Goal: Task Accomplishment & Management: Manage account settings

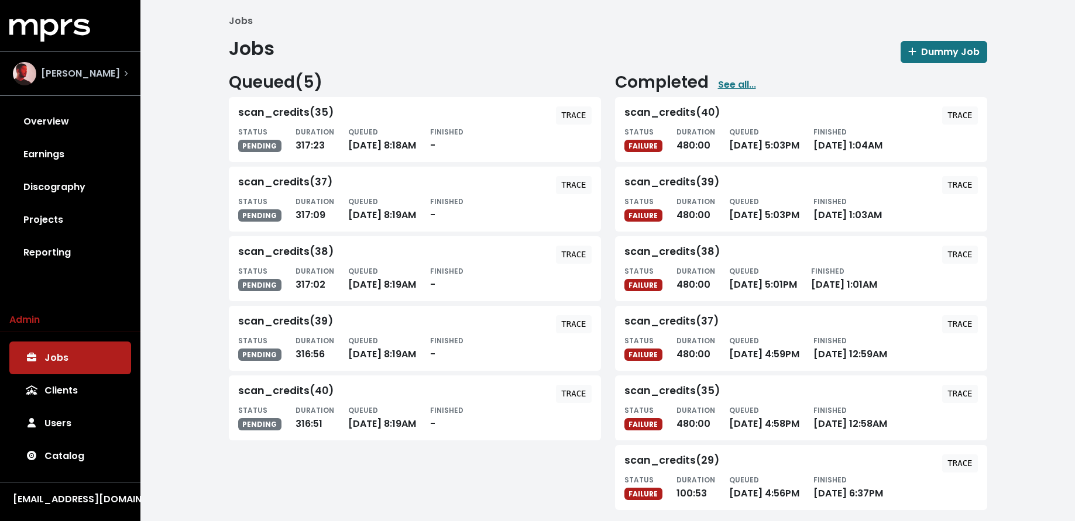
scroll to position [9, 0]
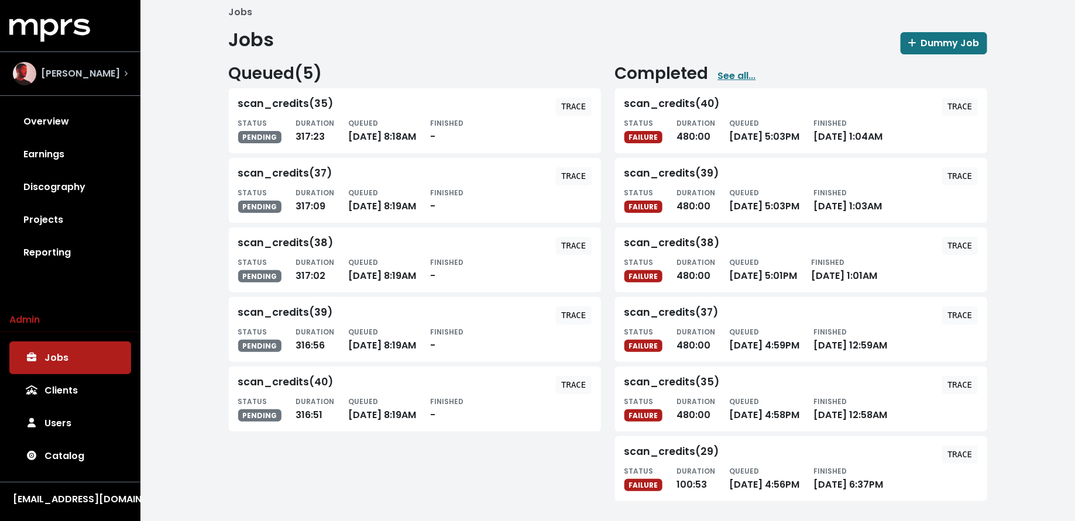
click at [95, 76] on span "Rami Dawod" at bounding box center [80, 74] width 79 height 14
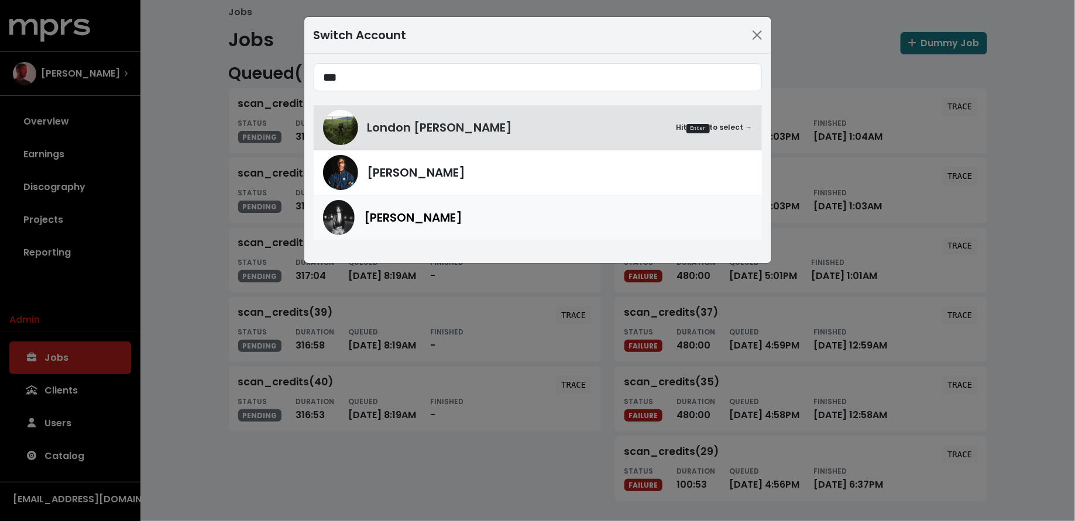
type input "***"
click at [425, 220] on div "[PERSON_NAME]" at bounding box center [558, 218] width 388 height 18
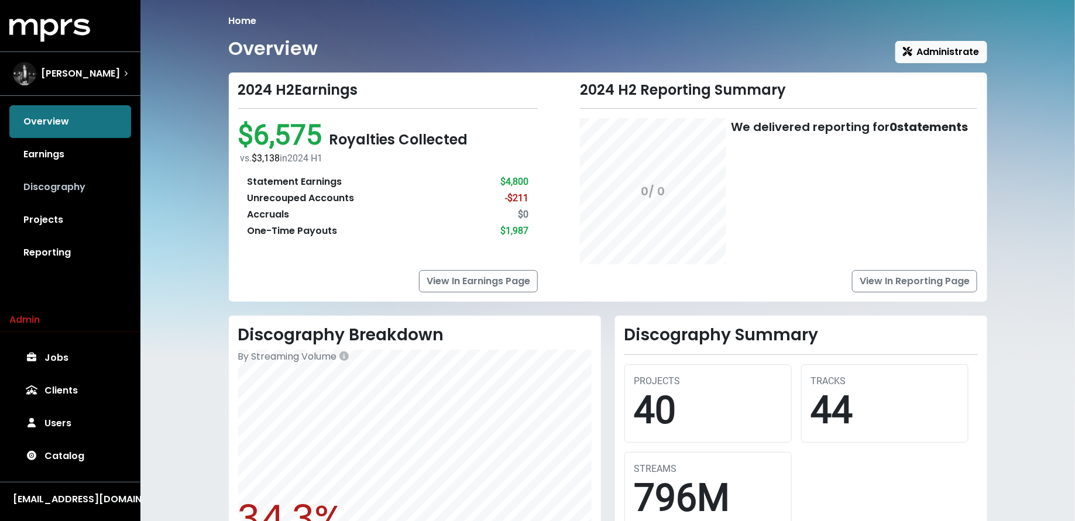
click at [68, 186] on link "Discography" at bounding box center [70, 187] width 122 height 33
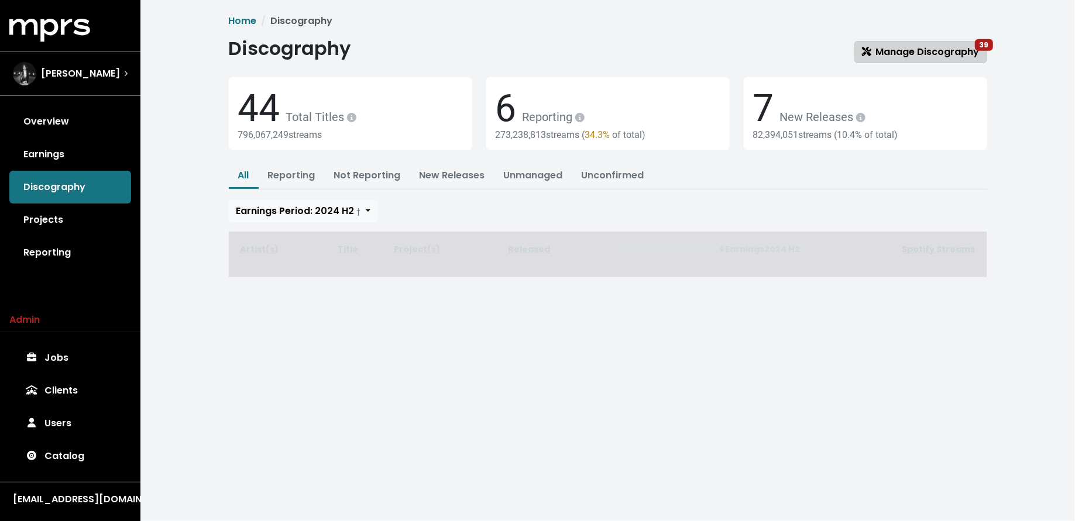
click at [909, 51] on span "Manage Discography 39" at bounding box center [921, 51] width 118 height 13
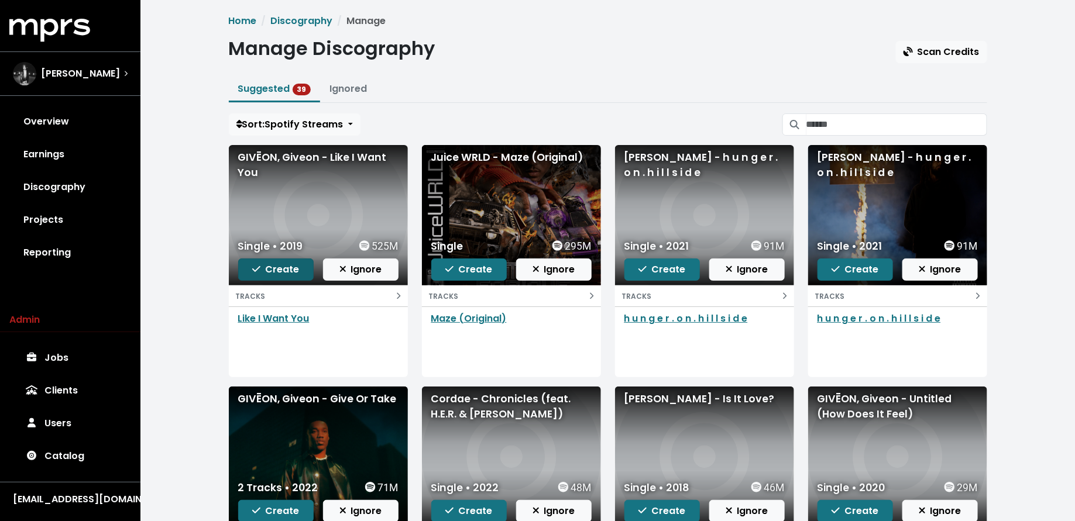
click at [289, 276] on button "Create" at bounding box center [275, 270] width 75 height 22
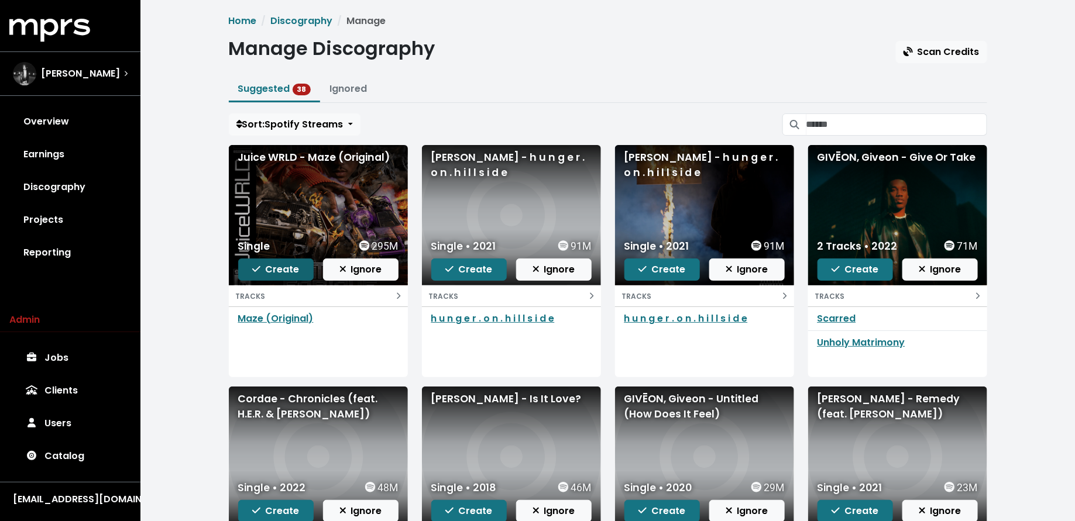
click at [275, 263] on span "Create" at bounding box center [275, 270] width 47 height 14
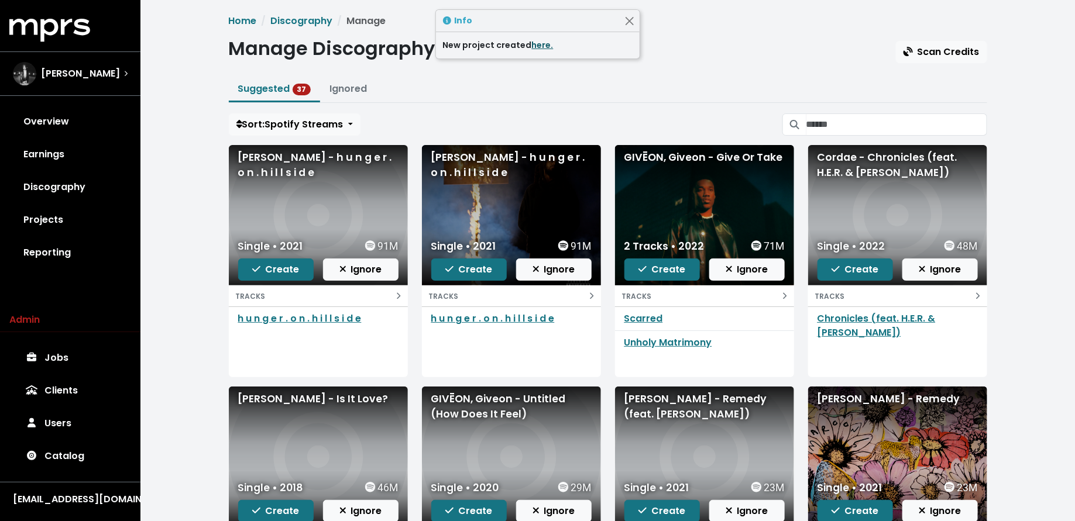
click at [536, 44] on link "here." at bounding box center [543, 45] width 22 height 12
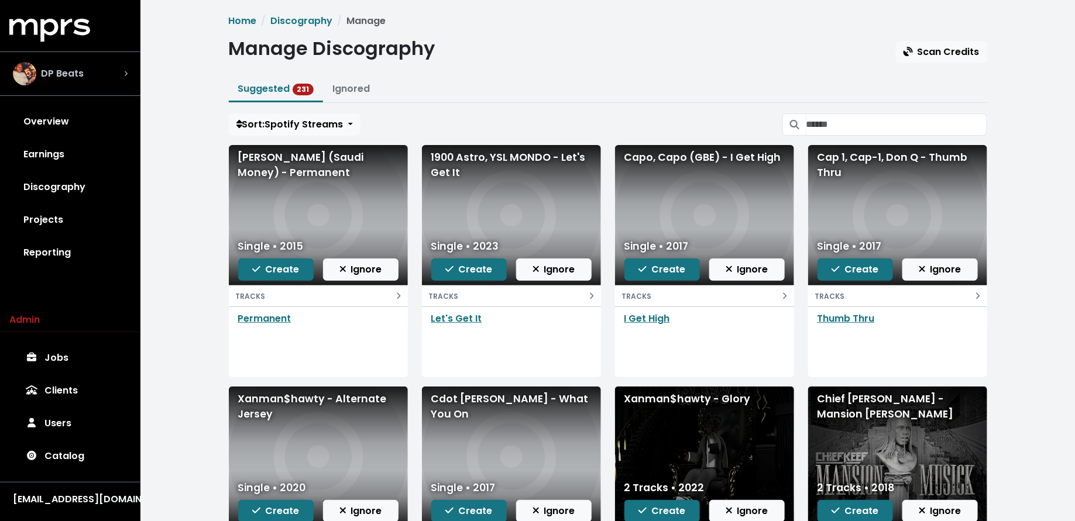
click at [70, 67] on span "DP Beats" at bounding box center [62, 74] width 43 height 14
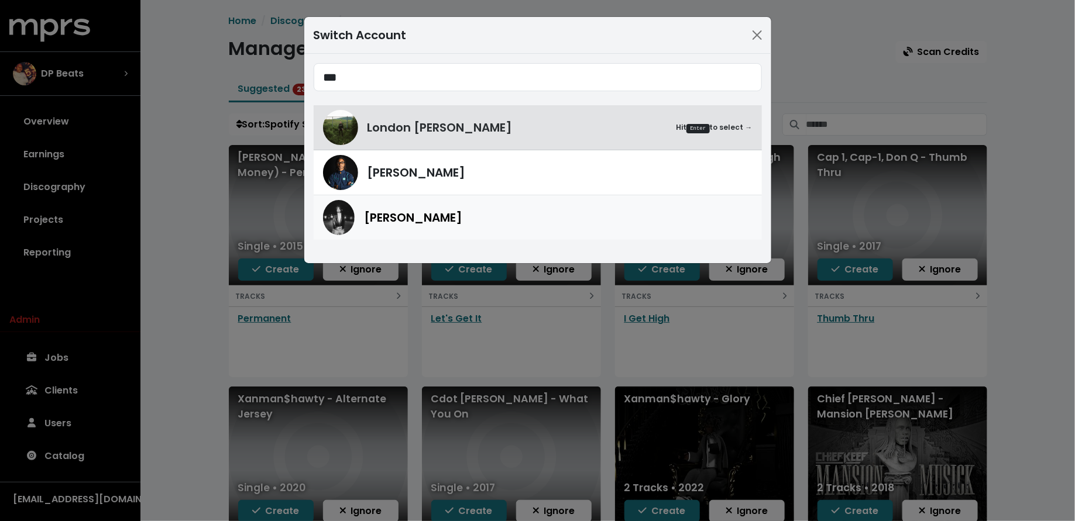
type input "***"
click at [345, 215] on img at bounding box center [339, 217] width 32 height 35
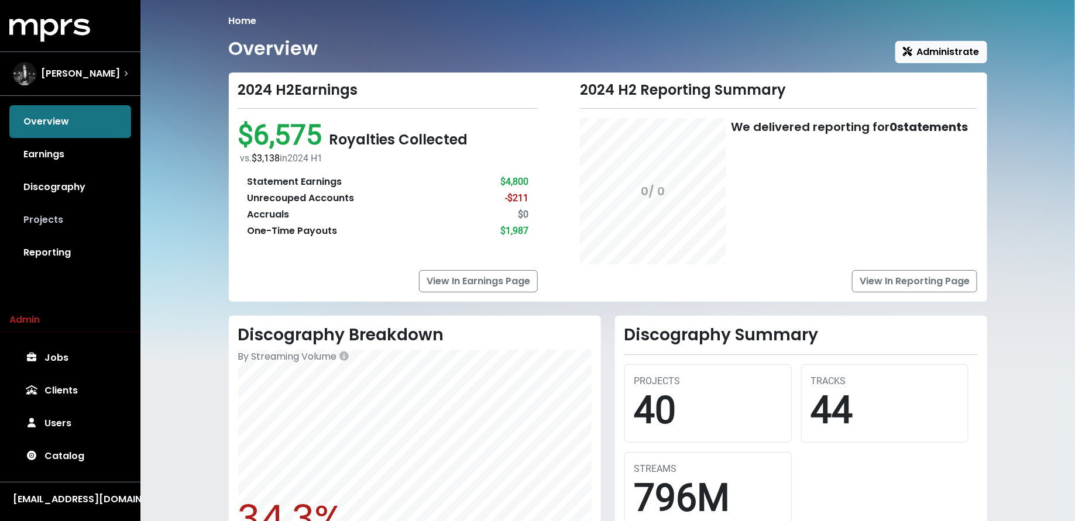
click at [81, 220] on link "Projects" at bounding box center [70, 220] width 122 height 33
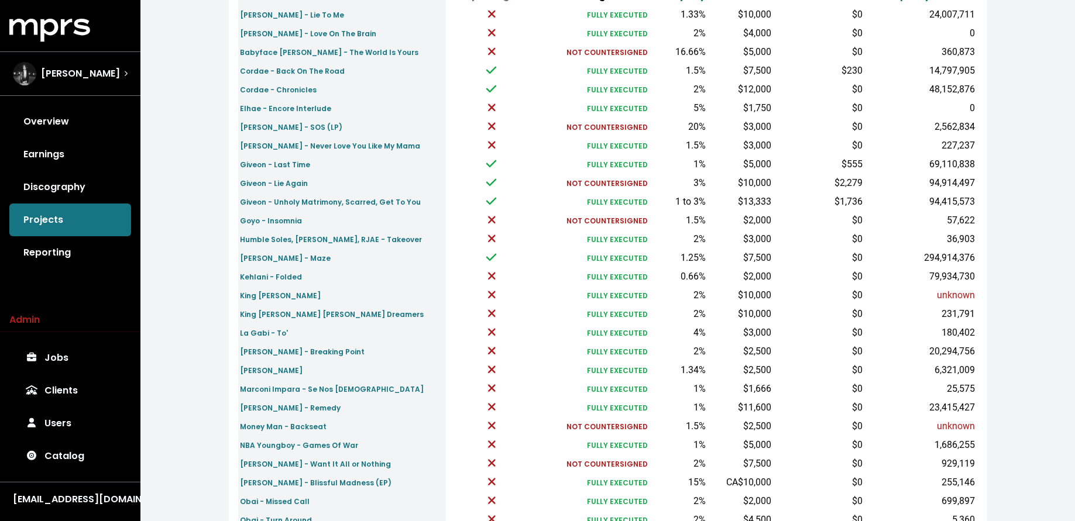
scroll to position [173, 0]
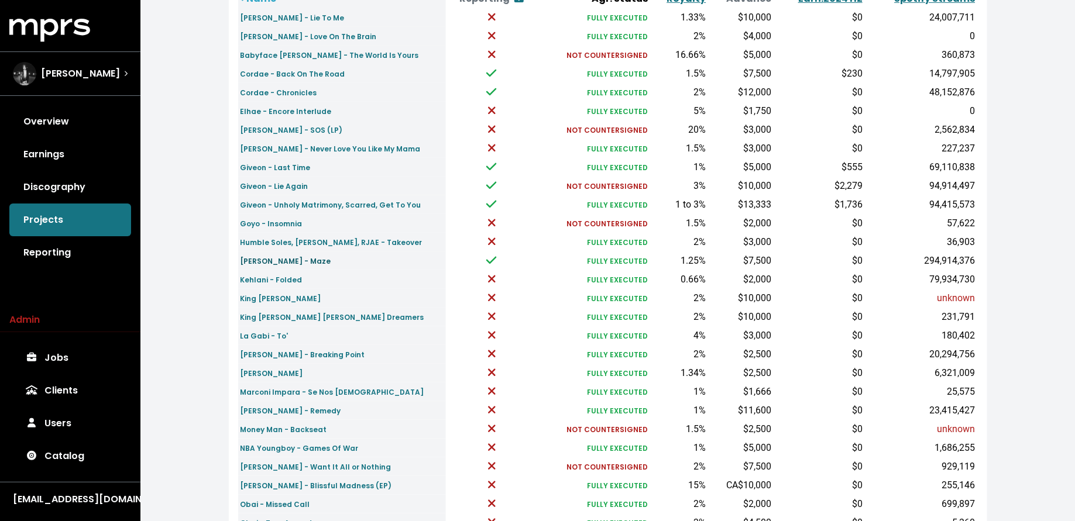
click at [259, 264] on small "[PERSON_NAME] - Maze" at bounding box center [285, 261] width 91 height 10
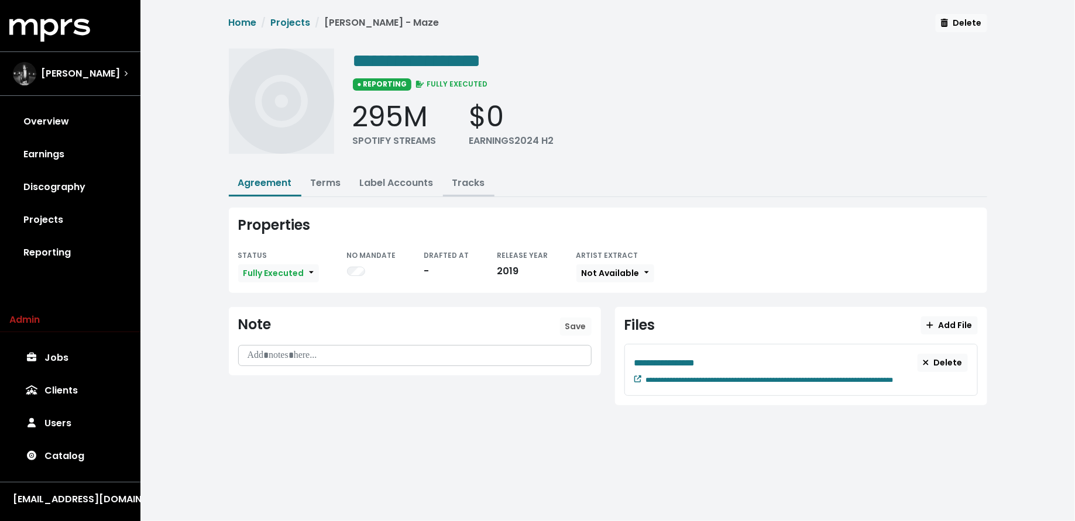
click at [464, 179] on link "Tracks" at bounding box center [468, 182] width 33 height 13
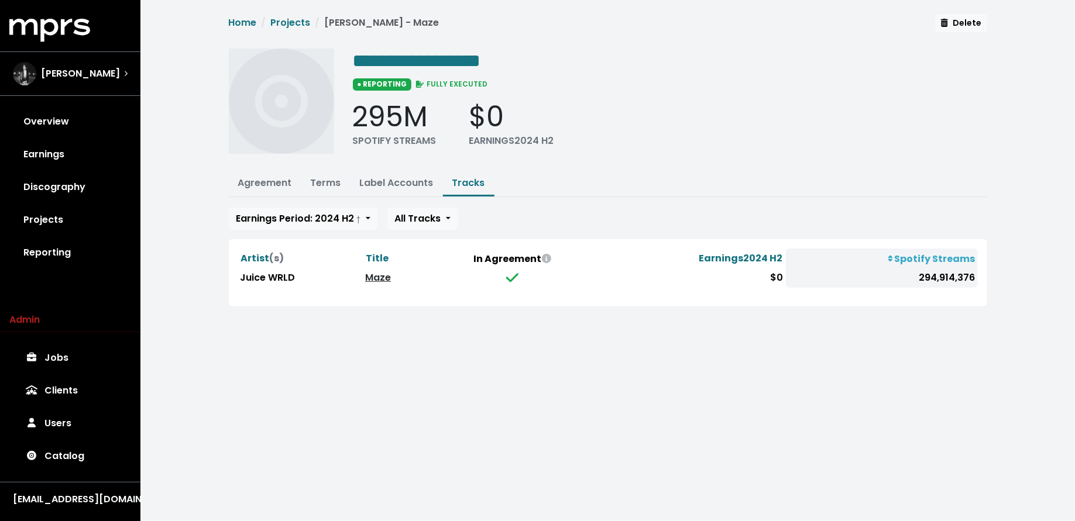
click at [389, 275] on link "Maze" at bounding box center [378, 277] width 26 height 13
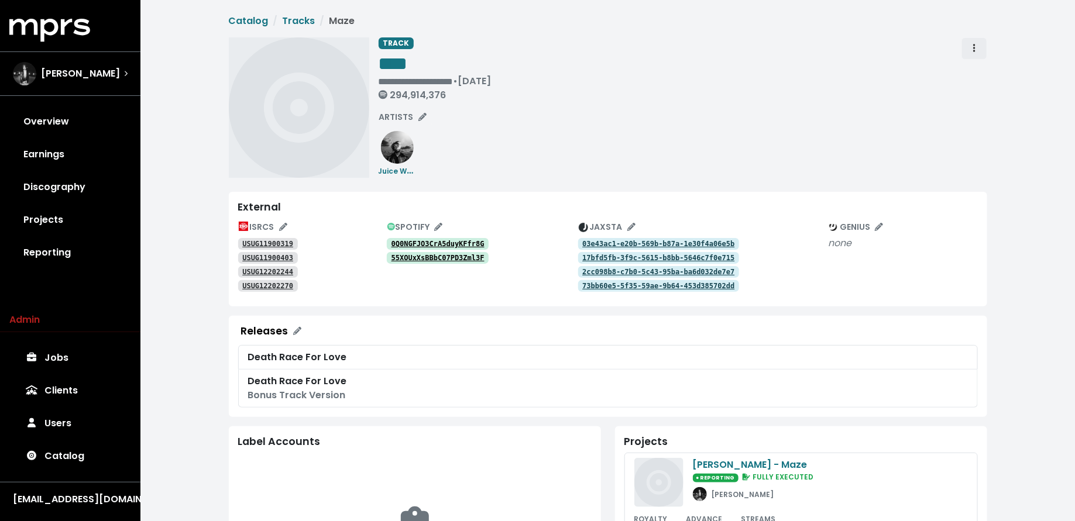
click at [976, 39] on button "Track actions" at bounding box center [974, 48] width 26 height 22
click at [976, 69] on link "Merge" at bounding box center [1008, 74] width 92 height 19
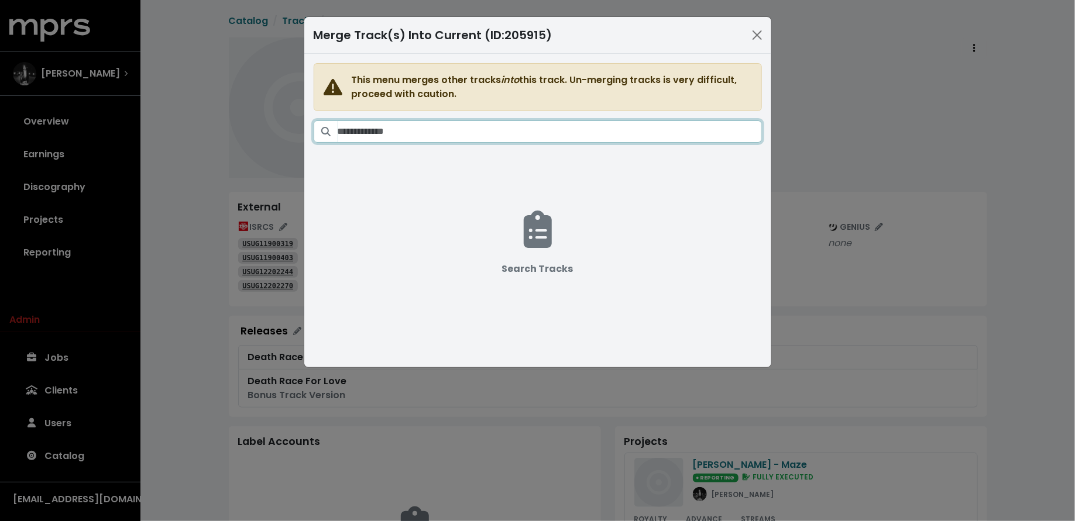
click at [624, 129] on input "Search tracks" at bounding box center [549, 131] width 424 height 22
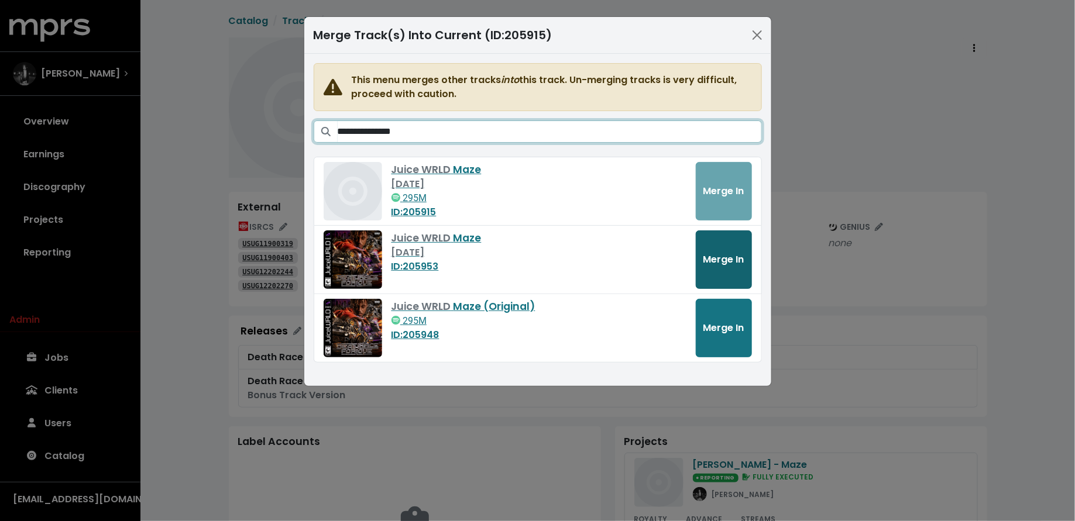
type input "**********"
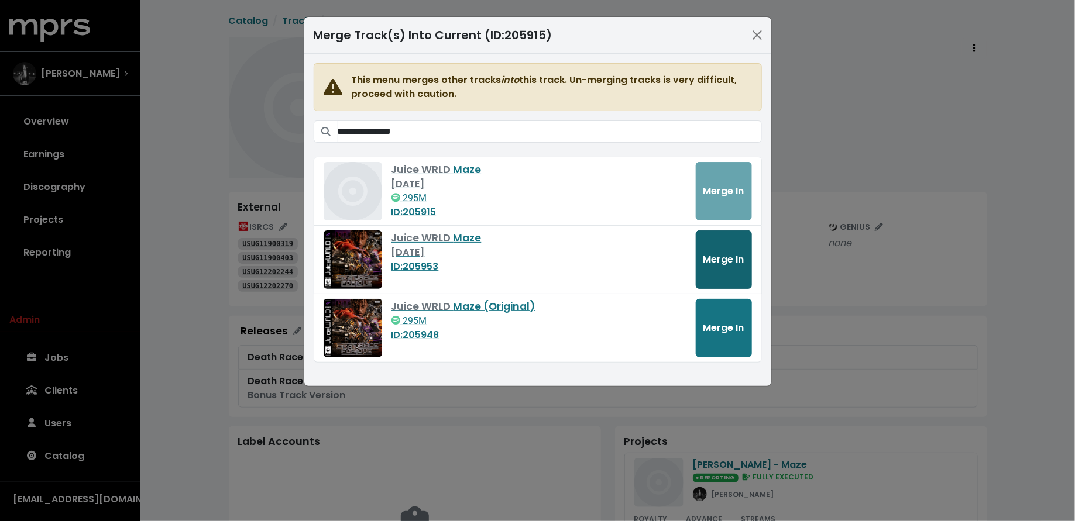
click at [730, 257] on span "Merge In" at bounding box center [723, 259] width 41 height 13
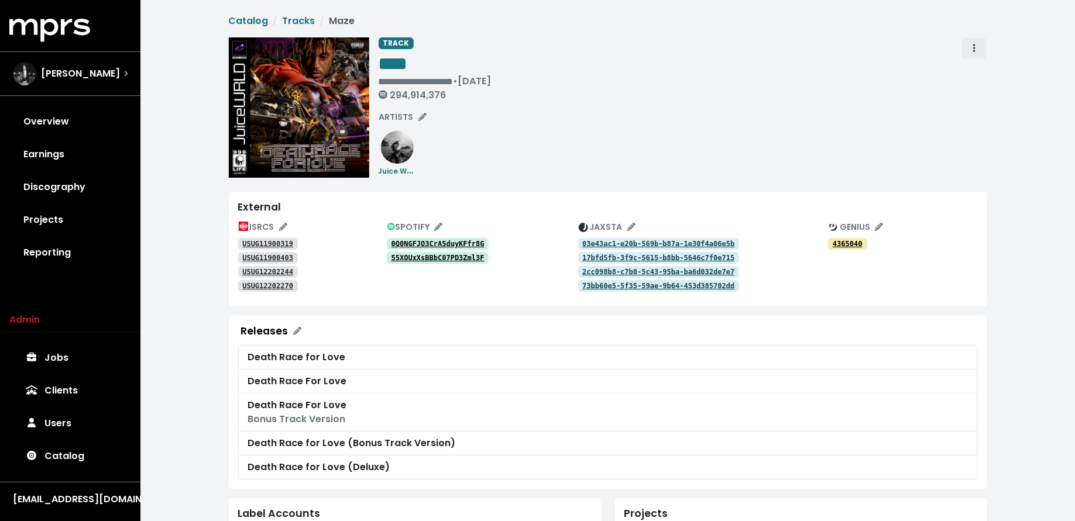
click at [974, 51] on icon "Track actions" at bounding box center [974, 48] width 2 height 8
click at [968, 71] on link "Merge" at bounding box center [1008, 74] width 92 height 19
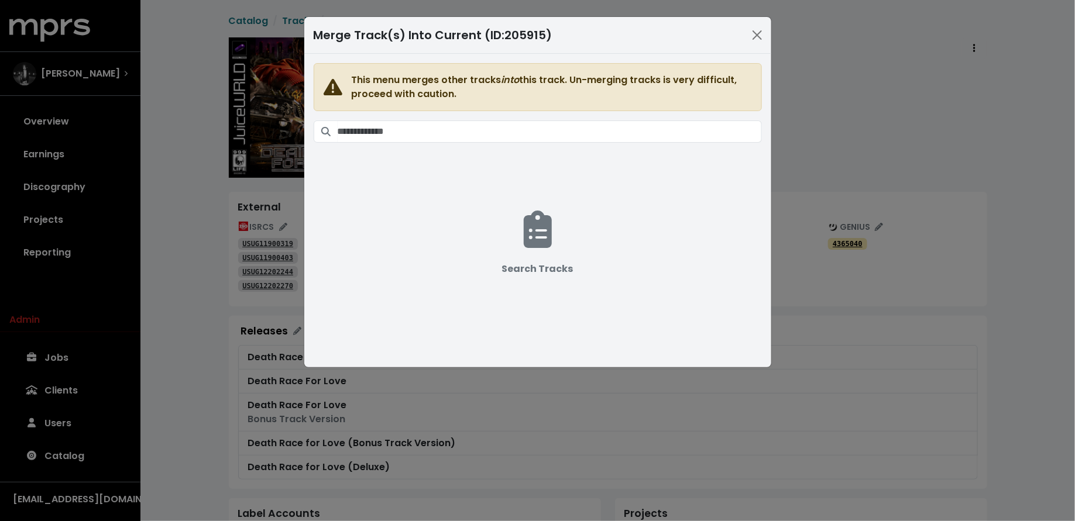
click at [624, 115] on span "This menu merges other tracks into this track. Un-merging tracks is very diffic…" at bounding box center [538, 203] width 448 height 281
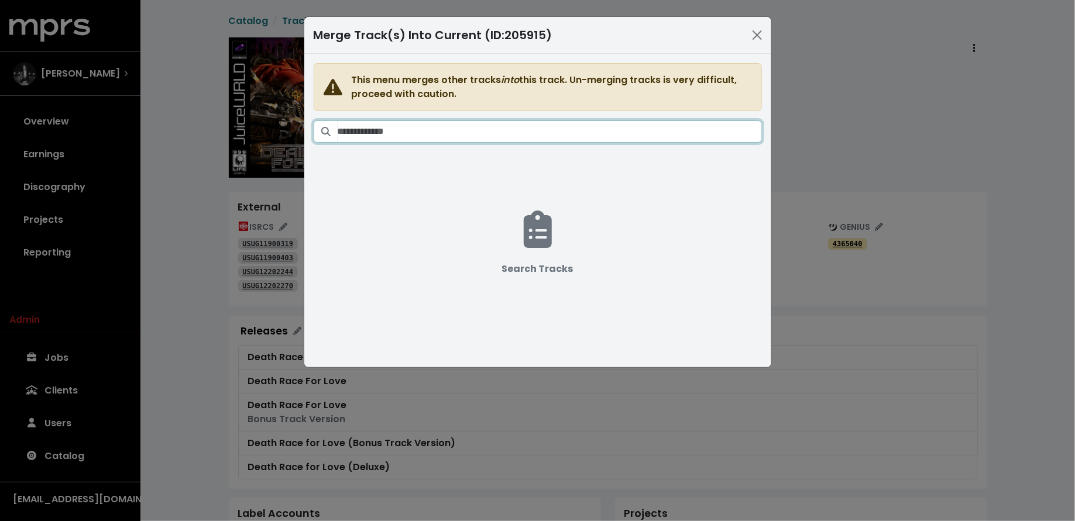
click at [617, 130] on input "Search tracks" at bounding box center [549, 131] width 424 height 22
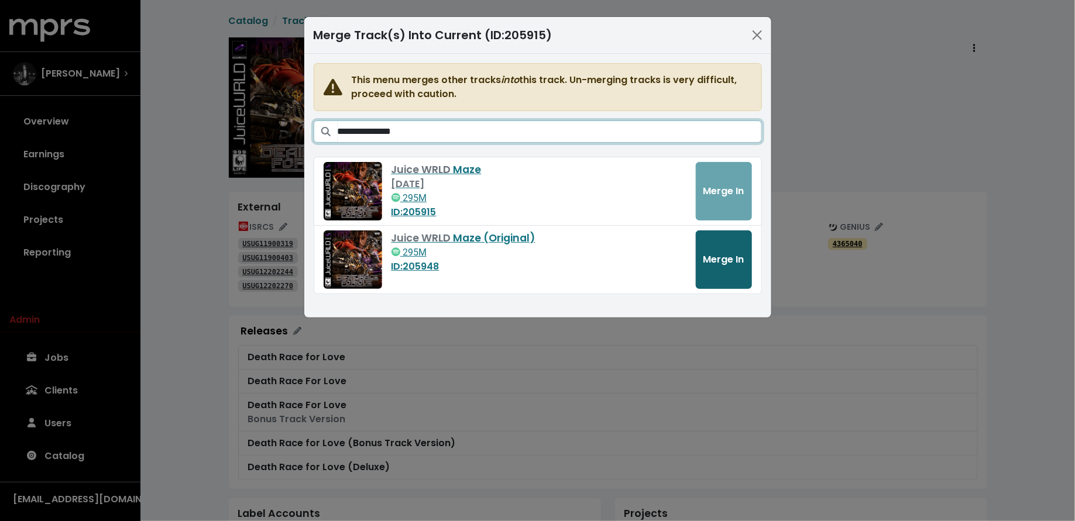
type input "**********"
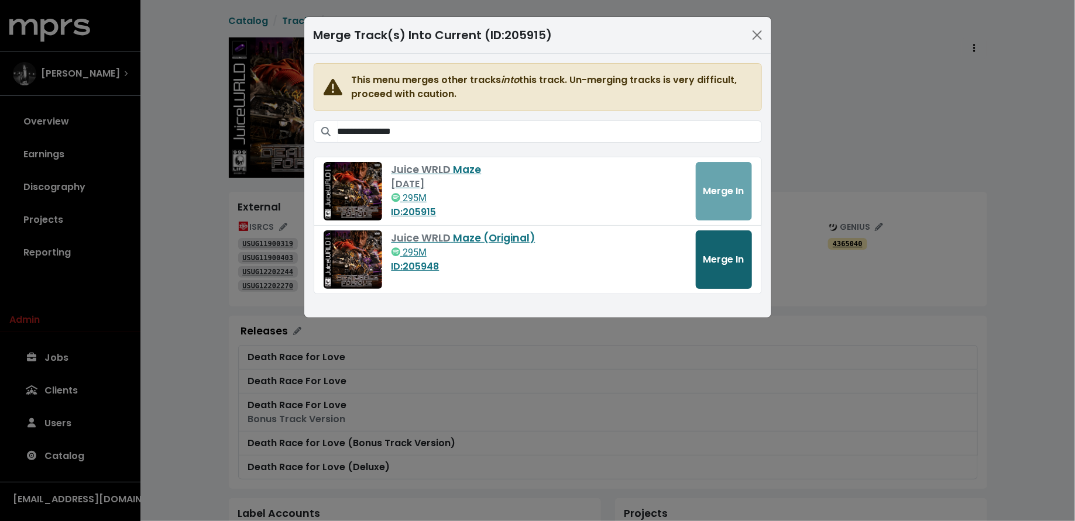
click at [720, 257] on span "Merge In" at bounding box center [723, 259] width 41 height 13
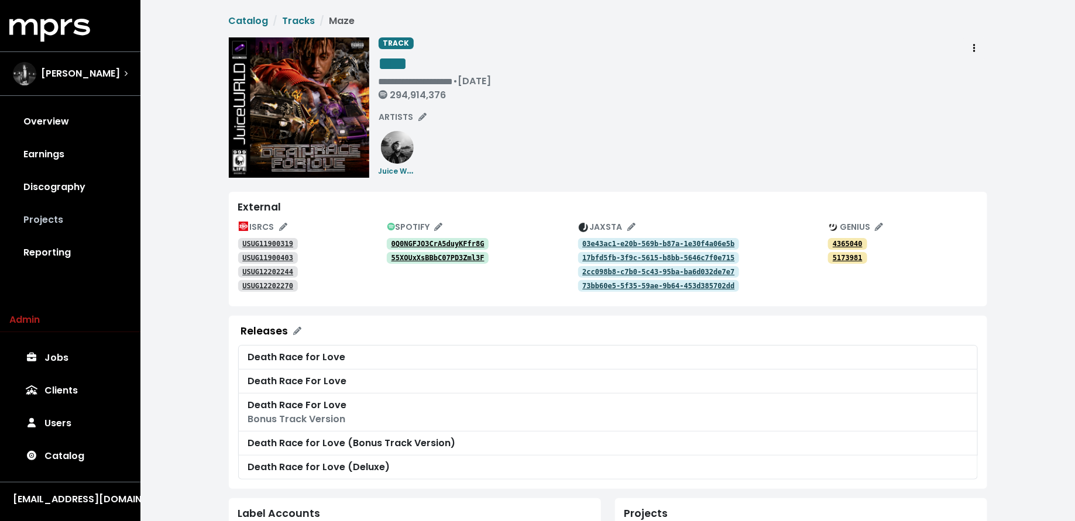
click at [52, 208] on link "Projects" at bounding box center [70, 220] width 122 height 33
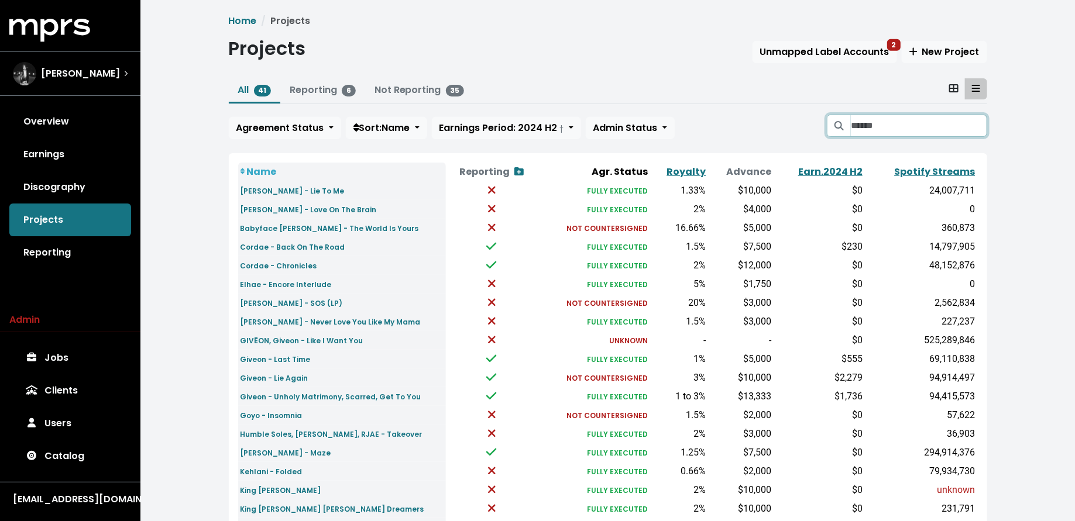
click at [862, 115] on input "Search projects" at bounding box center [918, 126] width 136 height 22
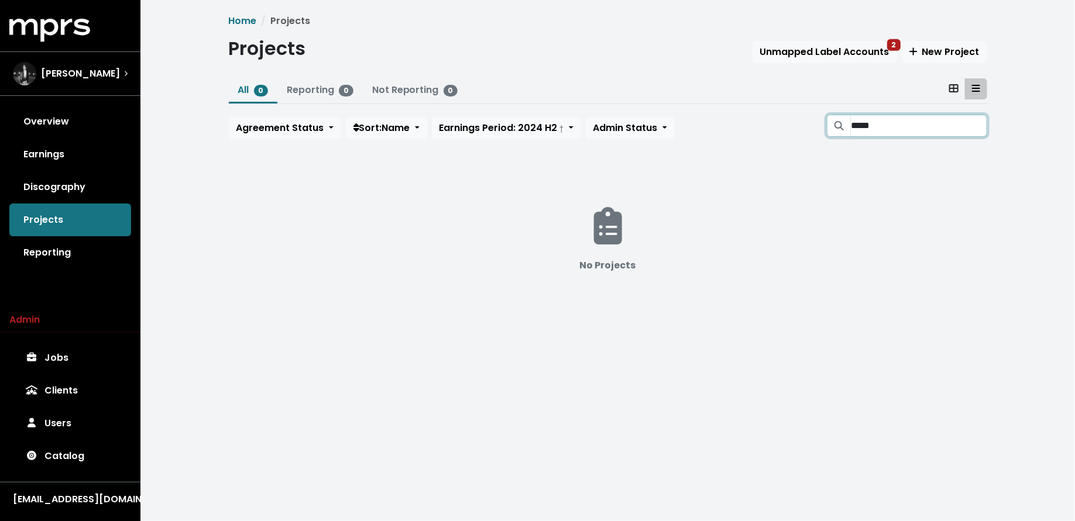
type input "*****"
click at [74, 354] on link "Jobs" at bounding box center [70, 358] width 122 height 33
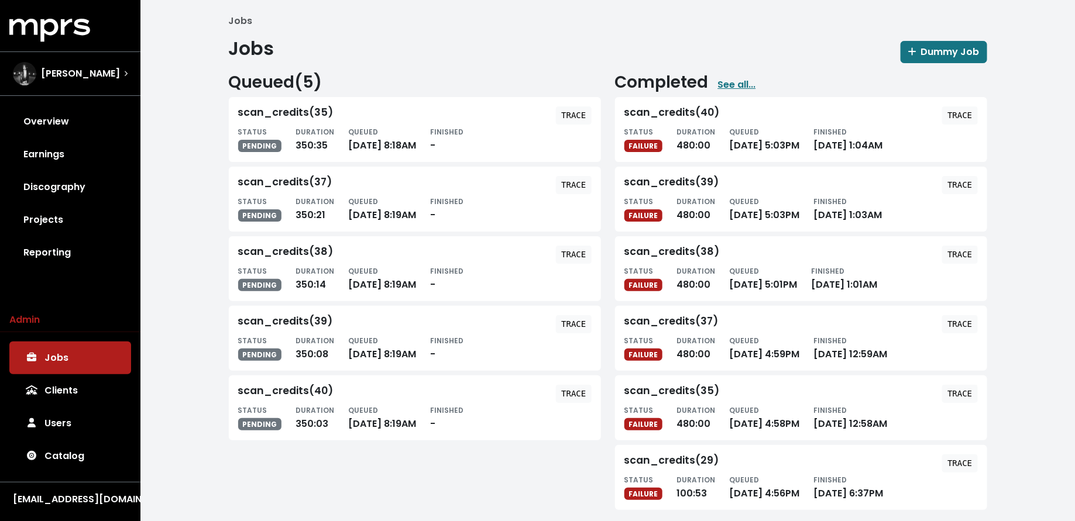
scroll to position [9, 0]
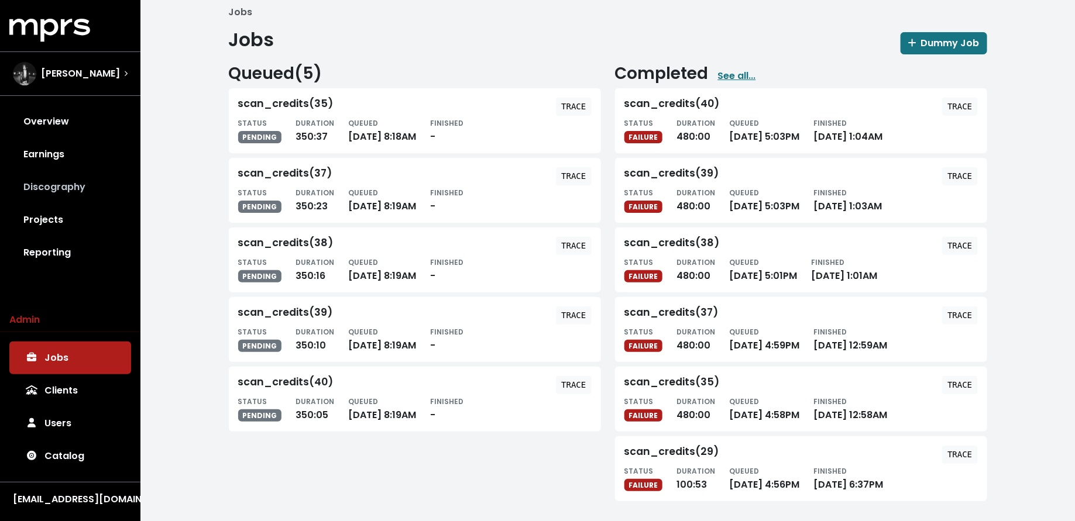
click at [87, 184] on link "Discography" at bounding box center [70, 187] width 122 height 33
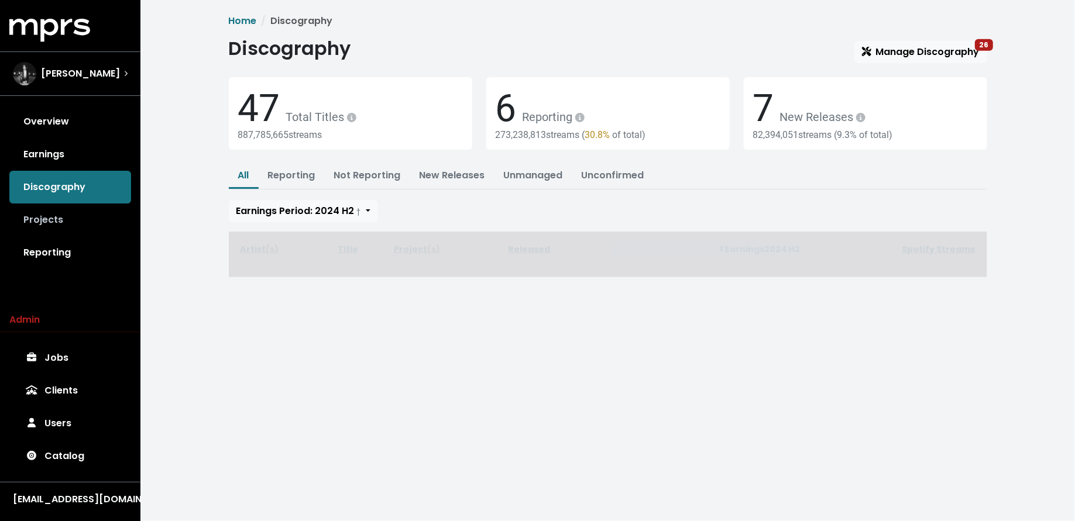
click at [79, 209] on link "Projects" at bounding box center [70, 220] width 122 height 33
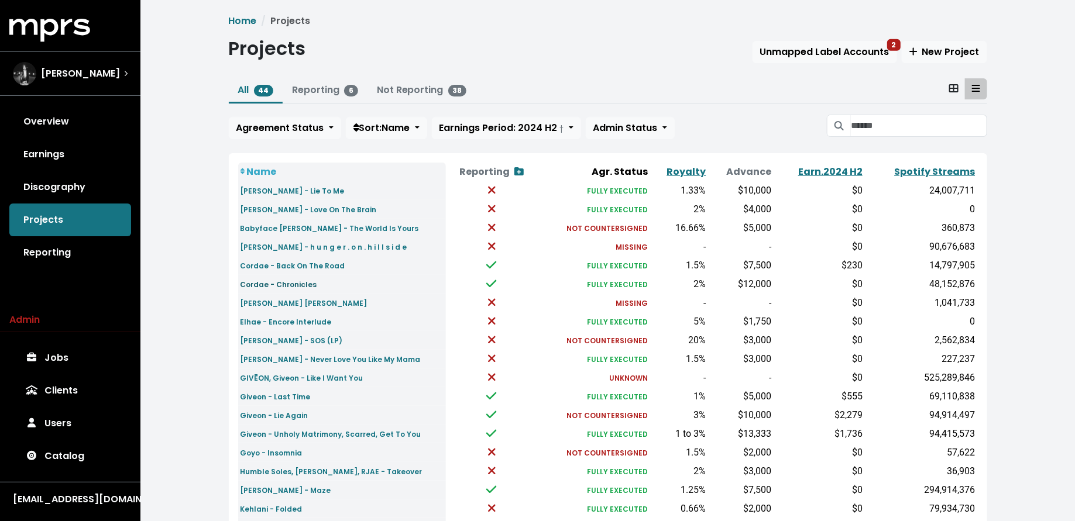
click at [275, 277] on link "Cordae - Chronicles" at bounding box center [278, 283] width 77 height 13
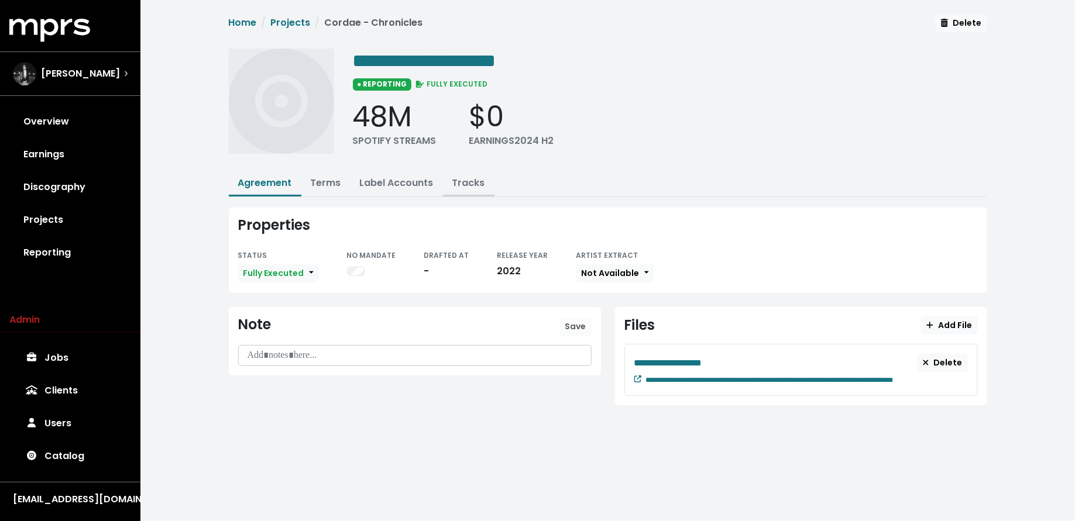
click at [452, 179] on link "Tracks" at bounding box center [468, 182] width 33 height 13
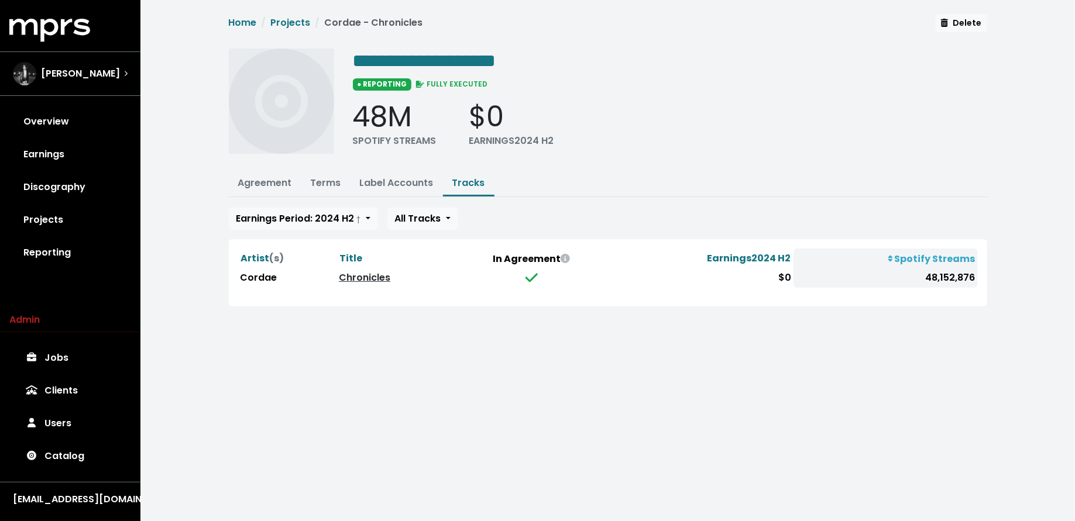
click at [367, 271] on link "Chronicles" at bounding box center [364, 277] width 51 height 13
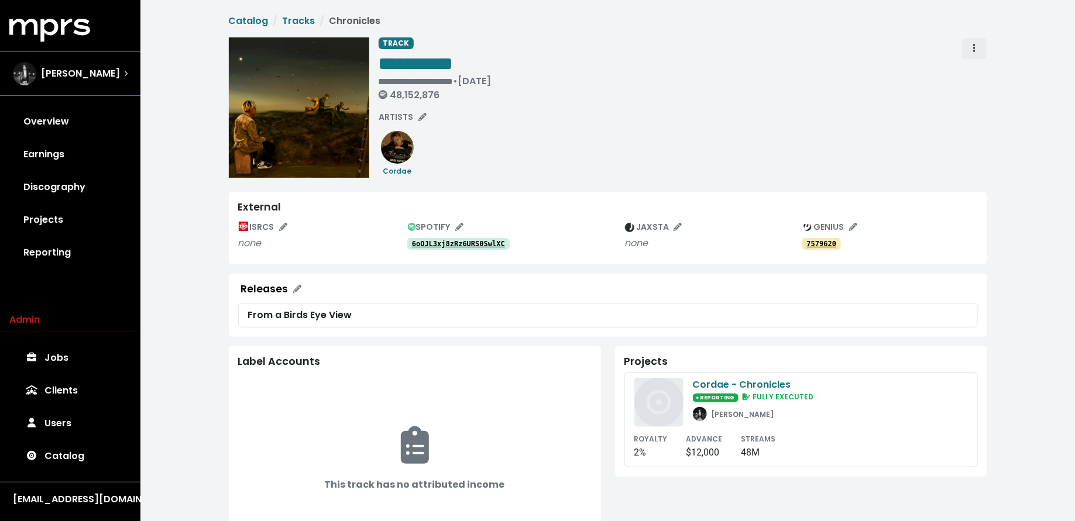
click at [979, 44] on span "Track actions" at bounding box center [974, 49] width 11 height 14
click at [981, 69] on link "Merge" at bounding box center [1008, 74] width 92 height 19
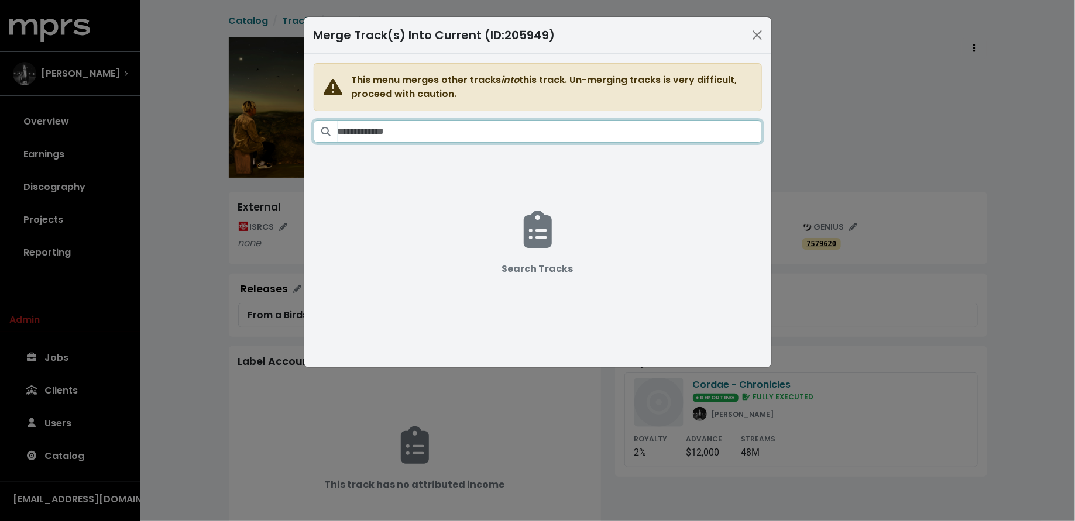
click at [555, 129] on input "Search tracks" at bounding box center [549, 131] width 424 height 22
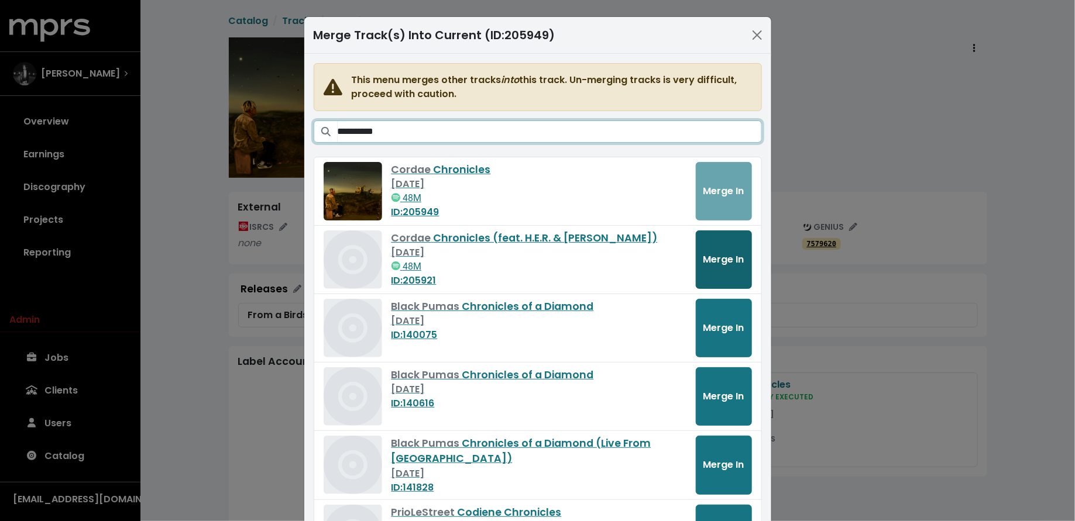
type input "**********"
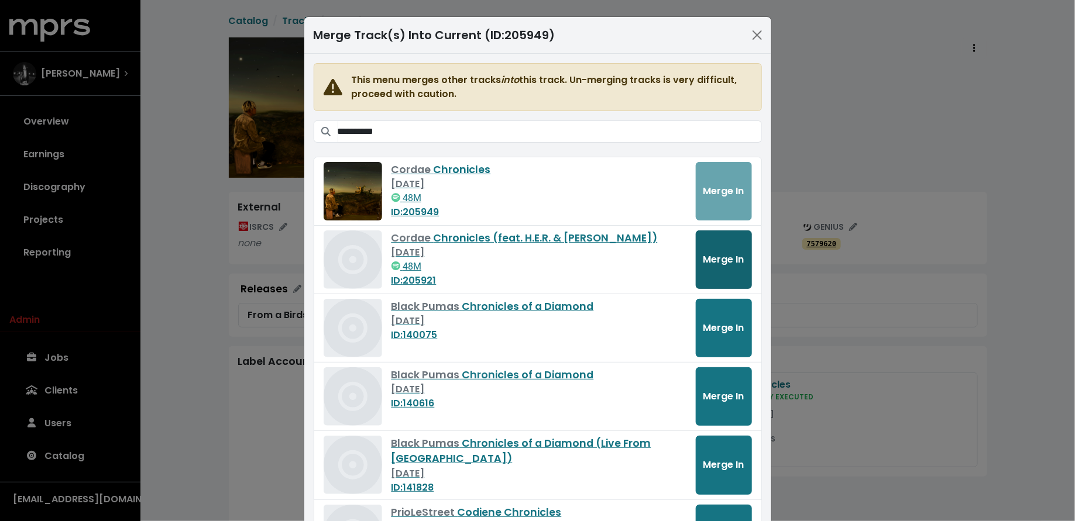
click at [719, 249] on button "Merge In" at bounding box center [723, 259] width 56 height 58
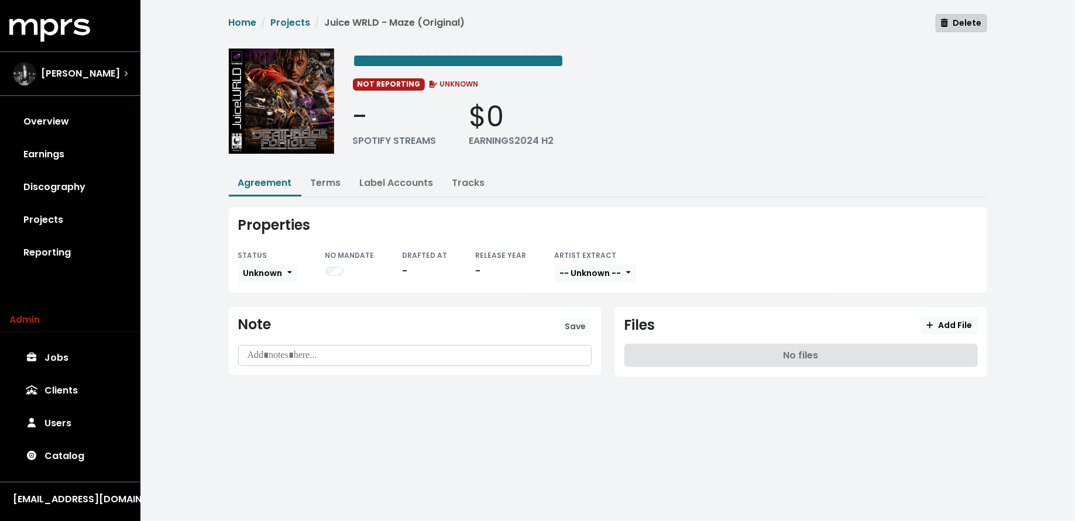
click at [969, 22] on span "Delete" at bounding box center [961, 23] width 40 height 12
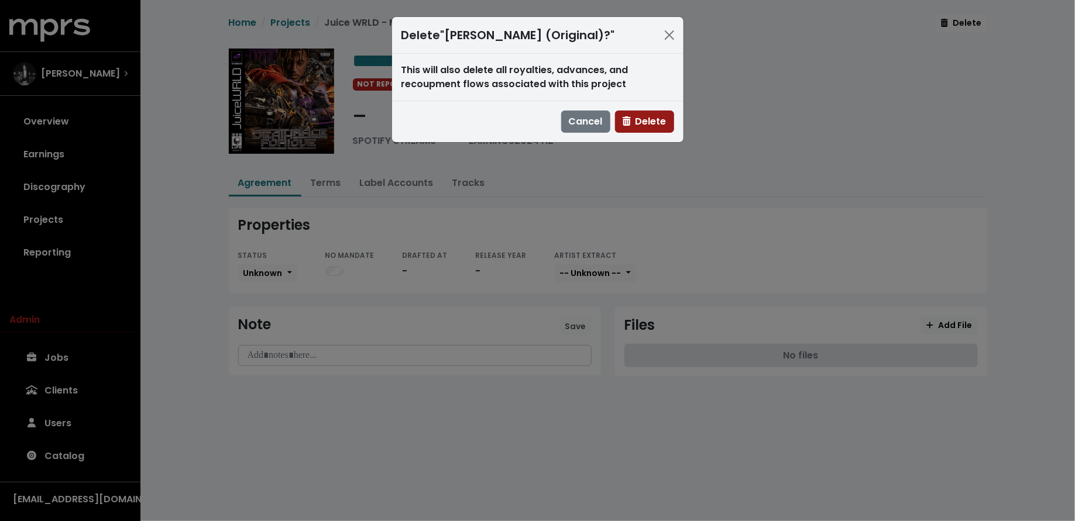
click at [638, 129] on button "Delete" at bounding box center [644, 122] width 59 height 22
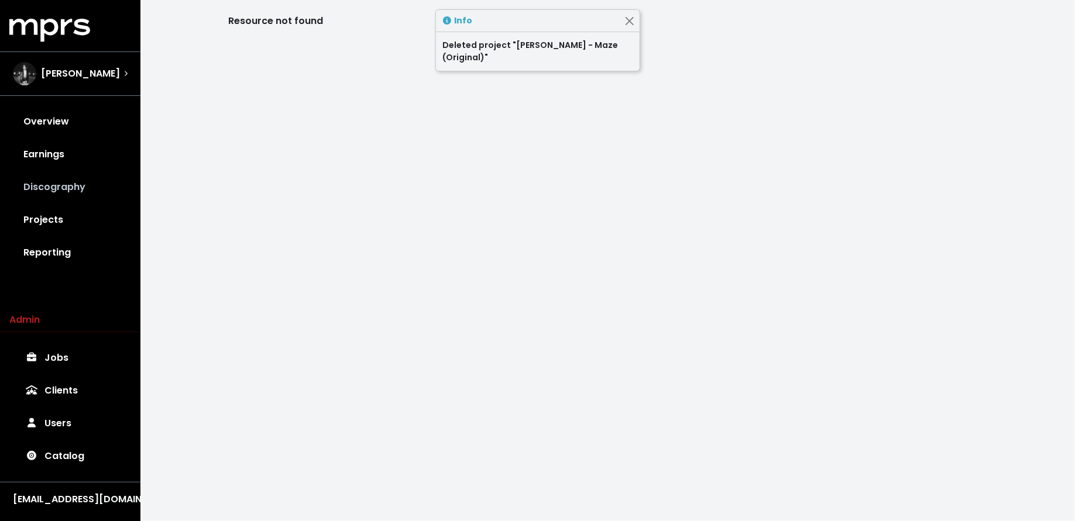
click at [29, 191] on link "Discography" at bounding box center [70, 187] width 122 height 33
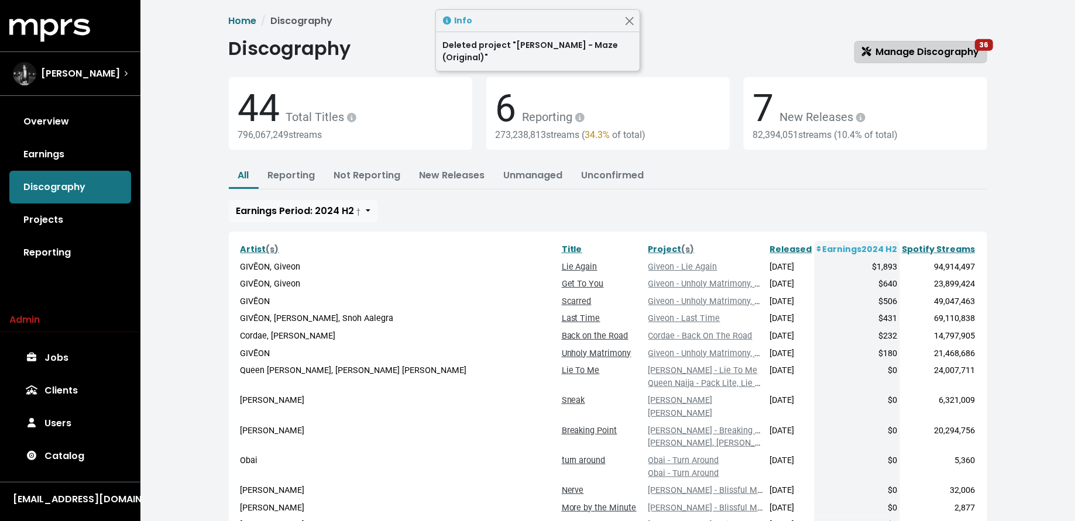
click at [877, 54] on span "Manage Discography 36" at bounding box center [921, 51] width 118 height 13
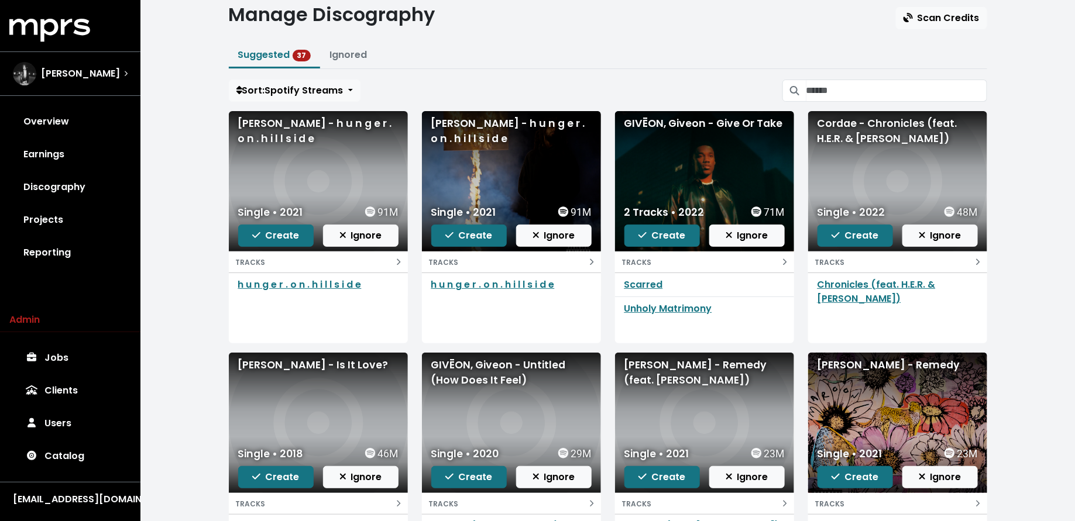
scroll to position [36, 0]
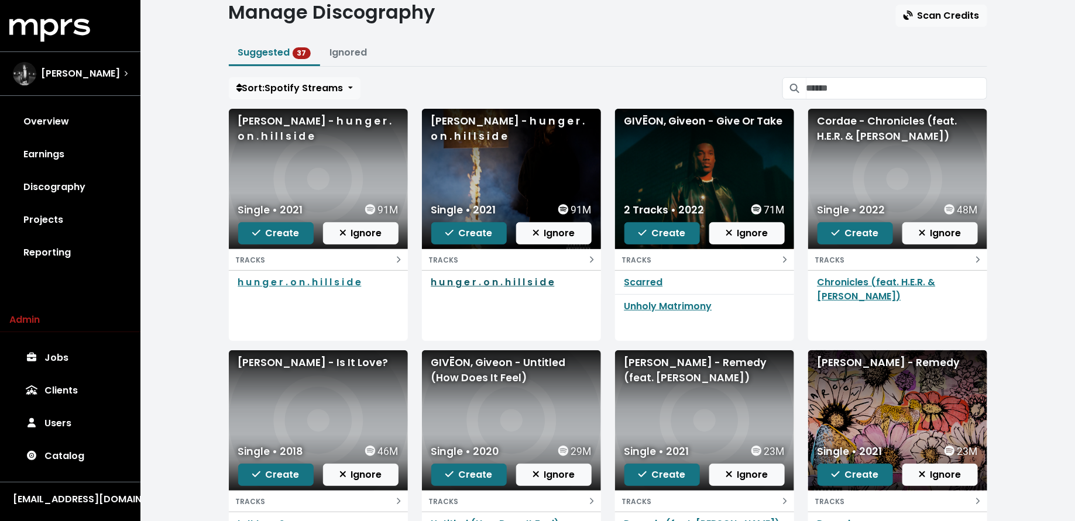
click at [461, 281] on link "h u n g e r . o n . h i l l s i d e" at bounding box center [492, 281] width 123 height 13
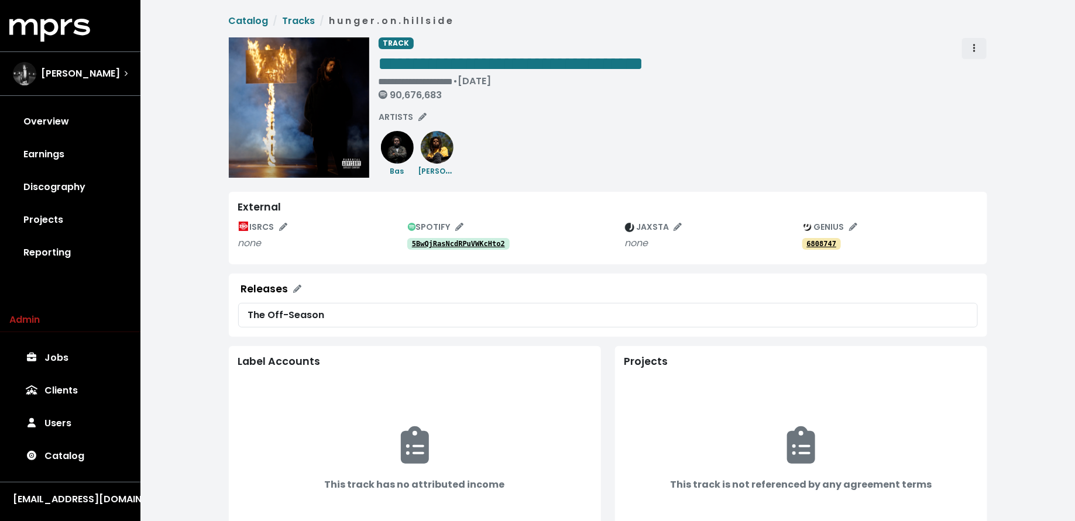
click at [982, 49] on button "Track actions" at bounding box center [974, 48] width 26 height 22
click at [981, 67] on link "Merge" at bounding box center [1008, 74] width 92 height 19
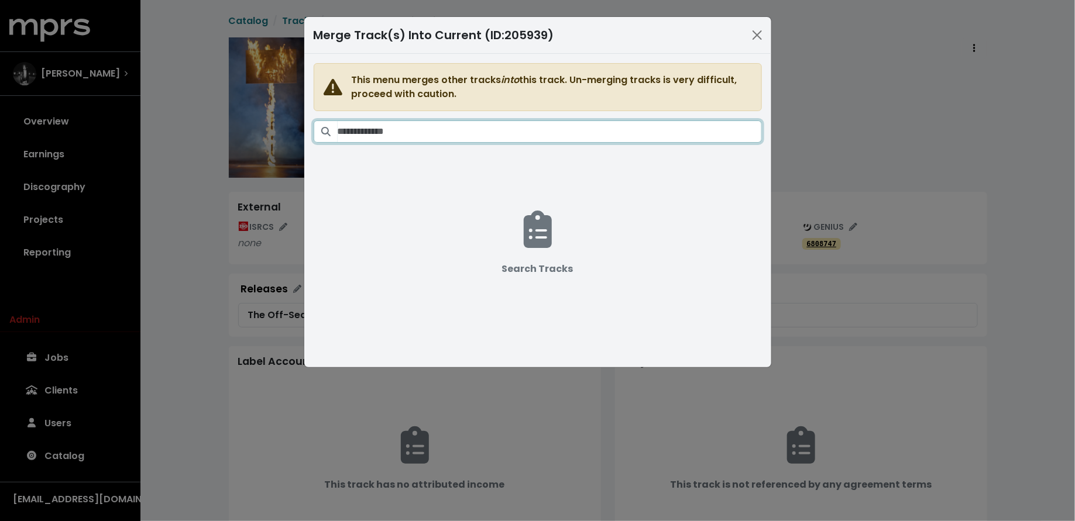
click at [521, 122] on input "Search tracks" at bounding box center [549, 131] width 424 height 22
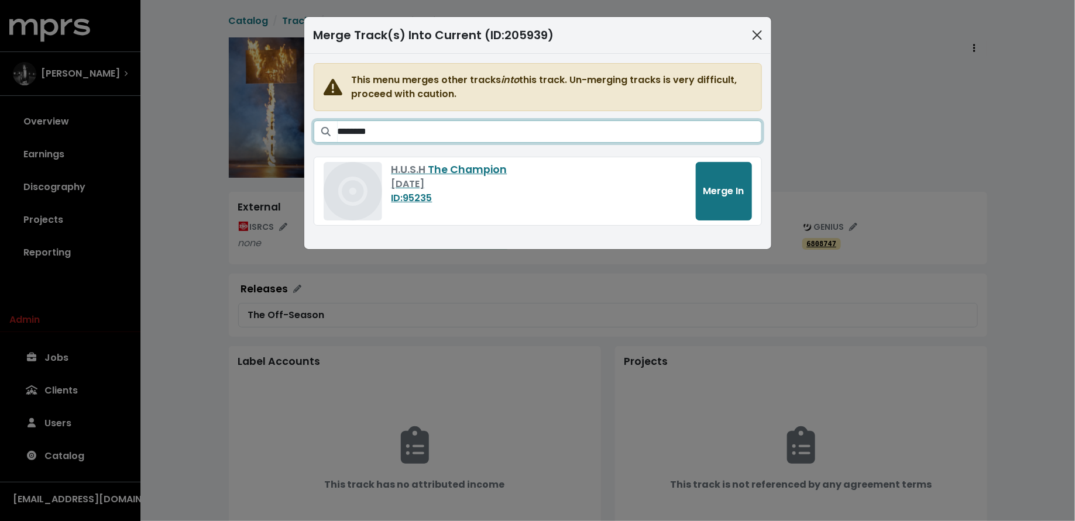
type input "*******"
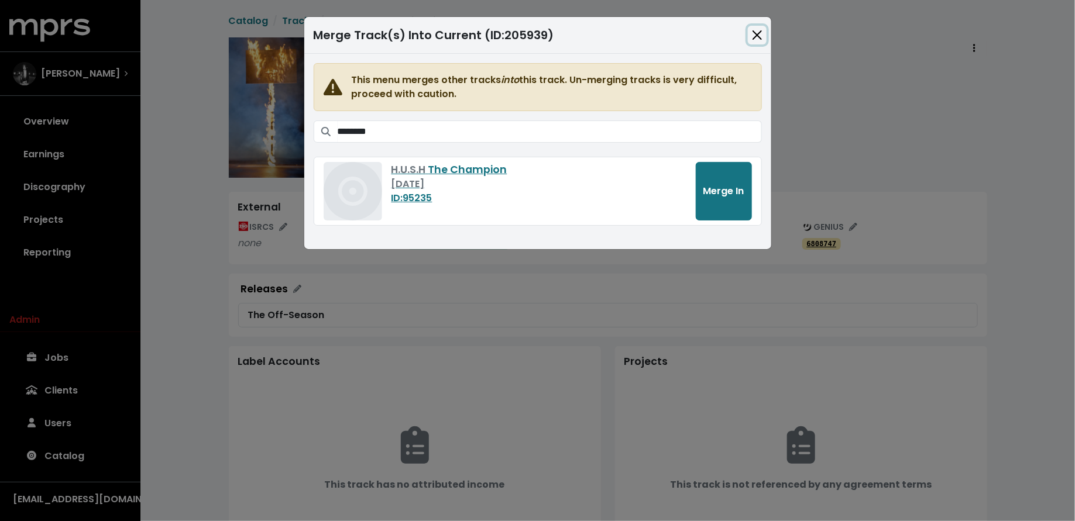
click at [760, 29] on button "Close" at bounding box center [757, 35] width 19 height 19
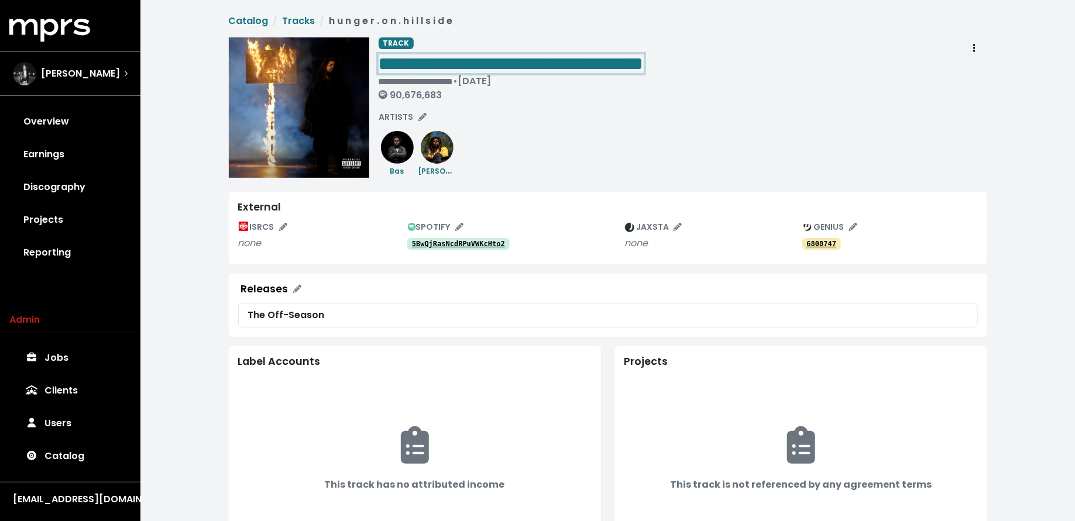
click at [581, 66] on span "**********" at bounding box center [510, 63] width 265 height 19
click at [728, 149] on div "**********" at bounding box center [682, 107] width 608 height 140
click at [973, 47] on icon "Track actions" at bounding box center [974, 48] width 2 height 8
click at [969, 72] on link "Merge" at bounding box center [1008, 74] width 92 height 19
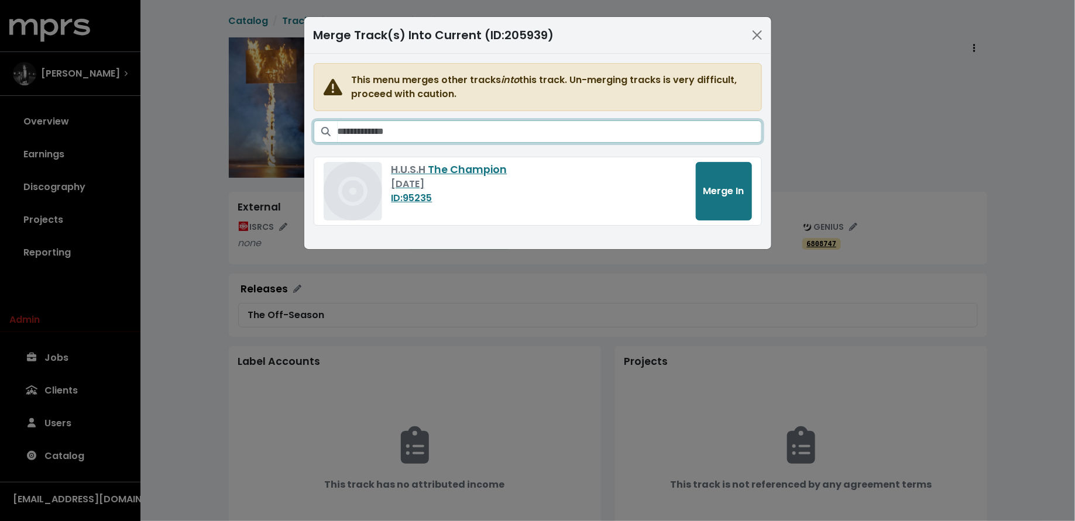
click at [531, 134] on input "Search tracks" at bounding box center [549, 131] width 424 height 22
paste input "**********"
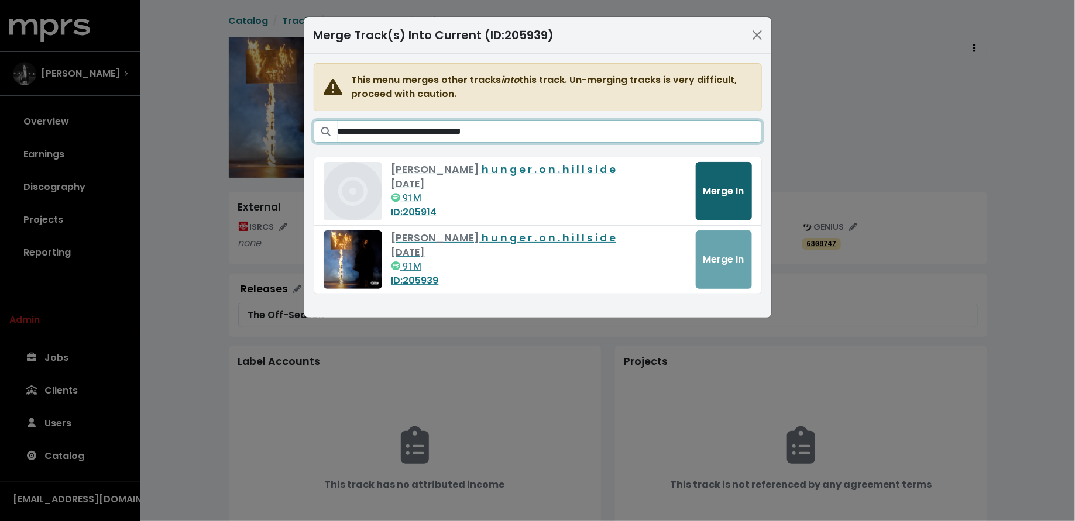
type input "**********"
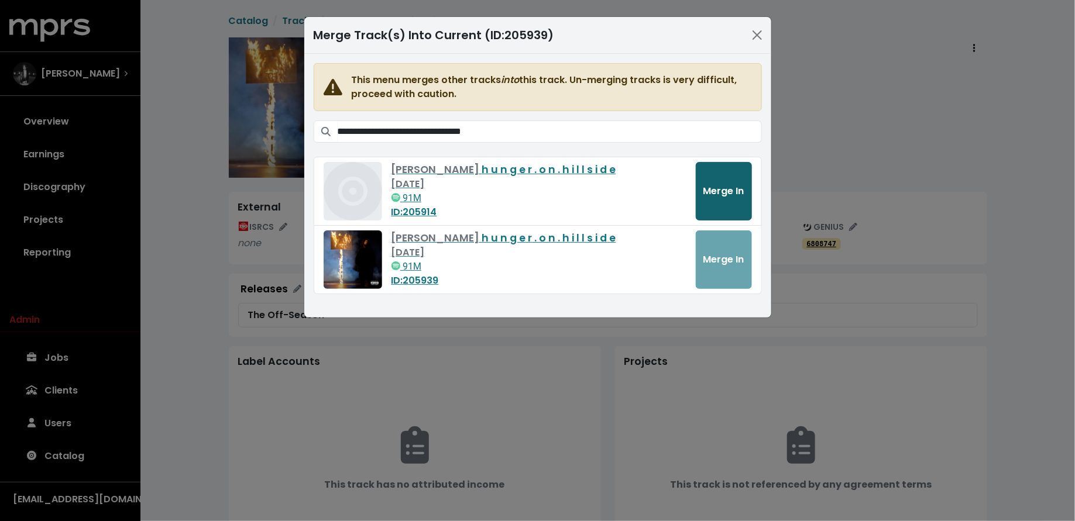
click at [724, 202] on button "Merge In" at bounding box center [723, 191] width 56 height 58
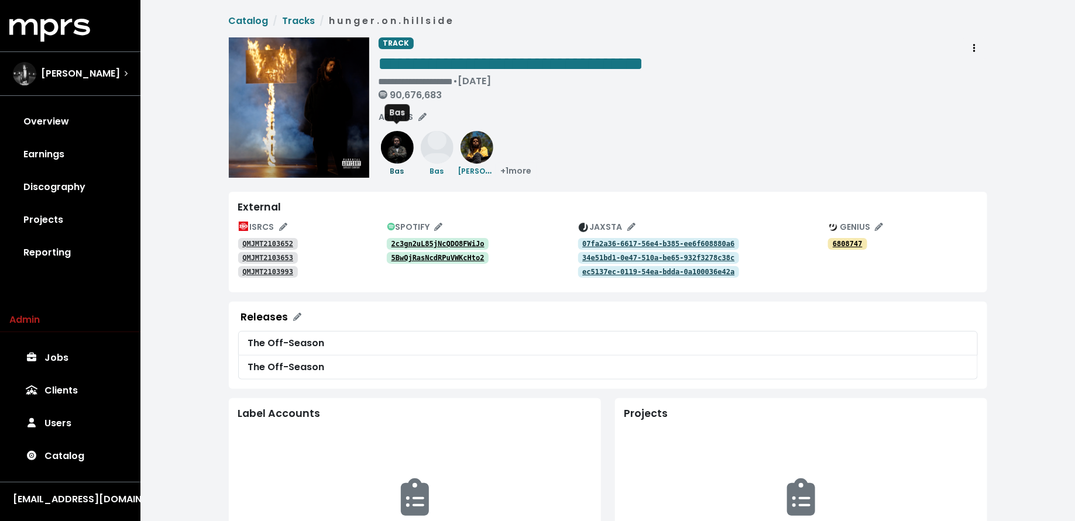
click at [394, 168] on small "Bas" at bounding box center [397, 171] width 14 height 10
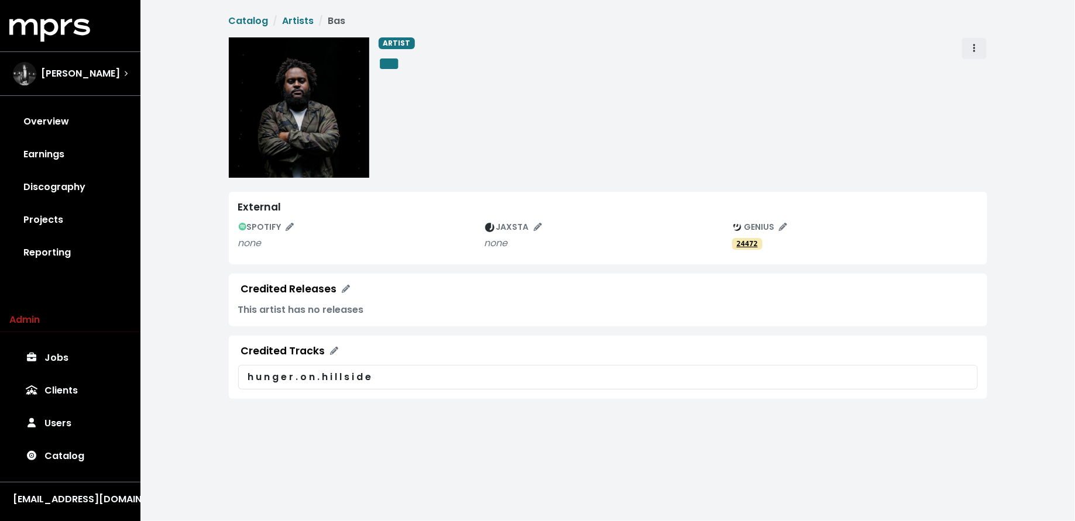
click at [971, 44] on span "Artist actions" at bounding box center [974, 49] width 11 height 14
click at [976, 77] on link "Merge" at bounding box center [1008, 74] width 92 height 19
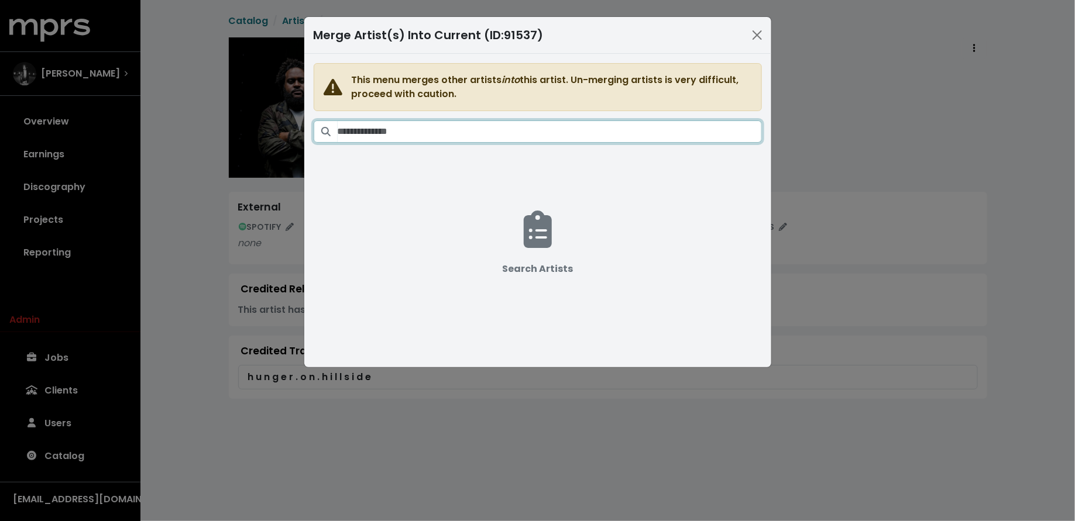
click at [511, 122] on input "Search artists" at bounding box center [549, 131] width 424 height 22
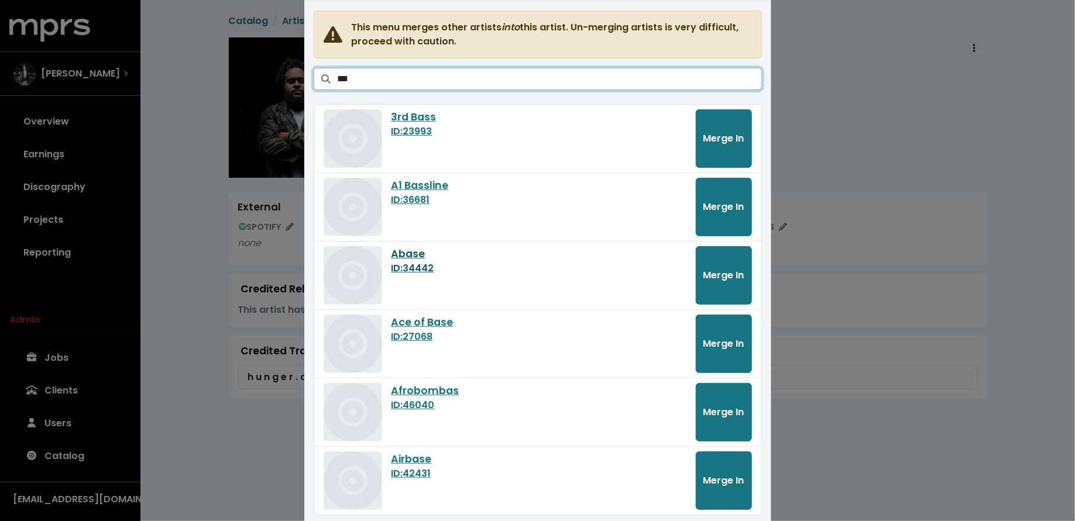
scroll to position [126, 0]
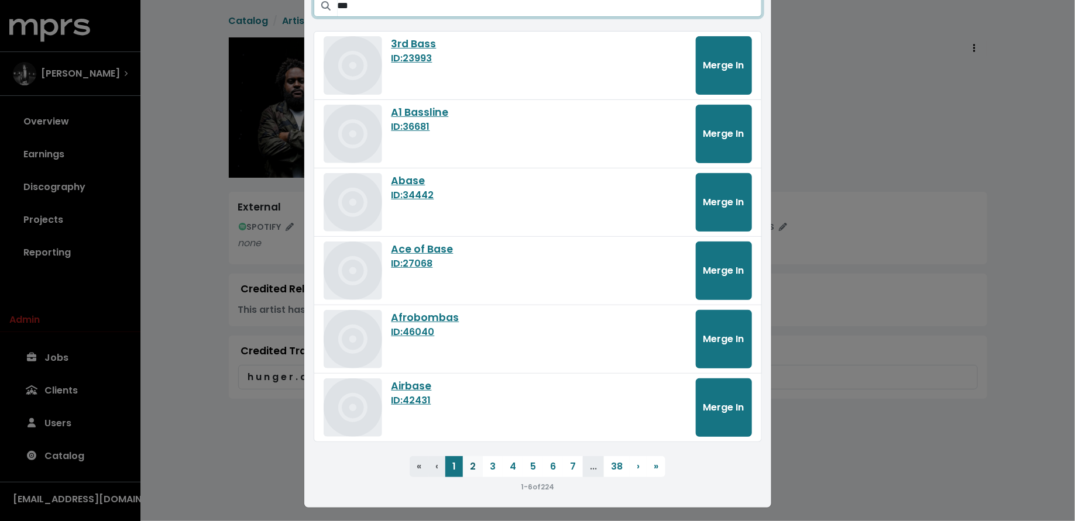
type input "***"
click at [472, 467] on button "2" at bounding box center [473, 466] width 20 height 21
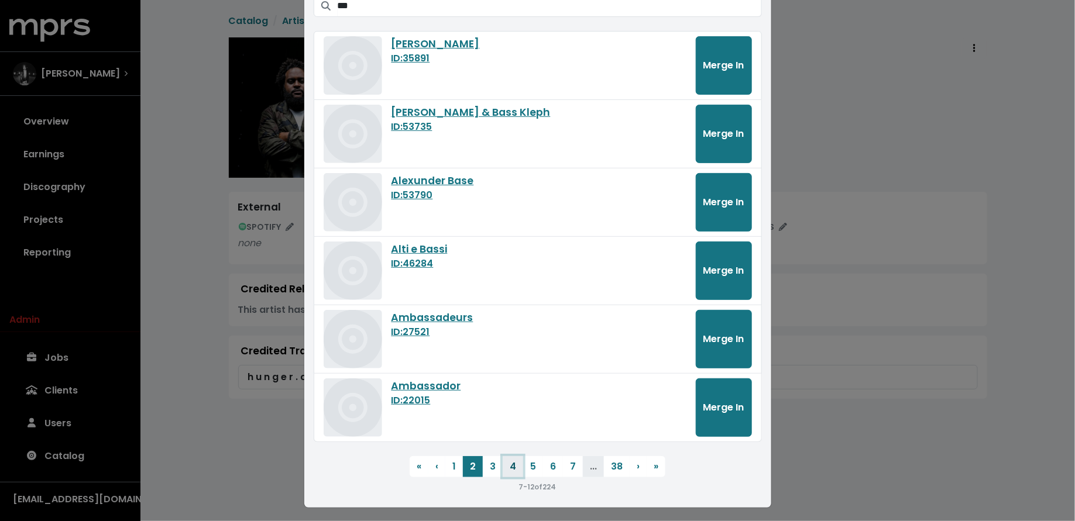
click at [509, 464] on button "4" at bounding box center [512, 466] width 20 height 21
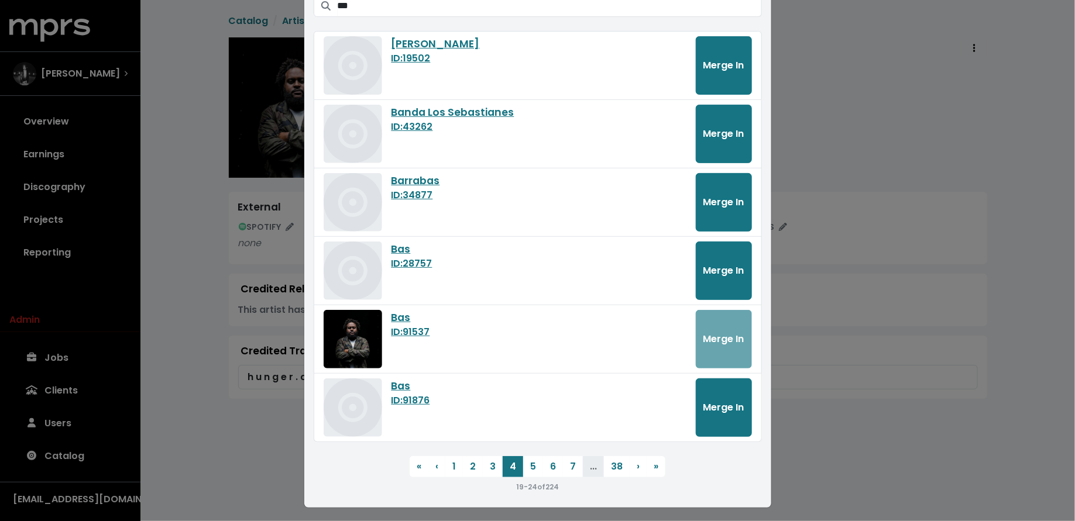
click at [158, 190] on div "Merge Artist(s) Into Current (ID: 91537 ) This menu merges other artists into t…" at bounding box center [537, 260] width 1075 height 521
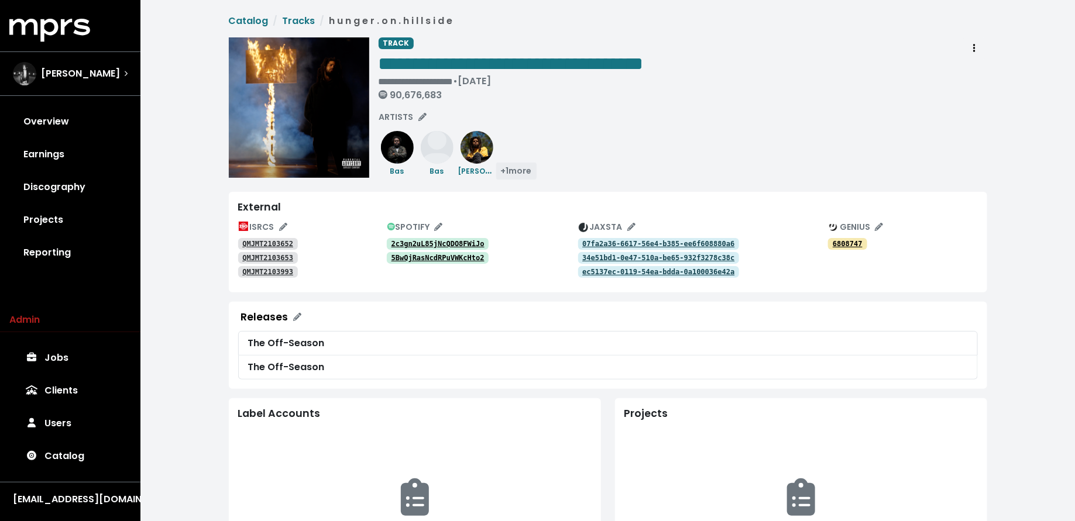
click at [513, 171] on span "+ 1 more" at bounding box center [516, 171] width 31 height 12
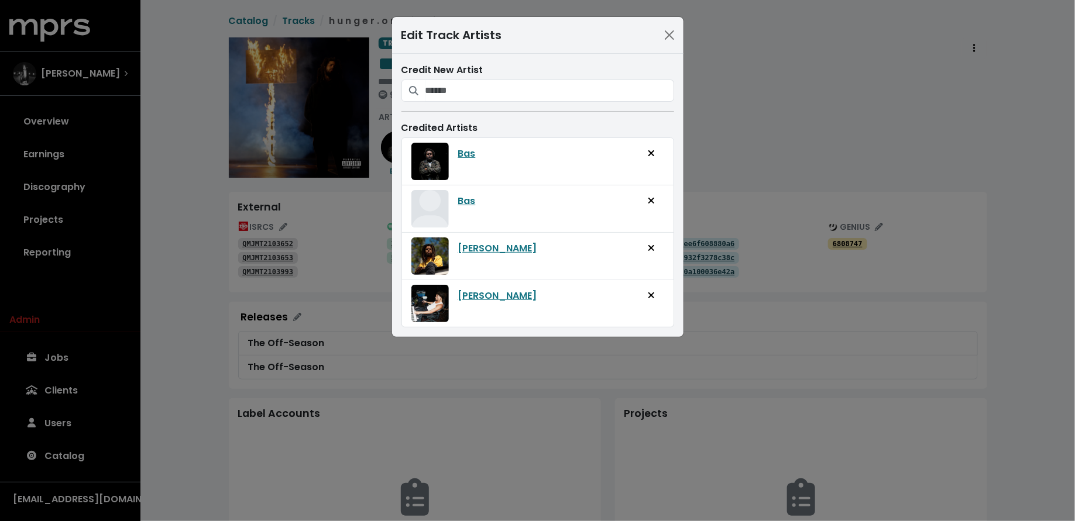
click at [309, 237] on div "Edit Track Artists Credit New Artist Credited Artists Bas Bas J. Cole J. Cole" at bounding box center [537, 260] width 1075 height 521
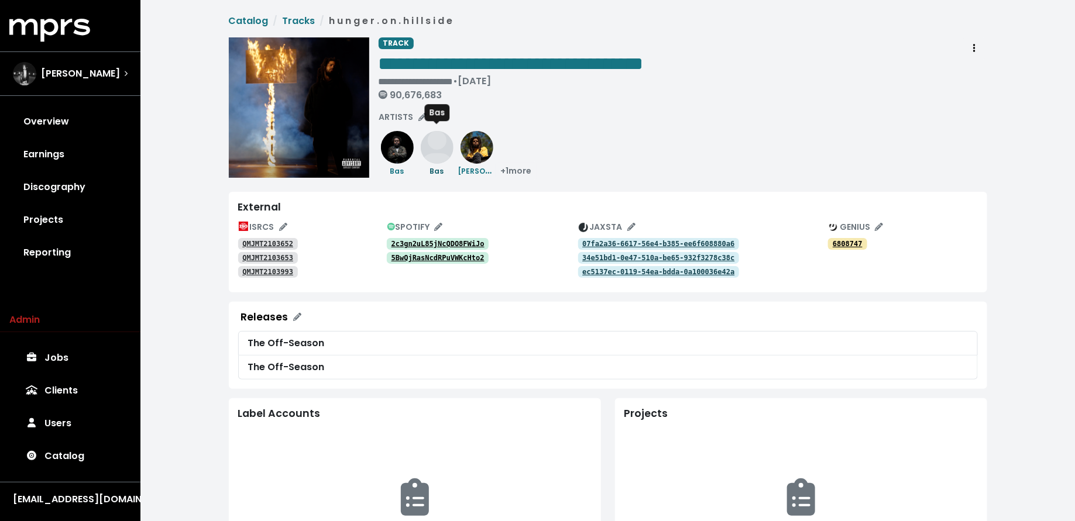
click at [445, 156] on img at bounding box center [437, 147] width 33 height 33
click at [405, 149] on img at bounding box center [397, 147] width 33 height 33
click at [519, 168] on span "+ 1 more" at bounding box center [516, 171] width 31 height 12
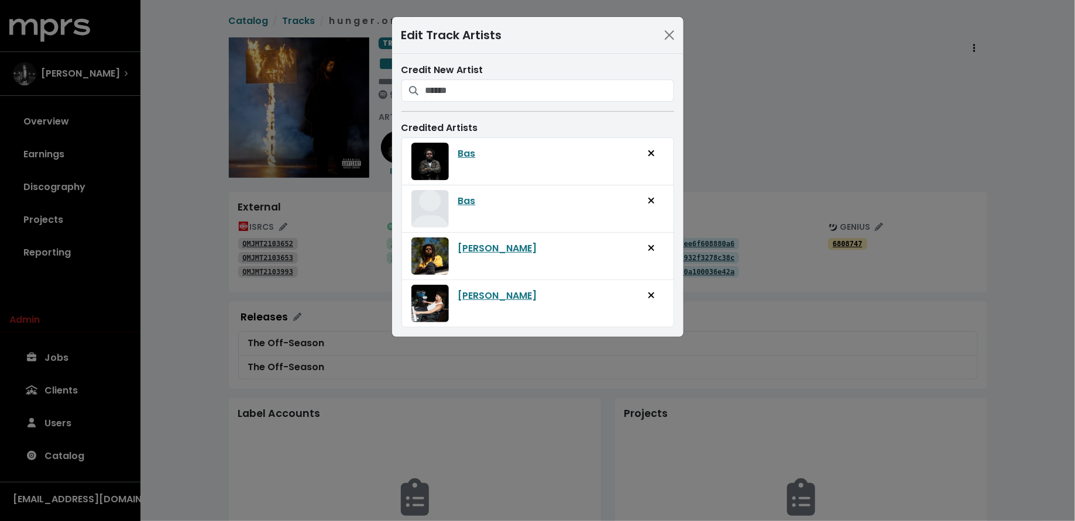
click at [433, 246] on img at bounding box center [429, 255] width 37 height 37
click at [458, 246] on link "J. Cole" at bounding box center [497, 249] width 79 height 14
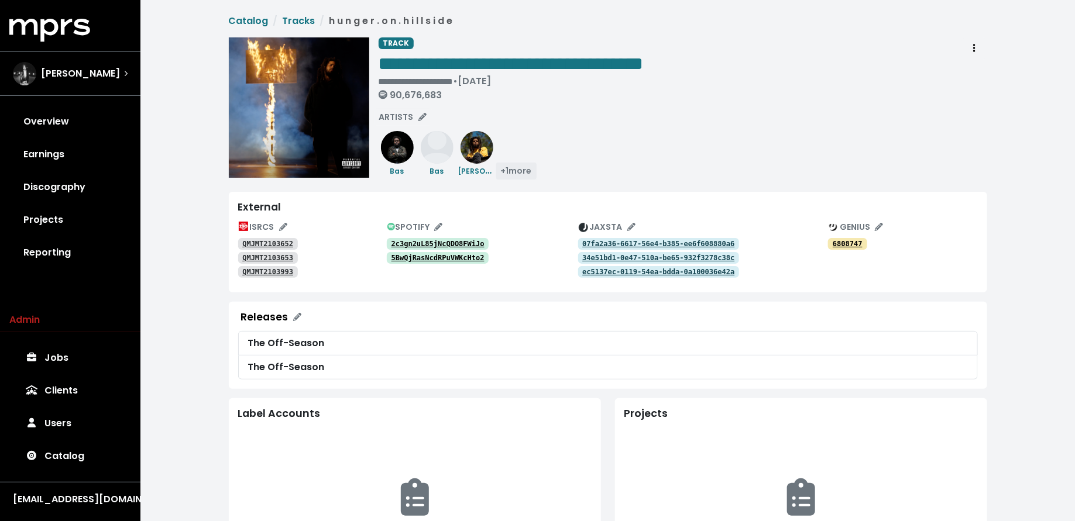
click at [524, 170] on span "+ 1 more" at bounding box center [516, 171] width 31 height 12
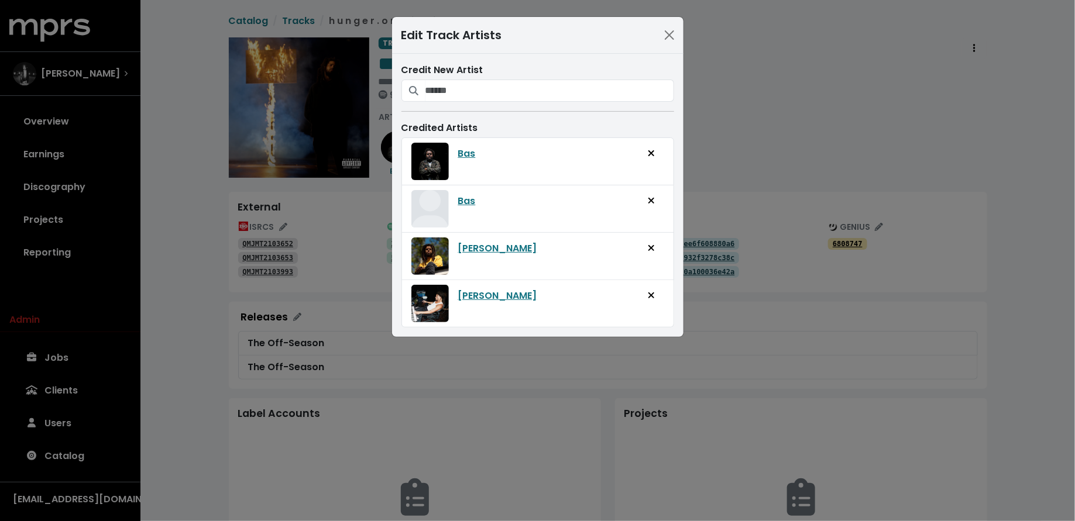
click at [471, 301] on div "J. Cole" at bounding box center [561, 296] width 206 height 22
click at [466, 290] on link "J. Cole" at bounding box center [497, 296] width 79 height 14
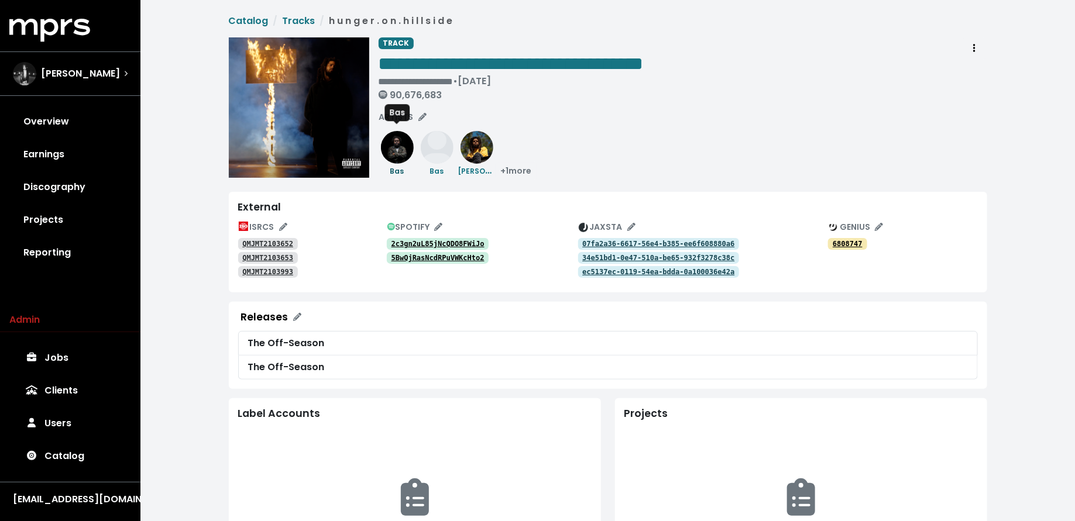
click at [397, 168] on small "Bas" at bounding box center [397, 171] width 14 height 10
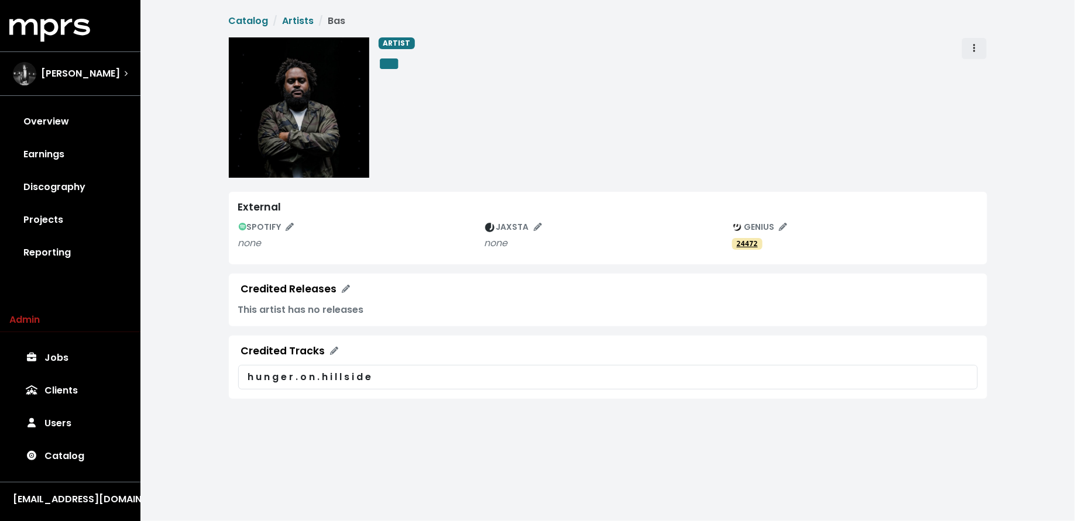
click at [974, 46] on icon "Artist actions" at bounding box center [974, 47] width 2 height 9
click at [974, 75] on link "Merge" at bounding box center [1008, 74] width 92 height 19
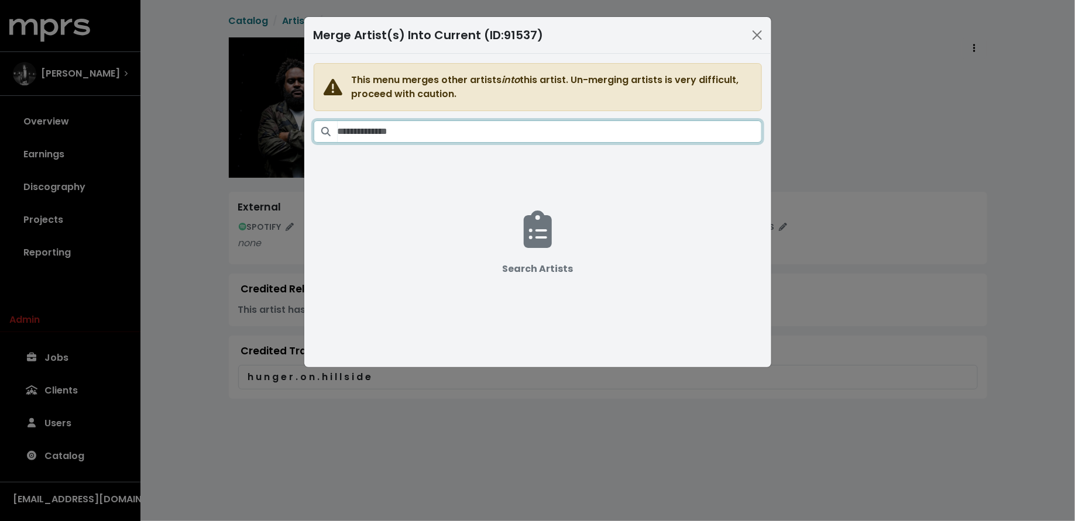
click at [532, 126] on input "Search artists" at bounding box center [549, 131] width 424 height 22
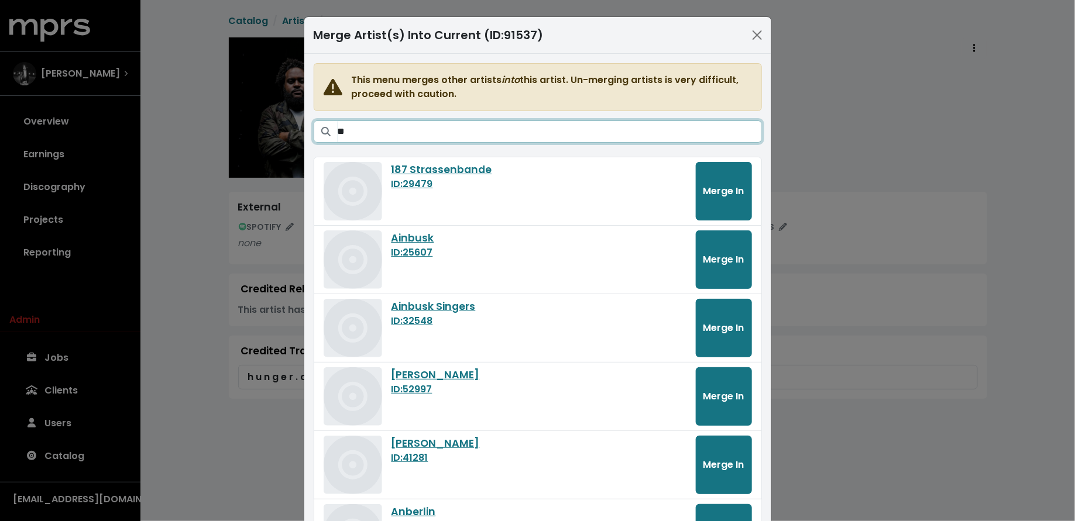
type input "*"
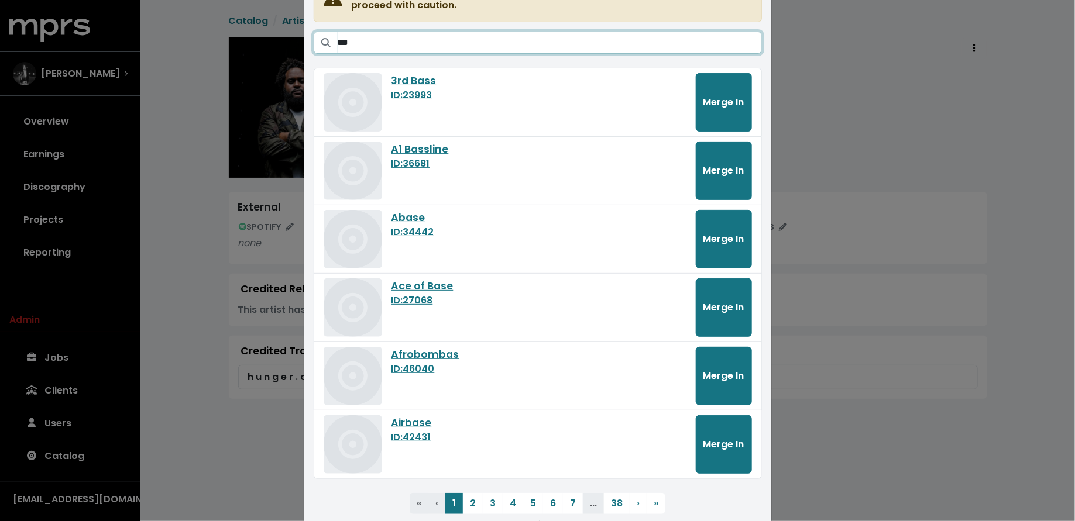
scroll to position [126, 0]
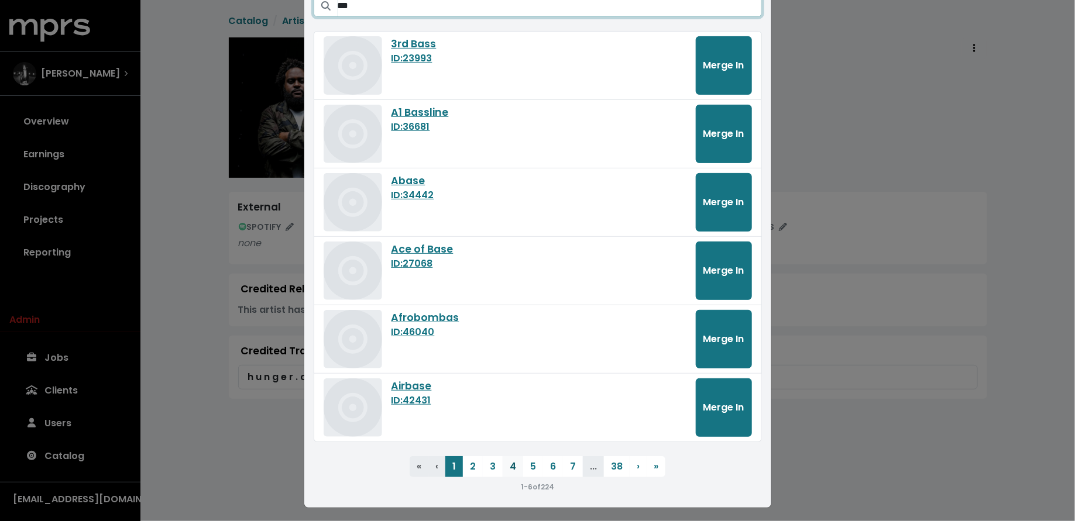
type input "***"
click at [519, 467] on button "4" at bounding box center [512, 466] width 20 height 21
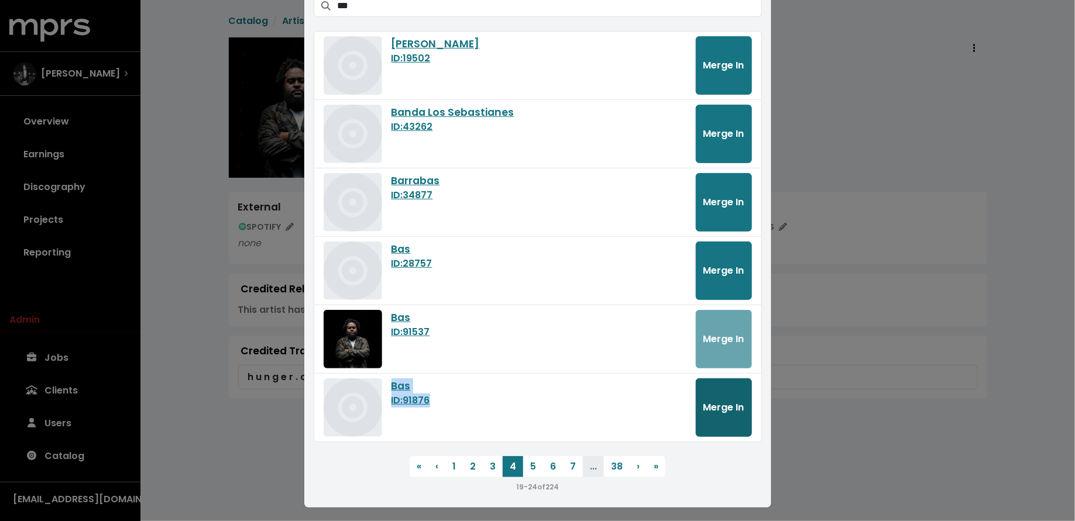
click at [708, 412] on button "Merge In" at bounding box center [723, 407] width 56 height 58
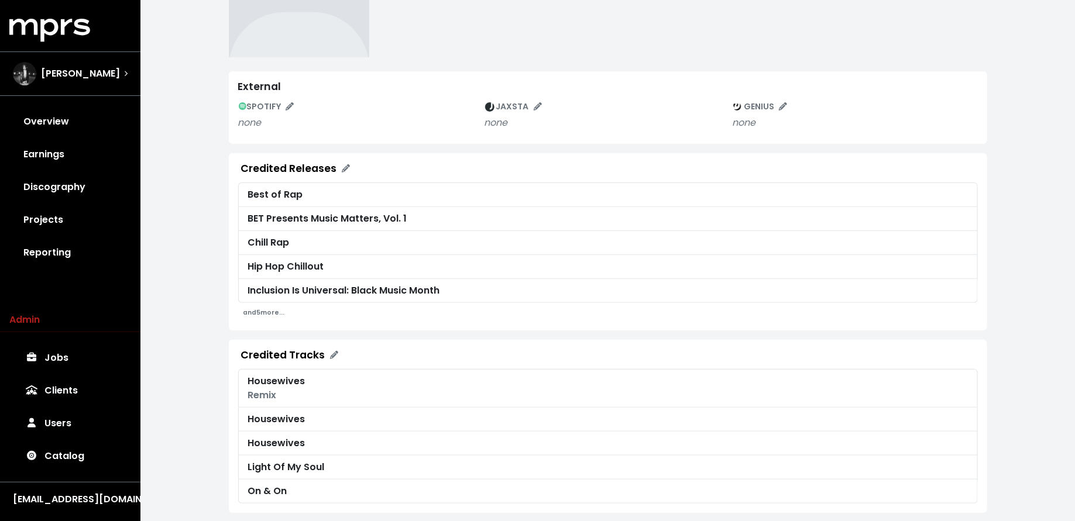
scroll to position [126, 0]
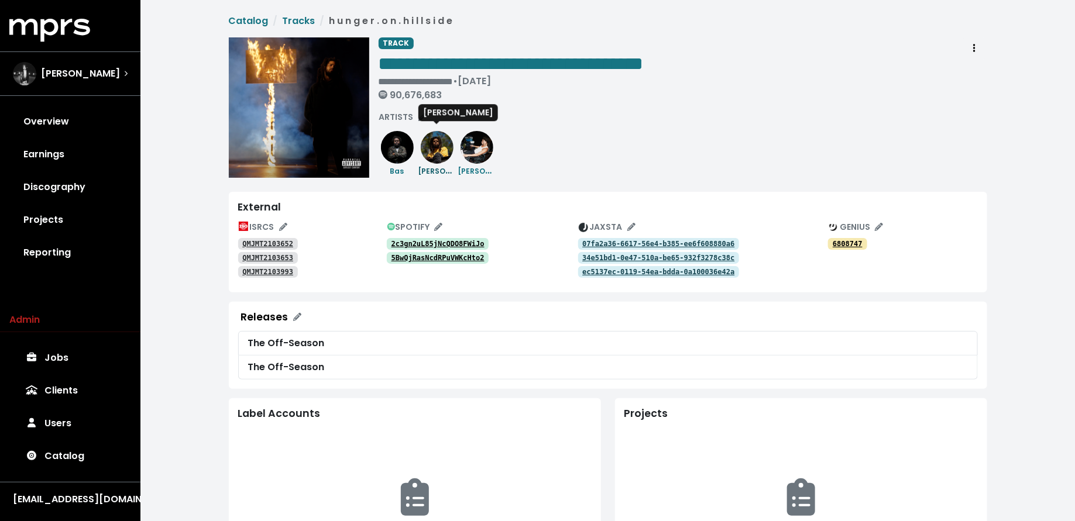
click at [438, 157] on img at bounding box center [437, 147] width 33 height 33
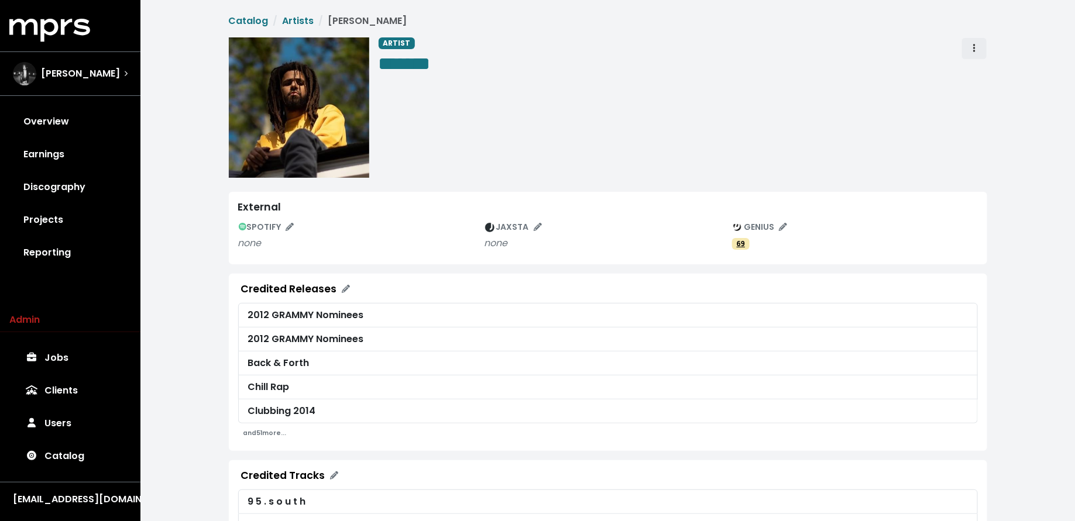
click at [973, 46] on icon "Artist actions" at bounding box center [974, 47] width 2 height 9
click at [973, 68] on link "Merge" at bounding box center [1008, 74] width 92 height 19
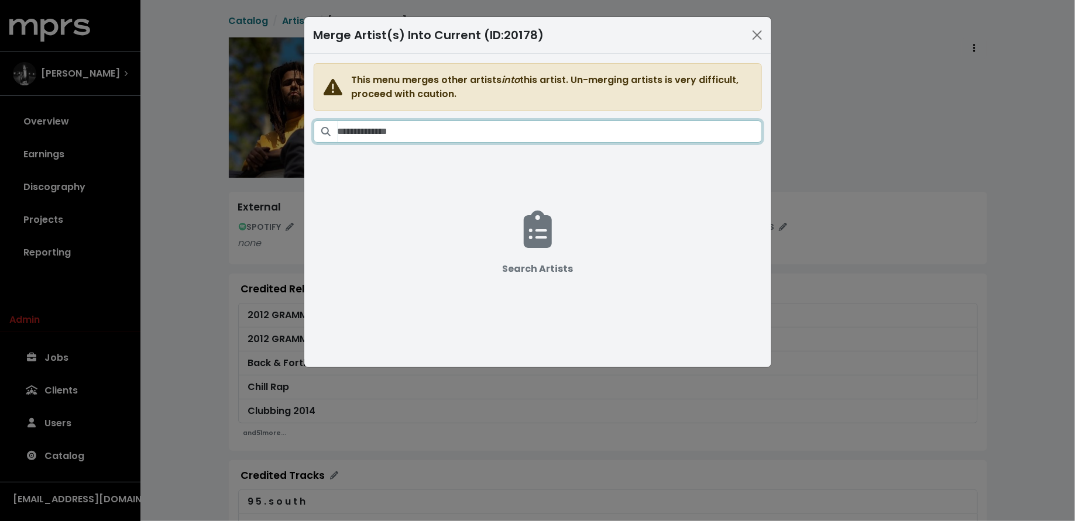
click at [567, 126] on input "Search artists" at bounding box center [549, 131] width 424 height 22
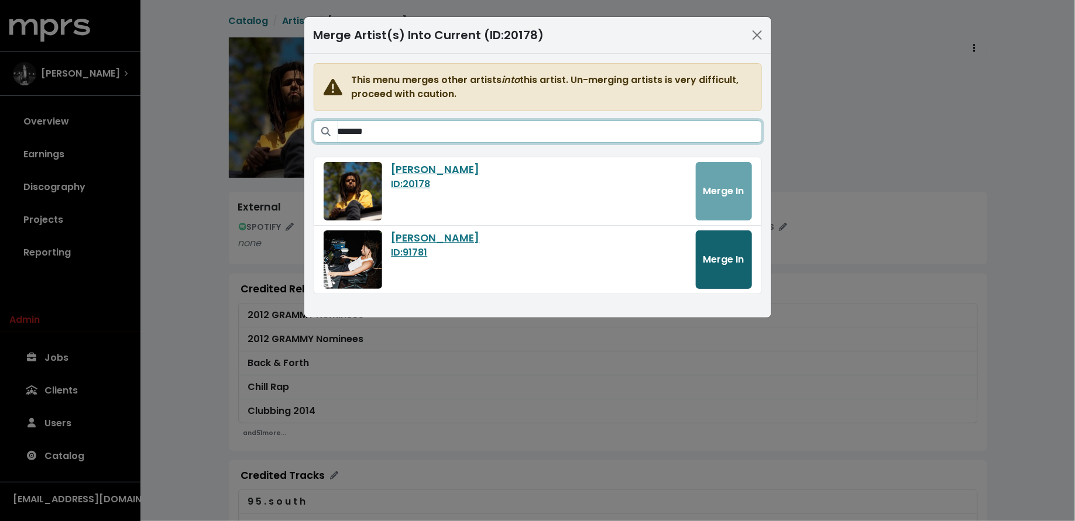
type input "*******"
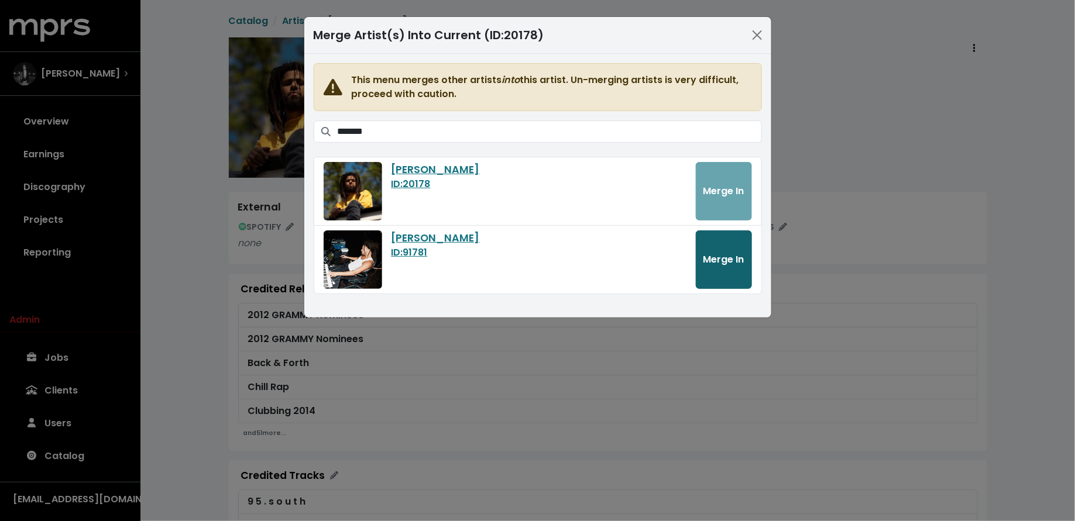
click at [711, 244] on button "Merge In" at bounding box center [723, 259] width 56 height 58
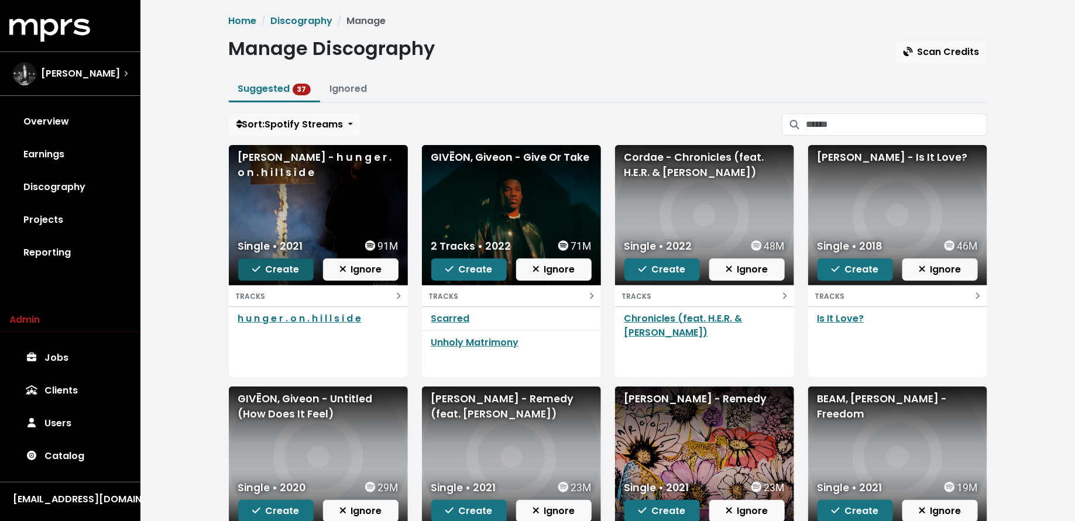
click at [275, 264] on span "Create" at bounding box center [275, 269] width 47 height 13
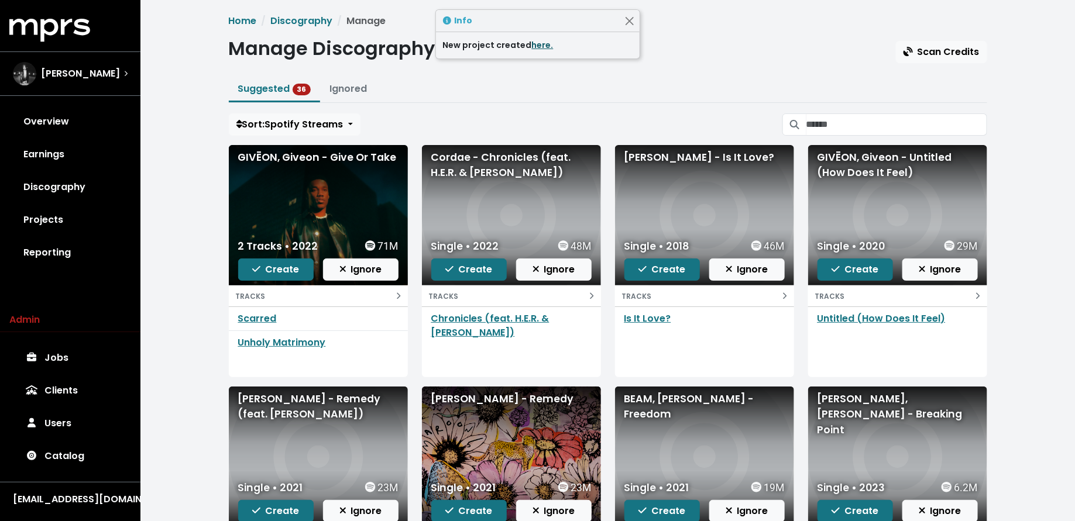
click at [539, 44] on link "here." at bounding box center [543, 45] width 22 height 12
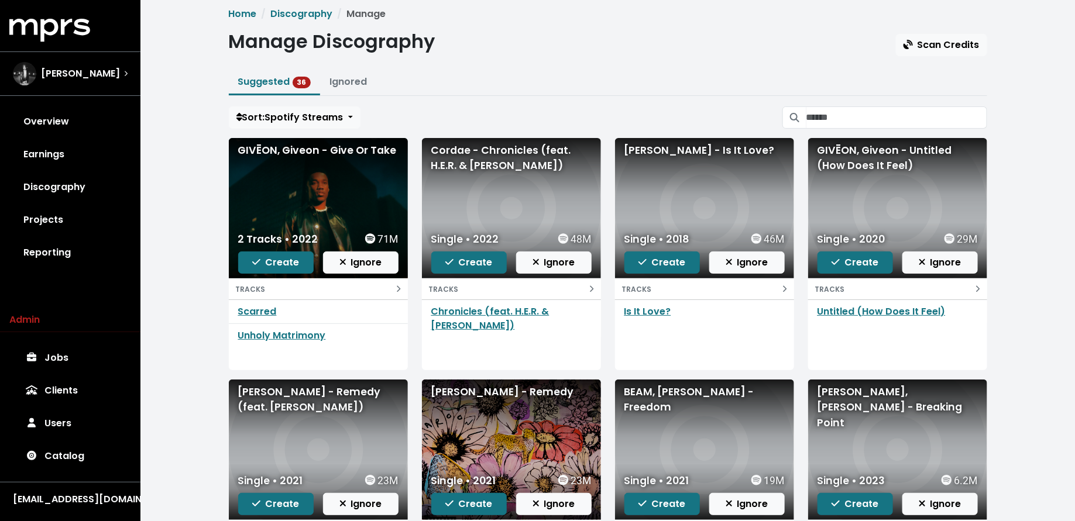
scroll to position [8, 0]
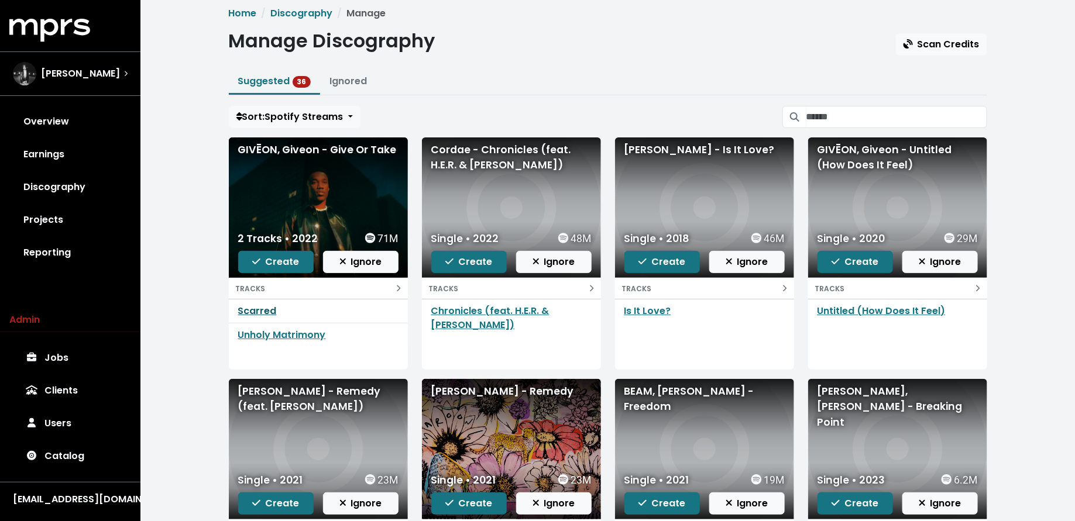
click at [254, 308] on link "Scarred" at bounding box center [257, 310] width 39 height 13
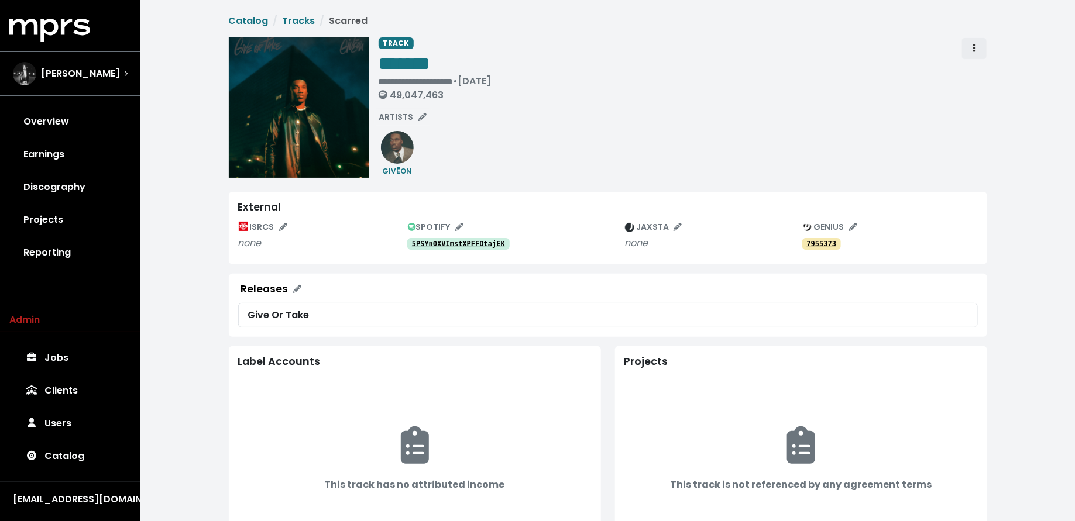
click at [973, 44] on icon "Track actions" at bounding box center [974, 47] width 2 height 9
click at [976, 71] on link "Merge" at bounding box center [1008, 74] width 92 height 19
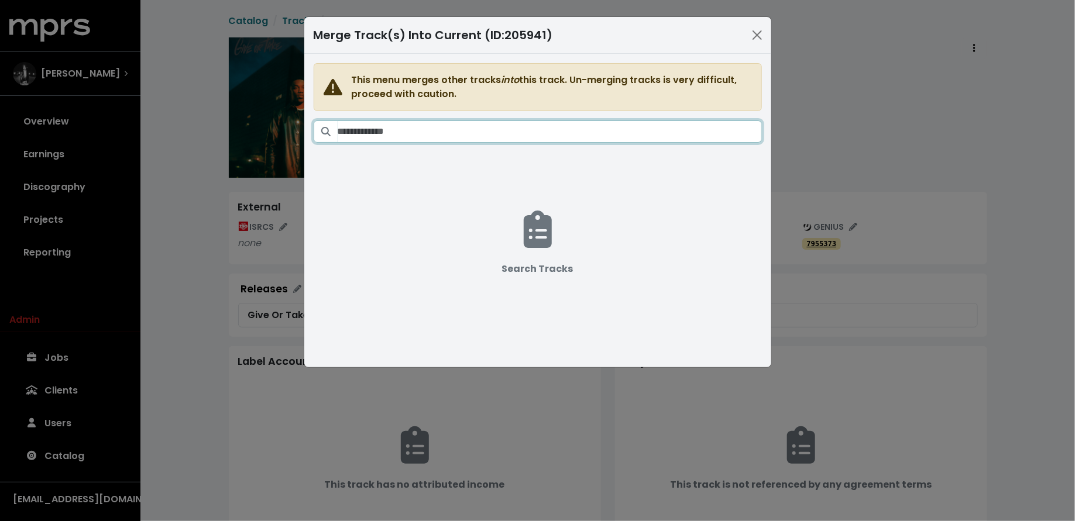
click at [547, 129] on input "Search tracks" at bounding box center [549, 131] width 424 height 22
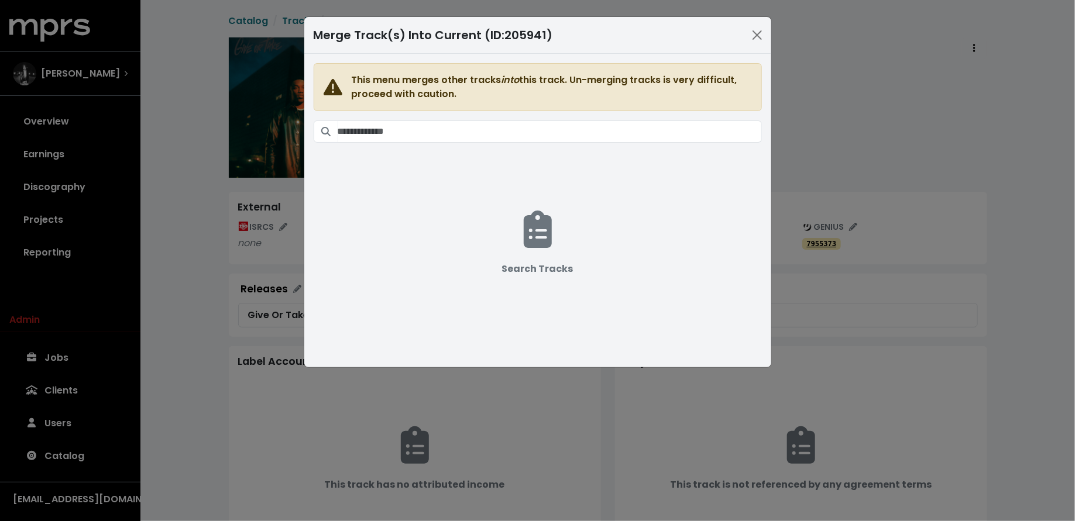
click at [846, 79] on div "Merge Track(s) Into Current (ID: 205941 ) This menu merges other tracks into th…" at bounding box center [537, 260] width 1075 height 521
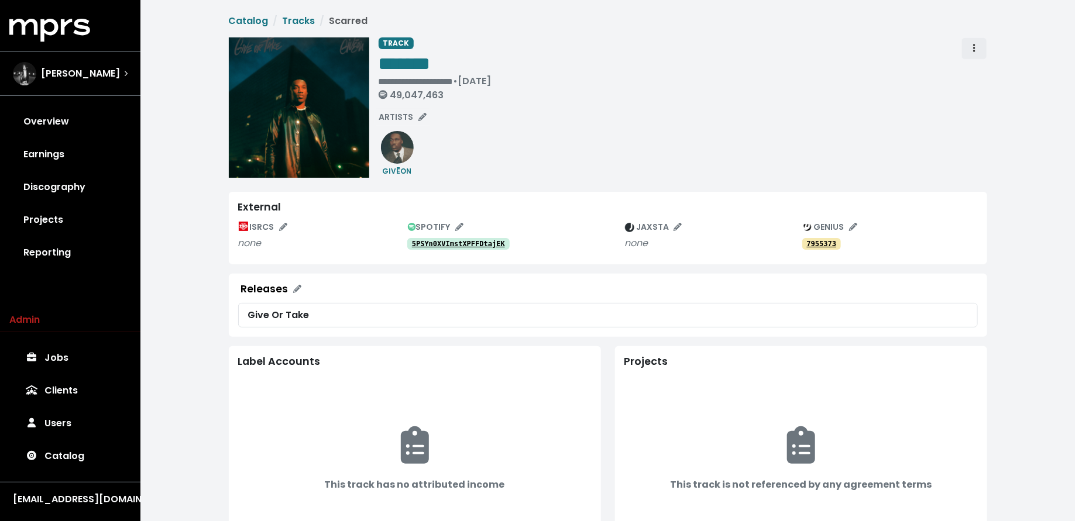
click at [981, 47] on button "Track actions" at bounding box center [974, 48] width 26 height 22
click at [983, 69] on link "Merge" at bounding box center [1008, 74] width 92 height 19
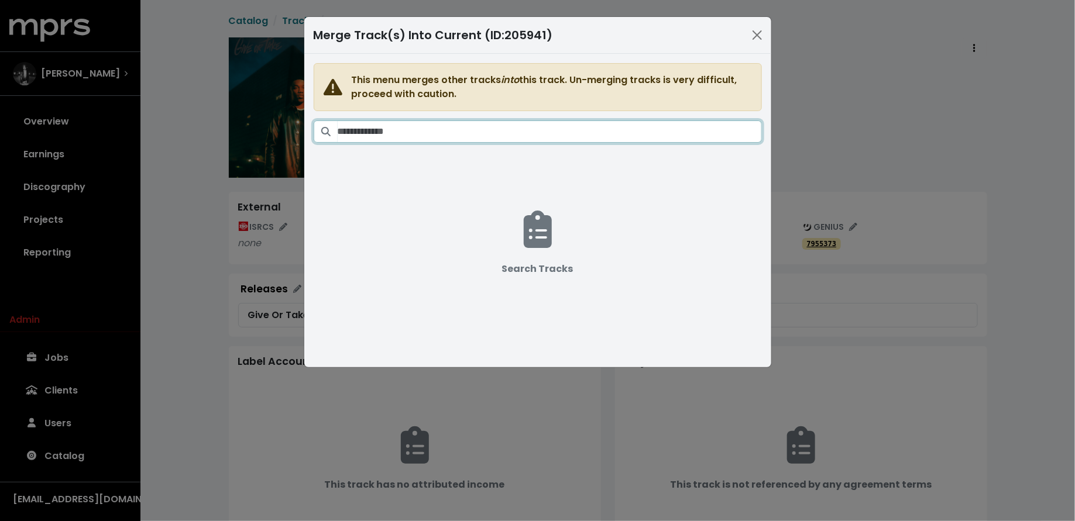
click at [581, 123] on input "Search tracks" at bounding box center [549, 131] width 424 height 22
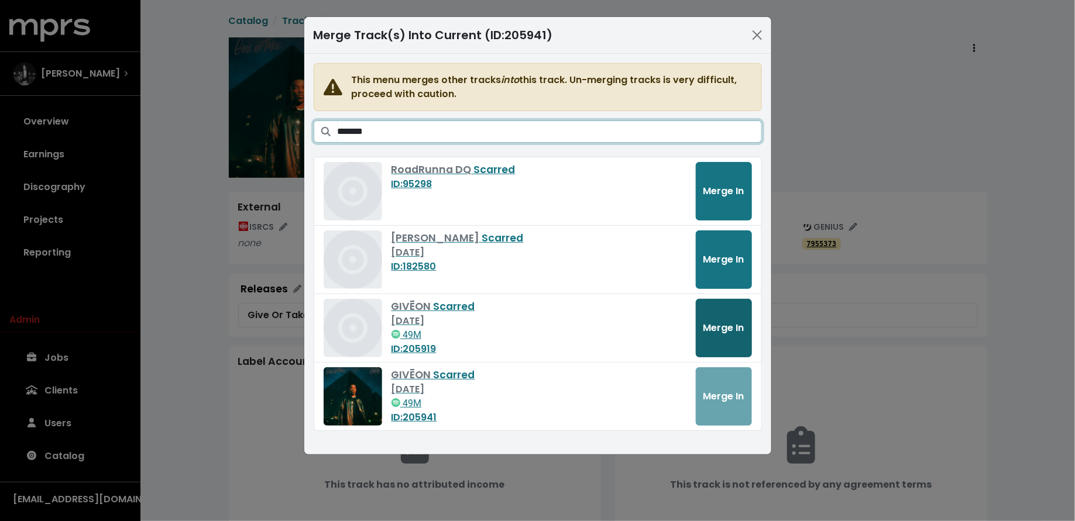
type input "*******"
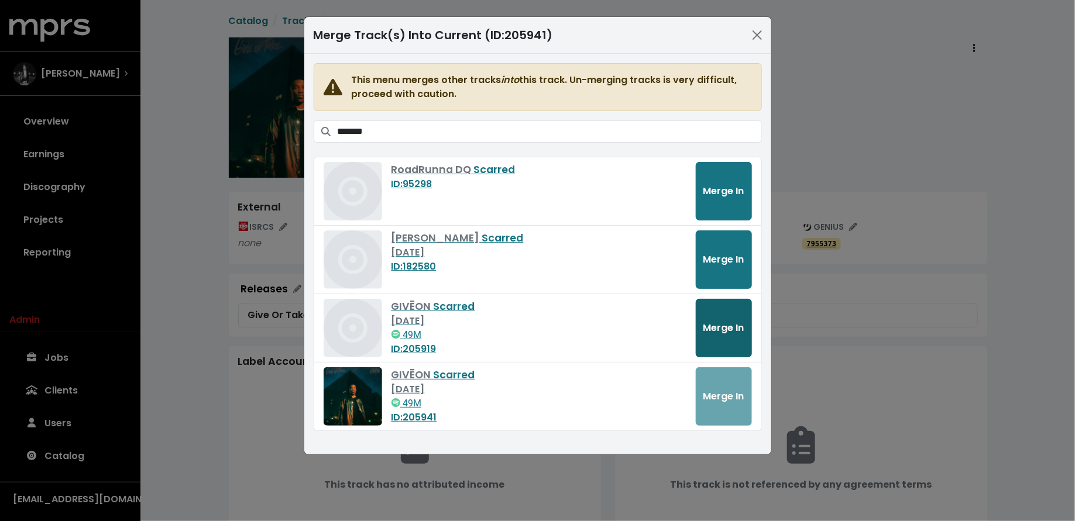
click at [729, 327] on span "Merge In" at bounding box center [723, 327] width 41 height 13
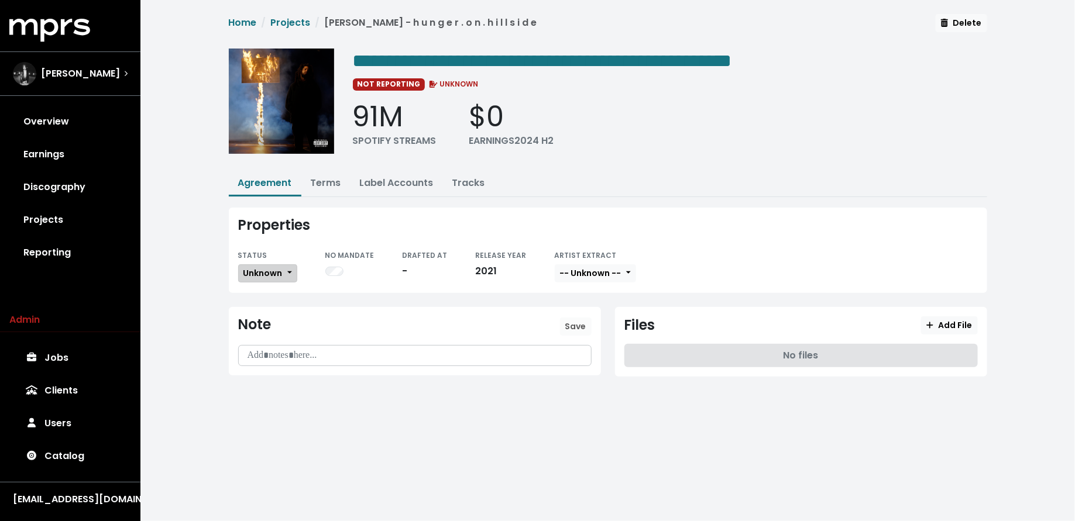
click at [285, 264] on button "Unknown" at bounding box center [267, 273] width 59 height 18
click at [281, 309] on link "Missing" at bounding box center [294, 315] width 110 height 19
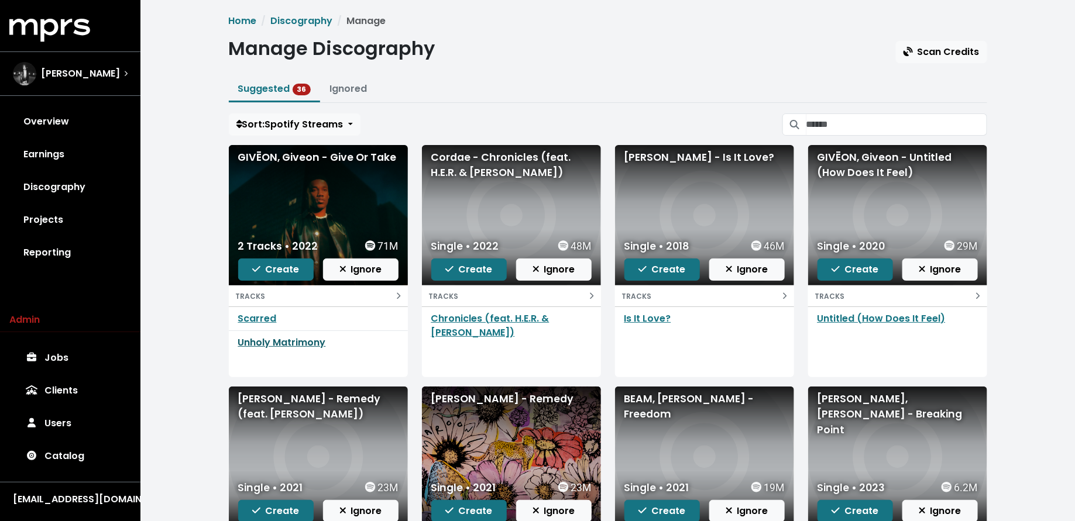
click at [248, 339] on link "Unholy Matrimony" at bounding box center [282, 342] width 88 height 13
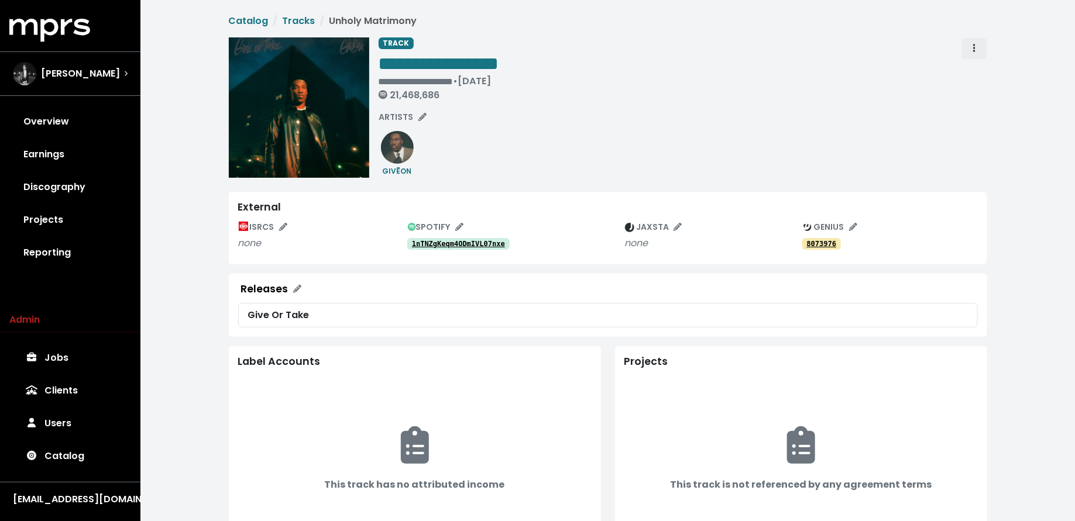
click at [969, 51] on span "Track actions" at bounding box center [974, 49] width 11 height 14
click at [976, 71] on link "Merge" at bounding box center [1008, 74] width 92 height 19
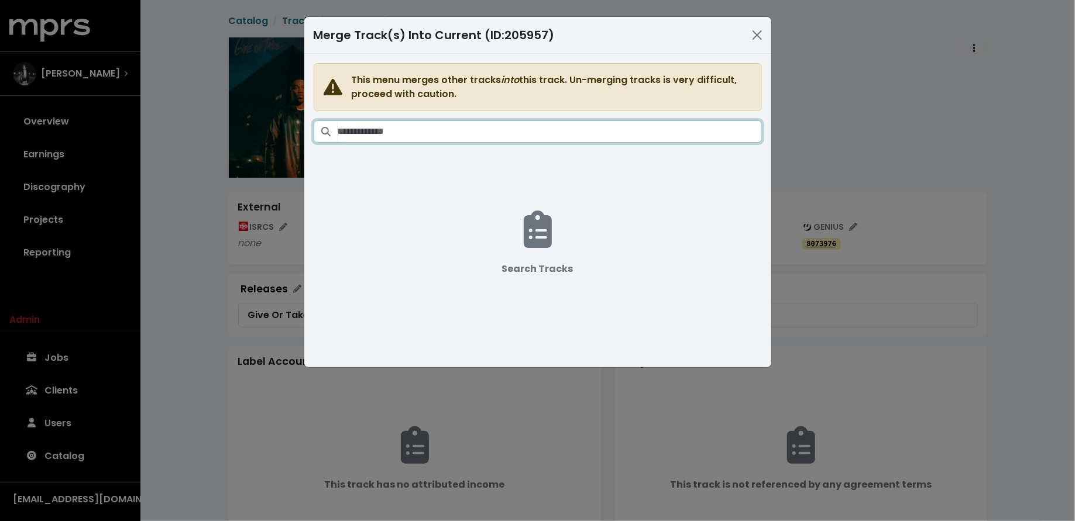
click at [620, 137] on input "Search tracks" at bounding box center [549, 131] width 424 height 22
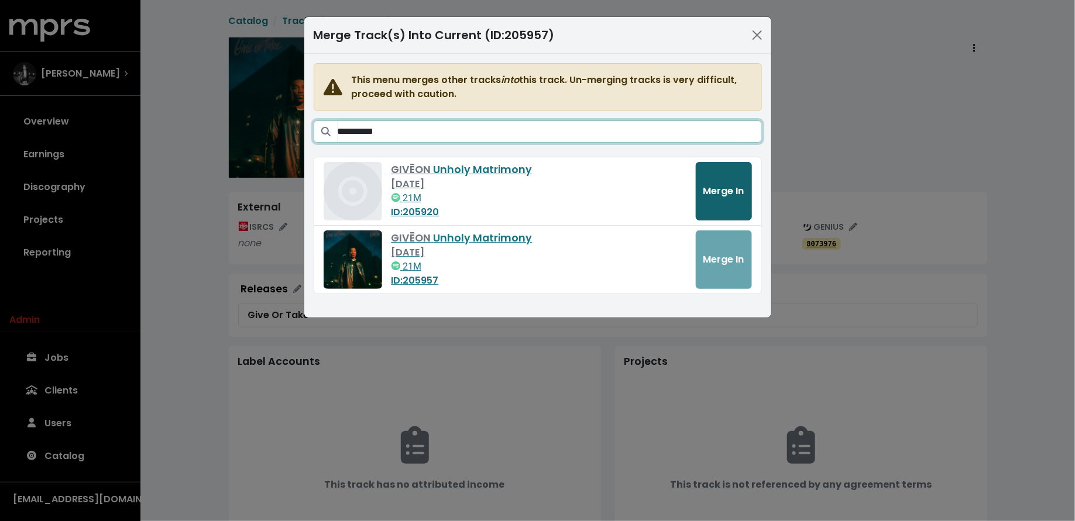
type input "**********"
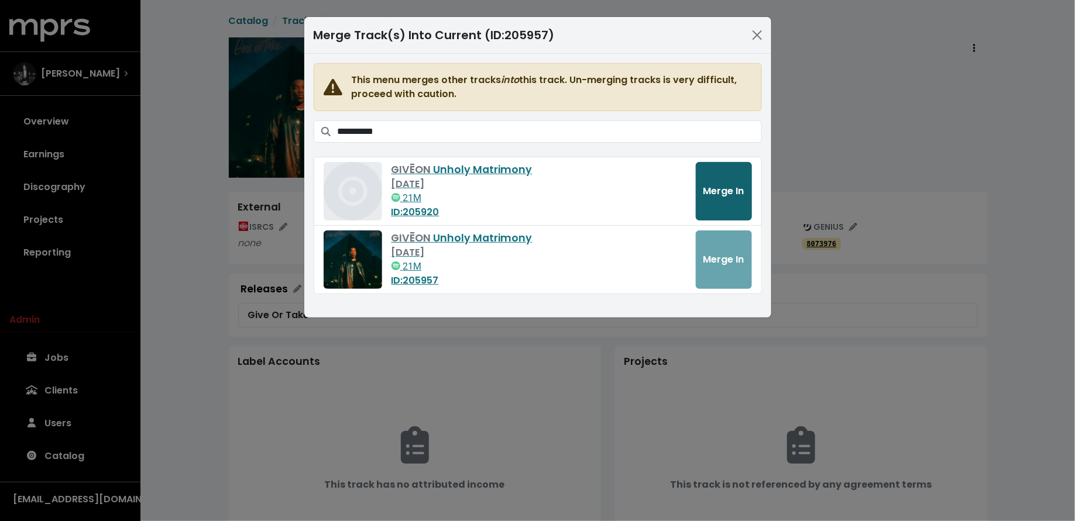
click at [724, 194] on span "Merge In" at bounding box center [723, 190] width 41 height 13
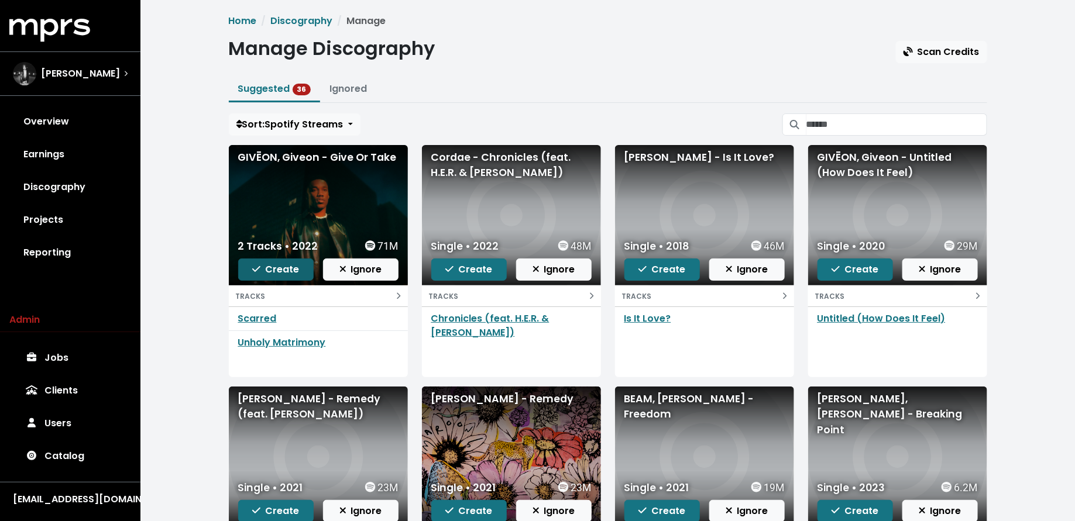
click at [249, 270] on button "Create" at bounding box center [275, 270] width 75 height 22
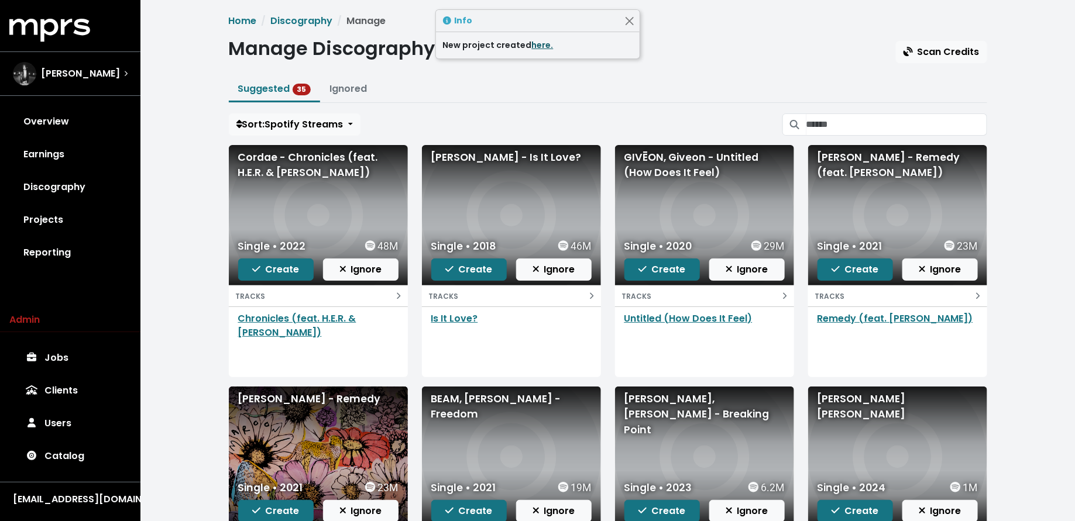
click at [545, 46] on link "here." at bounding box center [543, 45] width 22 height 12
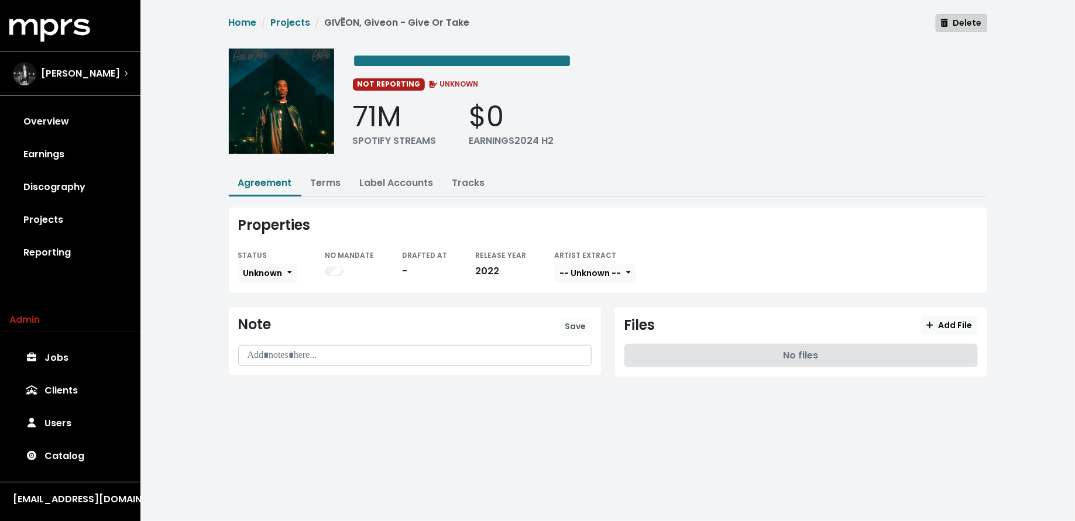
click at [976, 24] on span "Delete" at bounding box center [961, 23] width 40 height 12
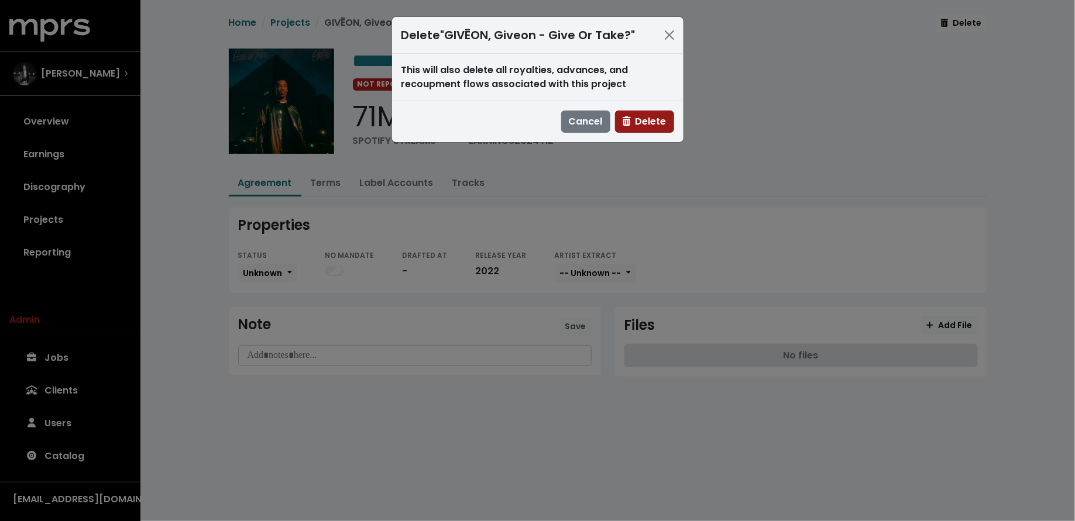
click at [644, 125] on span "Delete" at bounding box center [644, 121] width 44 height 13
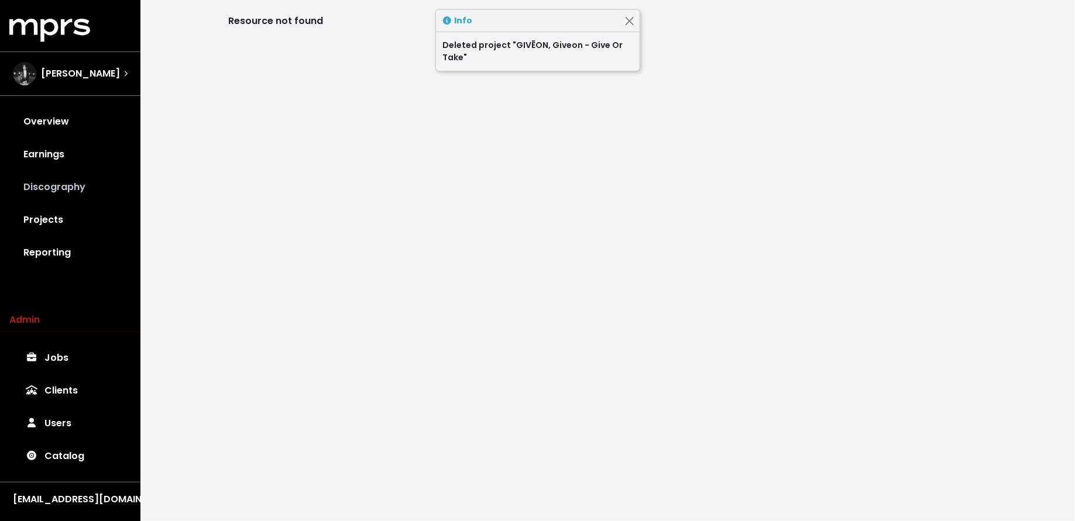
click at [63, 190] on link "Discography" at bounding box center [70, 187] width 122 height 33
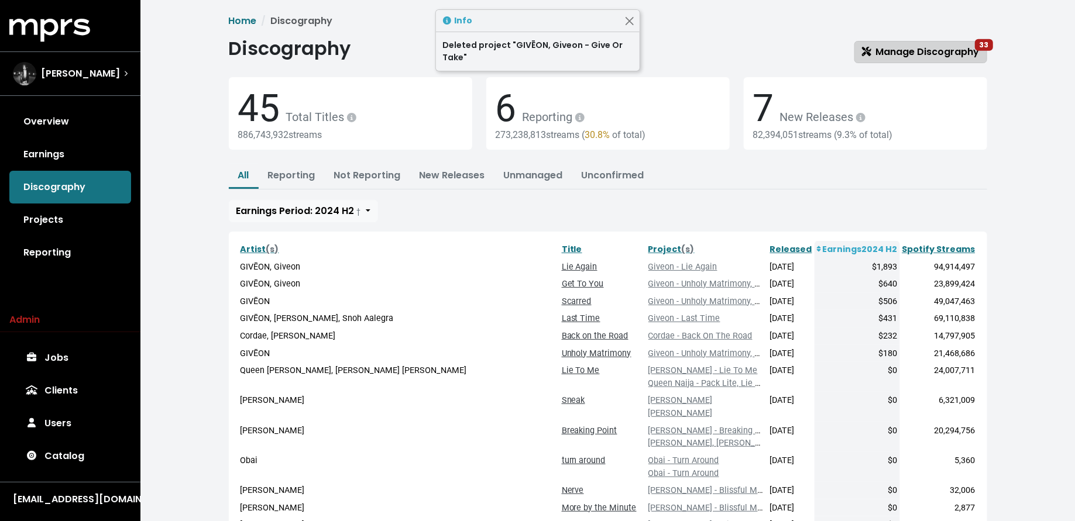
click at [903, 47] on span "Manage Discography 33" at bounding box center [921, 51] width 118 height 13
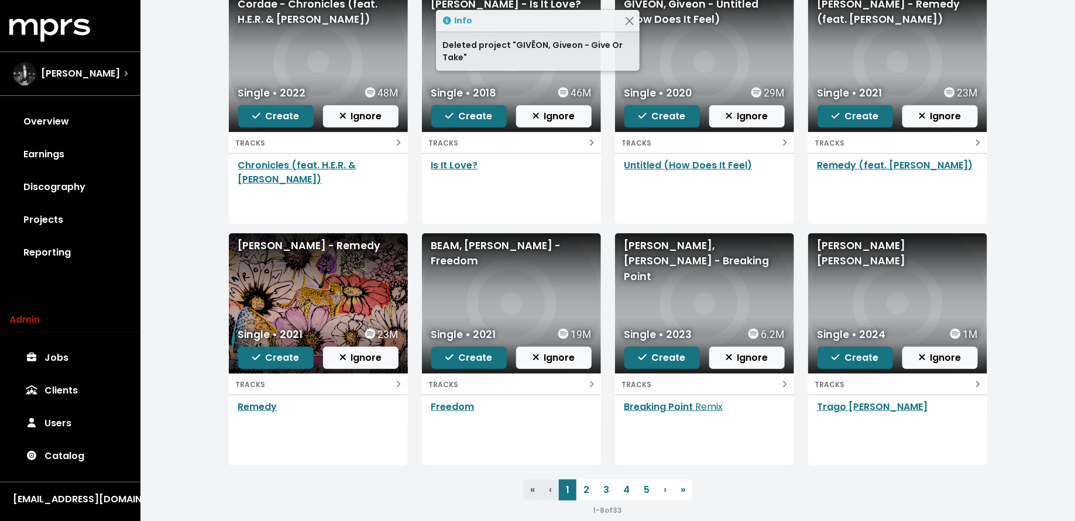
scroll to position [170, 0]
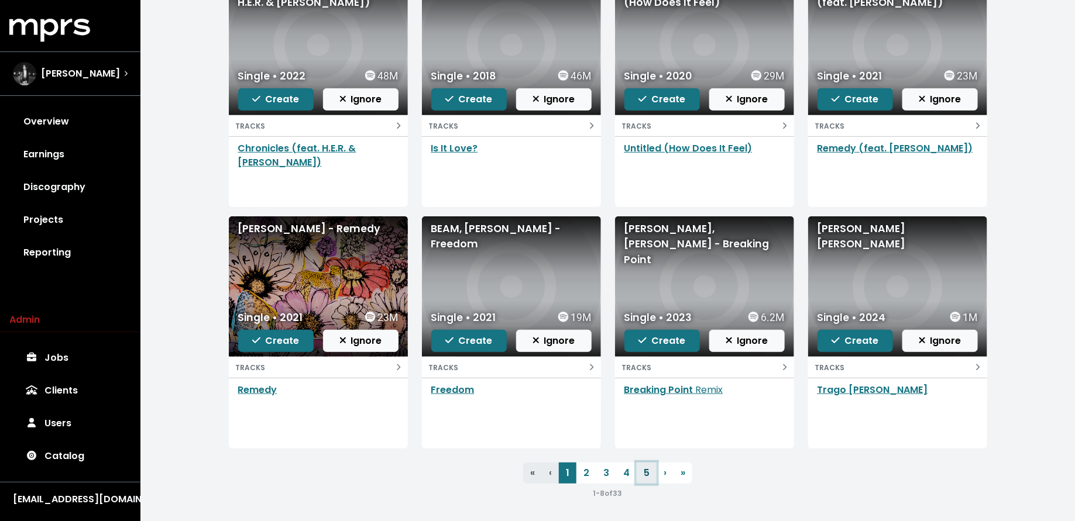
click at [647, 464] on link "5" at bounding box center [646, 473] width 20 height 21
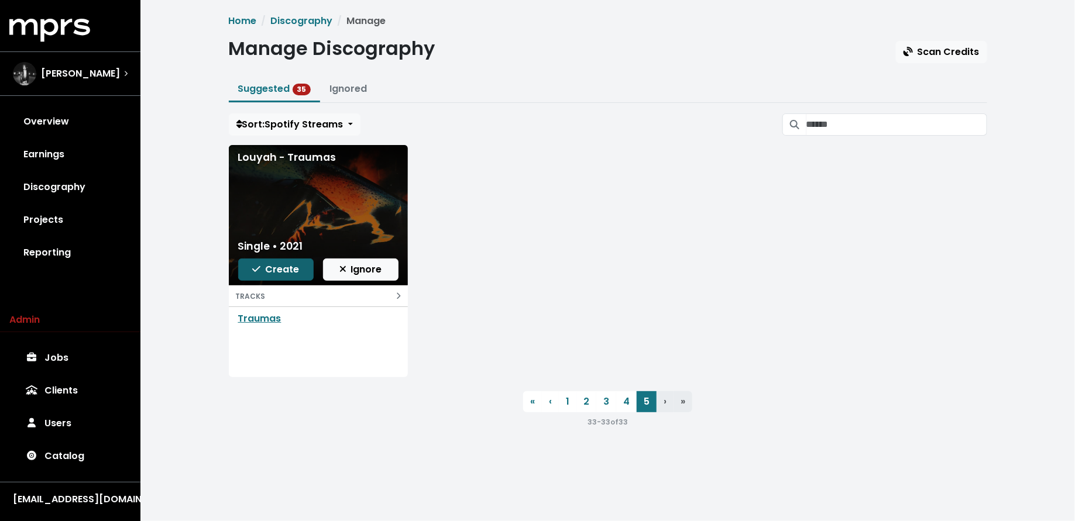
click at [284, 264] on span "Create" at bounding box center [275, 269] width 47 height 13
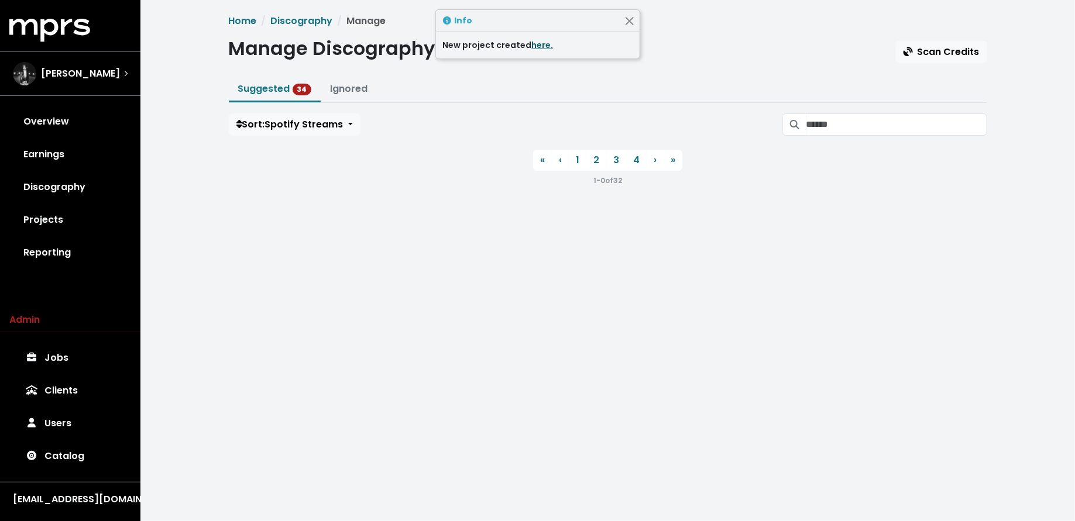
click at [539, 44] on link "here." at bounding box center [543, 45] width 22 height 12
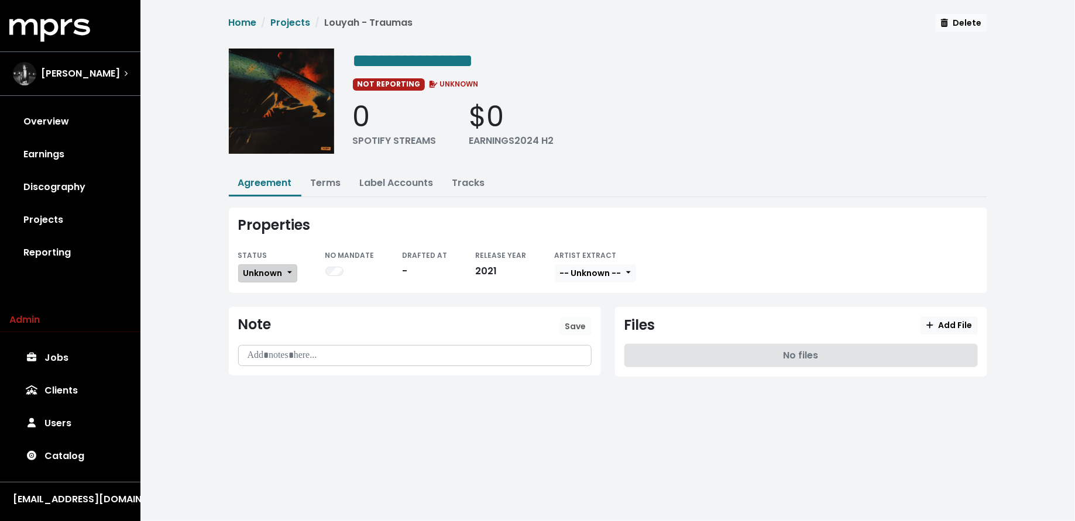
click at [270, 267] on span "Unknown" at bounding box center [262, 273] width 39 height 12
click at [270, 311] on link "Missing" at bounding box center [294, 315] width 110 height 19
click at [460, 184] on link "Tracks" at bounding box center [468, 182] width 33 height 13
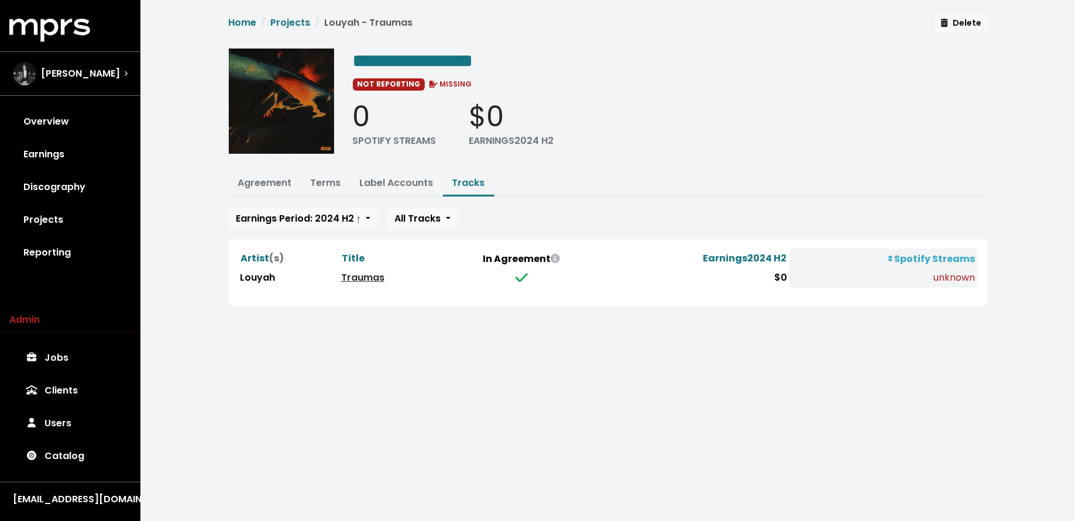
click at [370, 278] on link "Traumas" at bounding box center [362, 277] width 43 height 13
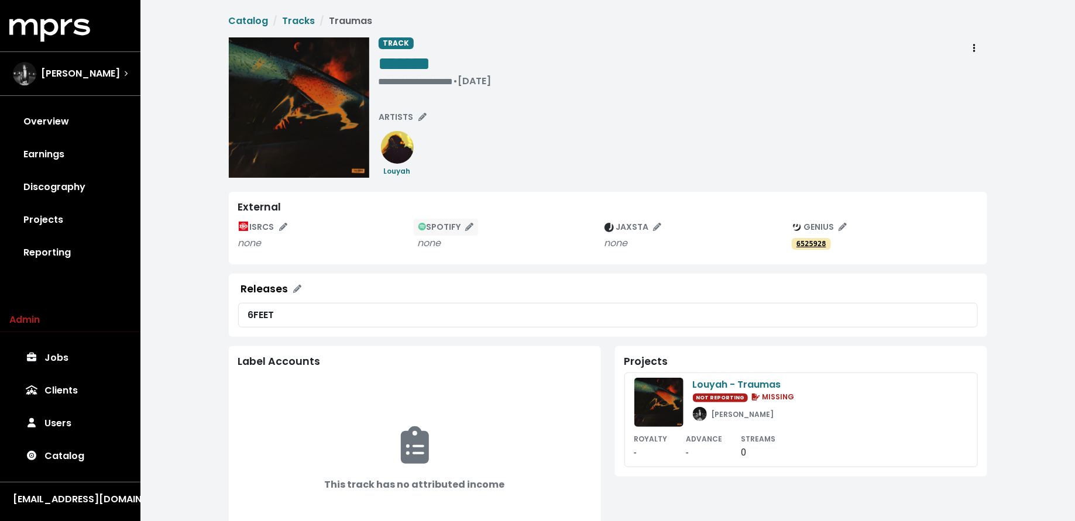
click at [442, 226] on span "SPOTIFY" at bounding box center [446, 227] width 56 height 12
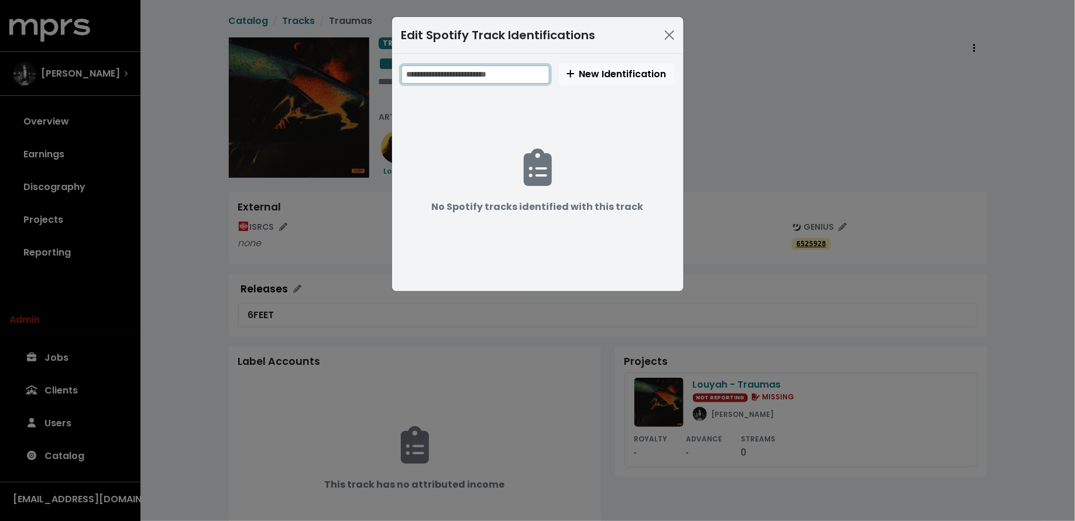
click at [506, 68] on input "text" at bounding box center [475, 75] width 148 height 18
paste input "**********"
click at [454, 74] on input "**********" at bounding box center [476, 75] width 150 height 18
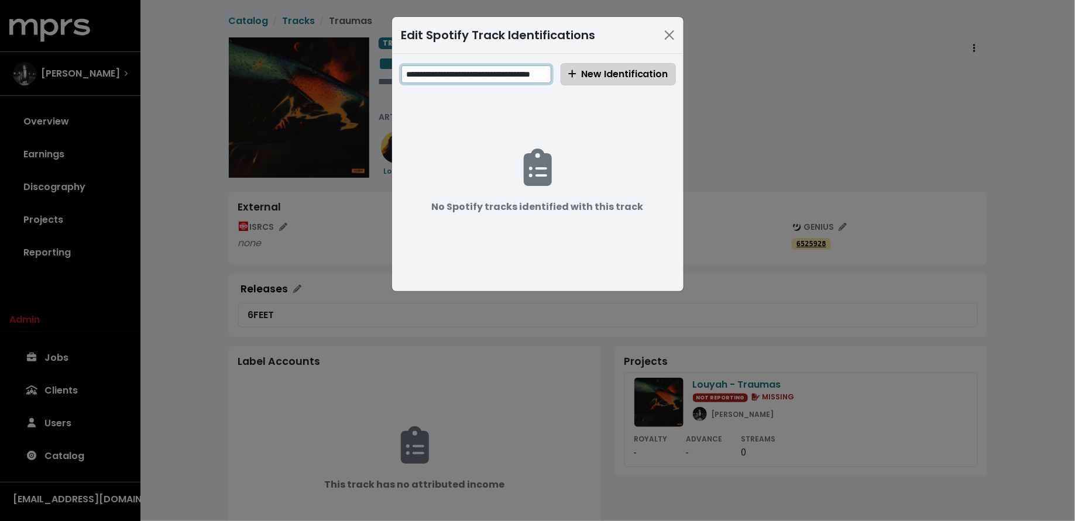
type input "**********"
click at [580, 71] on span "New Identification" at bounding box center [618, 73] width 100 height 13
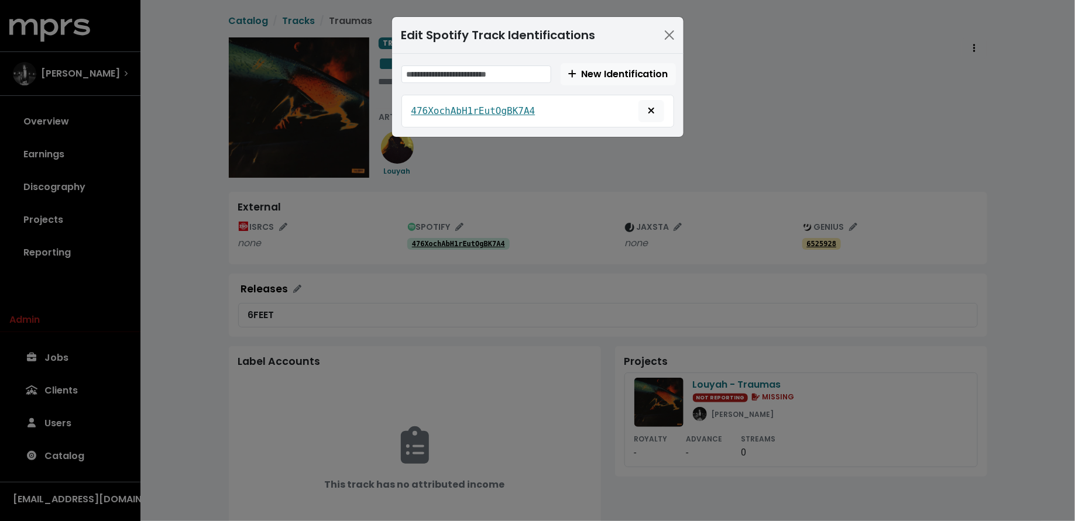
click at [156, 134] on div "Edit Spotify Track Identifications New Identification 476XochAbH1rEutOgBK7A4" at bounding box center [537, 260] width 1075 height 521
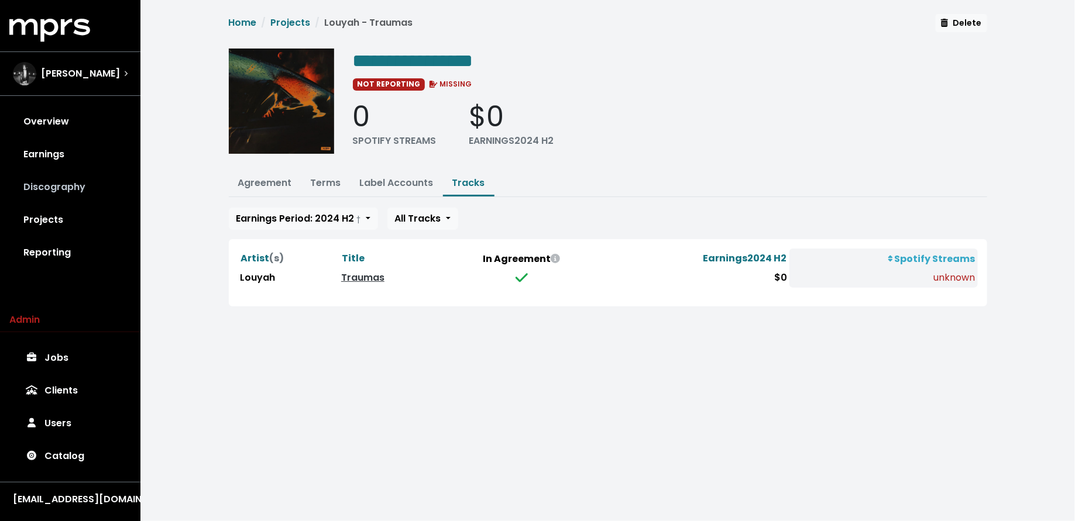
click at [70, 182] on link "Discography" at bounding box center [70, 187] width 122 height 33
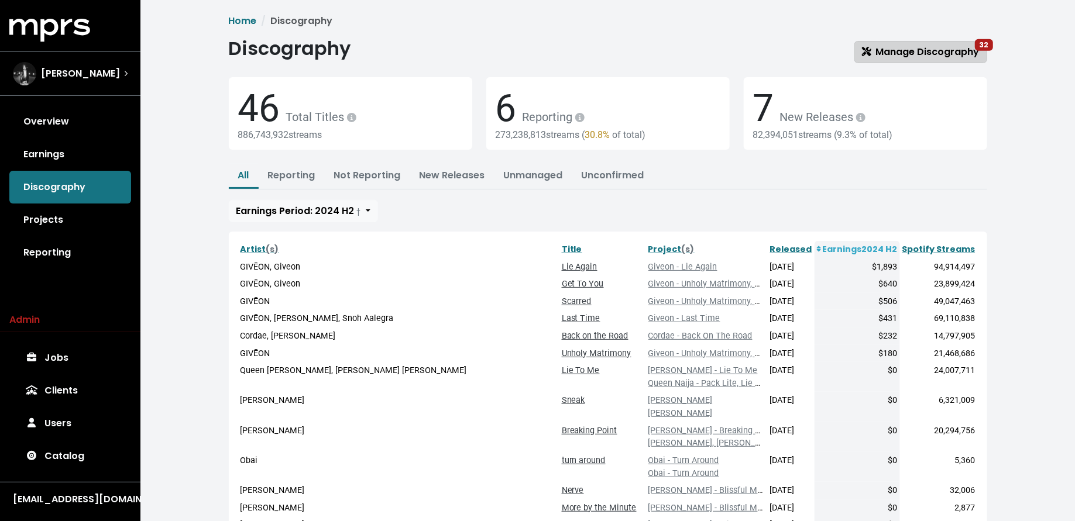
click at [935, 49] on span "Manage Discography 32" at bounding box center [921, 51] width 118 height 13
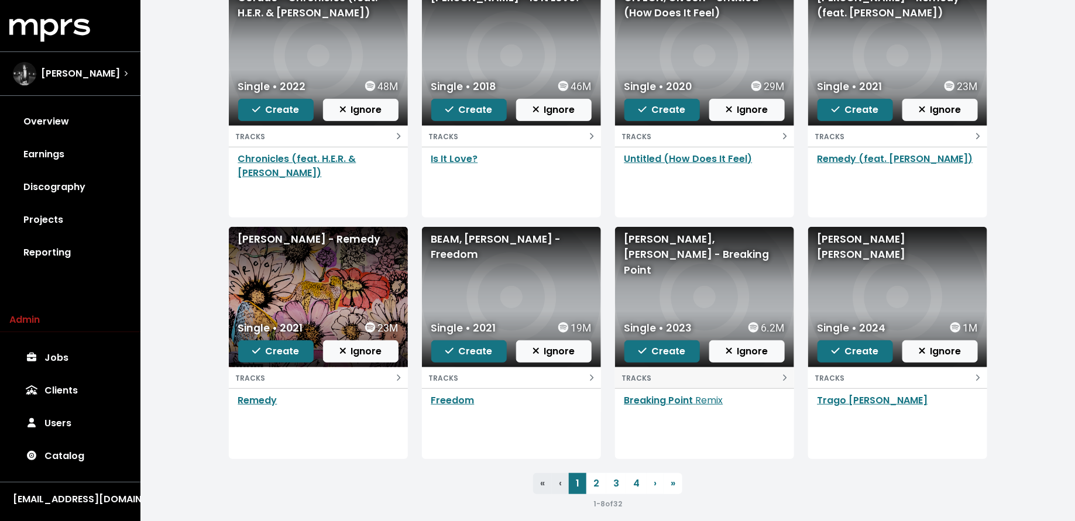
scroll to position [161, 0]
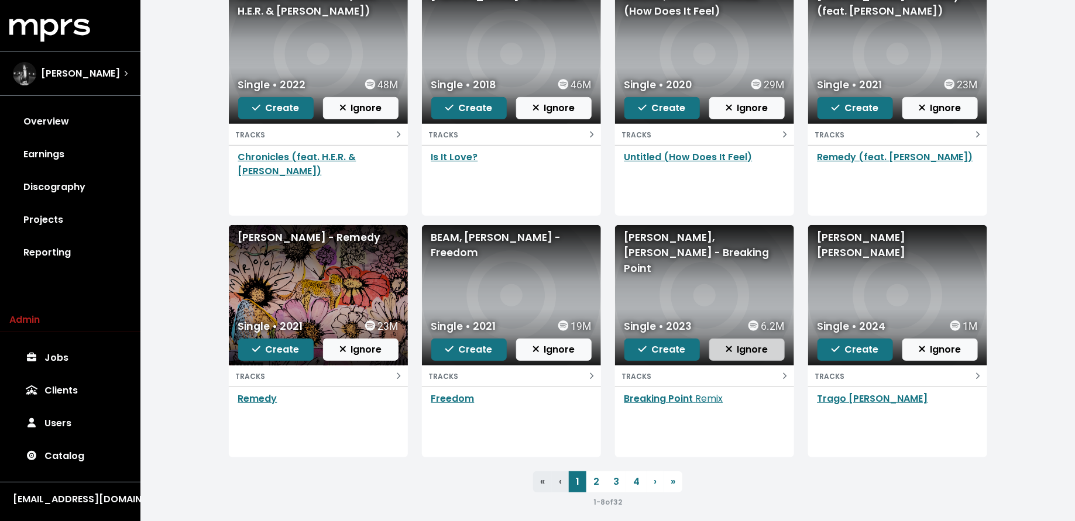
click at [755, 346] on span "Ignore" at bounding box center [746, 349] width 43 height 13
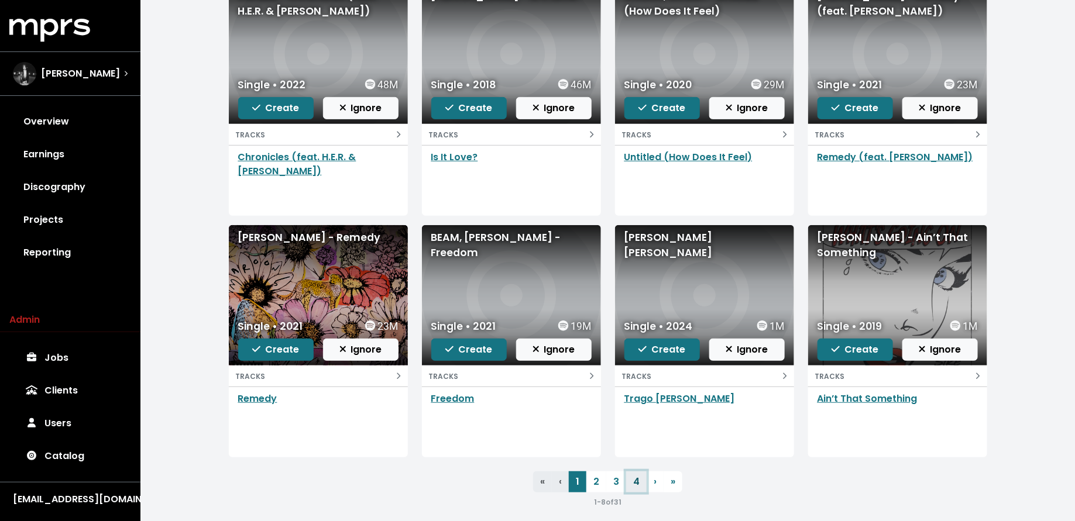
click at [628, 473] on link "4" at bounding box center [636, 481] width 20 height 21
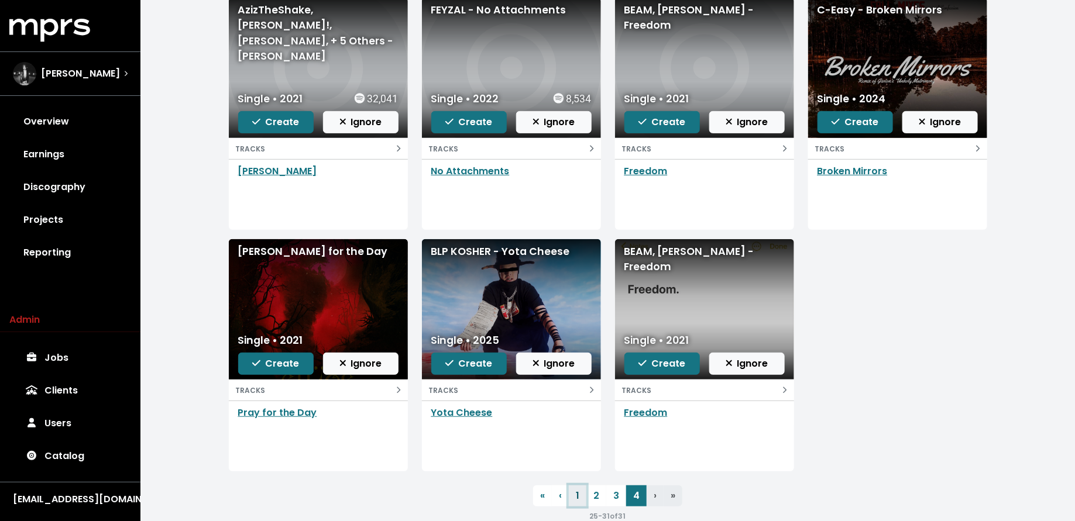
click at [571, 494] on link "1" at bounding box center [578, 495] width 18 height 21
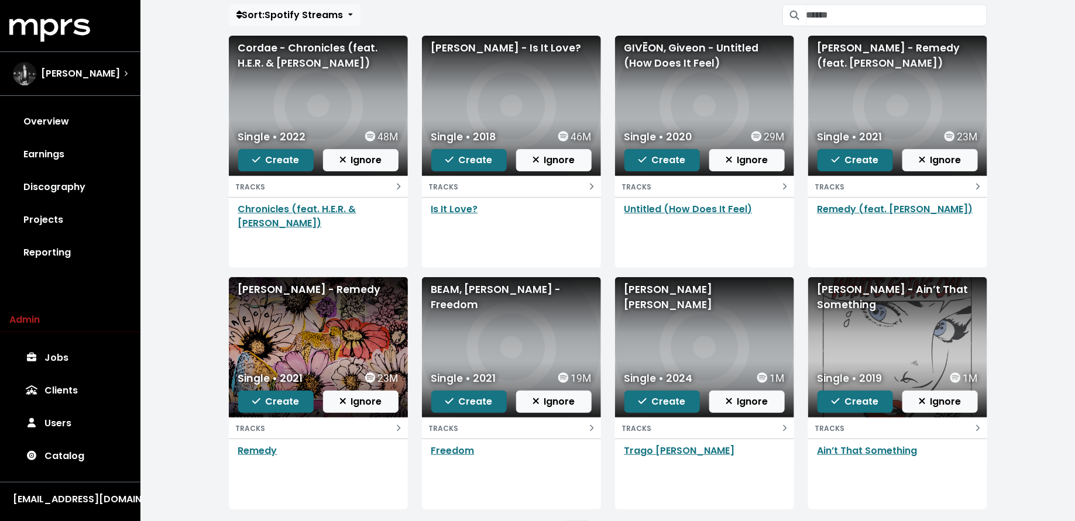
scroll to position [113, 0]
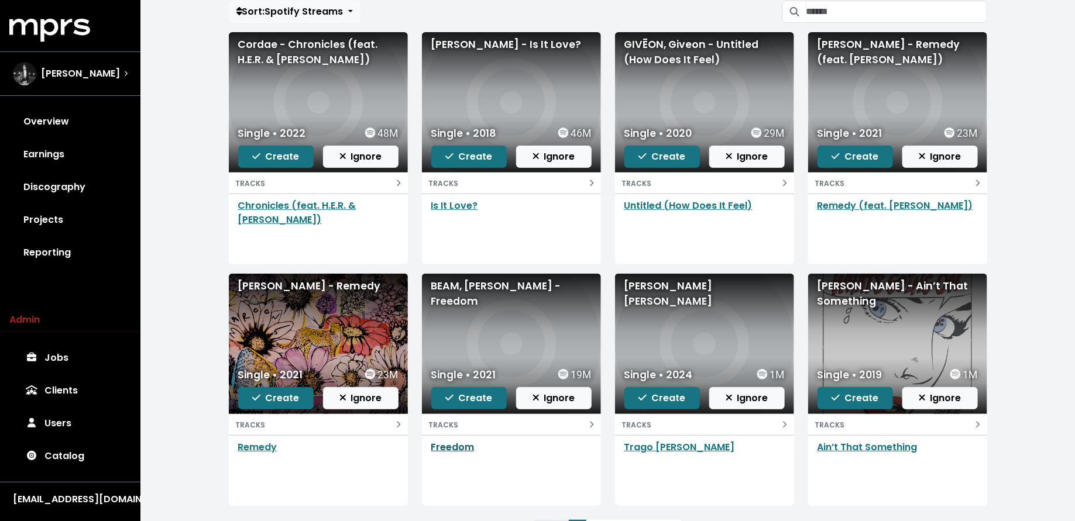
click at [463, 444] on link "Freedom" at bounding box center [452, 446] width 43 height 13
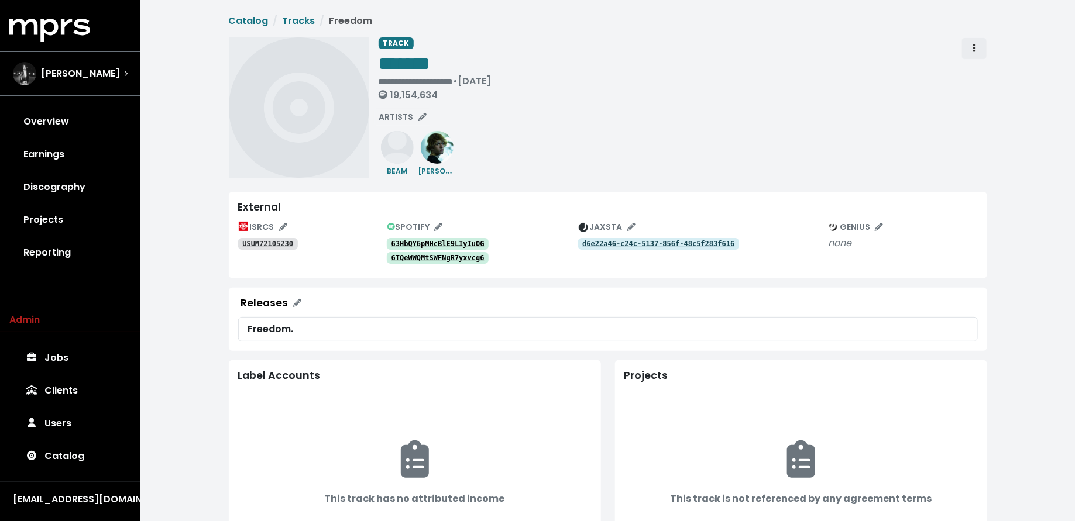
click at [982, 46] on button "Track actions" at bounding box center [974, 48] width 26 height 22
click at [977, 68] on link "Merge" at bounding box center [1008, 74] width 92 height 19
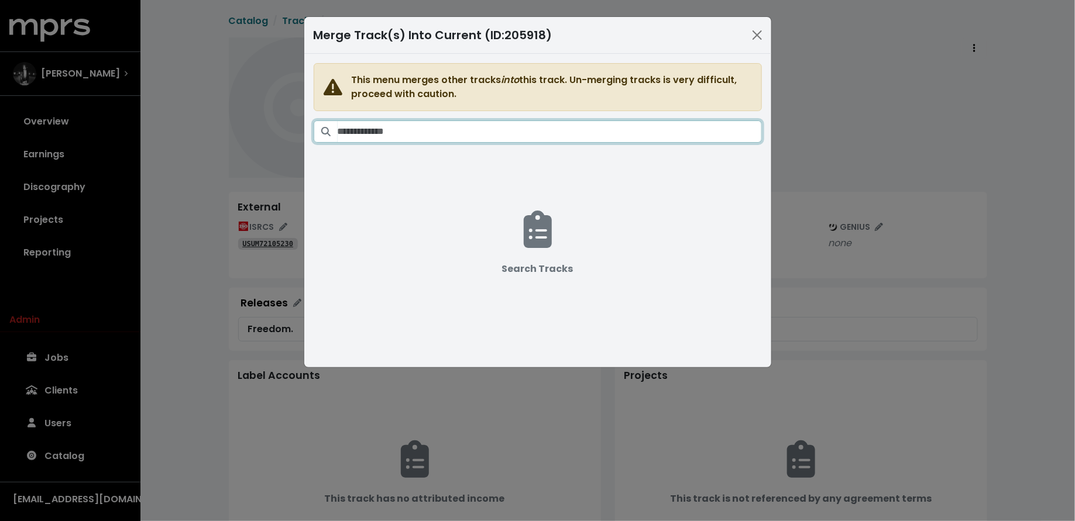
click at [574, 133] on input "Search tracks" at bounding box center [549, 131] width 424 height 22
click at [350, 134] on input "**********" at bounding box center [549, 131] width 424 height 22
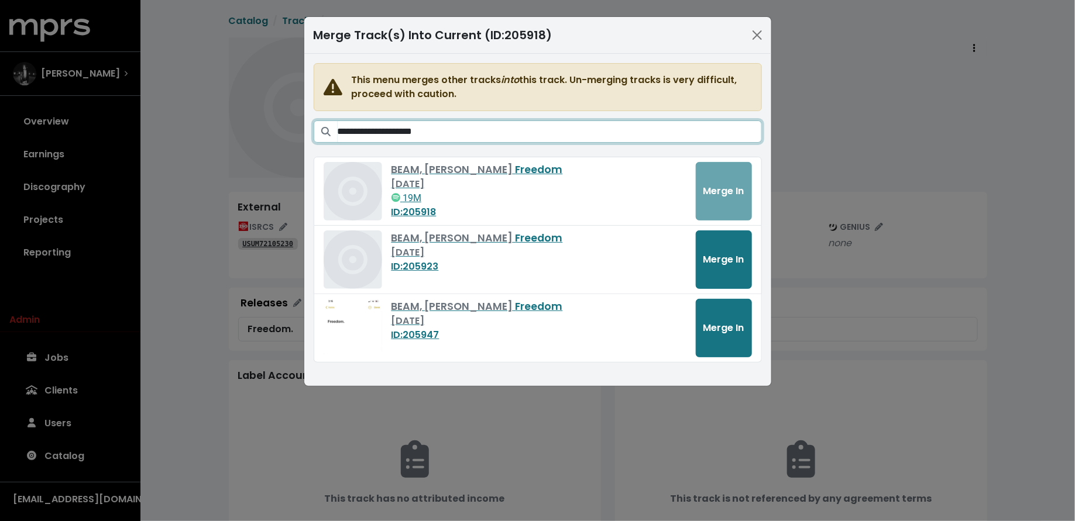
click at [470, 128] on input "**********" at bounding box center [549, 131] width 424 height 22
type input "**********"
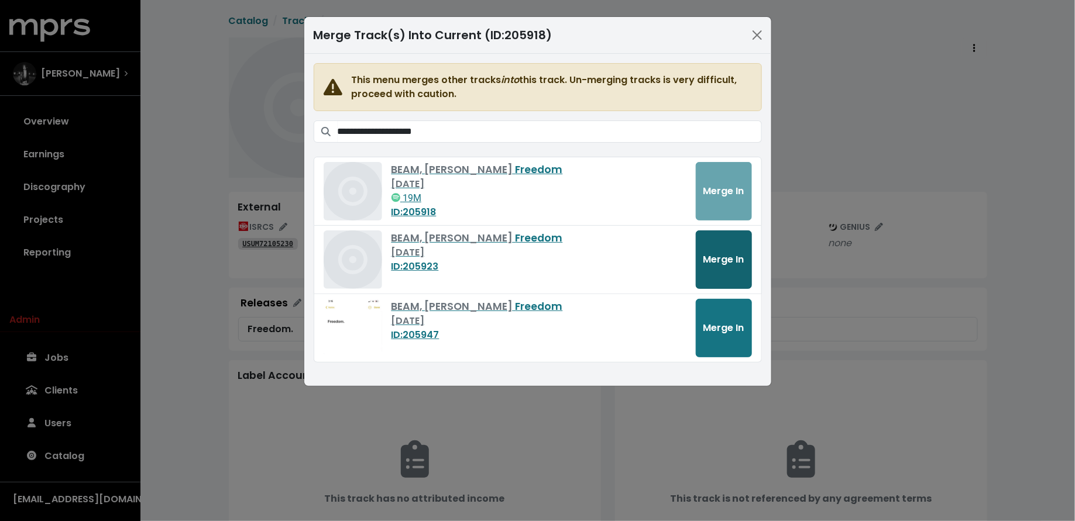
click at [719, 257] on span "Merge In" at bounding box center [723, 259] width 41 height 13
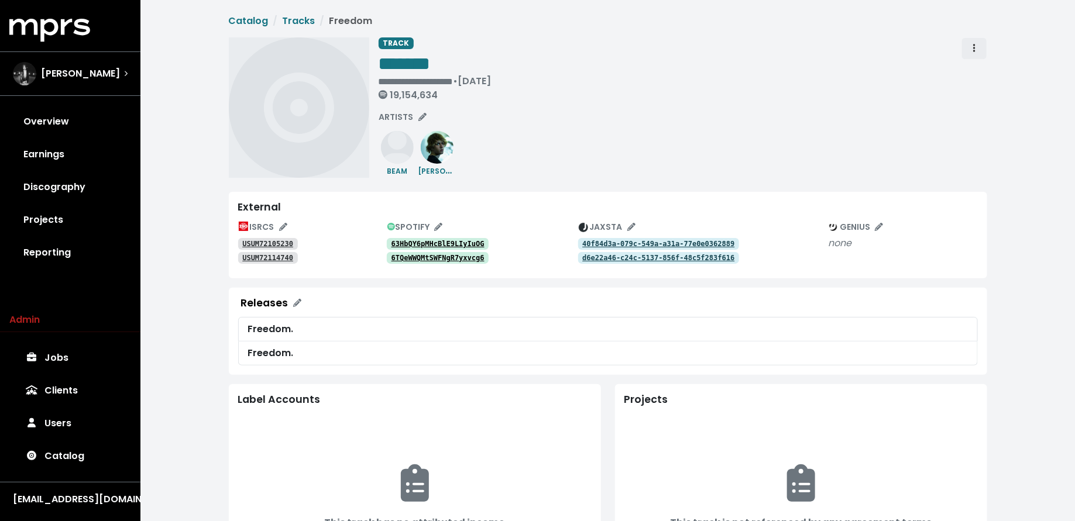
click at [973, 53] on span "Track actions" at bounding box center [974, 48] width 2 height 13
click at [973, 74] on link "Merge" at bounding box center [1008, 74] width 92 height 19
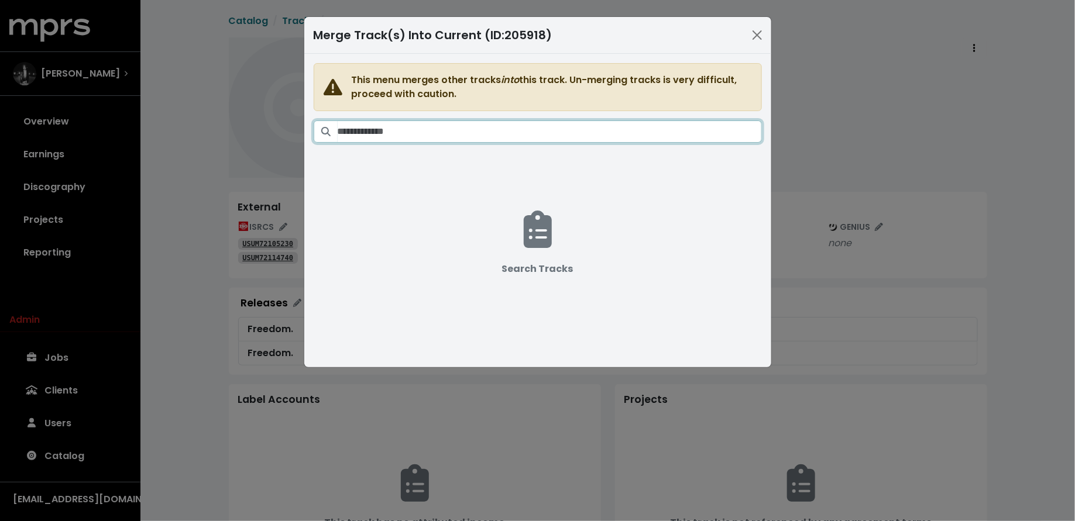
click at [574, 137] on input "Search tracks" at bounding box center [549, 131] width 424 height 22
paste input "**********"
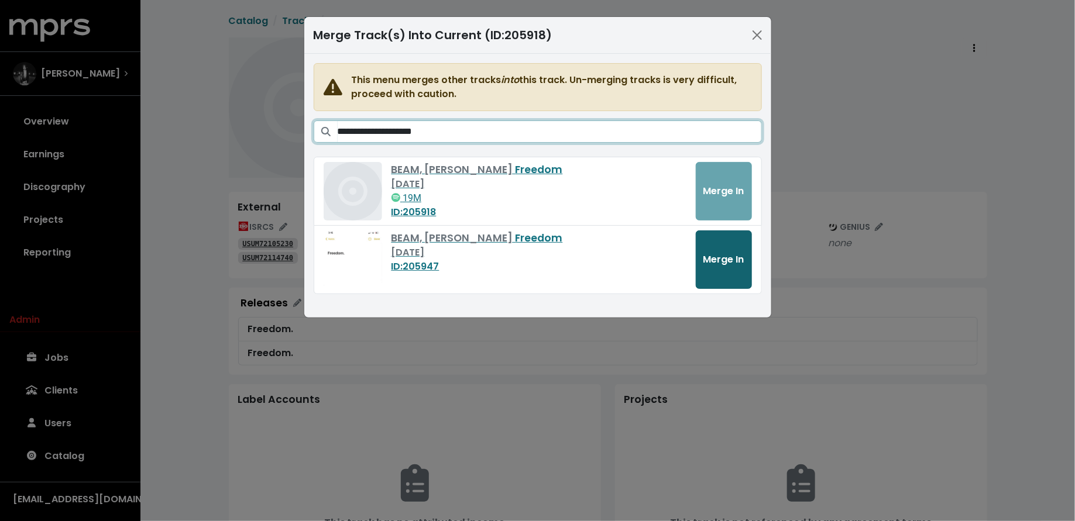
type input "**********"
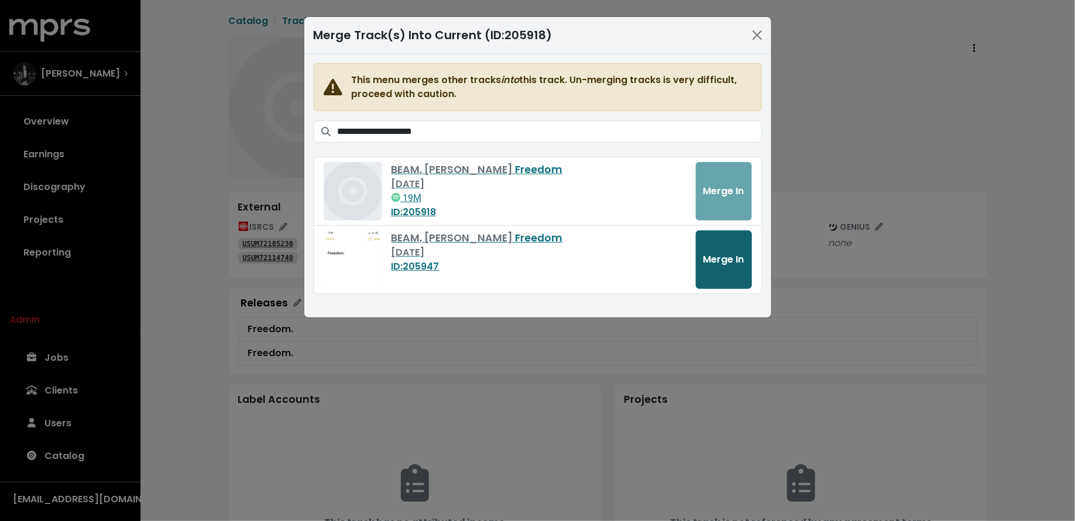
click at [719, 270] on button "Merge In" at bounding box center [723, 259] width 56 height 58
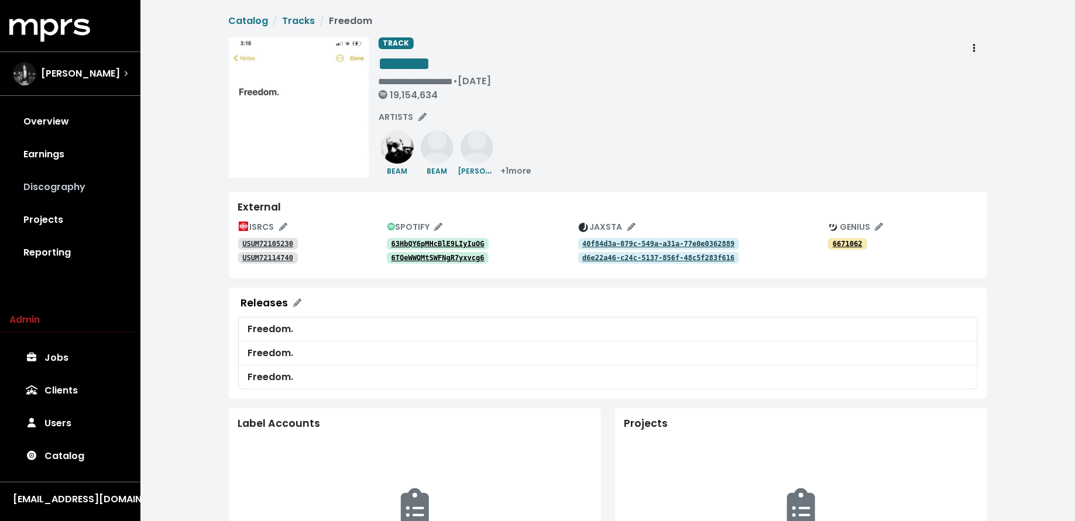
click at [70, 186] on link "Discography" at bounding box center [70, 187] width 122 height 33
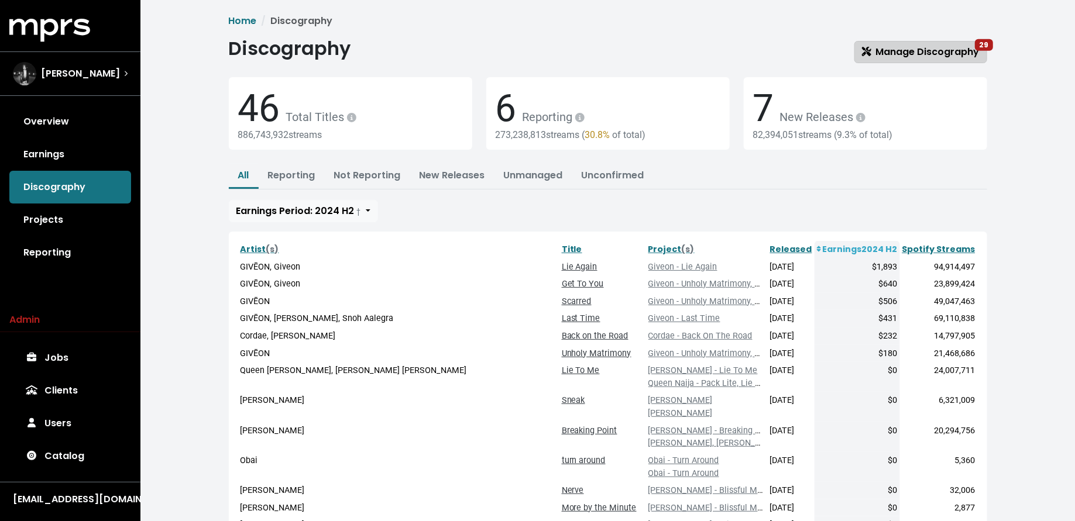
click at [946, 51] on span "Manage Discography 29" at bounding box center [921, 51] width 118 height 13
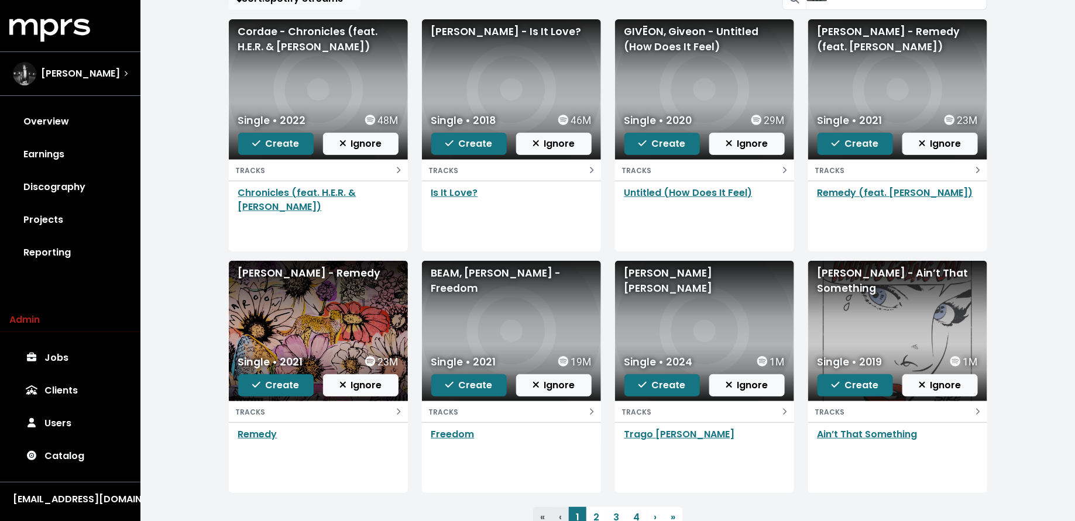
scroll to position [153, 0]
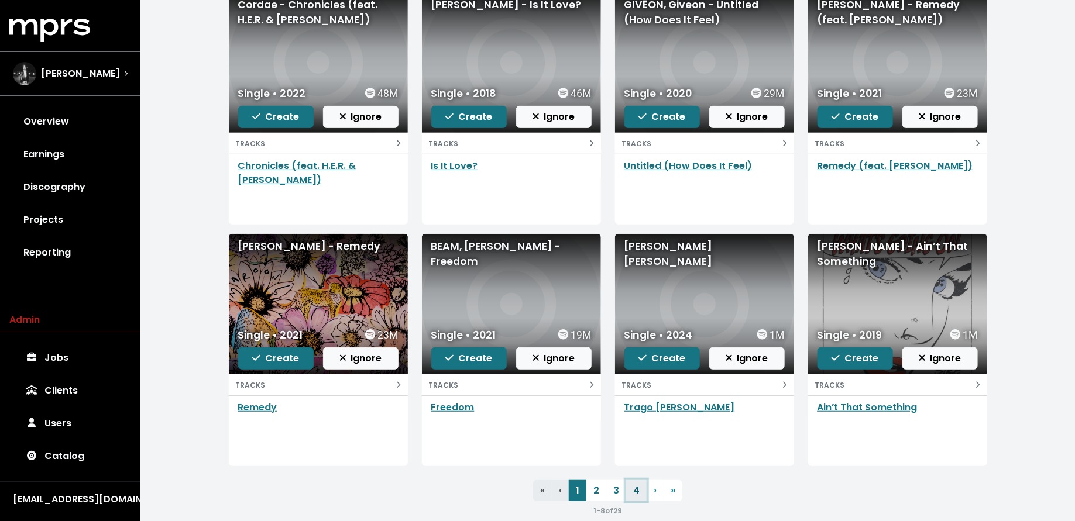
click at [641, 493] on link "4" at bounding box center [636, 490] width 20 height 21
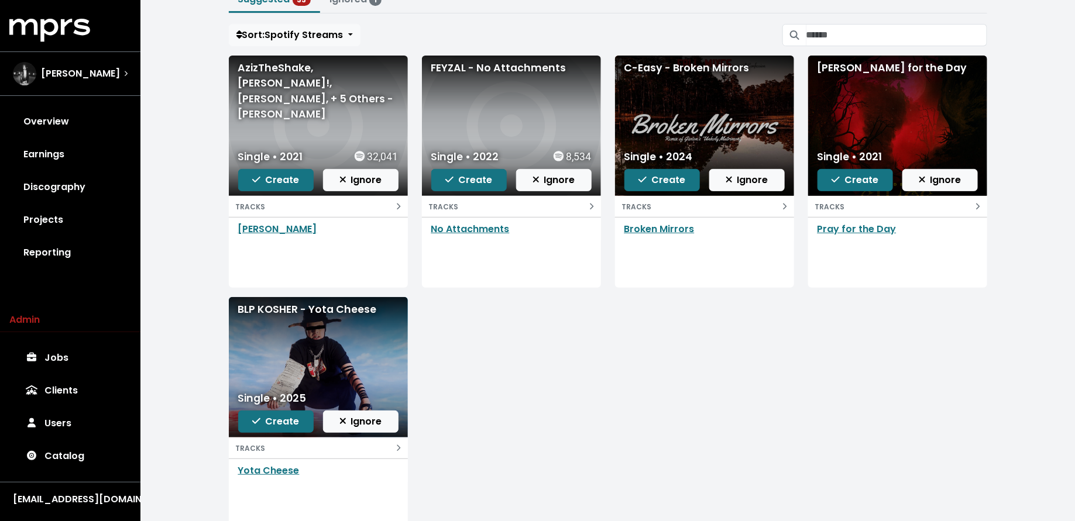
scroll to position [95, 0]
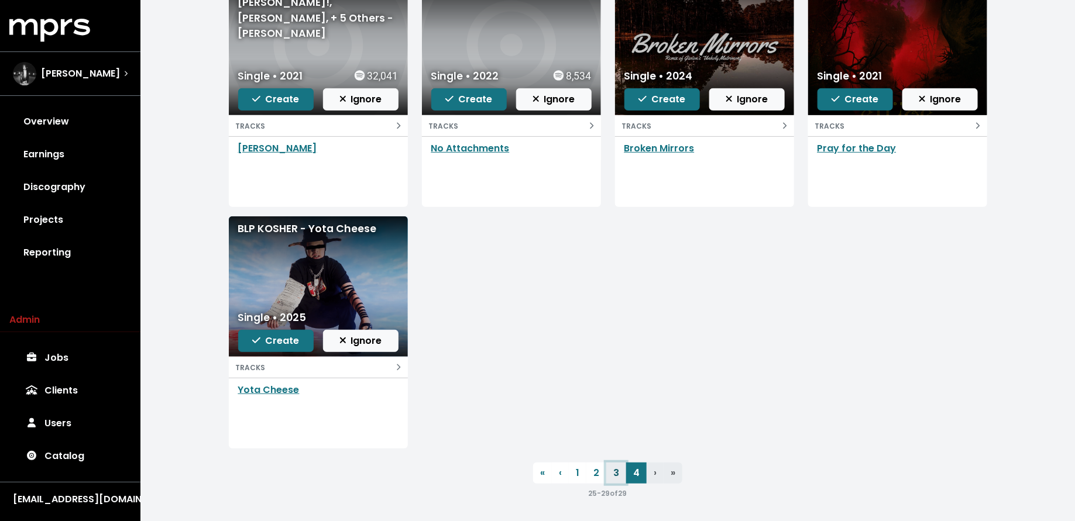
click at [613, 473] on link "3" at bounding box center [616, 473] width 20 height 21
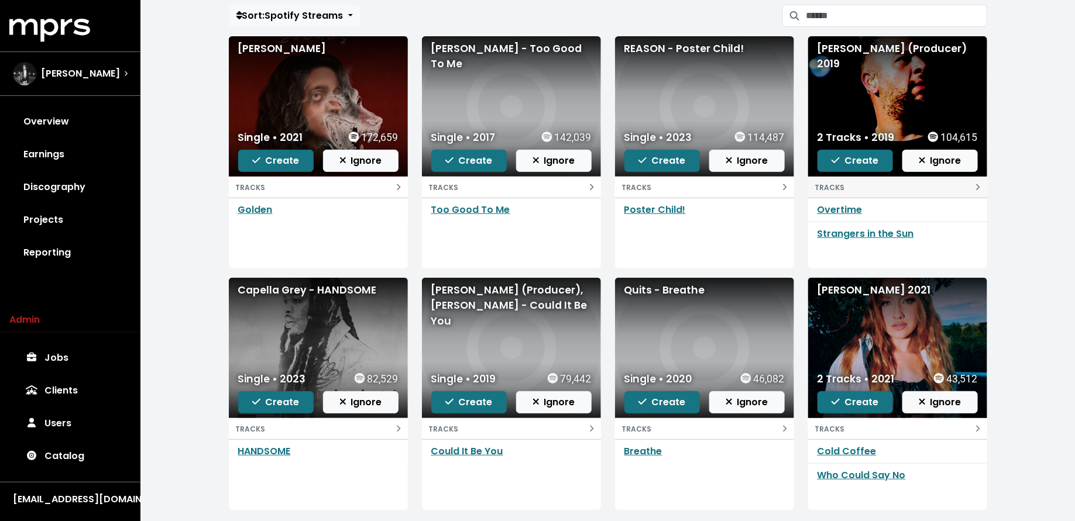
scroll to position [108, 0]
click at [851, 205] on link "Overtime" at bounding box center [839, 210] width 45 height 13
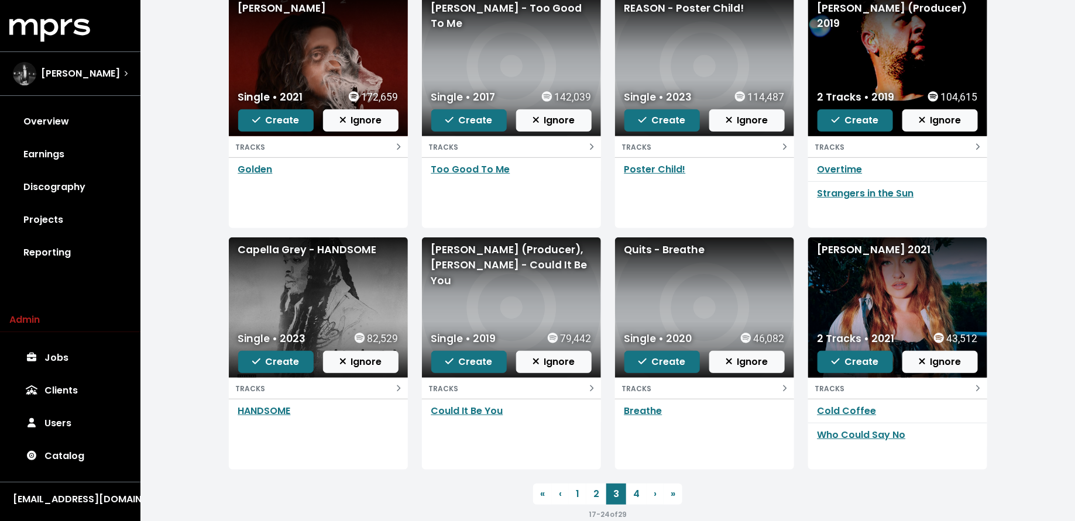
scroll to position [170, 0]
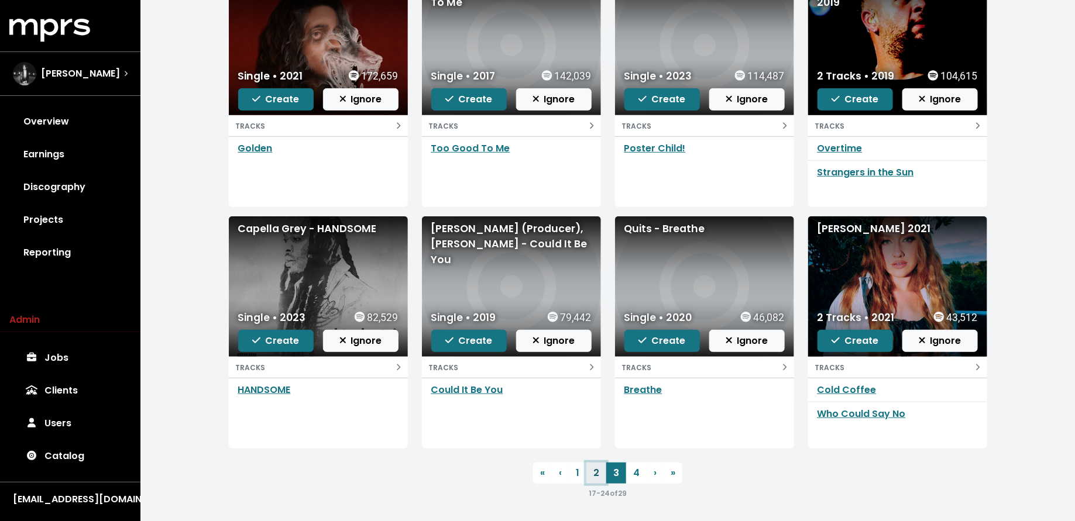
click at [592, 468] on link "2" at bounding box center [596, 473] width 20 height 21
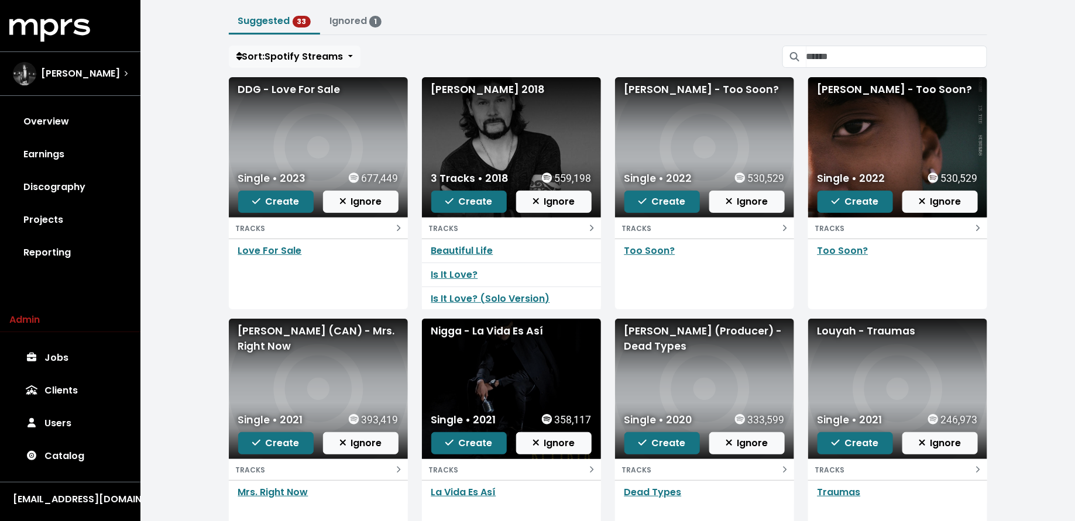
scroll to position [140, 0]
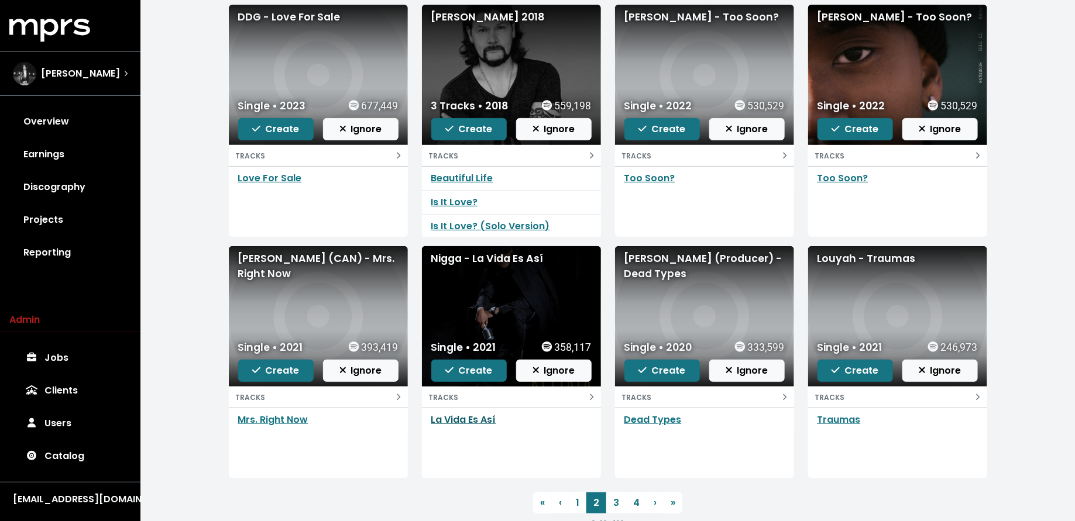
click at [479, 415] on link "La Vida Es Así" at bounding box center [463, 419] width 65 height 13
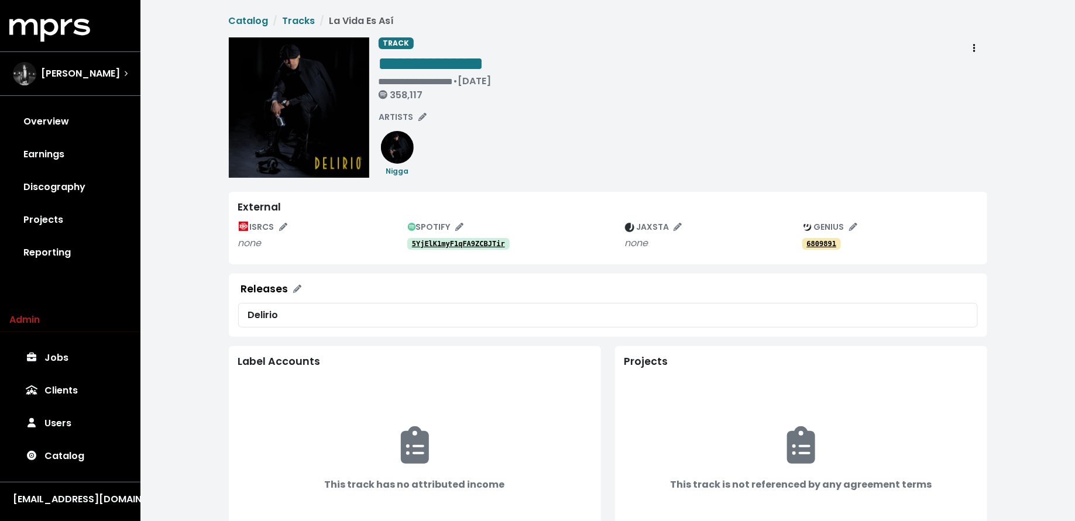
click at [473, 248] on link "5YjElK1myF1qFA9ZCBJTir" at bounding box center [458, 244] width 102 height 12
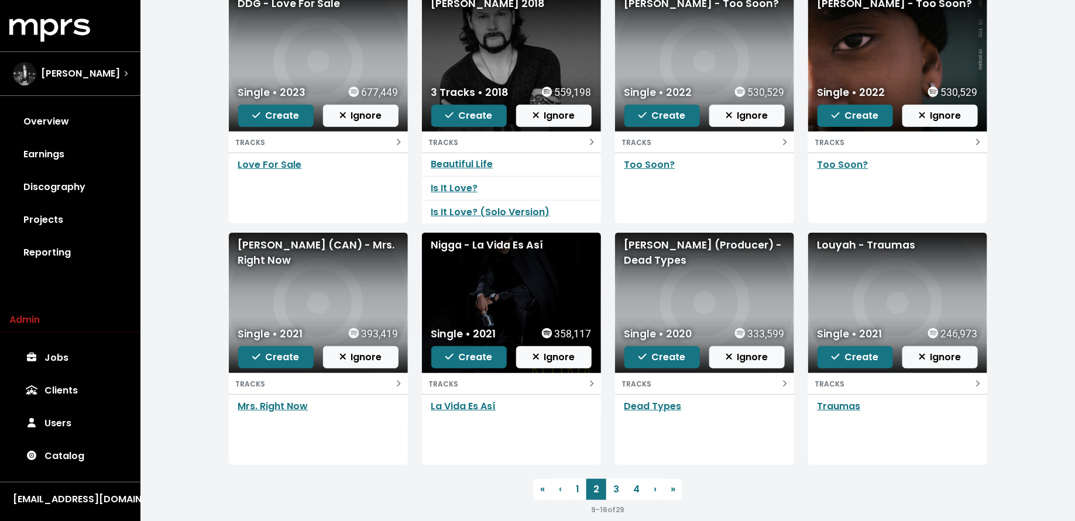
scroll to position [170, 0]
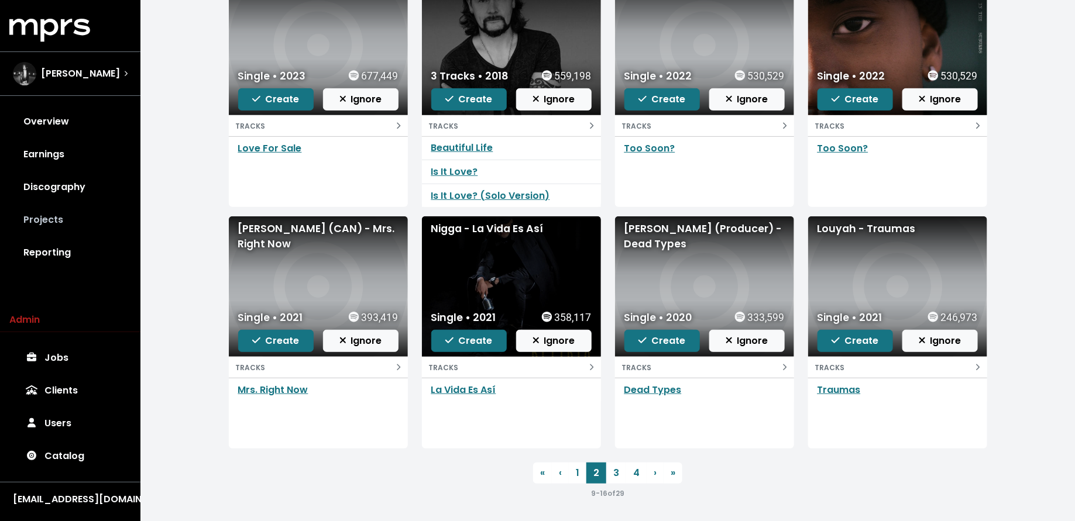
click at [94, 215] on link "Projects" at bounding box center [70, 220] width 122 height 33
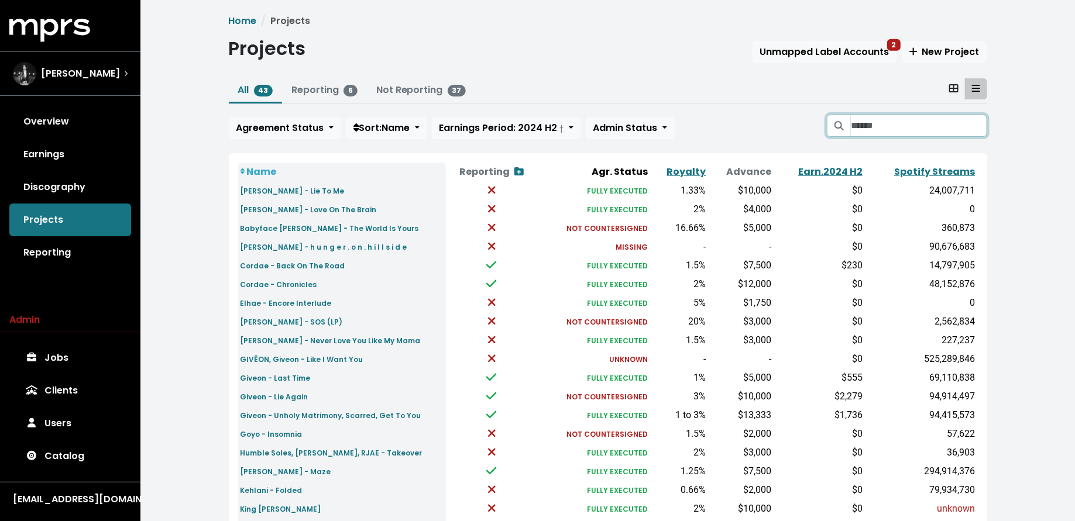
drag, startPoint x: 893, startPoint y: 127, endPoint x: 893, endPoint y: 119, distance: 8.2
click at [893, 128] on input "Search projects" at bounding box center [918, 126] width 136 height 22
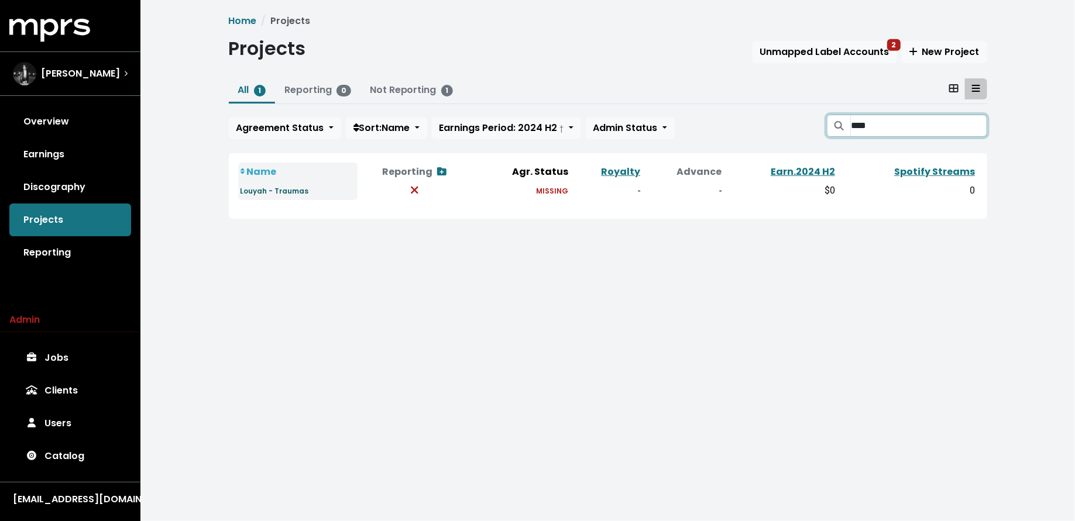
type input "****"
click at [294, 191] on small "Louyah - Traumas" at bounding box center [274, 191] width 68 height 10
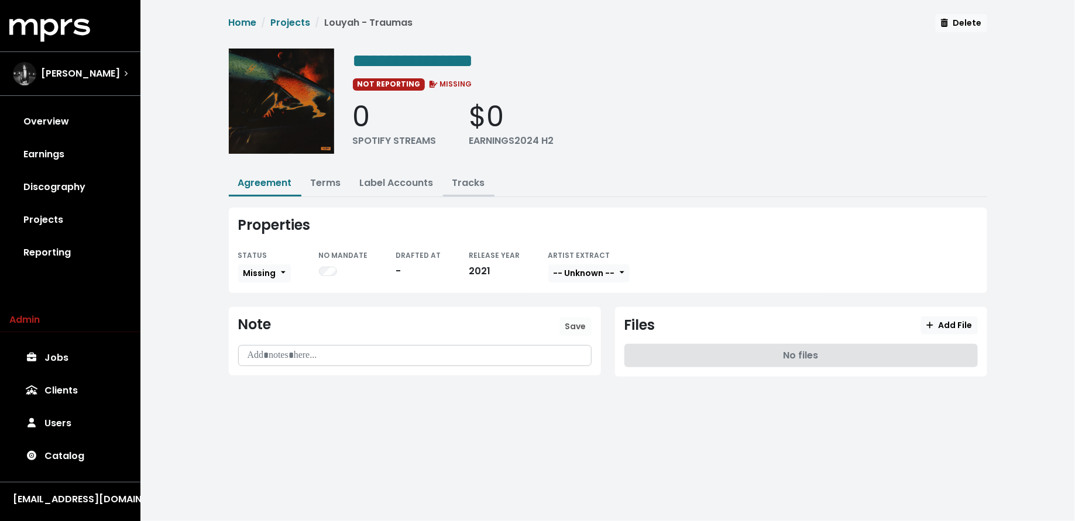
click at [473, 182] on link "Tracks" at bounding box center [468, 182] width 33 height 13
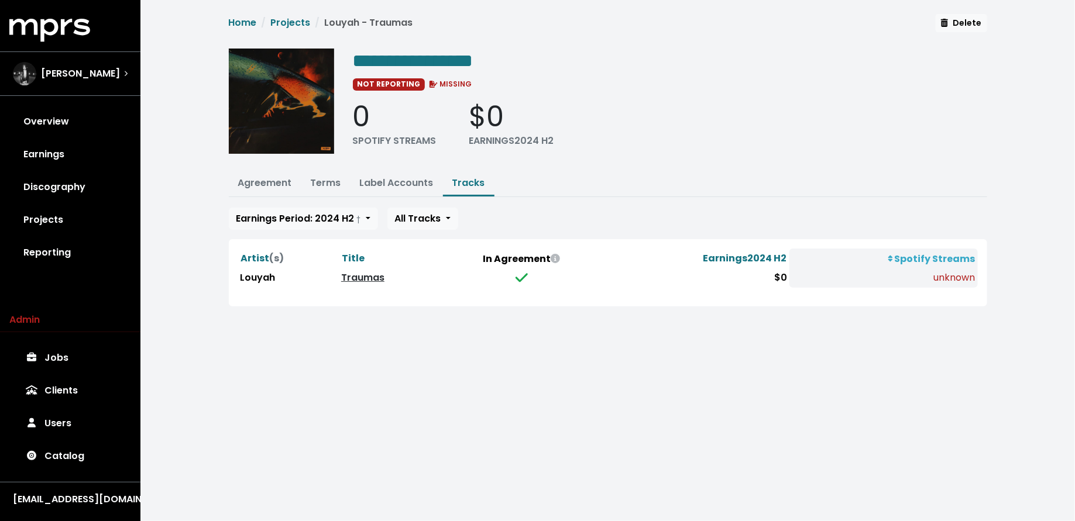
click at [350, 275] on link "Traumas" at bounding box center [362, 277] width 43 height 13
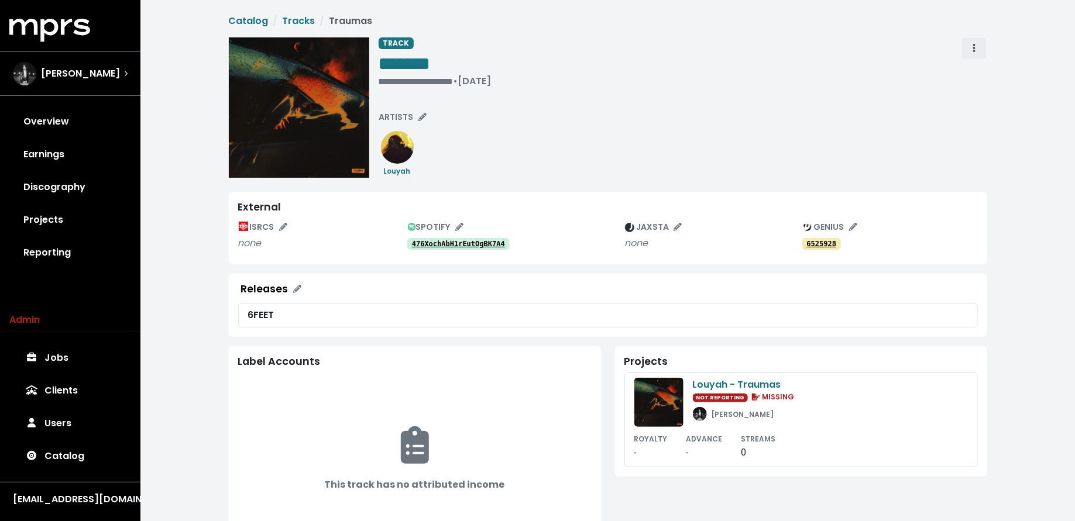
click at [969, 44] on span "Track actions" at bounding box center [974, 49] width 11 height 14
click at [972, 68] on link "Merge" at bounding box center [1008, 74] width 92 height 19
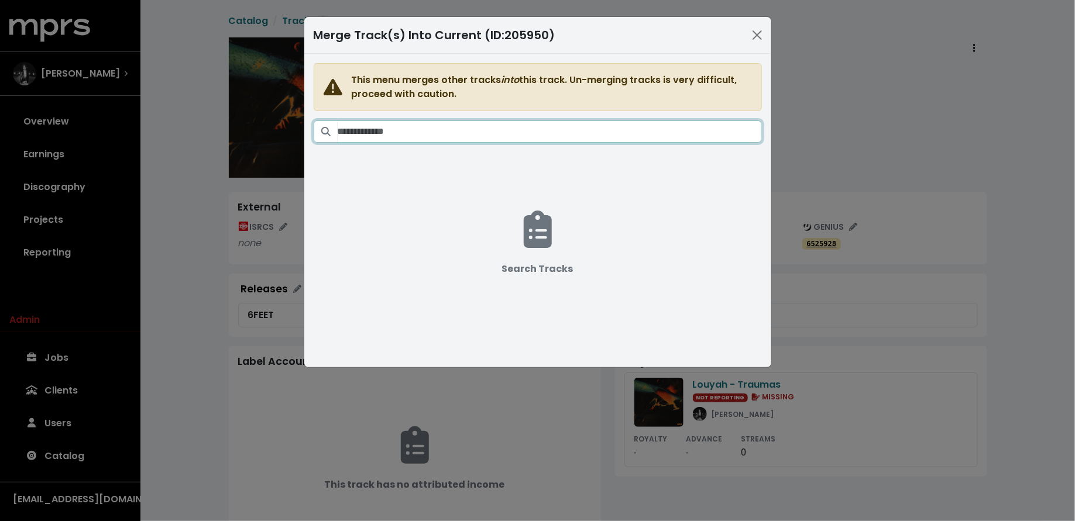
click at [618, 127] on input "Search tracks" at bounding box center [549, 131] width 424 height 22
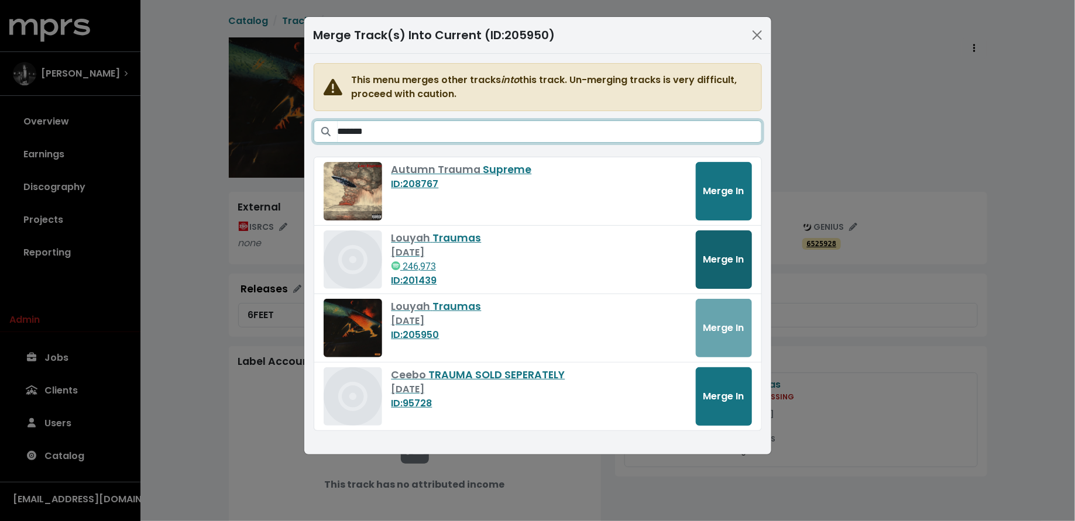
type input "*******"
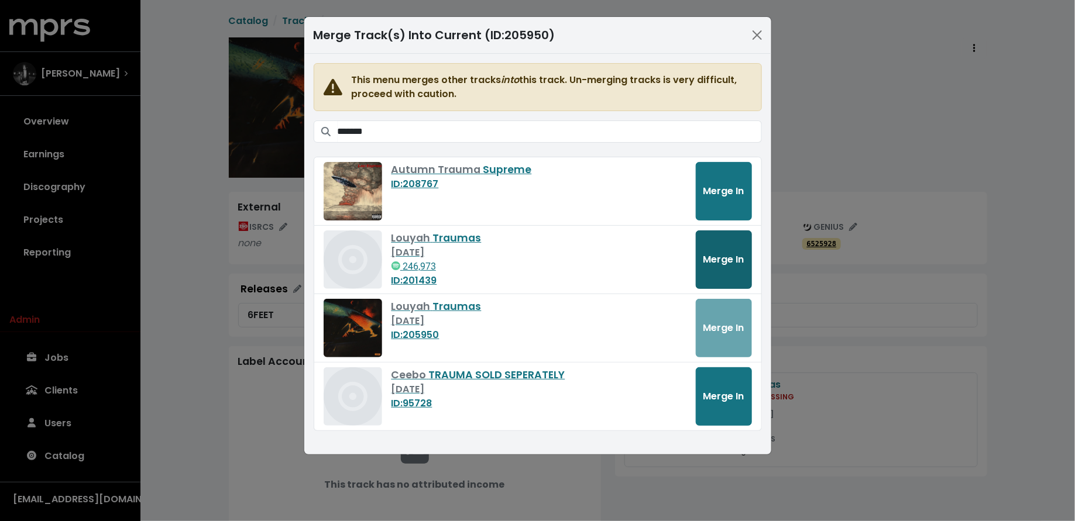
click at [723, 261] on span "Merge In" at bounding box center [723, 259] width 41 height 13
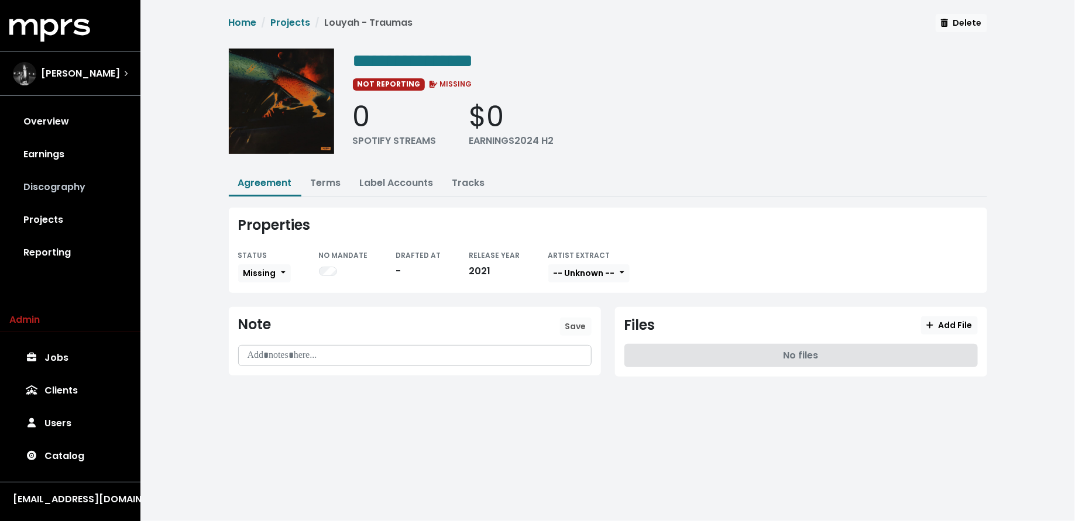
click at [85, 181] on link "Discography" at bounding box center [70, 187] width 122 height 33
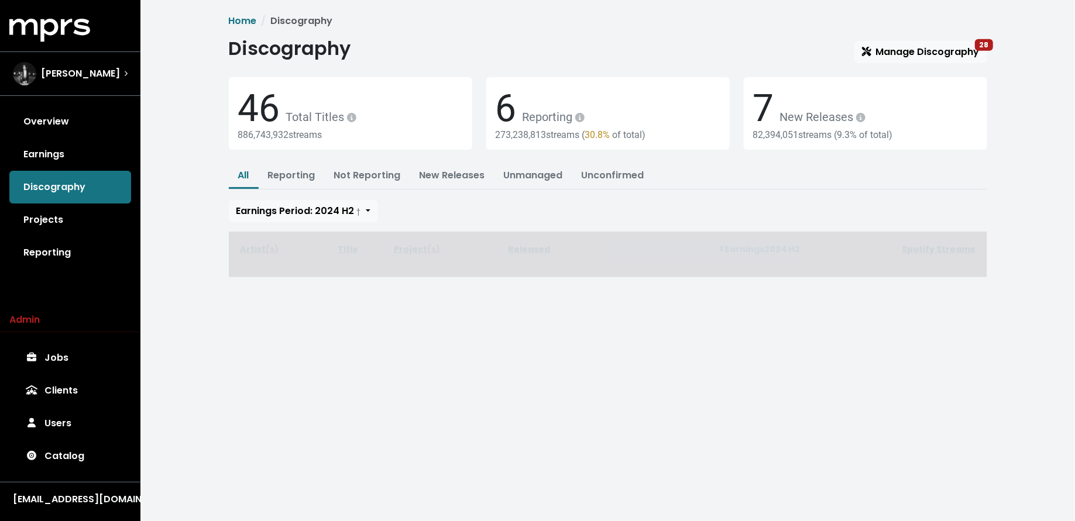
click at [956, 65] on span "Discography Manage Discography 28 46 Total Titles 886,743,932 streams 6 Reporti…" at bounding box center [608, 157] width 758 height 240
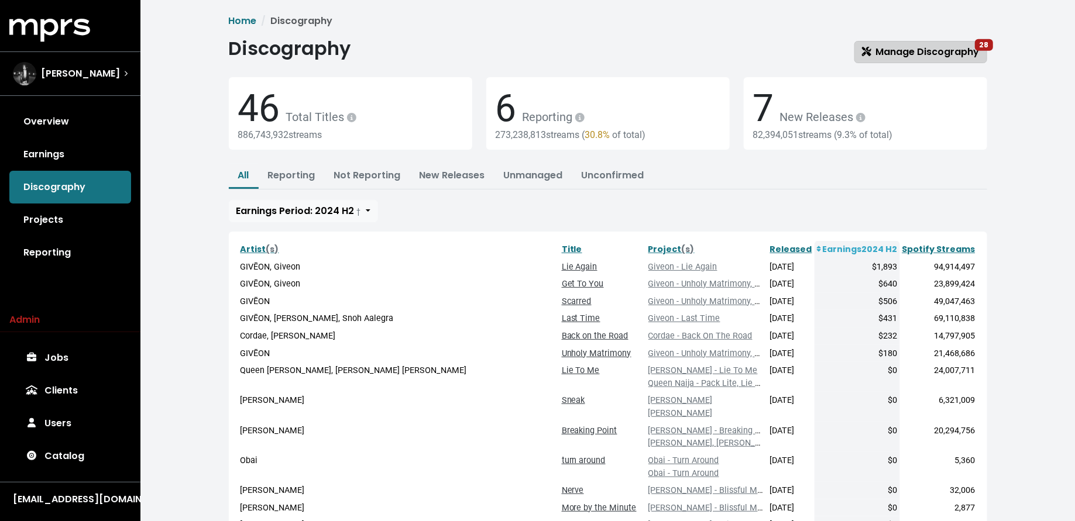
click at [954, 52] on span "Manage Discography 28" at bounding box center [921, 51] width 118 height 13
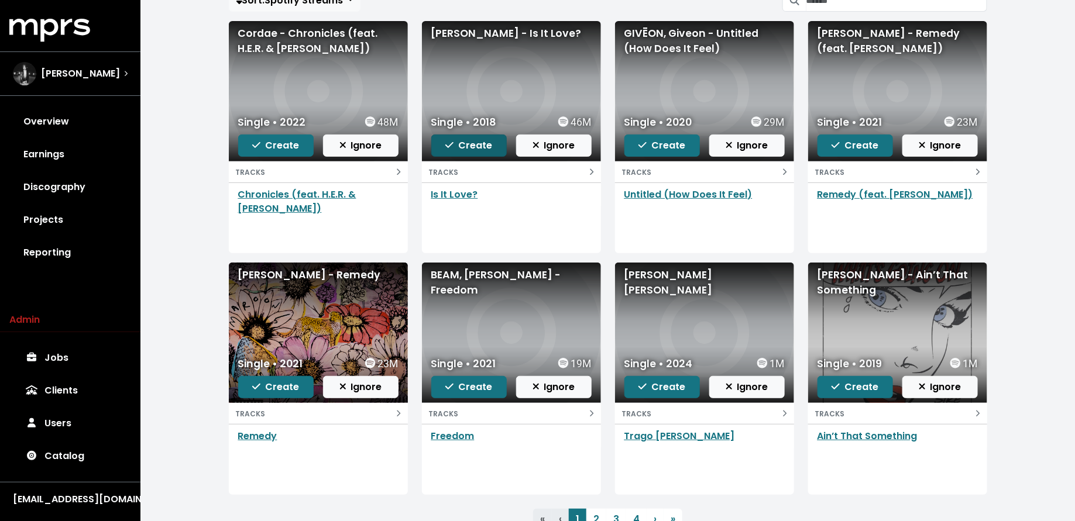
scroll to position [170, 0]
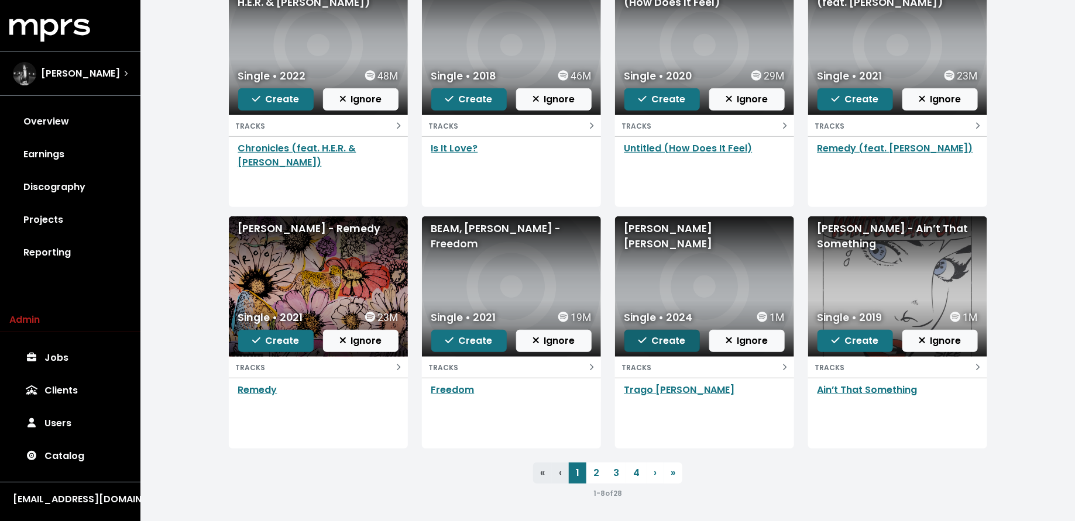
click at [664, 346] on span "Create" at bounding box center [661, 340] width 47 height 13
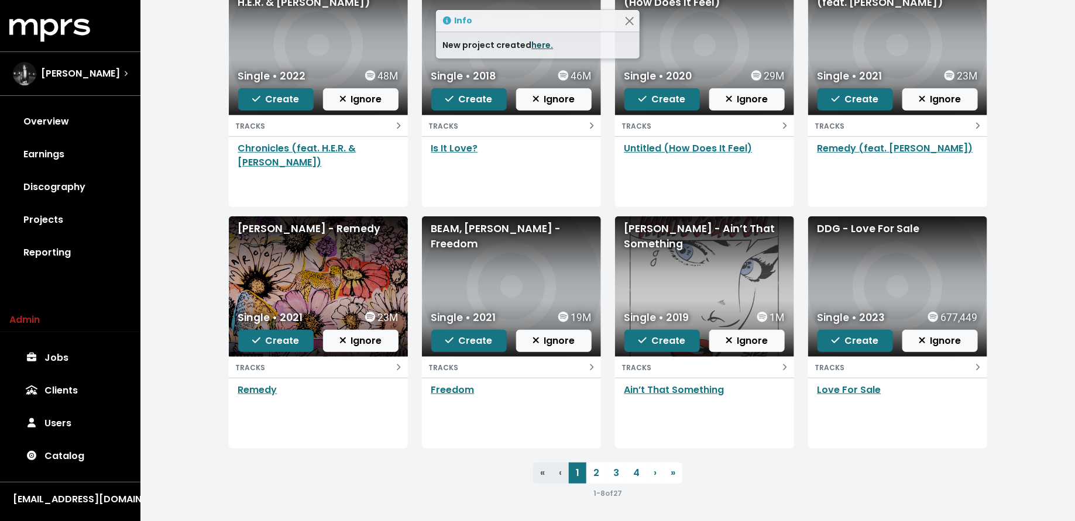
click at [536, 44] on link "here." at bounding box center [543, 45] width 22 height 12
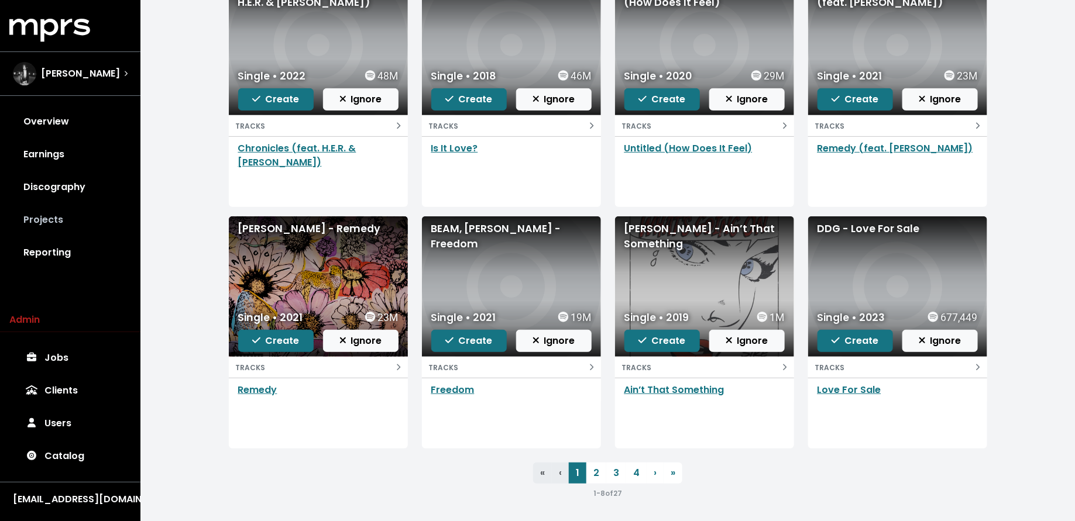
click at [74, 212] on link "Projects" at bounding box center [70, 220] width 122 height 33
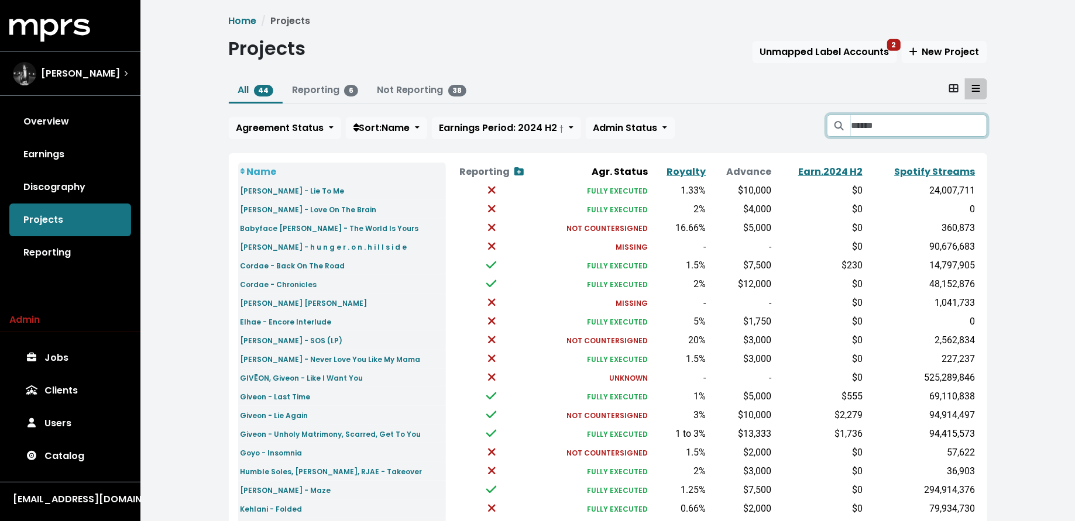
click at [880, 133] on input "Search projects" at bounding box center [918, 126] width 136 height 22
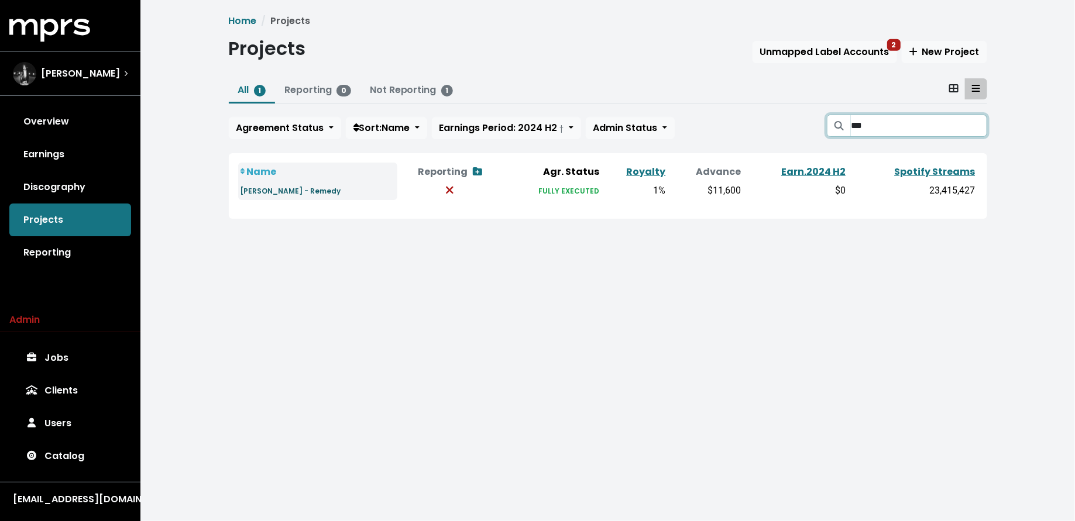
type input "***"
click at [294, 191] on small "[PERSON_NAME] - Remedy" at bounding box center [290, 191] width 101 height 10
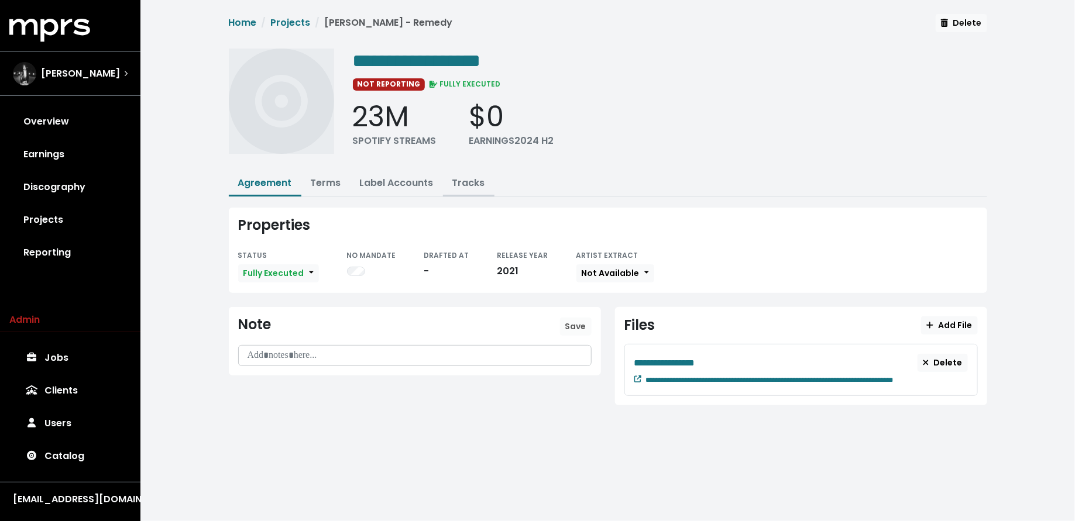
click at [457, 182] on link "Tracks" at bounding box center [468, 182] width 33 height 13
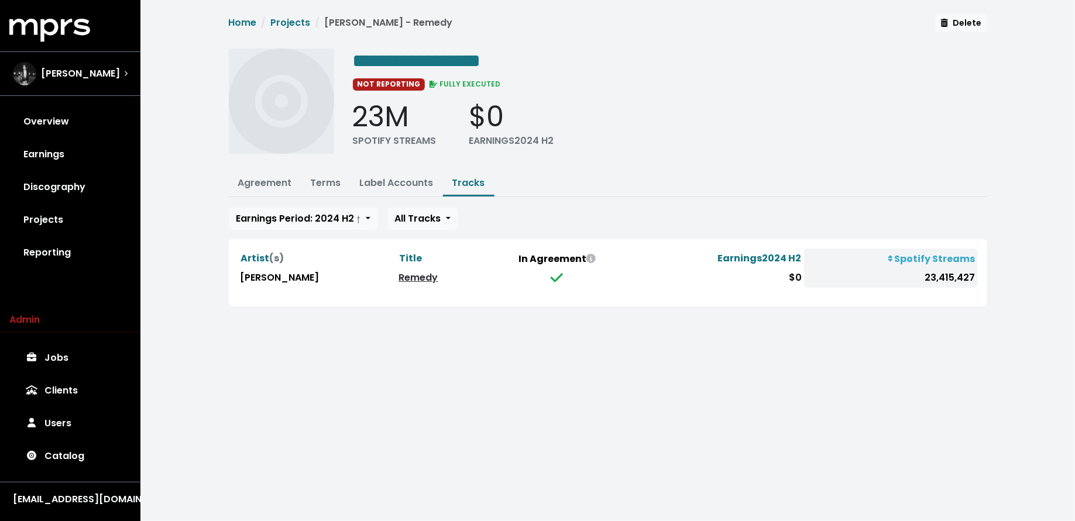
click at [398, 273] on link "Remedy" at bounding box center [417, 277] width 39 height 13
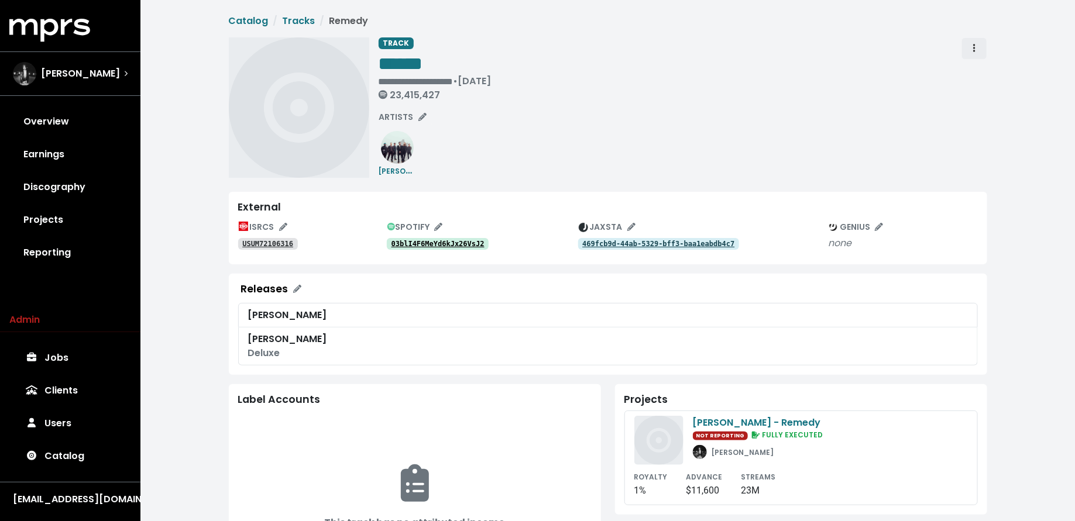
click at [978, 46] on span "Track actions" at bounding box center [974, 49] width 11 height 14
click at [979, 74] on link "Merge" at bounding box center [1008, 74] width 92 height 19
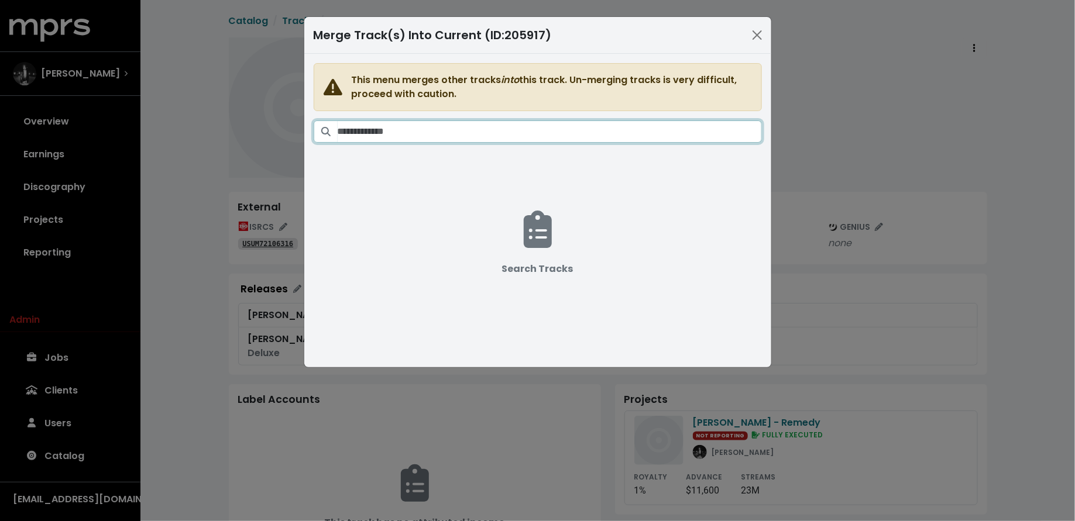
click at [597, 128] on input "Search tracks" at bounding box center [549, 131] width 424 height 22
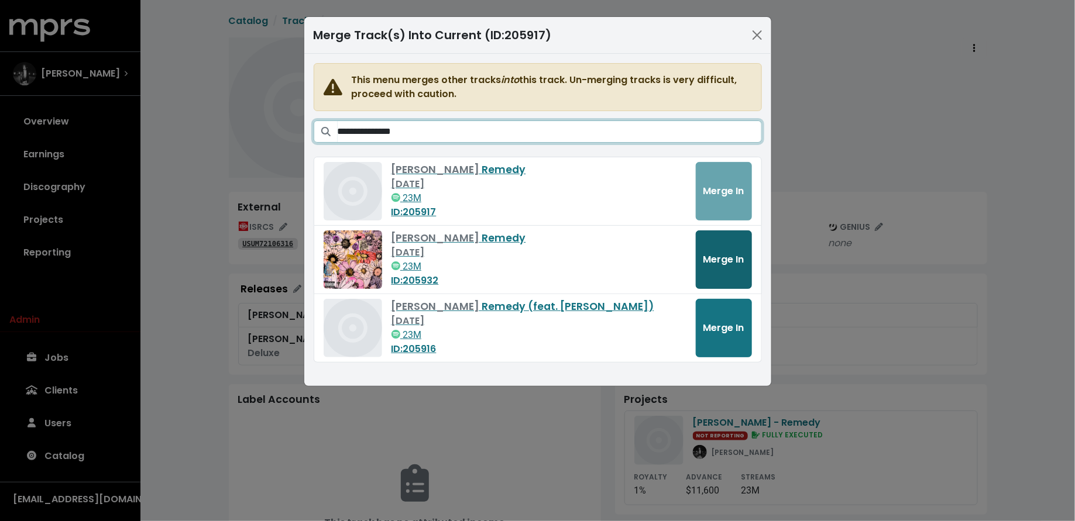
type input "**********"
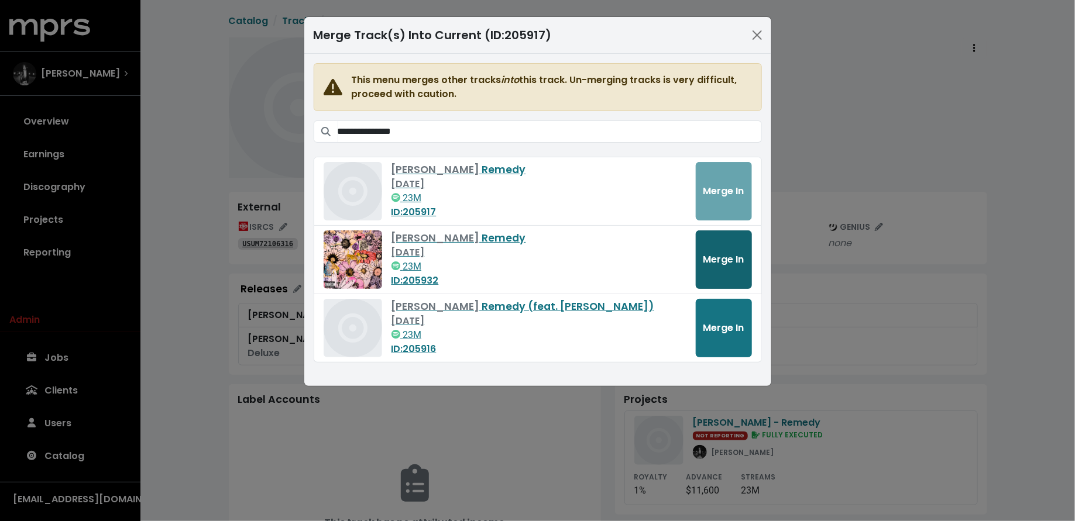
click at [725, 248] on button "Merge In" at bounding box center [723, 259] width 56 height 58
click at [685, 48] on div "Merge Track(s) Into Current (ID: 205917 )" at bounding box center [537, 35] width 467 height 37
click at [734, 322] on span "Merge In" at bounding box center [723, 327] width 41 height 13
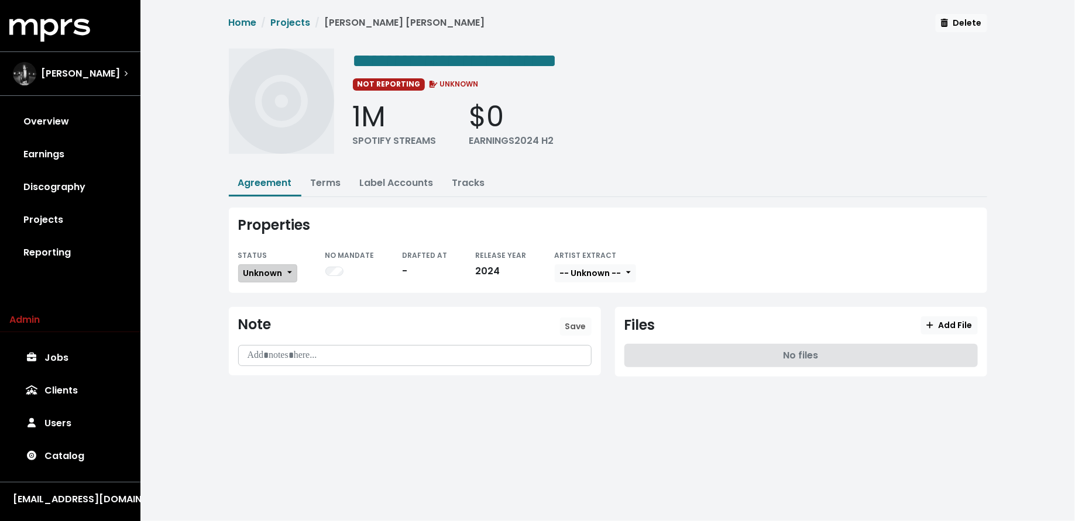
click at [269, 277] on button "Unknown" at bounding box center [267, 273] width 59 height 18
click at [268, 312] on link "Missing" at bounding box center [294, 315] width 110 height 19
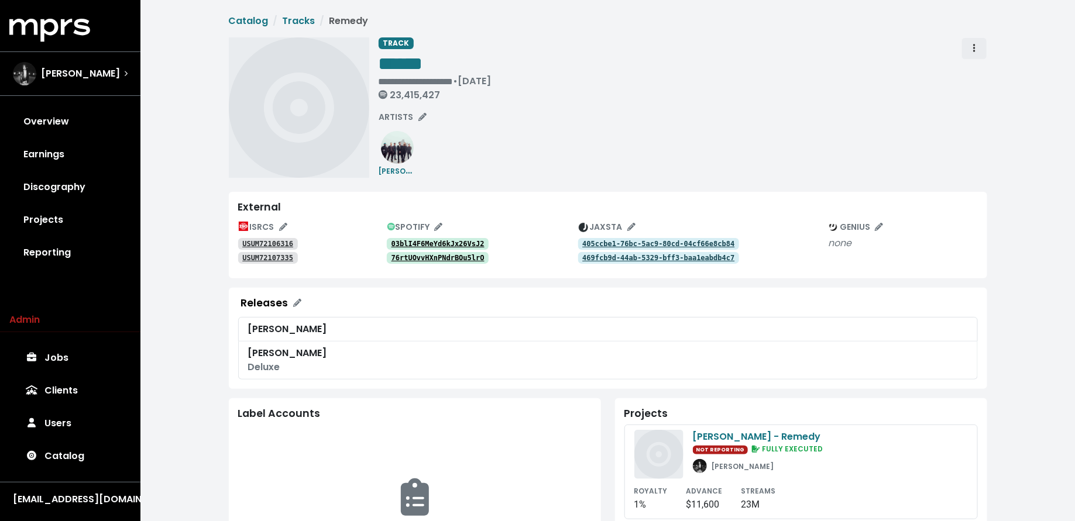
click at [979, 47] on button "Track actions" at bounding box center [974, 48] width 26 height 22
click at [977, 75] on link "Merge" at bounding box center [1008, 74] width 92 height 19
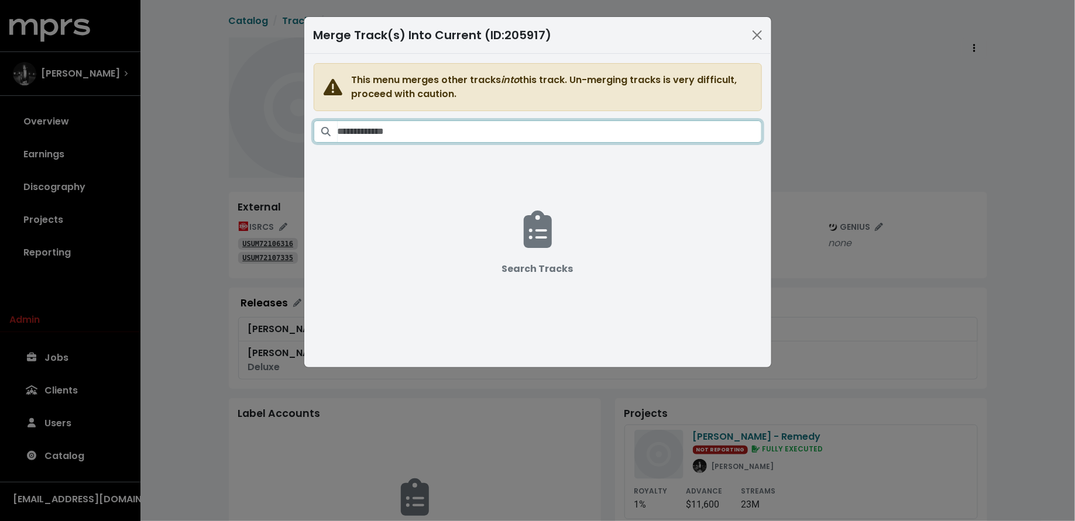
click at [615, 135] on input "Search tracks" at bounding box center [549, 131] width 424 height 22
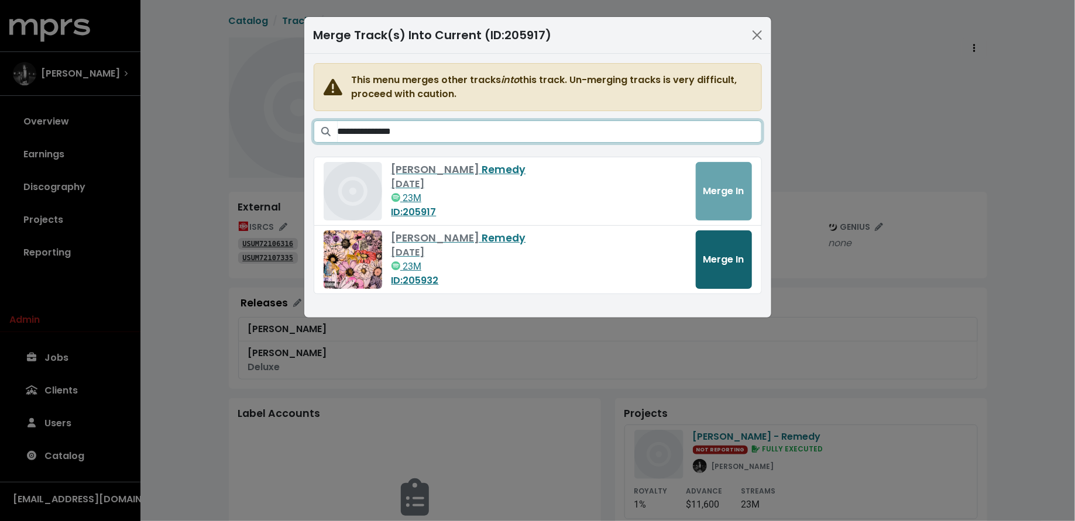
type input "**********"
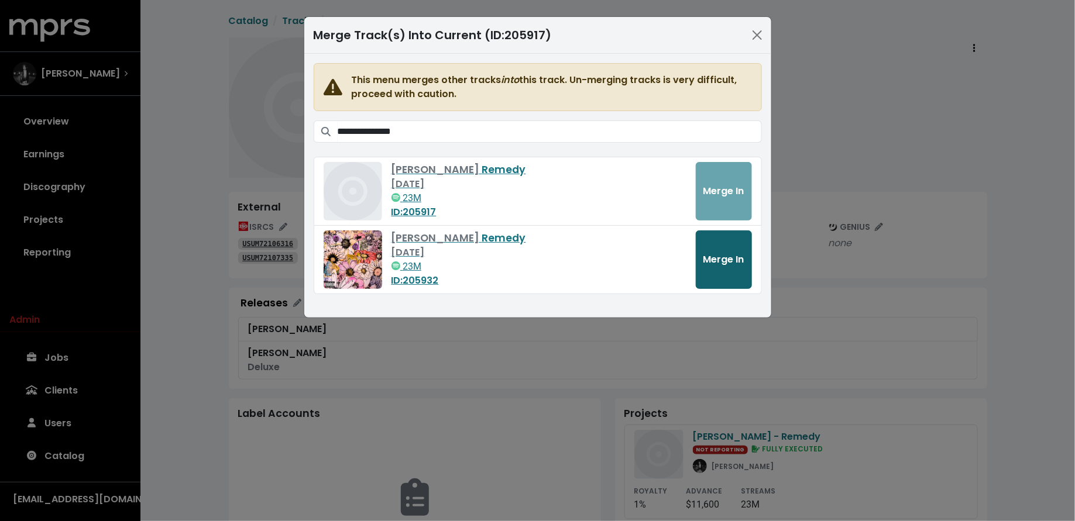
click at [729, 247] on button "Merge In" at bounding box center [723, 259] width 56 height 58
click at [740, 263] on span "Merge In" at bounding box center [723, 259] width 41 height 13
click at [275, 325] on div "**********" at bounding box center [537, 260] width 1075 height 521
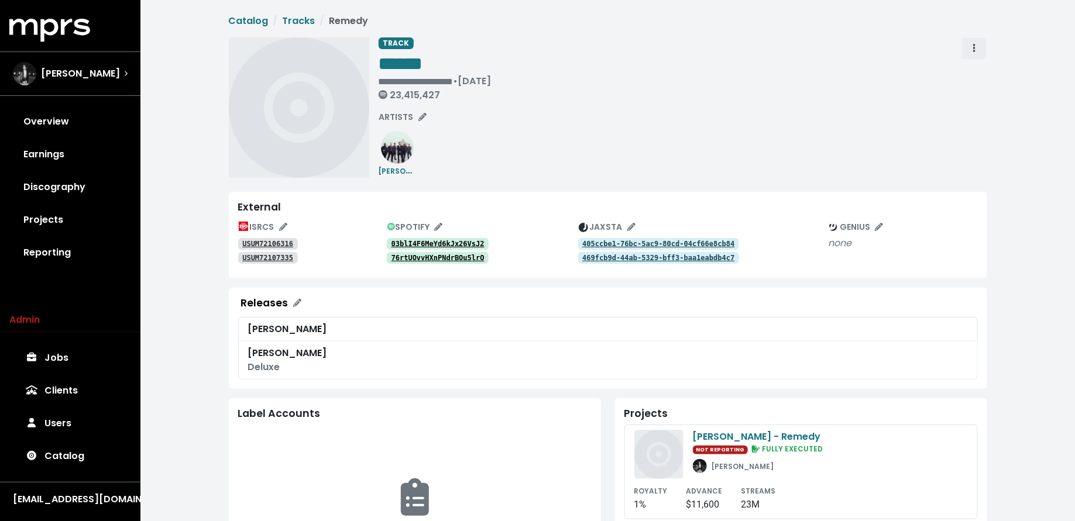
click at [980, 50] on button "Track actions" at bounding box center [974, 48] width 26 height 22
click at [982, 73] on link "Merge" at bounding box center [1008, 74] width 92 height 19
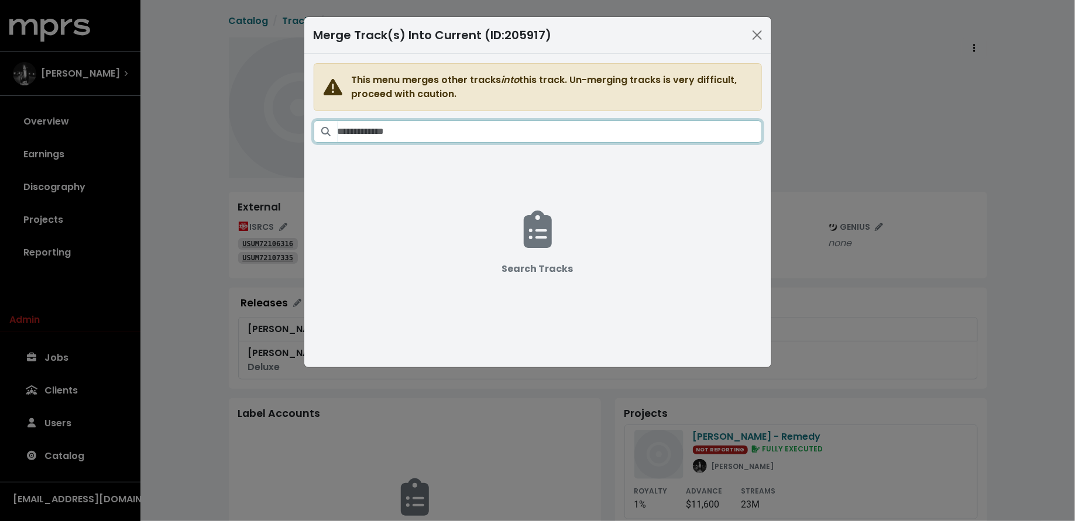
click at [549, 129] on input "Search tracks" at bounding box center [549, 131] width 424 height 22
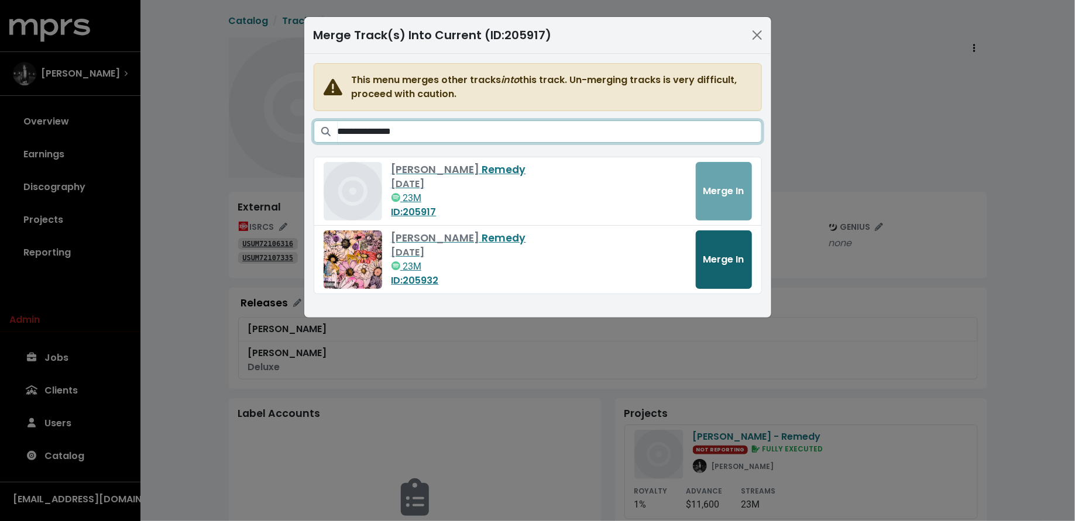
type input "**********"
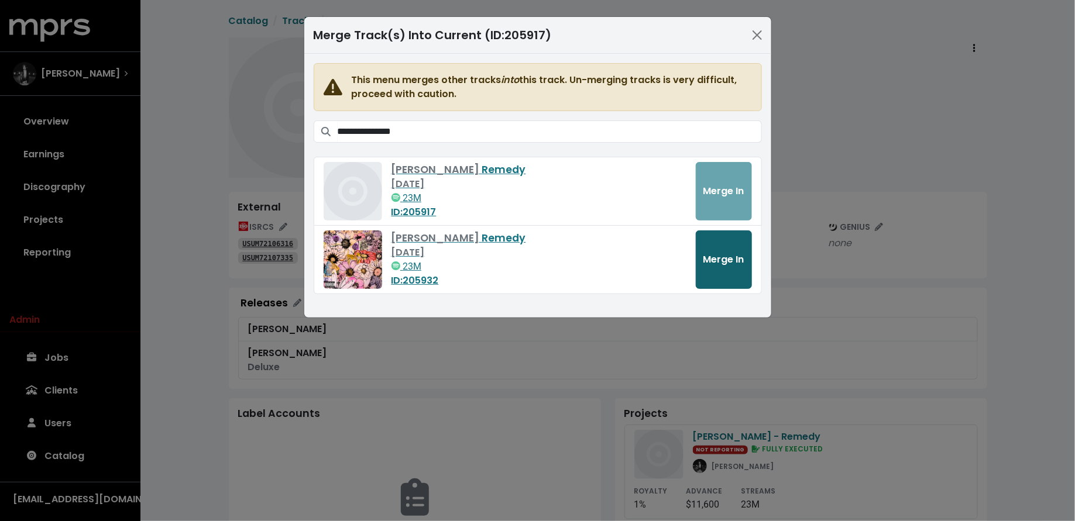
click at [710, 266] on button "Merge In" at bounding box center [723, 259] width 56 height 58
click at [408, 238] on span "Maroon 5" at bounding box center [436, 238] width 91 height 14
click at [262, 218] on div "**********" at bounding box center [537, 260] width 1075 height 521
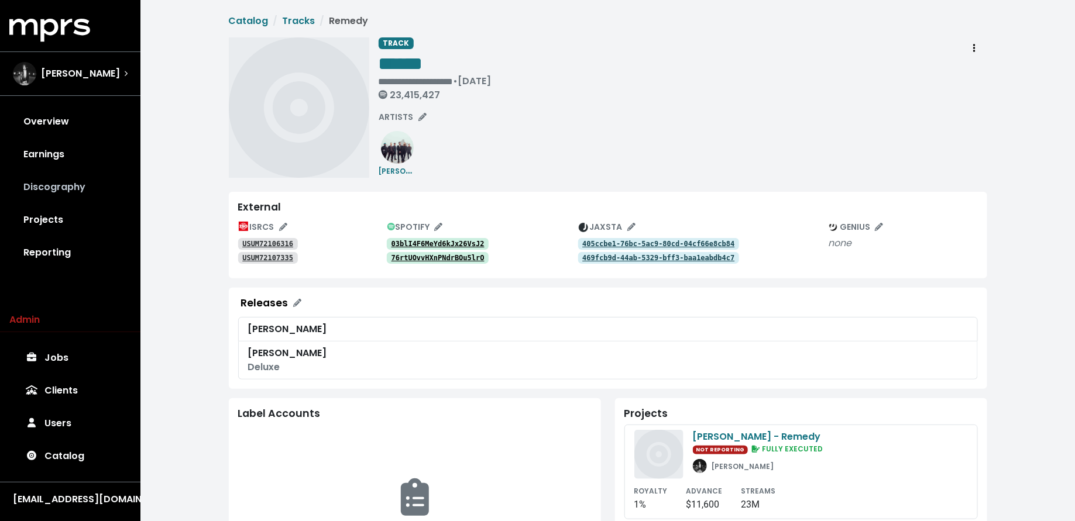
click at [88, 175] on link "Discography" at bounding box center [70, 187] width 122 height 33
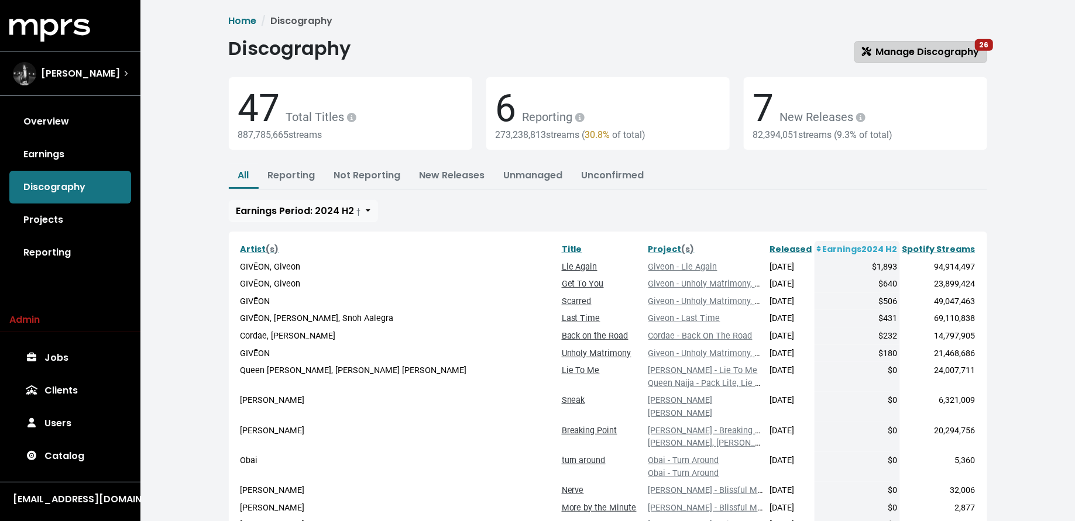
click at [877, 50] on span "Manage Discography 26" at bounding box center [921, 51] width 118 height 13
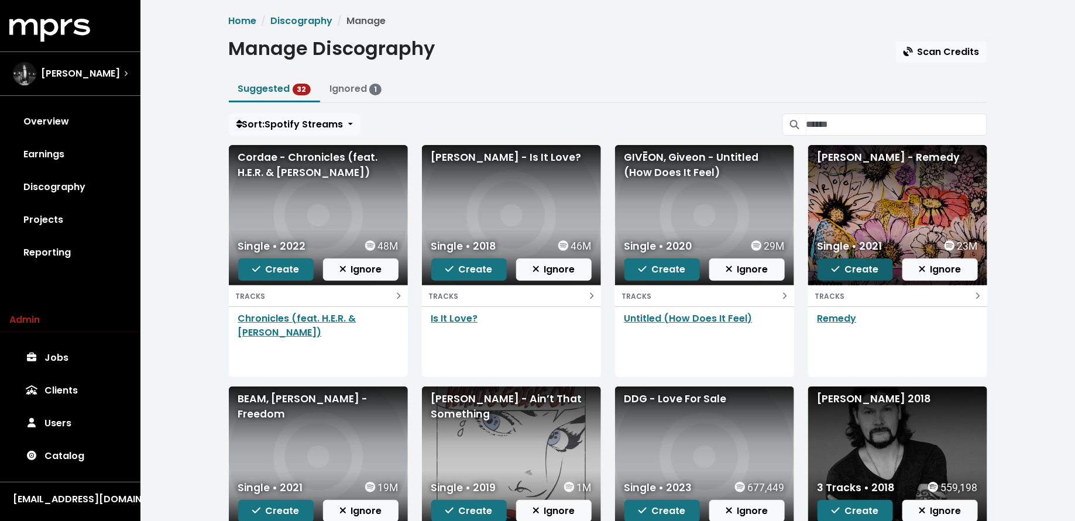
click at [854, 265] on span "Create" at bounding box center [854, 269] width 47 height 13
click at [281, 266] on span "Create" at bounding box center [275, 269] width 47 height 13
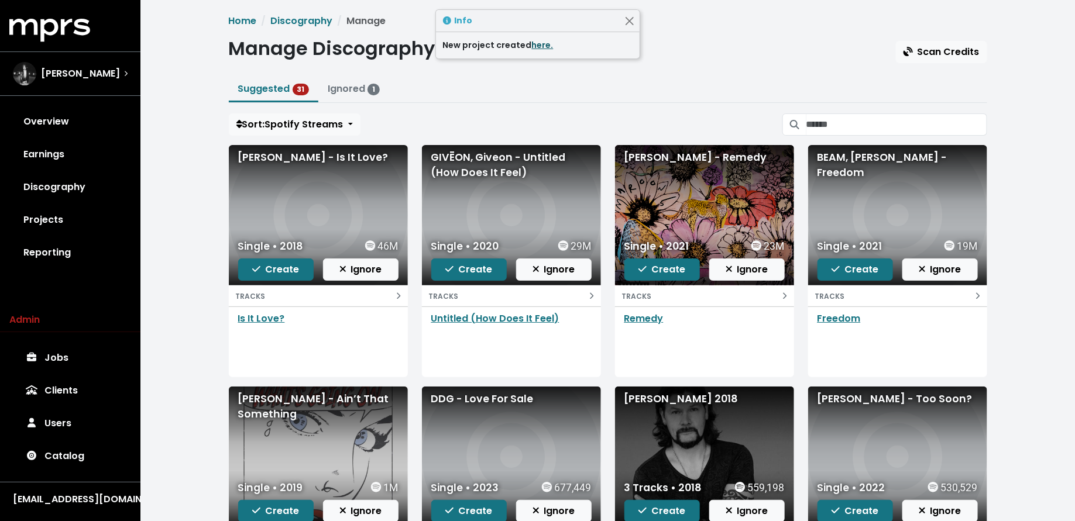
click at [538, 47] on link "here." at bounding box center [543, 45] width 22 height 12
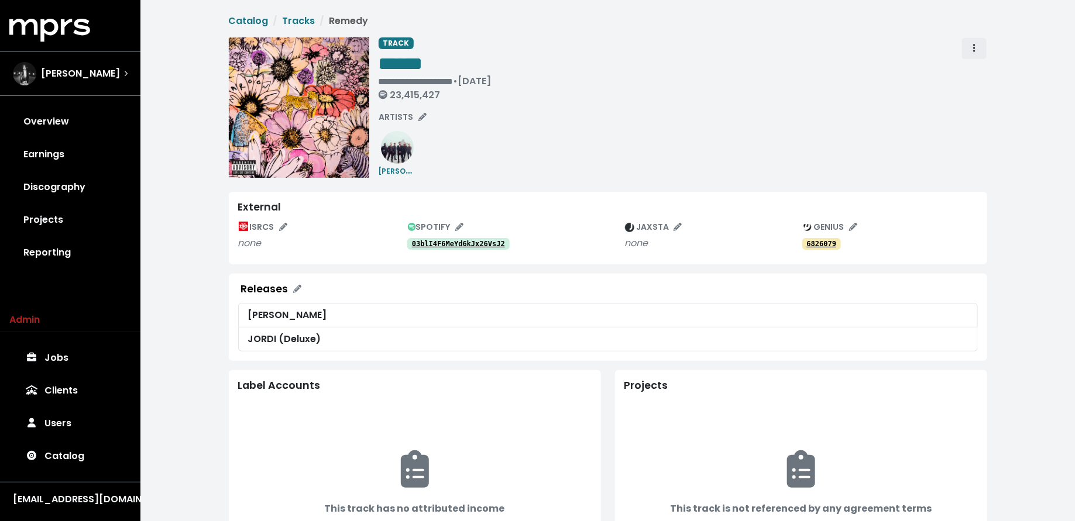
click at [969, 52] on span "Track actions" at bounding box center [974, 49] width 11 height 14
click at [970, 70] on link "Merge" at bounding box center [1008, 74] width 92 height 19
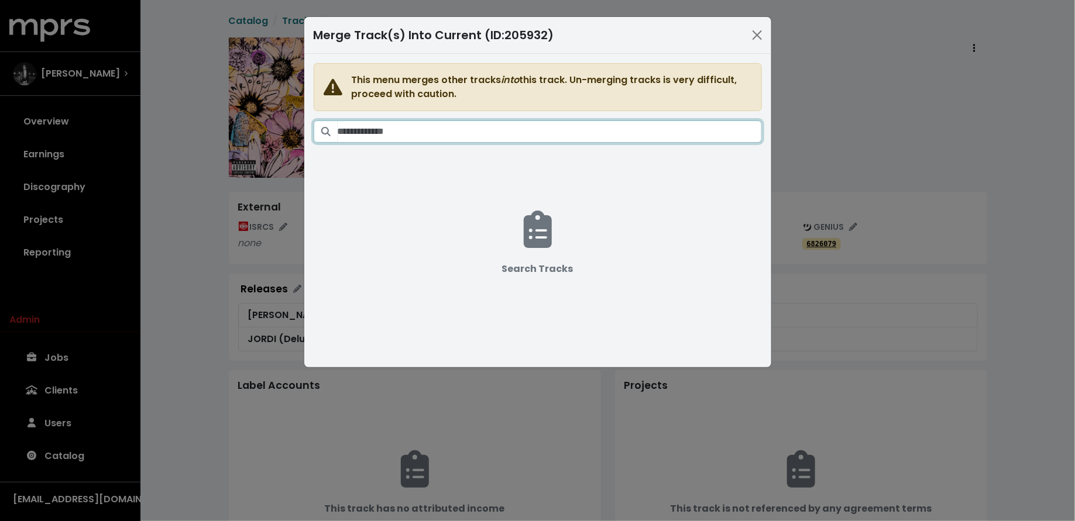
click at [531, 135] on input "Search tracks" at bounding box center [549, 131] width 424 height 22
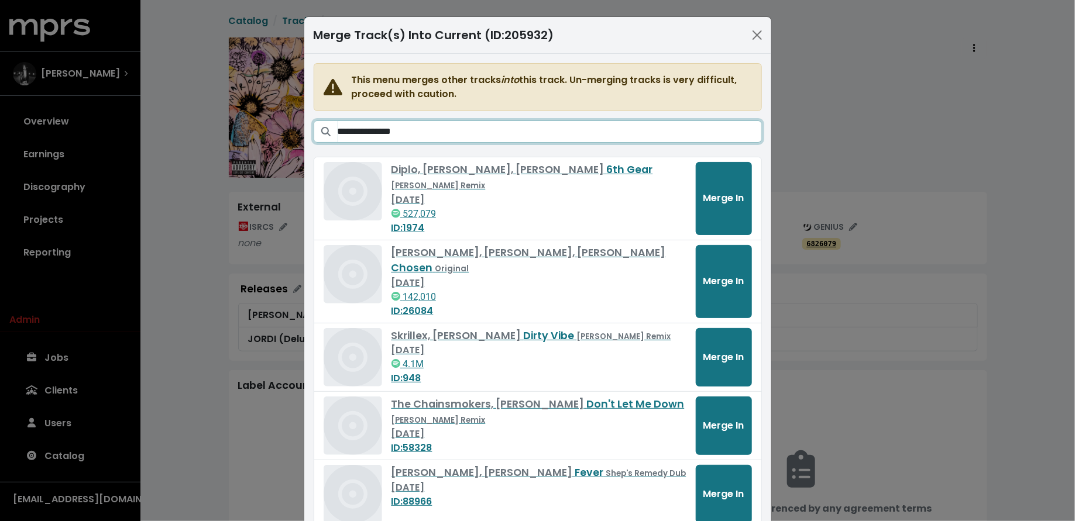
type input "**********"
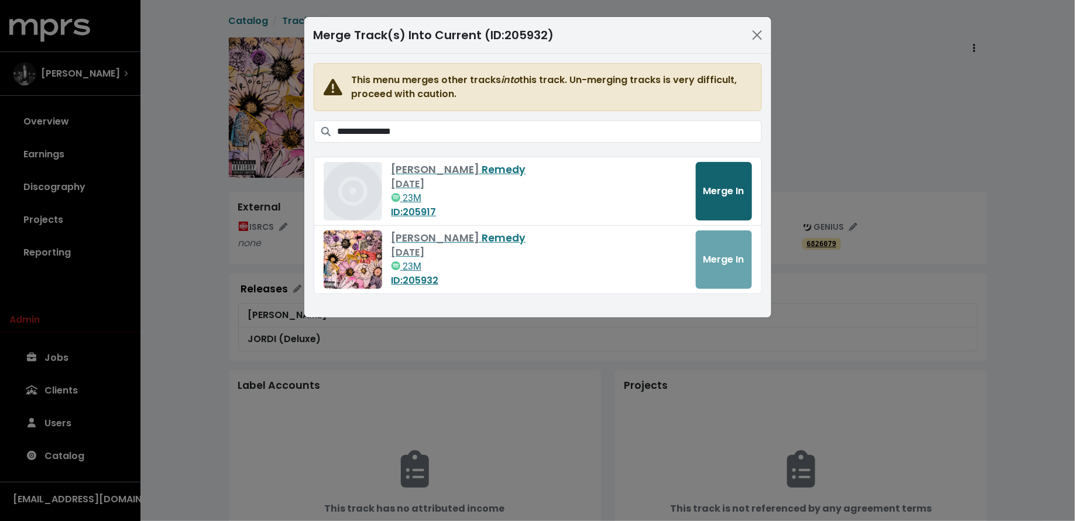
click at [723, 196] on span "Merge In" at bounding box center [723, 190] width 41 height 13
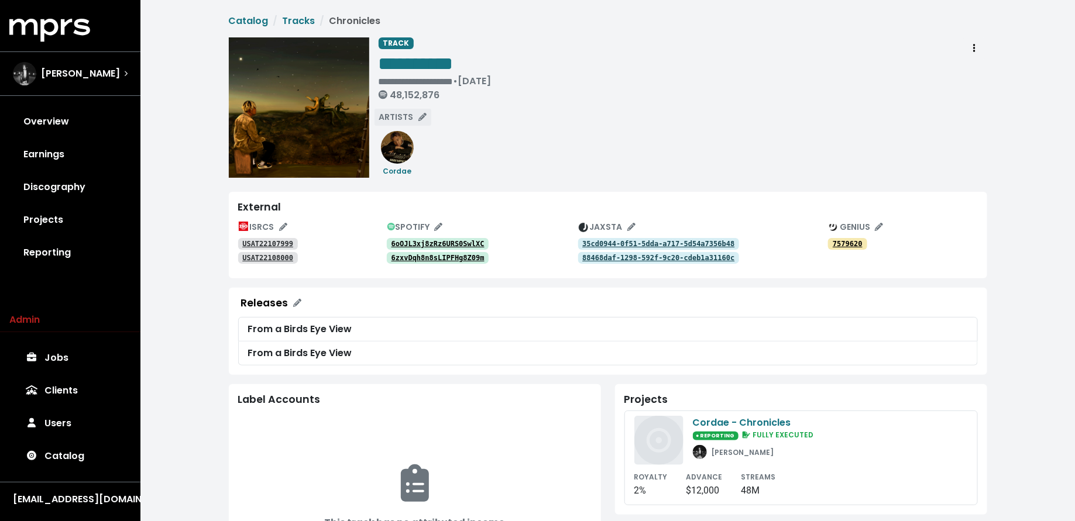
click at [395, 114] on span "ARTISTS" at bounding box center [402, 117] width 47 height 12
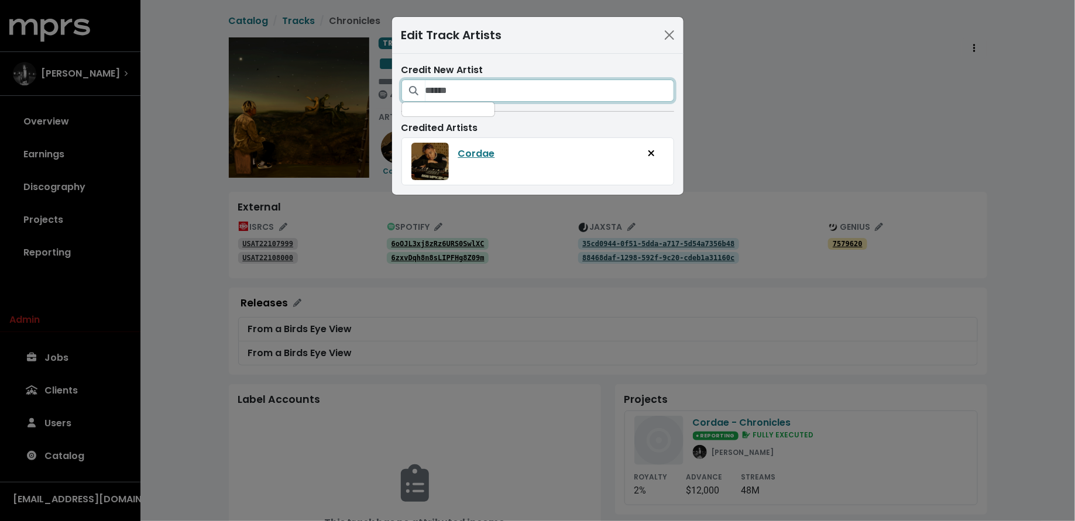
click at [483, 88] on input "Search for artists who should be credited on this track" at bounding box center [549, 91] width 249 height 22
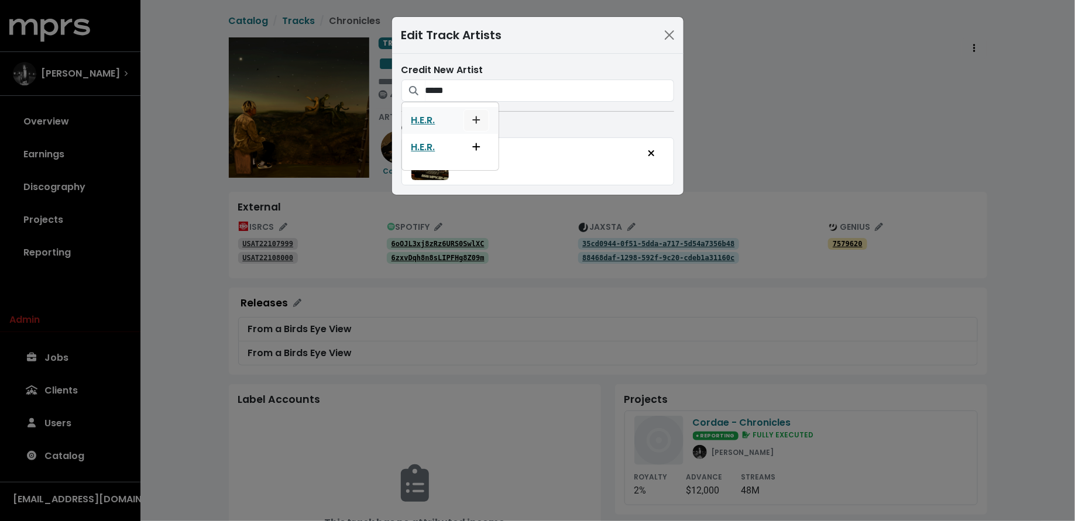
click at [481, 122] on button "Add artist to this track's credited artists" at bounding box center [476, 120] width 26 height 22
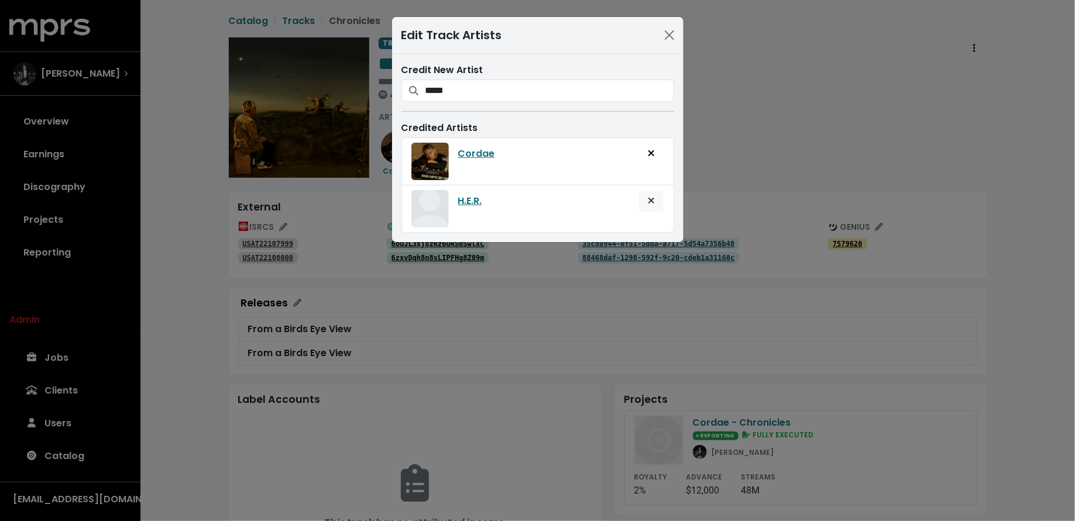
click at [659, 198] on button "Remove artist from track" at bounding box center [651, 201] width 26 height 22
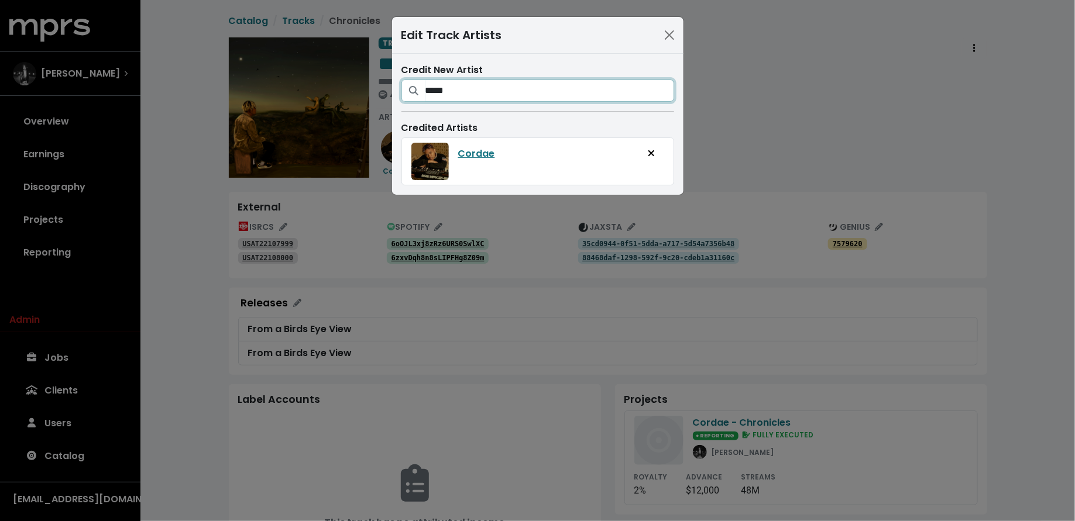
click at [493, 95] on input "*****" at bounding box center [549, 91] width 249 height 22
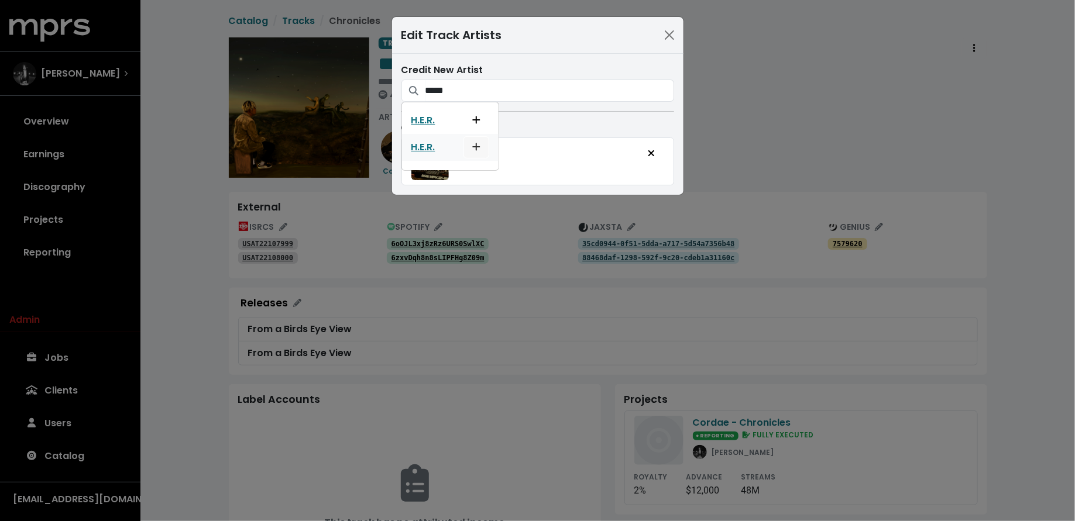
click at [481, 144] on button "Add artist to this track's credited artists" at bounding box center [476, 147] width 26 height 22
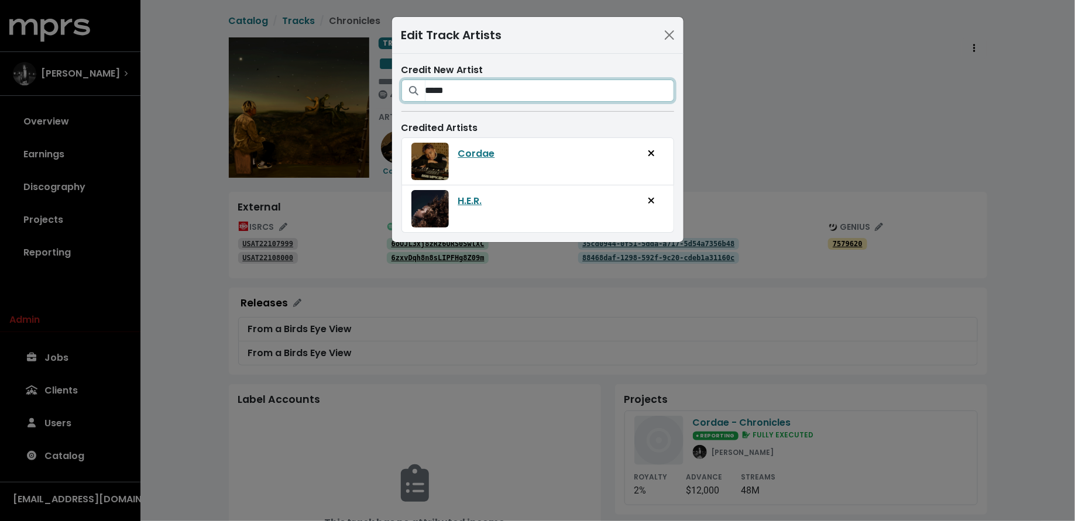
click at [510, 97] on input "*****" at bounding box center [549, 91] width 249 height 22
type input "********"
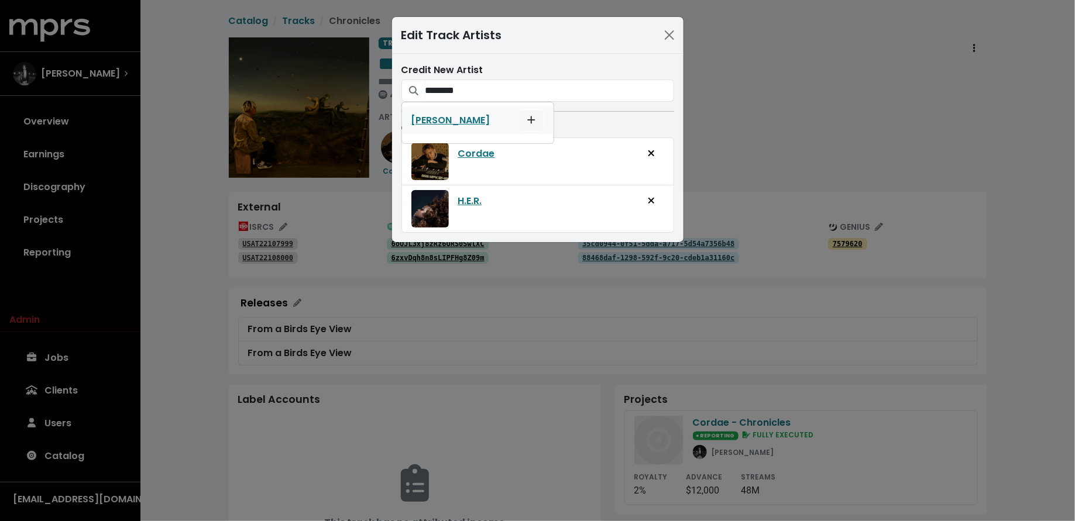
click at [527, 118] on icon "Add artist to this track's credited artists" at bounding box center [531, 120] width 8 height 8
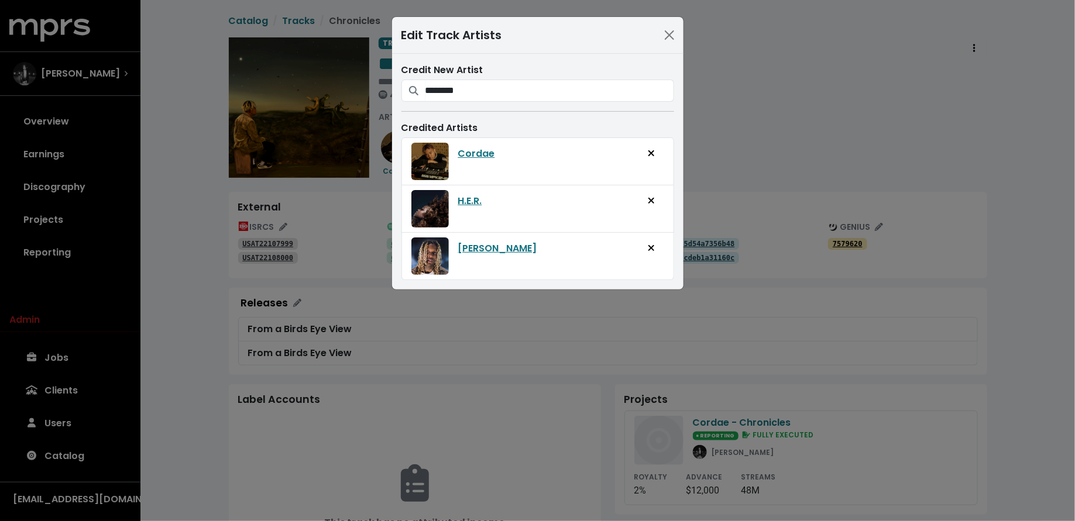
click at [523, 344] on div "Edit Track Artists Credit New Artist ******** Lil Durk Credited Artists Cordae …" at bounding box center [537, 260] width 1075 height 521
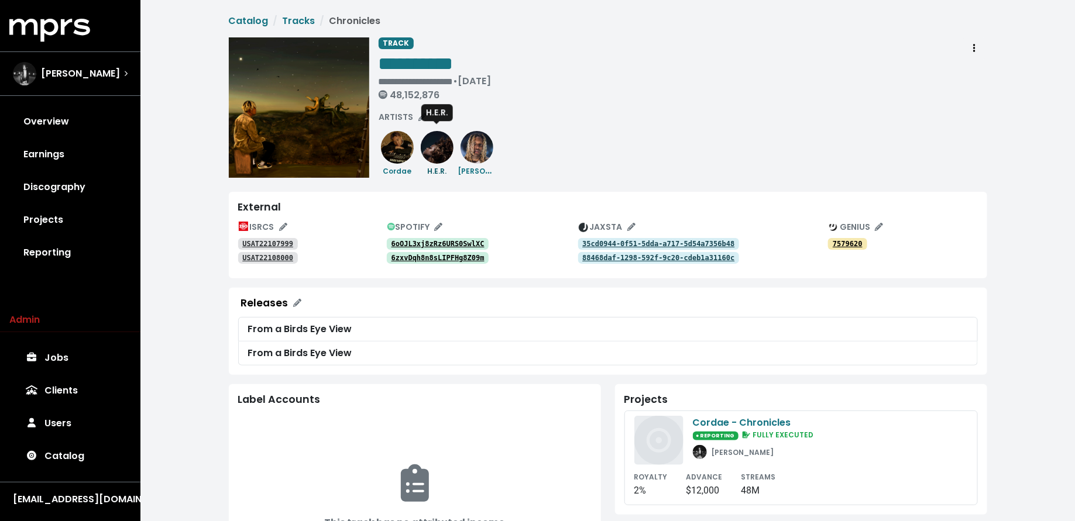
click at [429, 166] on div "H.E.R." at bounding box center [436, 171] width 37 height 14
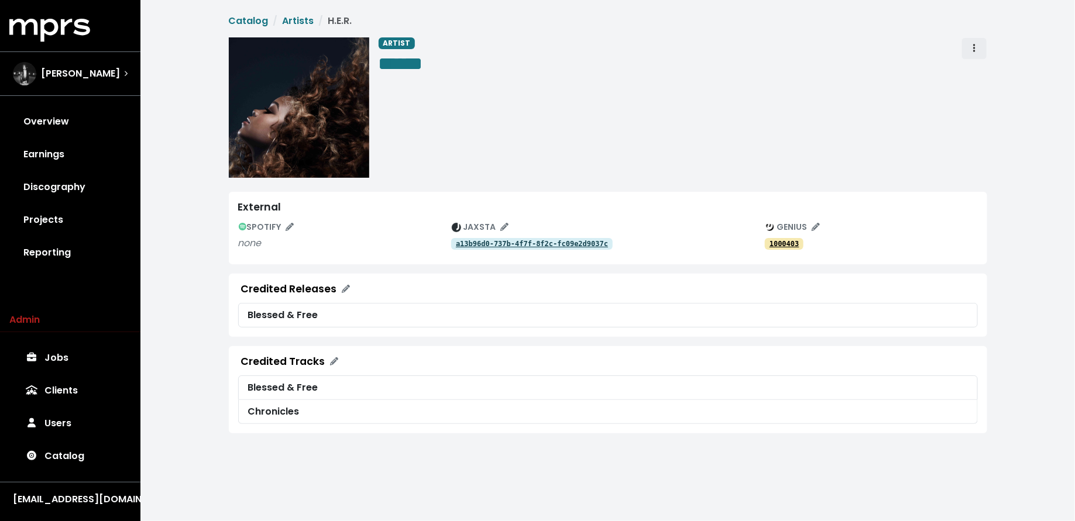
click at [973, 50] on icon "Artist actions" at bounding box center [974, 48] width 2 height 8
click at [979, 67] on link "Merge" at bounding box center [1008, 74] width 92 height 19
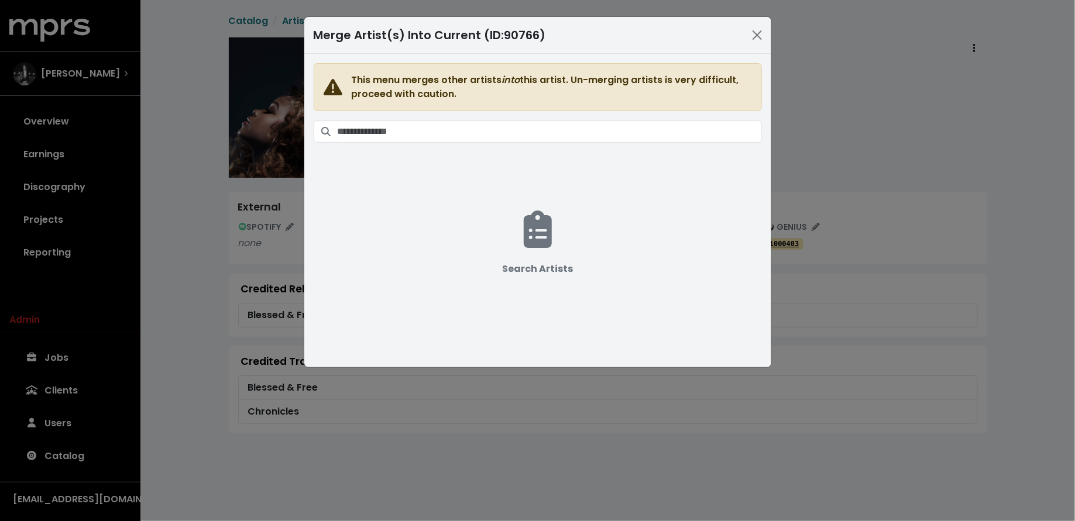
click at [587, 142] on span "This menu merges other artists into this artist. Un-merging artists is very dif…" at bounding box center [538, 203] width 448 height 281
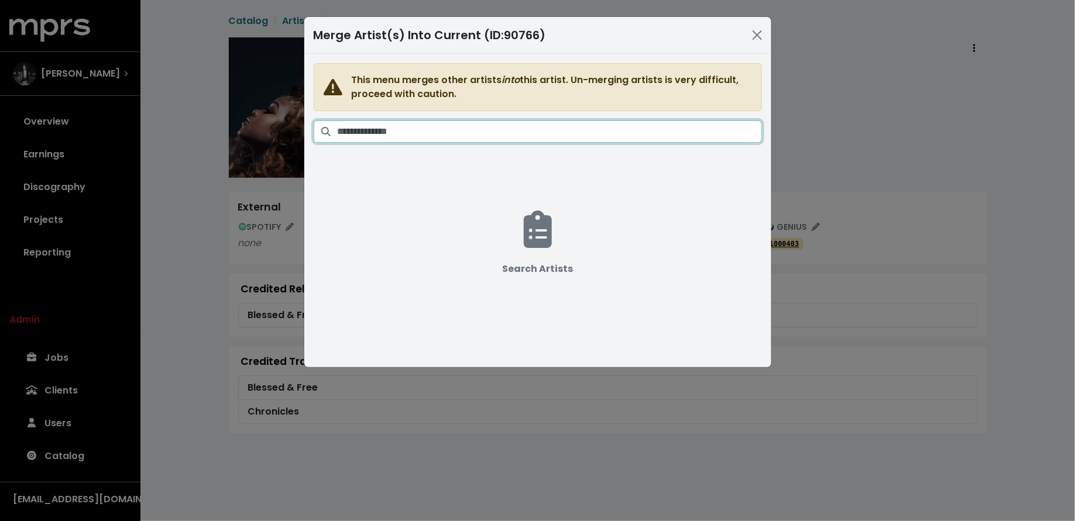
click at [586, 137] on input "Search artists" at bounding box center [549, 131] width 424 height 22
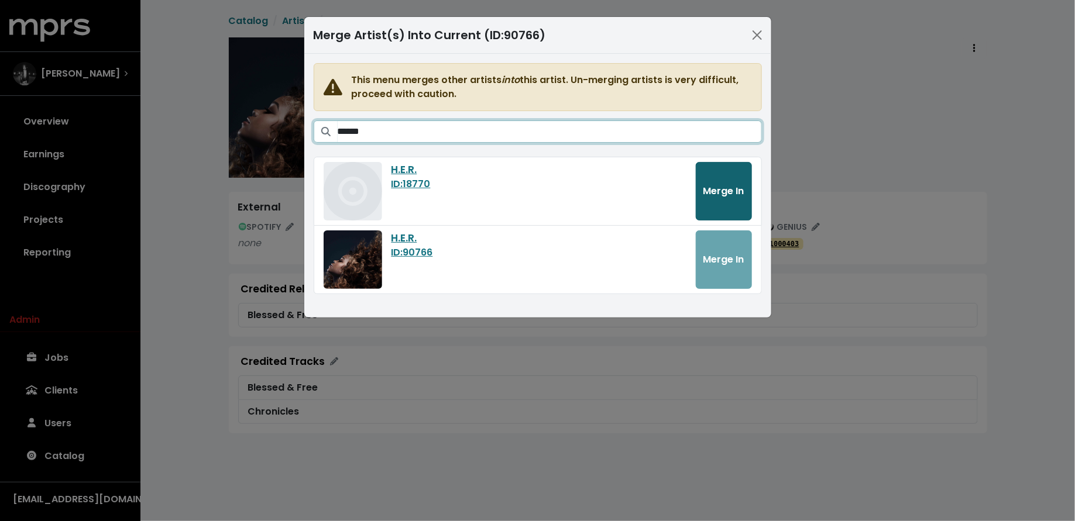
type input "******"
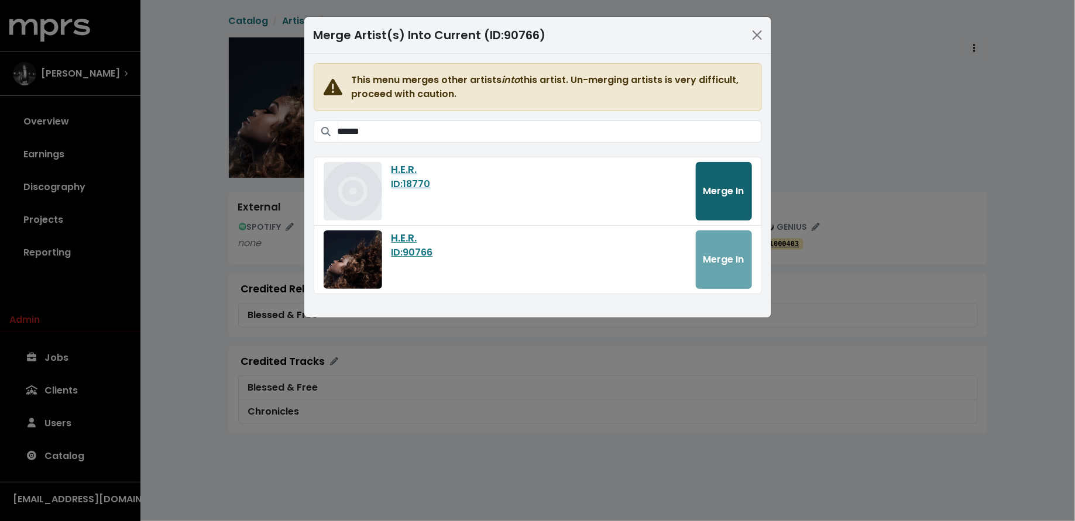
click at [709, 192] on span "Merge In" at bounding box center [723, 190] width 41 height 13
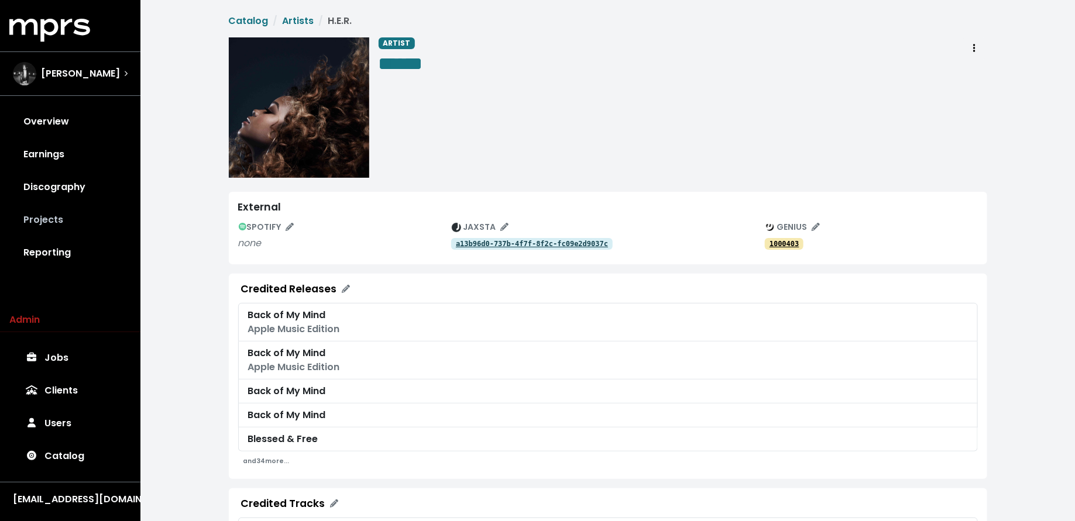
click at [71, 206] on link "Projects" at bounding box center [70, 220] width 122 height 33
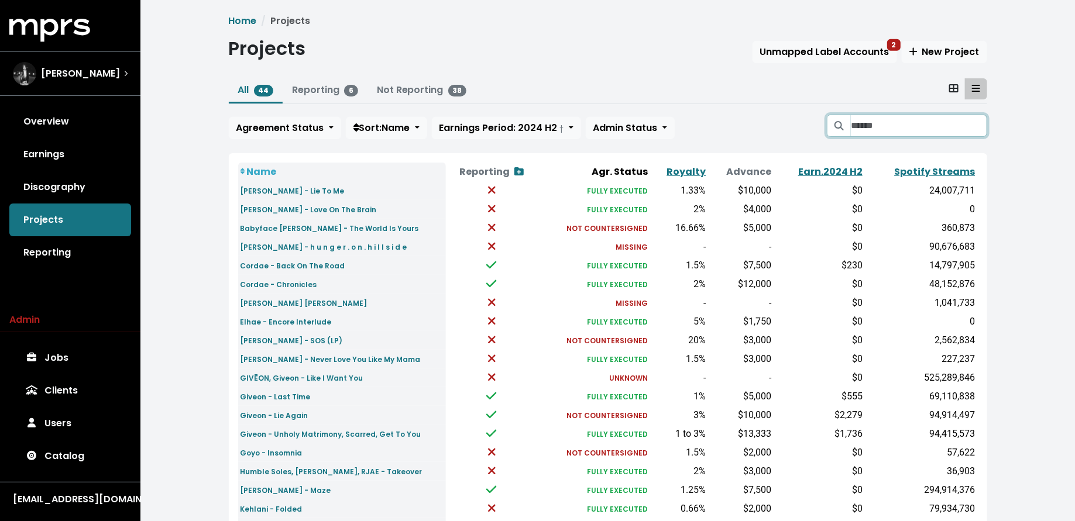
click at [869, 125] on input "Search projects" at bounding box center [918, 126] width 136 height 22
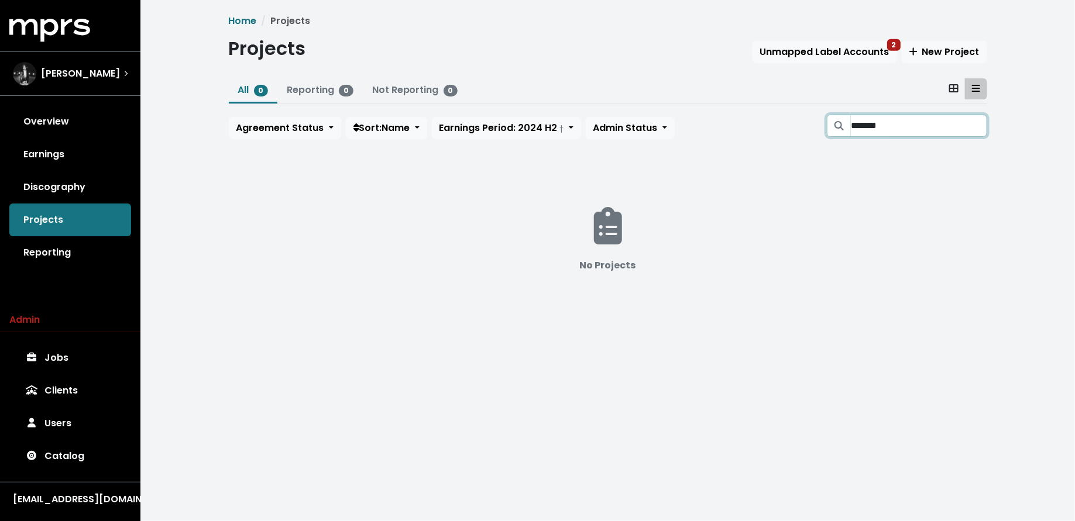
type input "********"
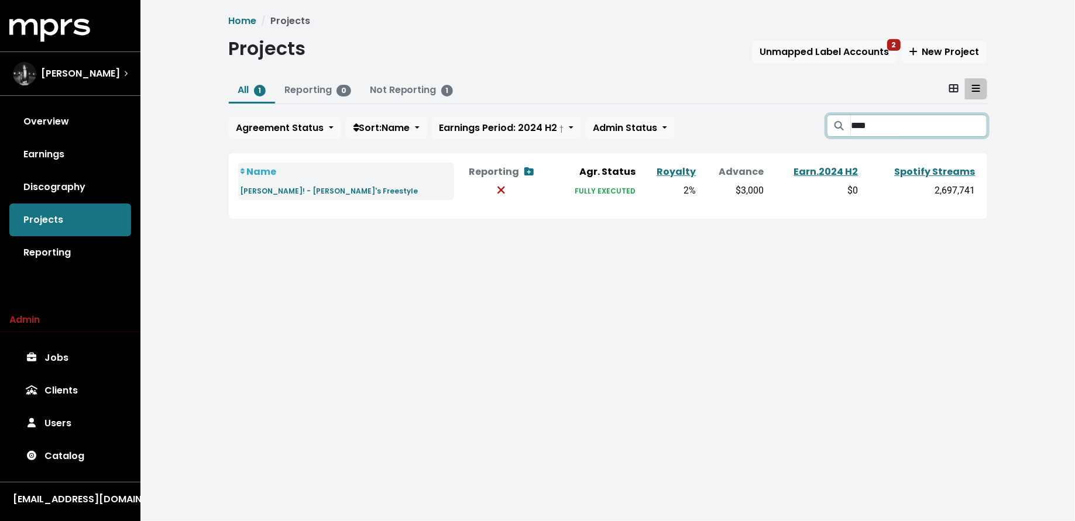
type input "*****"
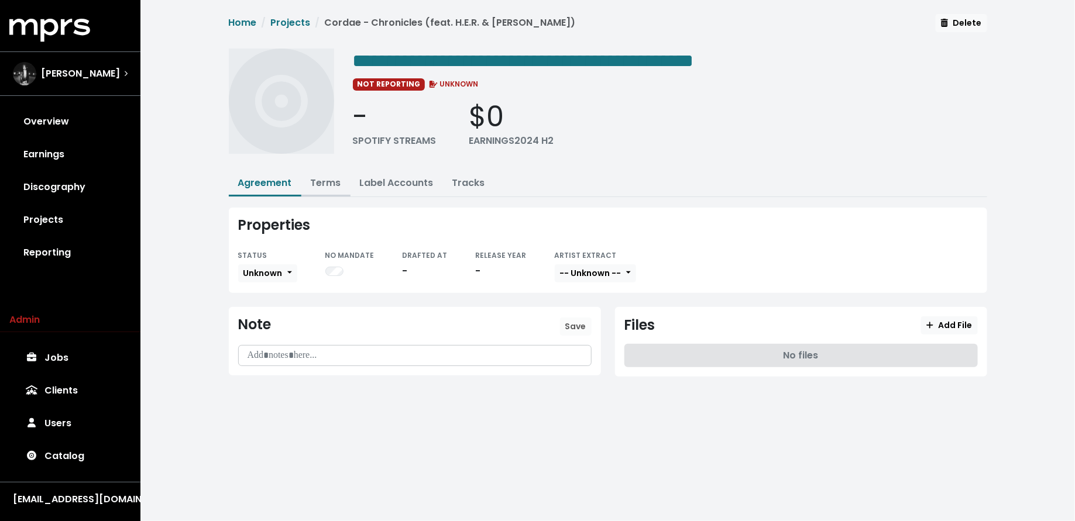
click at [336, 176] on link "Terms" at bounding box center [326, 182] width 30 height 13
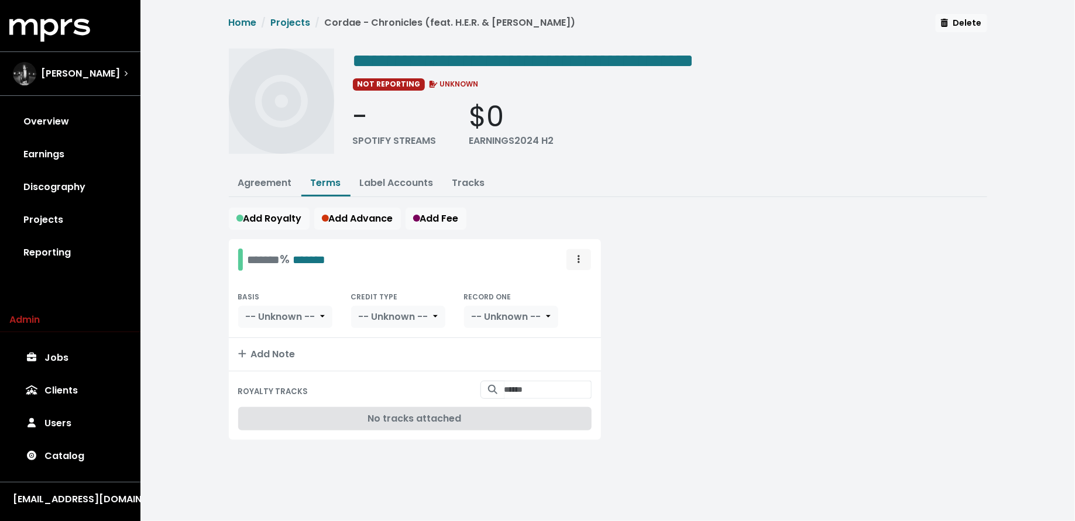
click at [582, 261] on span "Royalty administration options" at bounding box center [578, 260] width 11 height 14
click at [578, 283] on link "Move" at bounding box center [544, 285] width 92 height 19
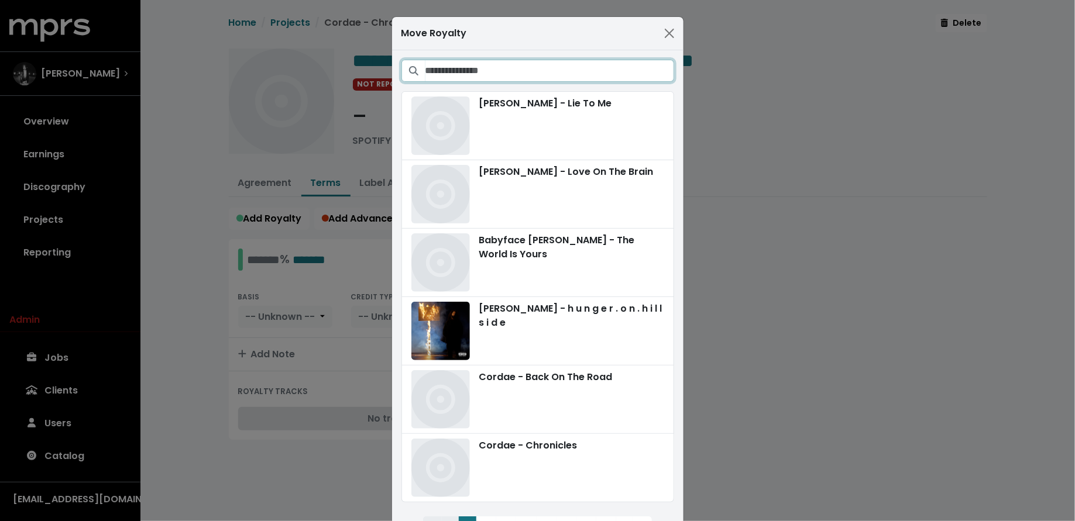
click at [594, 70] on input "Search projects" at bounding box center [549, 71] width 249 height 22
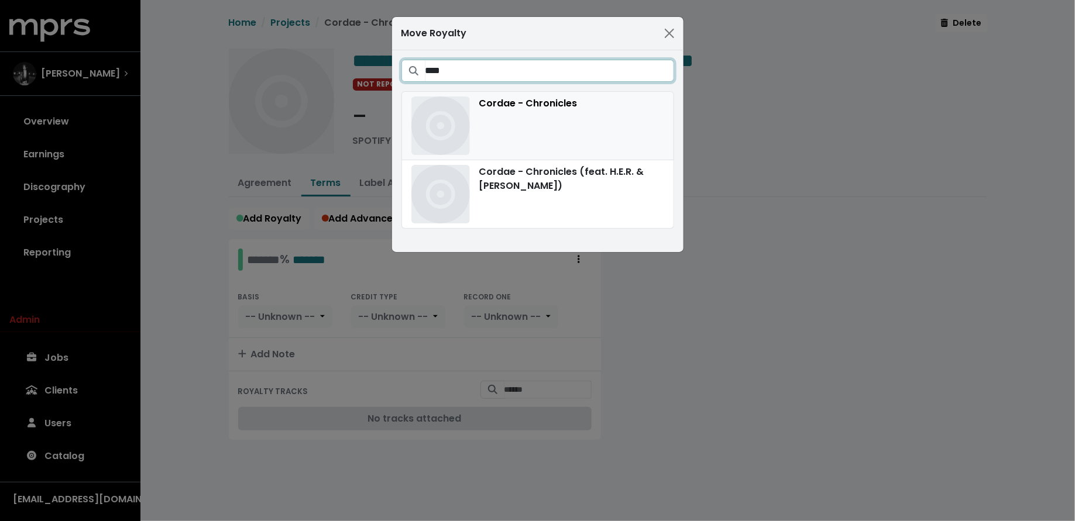
type input "****"
click at [557, 114] on div "Cordae - Chronicles" at bounding box center [537, 126] width 253 height 58
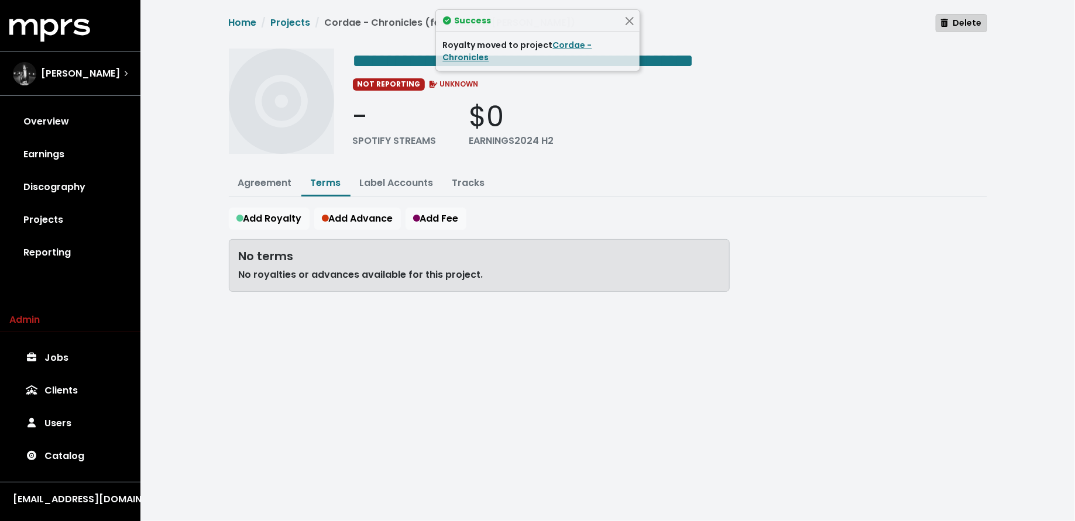
click at [960, 20] on span "Delete" at bounding box center [961, 23] width 40 height 12
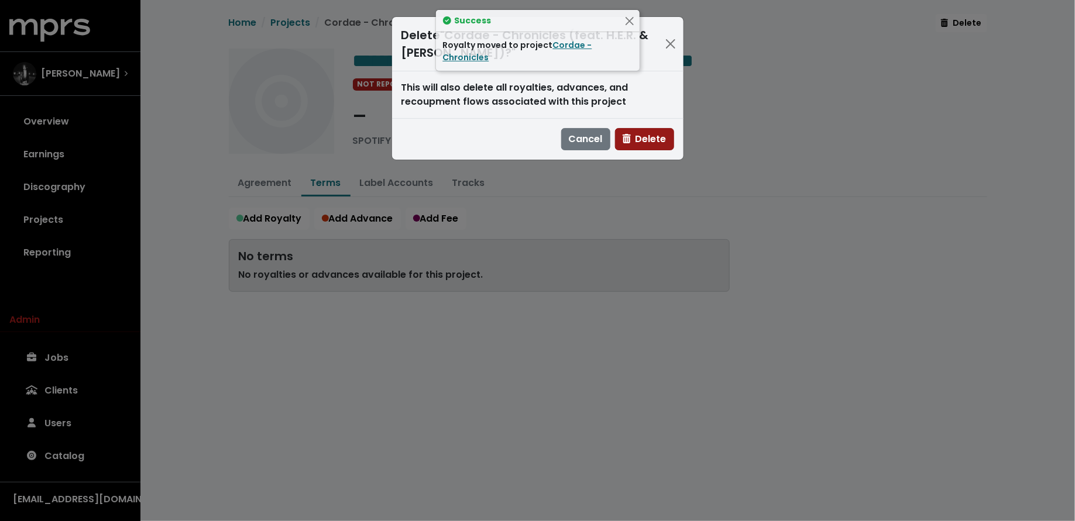
click at [659, 139] on span "Delete" at bounding box center [644, 138] width 44 height 13
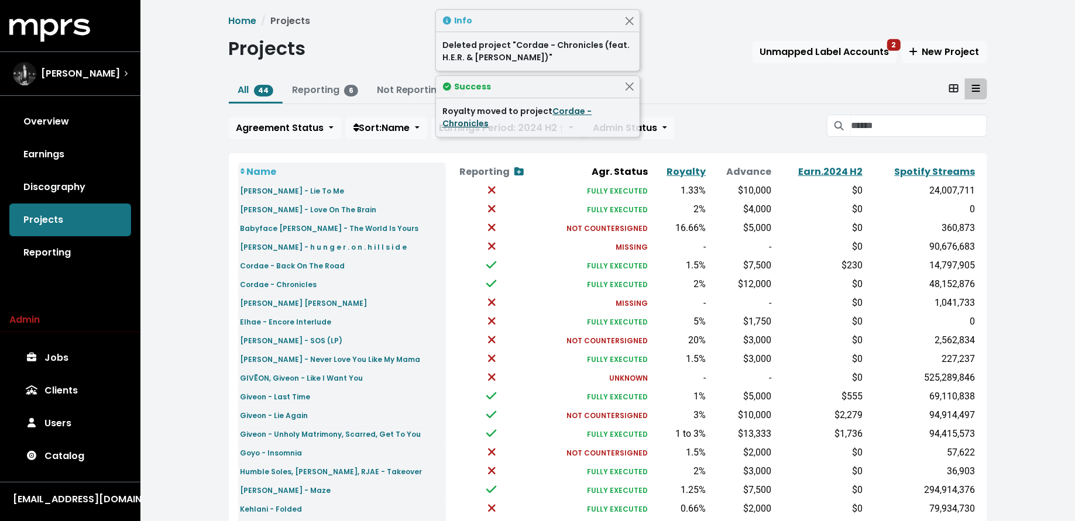
click at [556, 115] on link "Cordae - Chronicles" at bounding box center [517, 117] width 149 height 24
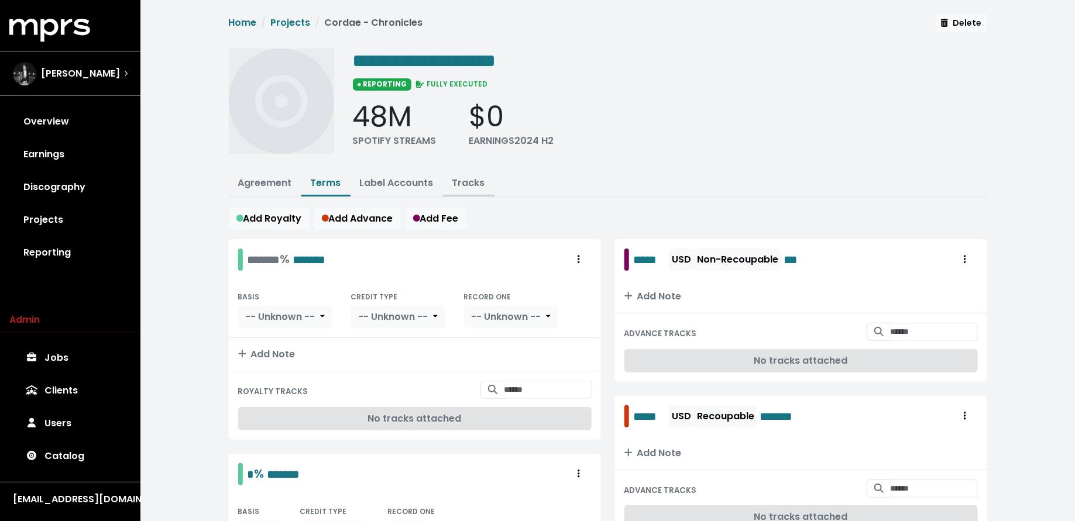
click at [464, 184] on link "Tracks" at bounding box center [468, 182] width 33 height 13
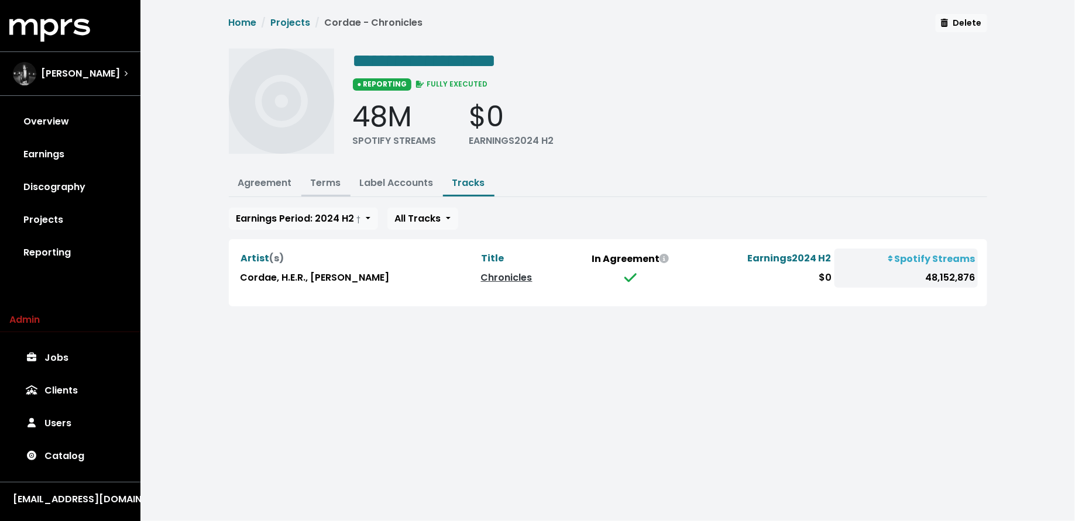
click at [332, 178] on link "Terms" at bounding box center [326, 182] width 30 height 13
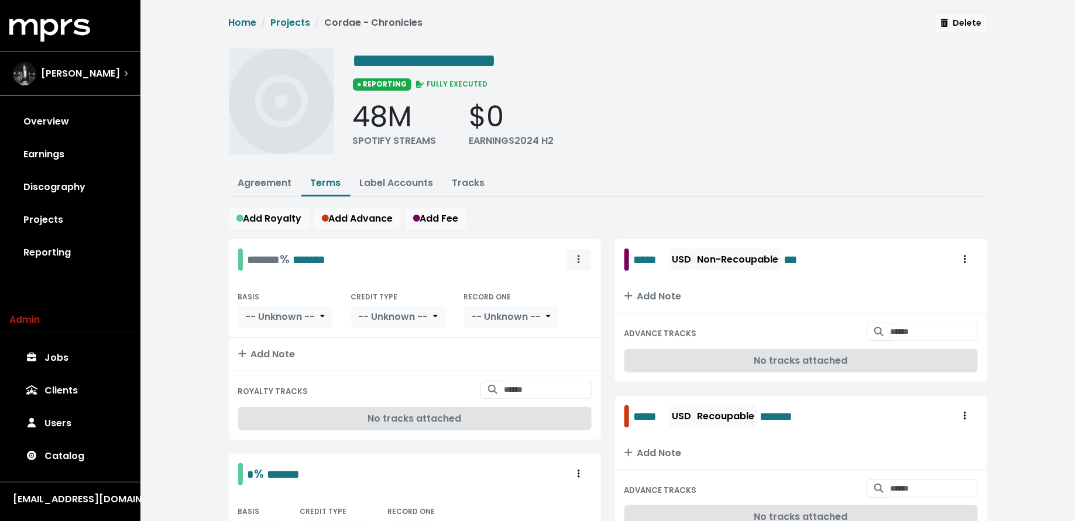
click at [584, 249] on button "Royalty administration options" at bounding box center [579, 260] width 26 height 22
click at [572, 301] on link "Delete" at bounding box center [544, 304] width 92 height 19
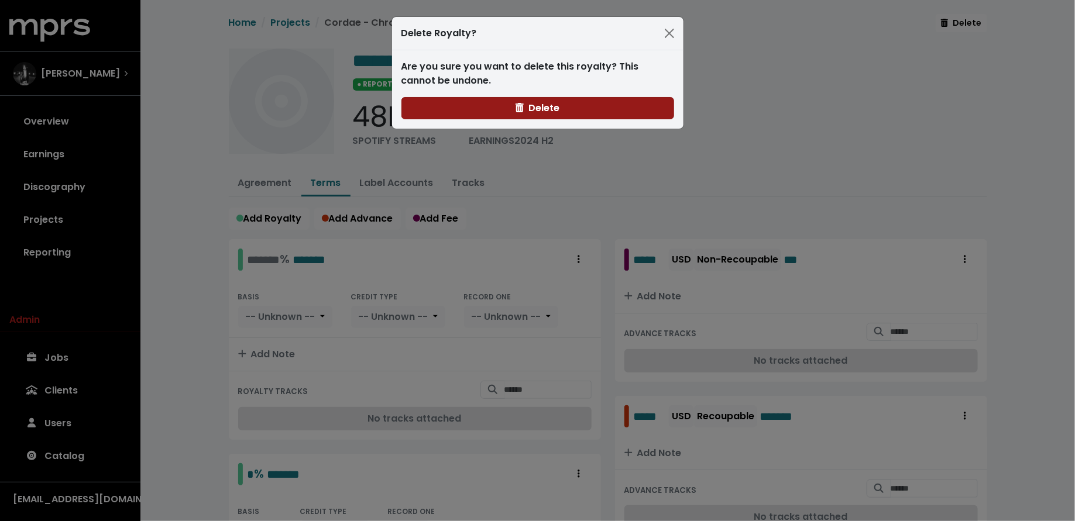
click at [562, 112] on button "Delete" at bounding box center [537, 108] width 273 height 22
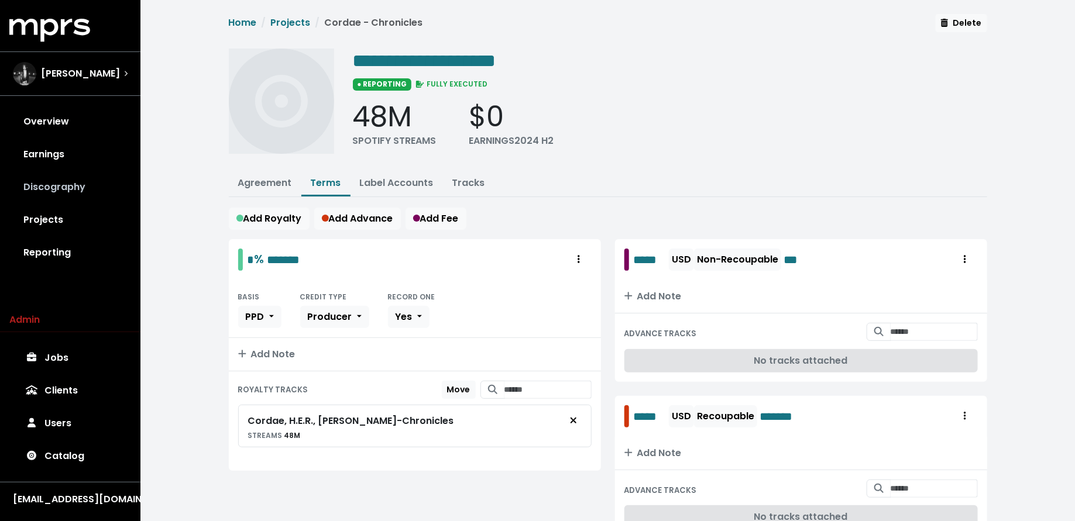
click at [79, 201] on link "Discography" at bounding box center [70, 187] width 122 height 33
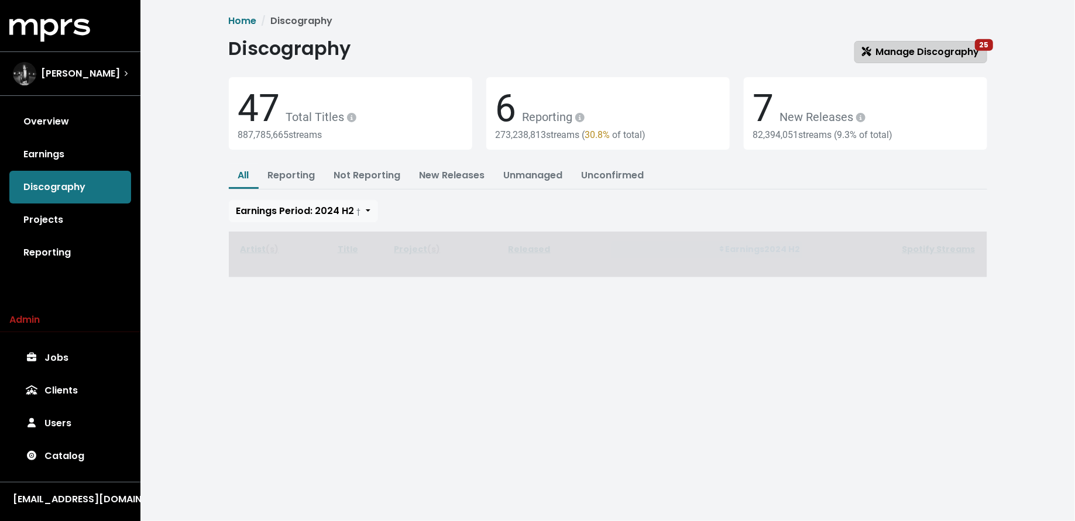
click at [879, 54] on span "Manage Discography 25" at bounding box center [921, 51] width 118 height 13
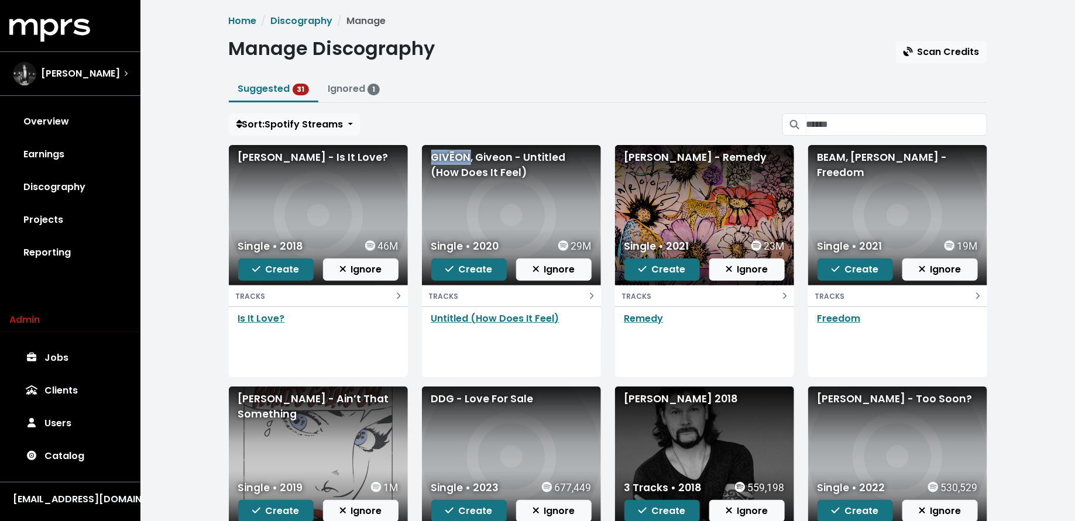
drag, startPoint x: 470, startPoint y: 156, endPoint x: 431, endPoint y: 156, distance: 38.6
click at [431, 156] on div "GIVĒON, Giveon - Untitled (How Does It Feel)" at bounding box center [511, 165] width 160 height 31
copy div "GIVĒON"
click at [843, 123] on input "Search suggested projects" at bounding box center [896, 124] width 181 height 22
paste input "******"
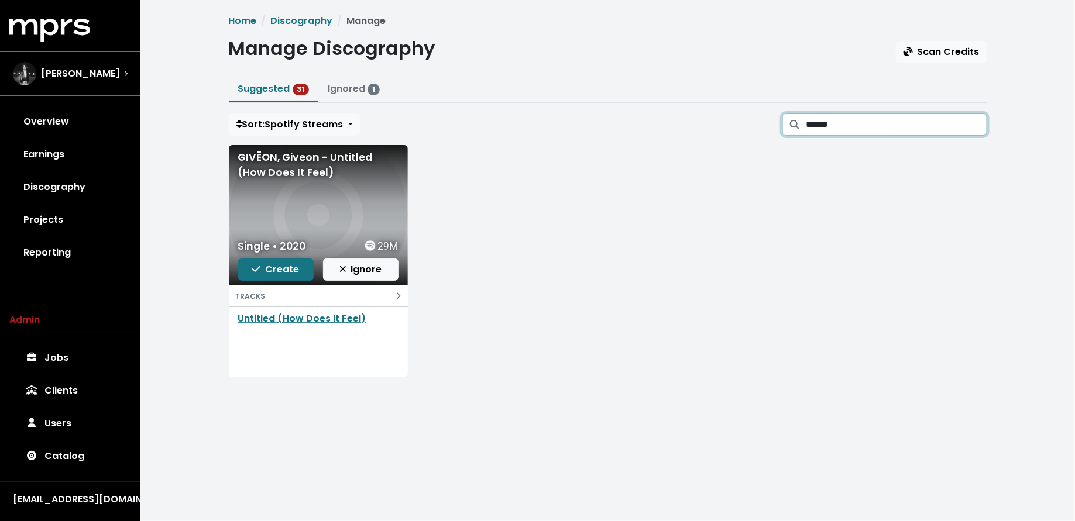
type input "*"
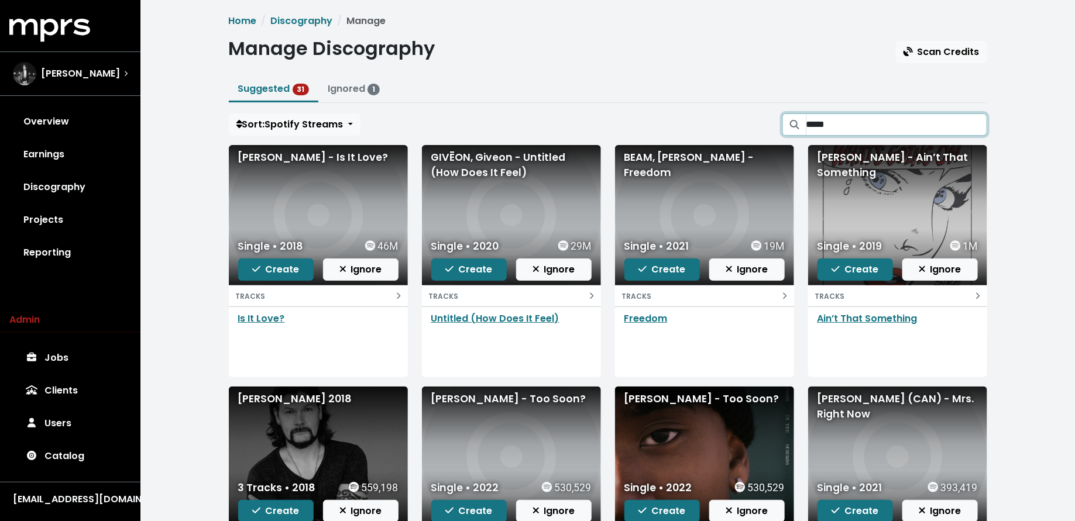
type input "******"
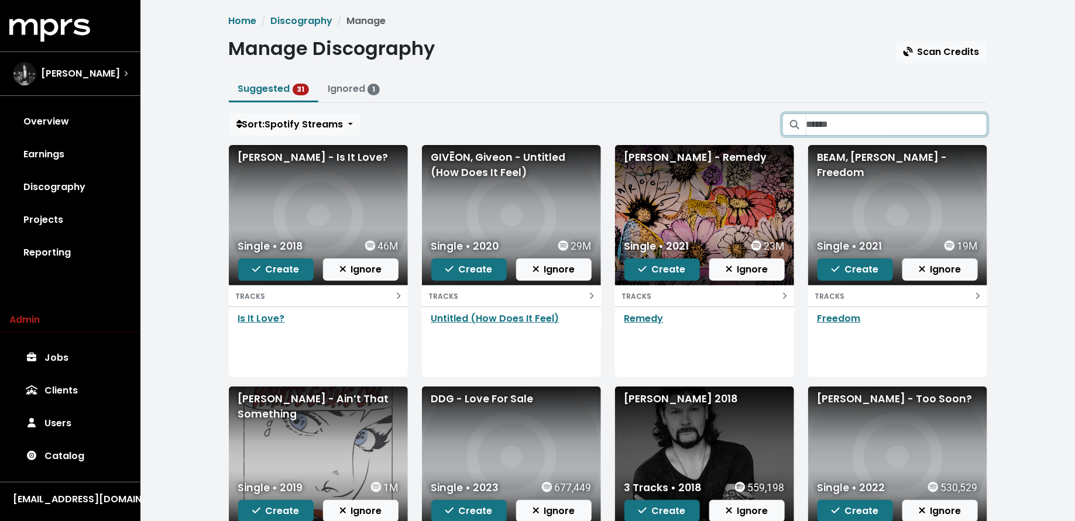
click at [902, 124] on input "Search suggested projects" at bounding box center [896, 124] width 181 height 22
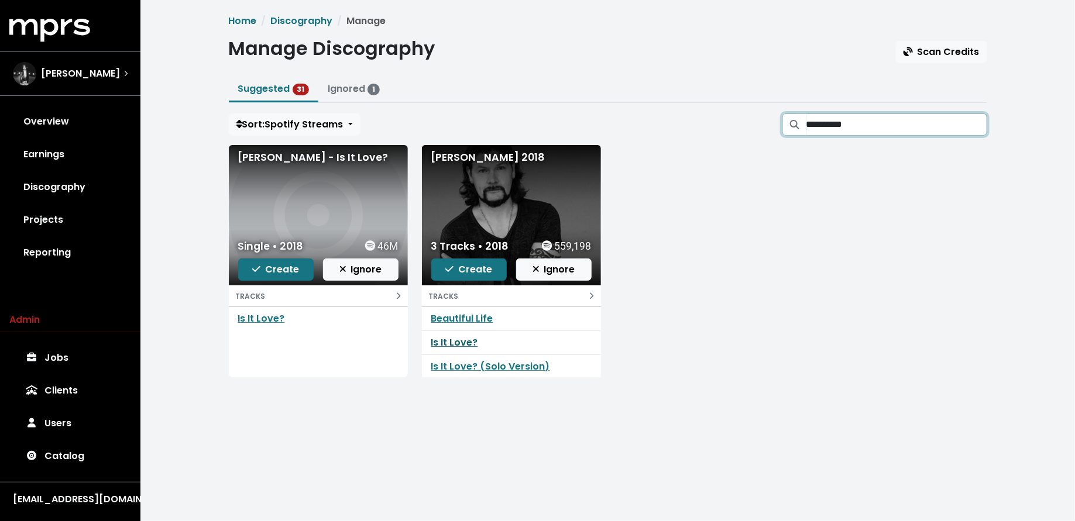
type input "**********"
click at [453, 341] on link "Is It Love?" at bounding box center [454, 342] width 47 height 13
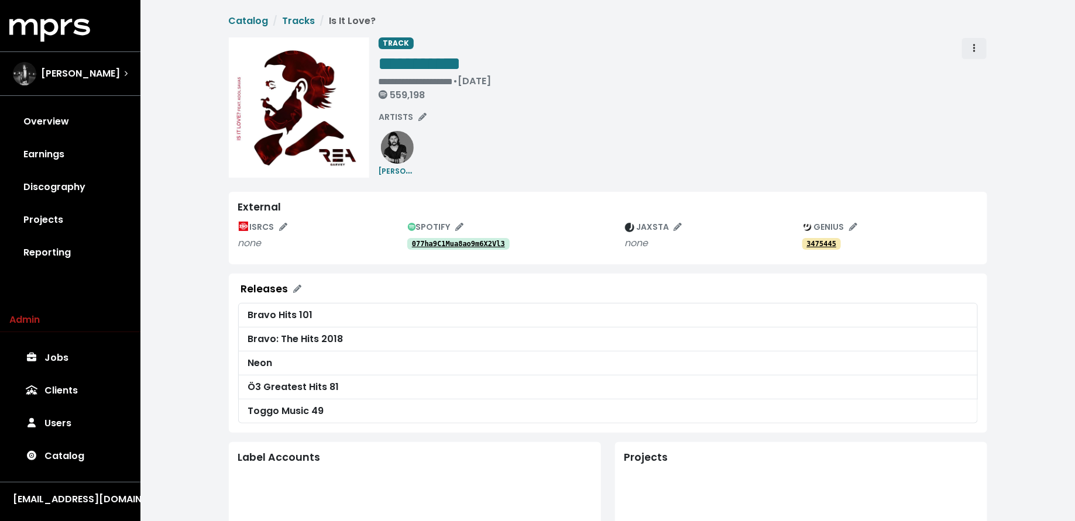
click at [975, 44] on span "Track actions" at bounding box center [974, 49] width 11 height 14
click at [977, 68] on link "Merge" at bounding box center [1008, 74] width 92 height 19
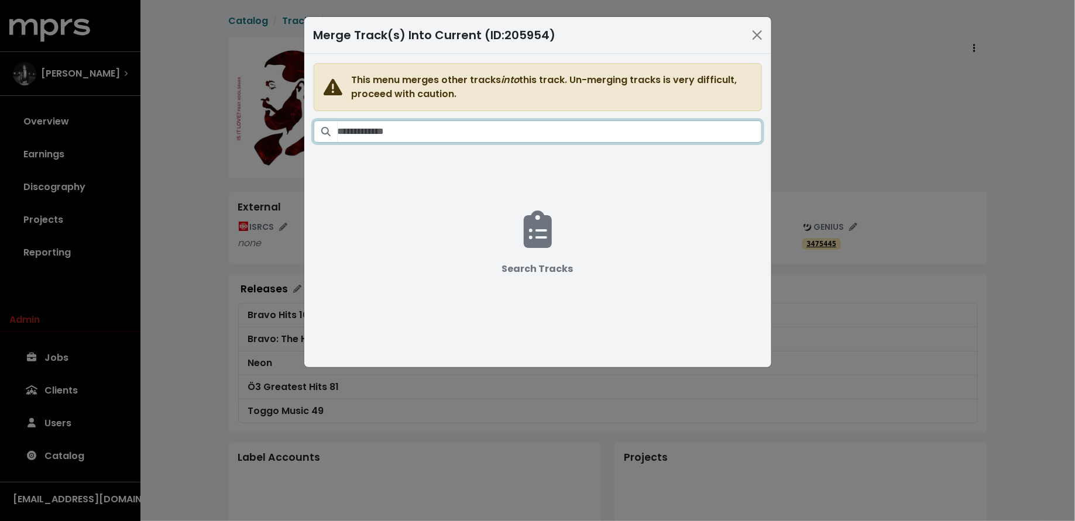
click at [601, 137] on input "Search tracks" at bounding box center [549, 131] width 424 height 22
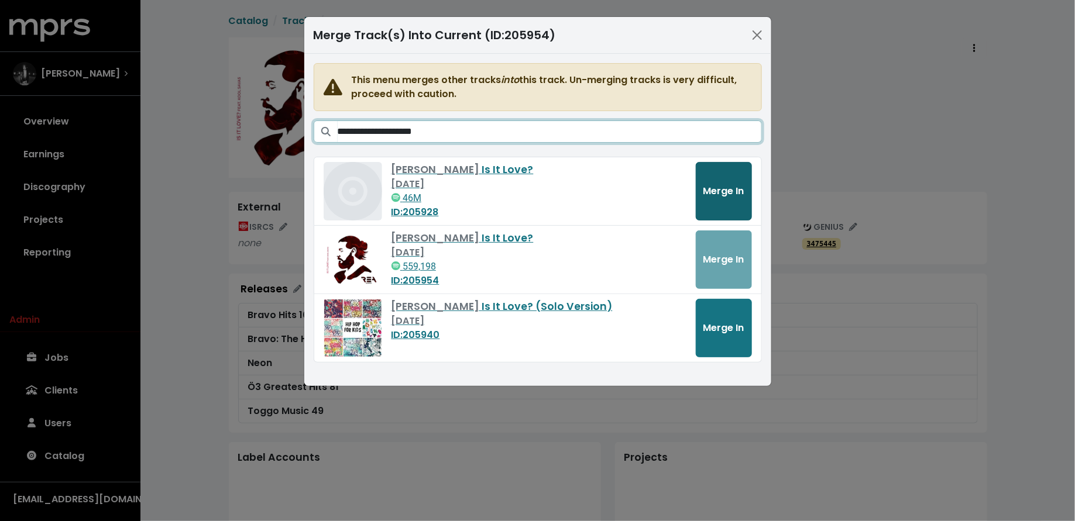
type input "**********"
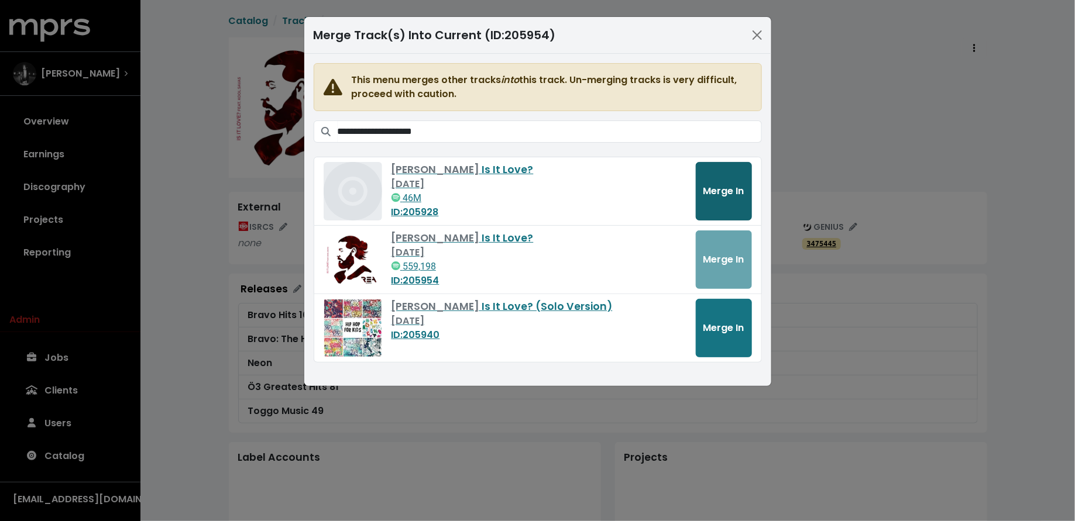
click at [722, 188] on span "Merge In" at bounding box center [723, 190] width 41 height 13
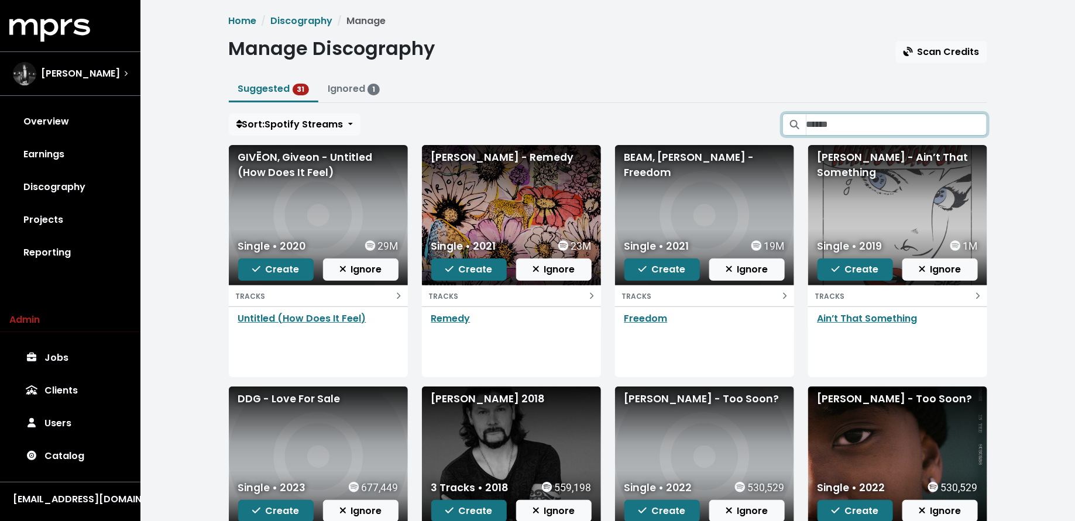
click at [829, 130] on input "Search suggested projects" at bounding box center [896, 124] width 181 height 22
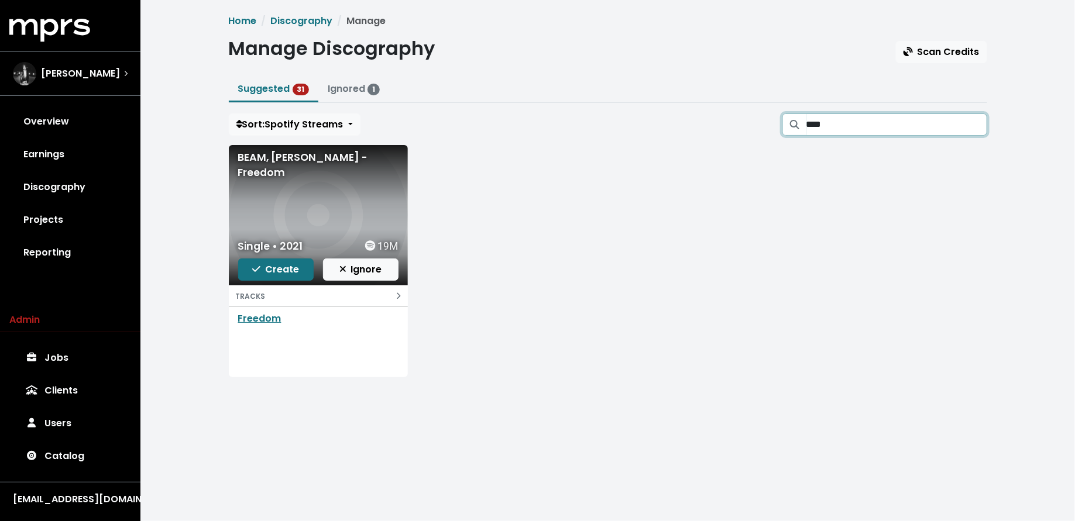
click at [975, 127] on input "****" at bounding box center [896, 124] width 181 height 22
click at [974, 126] on input "****" at bounding box center [896, 124] width 181 height 22
click at [979, 123] on input "****" at bounding box center [896, 124] width 181 height 22
type input "*"
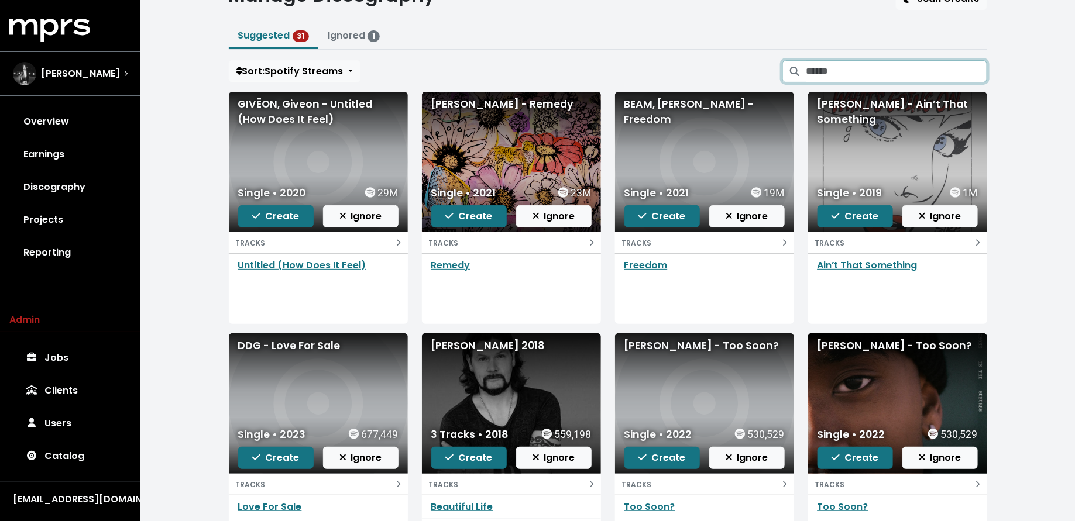
scroll to position [77, 0]
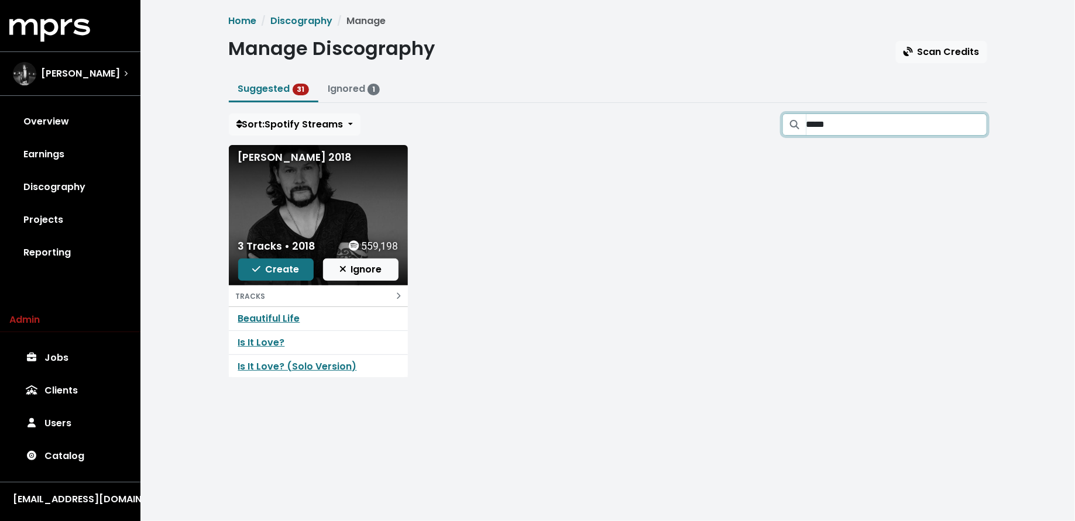
type input "*****"
click at [285, 276] on button "Create" at bounding box center [275, 270] width 75 height 22
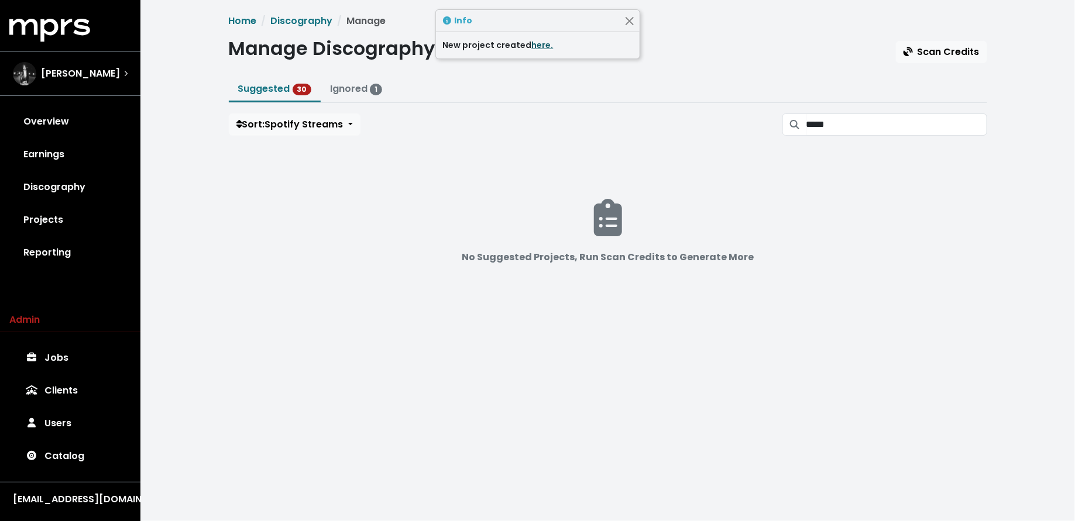
click at [533, 46] on link "here." at bounding box center [543, 45] width 22 height 12
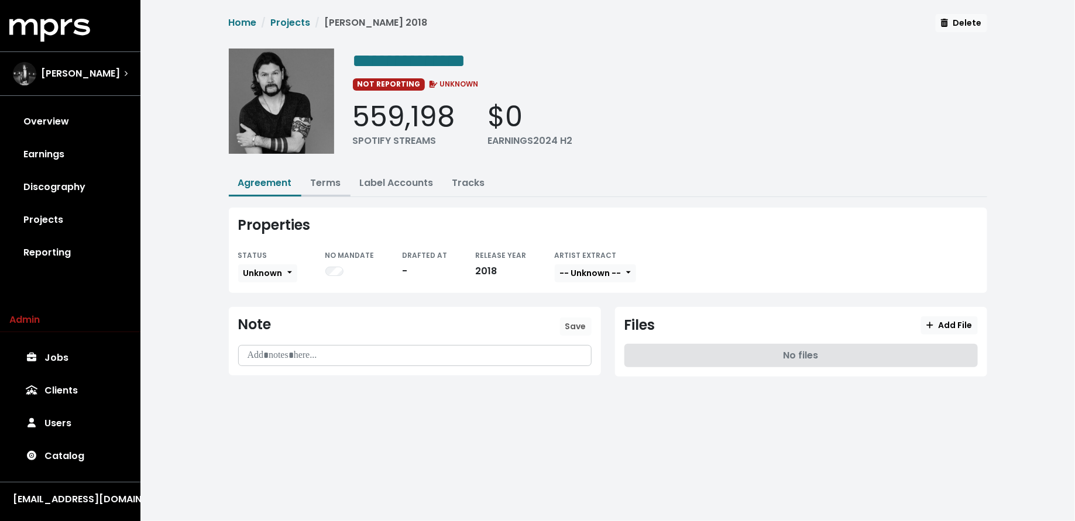
click at [326, 182] on link "Terms" at bounding box center [326, 182] width 30 height 13
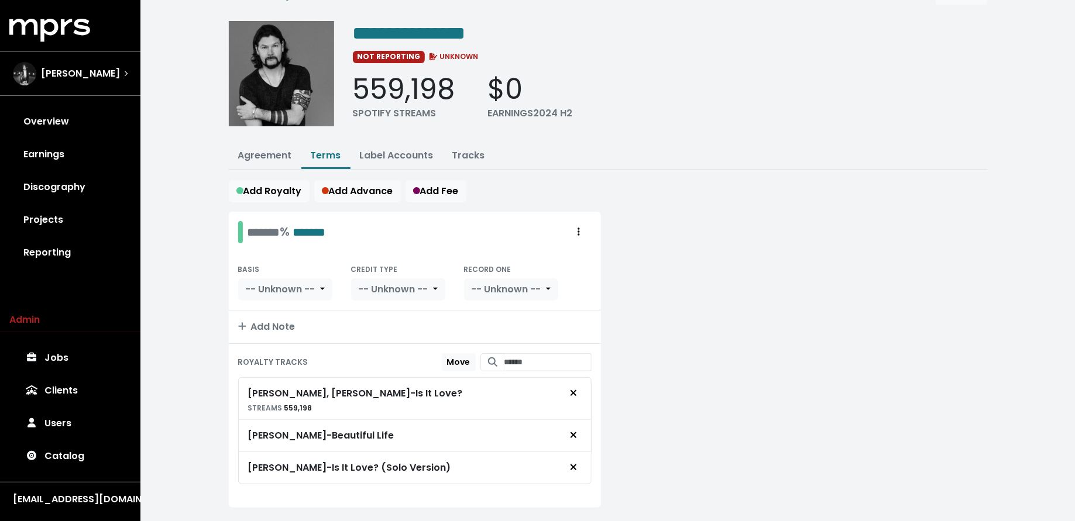
scroll to position [21, 0]
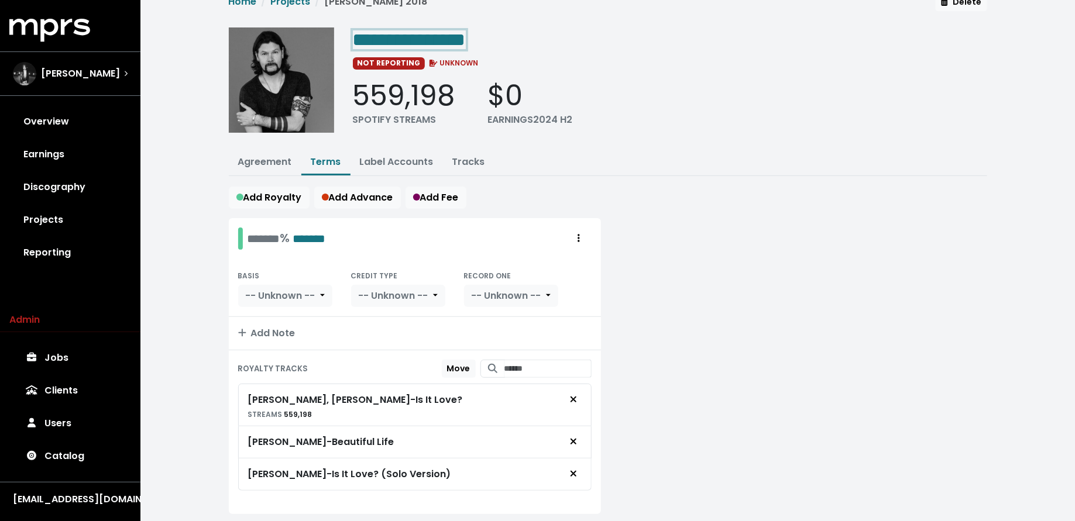
click at [466, 43] on span "**********" at bounding box center [409, 39] width 113 height 19
click at [466, 42] on span "**********" at bounding box center [409, 39] width 113 height 19
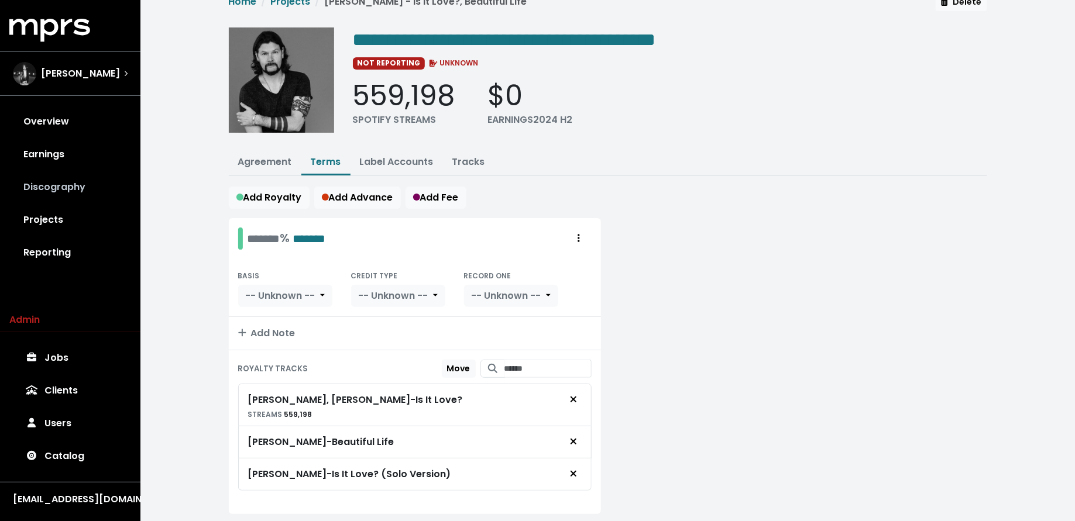
click at [51, 195] on link "Discography" at bounding box center [70, 187] width 122 height 33
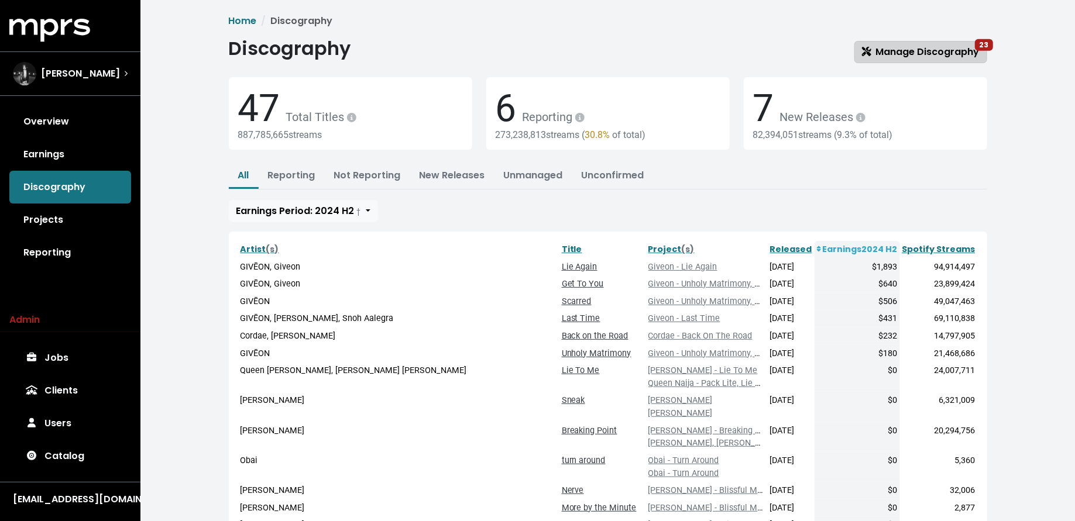
click at [925, 51] on span "Manage Discography 23" at bounding box center [921, 51] width 118 height 13
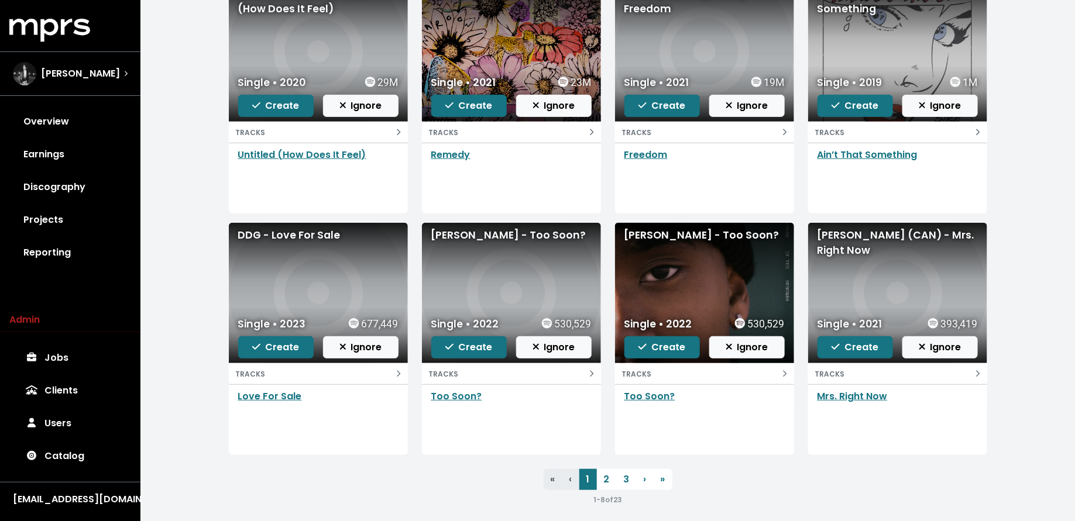
scroll to position [170, 0]
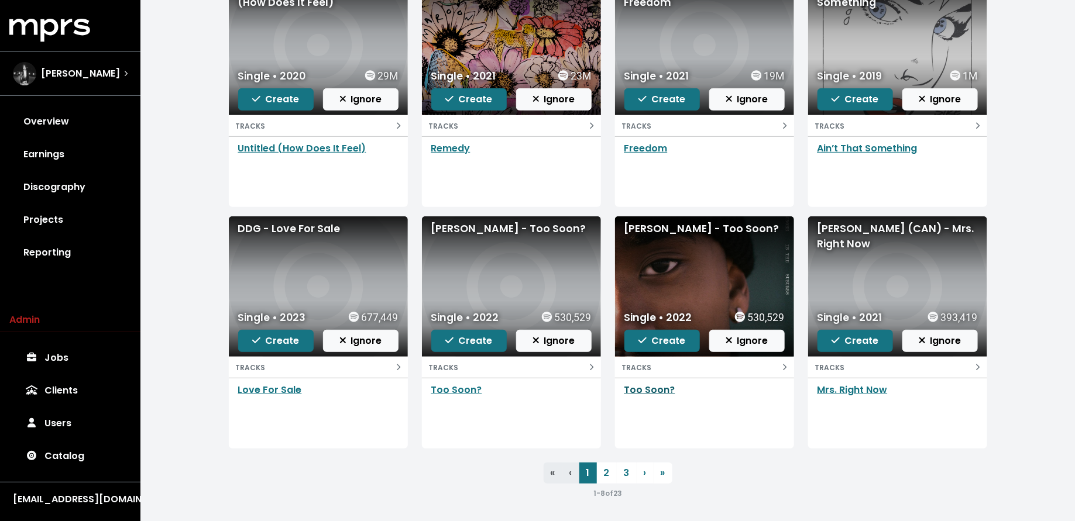
click at [636, 388] on link "Too Soon?" at bounding box center [649, 389] width 51 height 13
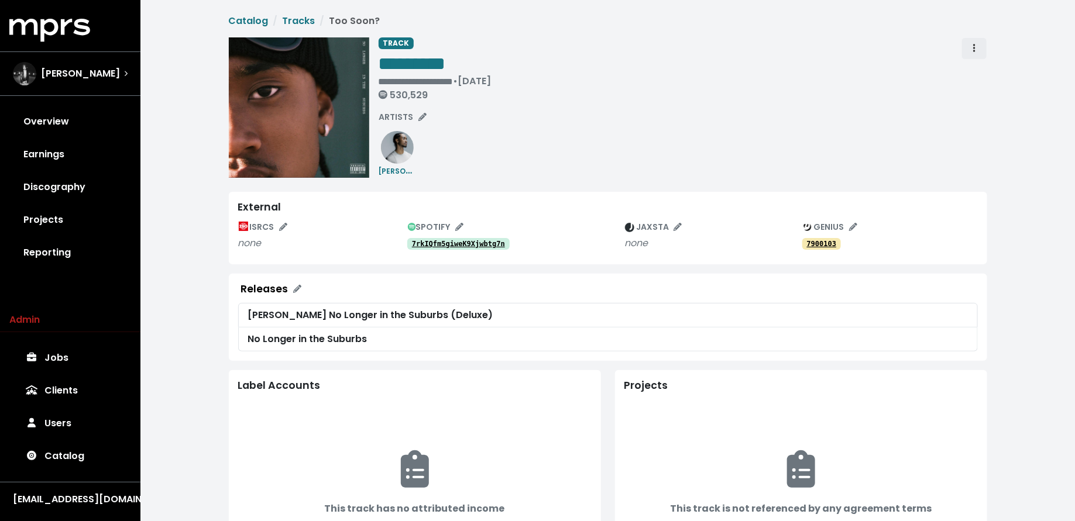
click at [973, 38] on button "Track actions" at bounding box center [974, 48] width 26 height 22
click at [977, 67] on link "Merge" at bounding box center [1008, 74] width 92 height 19
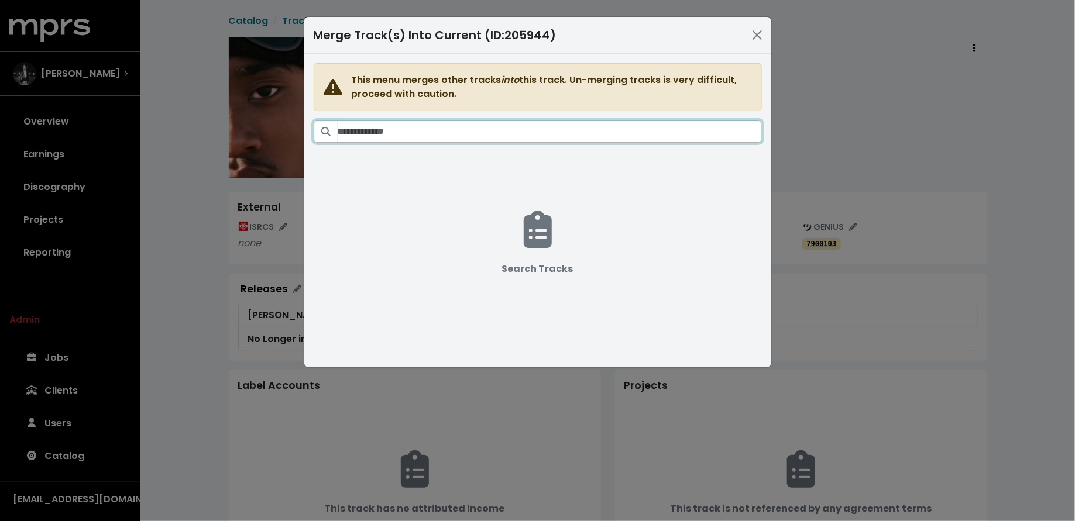
click at [581, 130] on input "Search tracks" at bounding box center [549, 131] width 424 height 22
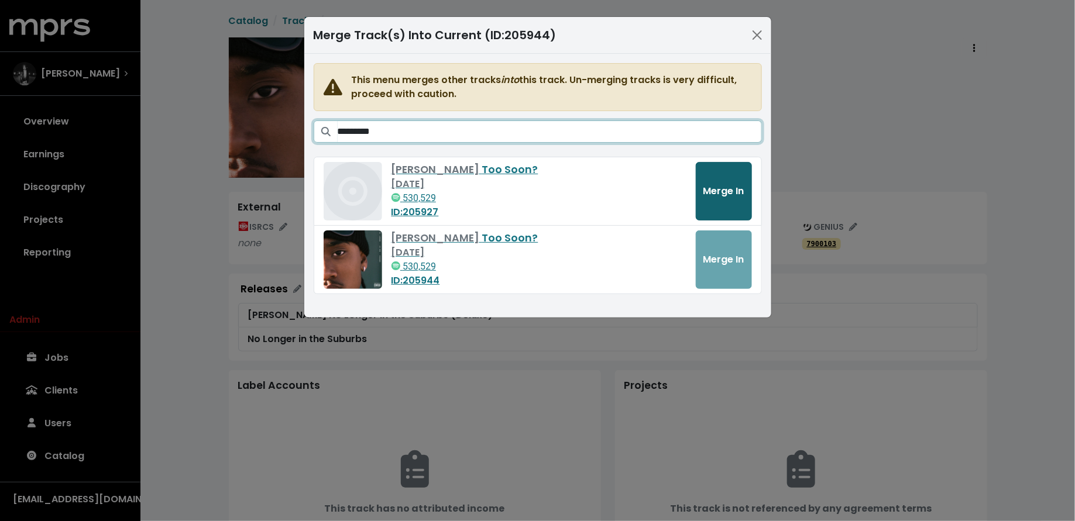
type input "*********"
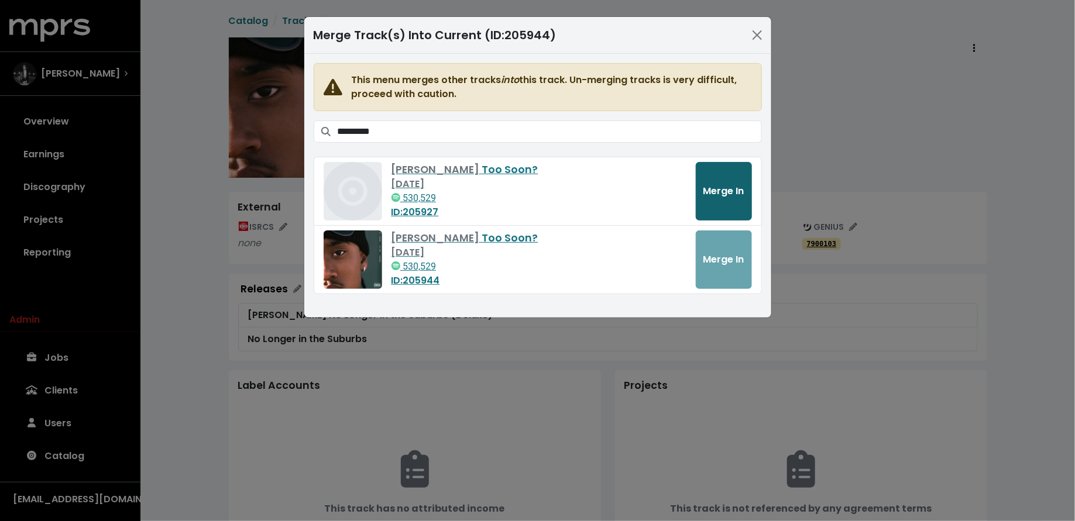
click at [715, 208] on button "Merge In" at bounding box center [723, 191] width 56 height 58
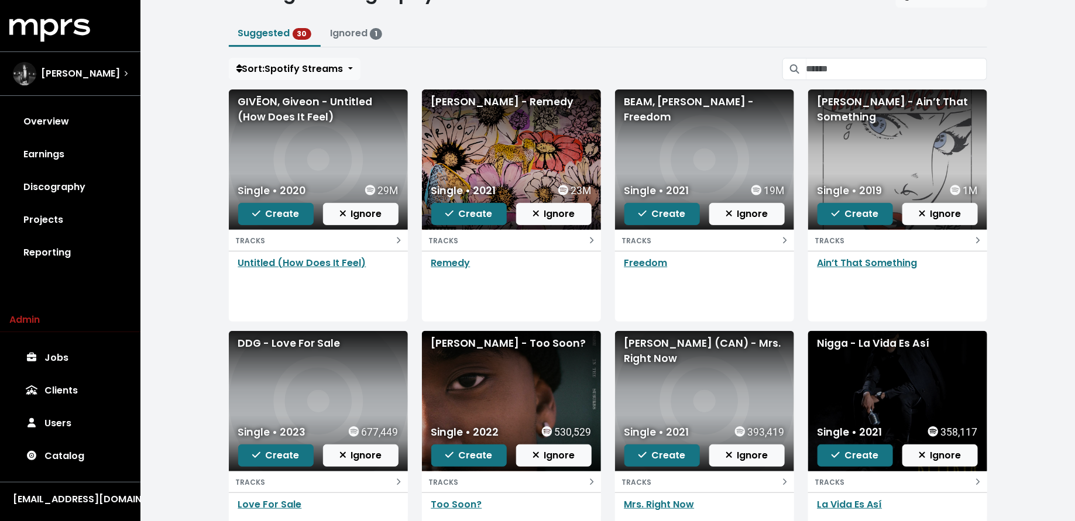
scroll to position [19, 0]
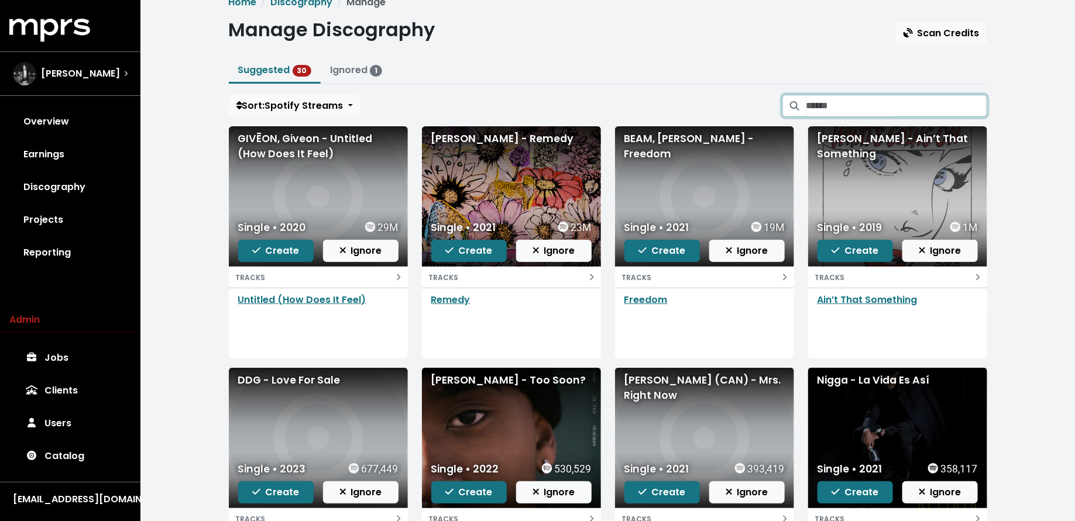
click at [829, 107] on input "Search suggested projects" at bounding box center [896, 106] width 181 height 22
type input "**********"
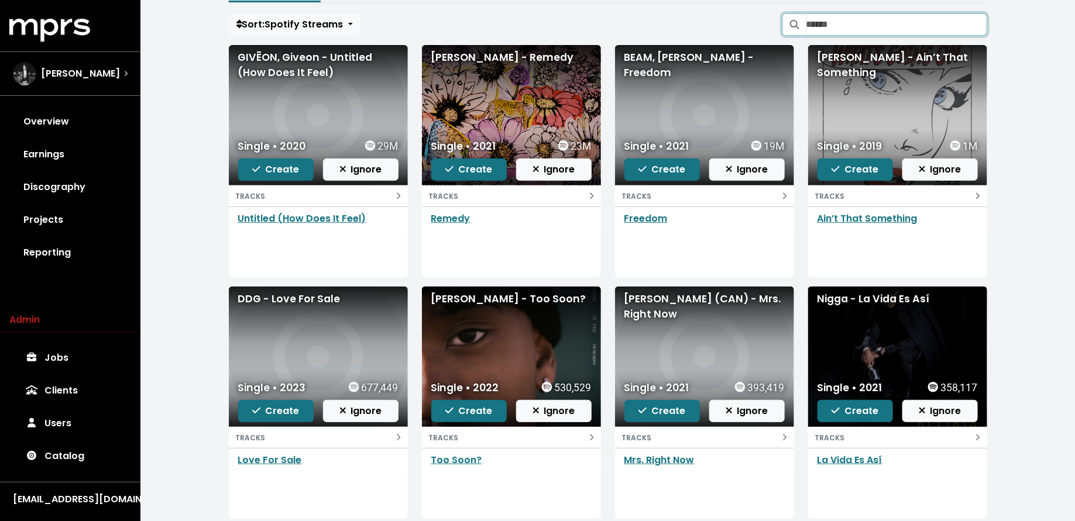
scroll to position [122, 0]
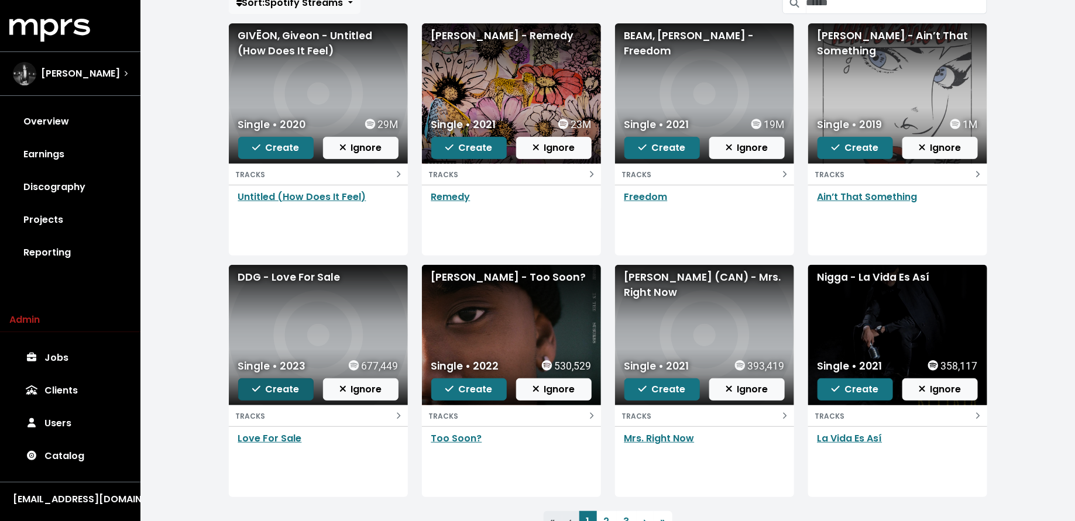
click at [246, 387] on button "Create" at bounding box center [275, 389] width 75 height 22
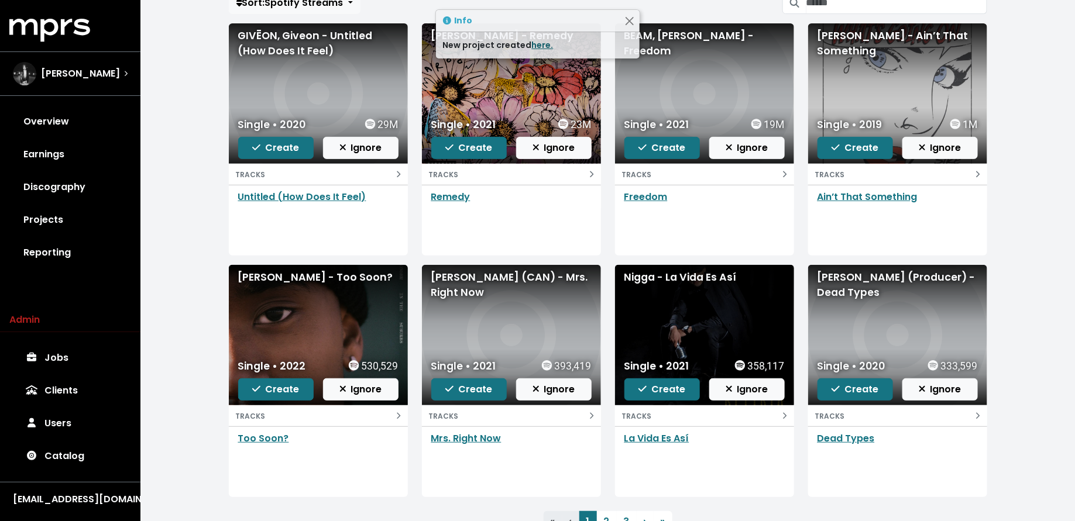
click at [540, 44] on link "here." at bounding box center [543, 45] width 22 height 12
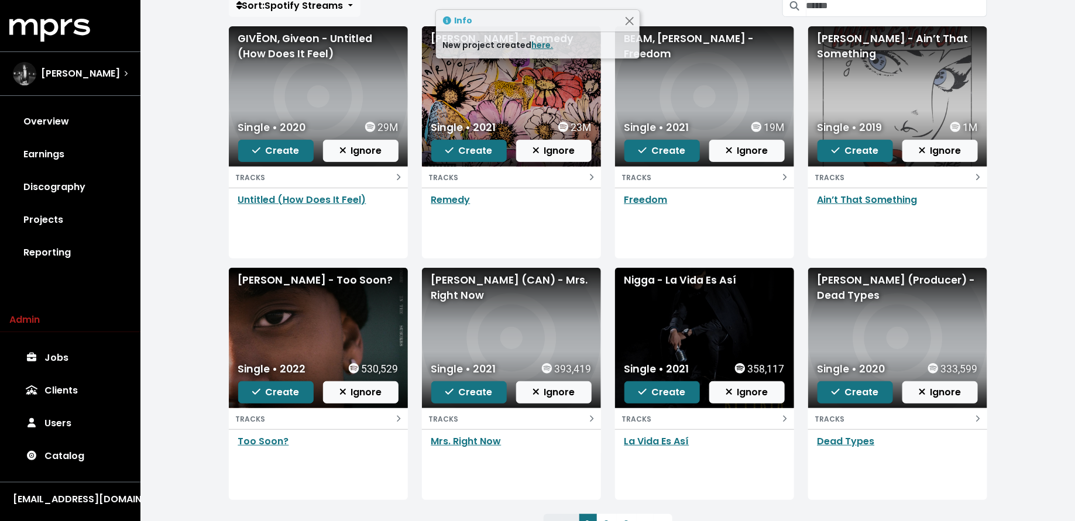
scroll to position [117, 0]
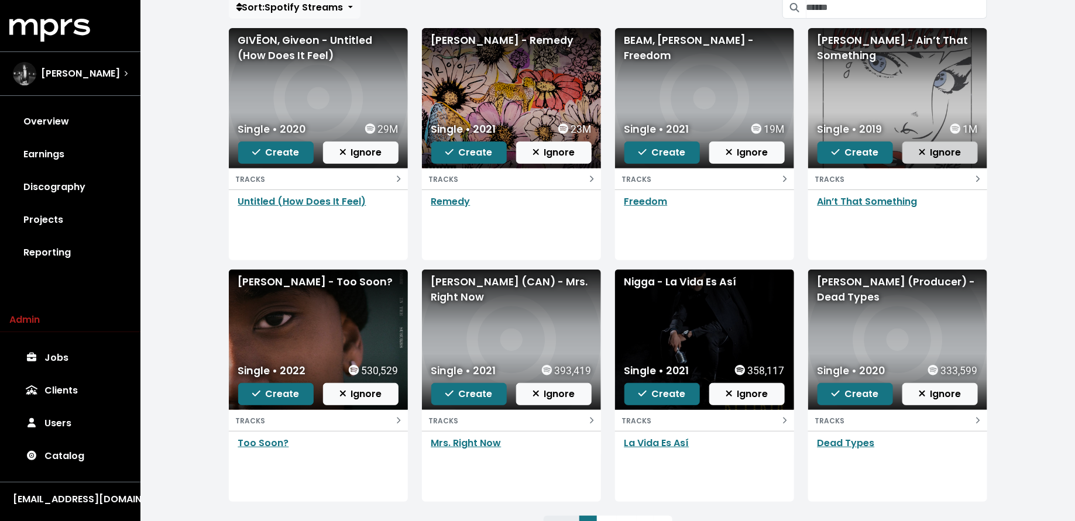
click at [934, 149] on span "Ignore" at bounding box center [939, 152] width 43 height 13
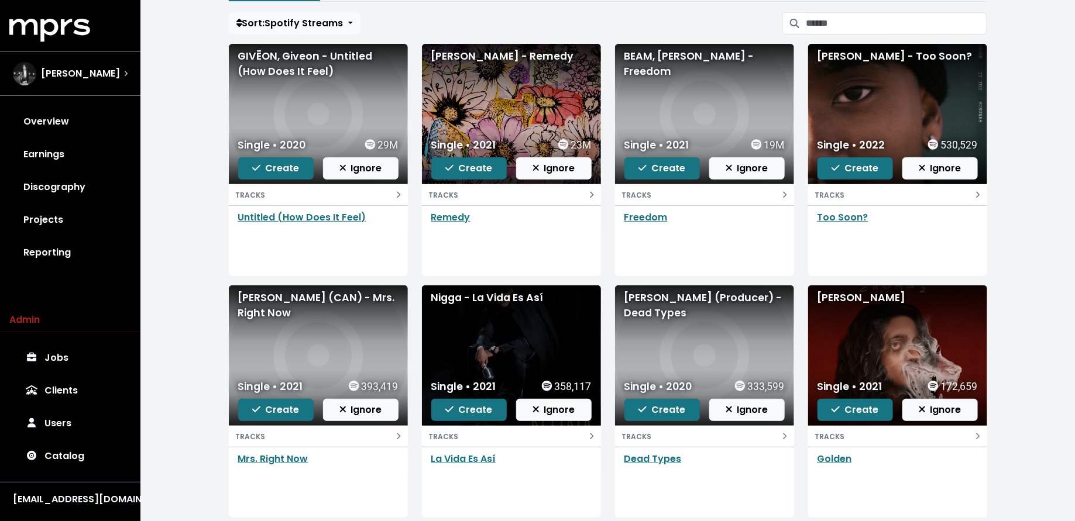
scroll to position [97, 0]
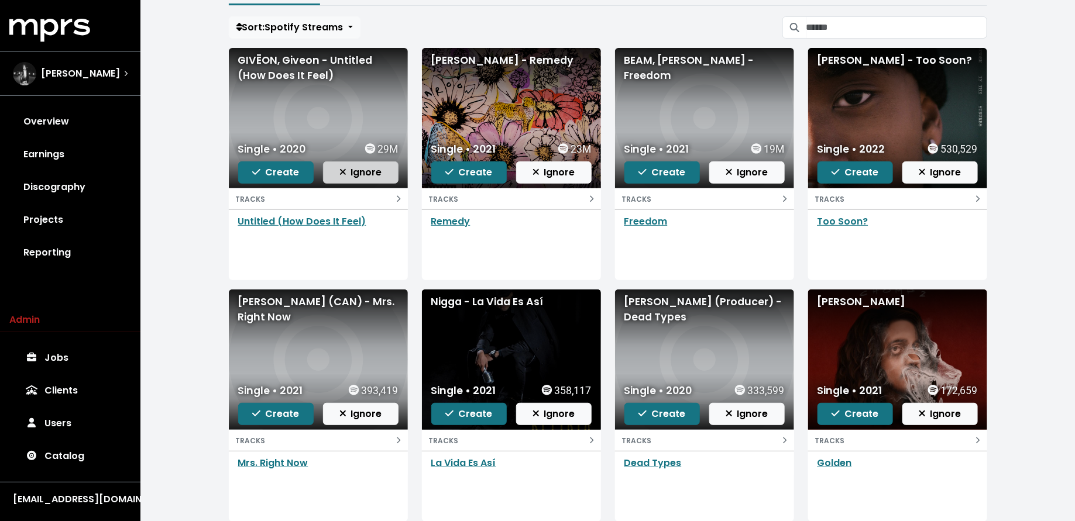
click at [352, 171] on span "Ignore" at bounding box center [360, 172] width 43 height 13
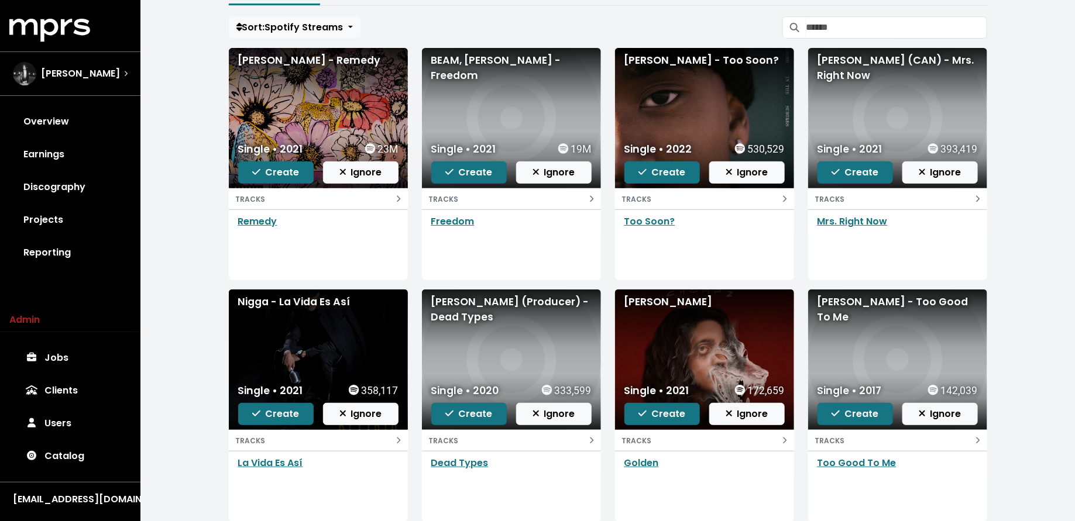
click at [279, 156] on div "Single • 2021 23M Create Ignore" at bounding box center [318, 162] width 179 height 51
click at [280, 169] on span "Create" at bounding box center [275, 172] width 47 height 13
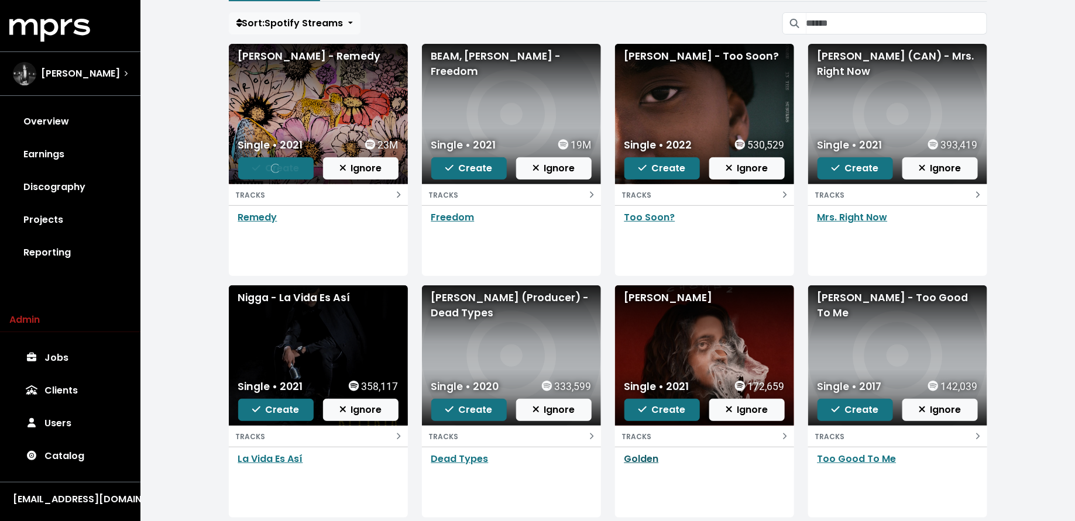
click at [644, 457] on link "Golden" at bounding box center [641, 458] width 35 height 13
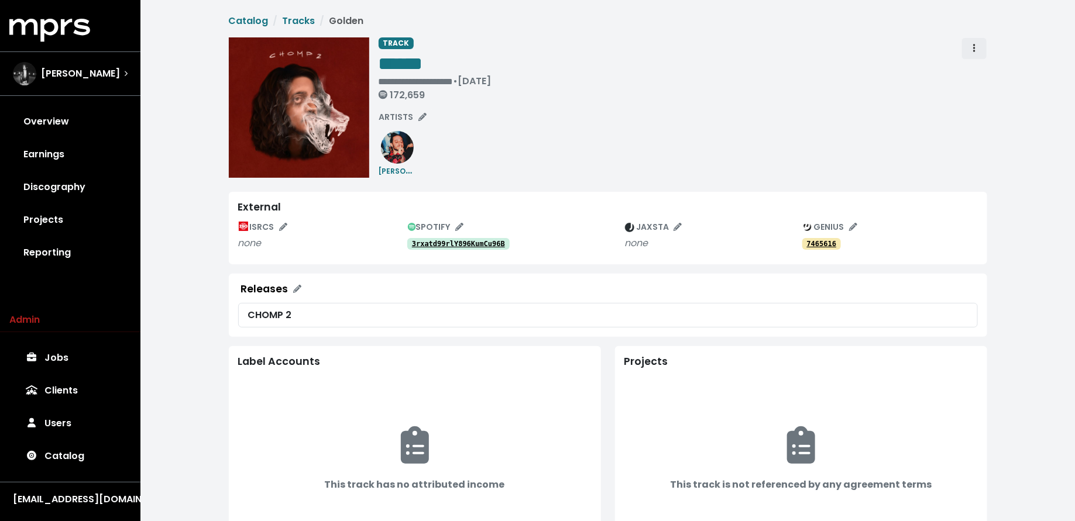
click at [979, 48] on button "Track actions" at bounding box center [974, 48] width 26 height 22
click at [980, 75] on link "Merge" at bounding box center [1008, 74] width 92 height 19
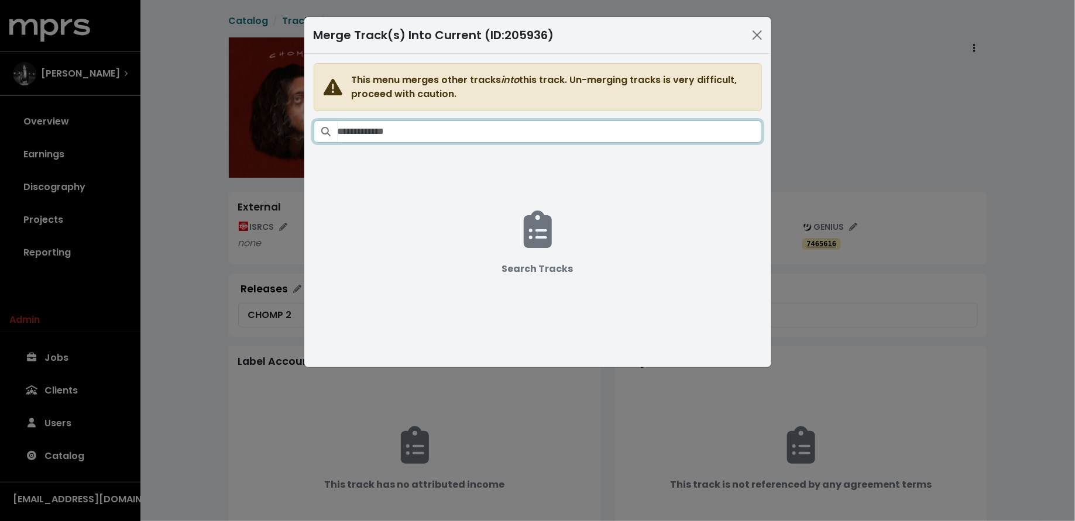
drag, startPoint x: 592, startPoint y: 136, endPoint x: 584, endPoint y: 120, distance: 17.5
click at [592, 136] on input "Search tracks" at bounding box center [549, 131] width 424 height 22
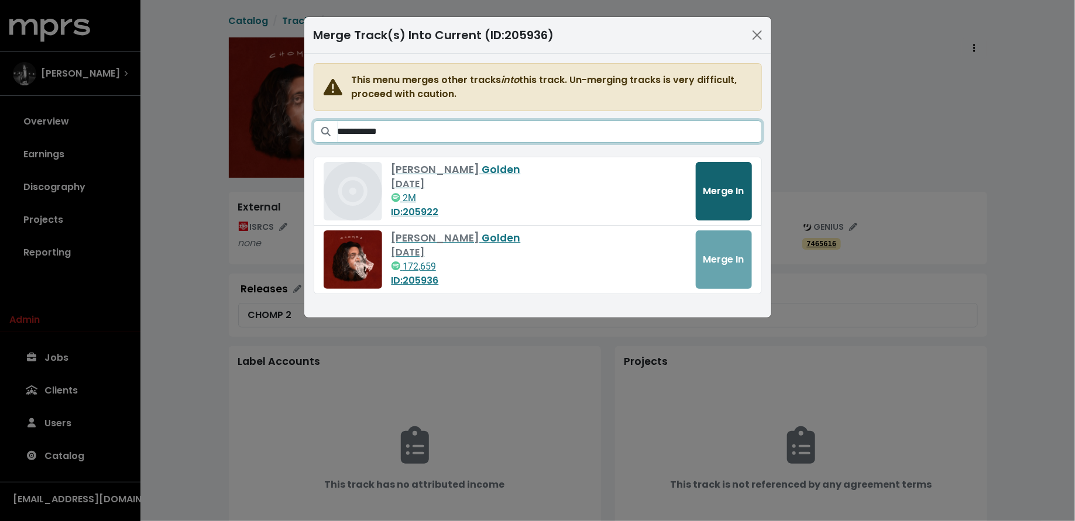
type input "**********"
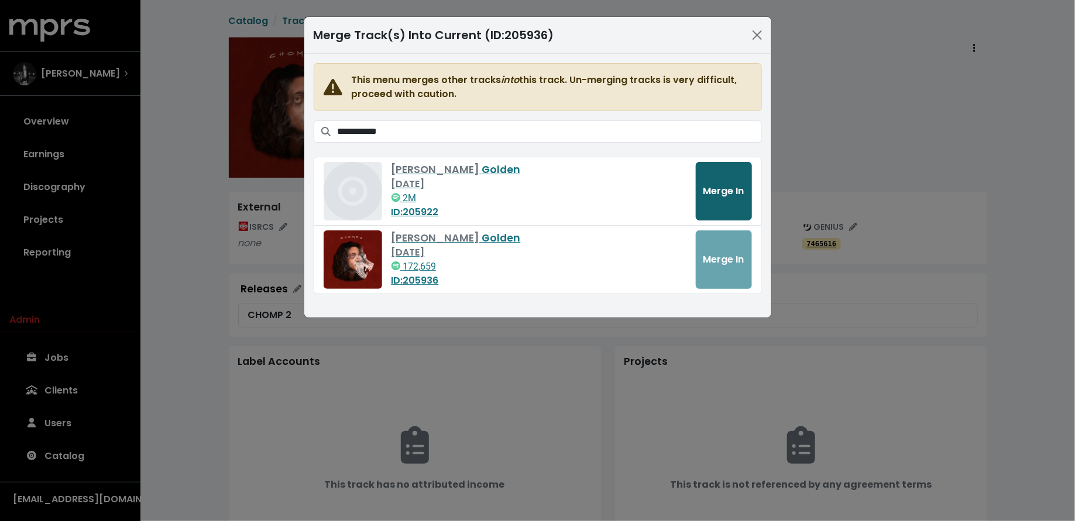
click at [741, 184] on span "Merge In" at bounding box center [723, 191] width 41 height 14
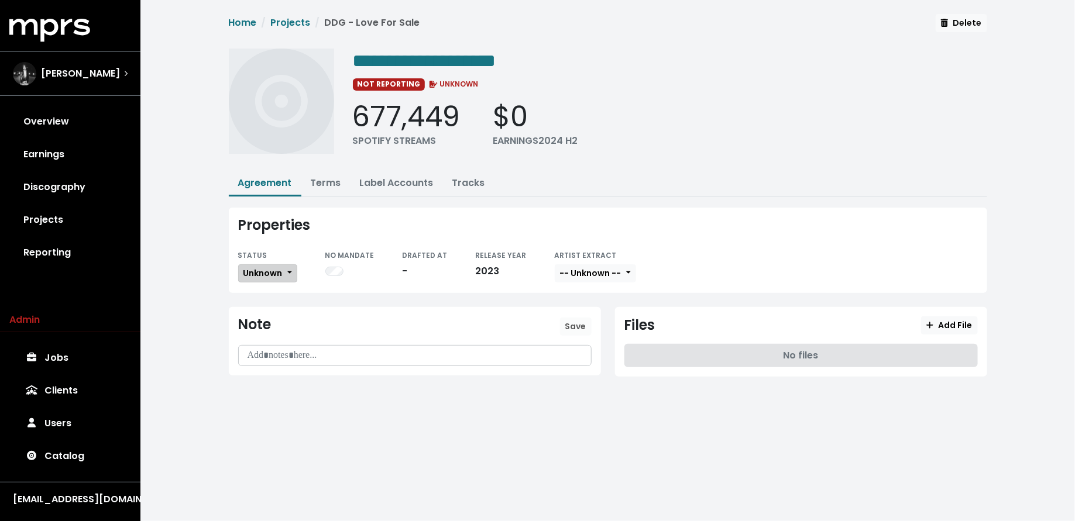
click at [268, 270] on span "Unknown" at bounding box center [262, 273] width 39 height 12
click at [268, 313] on link "Missing" at bounding box center [294, 315] width 110 height 19
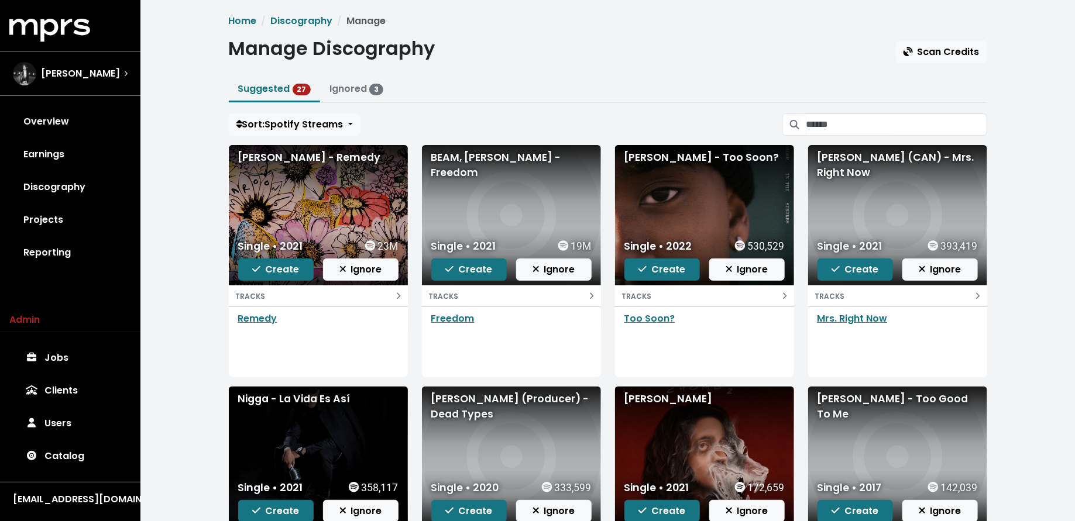
scroll to position [112, 0]
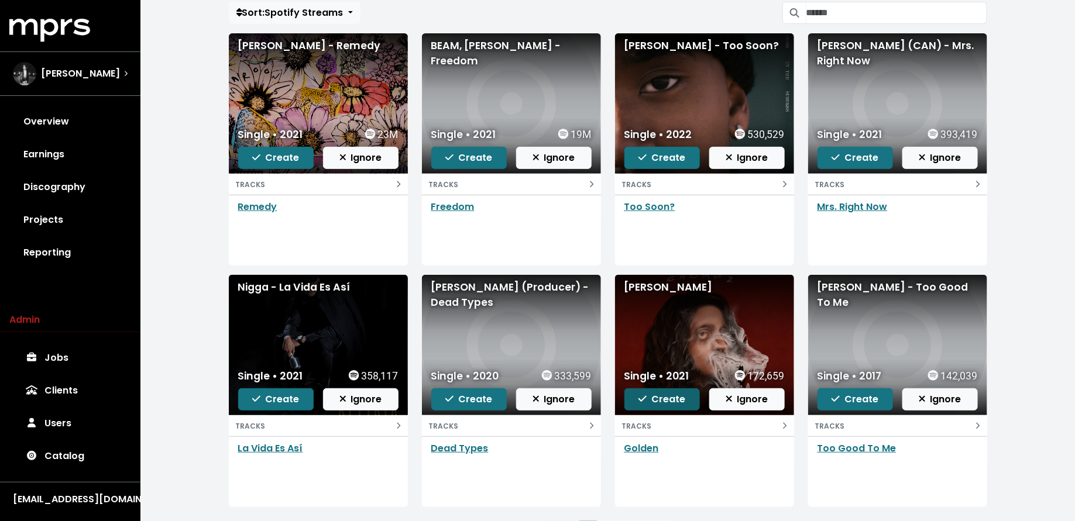
click at [676, 399] on span "Create" at bounding box center [661, 398] width 47 height 13
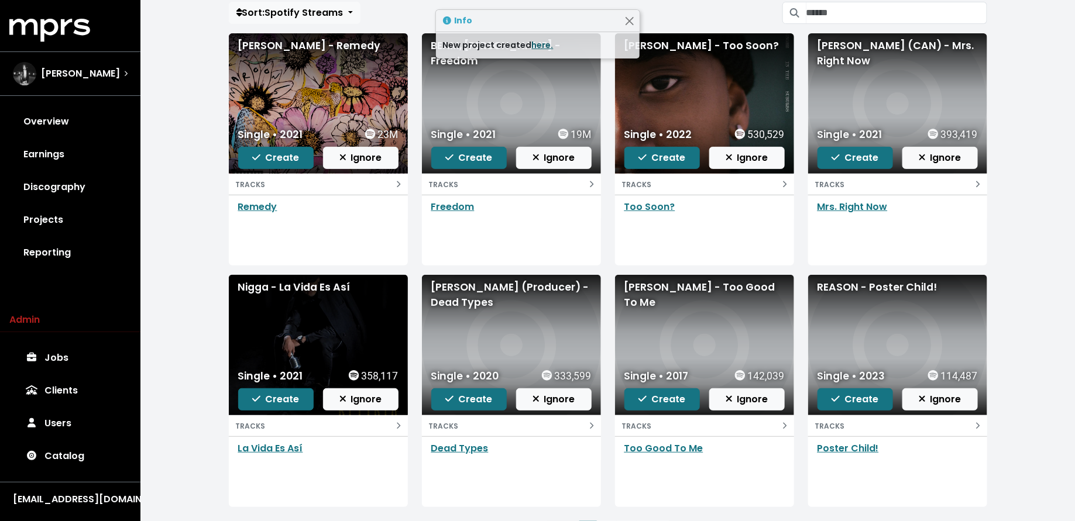
click at [532, 43] on link "here." at bounding box center [543, 45] width 22 height 12
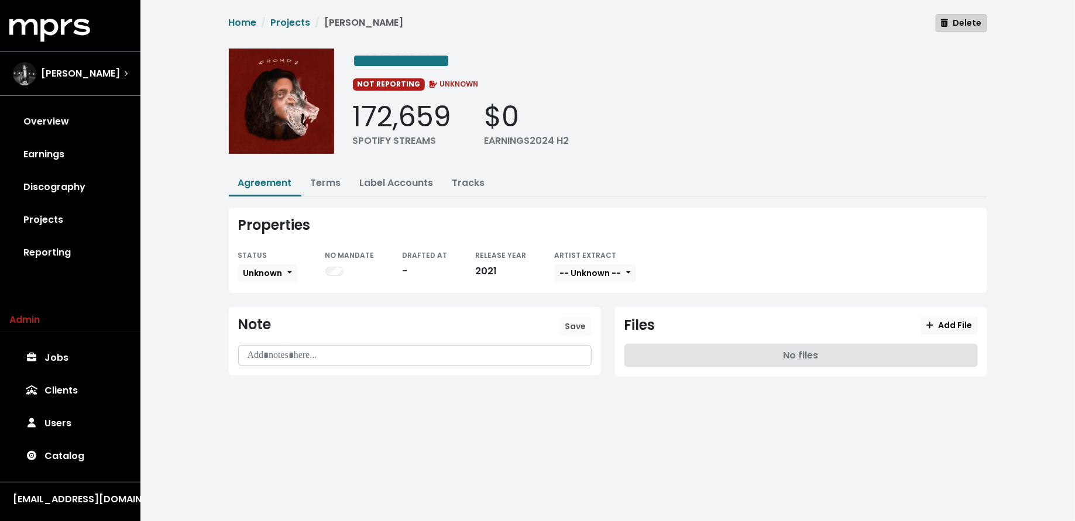
click at [960, 27] on span "Delete" at bounding box center [961, 23] width 40 height 12
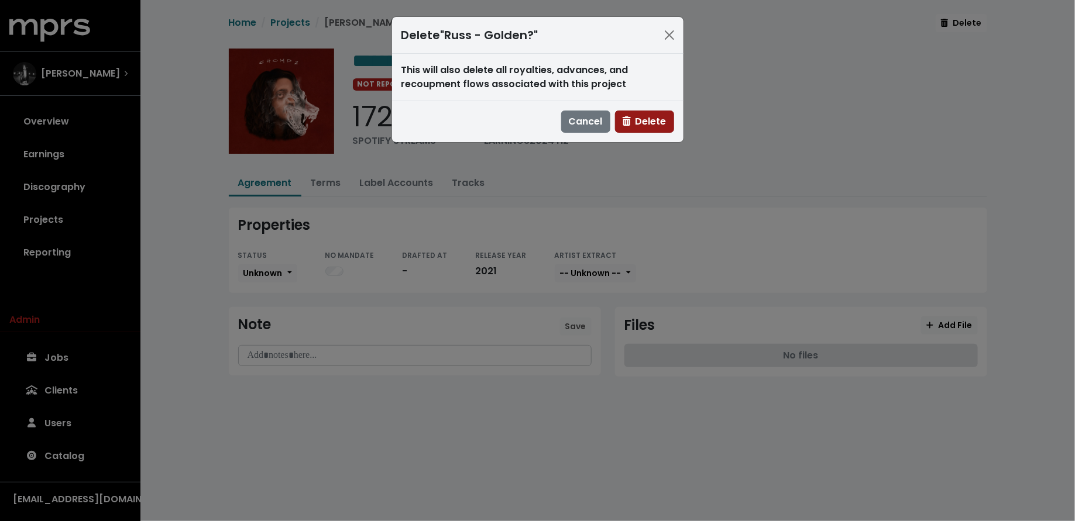
click at [656, 115] on span "Delete" at bounding box center [644, 121] width 44 height 13
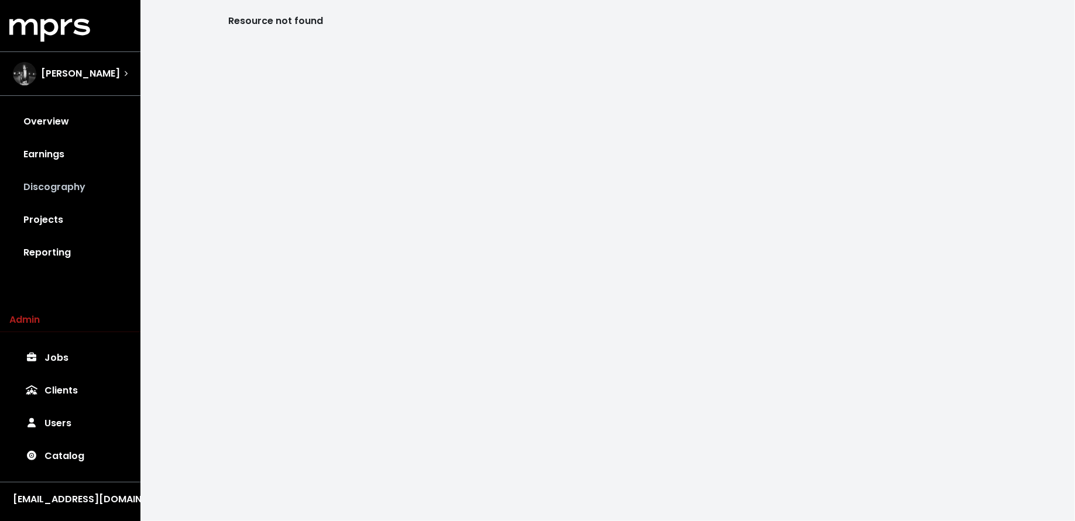
click at [40, 192] on link "Discography" at bounding box center [70, 187] width 122 height 33
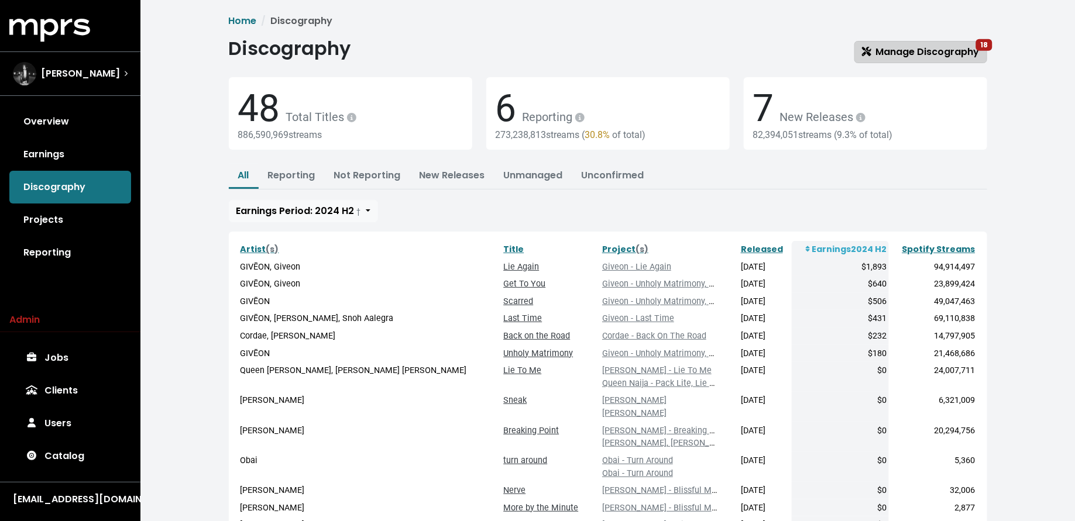
click at [882, 56] on span "Manage Discography 18" at bounding box center [921, 51] width 118 height 13
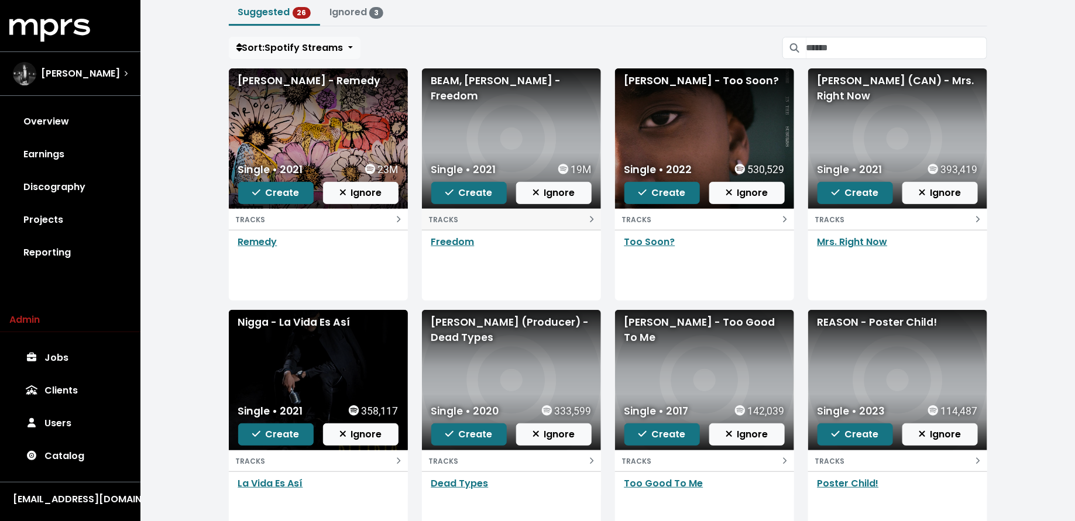
scroll to position [75, 0]
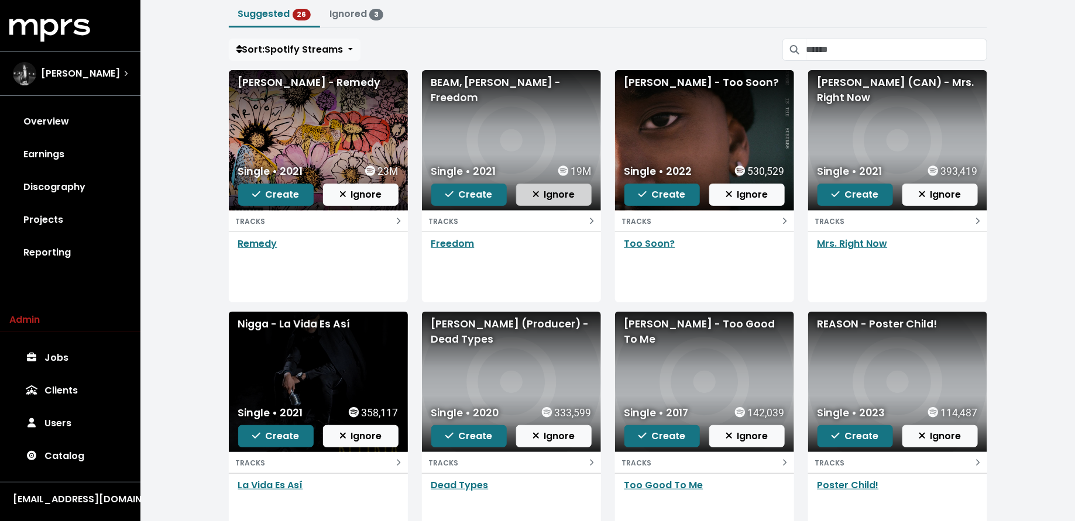
click at [551, 194] on span "Ignore" at bounding box center [553, 194] width 43 height 13
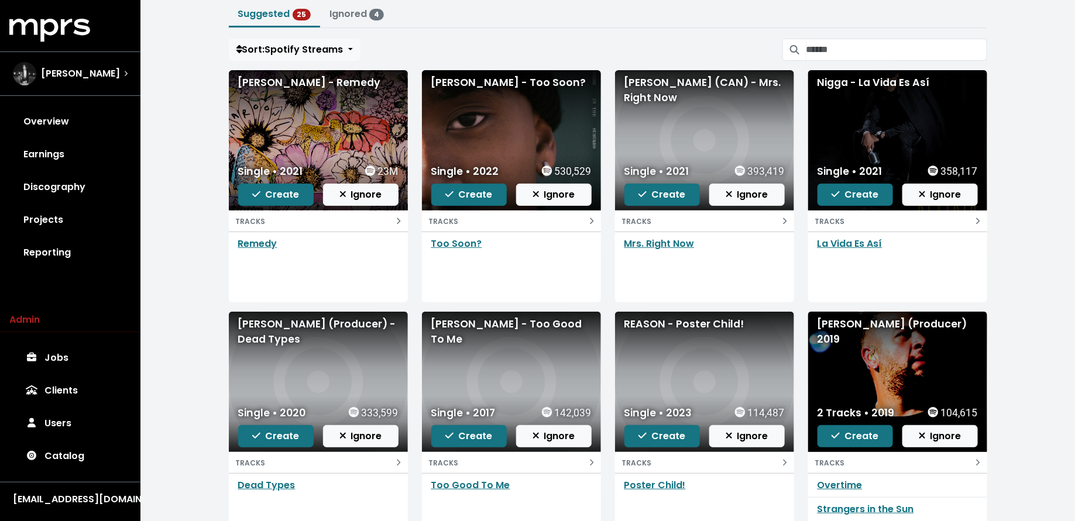
scroll to position [92, 0]
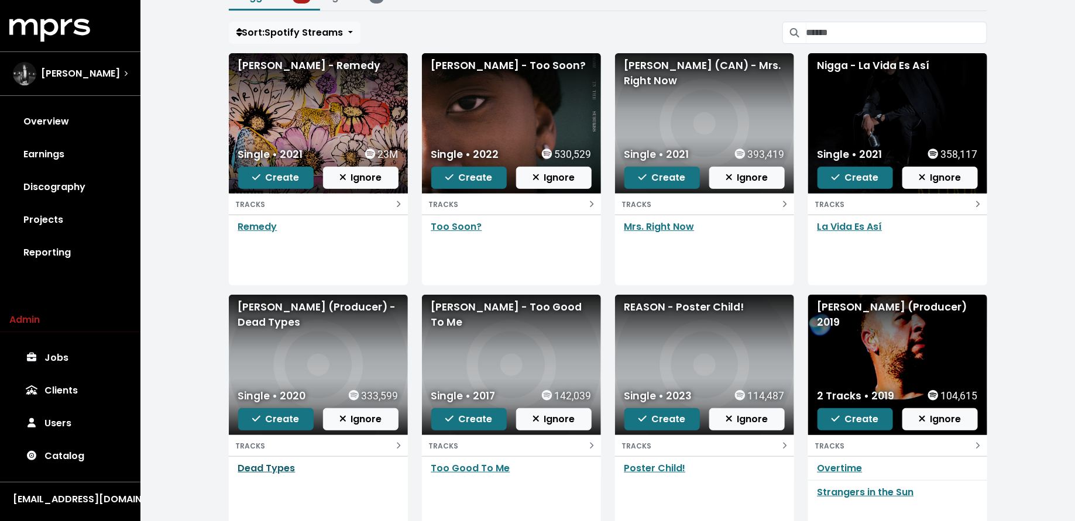
click at [263, 466] on link "Dead Types" at bounding box center [266, 468] width 57 height 13
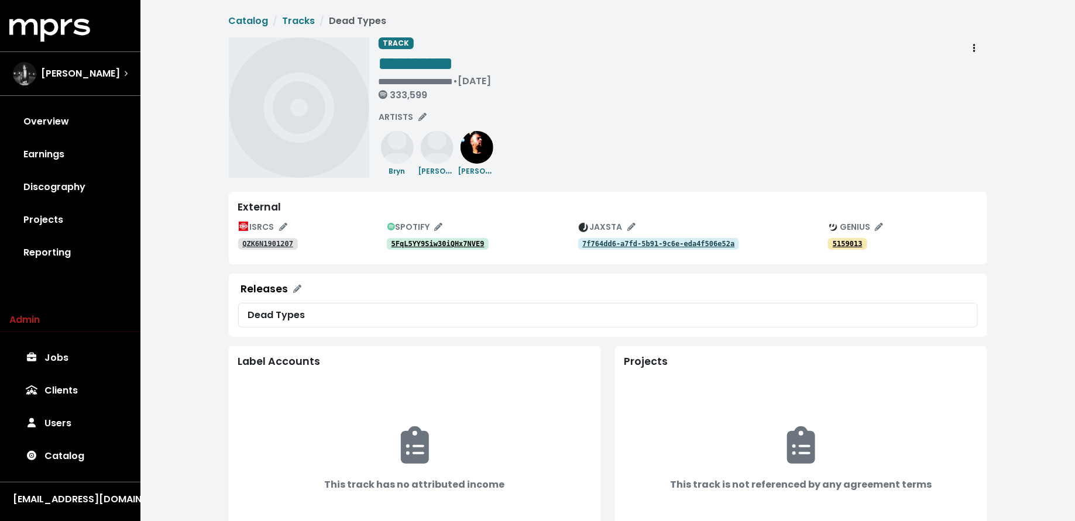
click at [464, 242] on tt "5FqL5YY9Siw30iQHx7NVE9" at bounding box center [437, 244] width 93 height 8
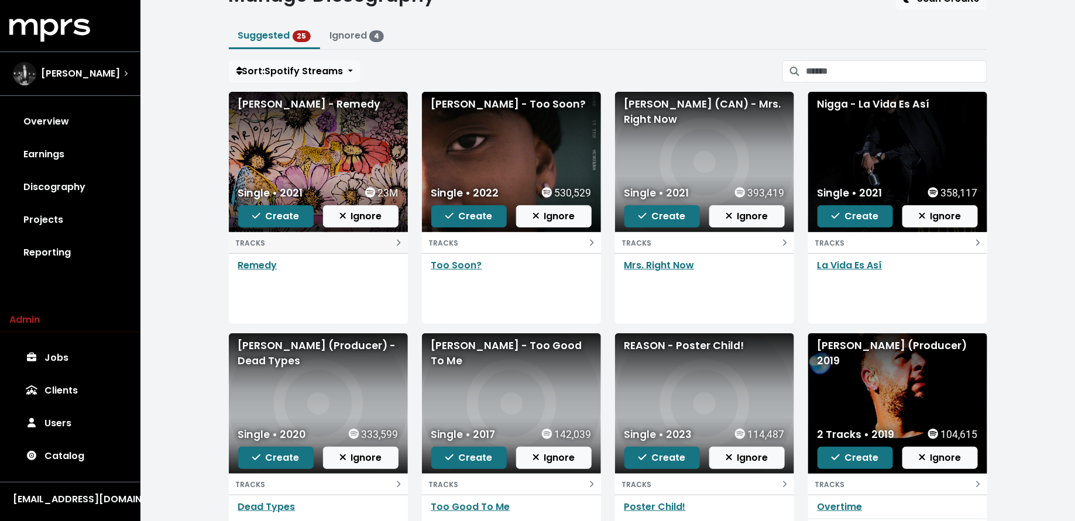
scroll to position [54, 0]
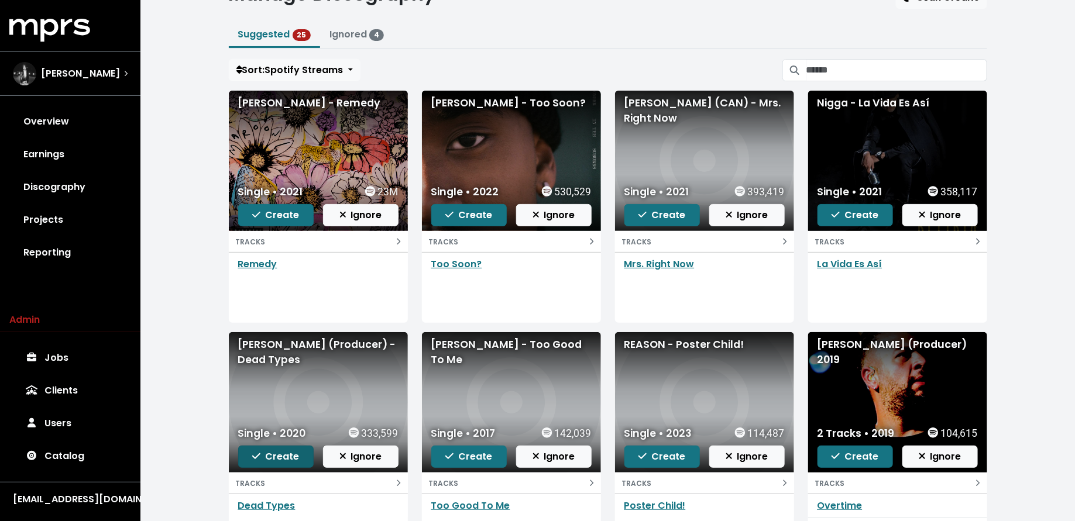
click at [274, 453] on span "Create" at bounding box center [275, 456] width 47 height 13
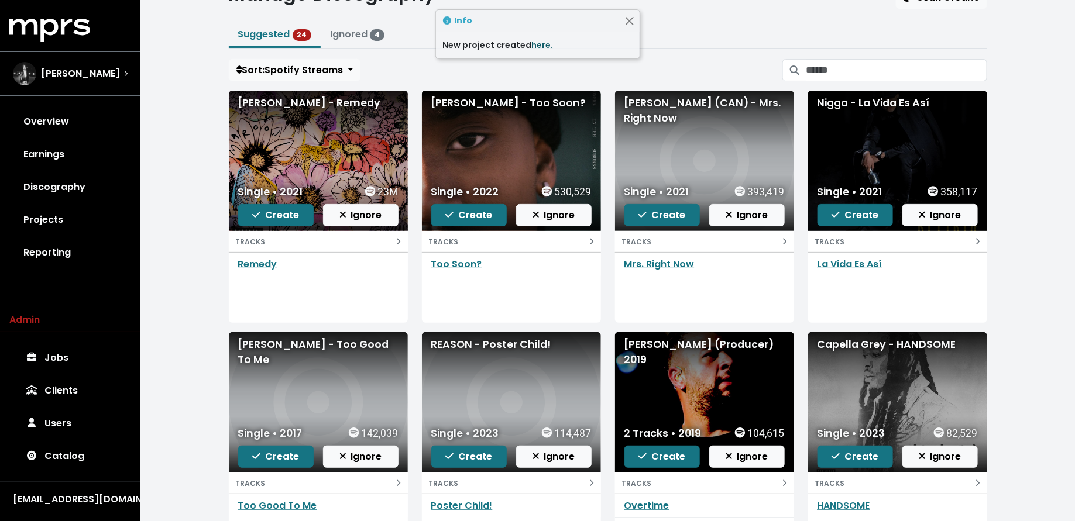
click at [540, 46] on link "here." at bounding box center [543, 45] width 22 height 12
click at [675, 212] on span "Create" at bounding box center [661, 214] width 47 height 13
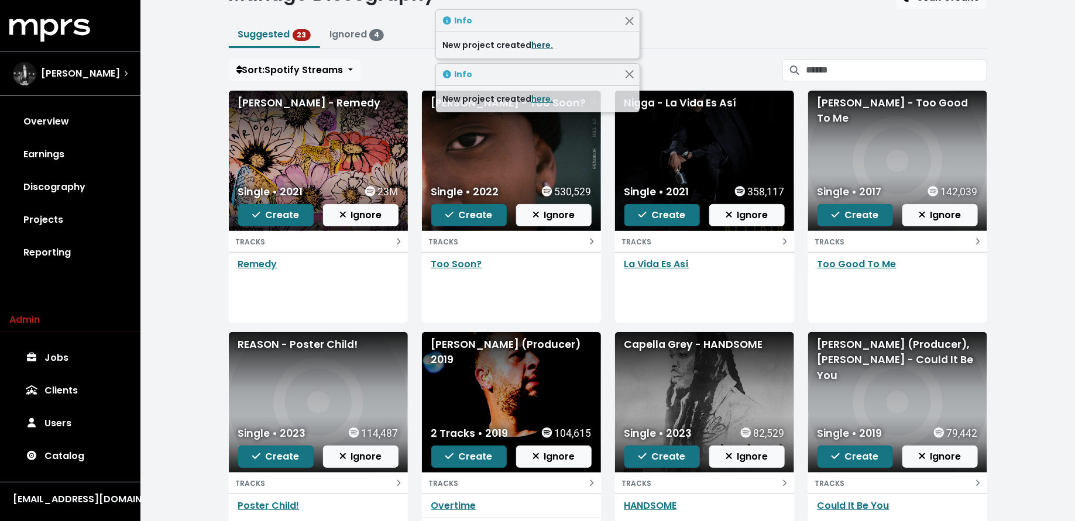
click at [535, 45] on link "here." at bounding box center [543, 45] width 22 height 12
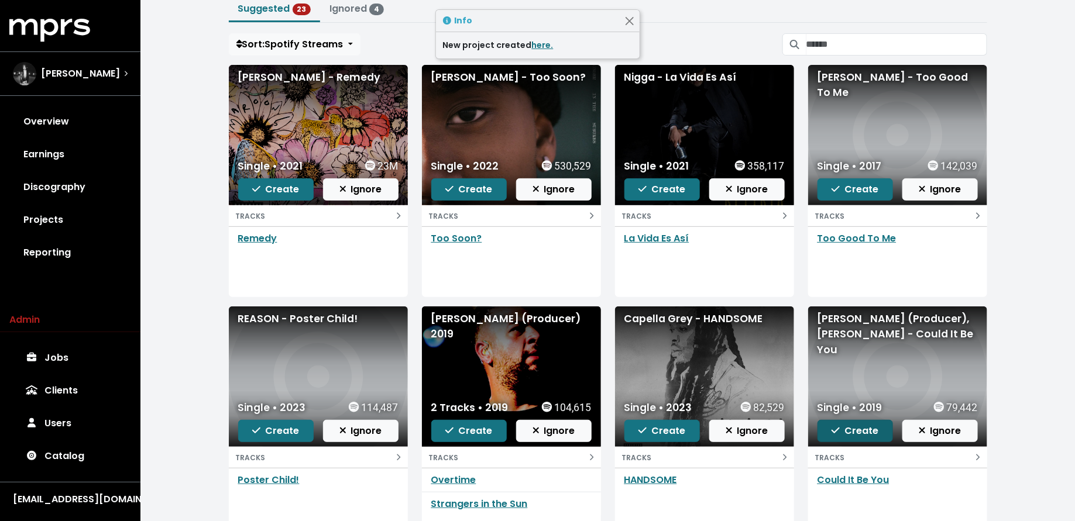
click at [860, 433] on span "Create" at bounding box center [854, 430] width 47 height 13
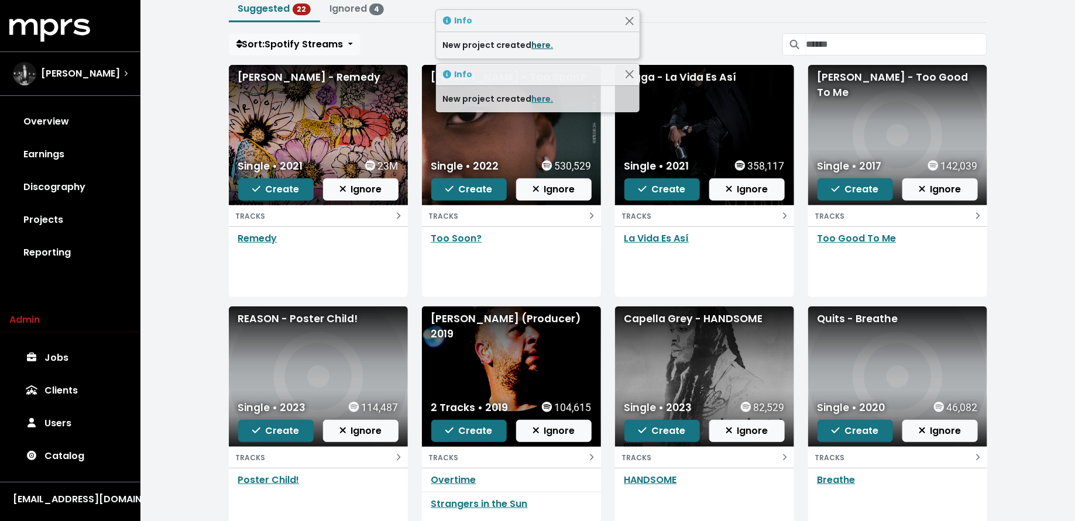
click at [538, 43] on link "here." at bounding box center [543, 45] width 22 height 12
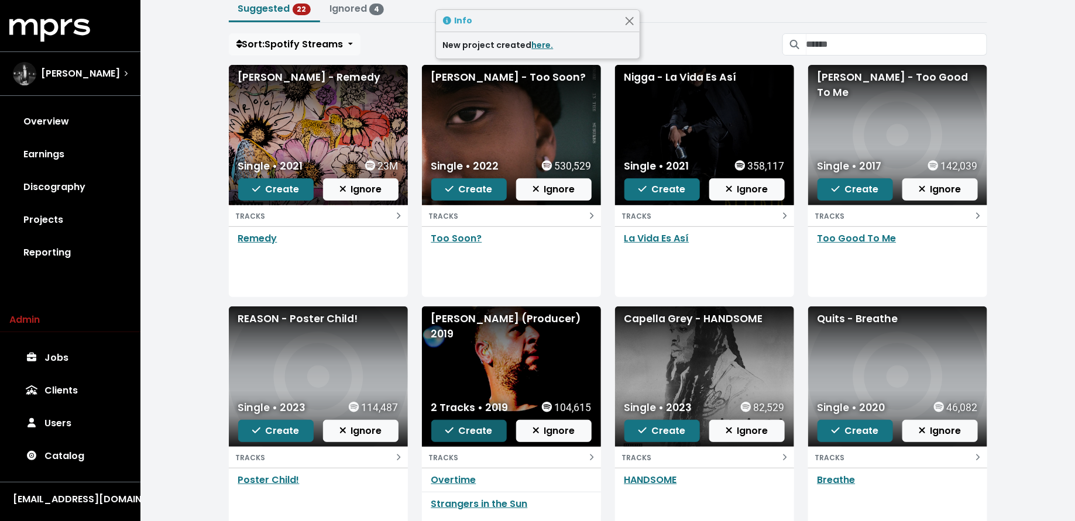
click at [480, 432] on span "Create" at bounding box center [468, 430] width 47 height 13
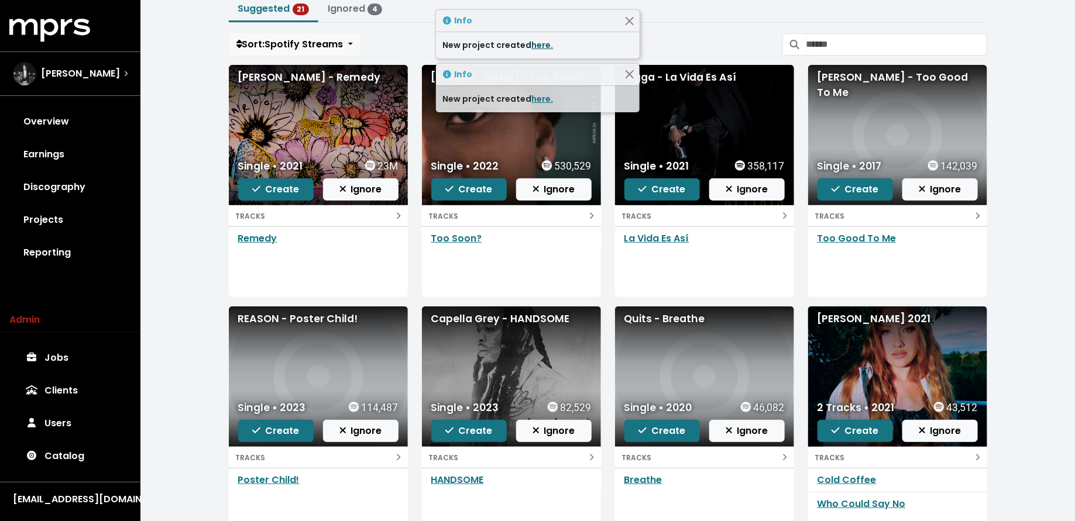
click at [539, 43] on link "here." at bounding box center [543, 45] width 22 height 12
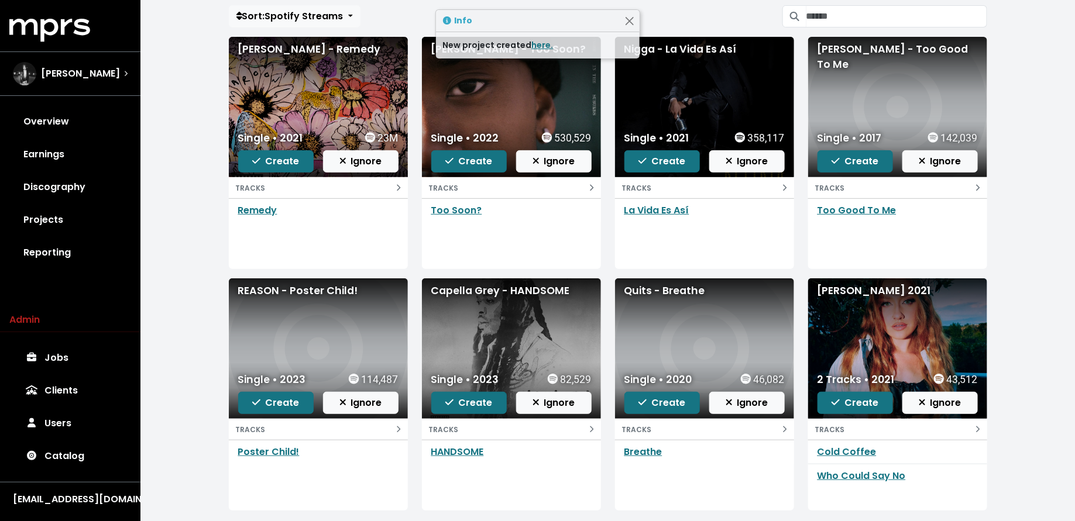
scroll to position [115, 0]
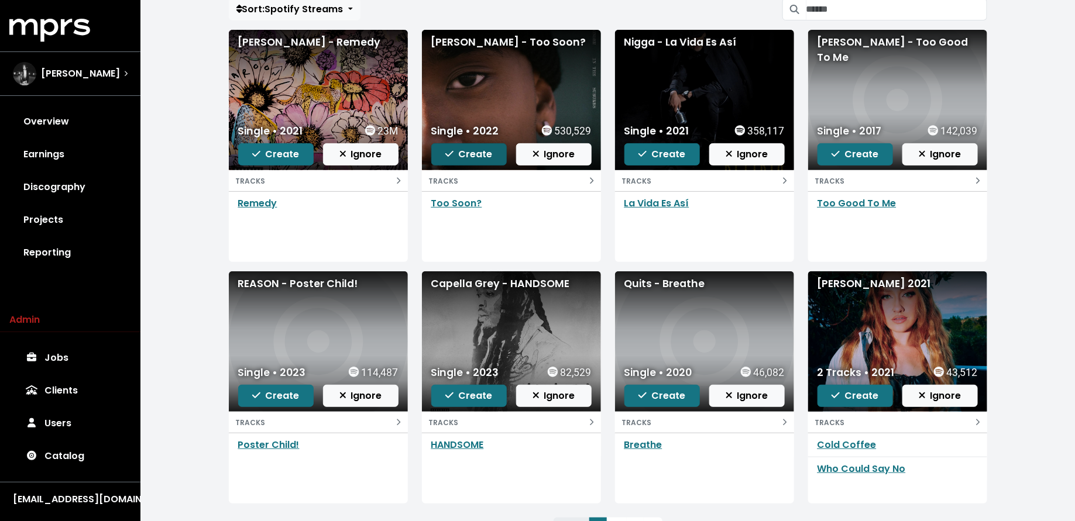
click at [474, 148] on span "Create" at bounding box center [468, 153] width 47 height 13
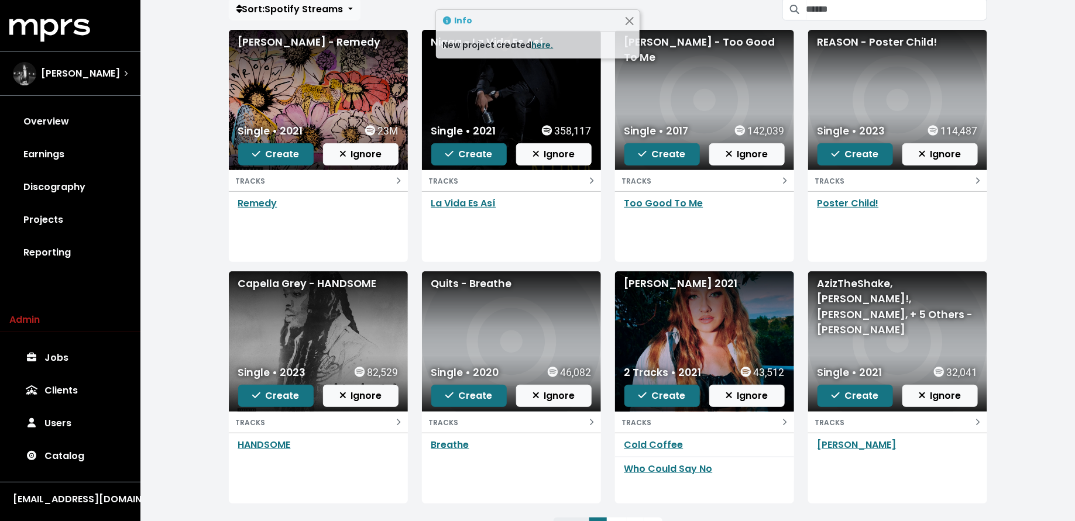
click at [538, 43] on link "here." at bounding box center [543, 45] width 22 height 12
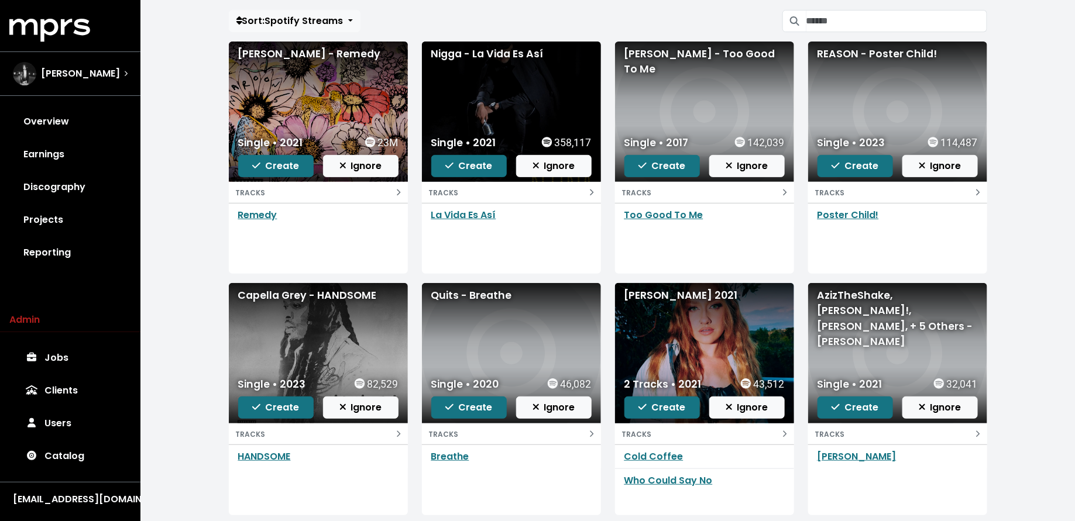
scroll to position [95, 0]
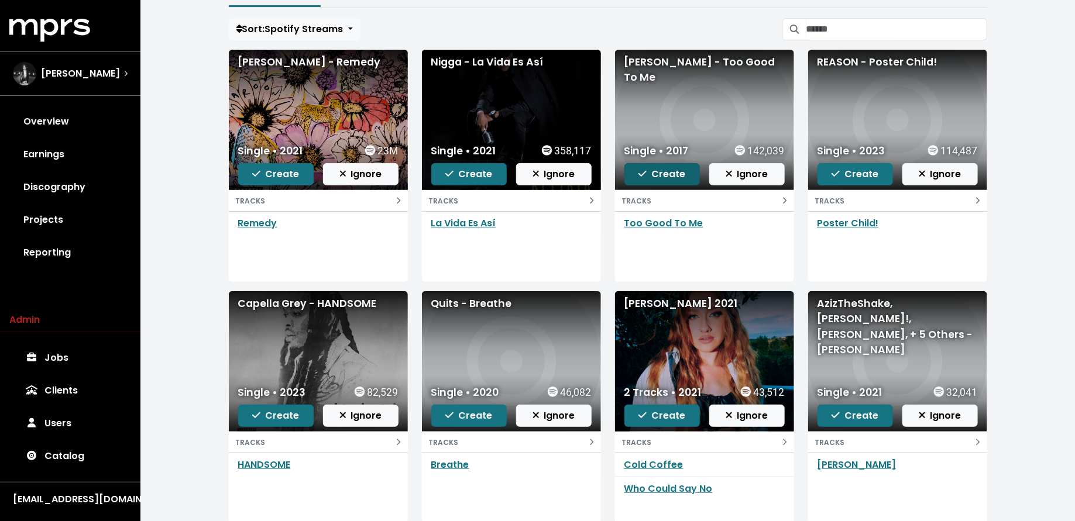
click at [667, 171] on span "Create" at bounding box center [661, 173] width 47 height 13
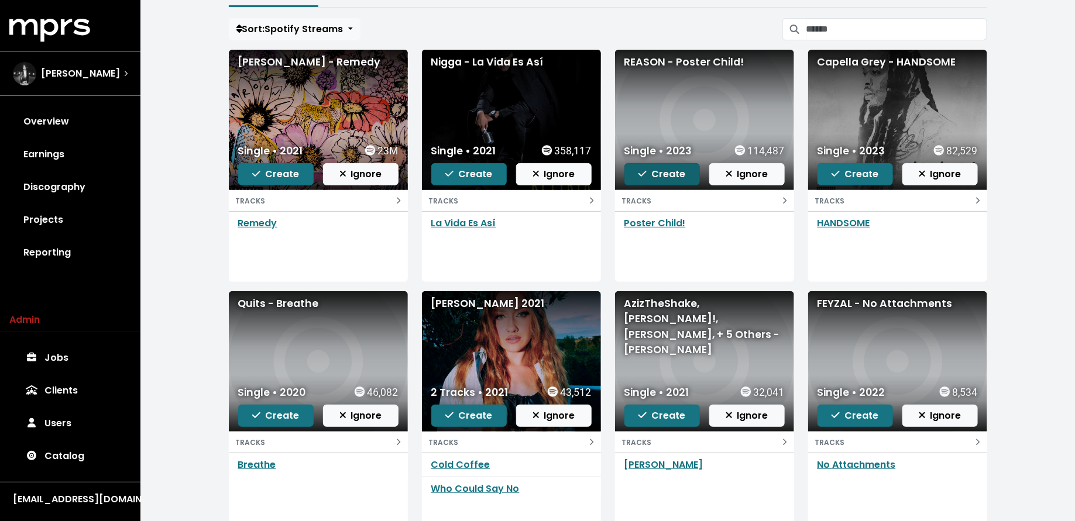
click at [677, 173] on span "Create" at bounding box center [661, 173] width 47 height 13
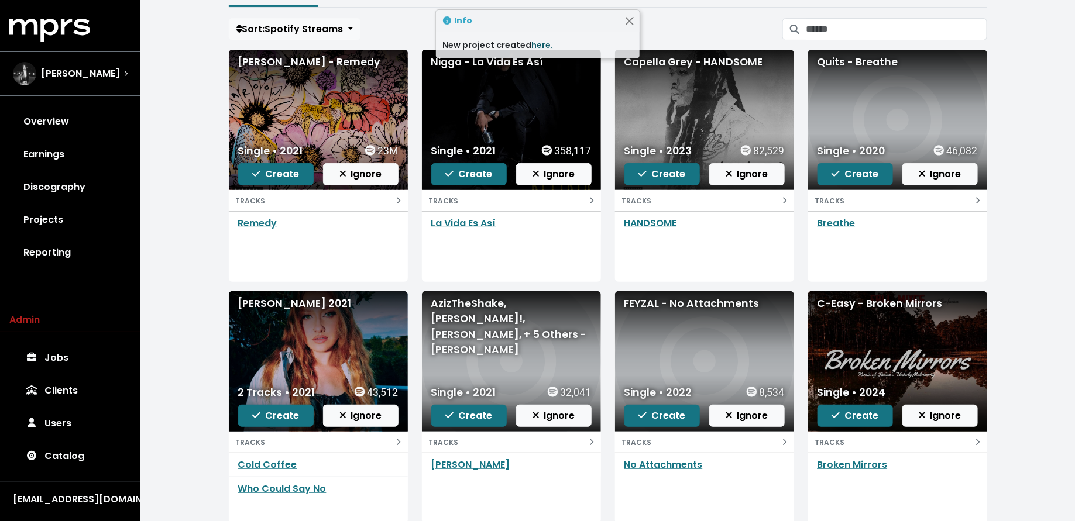
click at [536, 42] on link "here." at bounding box center [543, 45] width 22 height 12
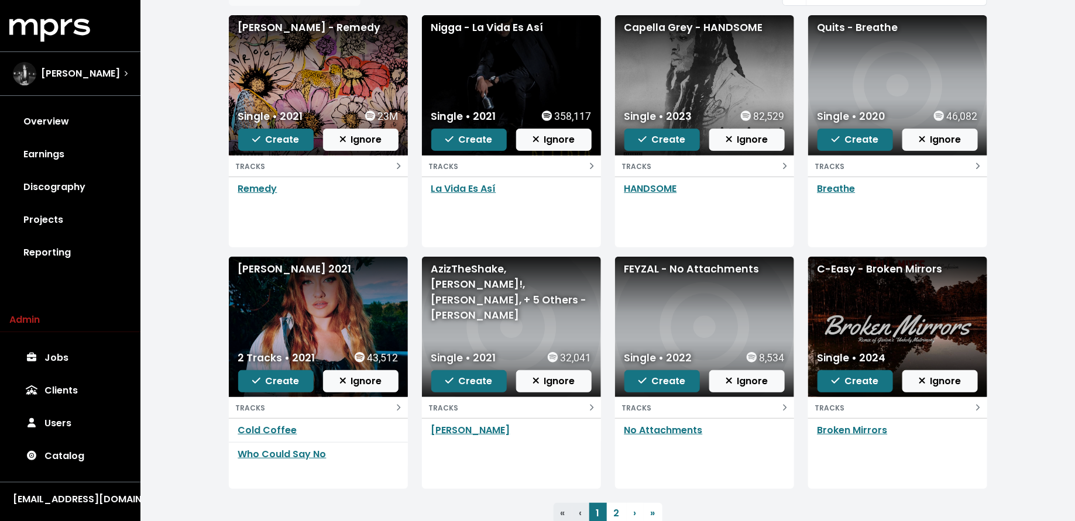
scroll to position [132, 0]
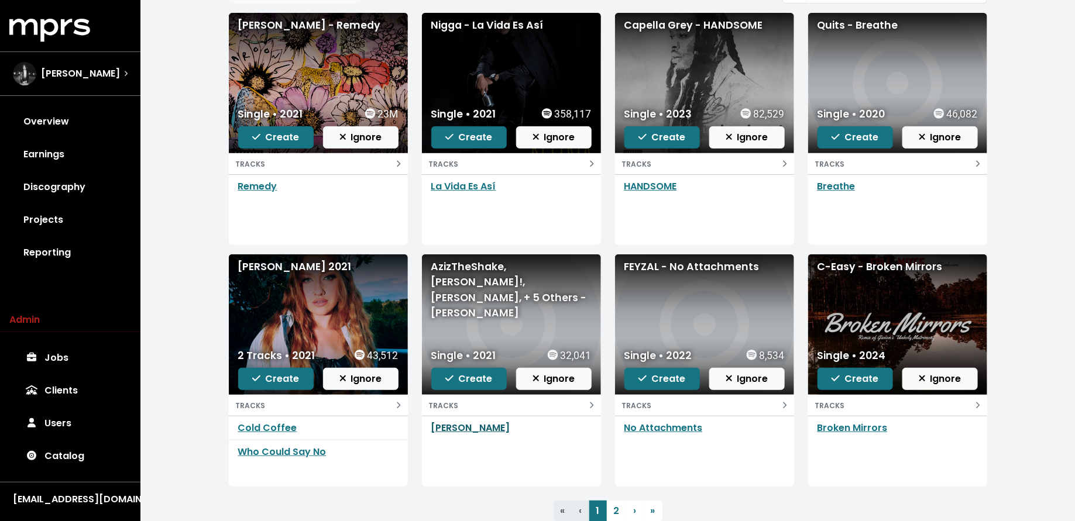
click at [461, 423] on link "FOXY BROWN" at bounding box center [470, 427] width 79 height 13
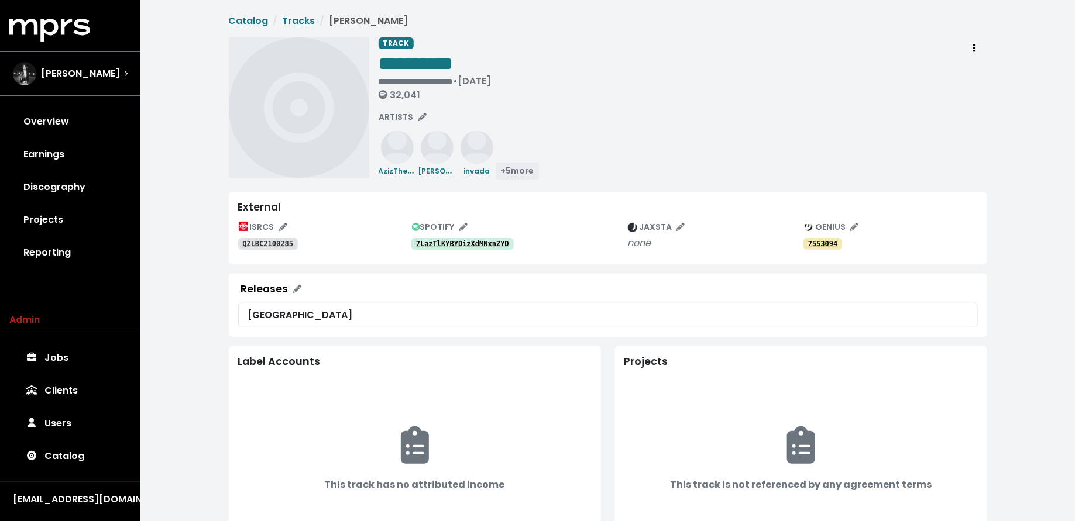
click at [512, 169] on span "+ 5 more" at bounding box center [517, 171] width 33 height 12
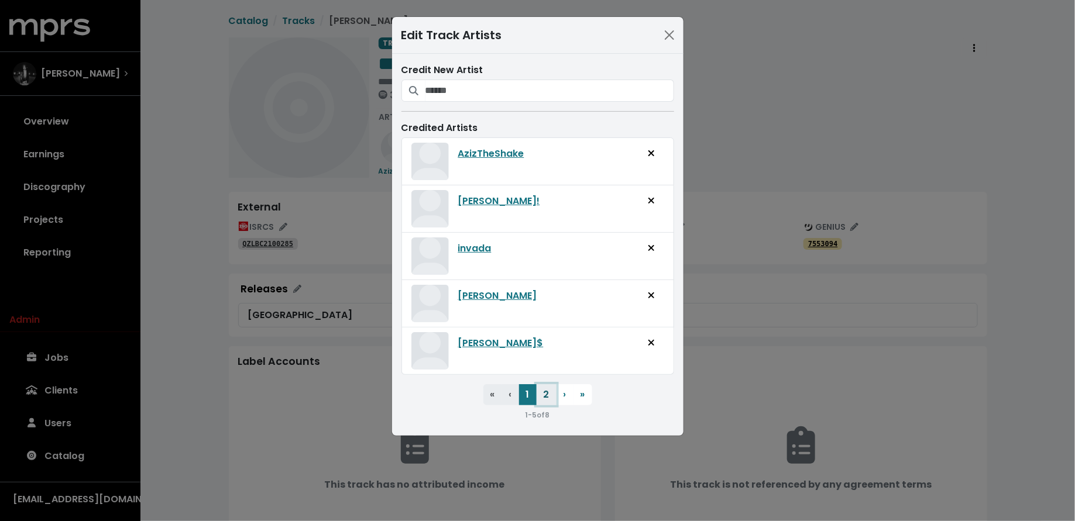
click at [540, 393] on button "2" at bounding box center [546, 394] width 20 height 21
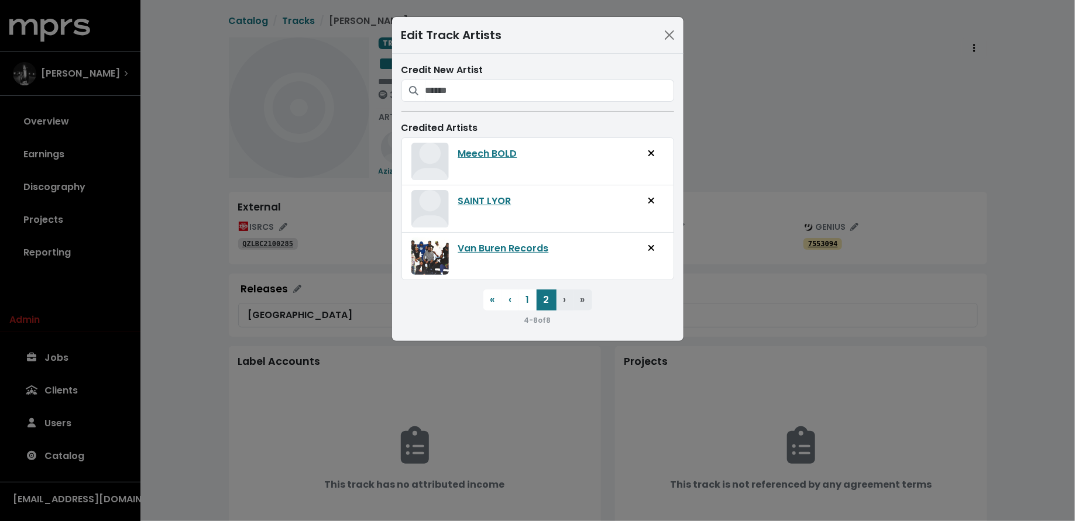
click at [181, 381] on div "Edit Track Artists Credit New Artist Credited Artists Meech BOLD SAINT LYOR Van…" at bounding box center [537, 260] width 1075 height 521
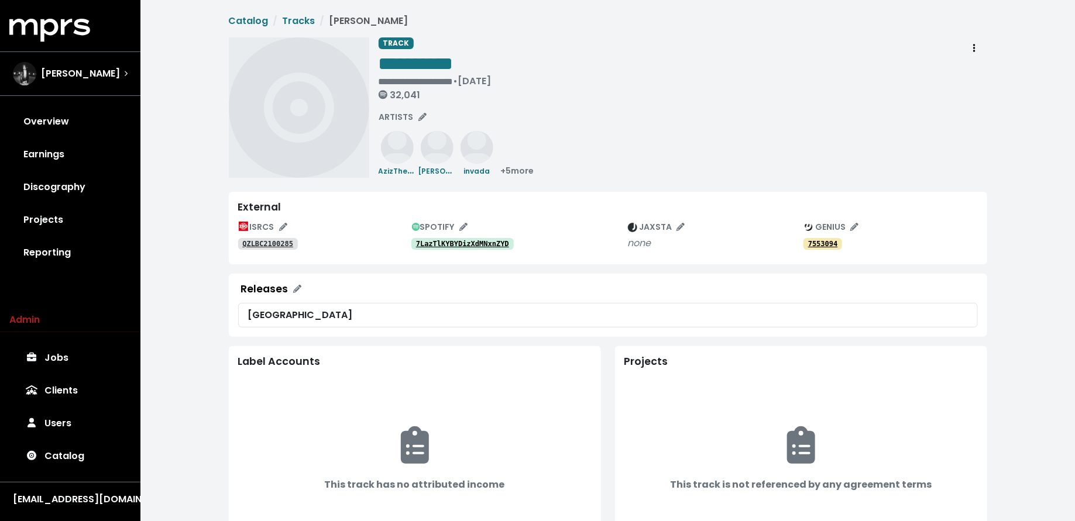
click at [447, 243] on tt "7LazTlKYBYDizXdMNxnZYD" at bounding box center [462, 244] width 93 height 8
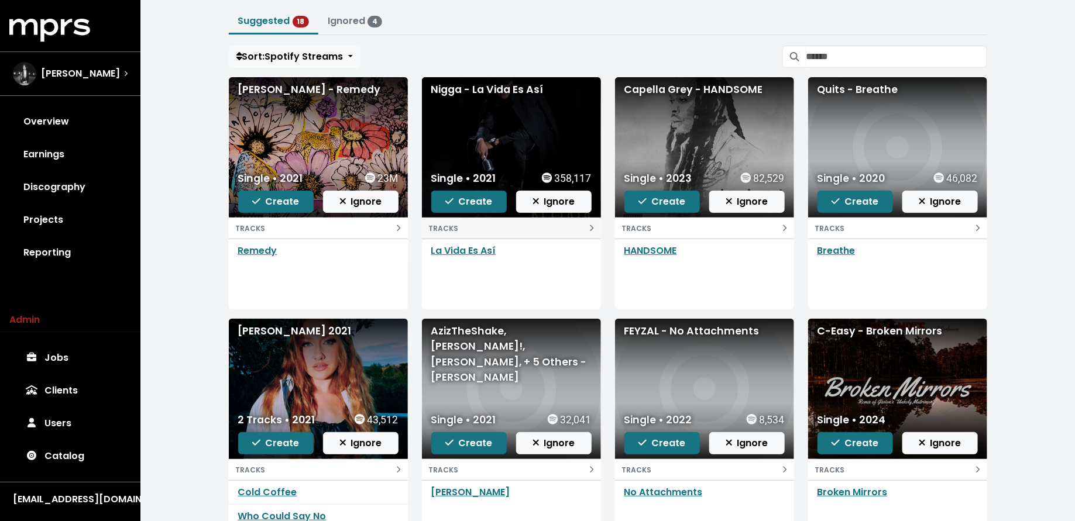
scroll to position [98, 0]
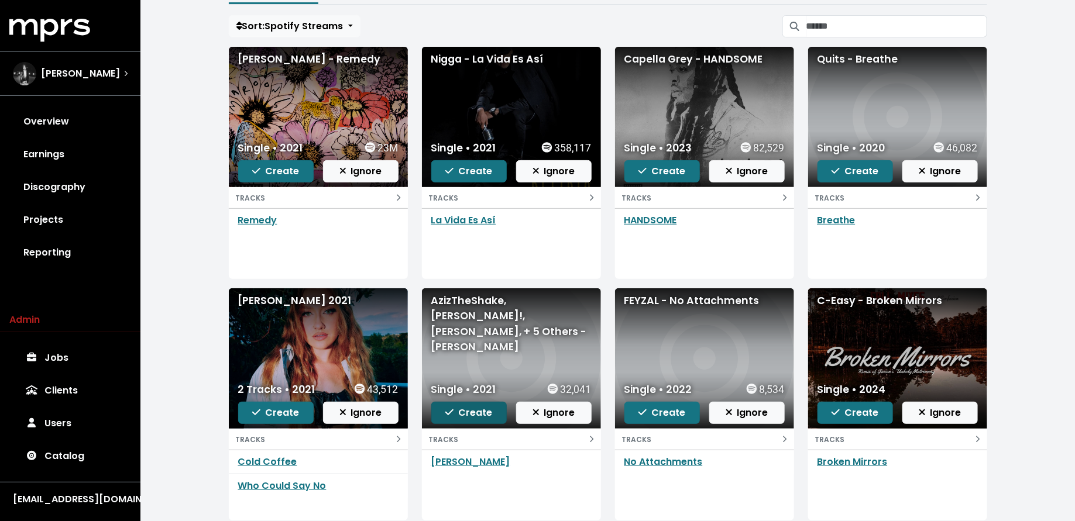
click at [482, 408] on span "Create" at bounding box center [468, 412] width 47 height 13
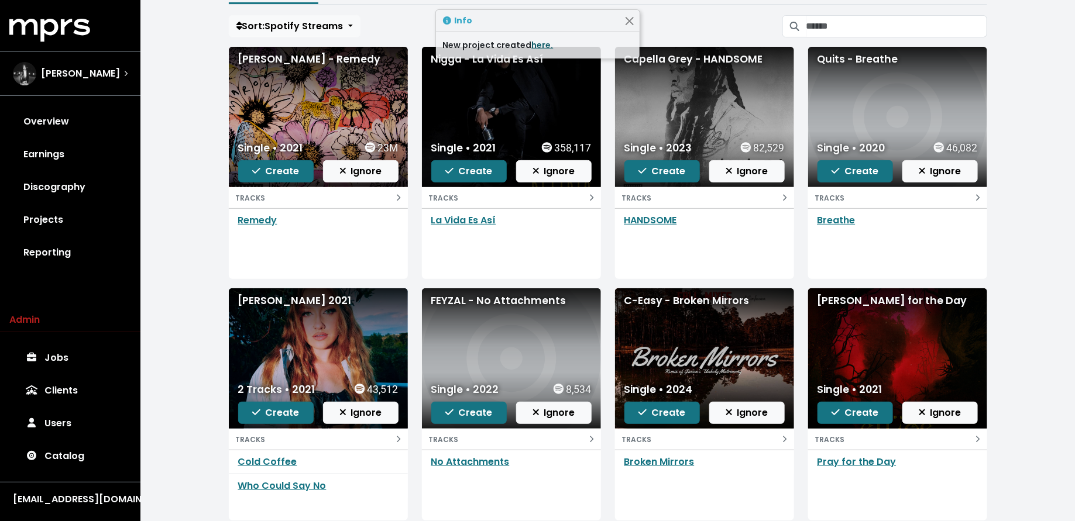
click at [541, 50] on link "here." at bounding box center [543, 45] width 22 height 12
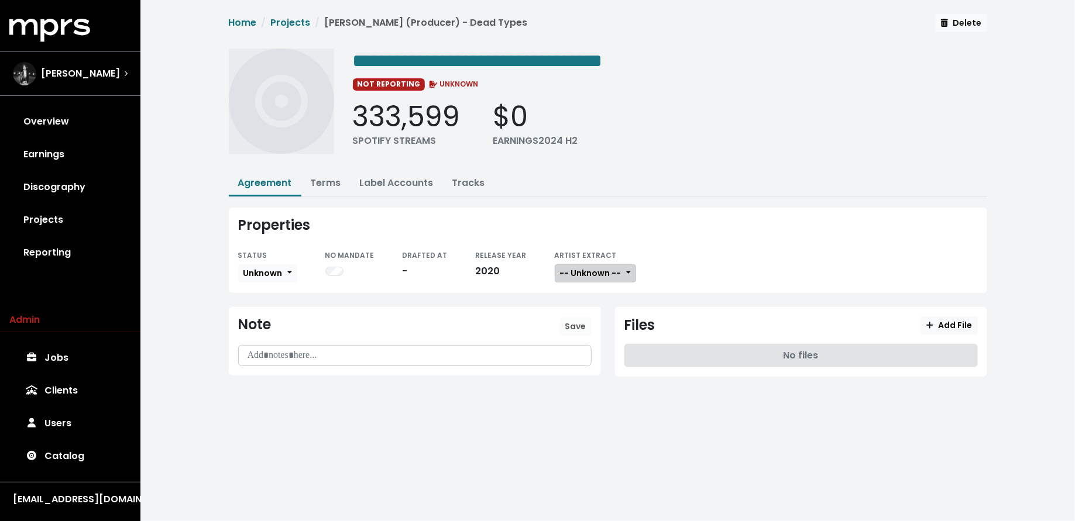
click at [560, 267] on span "-- Unknown --" at bounding box center [590, 273] width 61 height 12
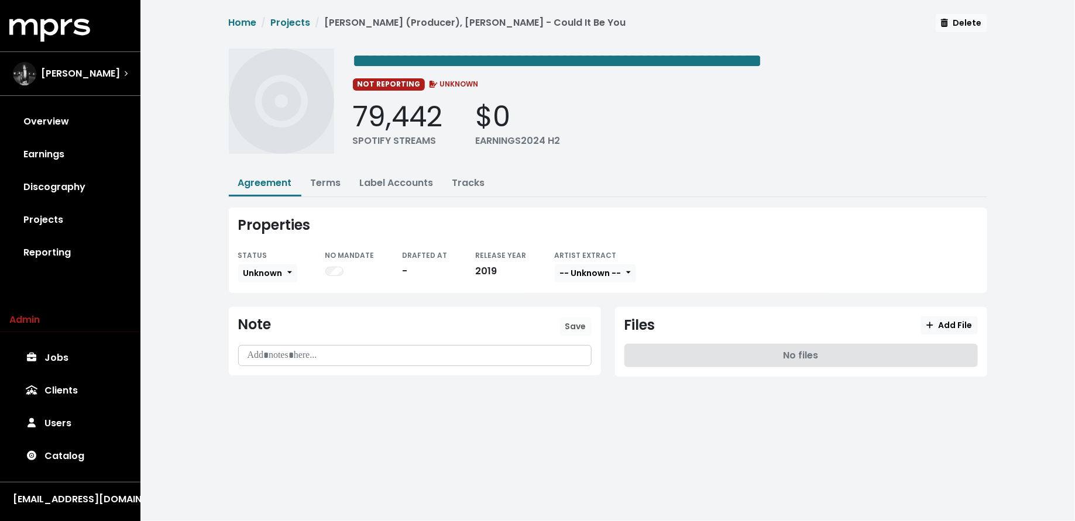
click at [333, 264] on div at bounding box center [336, 271] width 23 height 14
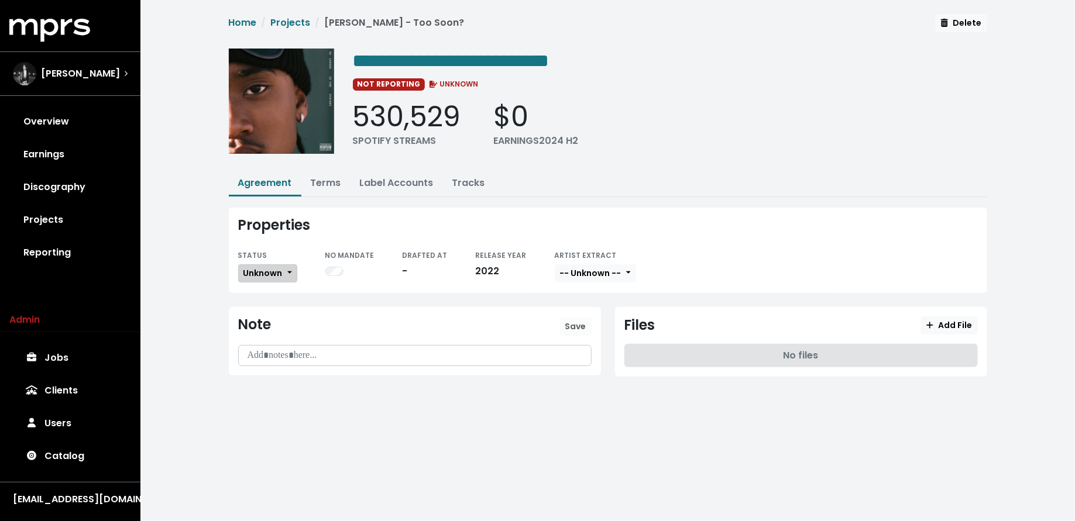
click at [272, 272] on span "Unknown" at bounding box center [262, 273] width 39 height 12
click at [272, 308] on link "Missing" at bounding box center [294, 315] width 110 height 19
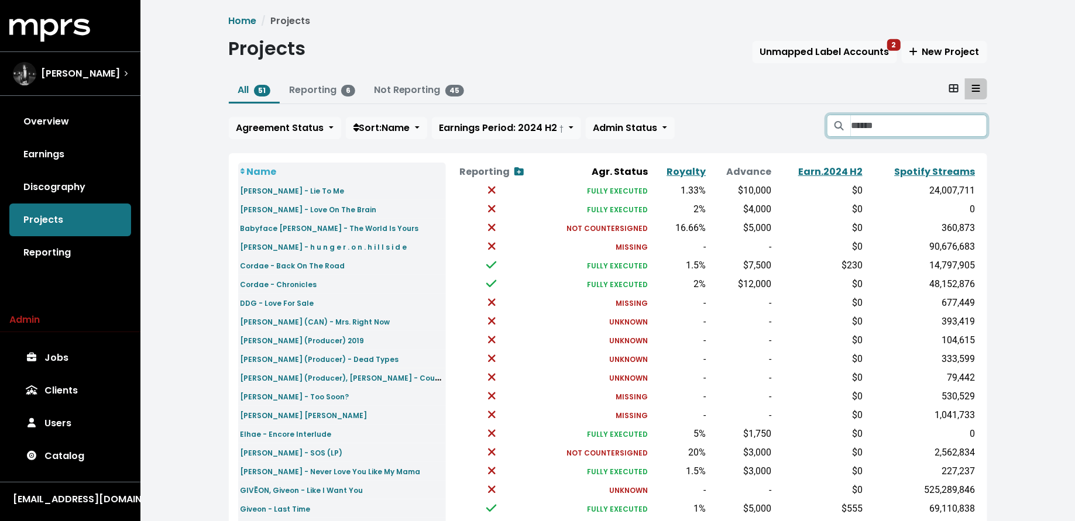
click at [870, 128] on input "Search projects" at bounding box center [918, 126] width 136 height 22
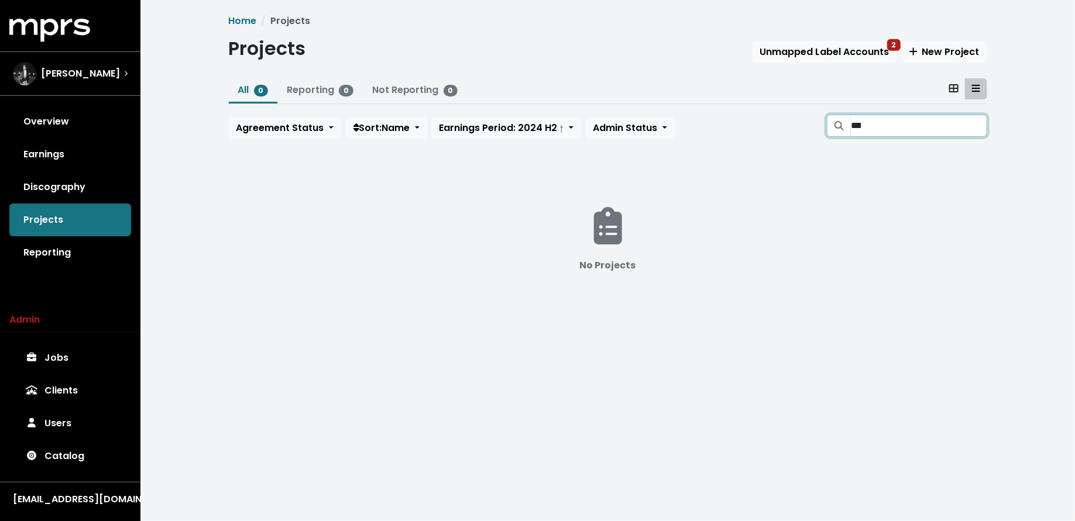
type input "***"
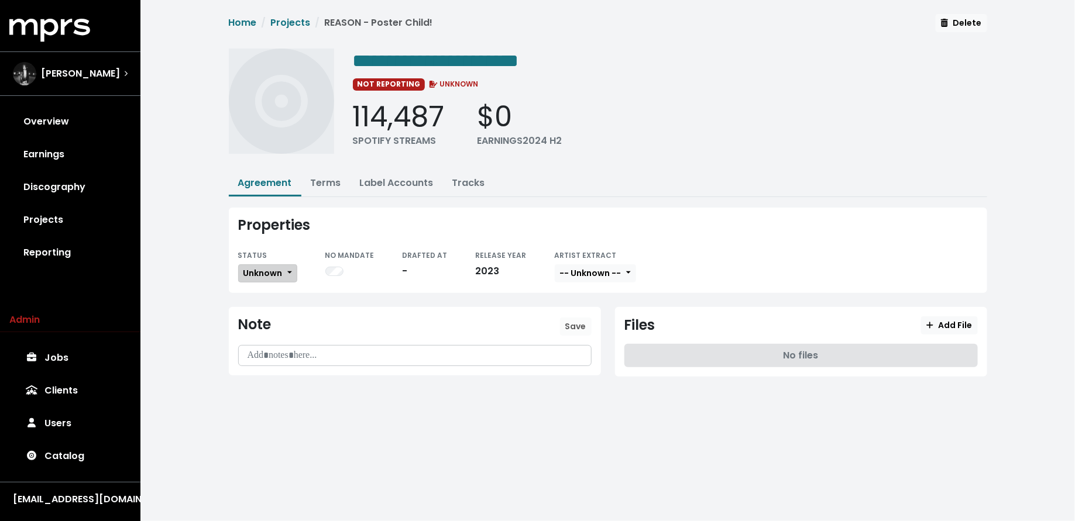
click at [261, 272] on span "Unknown" at bounding box center [262, 273] width 39 height 12
click at [262, 306] on link "Missing" at bounding box center [294, 315] width 110 height 19
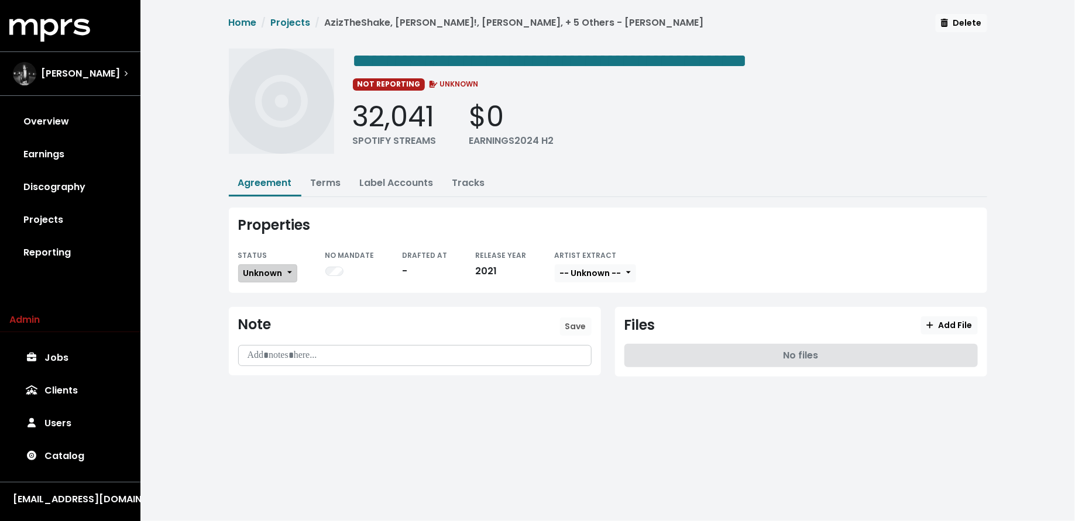
click at [287, 265] on button "Unknown" at bounding box center [267, 273] width 59 height 18
click at [293, 306] on link "Missing" at bounding box center [294, 315] width 110 height 19
click at [466, 182] on link "Tracks" at bounding box center [468, 182] width 33 height 13
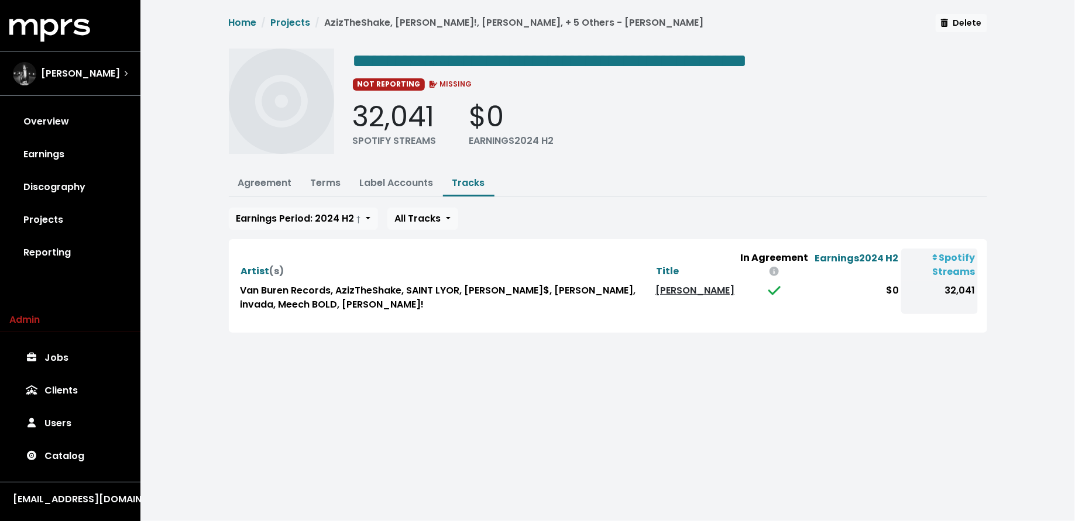
click at [666, 290] on link "[PERSON_NAME]" at bounding box center [694, 290] width 79 height 13
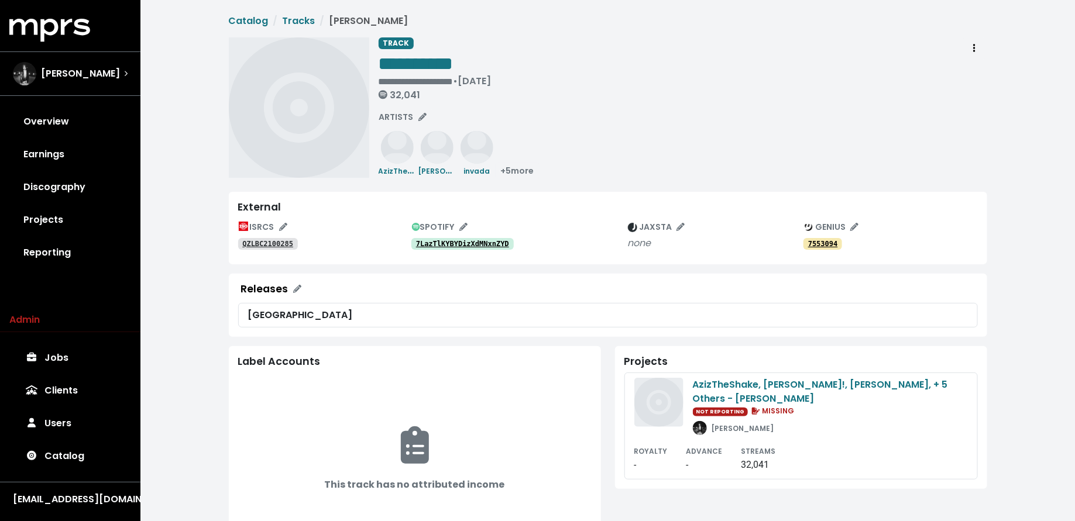
click at [491, 241] on tt "7LazTlKYBYDizXdMNxnZYD" at bounding box center [462, 244] width 93 height 8
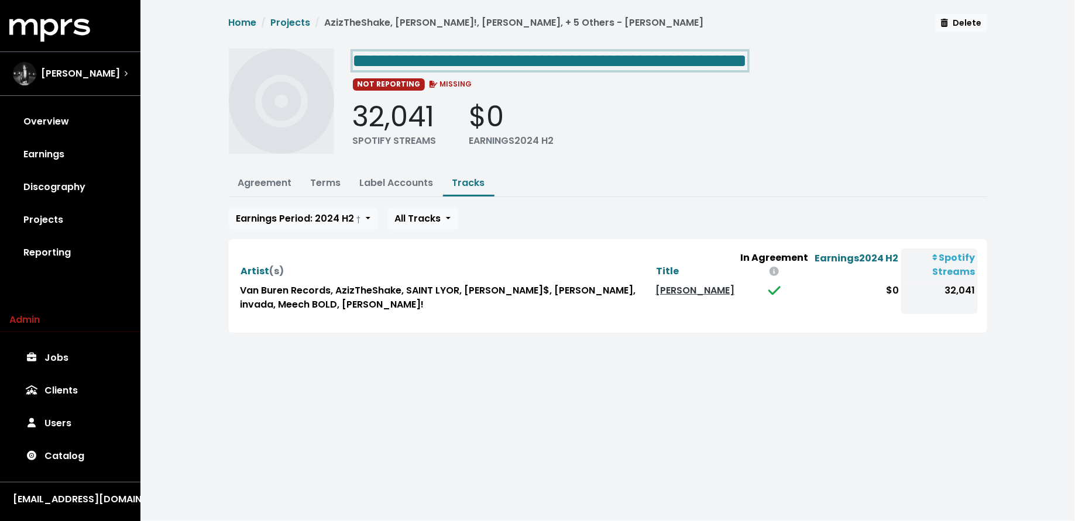
click at [697, 58] on span "**********" at bounding box center [550, 60] width 394 height 19
click at [704, 60] on span "**********" at bounding box center [550, 60] width 394 height 19
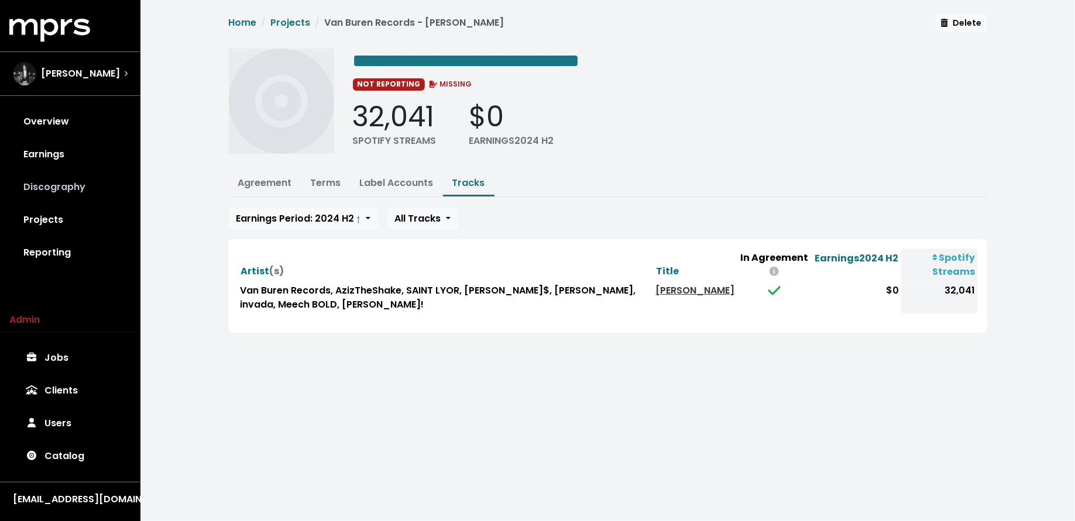
click at [72, 180] on link "Discography" at bounding box center [70, 187] width 122 height 33
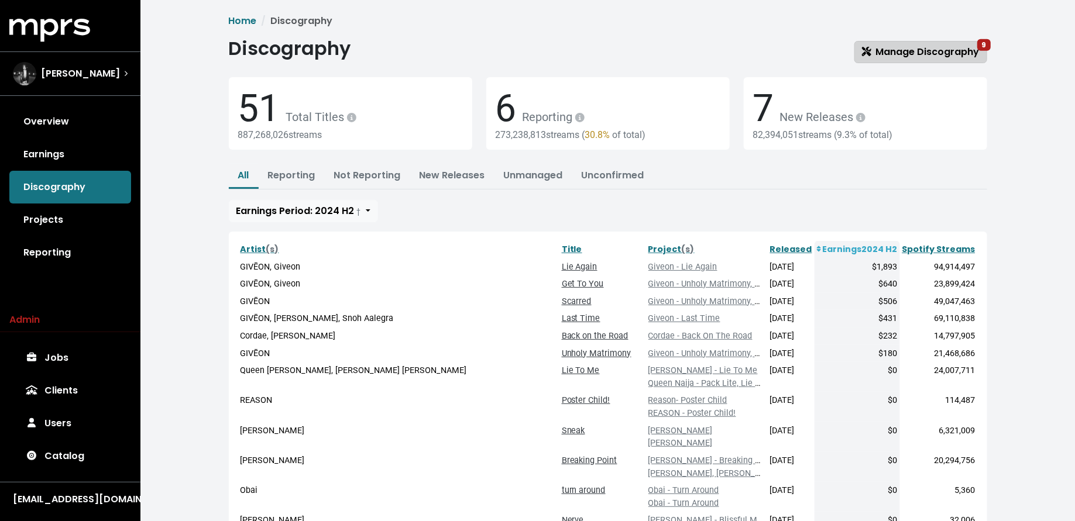
click at [943, 47] on span "Manage Discography 9" at bounding box center [921, 51] width 118 height 13
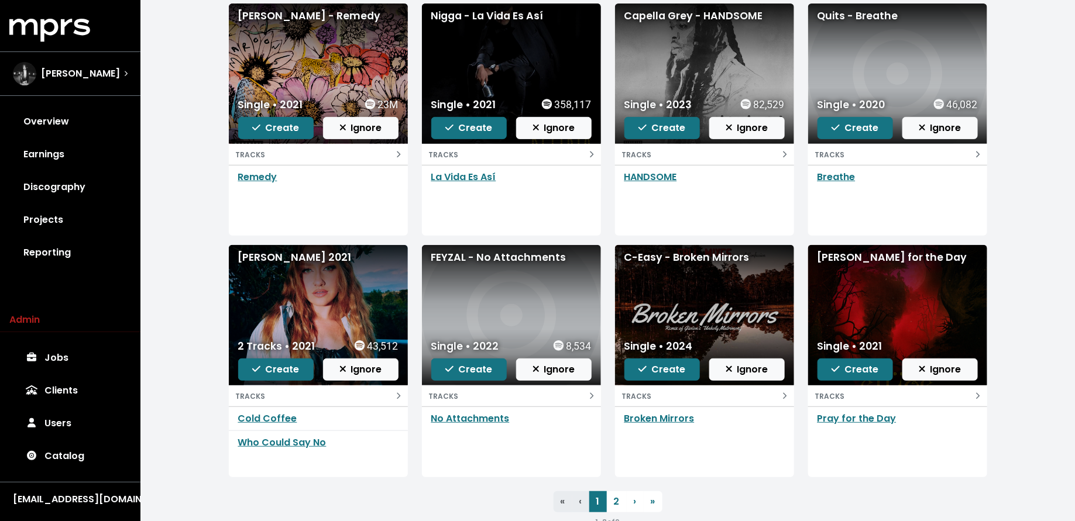
scroll to position [140, 0]
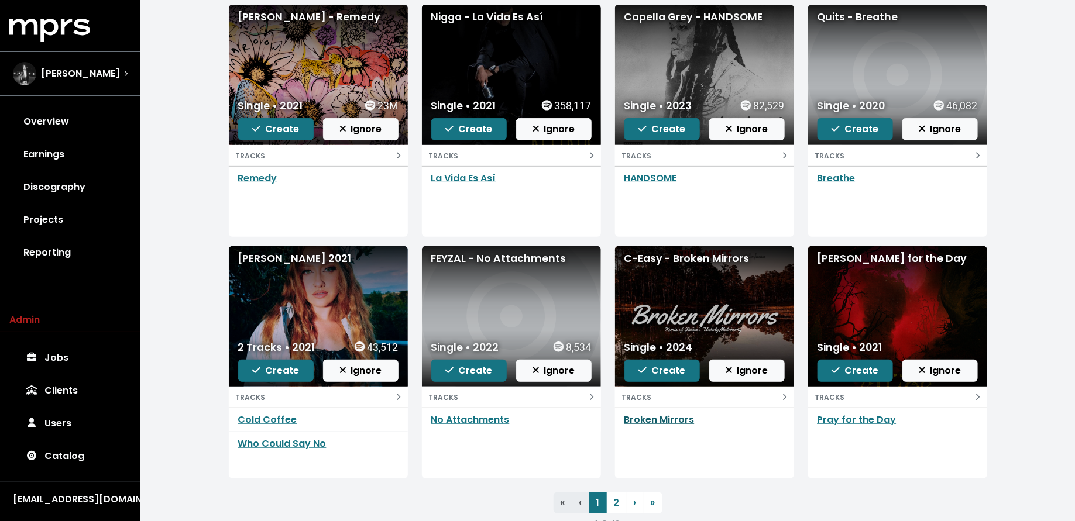
click at [661, 416] on link "Broken Mirrors" at bounding box center [659, 419] width 70 height 13
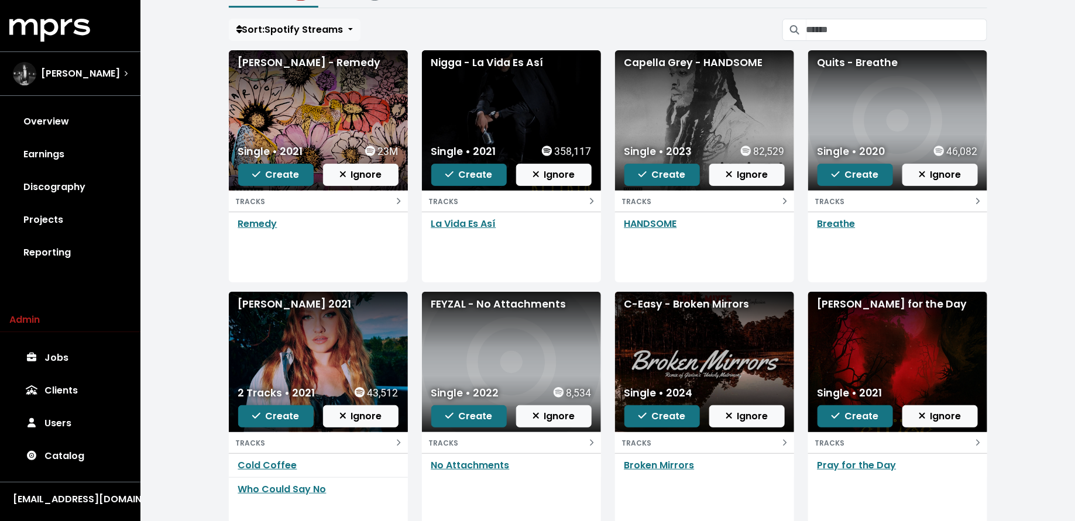
scroll to position [99, 0]
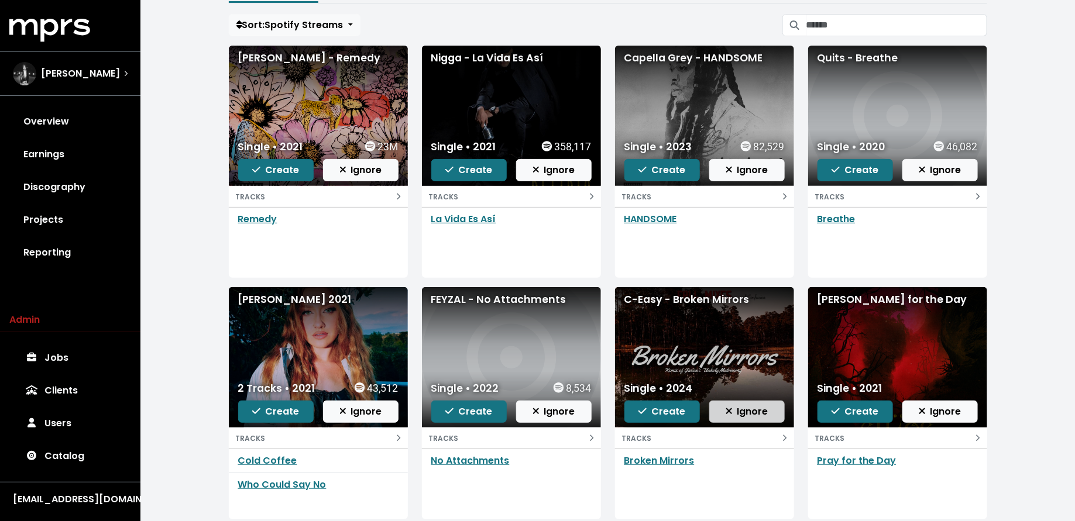
click at [741, 412] on span "Ignore" at bounding box center [746, 411] width 43 height 13
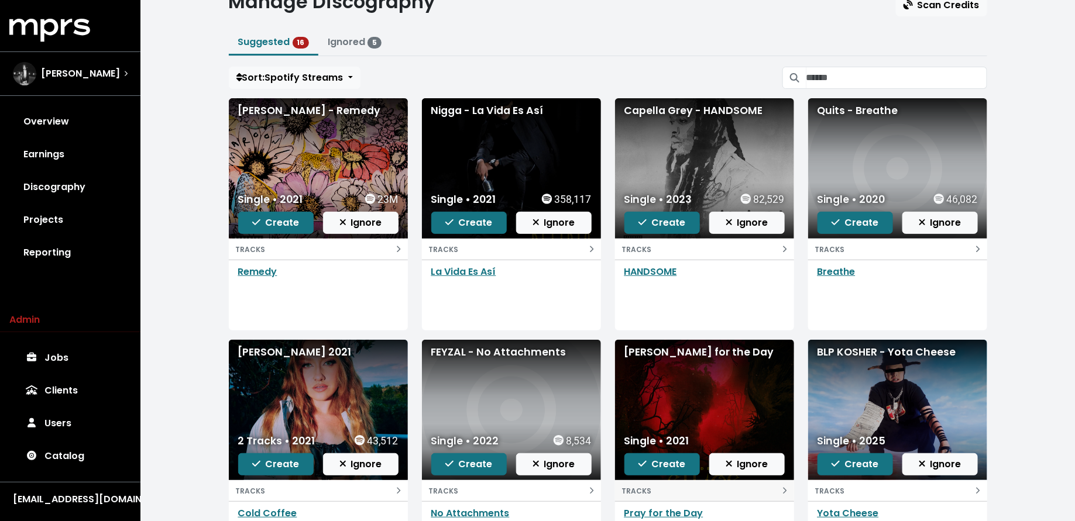
scroll to position [128, 0]
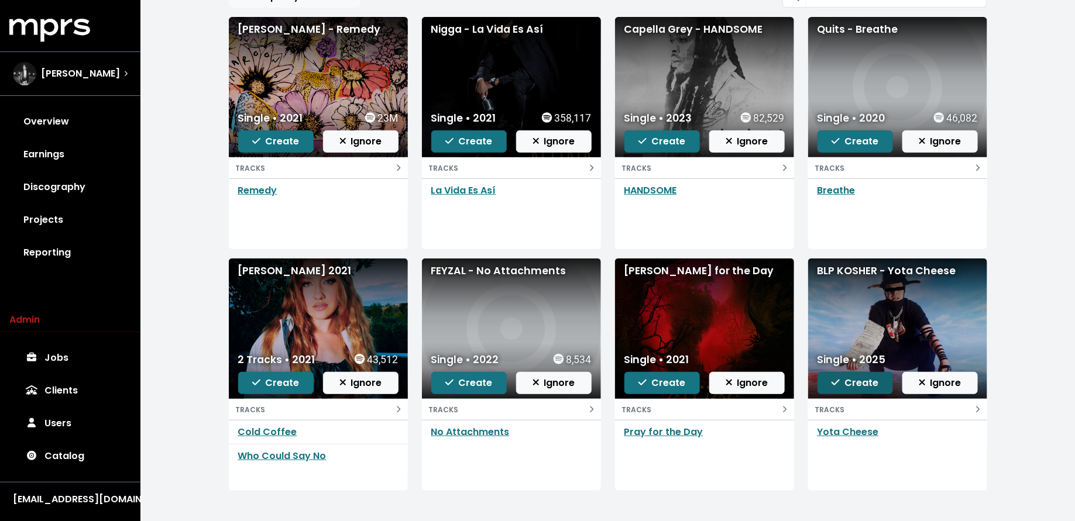
click at [860, 380] on span "Create" at bounding box center [854, 382] width 47 height 13
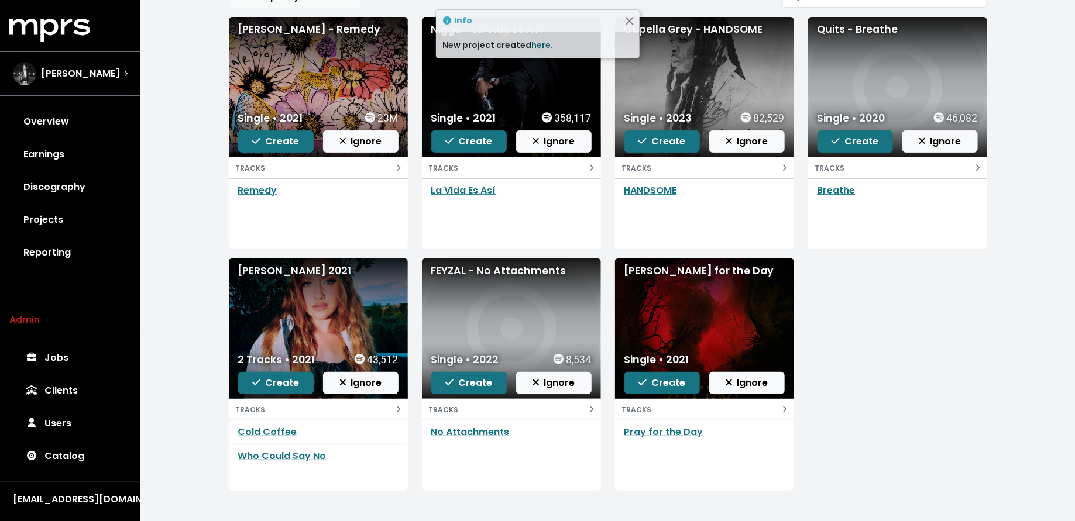
click at [538, 40] on link "here." at bounding box center [543, 45] width 22 height 12
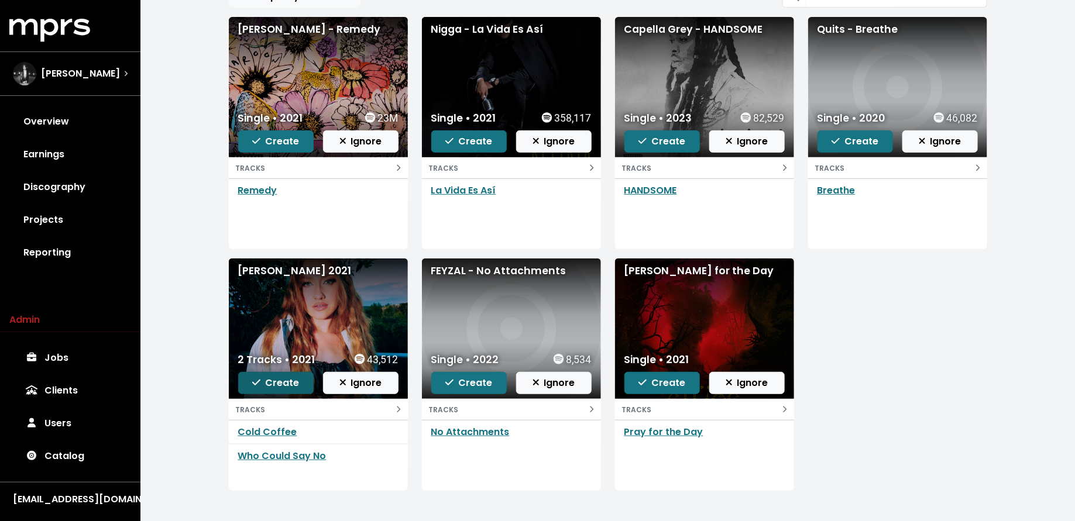
click at [251, 388] on button "Create" at bounding box center [275, 383] width 75 height 22
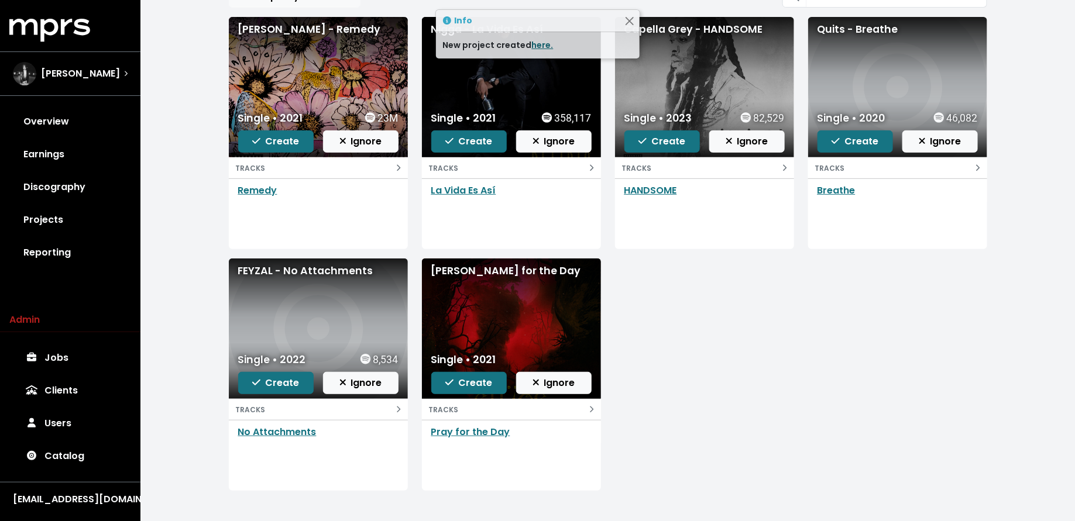
click at [537, 43] on link "here." at bounding box center [543, 45] width 22 height 12
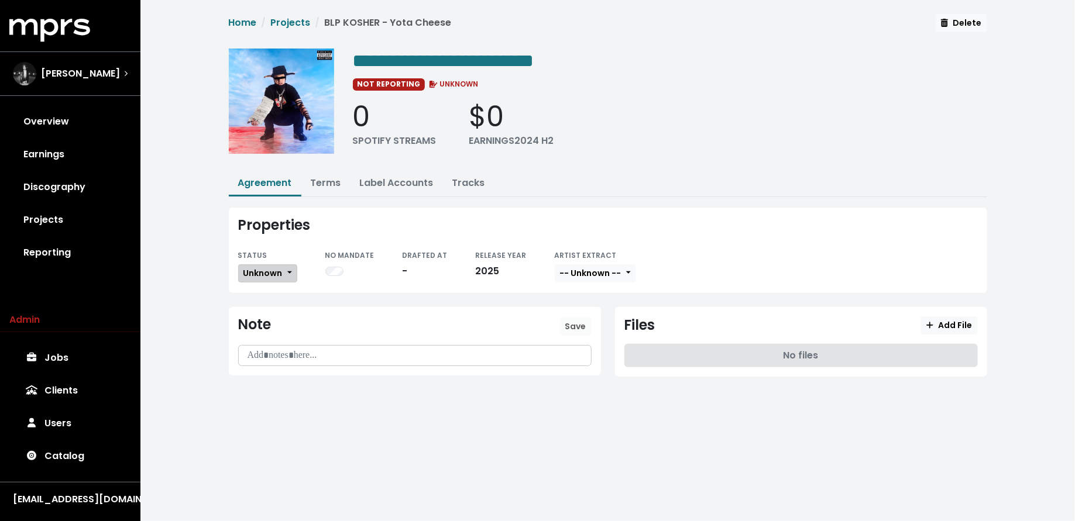
click at [288, 264] on button "Unknown" at bounding box center [267, 273] width 59 height 18
click at [288, 317] on link "Missing" at bounding box center [294, 315] width 110 height 19
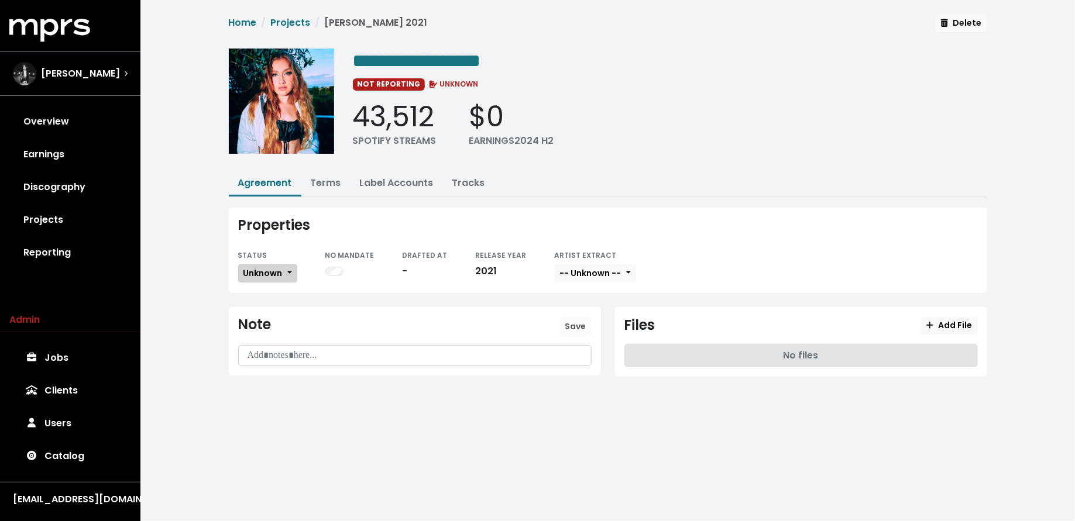
click at [268, 278] on button "Unknown" at bounding box center [267, 273] width 59 height 18
click at [269, 306] on link "Missing" at bounding box center [294, 315] width 110 height 19
click at [327, 176] on link "Terms" at bounding box center [326, 182] width 30 height 13
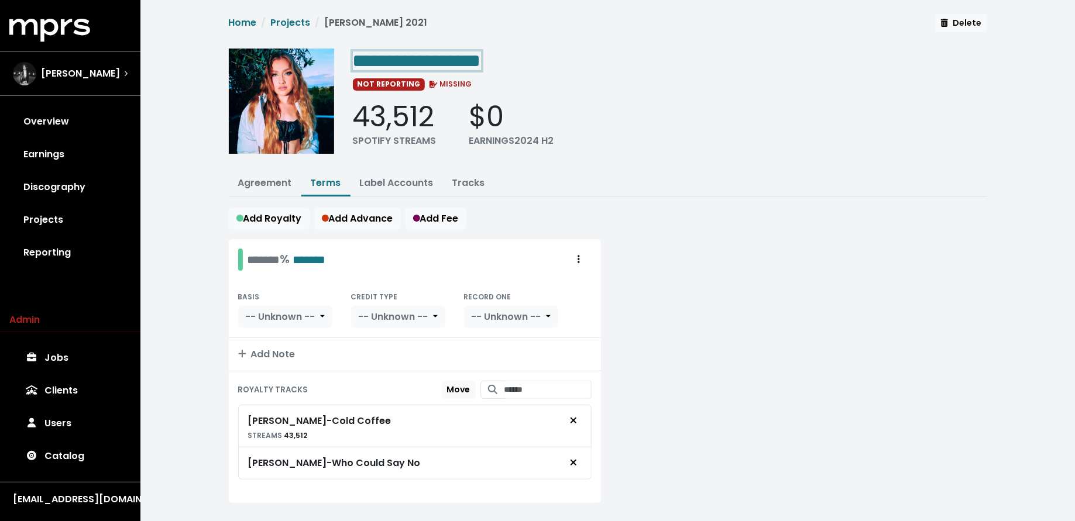
click at [481, 57] on span "**********" at bounding box center [417, 60] width 128 height 19
click at [479, 57] on span "**********" at bounding box center [417, 60] width 128 height 19
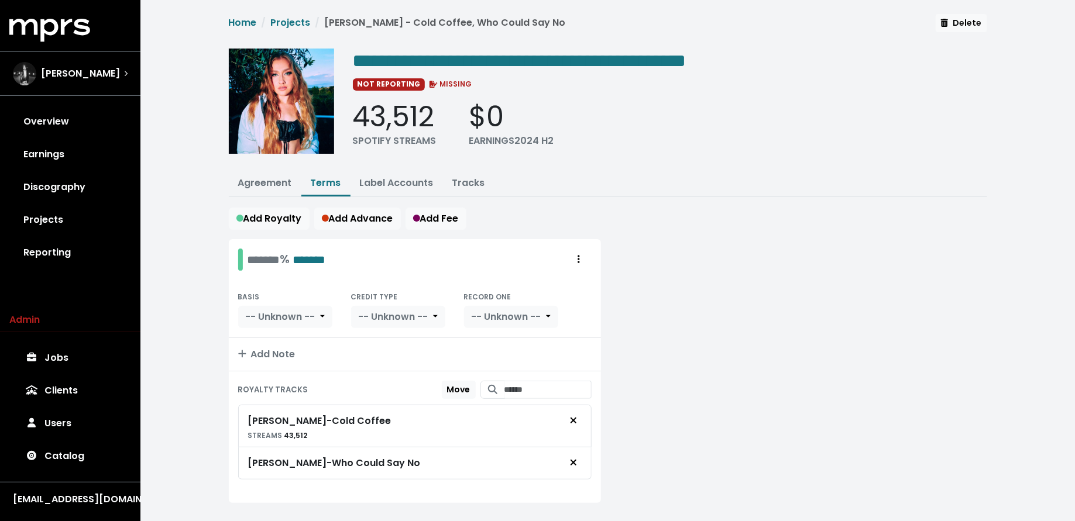
click at [64, 193] on link "Discography" at bounding box center [70, 187] width 122 height 33
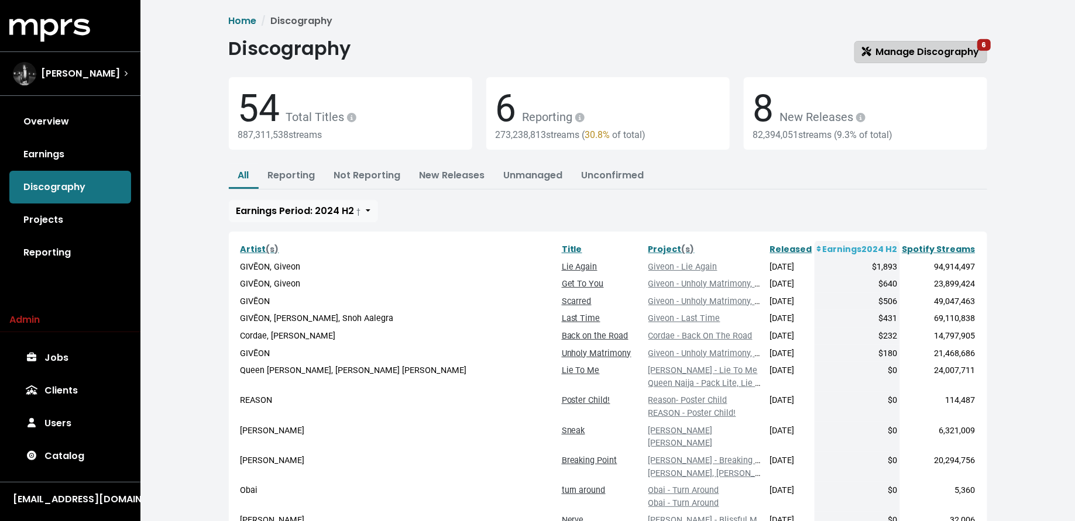
click at [885, 50] on span "Manage Discography 6" at bounding box center [921, 51] width 118 height 13
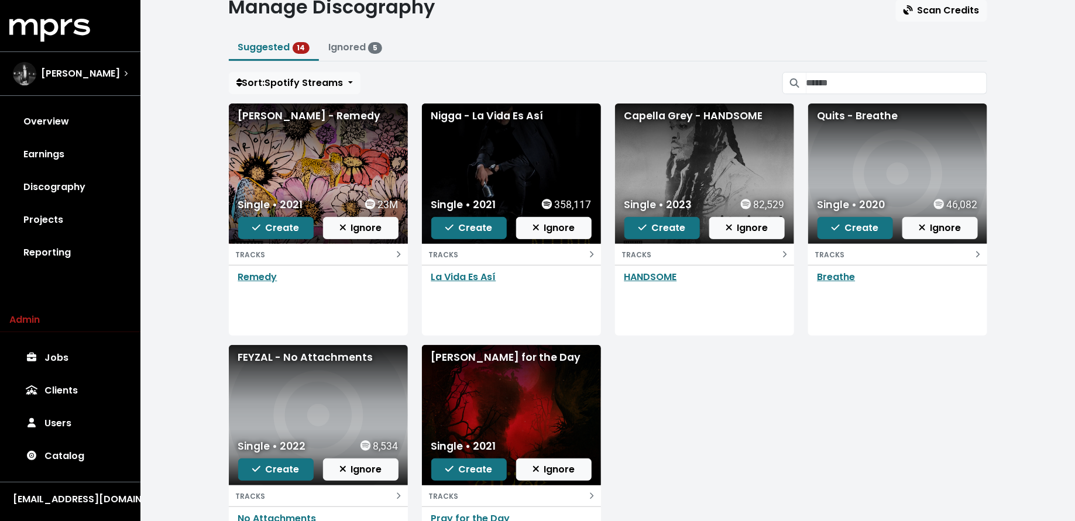
scroll to position [43, 0]
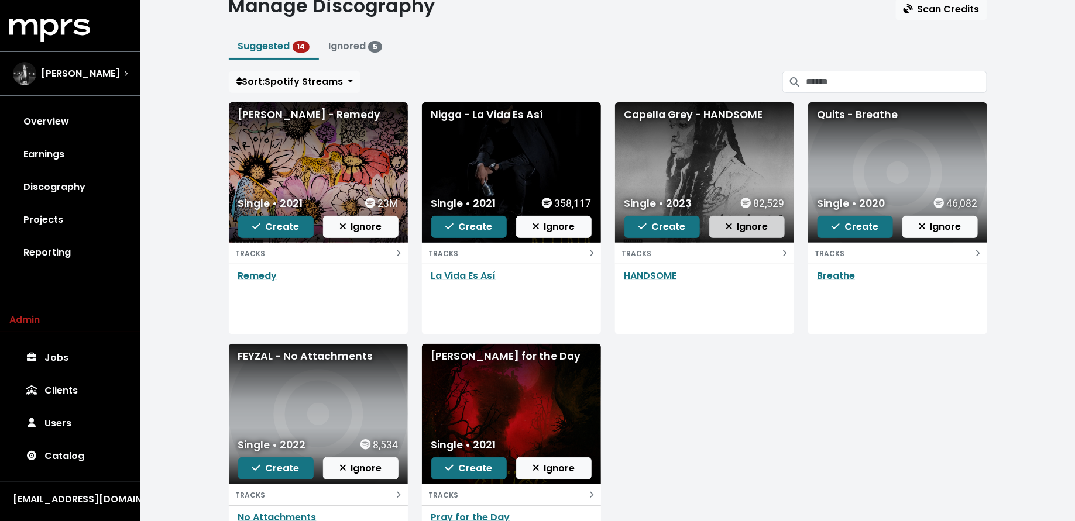
click at [732, 225] on span "Ignore" at bounding box center [746, 226] width 43 height 13
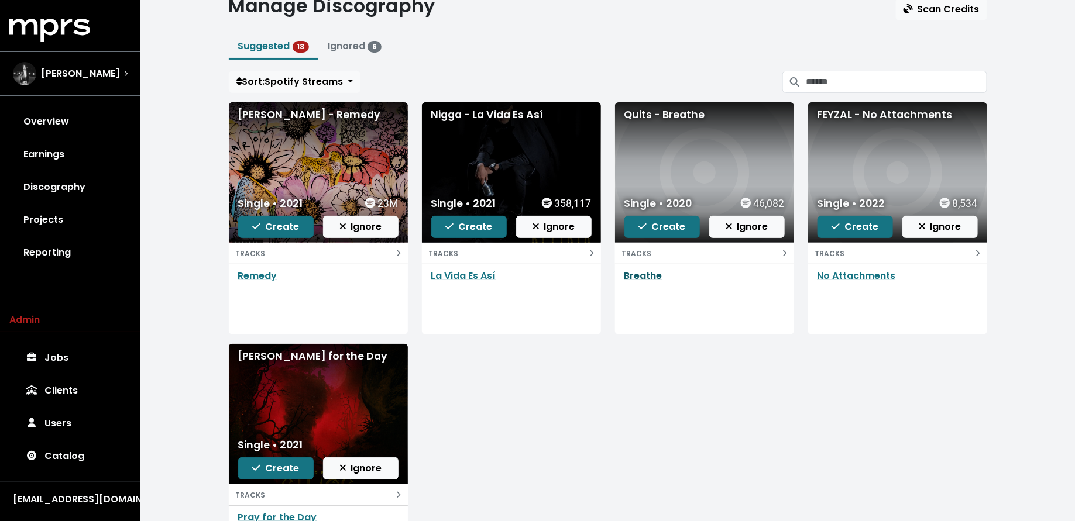
click at [643, 273] on link "Breathe" at bounding box center [643, 275] width 38 height 13
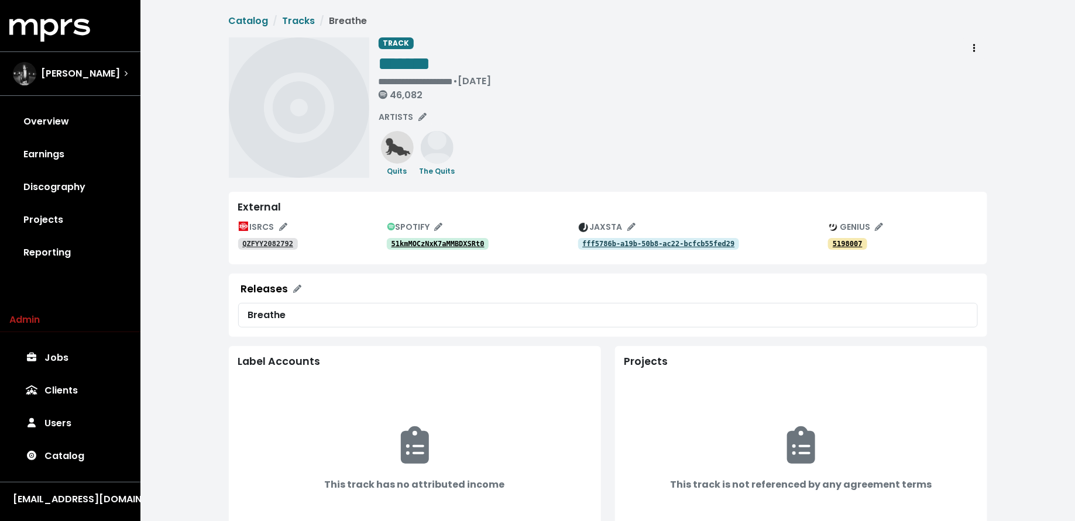
click at [446, 244] on tt "51kmMOCzNxK7aMMBDXSRt0" at bounding box center [437, 244] width 93 height 8
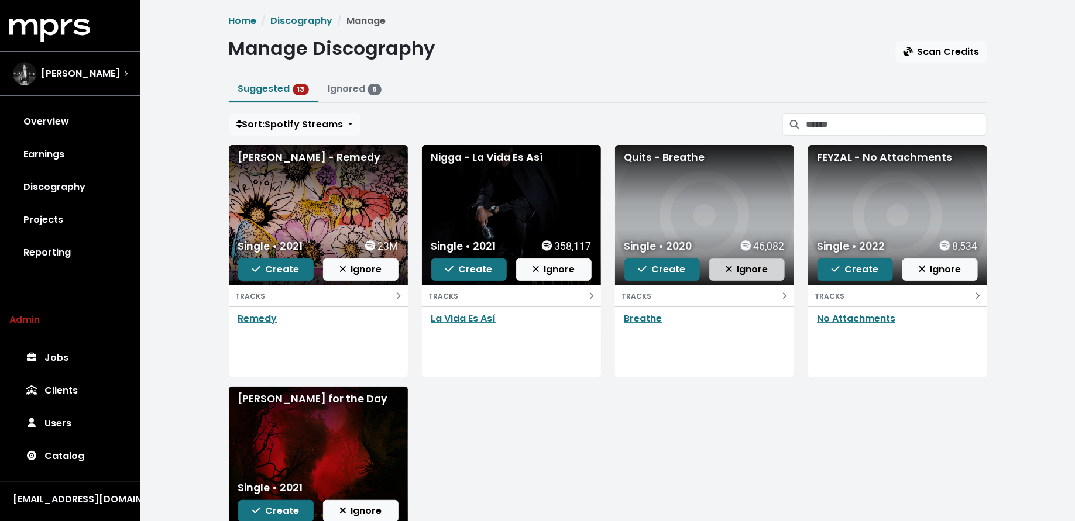
click at [742, 271] on span "Ignore" at bounding box center [746, 269] width 43 height 13
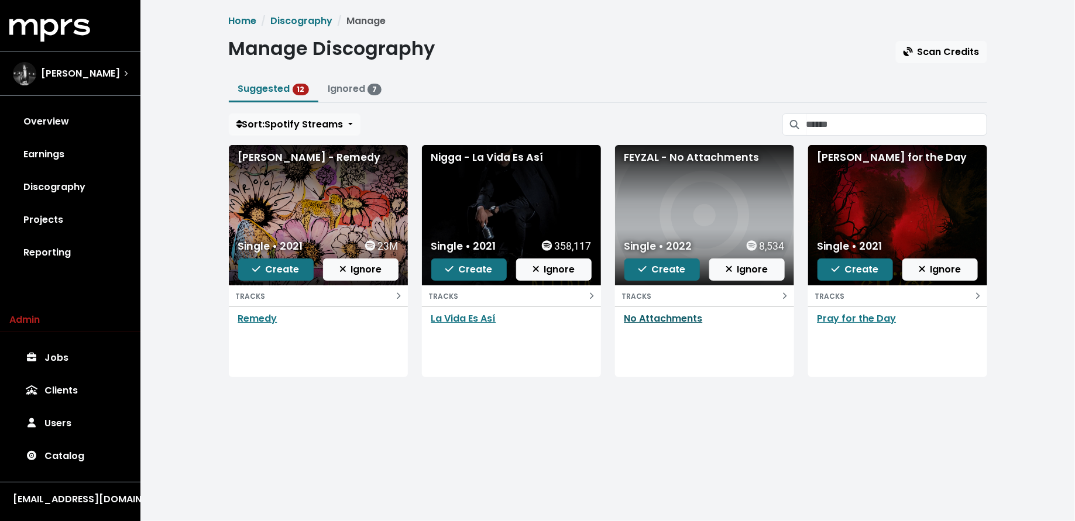
click at [676, 315] on link "No Attachments" at bounding box center [663, 318] width 78 height 13
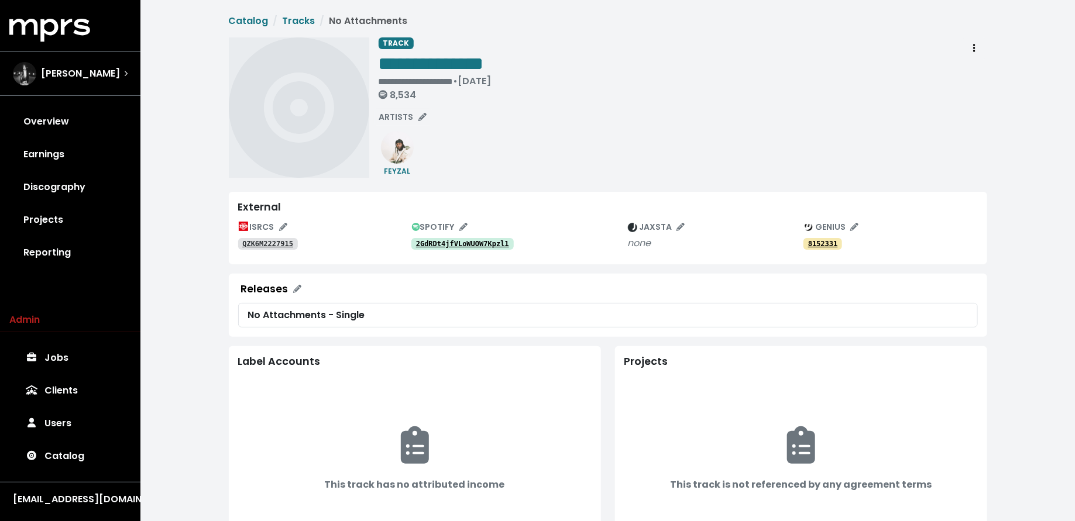
click at [438, 240] on tt "2GdRDt4jfVLoWUOW7Kpzl1" at bounding box center [462, 244] width 93 height 8
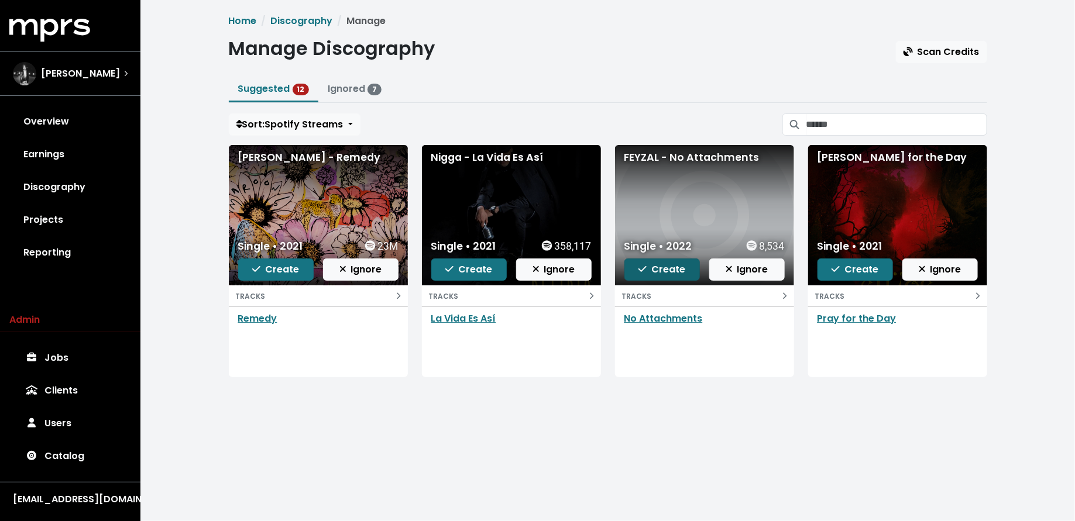
click at [648, 275] on button "Create" at bounding box center [661, 270] width 75 height 22
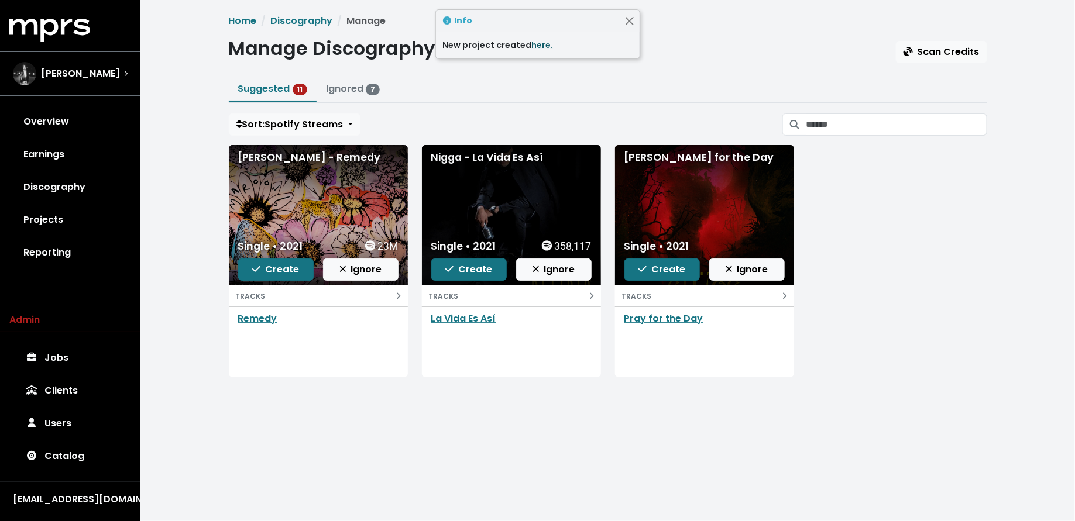
click at [537, 47] on link "here." at bounding box center [543, 45] width 22 height 12
click at [454, 320] on link "La Vida Es Así" at bounding box center [463, 318] width 65 height 13
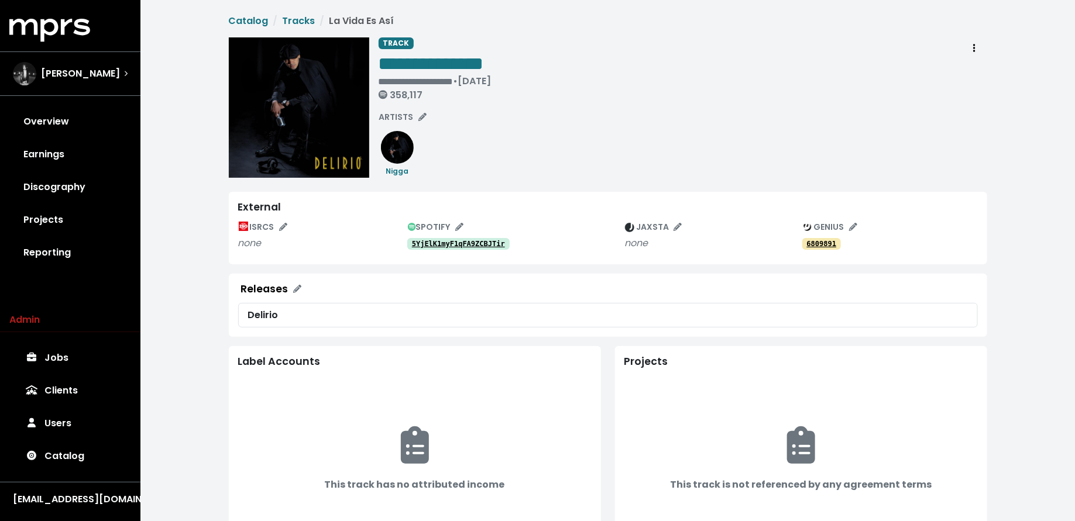
click at [422, 237] on div "5YjElK1myF1qFA9ZCBJTir" at bounding box center [515, 243] width 217 height 14
click at [422, 245] on tt "5YjElK1myF1qFA9ZCBJTir" at bounding box center [458, 244] width 93 height 8
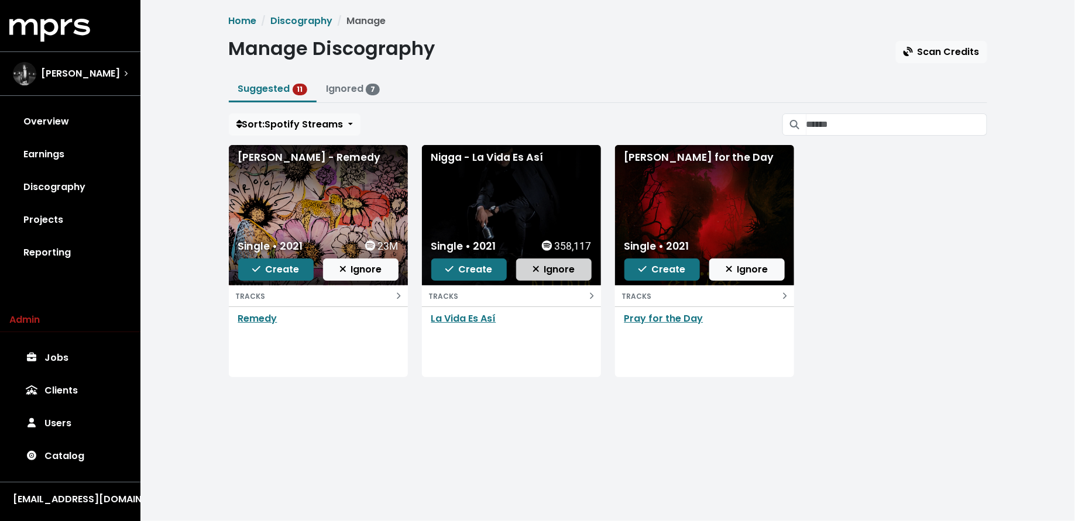
click at [550, 267] on span "Ignore" at bounding box center [553, 269] width 43 height 13
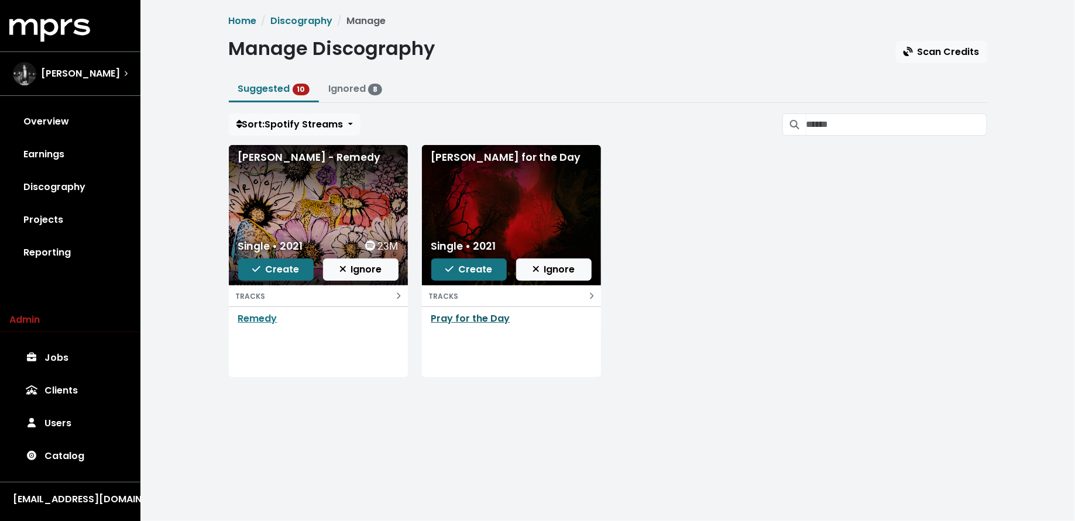
click at [477, 316] on link "Pray for the Day" at bounding box center [470, 318] width 79 height 13
click at [554, 268] on span "Ignore" at bounding box center [553, 269] width 43 height 13
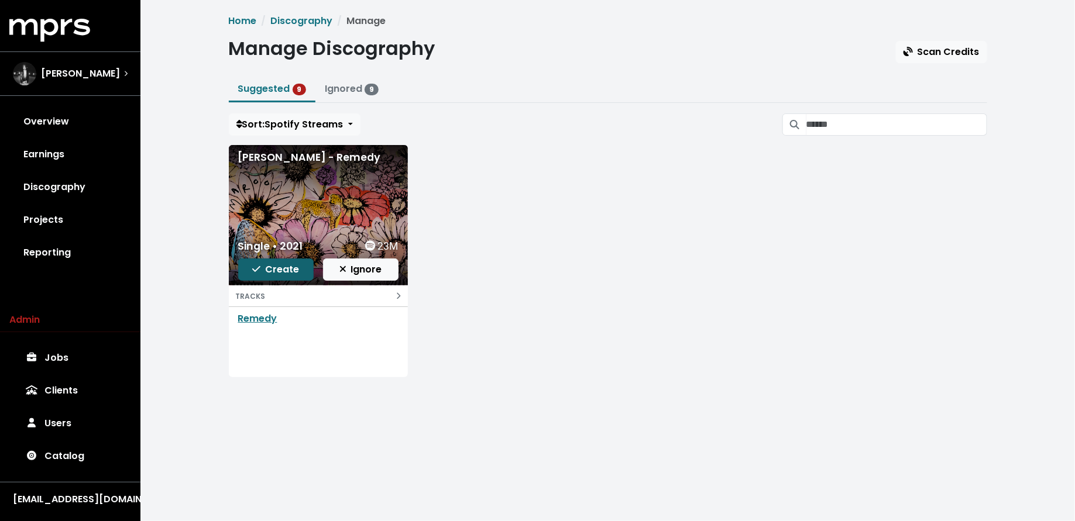
click at [278, 269] on span "Create" at bounding box center [275, 269] width 47 height 13
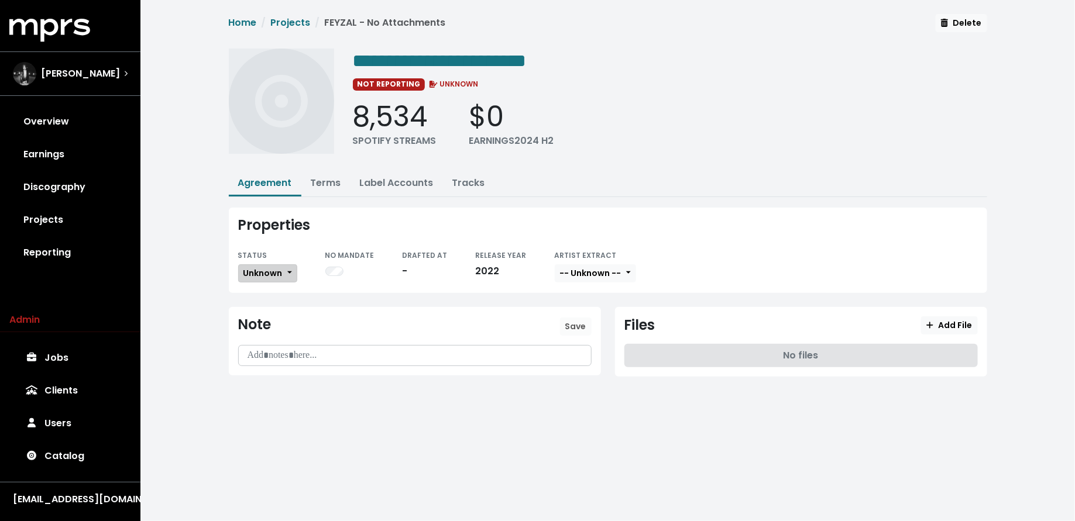
click at [284, 270] on button "Unknown" at bounding box center [267, 273] width 59 height 18
click at [286, 306] on link "Missing" at bounding box center [294, 315] width 110 height 19
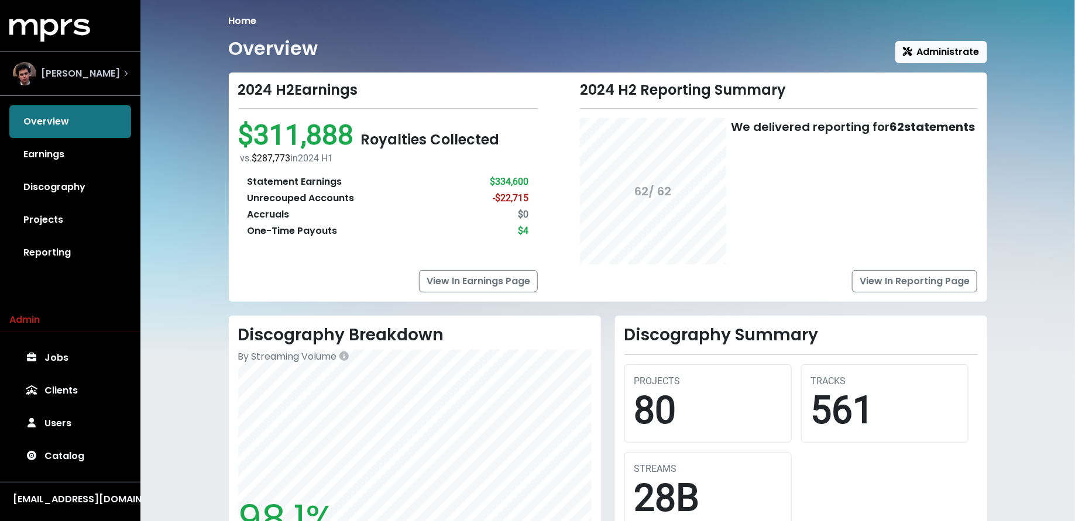
click at [123, 78] on div "[PERSON_NAME]" at bounding box center [70, 73] width 115 height 23
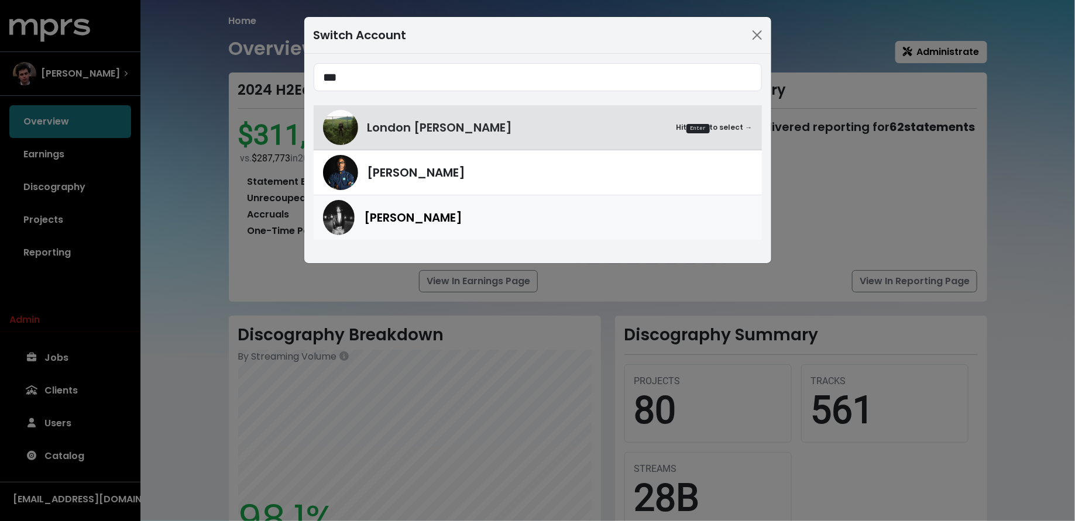
type input "***"
click at [418, 216] on div "[PERSON_NAME]" at bounding box center [558, 218] width 388 height 18
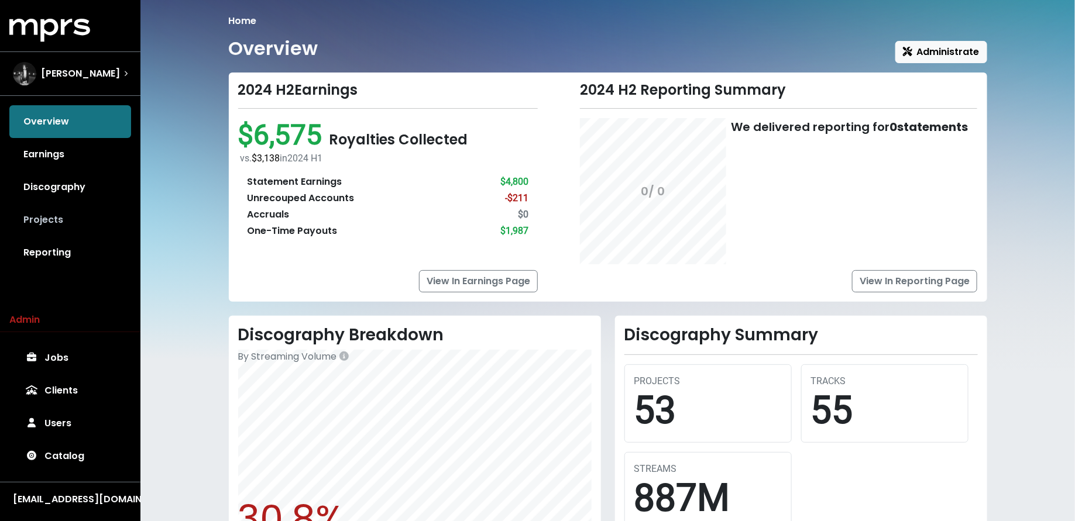
click at [77, 227] on link "Projects" at bounding box center [70, 220] width 122 height 33
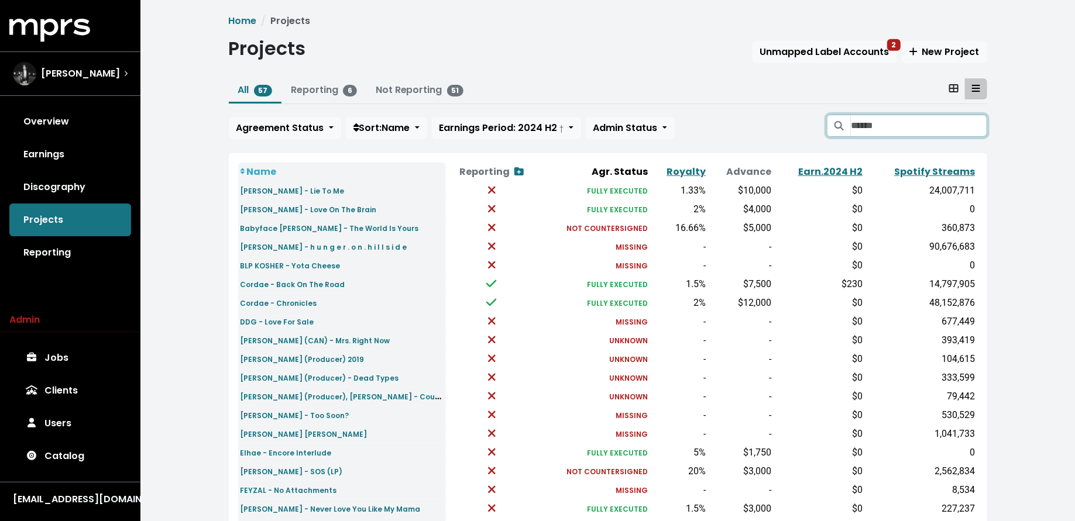
click at [865, 130] on input "Search projects" at bounding box center [918, 126] width 136 height 22
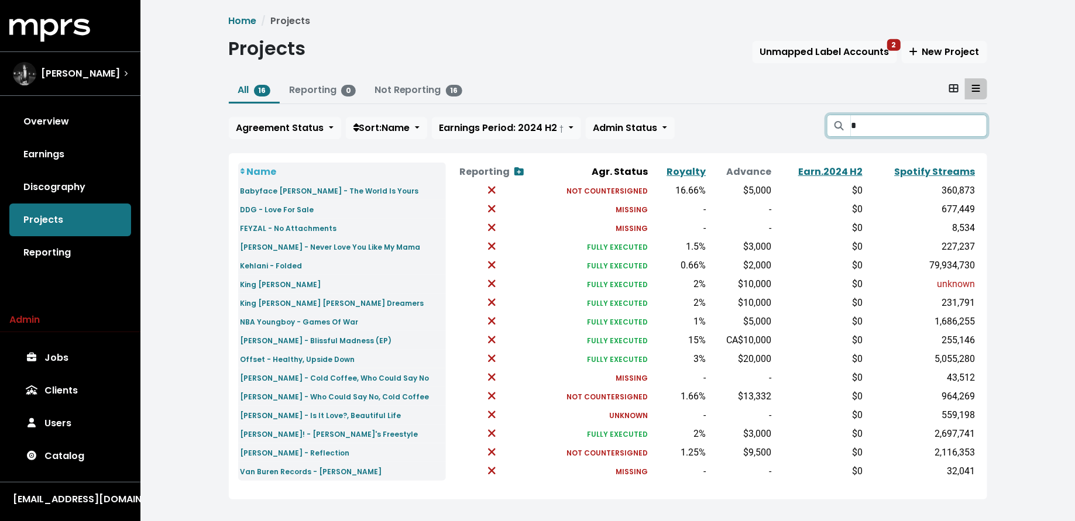
type input "*"
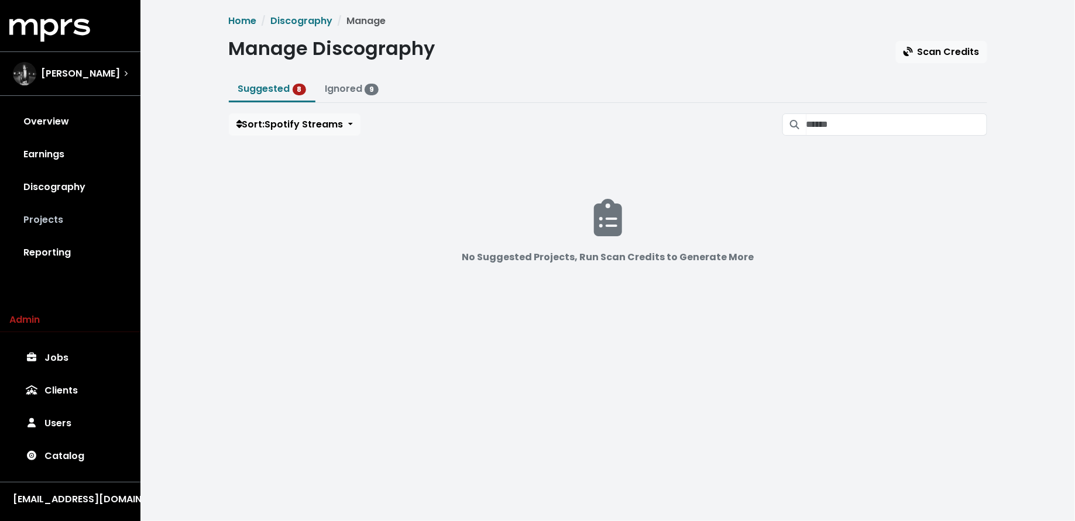
click at [62, 231] on link "Projects" at bounding box center [70, 220] width 122 height 33
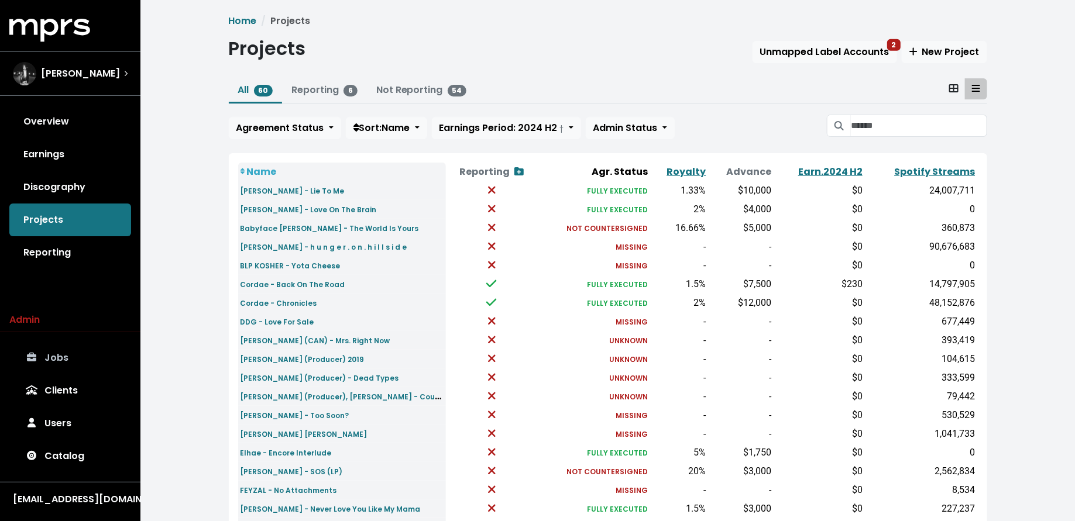
click at [47, 353] on link "Jobs" at bounding box center [70, 358] width 122 height 33
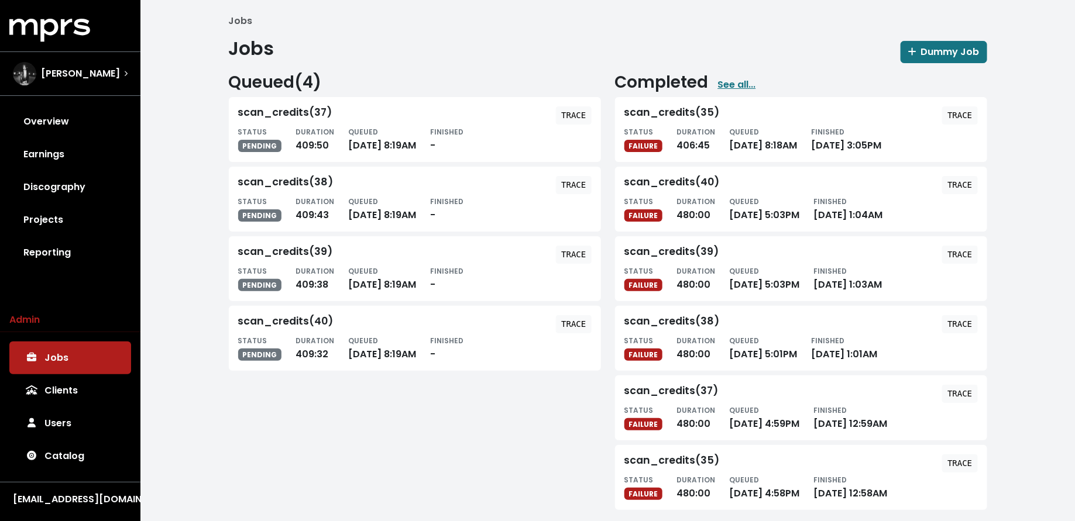
scroll to position [9, 0]
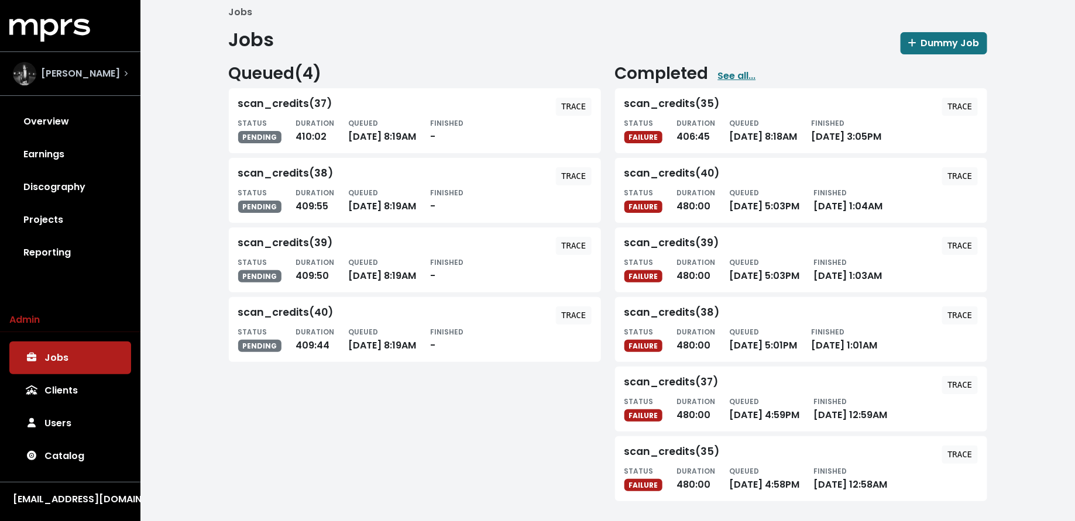
click at [114, 82] on div "Don Mills" at bounding box center [70, 73] width 115 height 23
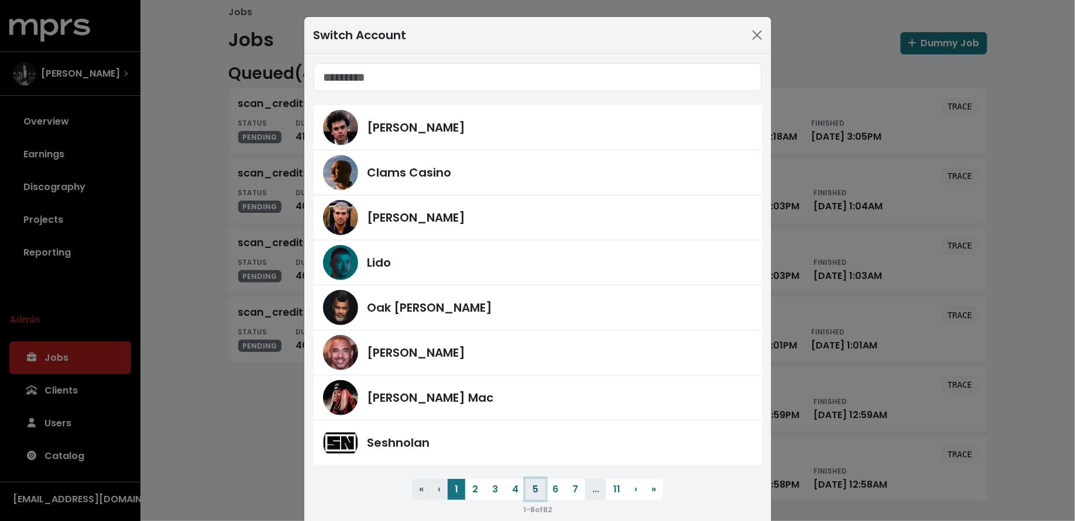
click at [533, 479] on button "5" at bounding box center [535, 489] width 20 height 21
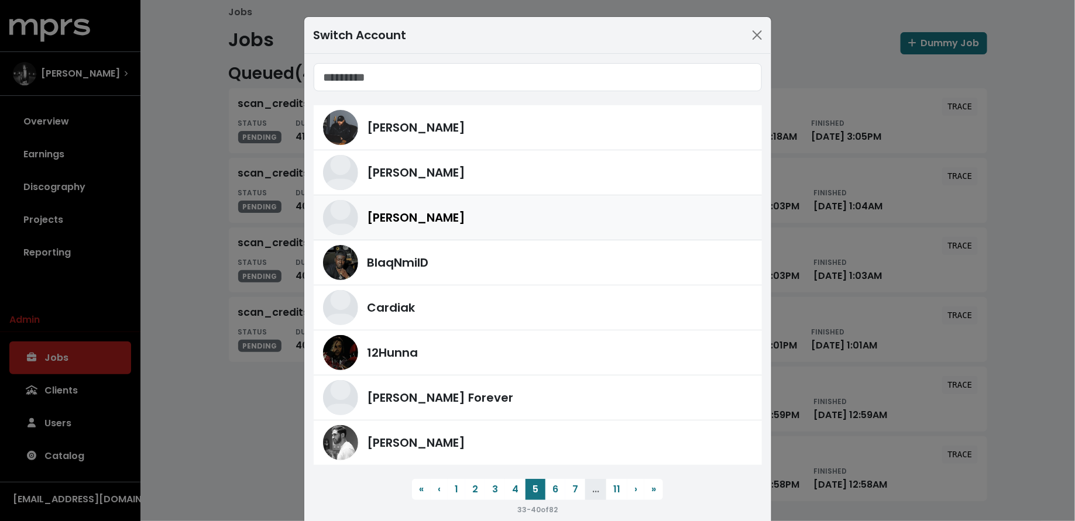
click at [427, 211] on span "Joe Chiccarelli" at bounding box center [416, 218] width 98 height 18
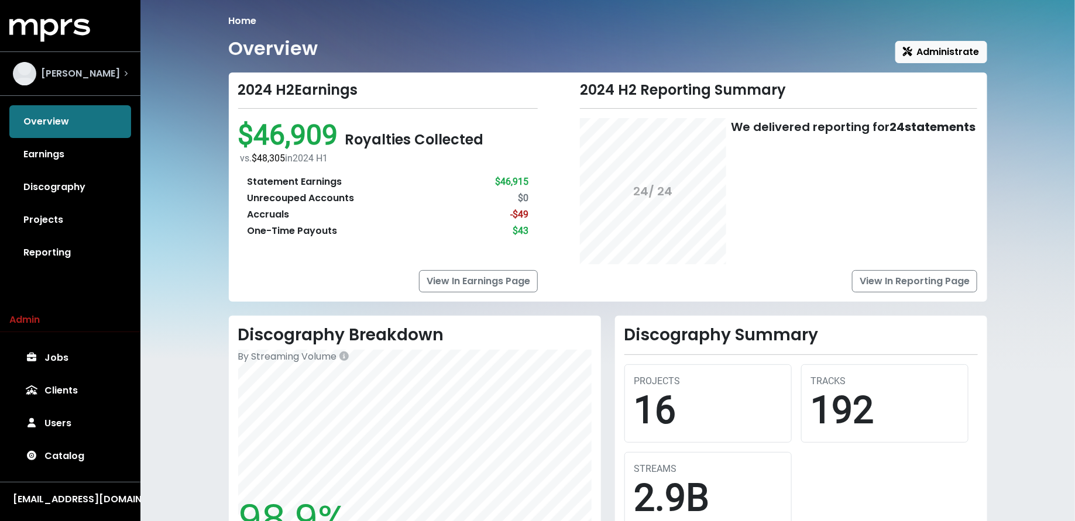
click at [95, 72] on span "Joe Chiccarelli" at bounding box center [80, 74] width 79 height 14
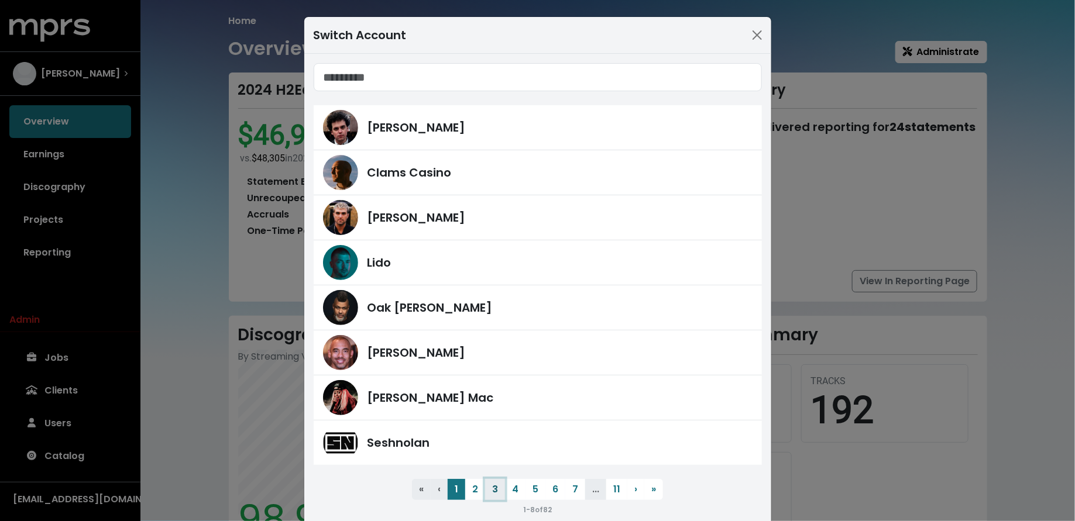
click at [487, 488] on button "3" at bounding box center [495, 489] width 20 height 21
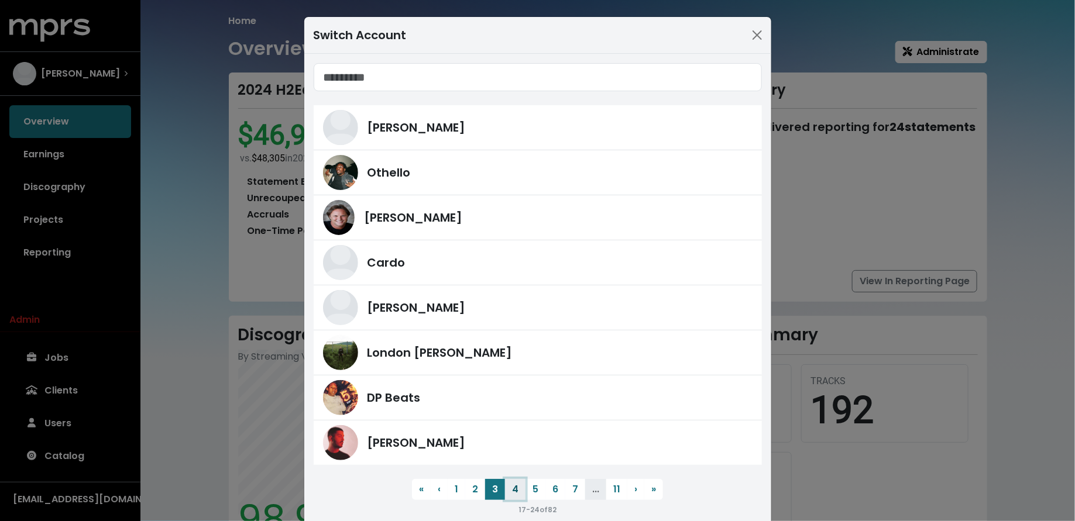
click at [523, 481] on button "4" at bounding box center [515, 489] width 20 height 21
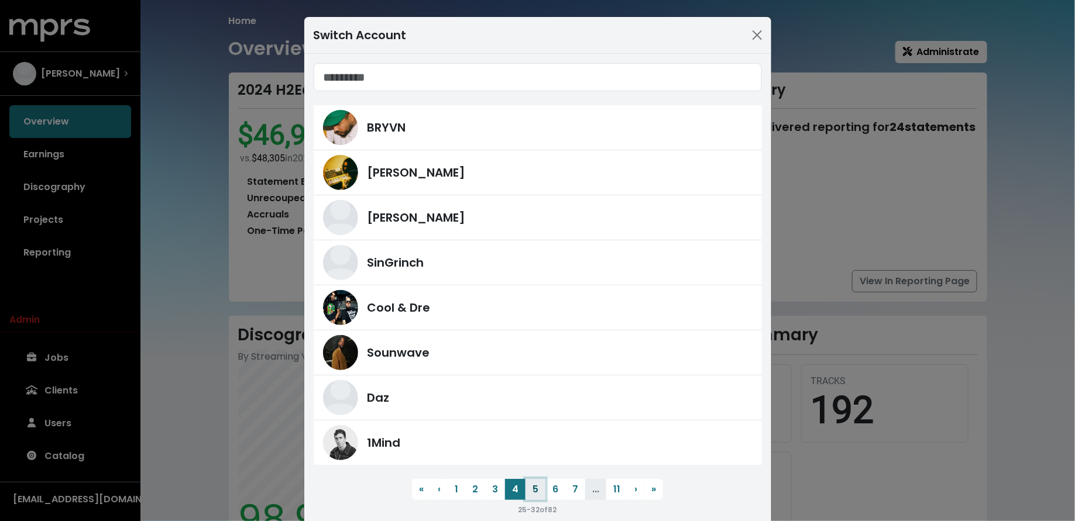
click at [533, 485] on button "5" at bounding box center [535, 489] width 20 height 21
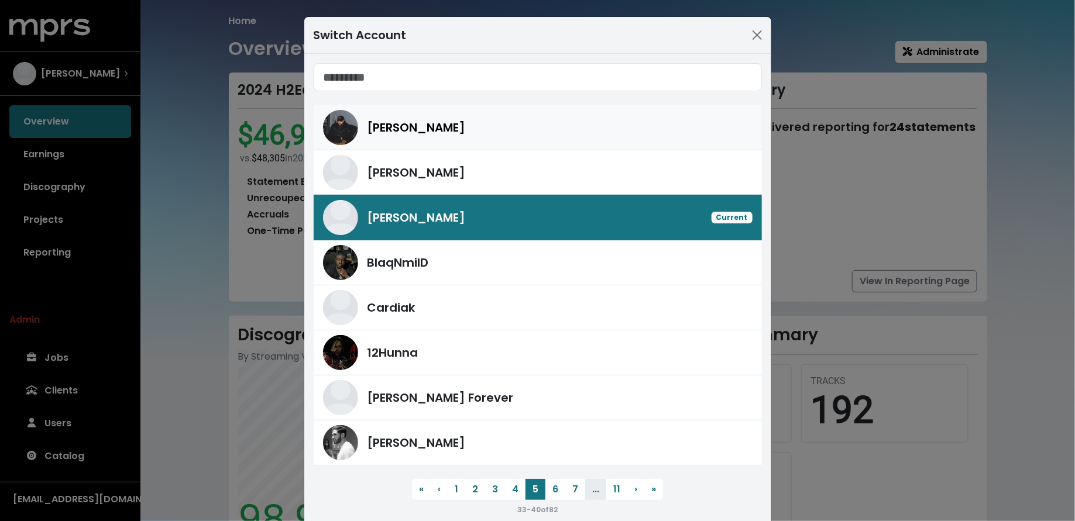
click at [446, 139] on div "Coleman" at bounding box center [537, 127] width 429 height 35
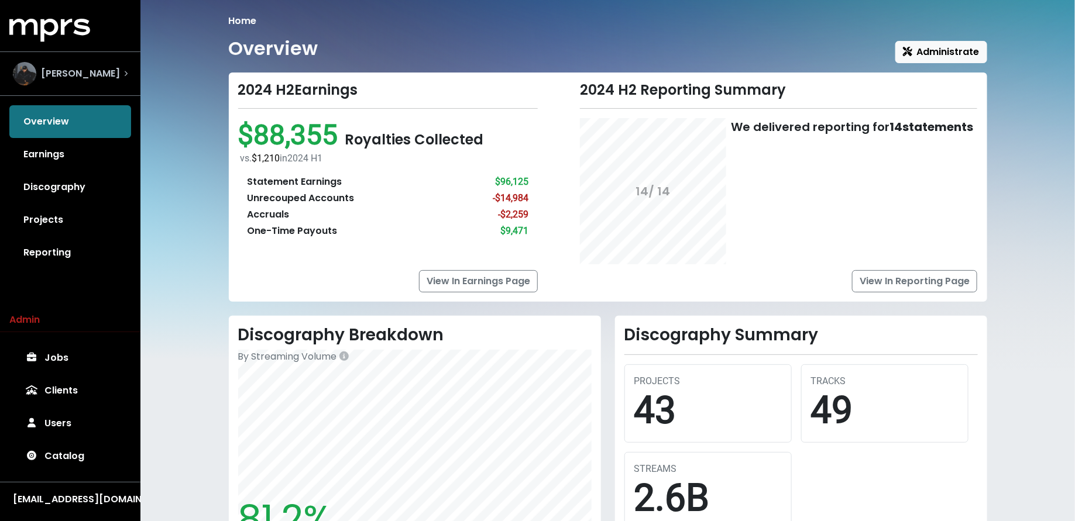
click at [42, 70] on span "Coleman" at bounding box center [80, 74] width 79 height 14
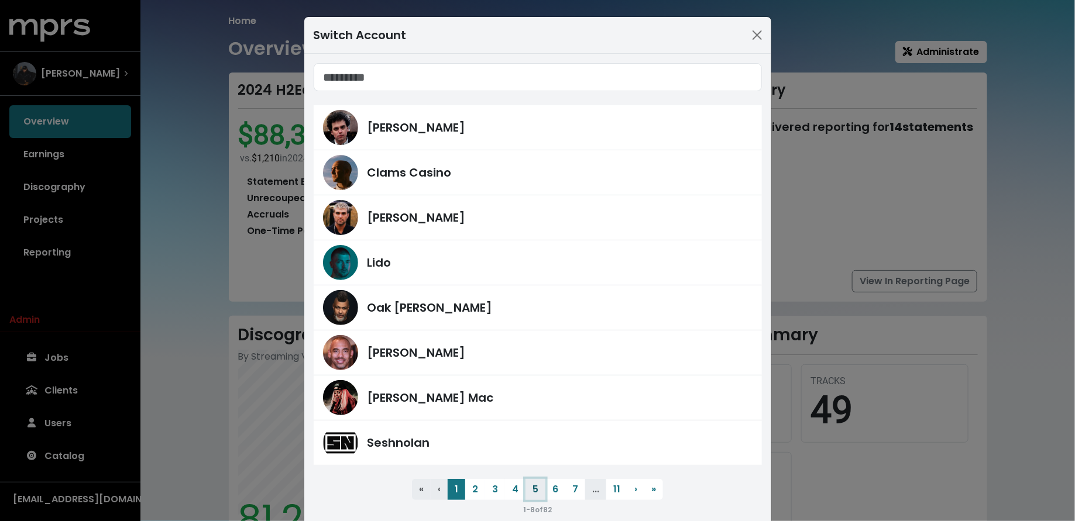
click at [538, 493] on button "5" at bounding box center [535, 489] width 20 height 21
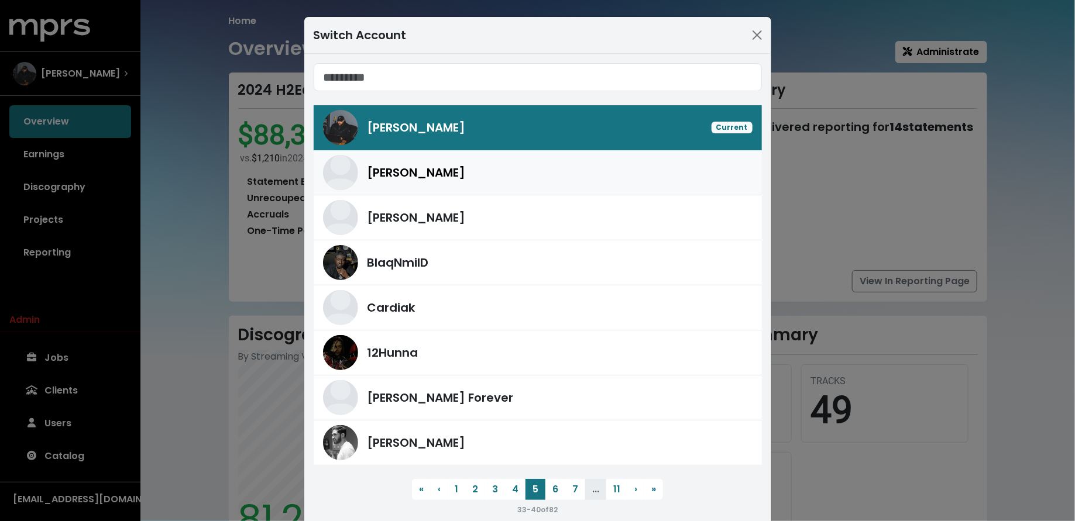
click at [524, 175] on div "Serban Ghenea" at bounding box center [559, 173] width 385 height 18
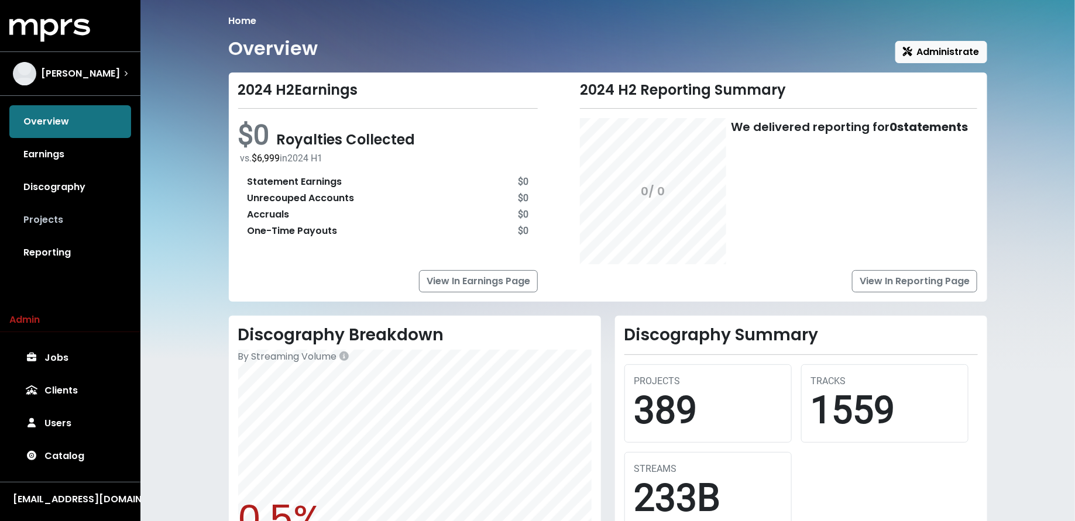
click at [59, 228] on link "Projects" at bounding box center [70, 220] width 122 height 33
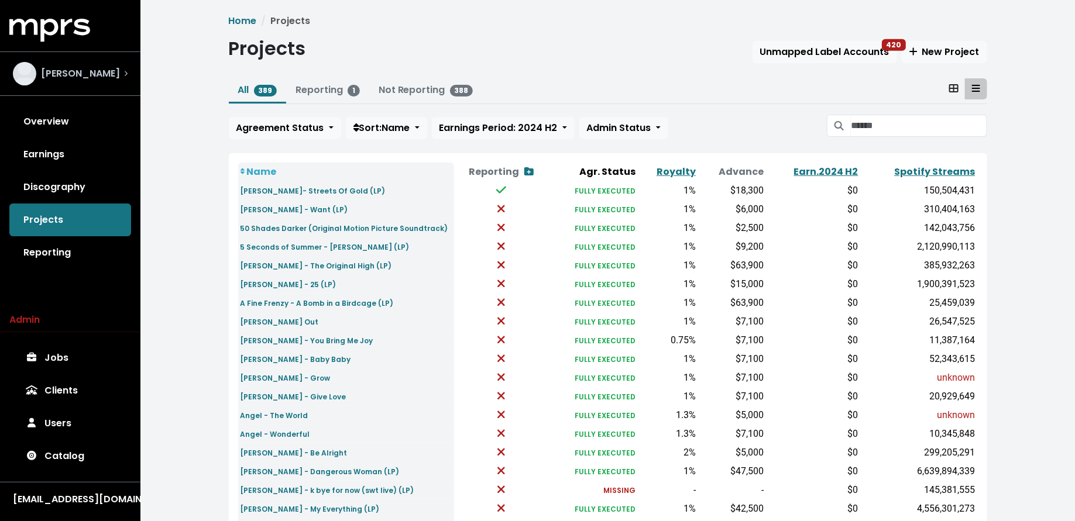
click at [106, 82] on div "Serban Ghenea" at bounding box center [66, 73] width 107 height 23
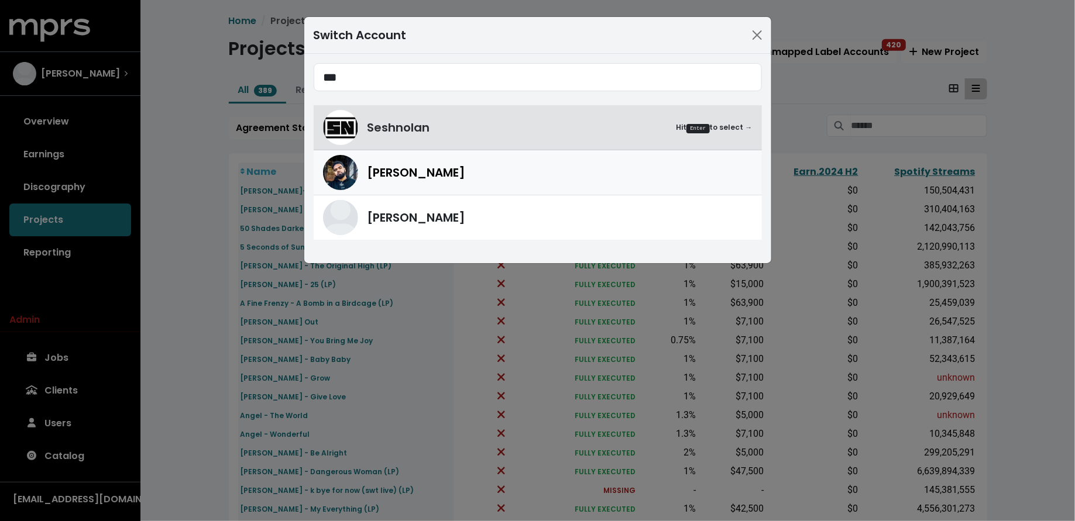
type input "***"
click at [399, 153] on link "Yung Lan" at bounding box center [538, 172] width 448 height 45
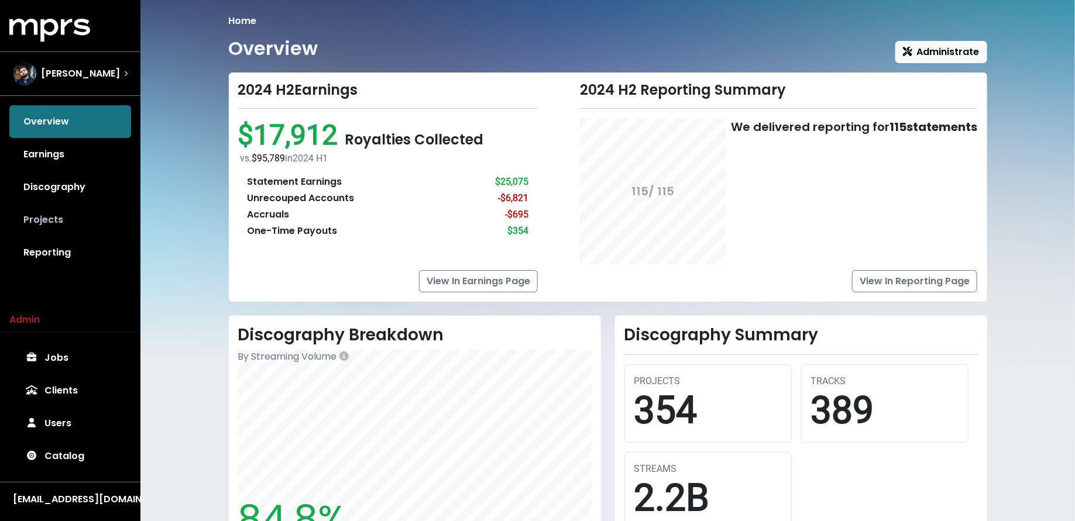
click at [102, 221] on link "Projects" at bounding box center [70, 220] width 122 height 33
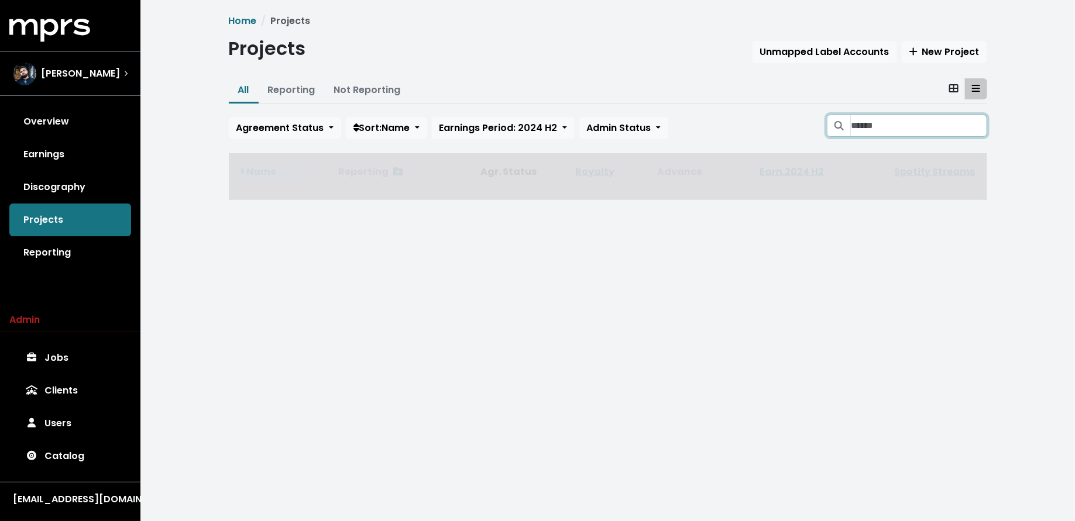
click at [877, 119] on input "Search projects" at bounding box center [918, 126] width 136 height 22
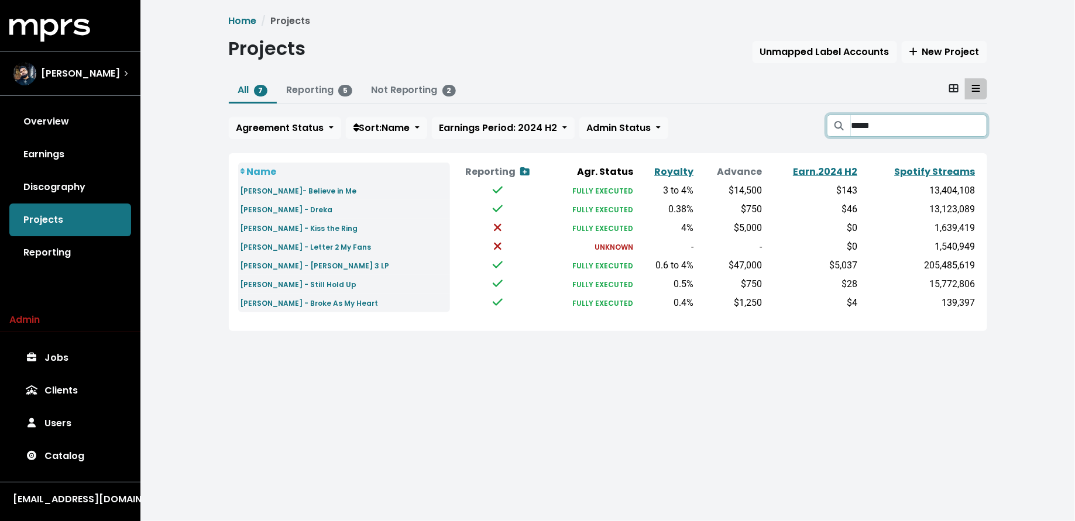
type input "*****"
click at [113, 187] on link "Discography" at bounding box center [70, 187] width 122 height 33
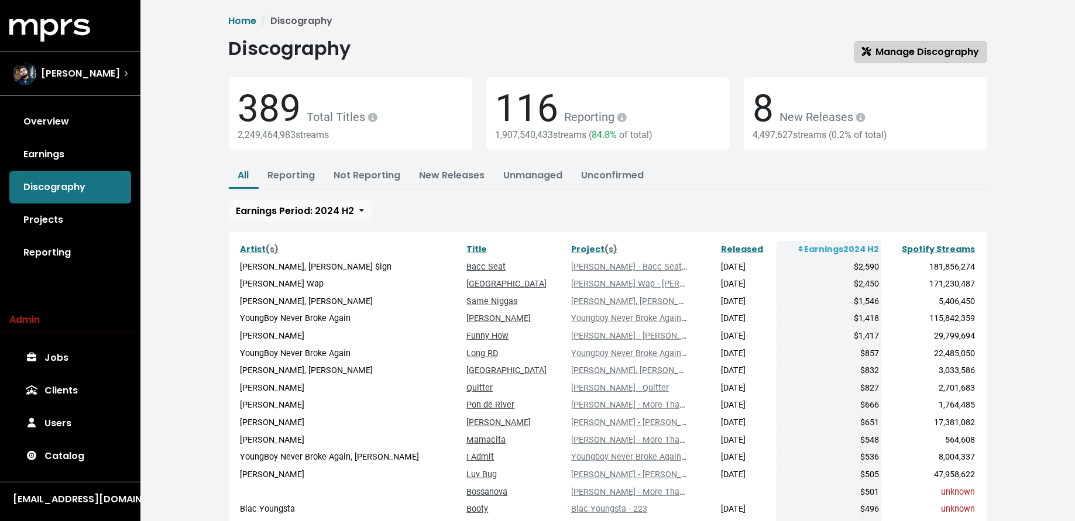
click at [891, 46] on span "Manage Discography" at bounding box center [921, 51] width 118 height 13
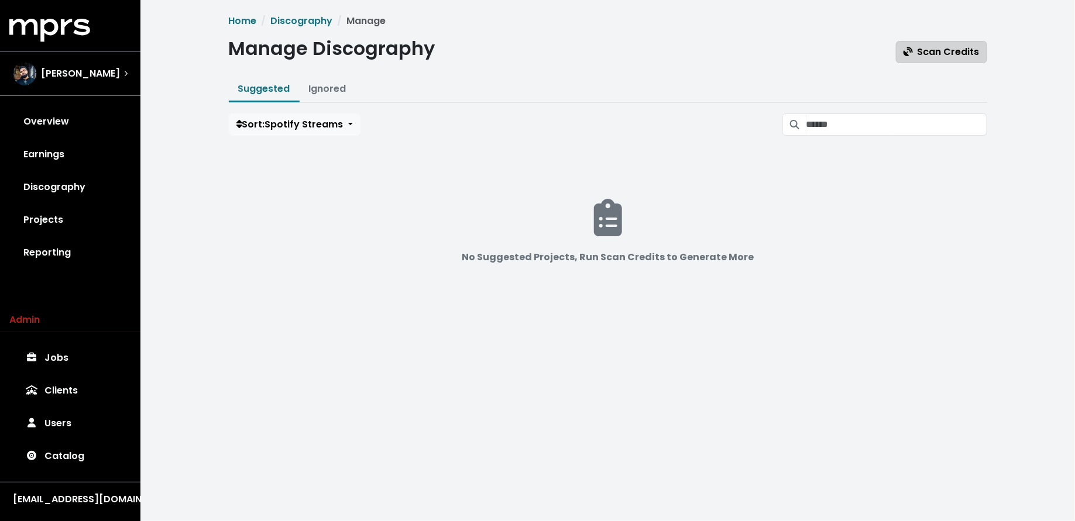
click at [943, 46] on span "Scan Credits" at bounding box center [941, 51] width 76 height 13
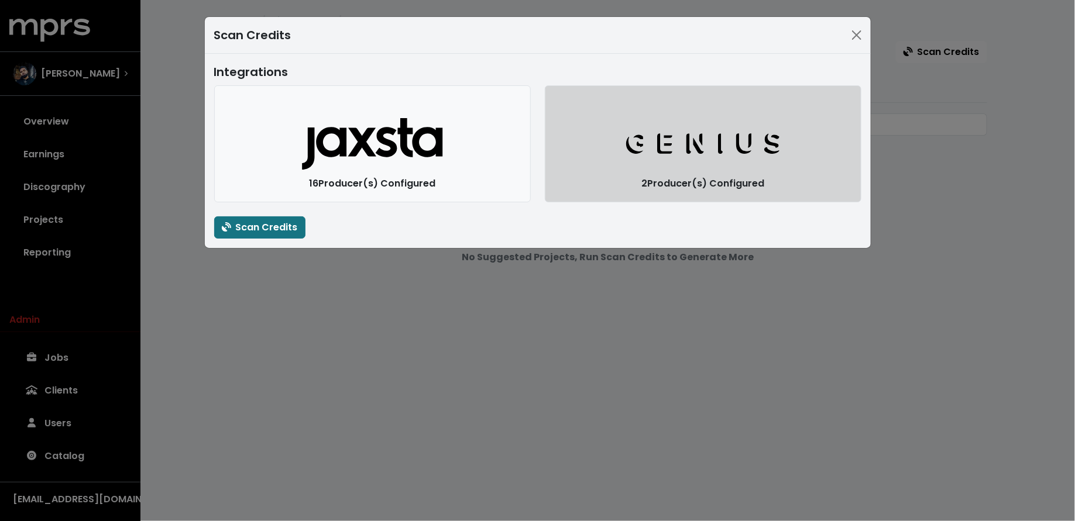
click at [654, 192] on button "Genius Logo" at bounding box center [703, 143] width 316 height 117
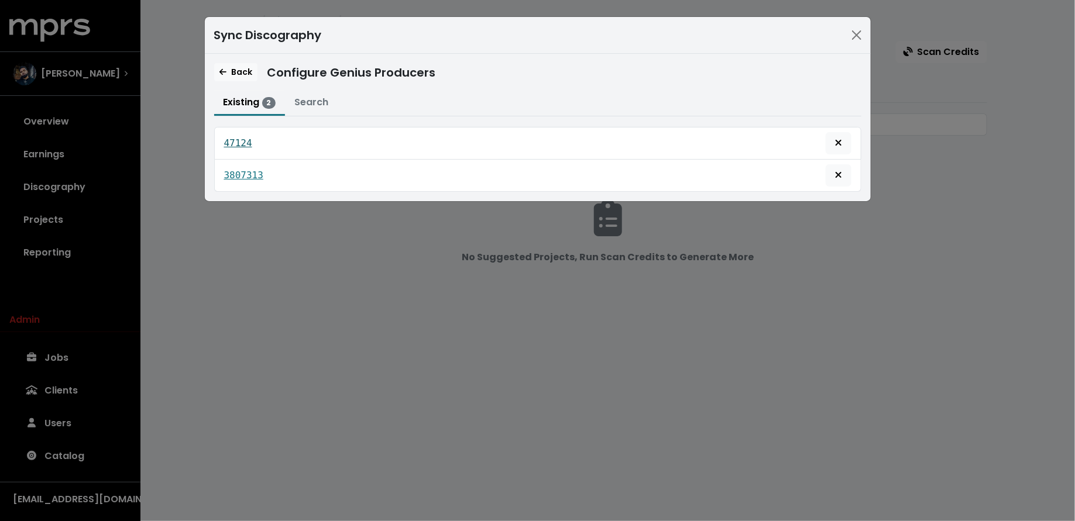
click at [230, 136] on link "47124" at bounding box center [238, 143] width 28 height 14
click at [258, 170] on tt "3807313" at bounding box center [243, 175] width 39 height 11
click at [236, 72] on span "Back" at bounding box center [235, 72] width 33 height 12
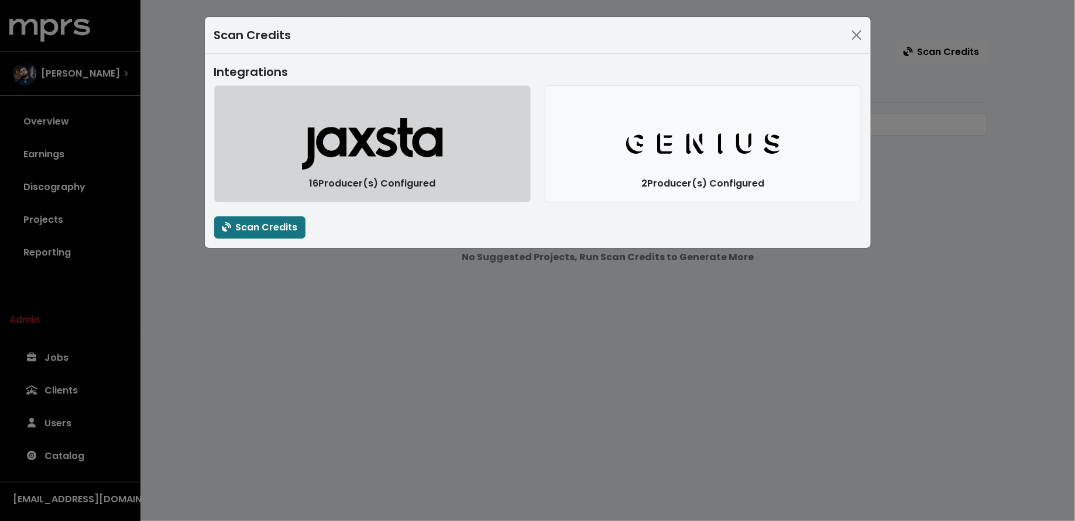
click at [284, 161] on button "Jaxsta Logo" at bounding box center [372, 143] width 316 height 117
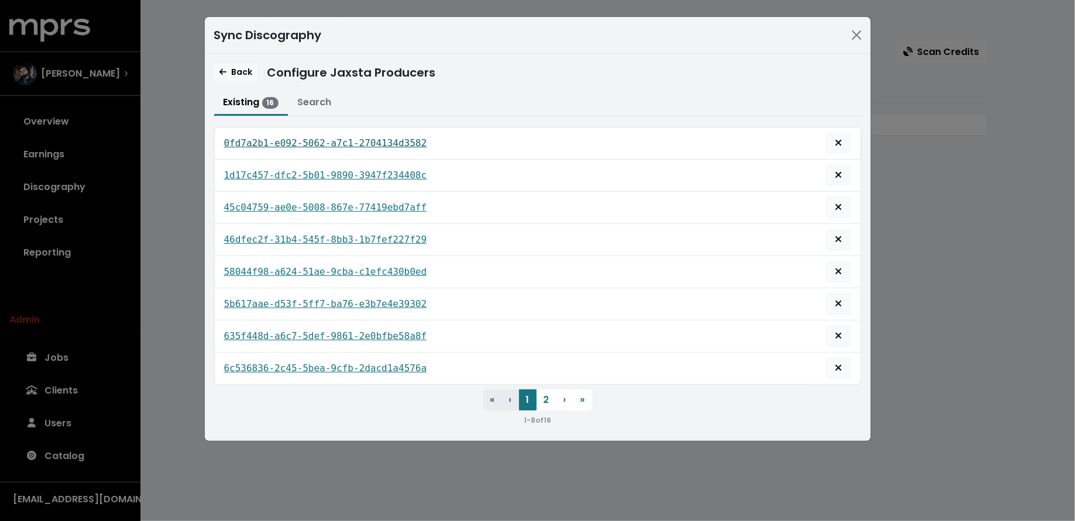
click at [296, 142] on tt "0fd7a2b1-e092-5062-a7c1-2704134d3582" at bounding box center [325, 142] width 203 height 11
click at [293, 173] on tt "1d17c457-dfc2-5b01-9890-3947f234408c" at bounding box center [325, 175] width 203 height 11
click at [235, 68] on span "Back" at bounding box center [235, 72] width 33 height 12
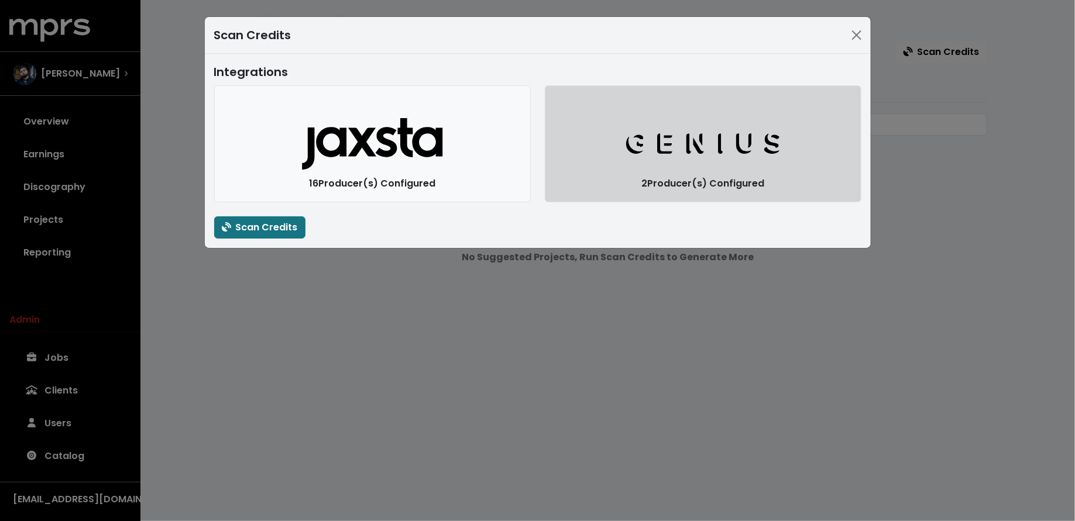
click at [625, 160] on button "Genius Logo" at bounding box center [703, 143] width 316 height 117
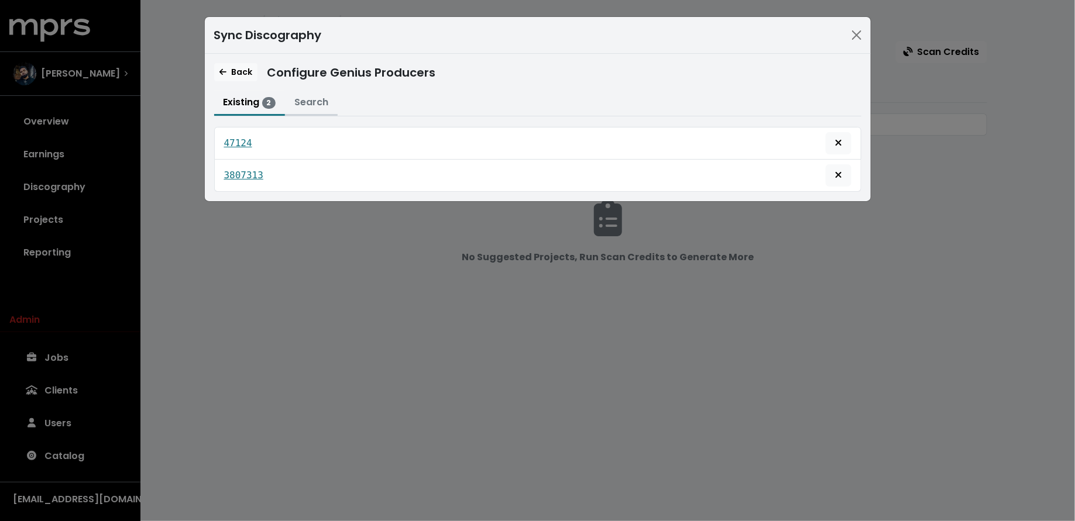
click at [321, 108] on button "Search" at bounding box center [311, 103] width 53 height 25
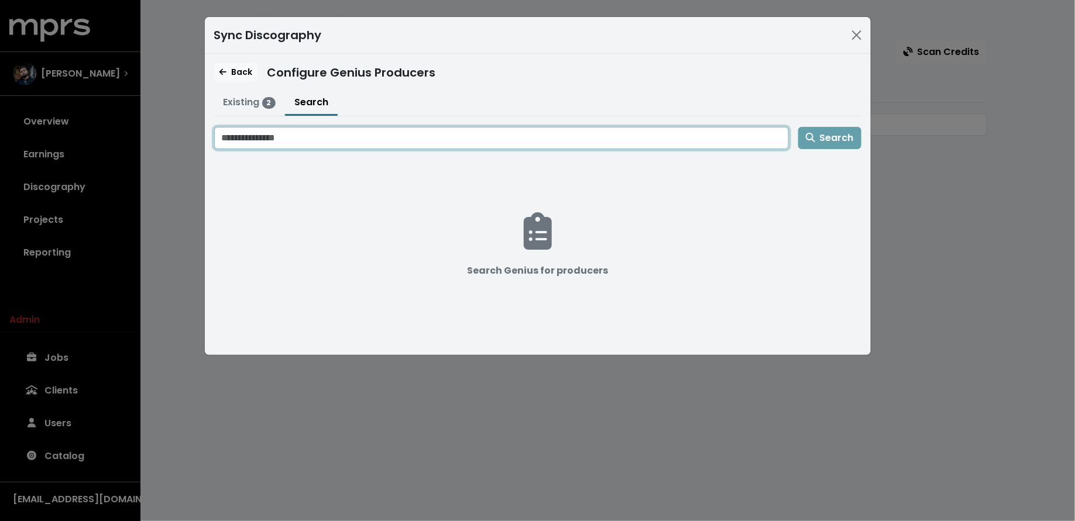
click at [339, 131] on input "Search genius for producers" at bounding box center [501, 138] width 574 height 22
type input "********"
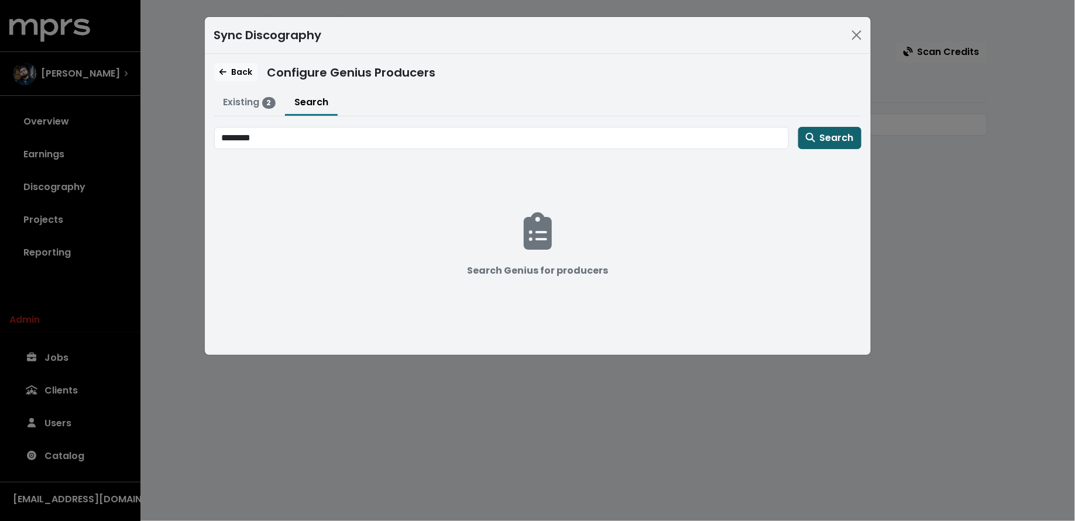
click at [828, 133] on span "Search" at bounding box center [829, 137] width 48 height 13
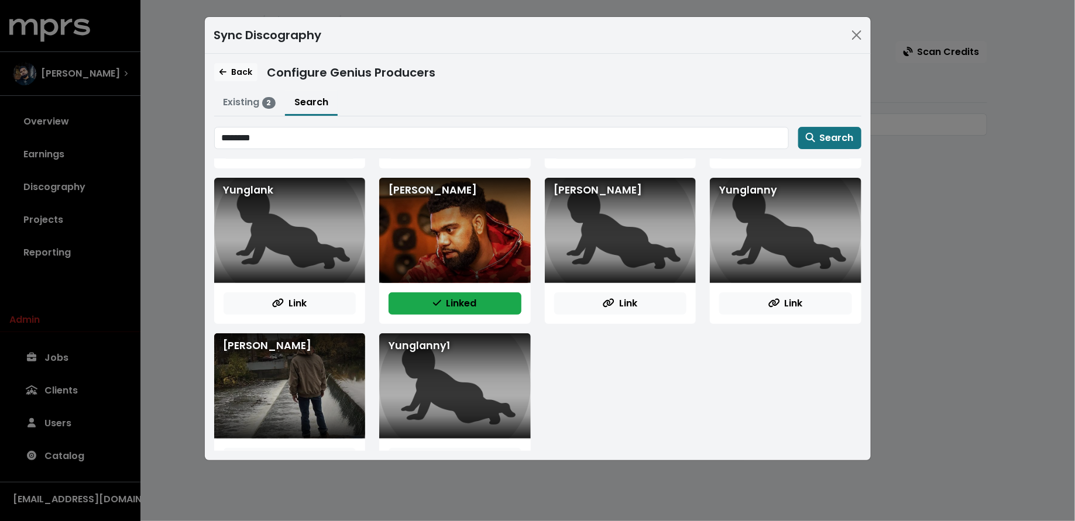
scroll to position [130, 0]
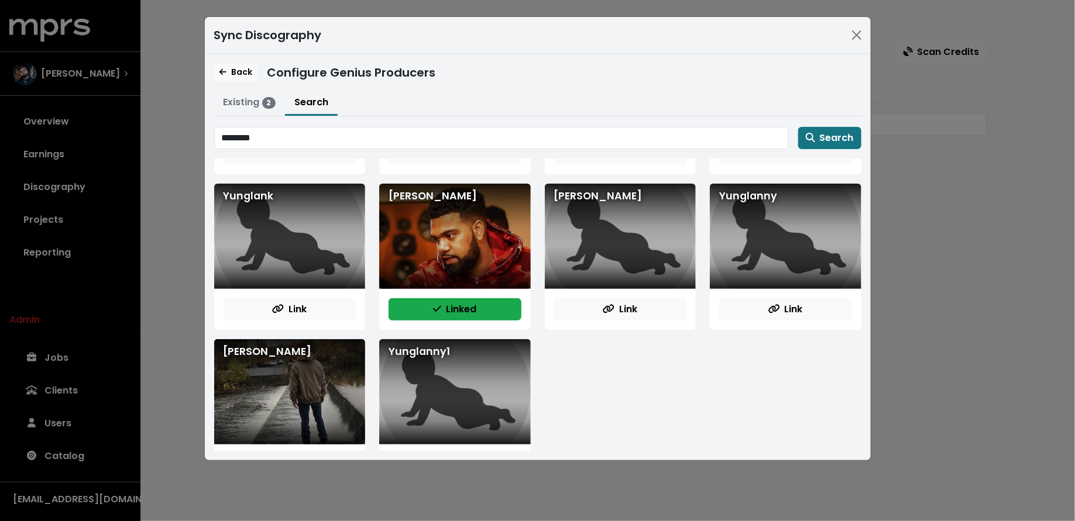
click at [503, 264] on div "Yung Lan" at bounding box center [454, 236] width 151 height 105
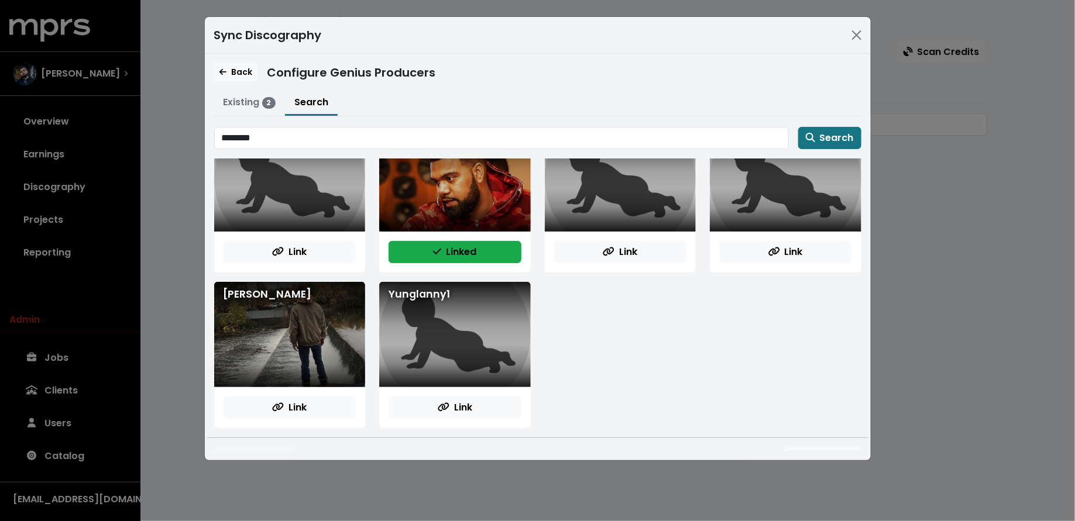
scroll to position [204, 0]
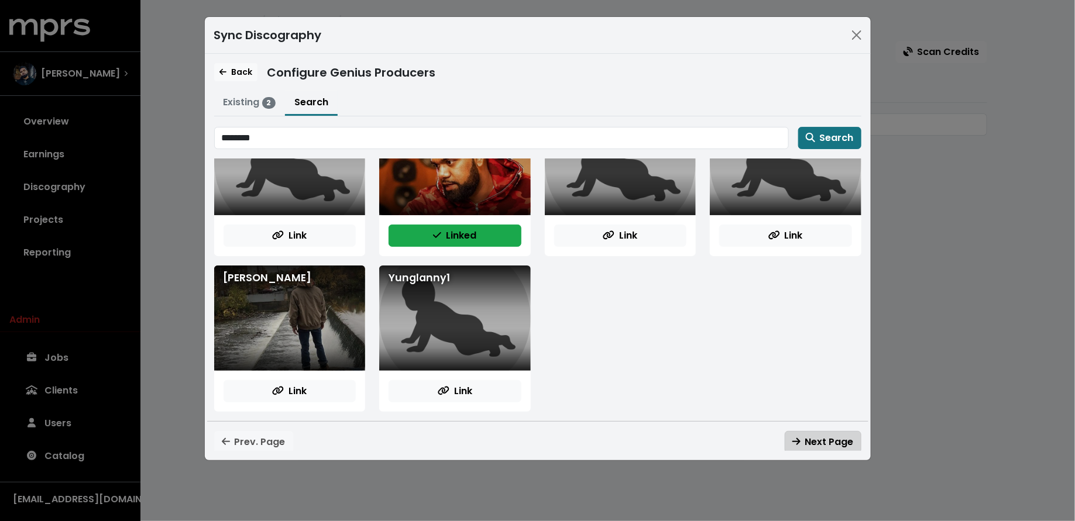
click at [805, 439] on span "Next Page" at bounding box center [822, 441] width 61 height 13
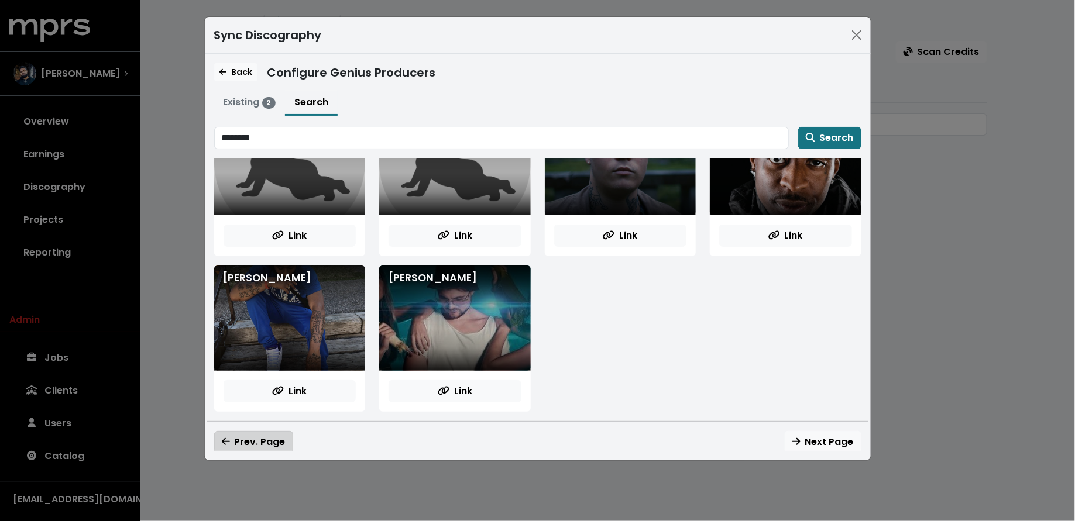
click at [261, 435] on span "Prev. Page" at bounding box center [254, 441] width 64 height 13
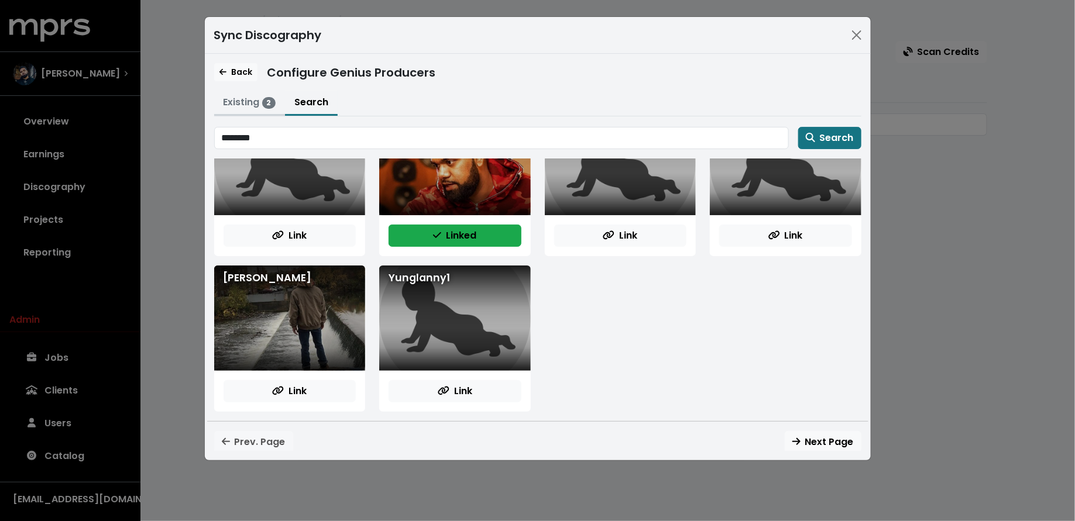
click at [246, 105] on button "Existing 2" at bounding box center [249, 103] width 71 height 25
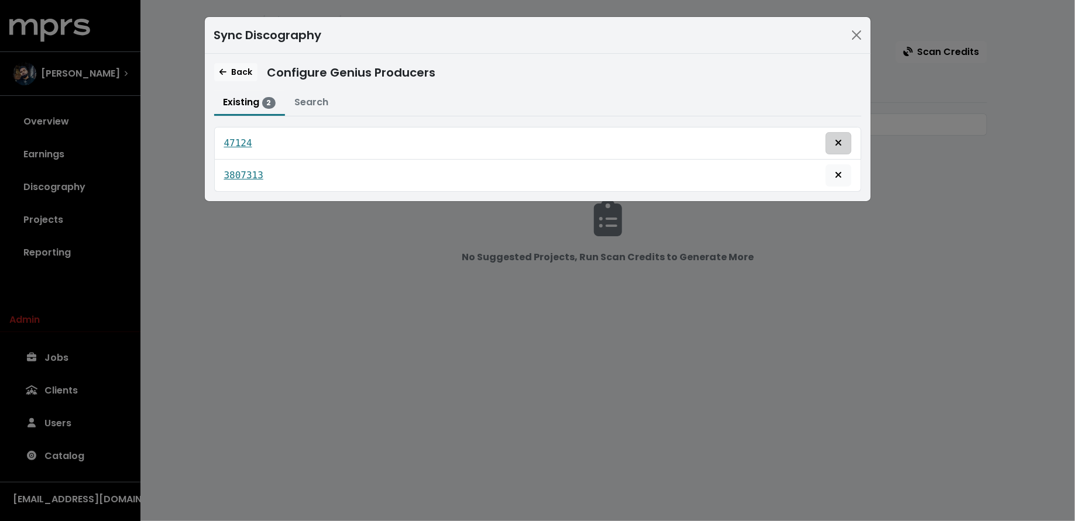
click at [844, 142] on button "Remove this genius producer identification" at bounding box center [838, 143] width 26 height 22
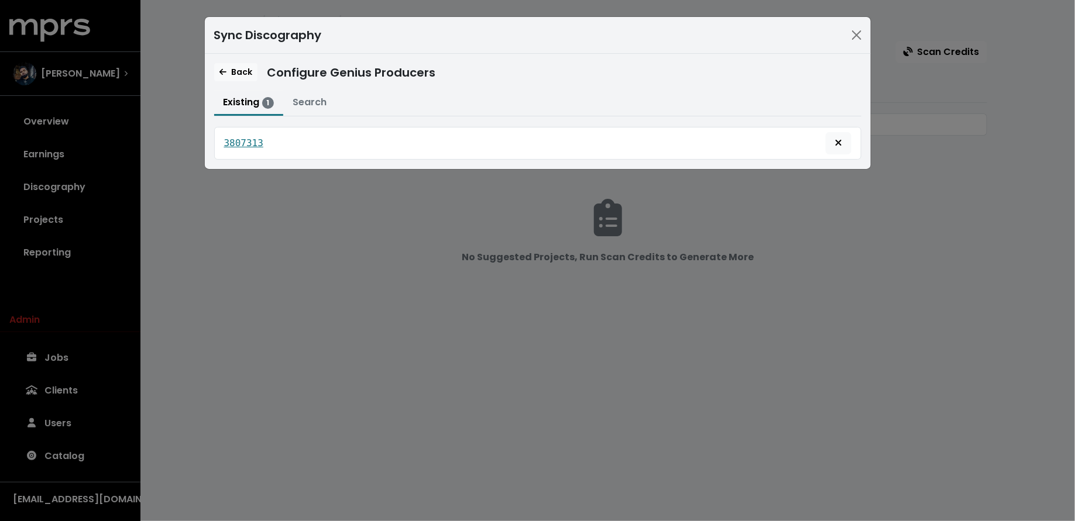
click at [844, 142] on button "Remove this genius producer identification" at bounding box center [838, 143] width 26 height 22
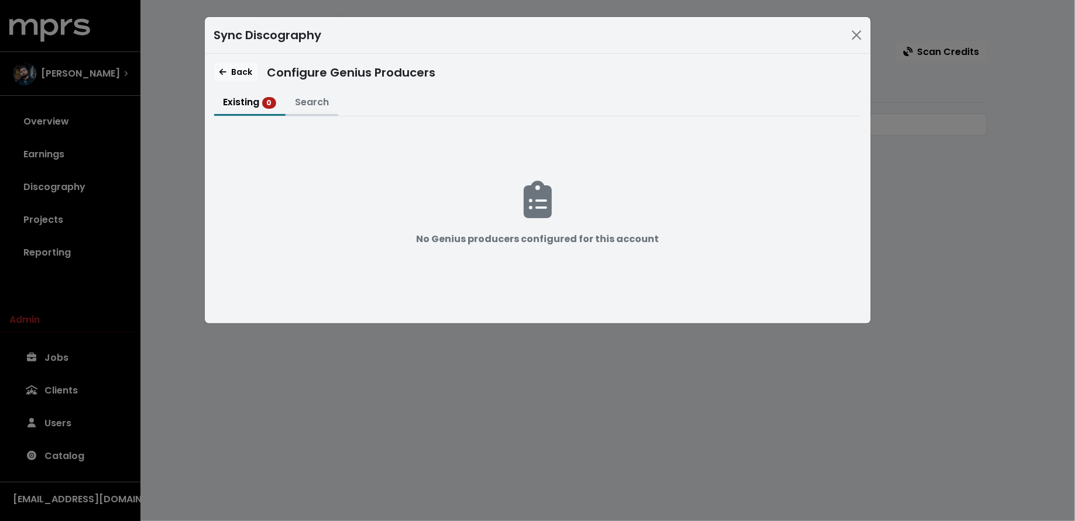
click at [322, 103] on button "Search" at bounding box center [311, 103] width 53 height 25
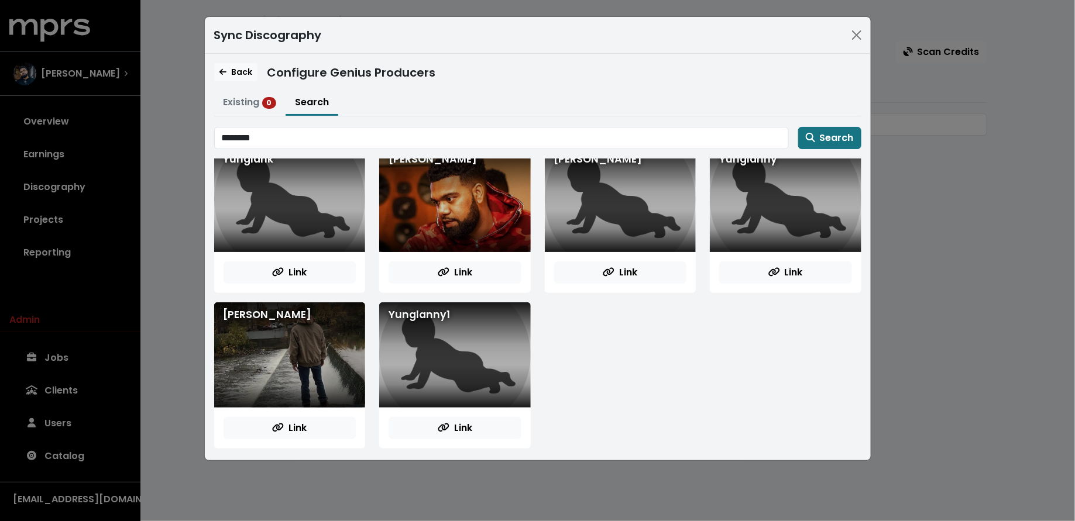
scroll to position [167, 0]
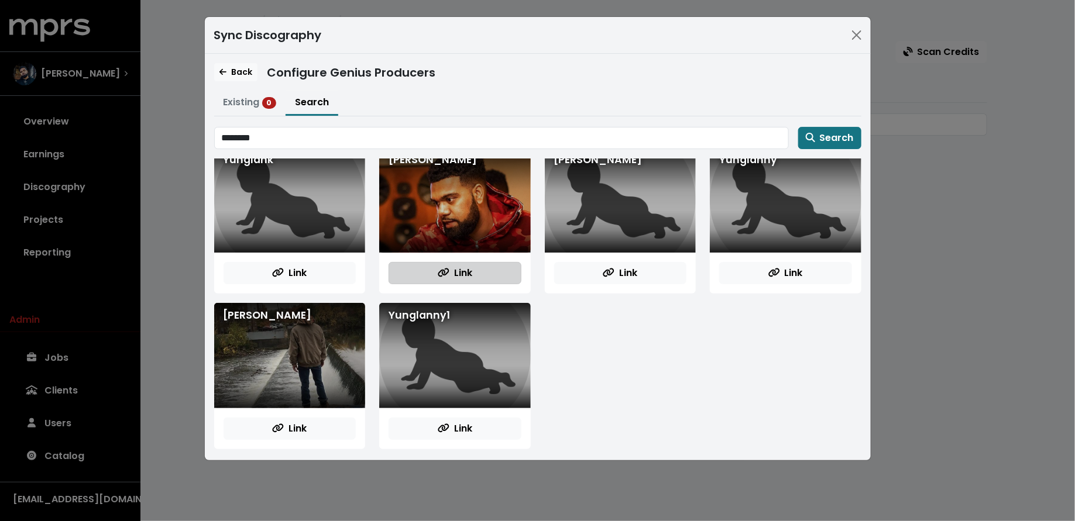
click at [473, 273] on button "Link" at bounding box center [454, 273] width 133 height 22
click at [242, 98] on button "Existing 1" at bounding box center [249, 103] width 70 height 25
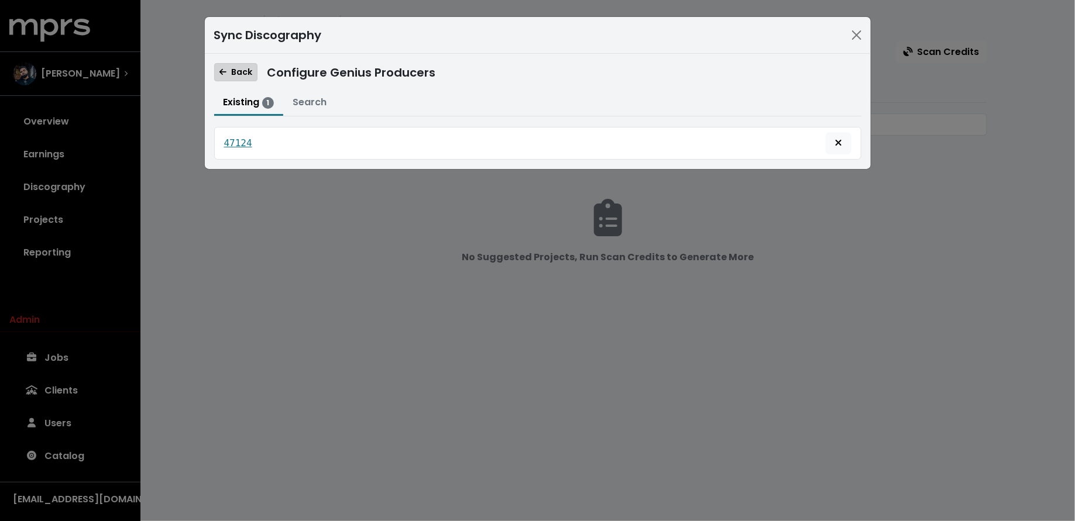
click at [232, 71] on span "Back" at bounding box center [235, 72] width 33 height 12
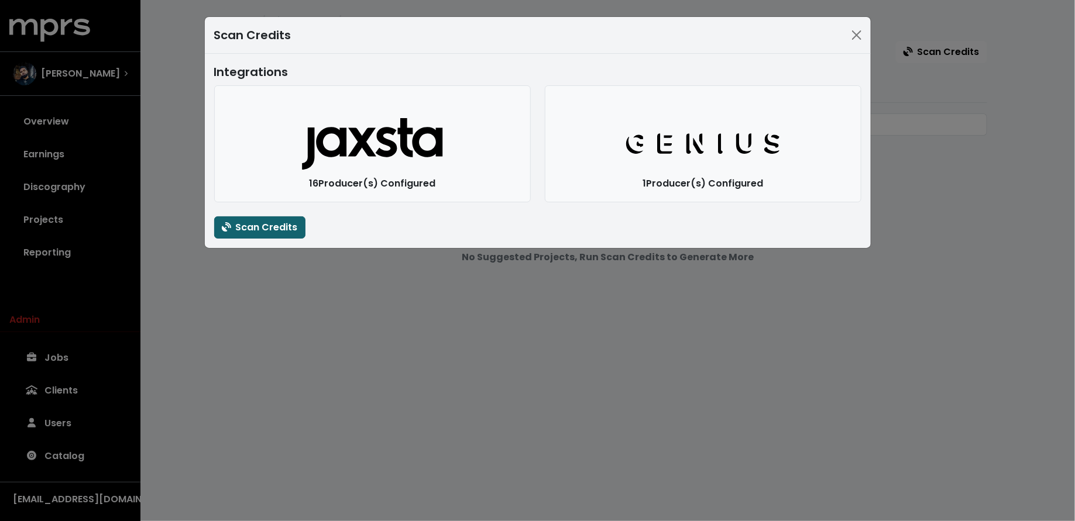
click at [267, 228] on span "Scan Credits" at bounding box center [260, 227] width 76 height 13
click at [253, 273] on div "Scan Credits Integrations Jaxsta Logo 16 Producer(s) Configured Genius Logo 1 P…" at bounding box center [537, 260] width 1075 height 521
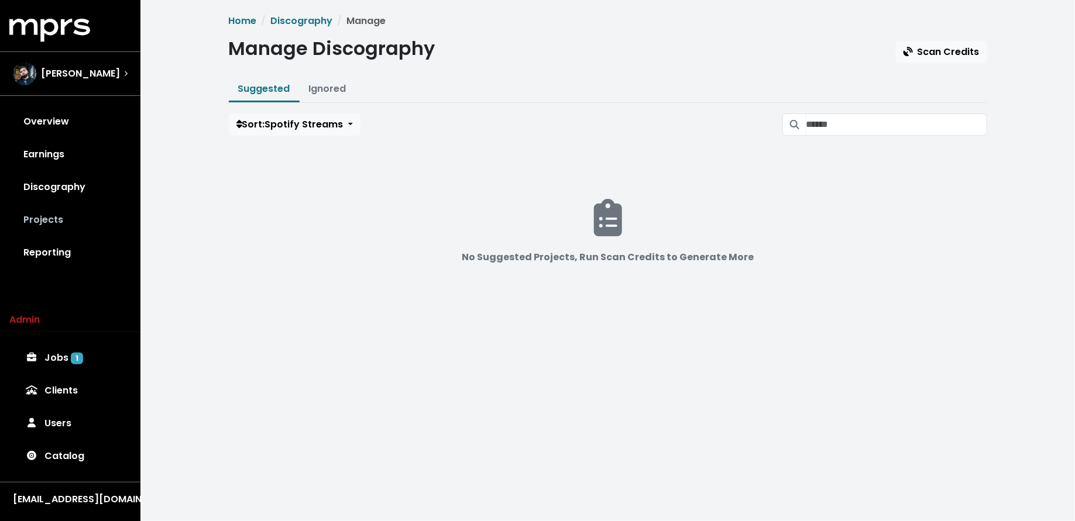
click at [40, 211] on link "Projects" at bounding box center [70, 220] width 122 height 33
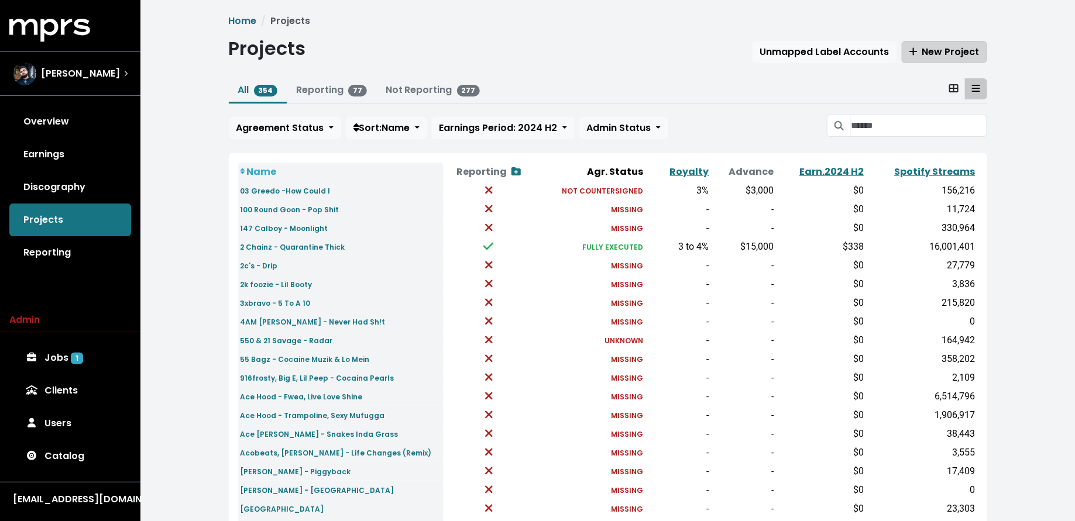
click at [935, 52] on span "New Project" at bounding box center [944, 51] width 70 height 13
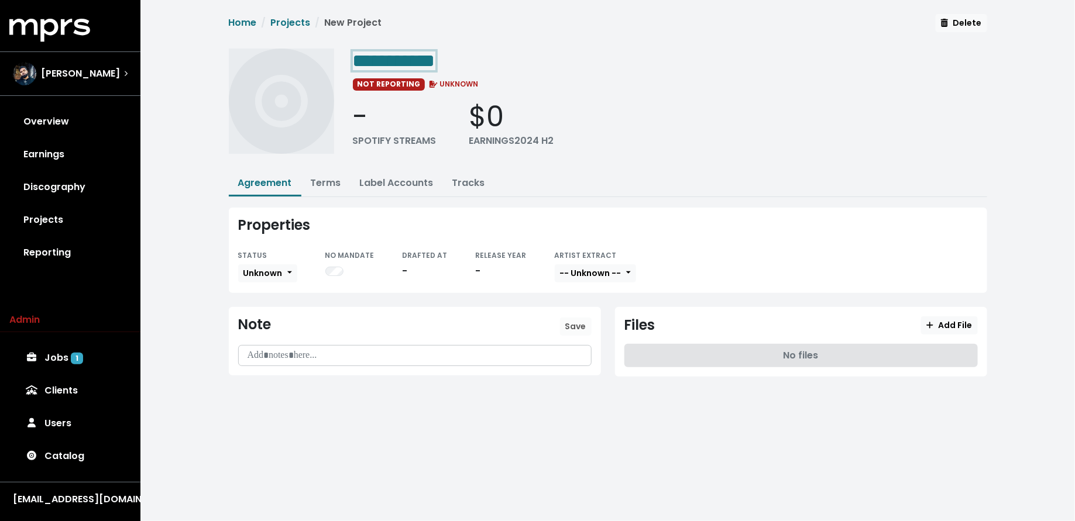
click at [466, 61] on div "**********" at bounding box center [670, 60] width 634 height 23
click at [509, 61] on span "**********" at bounding box center [455, 60] width 204 height 19
click at [536, 66] on span "**********" at bounding box center [451, 60] width 197 height 19
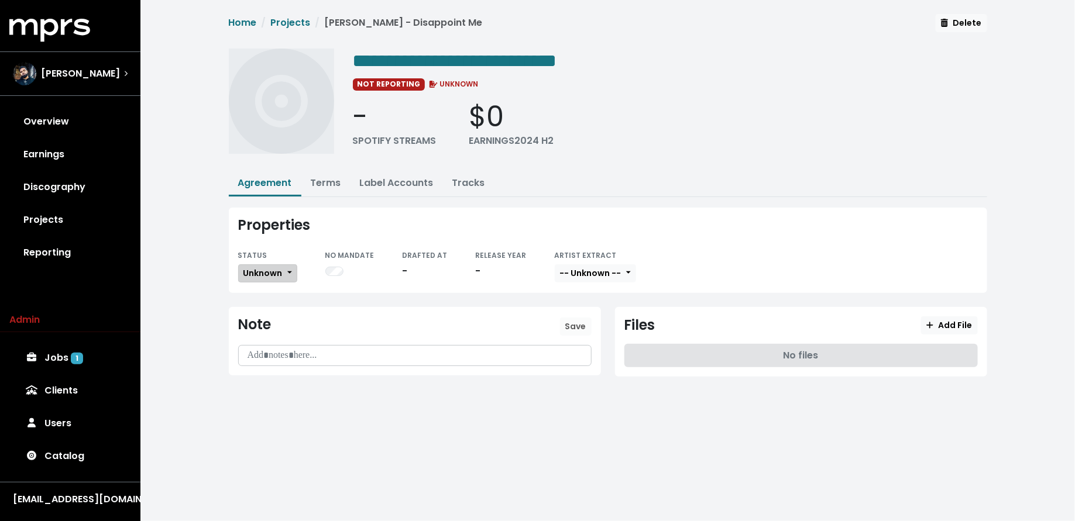
click at [252, 267] on span "Unknown" at bounding box center [262, 273] width 39 height 12
click at [258, 386] on link "Fully Executed" at bounding box center [294, 390] width 110 height 19
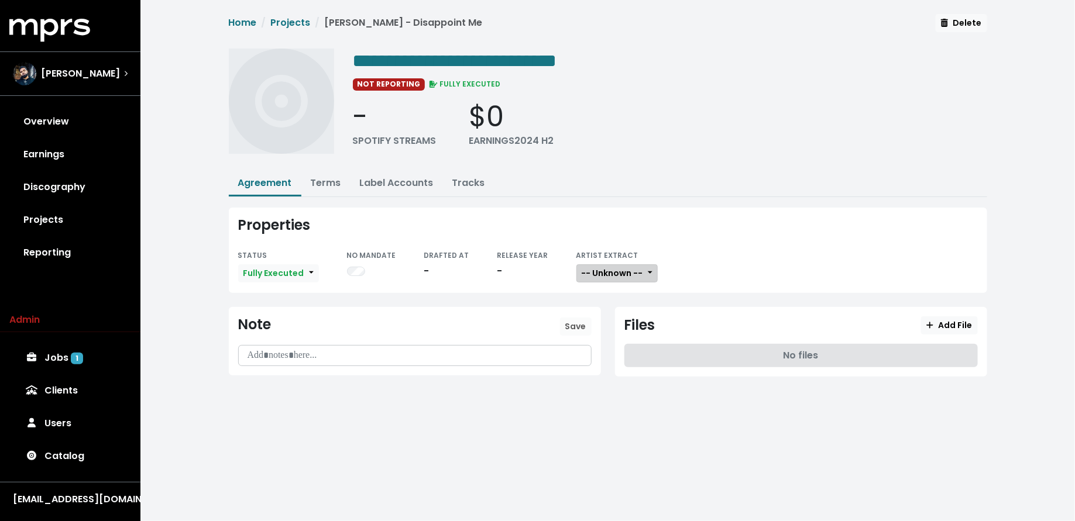
click at [618, 277] on button "-- Unknown --" at bounding box center [616, 273] width 81 height 18
click at [617, 341] on div "-- Unknown -- Available Not Available" at bounding box center [623, 316] width 94 height 67
click at [617, 337] on link "Not Available" at bounding box center [623, 334] width 92 height 19
click at [321, 186] on link "Terms" at bounding box center [326, 182] width 30 height 13
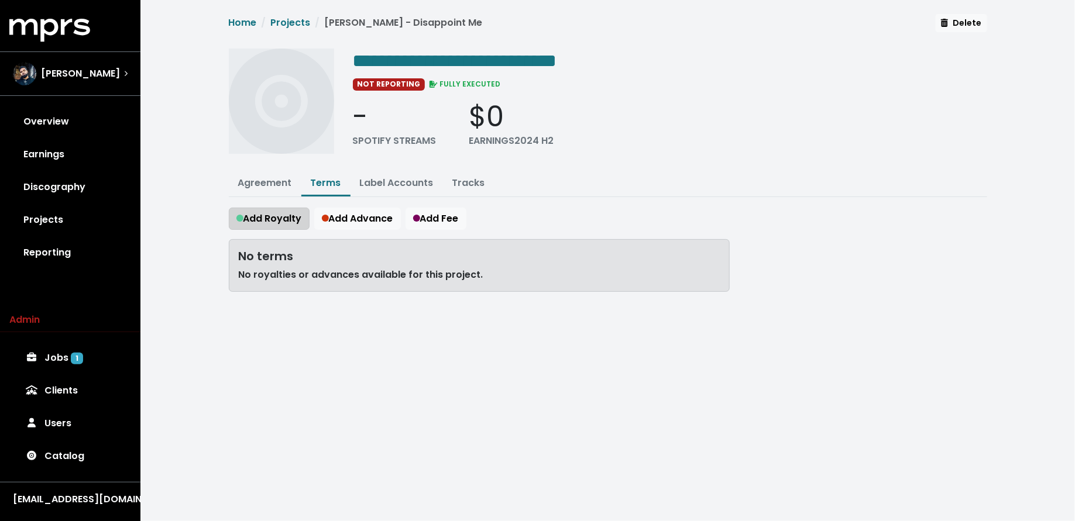
click at [283, 220] on span "Add Royalty" at bounding box center [269, 218] width 66 height 13
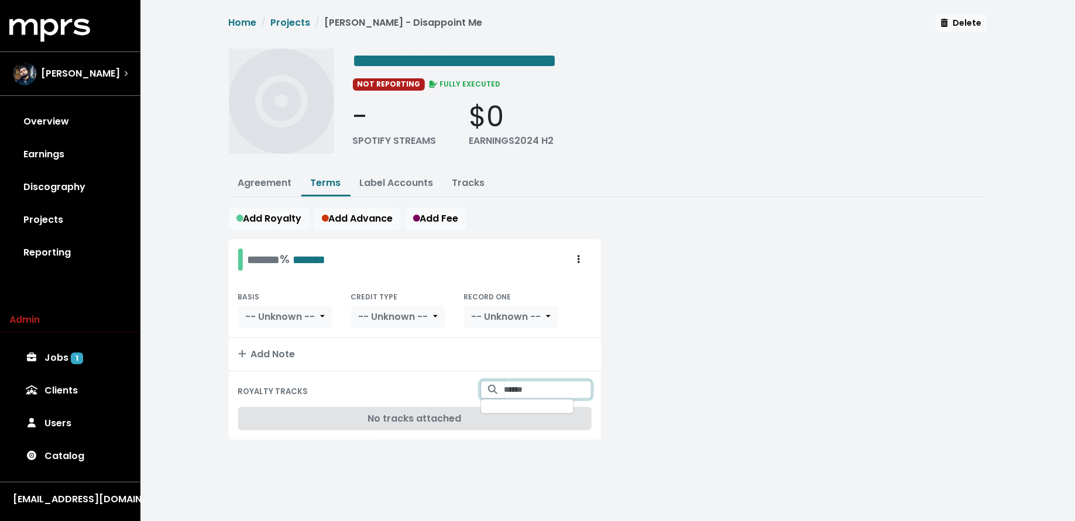
click at [518, 383] on input "Search for tracks by title and link them to this royalty" at bounding box center [547, 390] width 87 height 18
type input "**********"
click at [252, 257] on div "******* % *******" at bounding box center [286, 259] width 78 height 18
click at [252, 256] on div "******* % *******" at bounding box center [286, 259] width 78 height 18
click at [255, 328] on div "BASIS -- Unknown -- CREDIT TYPE -- Unknown -- RECORD ONE -- Unknown --" at bounding box center [415, 309] width 372 height 58
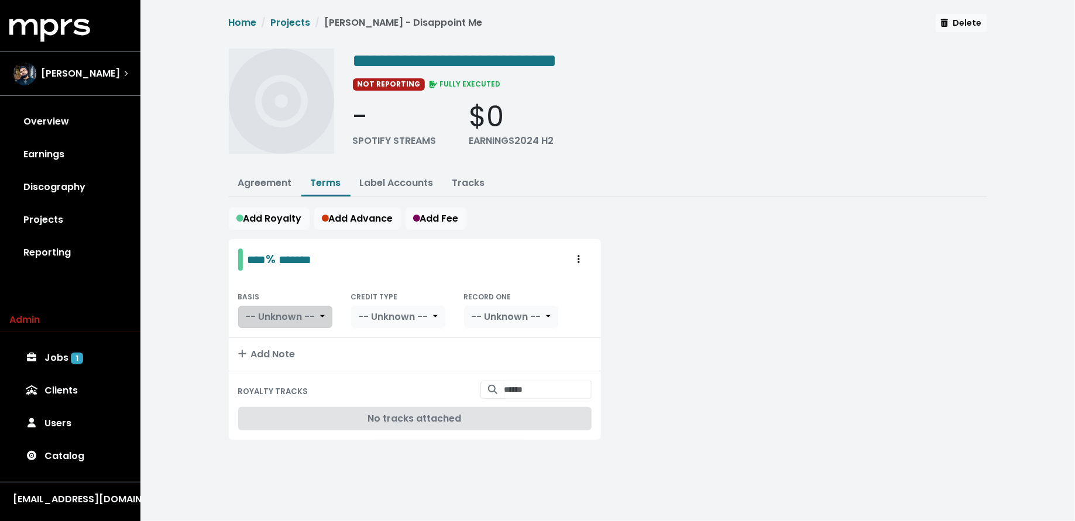
click at [260, 322] on button "-- Unknown --" at bounding box center [285, 317] width 94 height 22
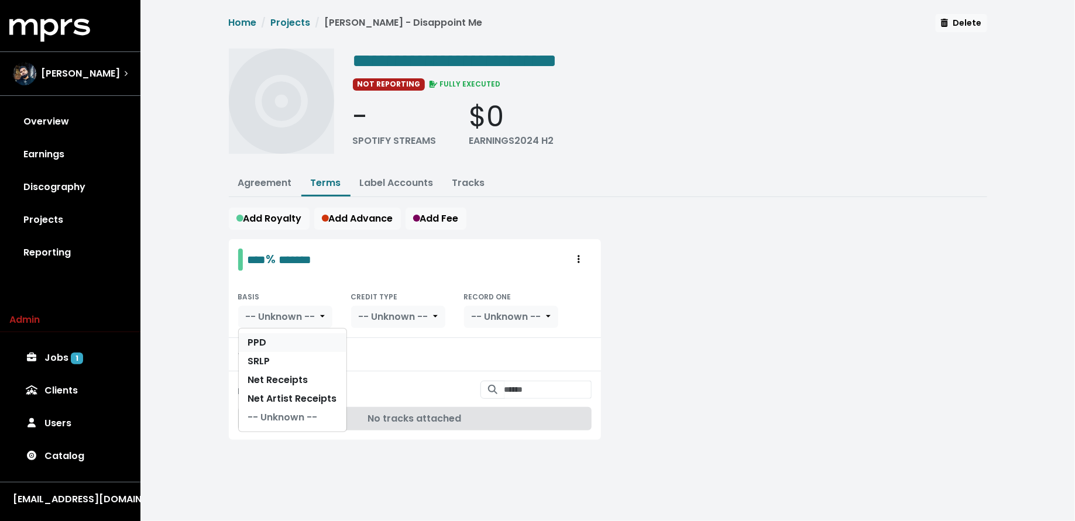
click at [261, 339] on link "PPD" at bounding box center [293, 342] width 108 height 19
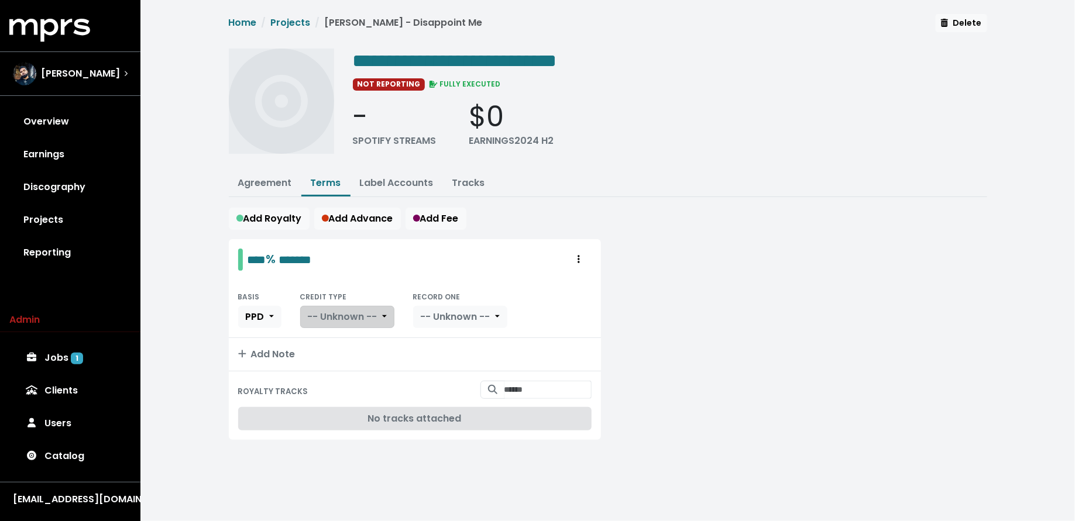
click at [353, 322] on button "-- Unknown --" at bounding box center [347, 317] width 94 height 22
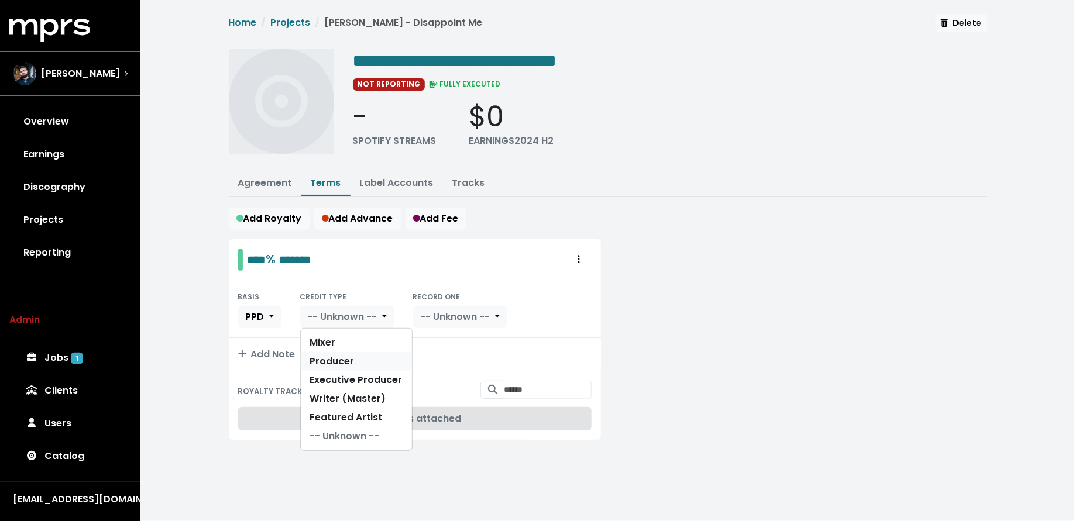
click at [352, 352] on link "Producer" at bounding box center [356, 361] width 111 height 19
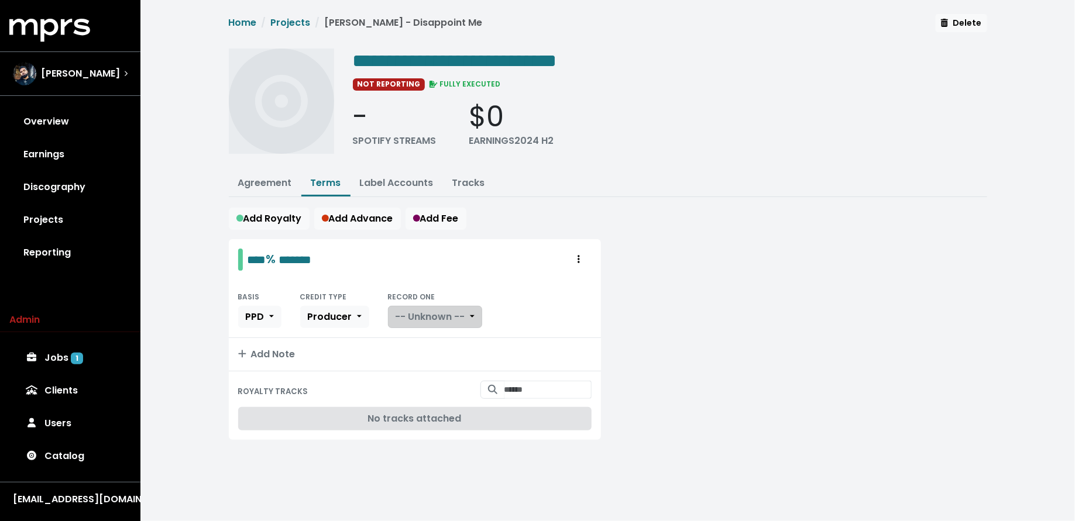
click at [440, 306] on button "-- Unknown --" at bounding box center [435, 317] width 94 height 22
click at [435, 333] on link "Yes" at bounding box center [434, 342] width 92 height 19
click at [334, 216] on span "Add Advance" at bounding box center [357, 218] width 71 height 13
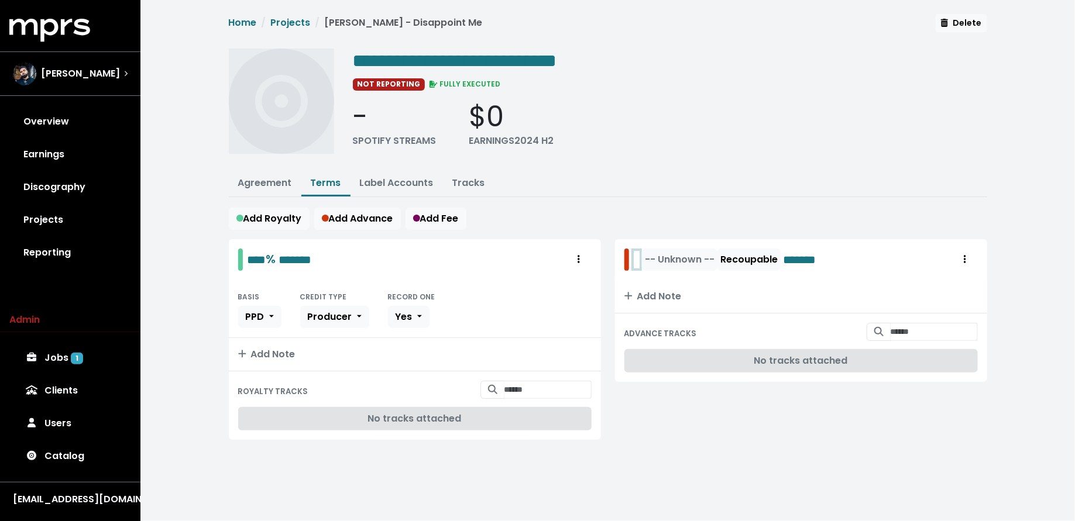
click at [639, 259] on div "-- Unknown -- Recoupable *******" at bounding box center [734, 260] width 203 height 22
click at [698, 256] on span "-- Unknown --" at bounding box center [705, 259] width 70 height 13
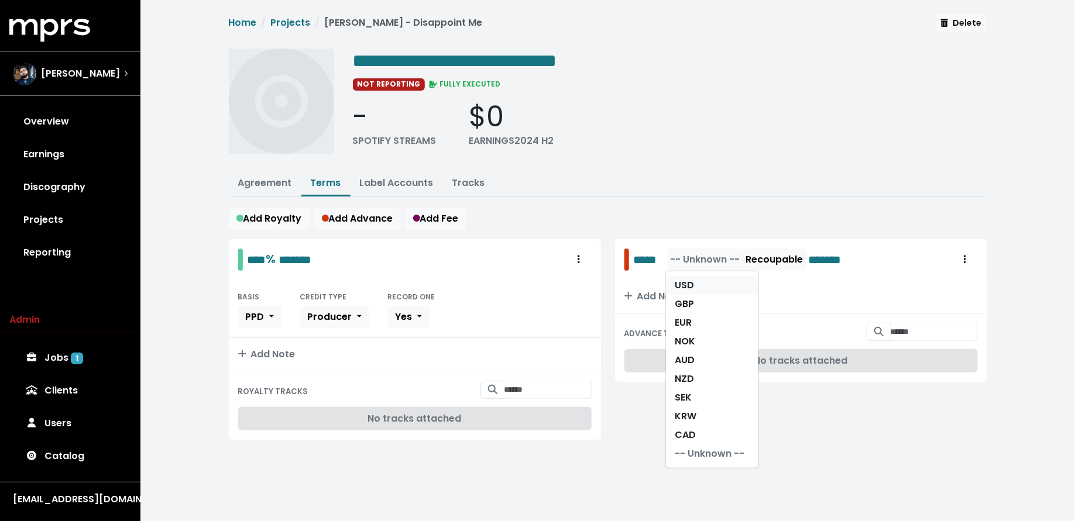
click at [698, 278] on link "USD" at bounding box center [712, 285] width 92 height 19
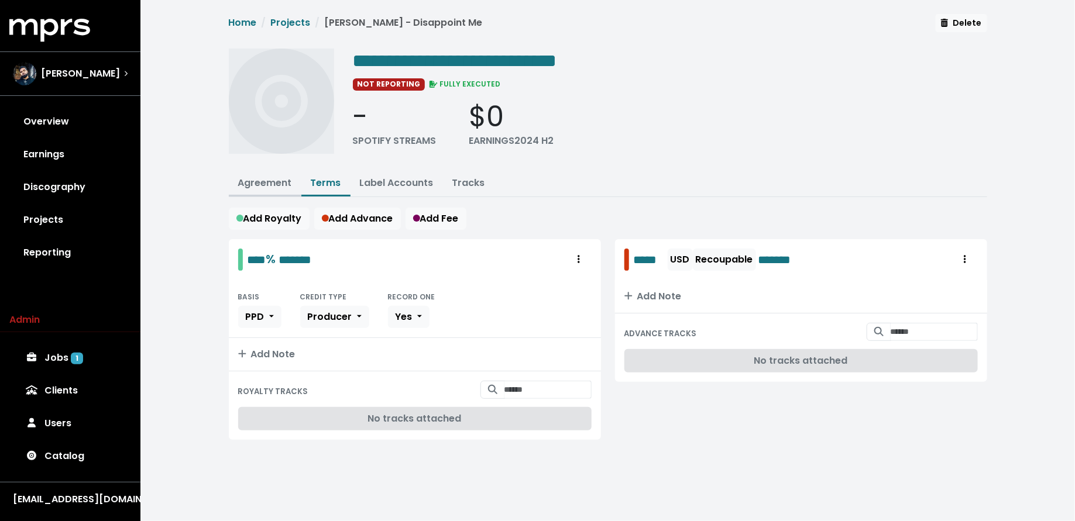
click at [270, 176] on link "Agreement" at bounding box center [265, 182] width 54 height 13
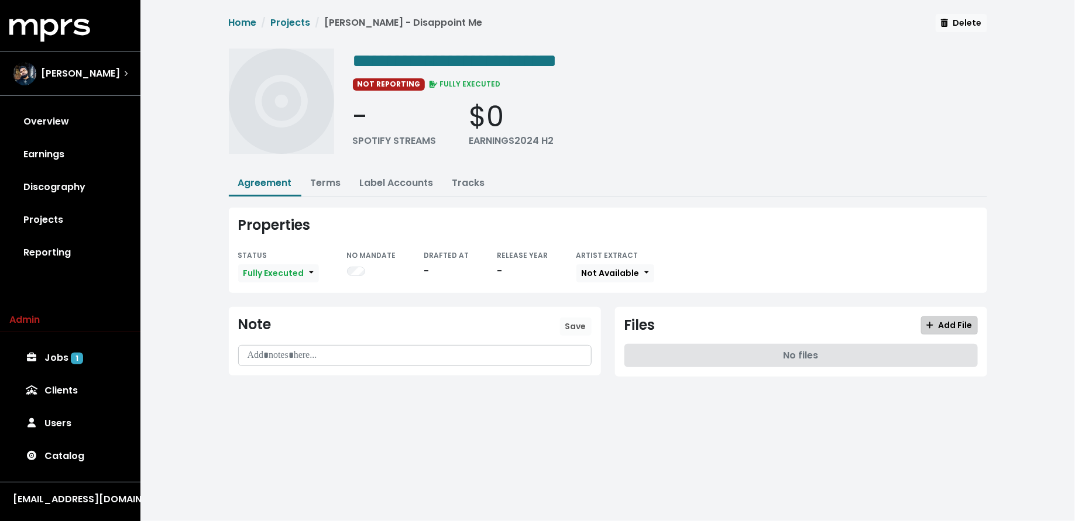
click at [949, 320] on span "Add File" at bounding box center [949, 325] width 46 height 12
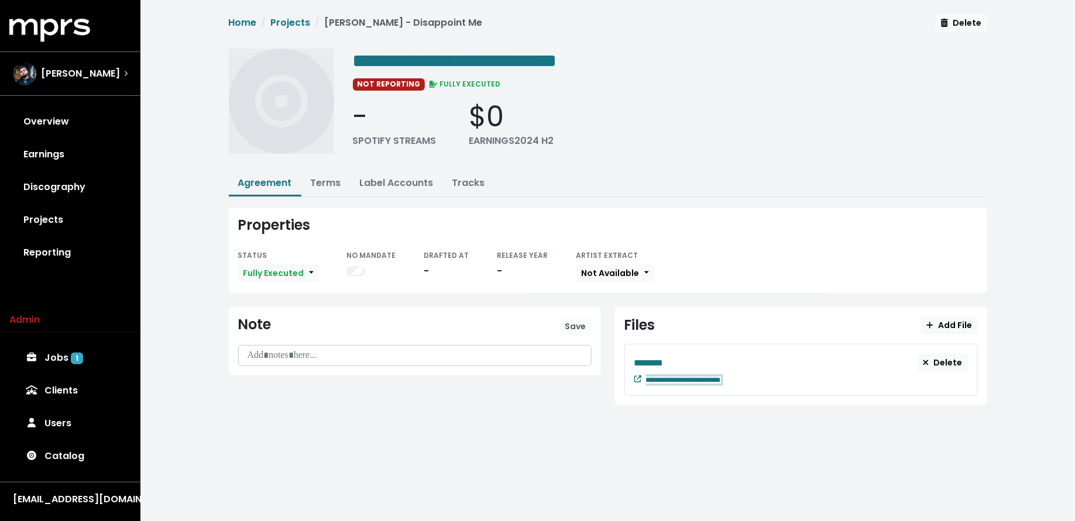
click at [757, 372] on div "**********" at bounding box center [807, 379] width 322 height 14
paste span "Edit value"
click at [679, 357] on div "********" at bounding box center [776, 363] width 284 height 15
click at [63, 450] on link "Catalog" at bounding box center [70, 456] width 122 height 33
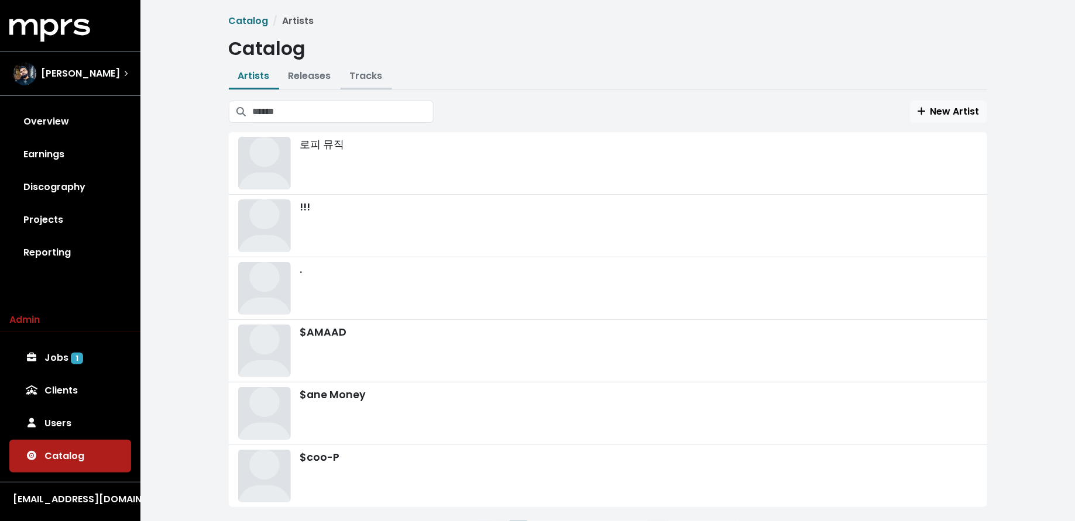
click at [354, 77] on link "Tracks" at bounding box center [366, 75] width 33 height 13
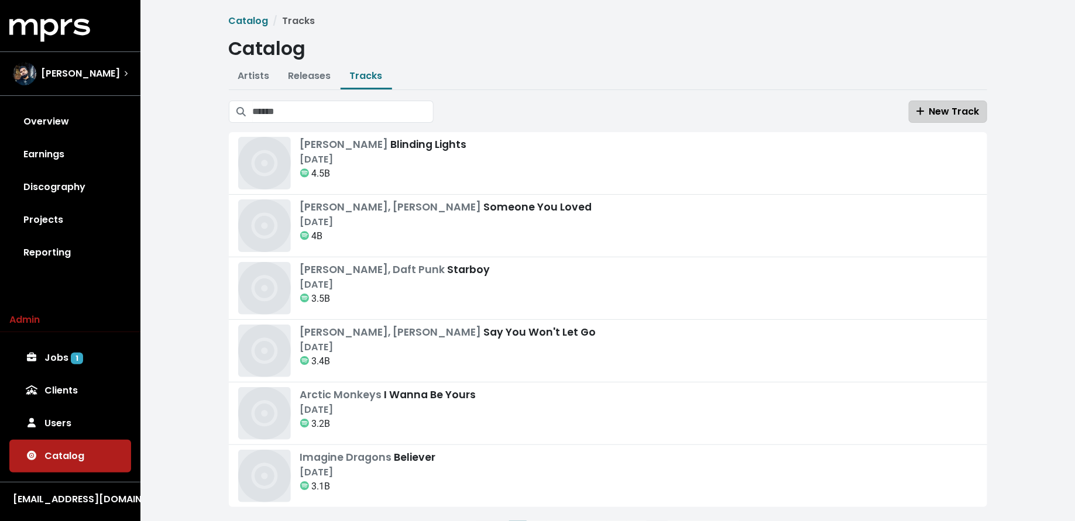
click at [950, 105] on span "New Track" at bounding box center [947, 111] width 63 height 13
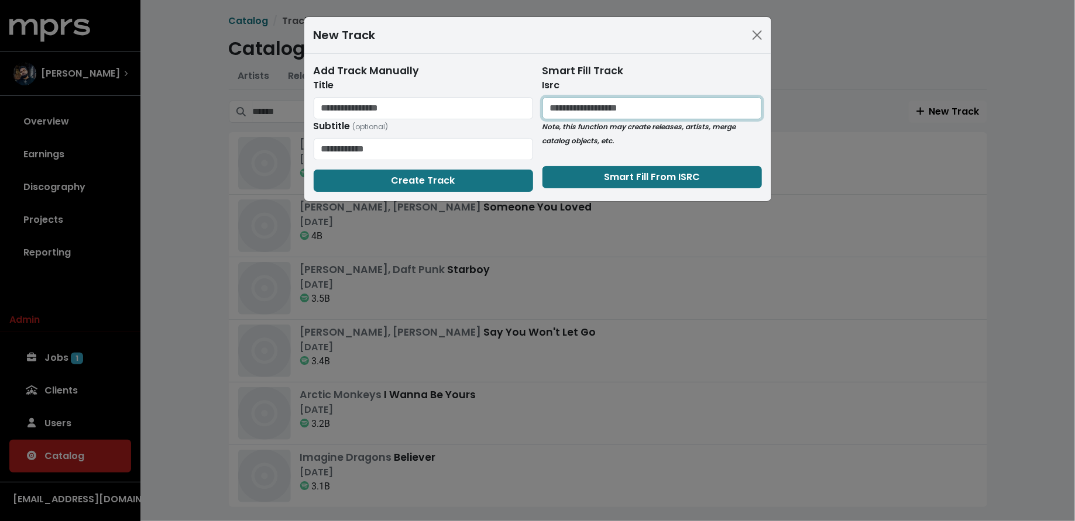
click at [607, 106] on input "text" at bounding box center [651, 108] width 219 height 22
paste input "**********"
type input "**********"
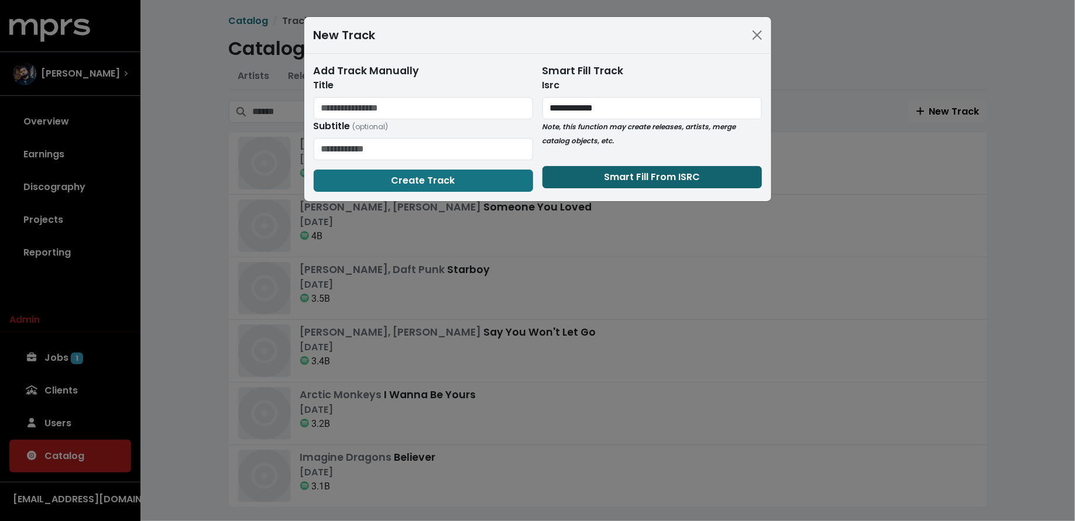
click at [617, 171] on span "Smart Fill From ISRC" at bounding box center [652, 176] width 96 height 13
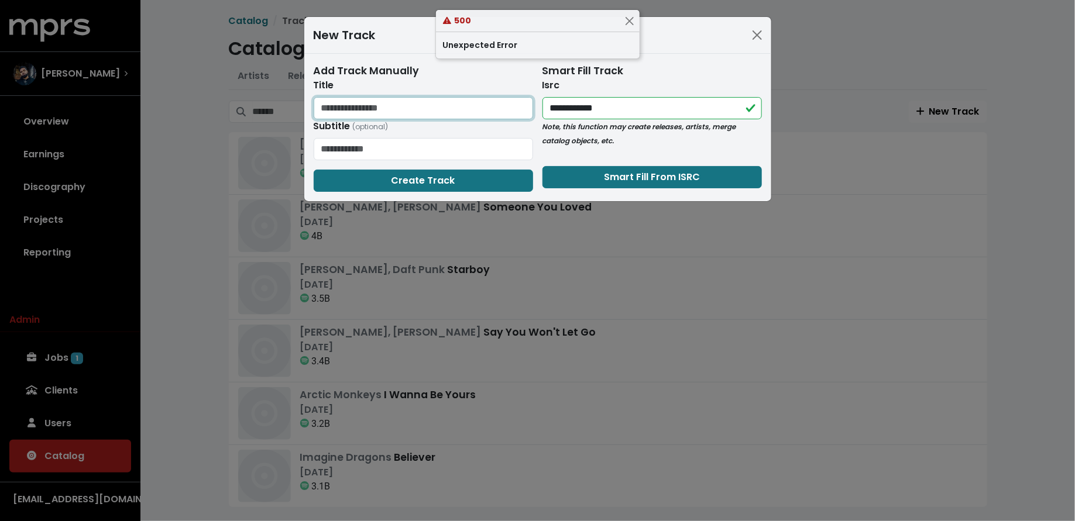
click at [461, 105] on input "text" at bounding box center [423, 108] width 219 height 22
type input "**********"
click at [411, 179] on span "Create Track" at bounding box center [423, 180] width 64 height 13
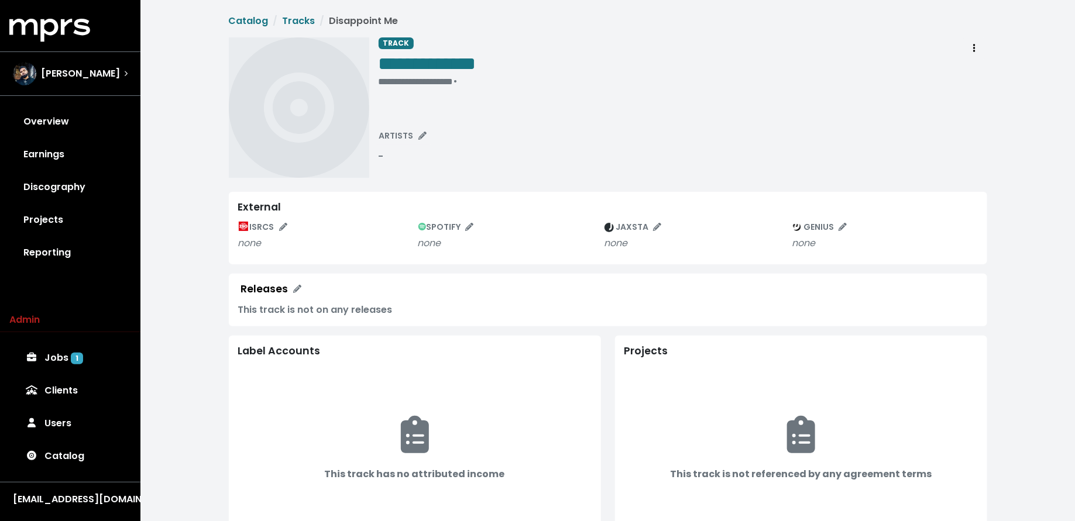
click at [405, 146] on div "ARTISTS -" at bounding box center [404, 152] width 53 height 51
click at [405, 139] on span "ARTISTS" at bounding box center [402, 136] width 47 height 12
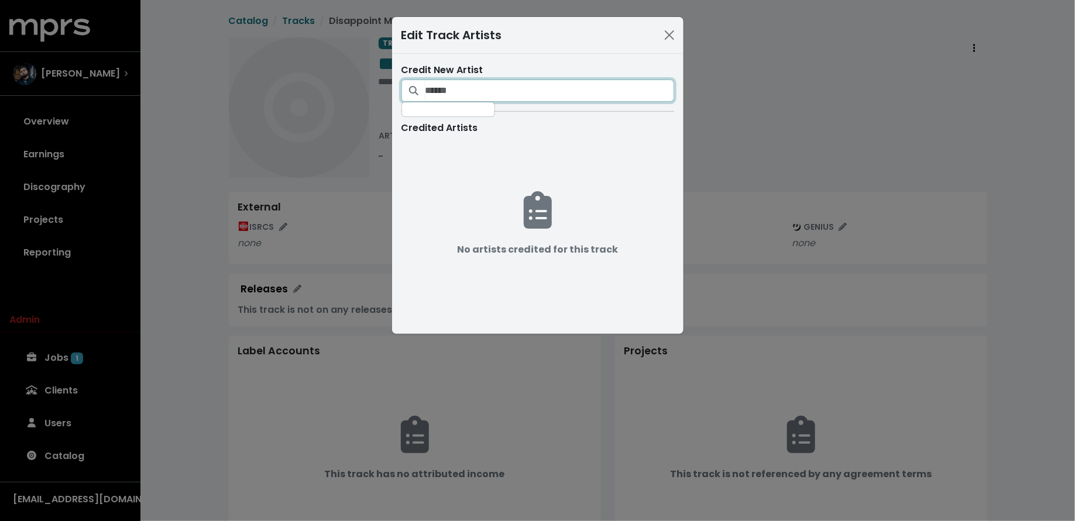
click at [459, 97] on input "Search for artists who should be credited on this track" at bounding box center [549, 91] width 249 height 22
type input "*******"
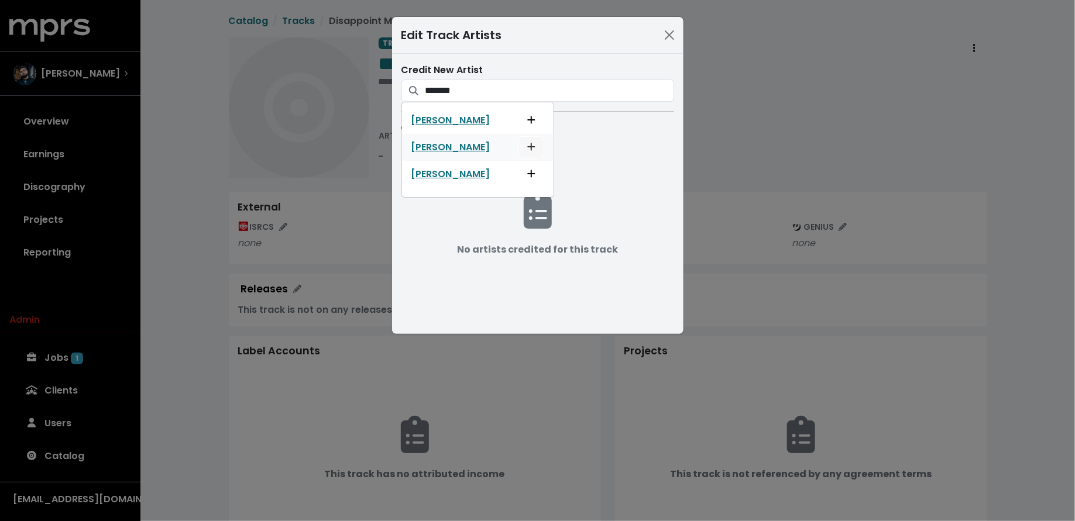
click at [527, 144] on icon "Add artist to this track's credited artists" at bounding box center [531, 146] width 8 height 9
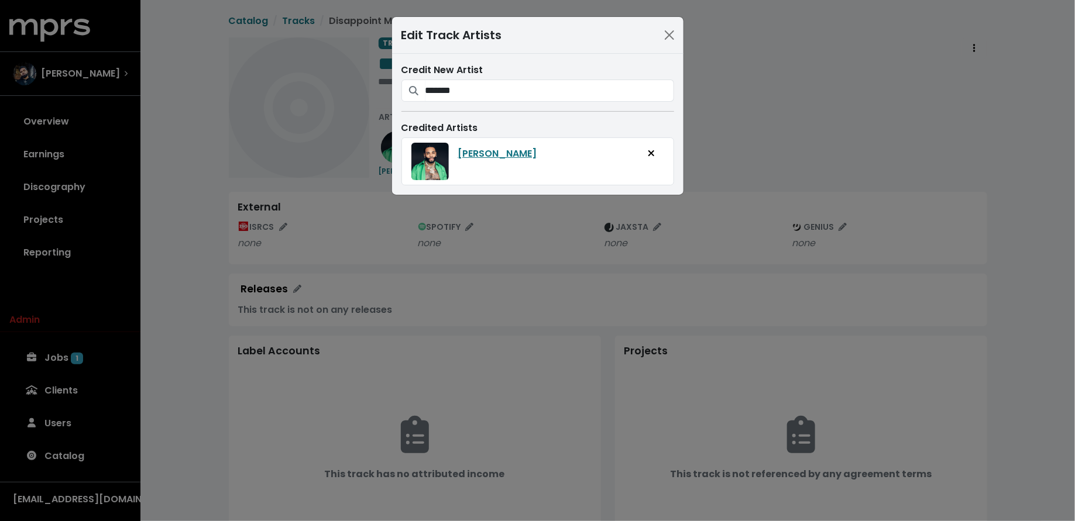
click at [686, 139] on div "Edit Track Artists Credit New Artist ******* Kevin Garrett Kevin Gates Kevin Ge…" at bounding box center [537, 260] width 1075 height 521
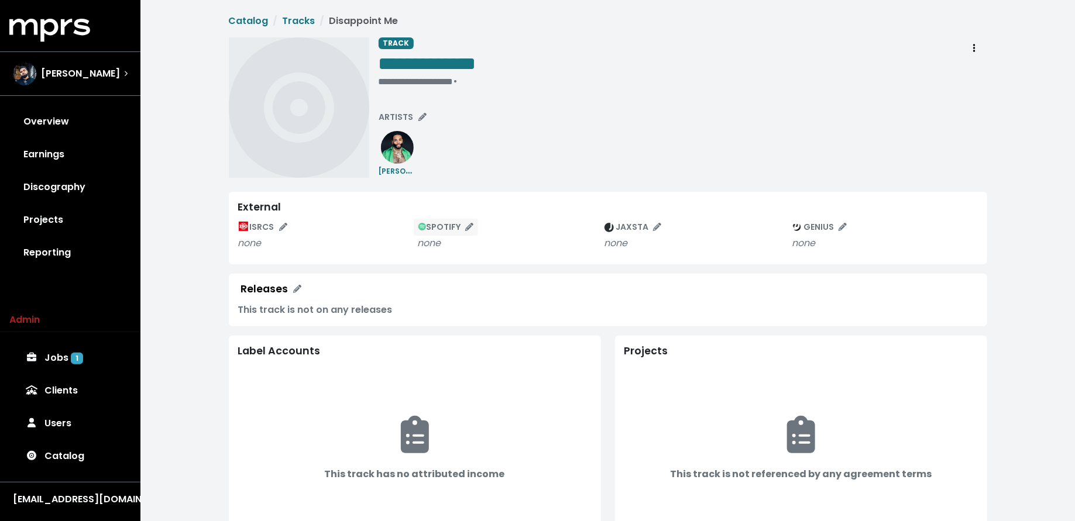
click at [457, 226] on span "SPOTIFY" at bounding box center [446, 227] width 56 height 12
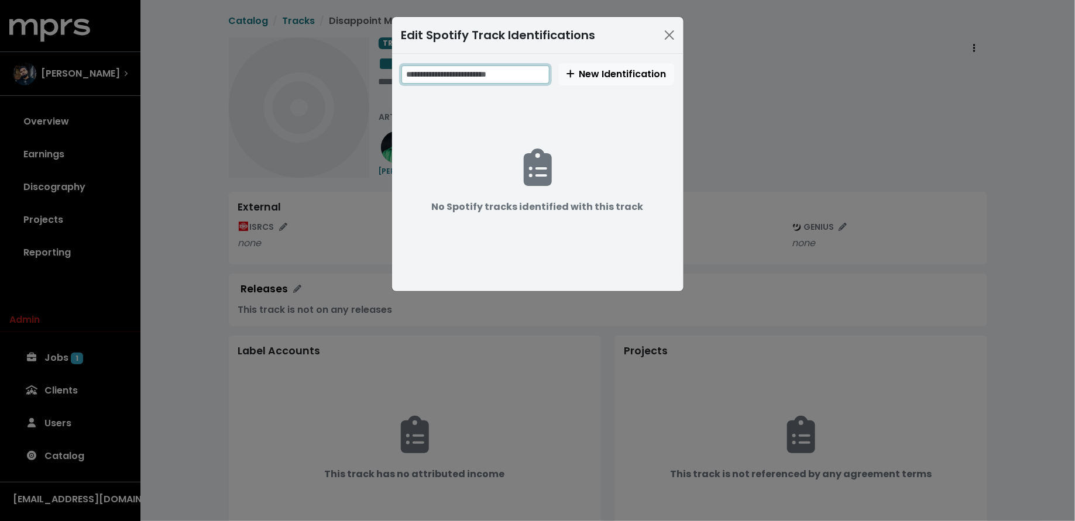
click at [501, 71] on input "text" at bounding box center [475, 75] width 148 height 18
paste input "**********"
click at [442, 72] on input "**********" at bounding box center [476, 75] width 150 height 18
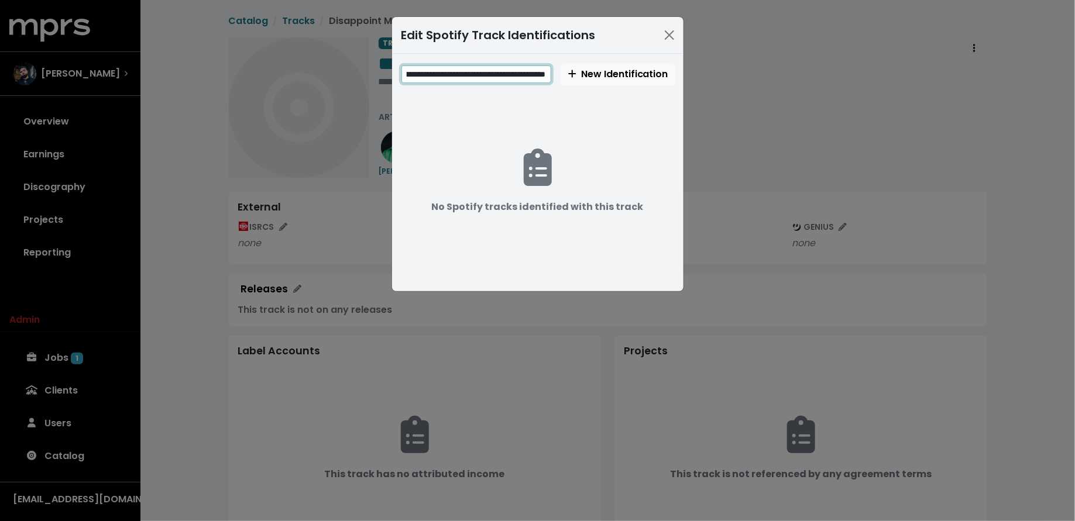
scroll to position [0, 0]
type input "**********"
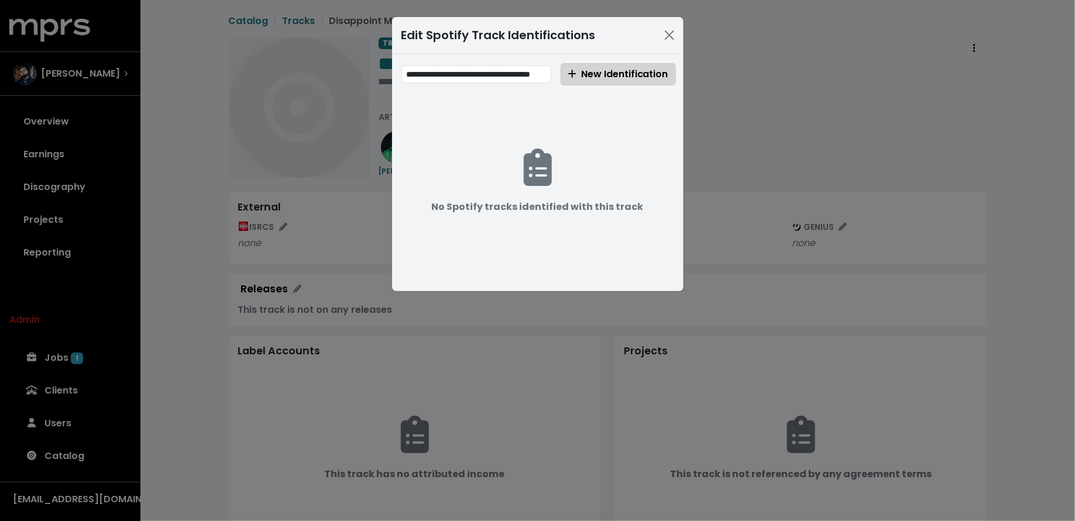
click at [606, 78] on span "New Identification" at bounding box center [618, 73] width 100 height 13
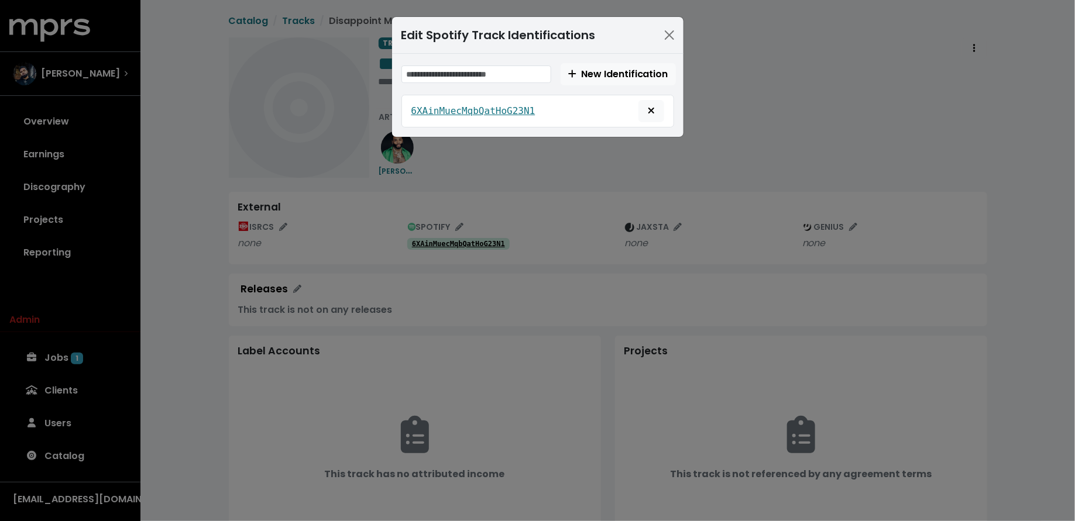
click at [509, 189] on div "Edit Spotify Track Identifications New Identification 6XAinMuecMqbQatHoG23N1" at bounding box center [537, 260] width 1075 height 521
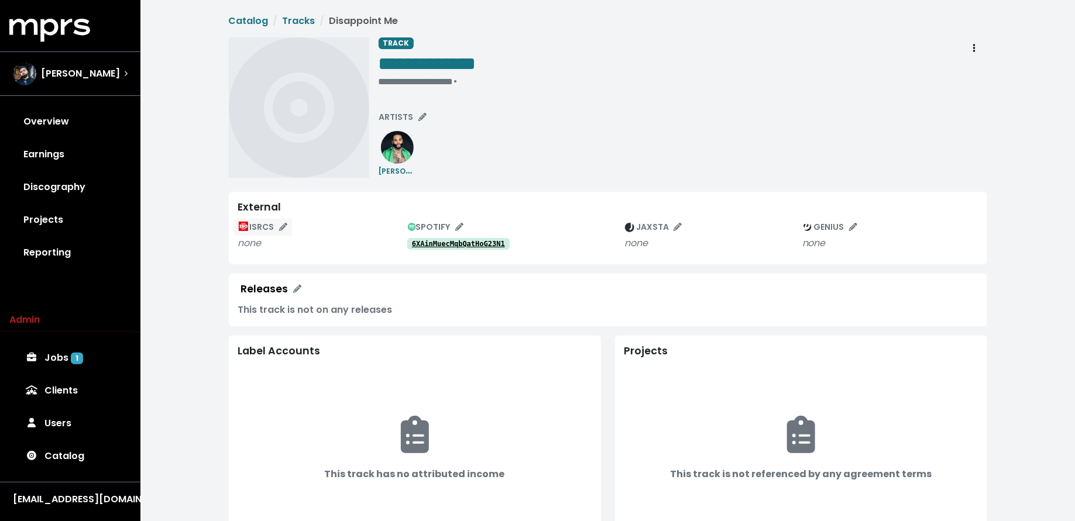
click at [262, 233] on button "ISRCS" at bounding box center [262, 227] width 59 height 18
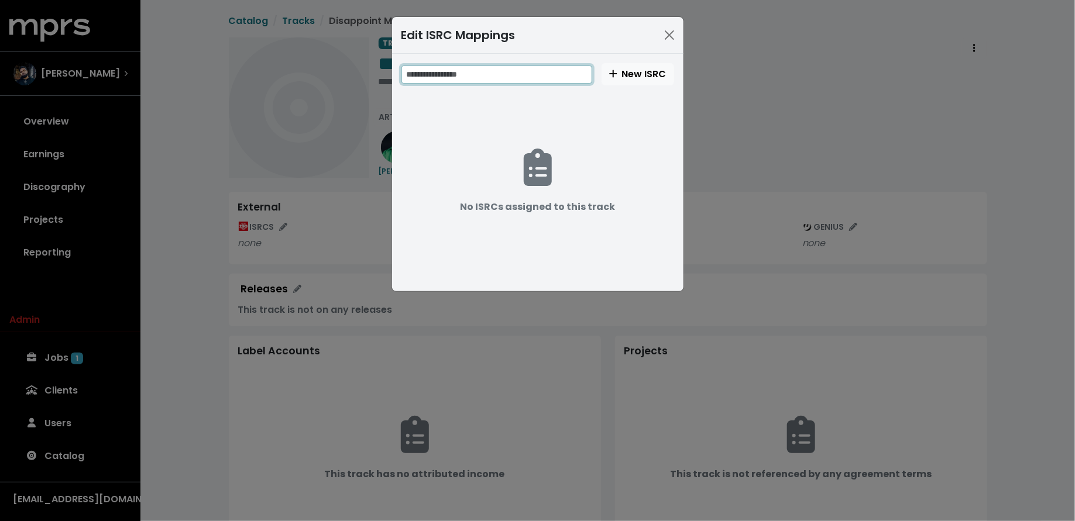
click at [466, 67] on input "text" at bounding box center [496, 75] width 191 height 18
paste input "**********"
type input "**********"
click at [625, 69] on span "New ISRC" at bounding box center [637, 73] width 57 height 13
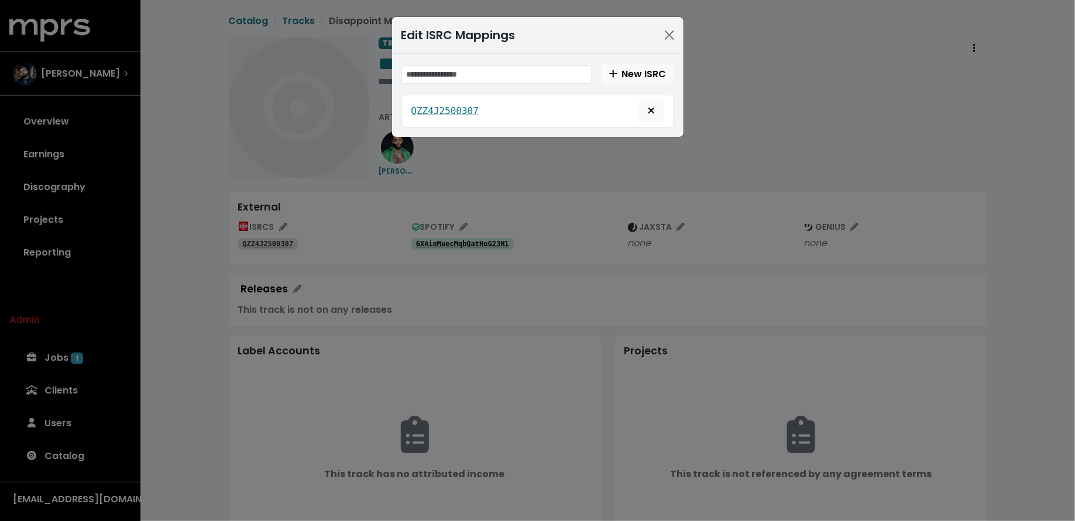
click at [365, 264] on div "Edit ISRC Mappings New ISRC QZZ4J2500307" at bounding box center [537, 260] width 1075 height 521
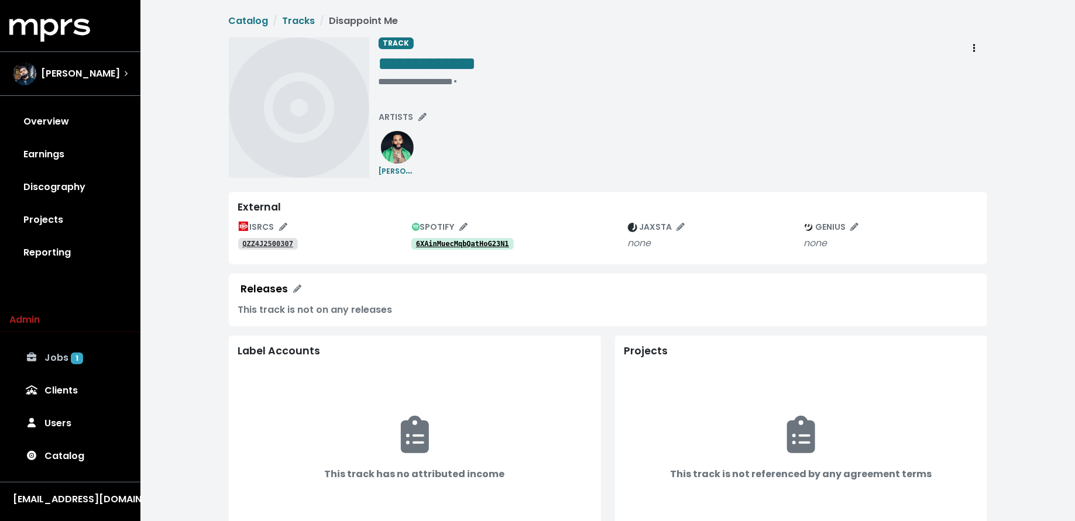
click at [79, 361] on span "1" at bounding box center [77, 359] width 12 height 12
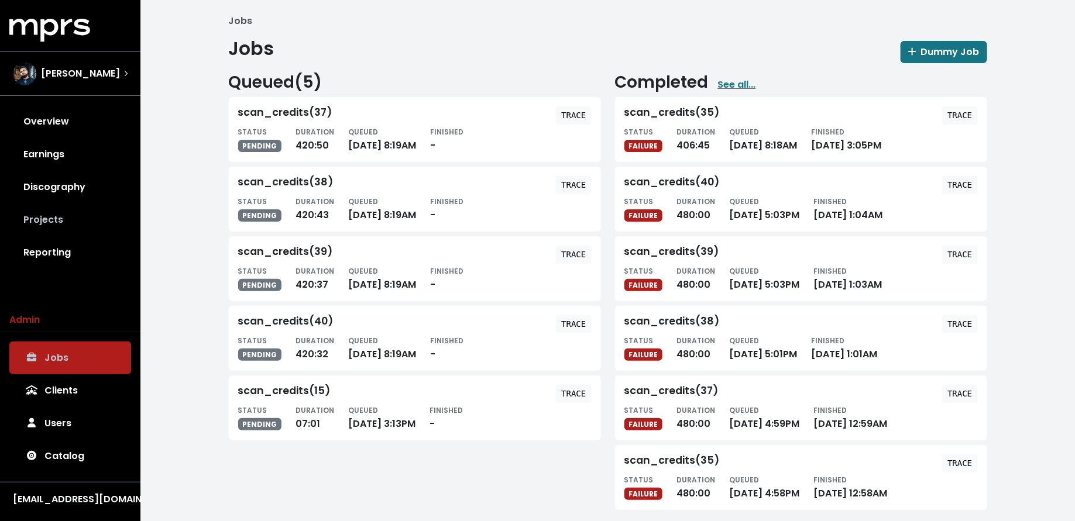
click at [91, 224] on link "Projects" at bounding box center [70, 220] width 122 height 33
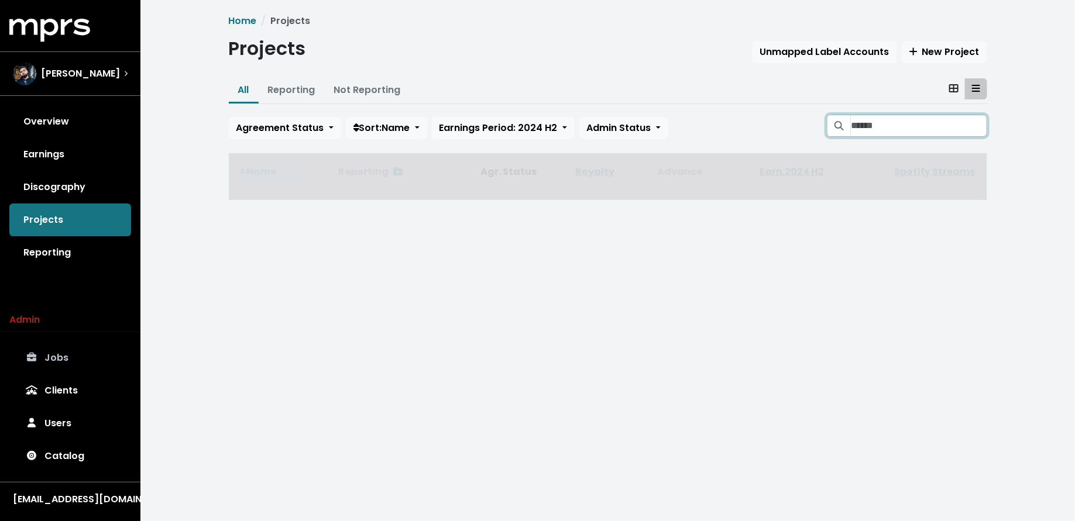
click at [870, 122] on input "Search projects" at bounding box center [918, 126] width 136 height 22
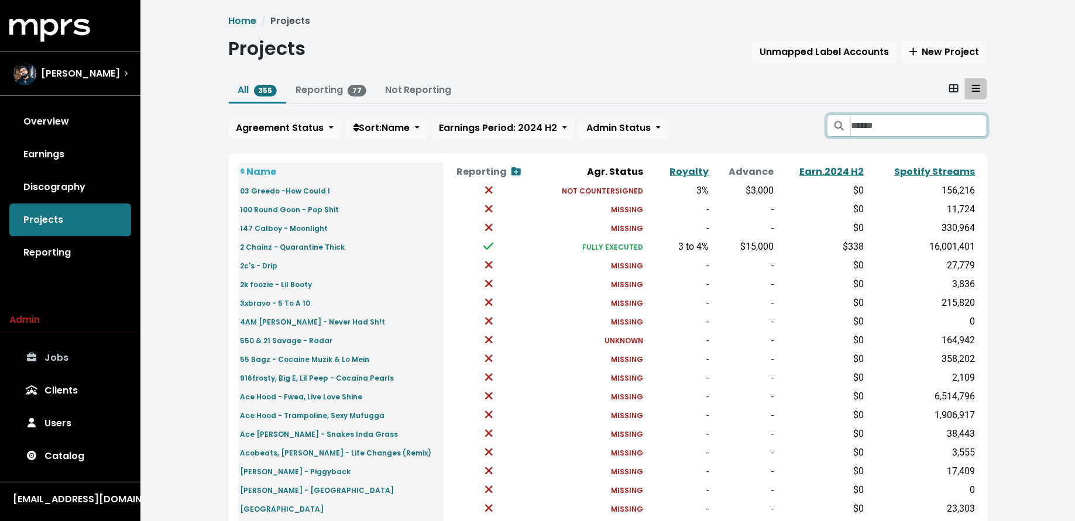
type input "*"
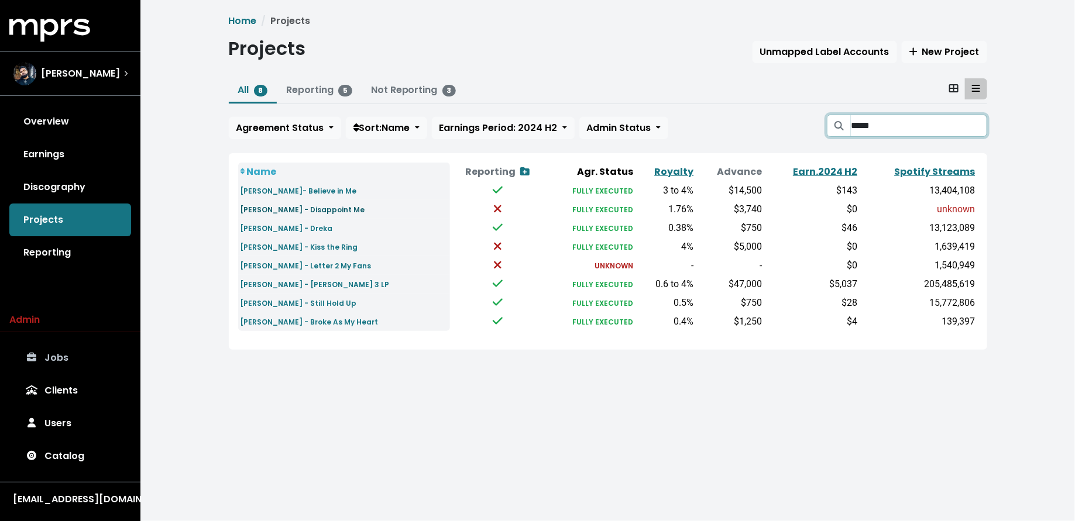
type input "*****"
click at [326, 212] on small "Kevin Gates - Disappoint Me" at bounding box center [302, 210] width 125 height 10
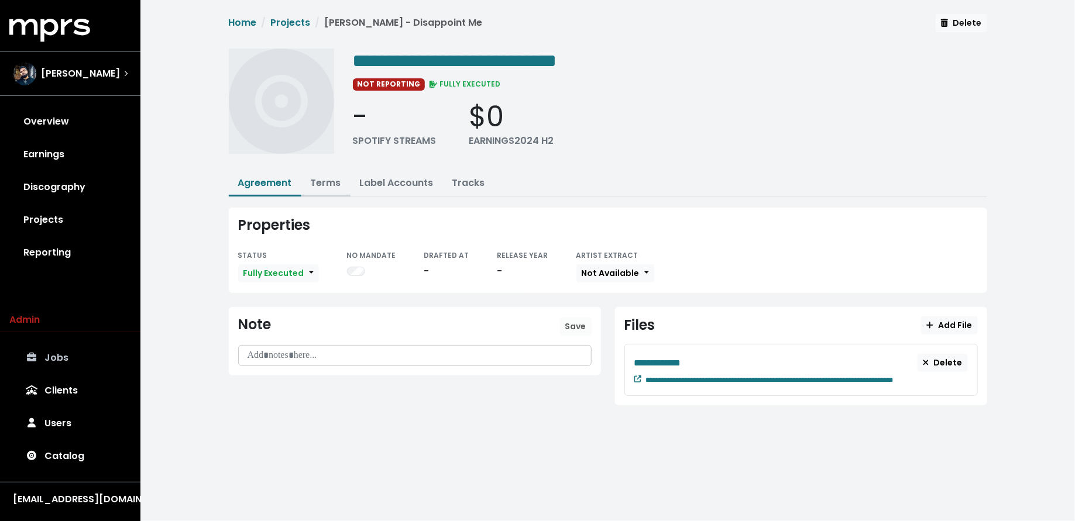
click at [329, 184] on link "Terms" at bounding box center [326, 182] width 30 height 13
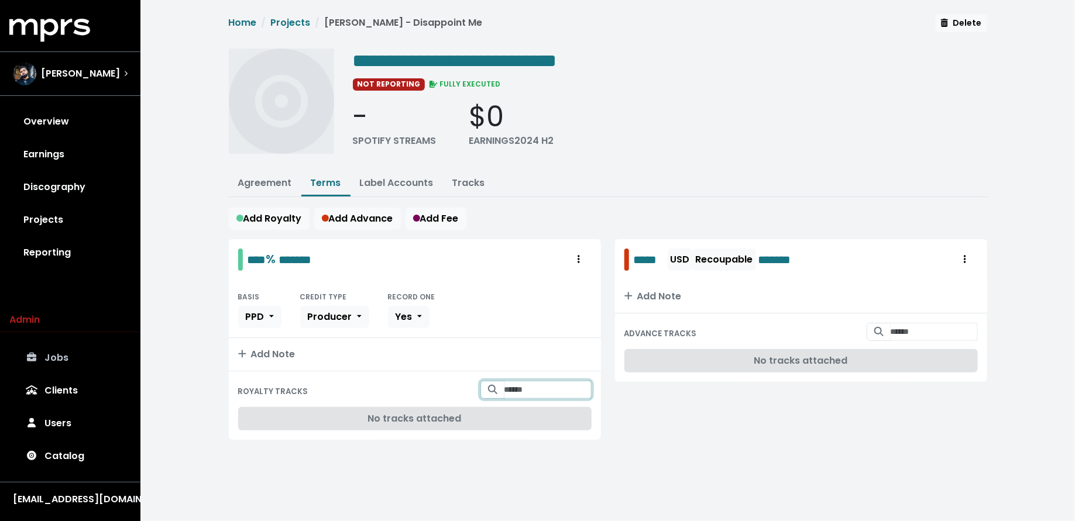
click at [533, 385] on input "Search for tracks by title and link them to this royalty" at bounding box center [547, 390] width 87 height 18
type input "**********"
click at [545, 416] on span "Kevin Gates - Disappoint Me" at bounding box center [536, 419] width 90 height 25
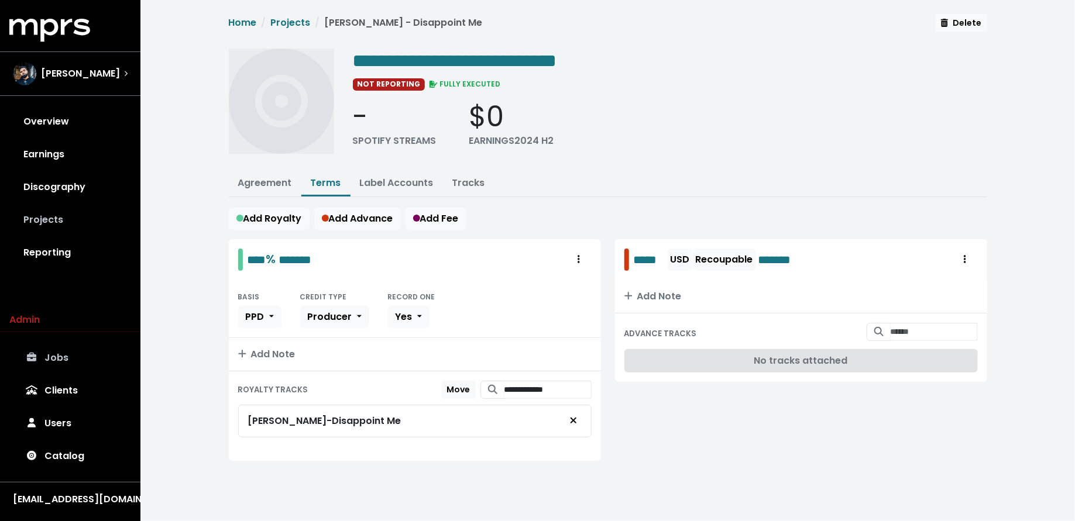
click at [67, 205] on link "Projects" at bounding box center [70, 220] width 122 height 33
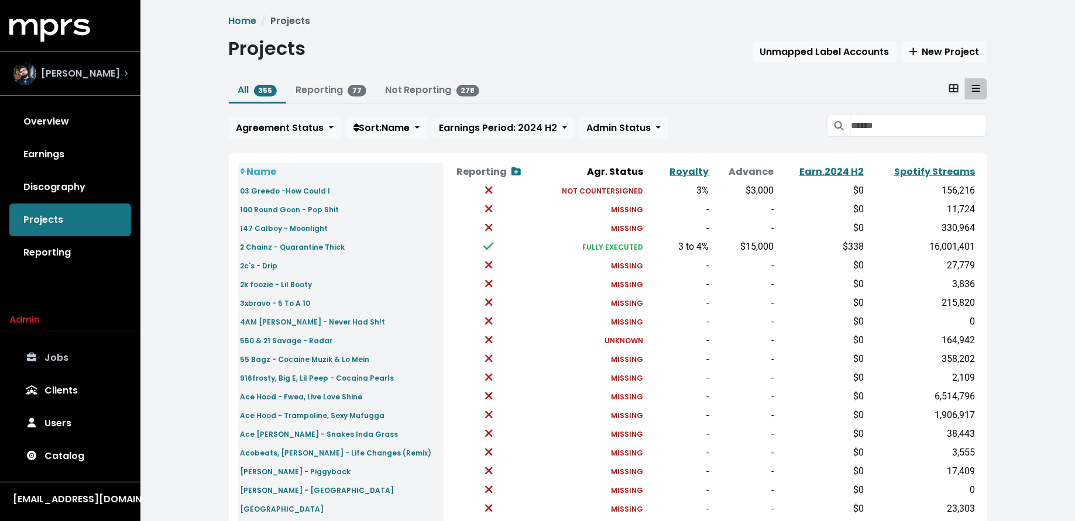
click at [73, 82] on div "Yung Lan" at bounding box center [66, 73] width 107 height 23
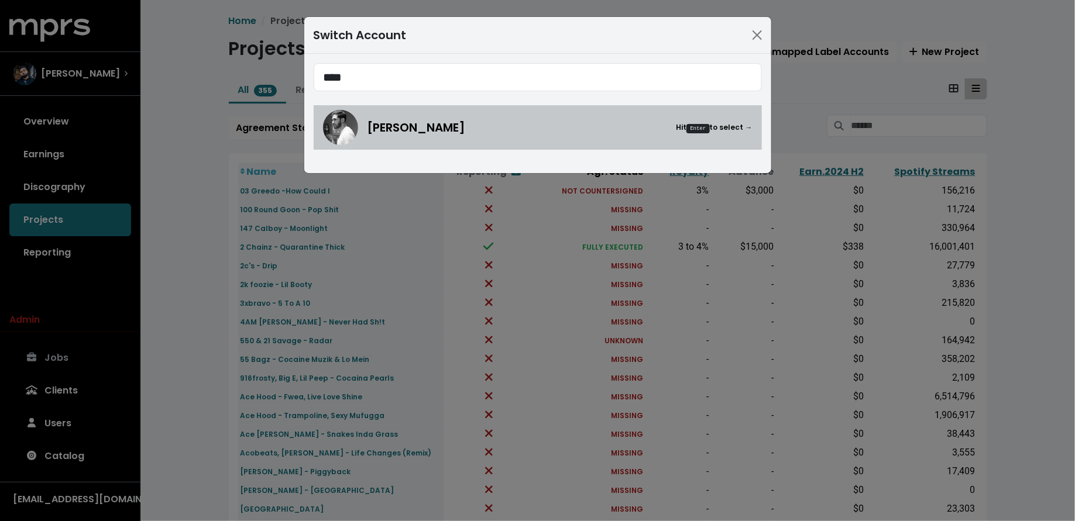
type input "****"
click at [374, 128] on span "Alex Salibian" at bounding box center [416, 128] width 98 height 18
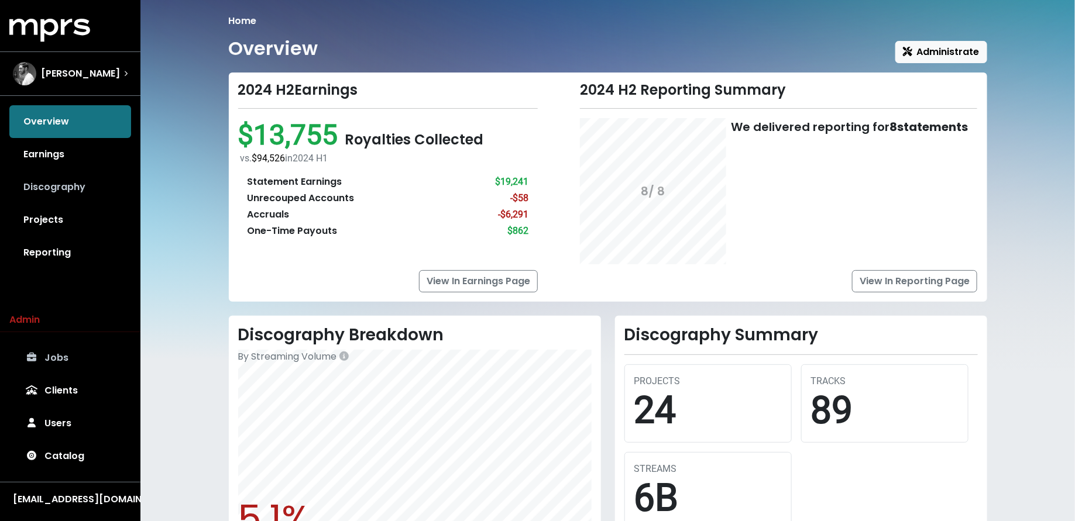
click at [105, 191] on link "Discography" at bounding box center [70, 187] width 122 height 33
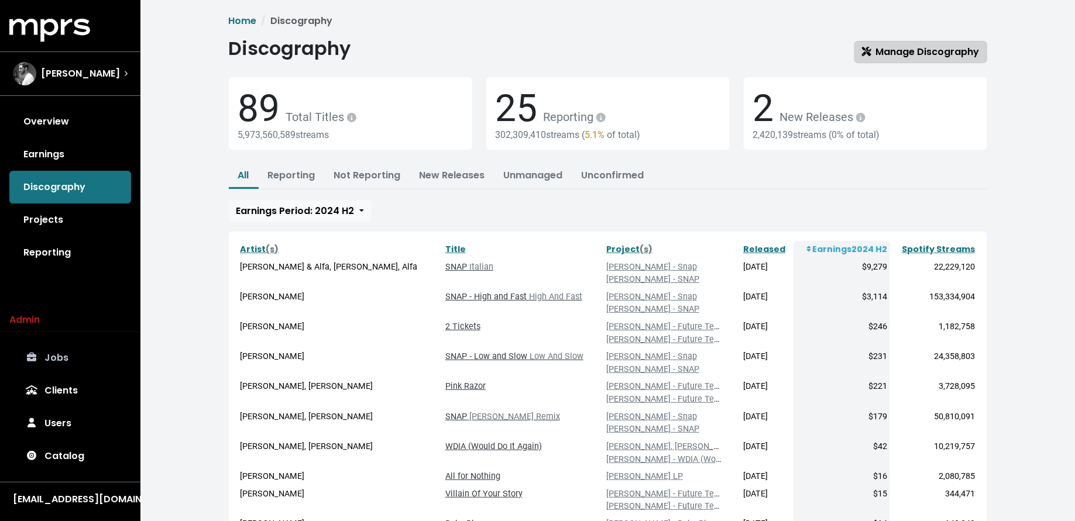
click at [941, 56] on span "Manage Discography" at bounding box center [921, 51] width 118 height 13
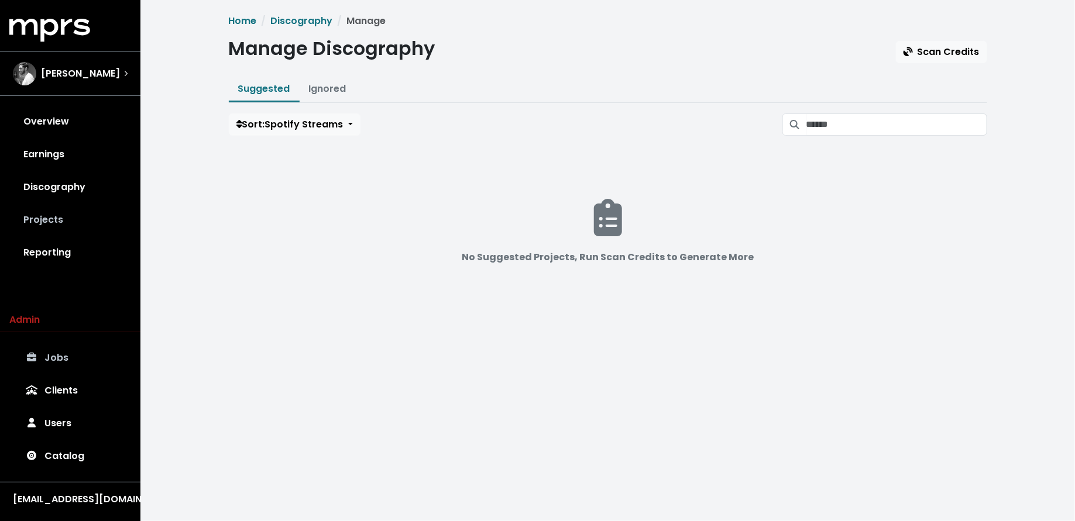
click at [68, 212] on link "Projects" at bounding box center [70, 220] width 122 height 33
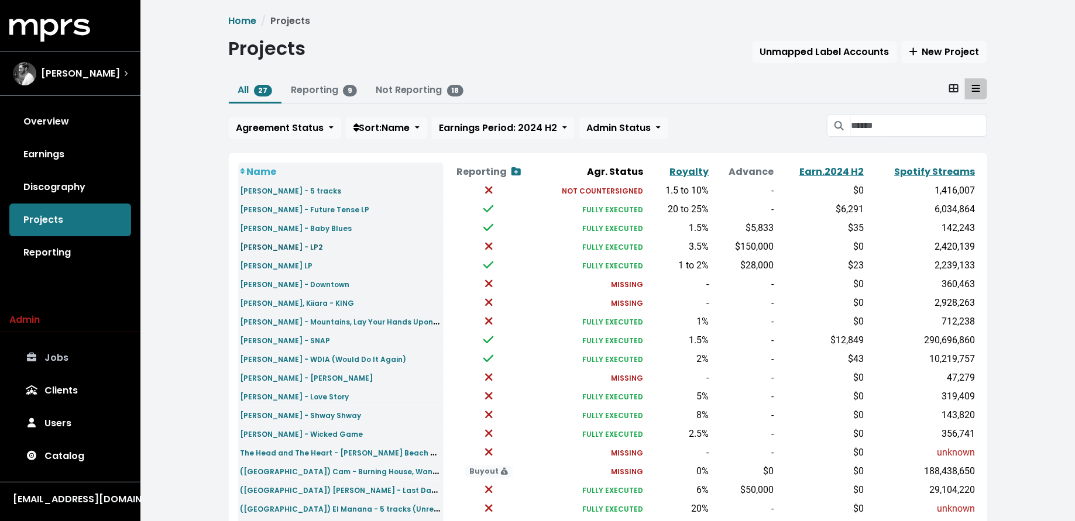
click at [274, 246] on small "Eddie Benjamin - LP2" at bounding box center [281, 247] width 82 height 10
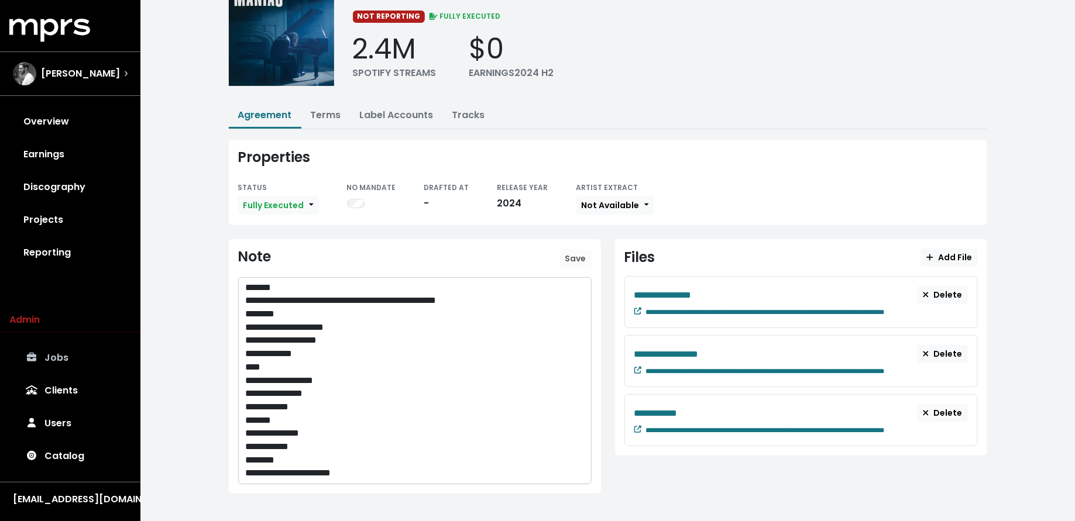
scroll to position [70, 0]
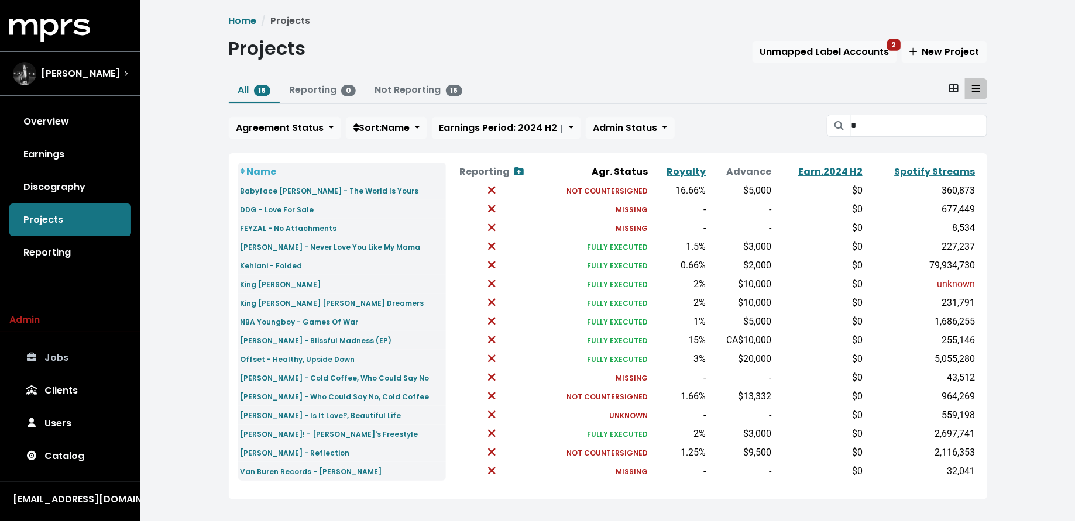
click at [62, 361] on link "Jobs" at bounding box center [70, 358] width 122 height 33
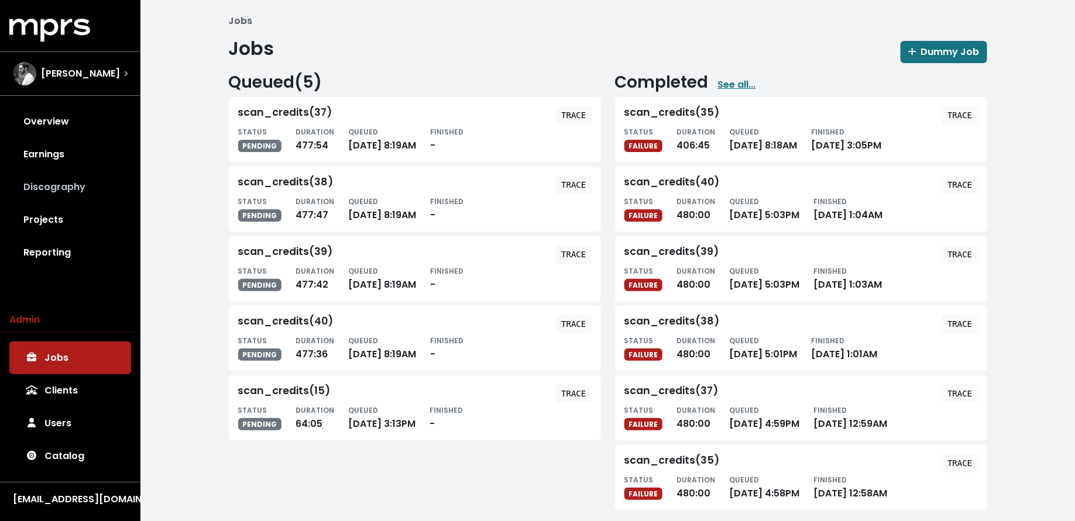
click at [47, 190] on link "Discography" at bounding box center [70, 187] width 122 height 33
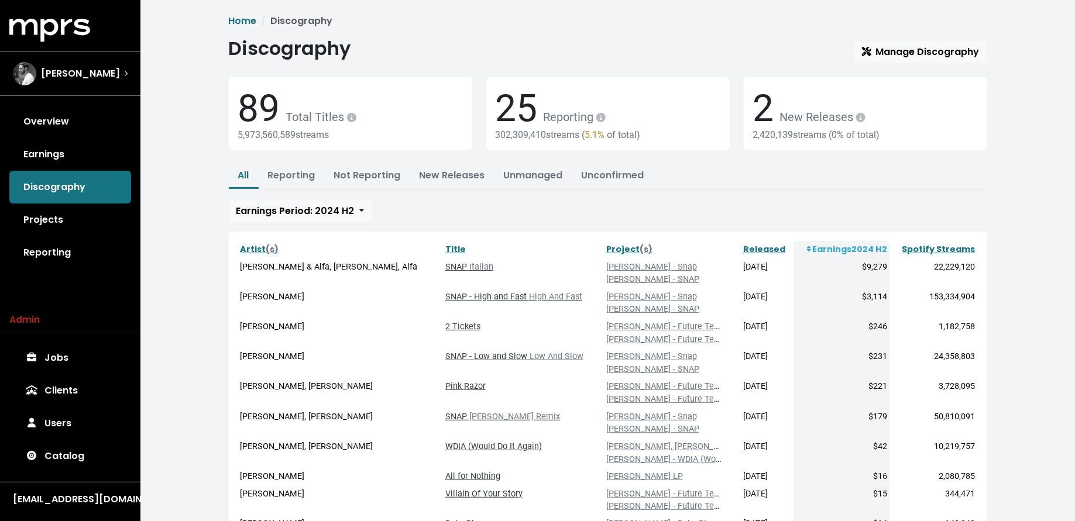
click at [106, 225] on link "Projects" at bounding box center [70, 220] width 122 height 33
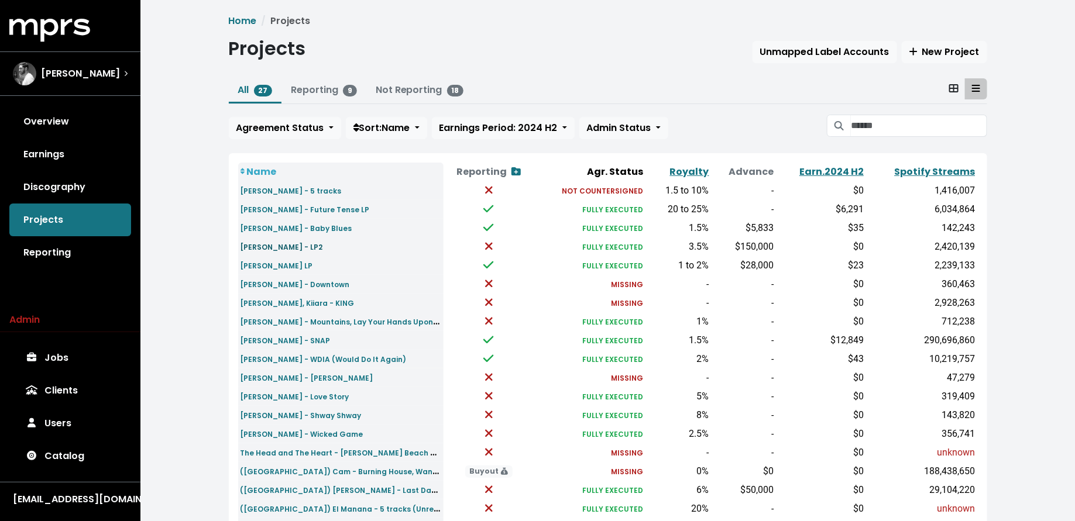
click at [266, 243] on small "[PERSON_NAME] - LP2" at bounding box center [281, 247] width 82 height 10
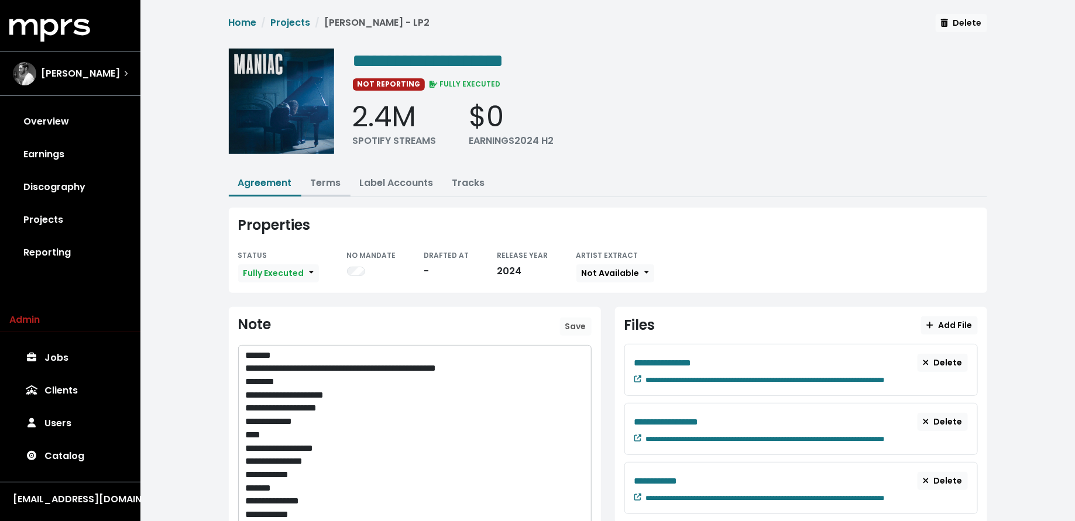
click at [315, 180] on link "Terms" at bounding box center [326, 182] width 30 height 13
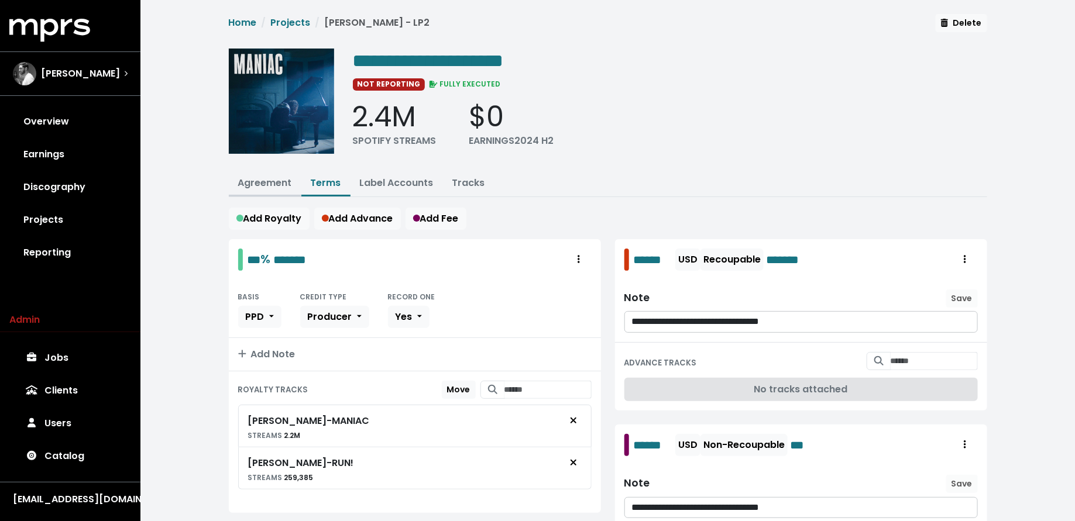
click at [261, 182] on link "Agreement" at bounding box center [265, 182] width 54 height 13
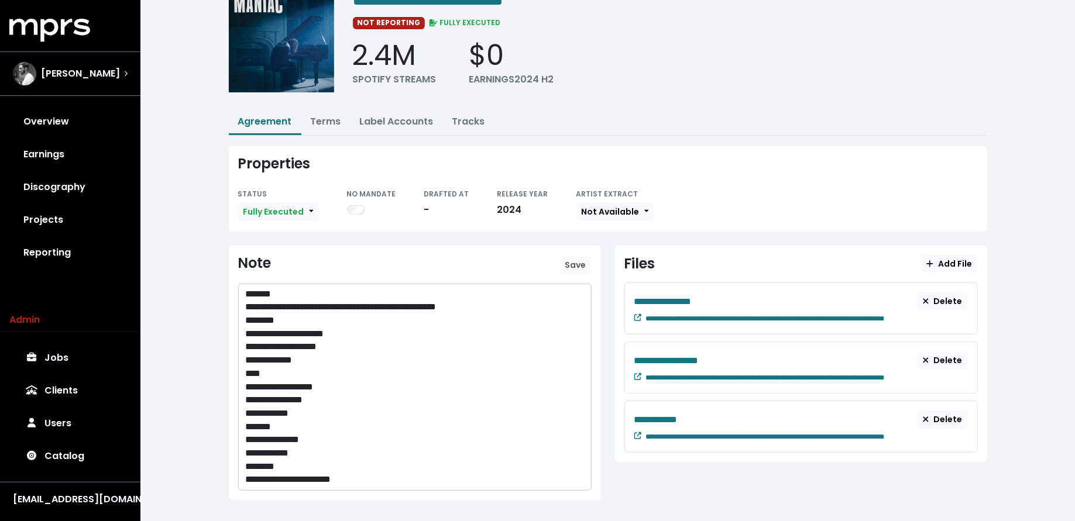
scroll to position [64, 0]
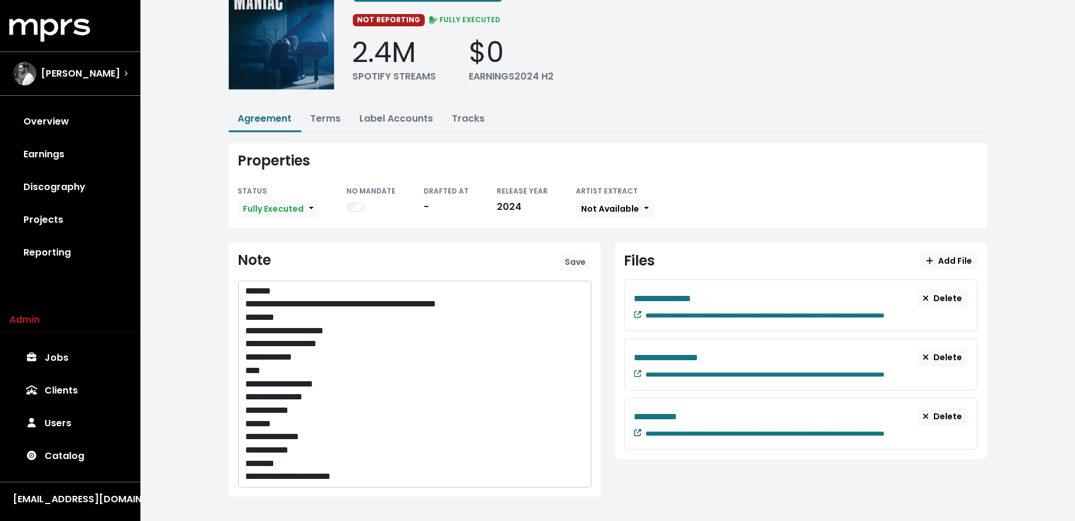
click at [637, 429] on icon at bounding box center [637, 432] width 7 height 7
click at [638, 374] on small at bounding box center [637, 374] width 7 height 10
click at [638, 315] on small at bounding box center [637, 315] width 7 height 10
click at [112, 67] on div "Alex Salibian" at bounding box center [70, 73] width 115 height 23
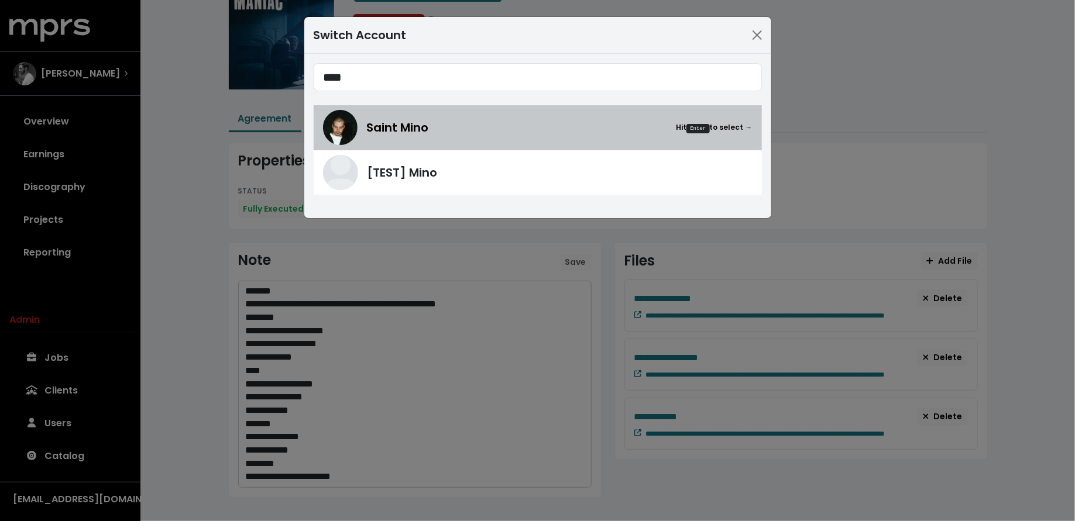
type input "****"
click at [344, 130] on img at bounding box center [340, 127] width 35 height 35
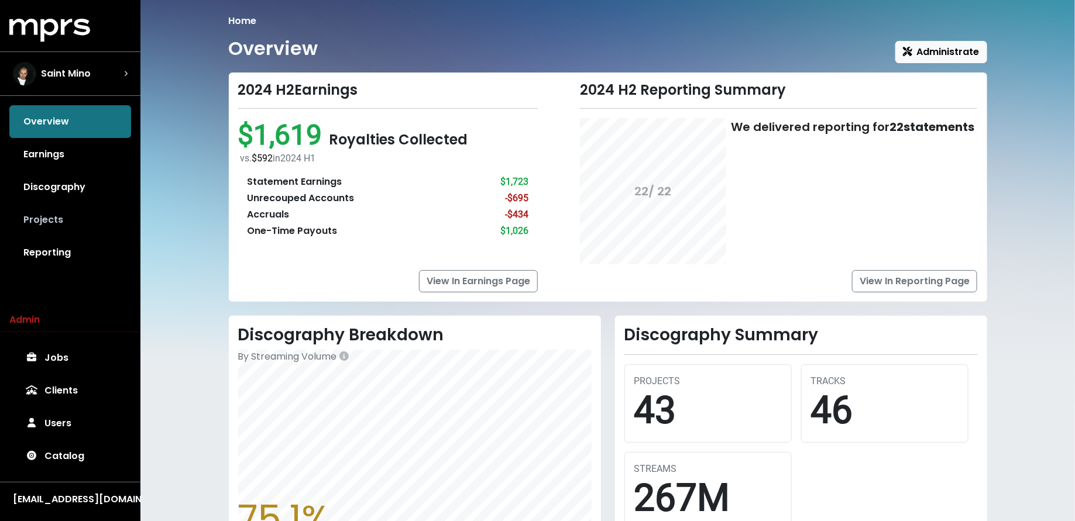
click at [43, 219] on link "Projects" at bounding box center [70, 220] width 122 height 33
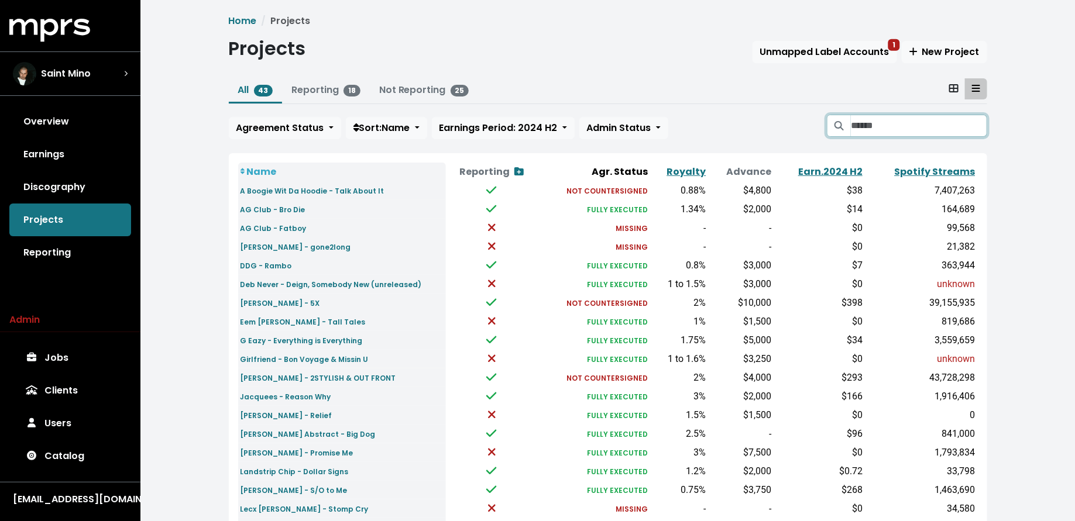
click at [866, 131] on input "Search projects" at bounding box center [918, 126] width 136 height 22
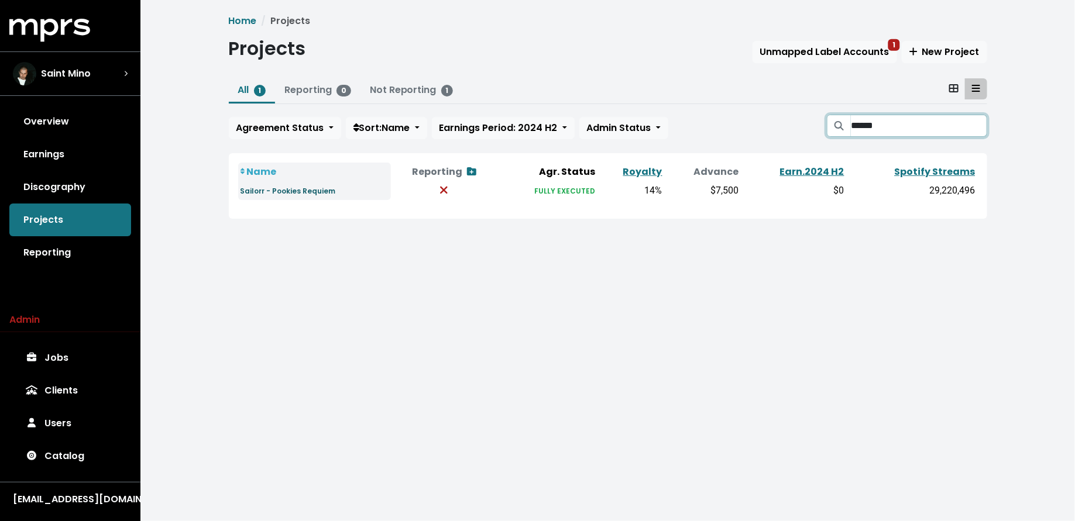
type input "******"
click at [309, 191] on small "Sailorr - Pookies Requiem" at bounding box center [287, 191] width 95 height 10
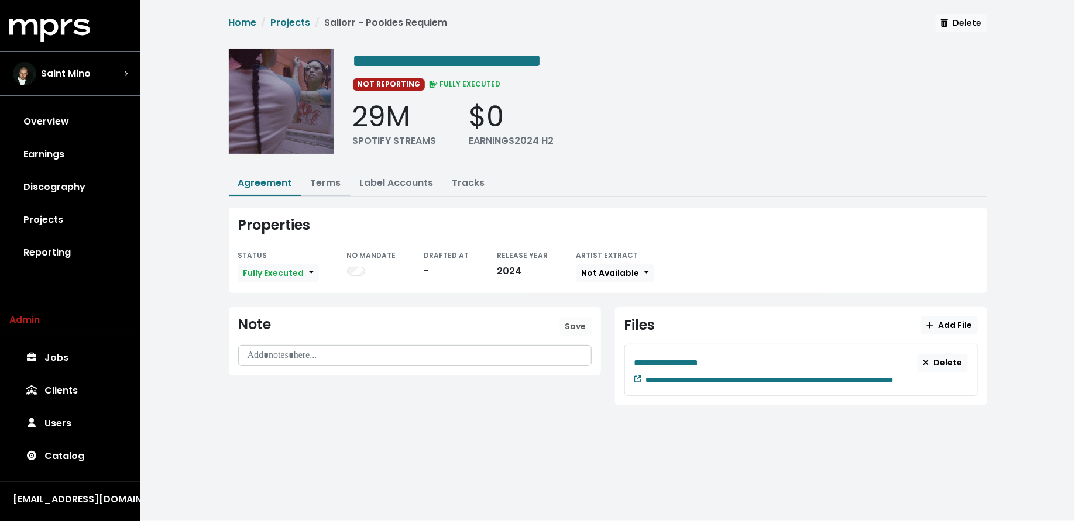
click at [327, 176] on link "Terms" at bounding box center [326, 182] width 30 height 13
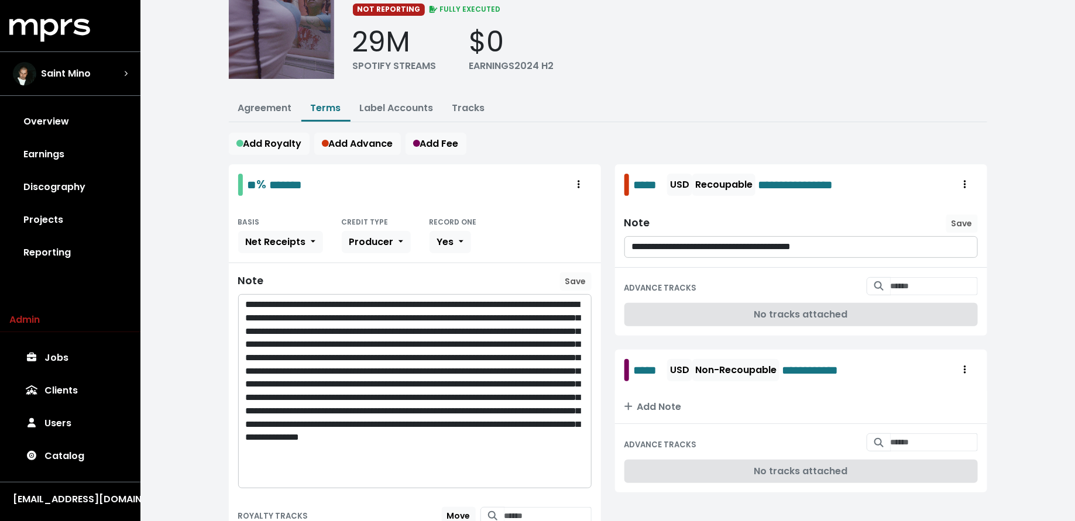
scroll to position [187, 0]
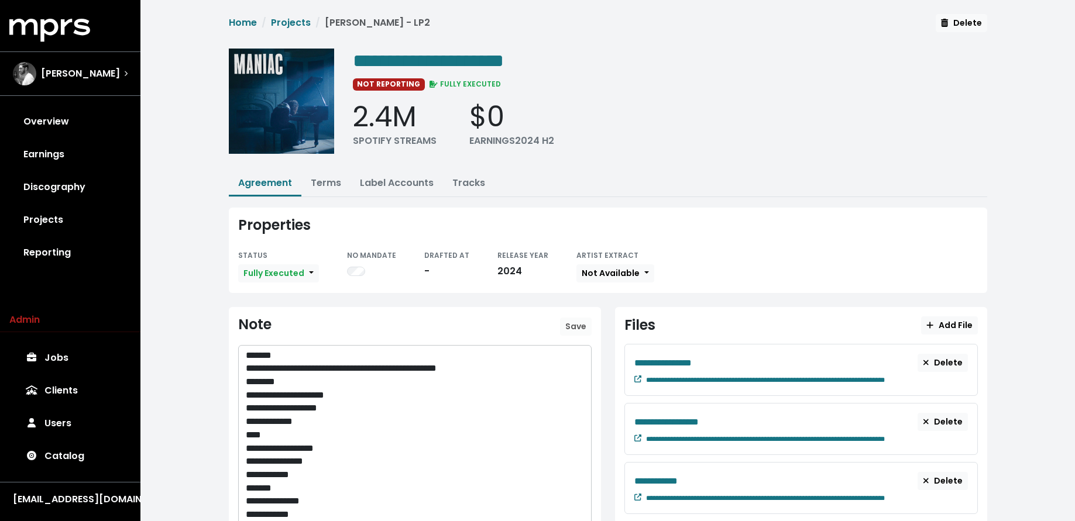
scroll to position [70, 0]
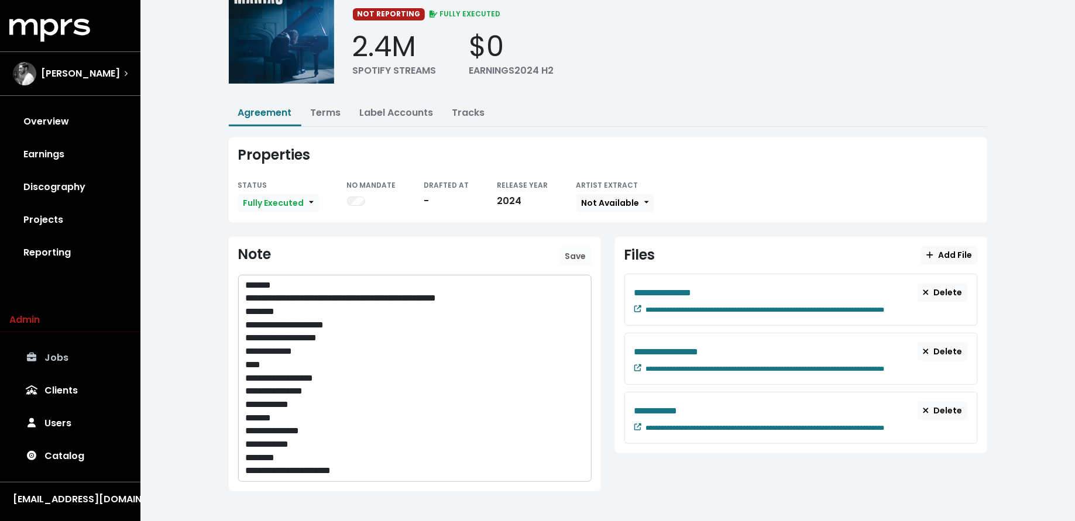
click at [80, 346] on link "Jobs" at bounding box center [70, 358] width 122 height 33
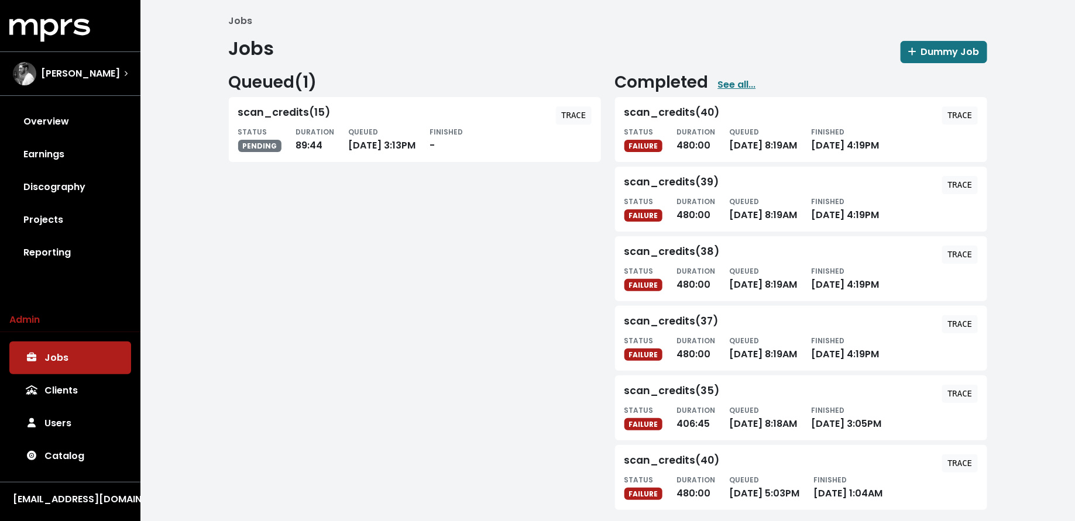
scroll to position [9, 0]
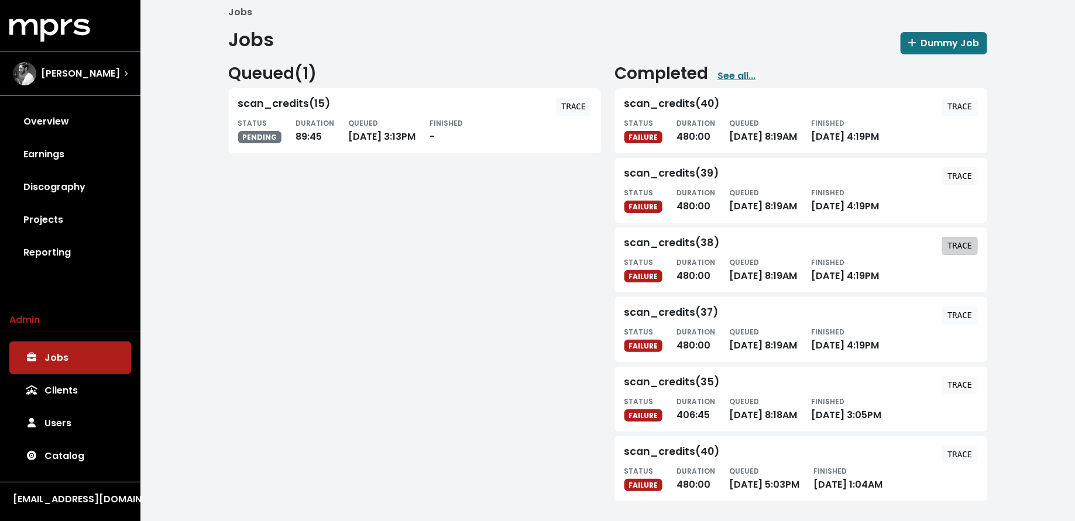
click at [958, 241] on tt "TRACE" at bounding box center [959, 245] width 25 height 9
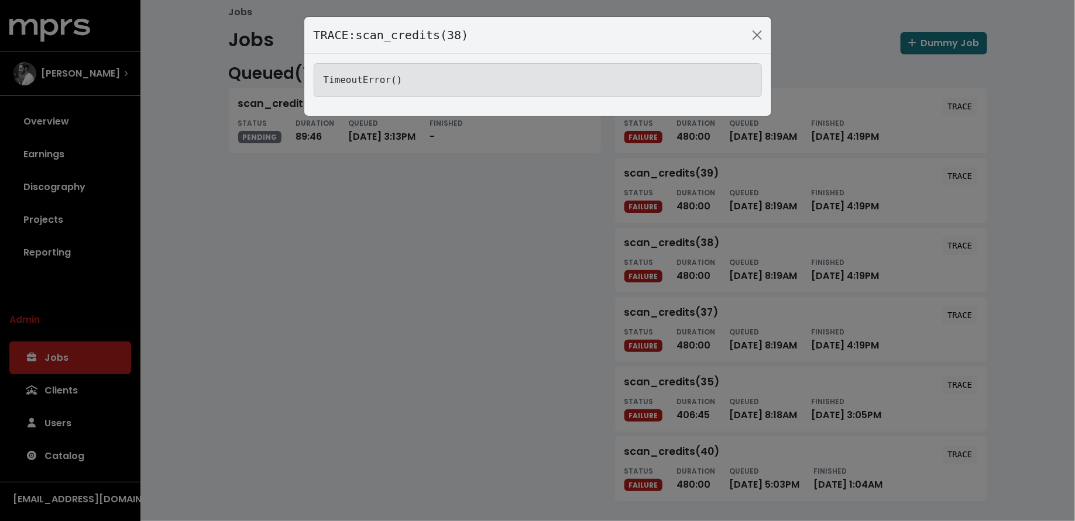
click at [572, 284] on div "TRACE: scan_credits(38) TimeoutError()" at bounding box center [537, 260] width 1075 height 521
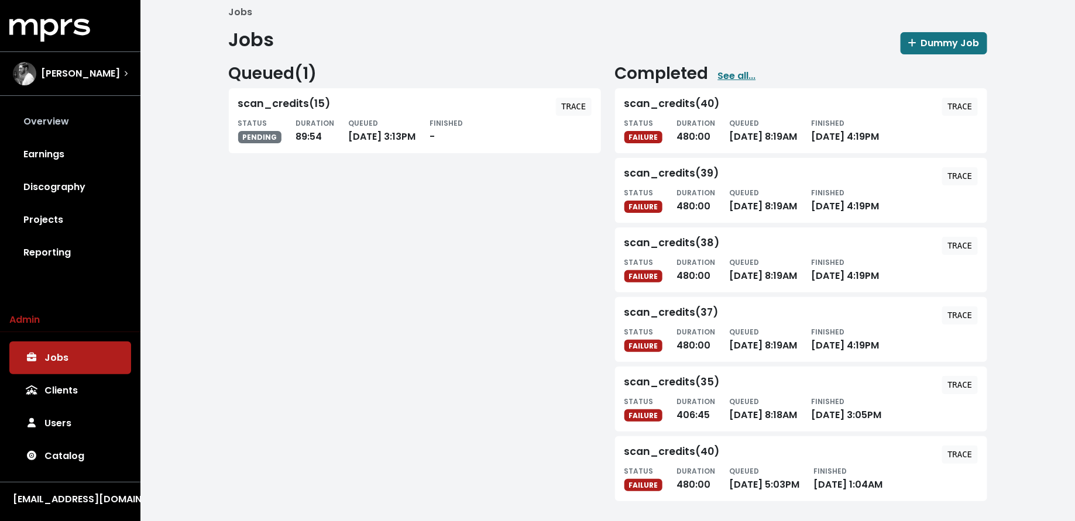
click at [80, 109] on link "Overview" at bounding box center [70, 121] width 122 height 33
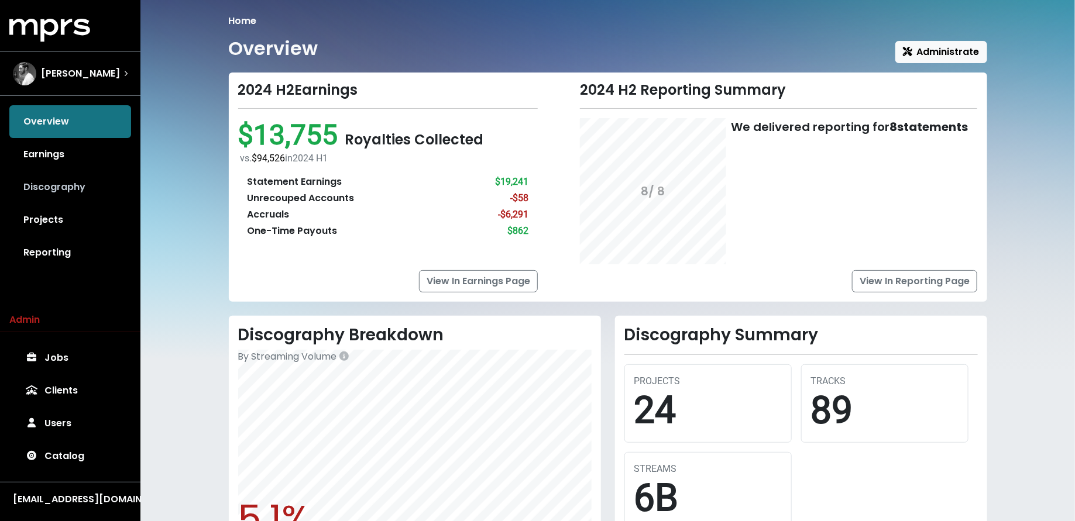
click at [33, 186] on link "Discography" at bounding box center [70, 187] width 122 height 33
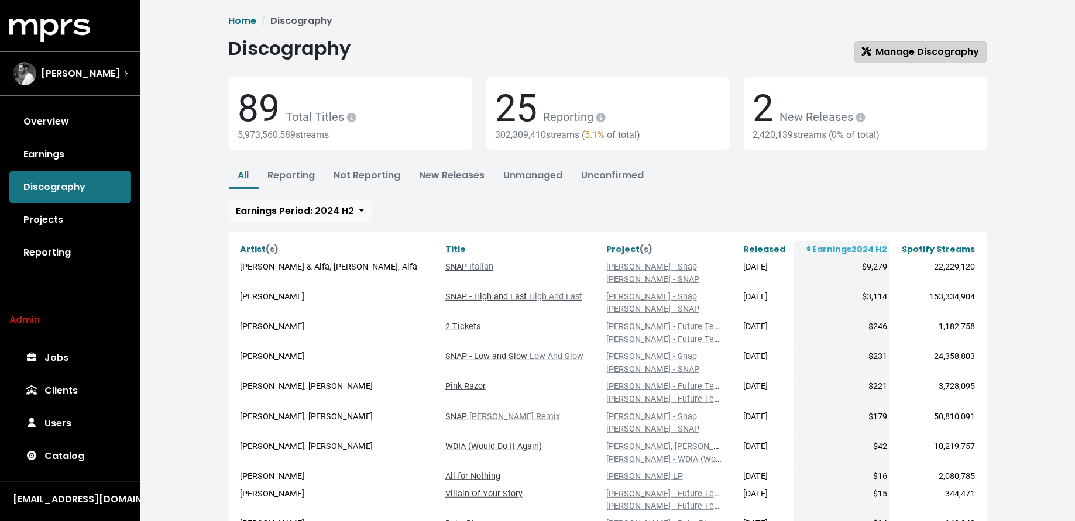
click at [886, 60] on link "Manage Discography" at bounding box center [920, 52] width 133 height 22
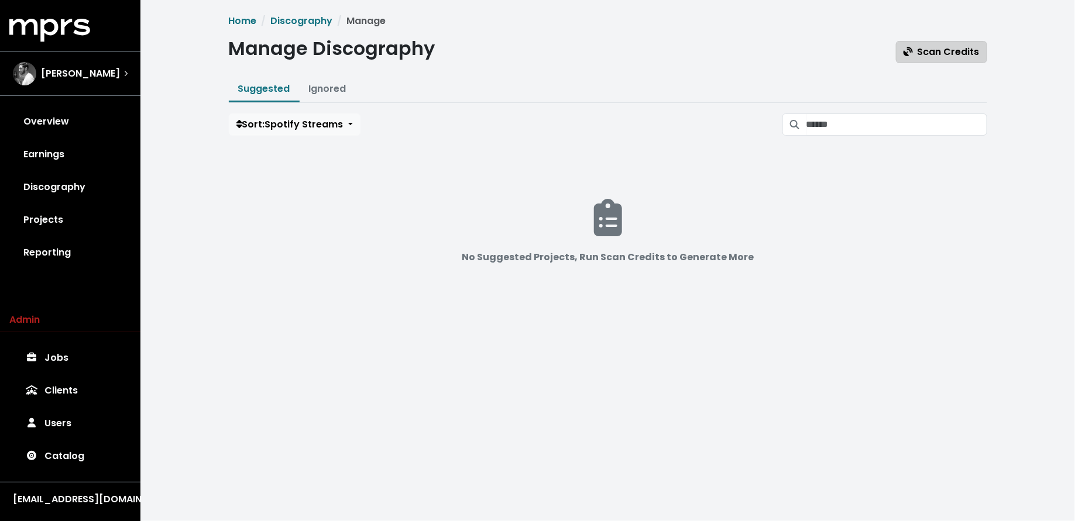
click at [908, 47] on icon "button" at bounding box center [907, 51] width 9 height 9
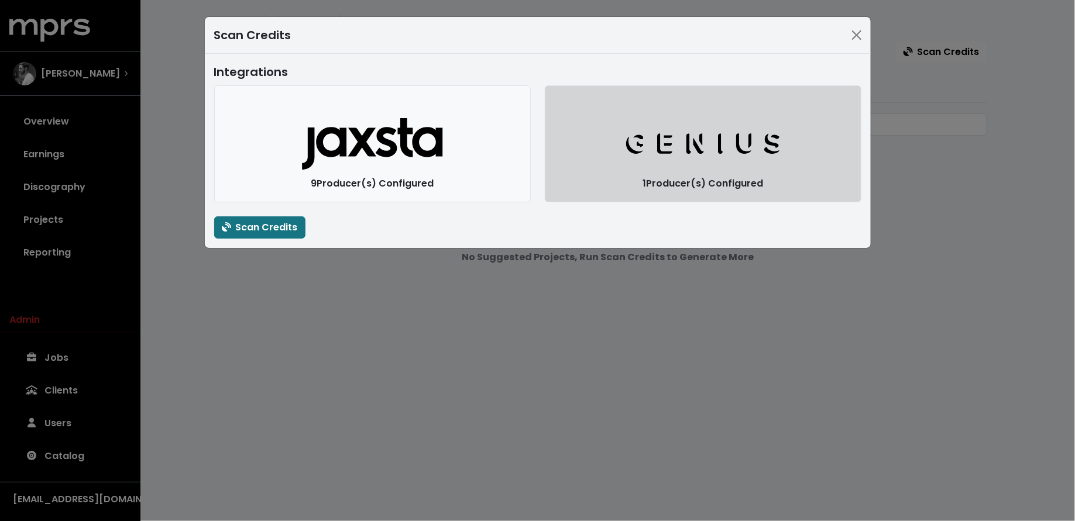
click at [674, 130] on button "Genius Logo" at bounding box center [703, 143] width 316 height 117
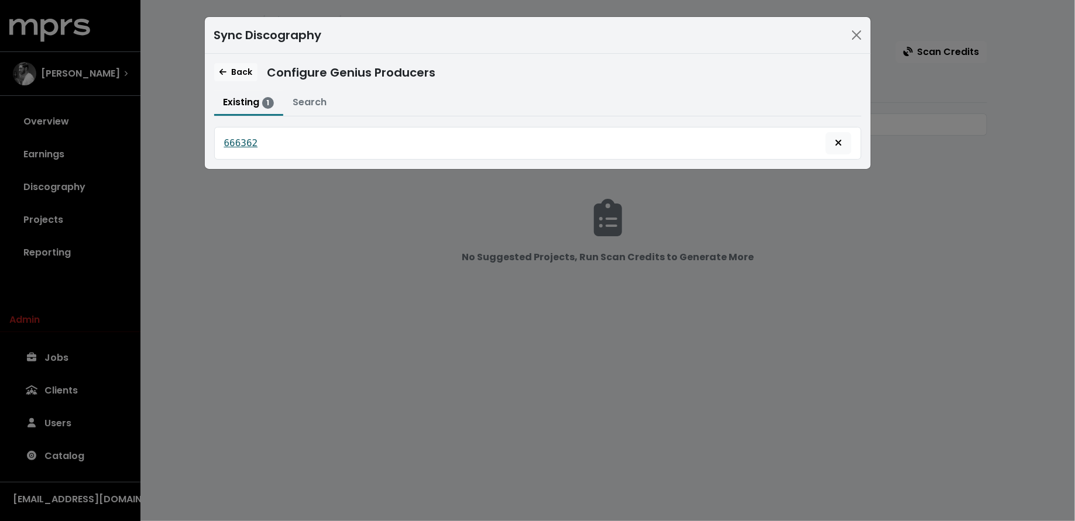
click at [247, 141] on tt "666362" at bounding box center [241, 142] width 34 height 11
click at [308, 92] on button "Search" at bounding box center [309, 103] width 53 height 25
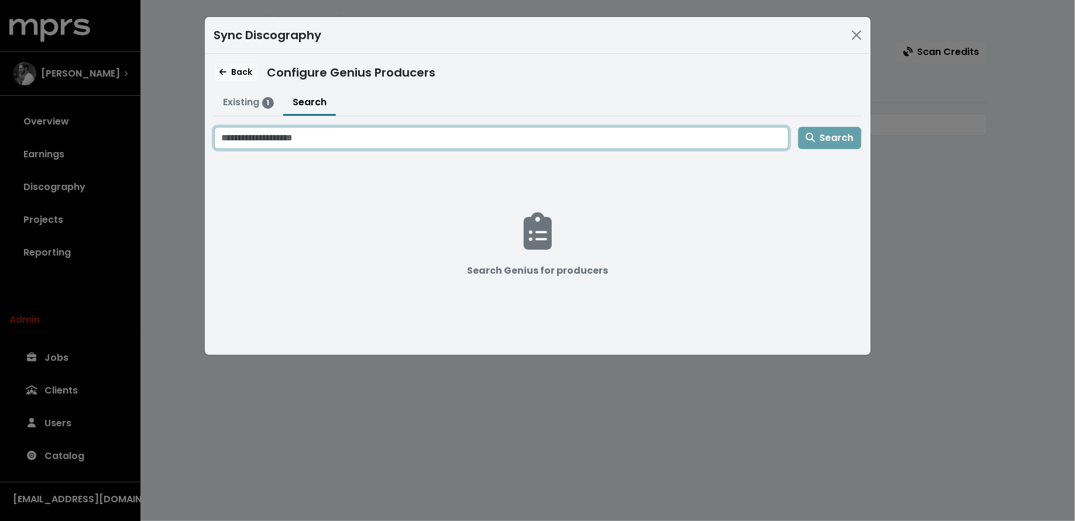
click at [320, 138] on input "Search genius for producers" at bounding box center [501, 138] width 574 height 22
type input "**********"
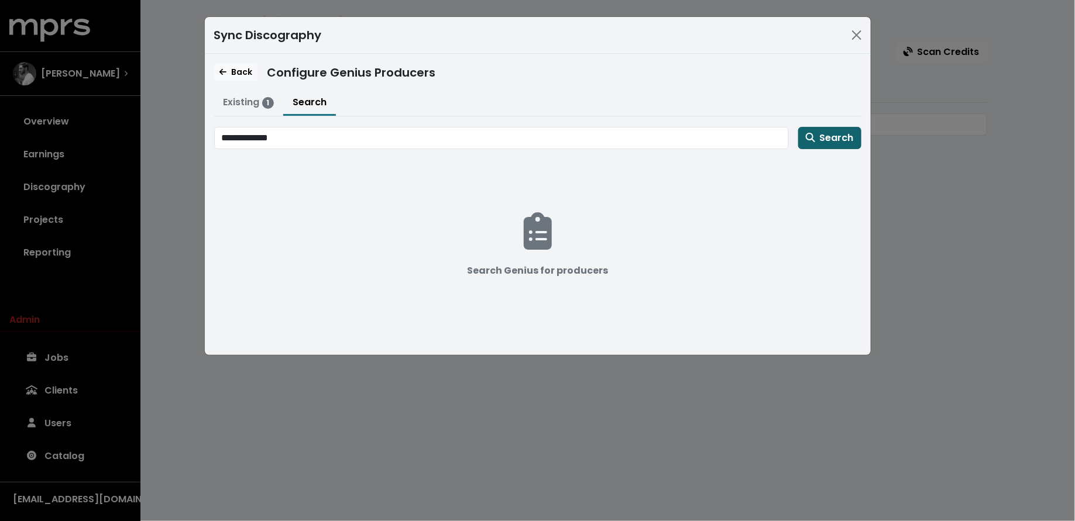
click at [834, 128] on button "Search" at bounding box center [829, 138] width 63 height 22
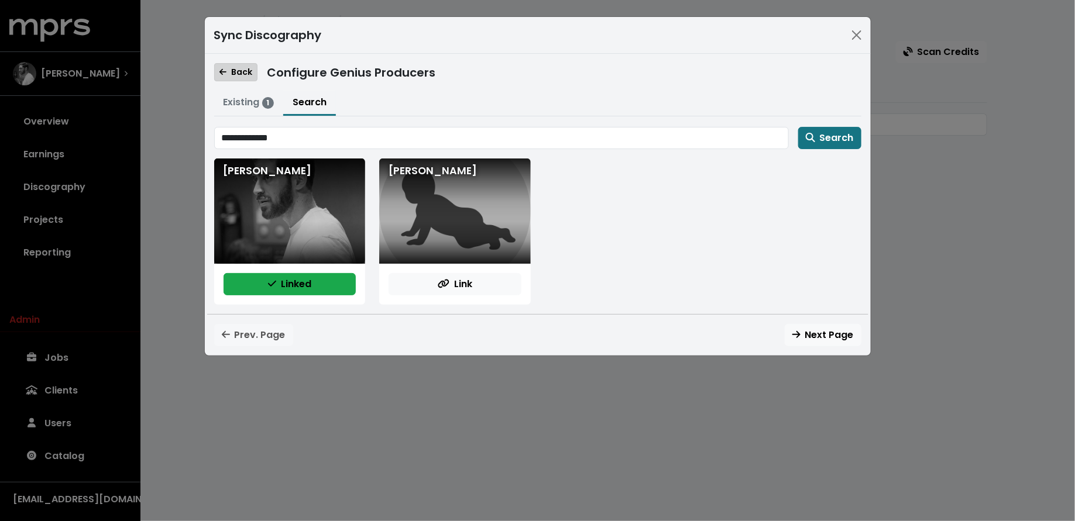
click at [231, 73] on span "Back" at bounding box center [235, 72] width 33 height 12
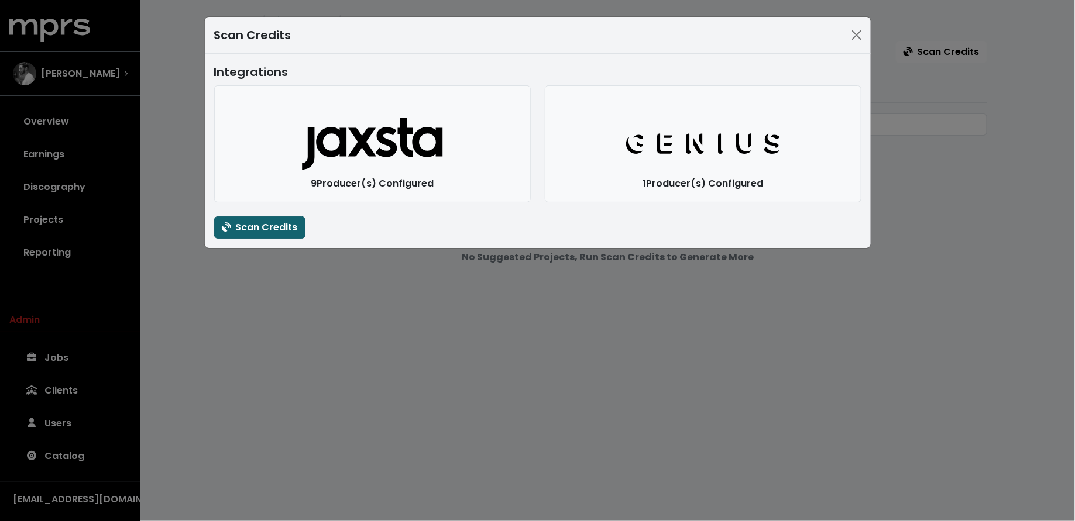
click at [227, 230] on icon "button" at bounding box center [226, 226] width 9 height 9
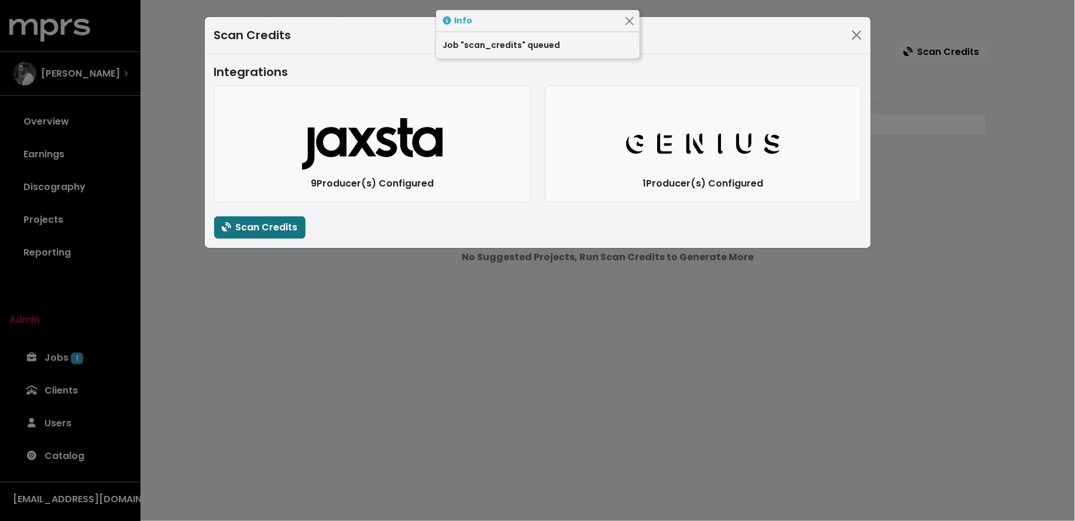
click at [67, 369] on div "Scan Credits Integrations Jaxsta Logo 9 Producer(s) Configured Genius Logo 1 Pr…" at bounding box center [537, 260] width 1075 height 521
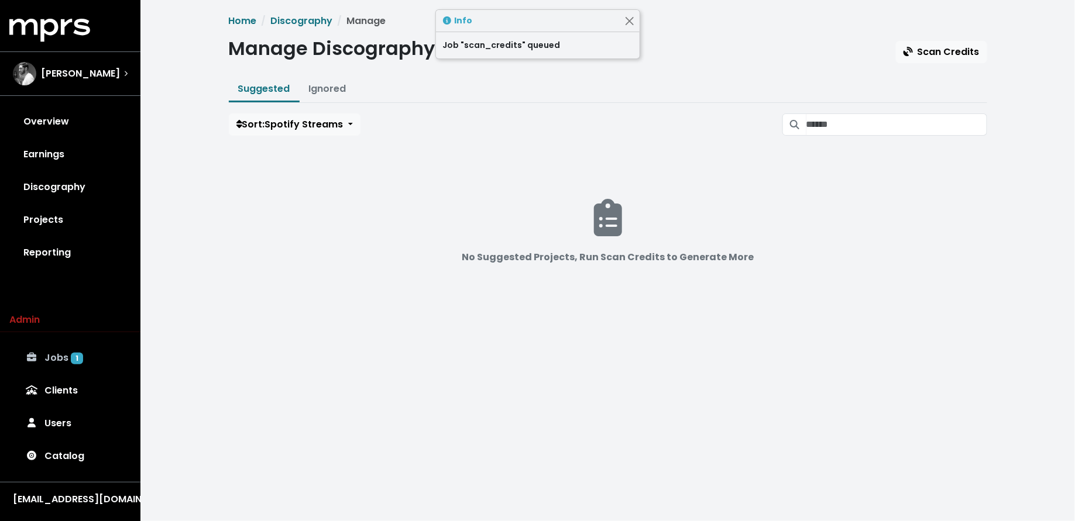
click at [73, 359] on span "1" at bounding box center [77, 359] width 12 height 12
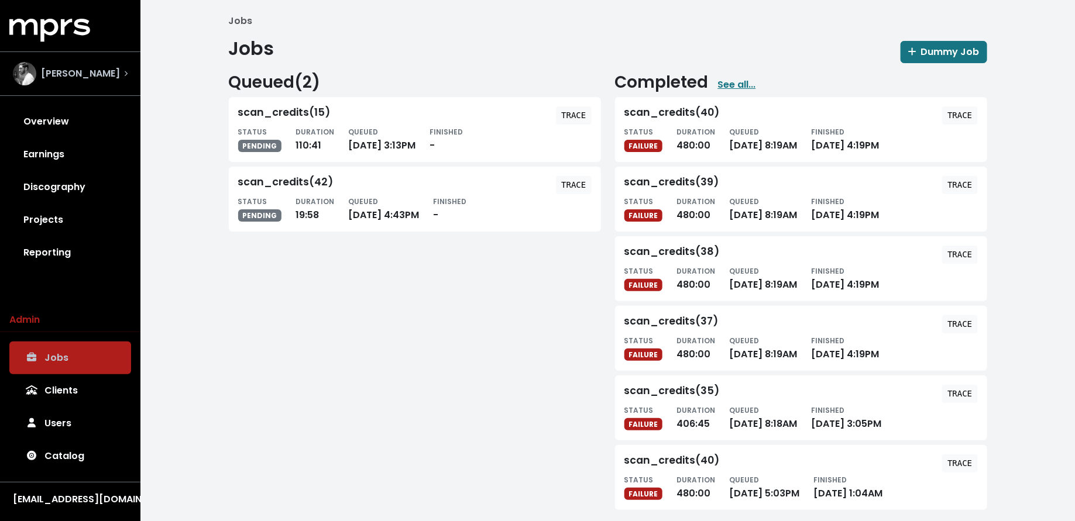
click at [78, 80] on span "Alex Salibian" at bounding box center [80, 74] width 79 height 14
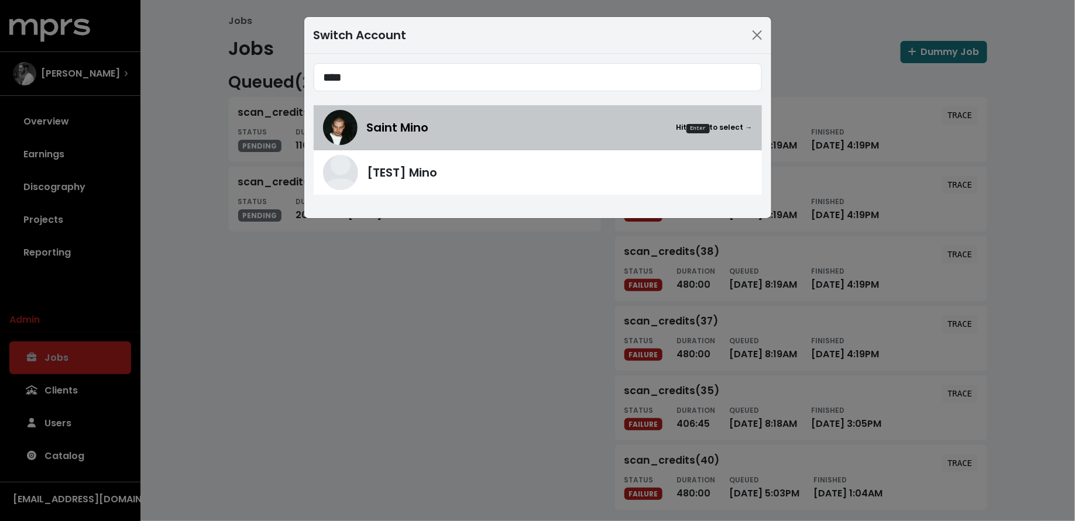
type input "****"
click at [341, 140] on img at bounding box center [340, 127] width 35 height 35
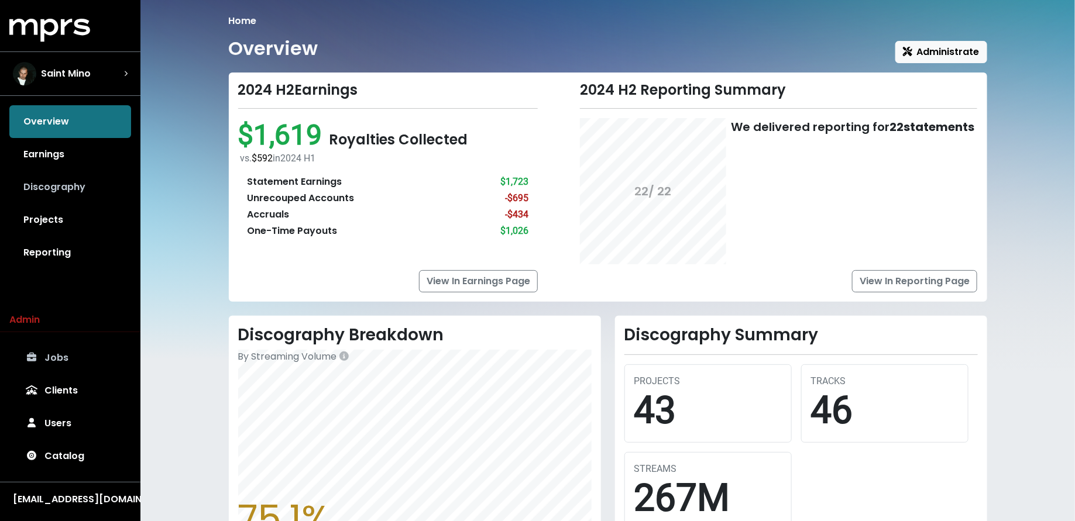
click at [89, 178] on link "Discography" at bounding box center [70, 187] width 122 height 33
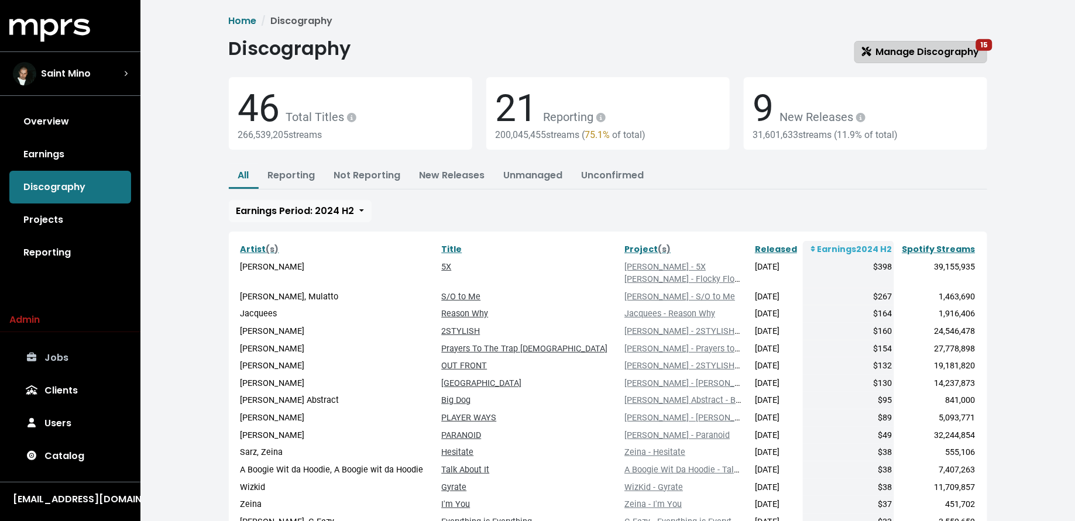
click at [856, 54] on link "Manage Discography 15" at bounding box center [920, 52] width 133 height 22
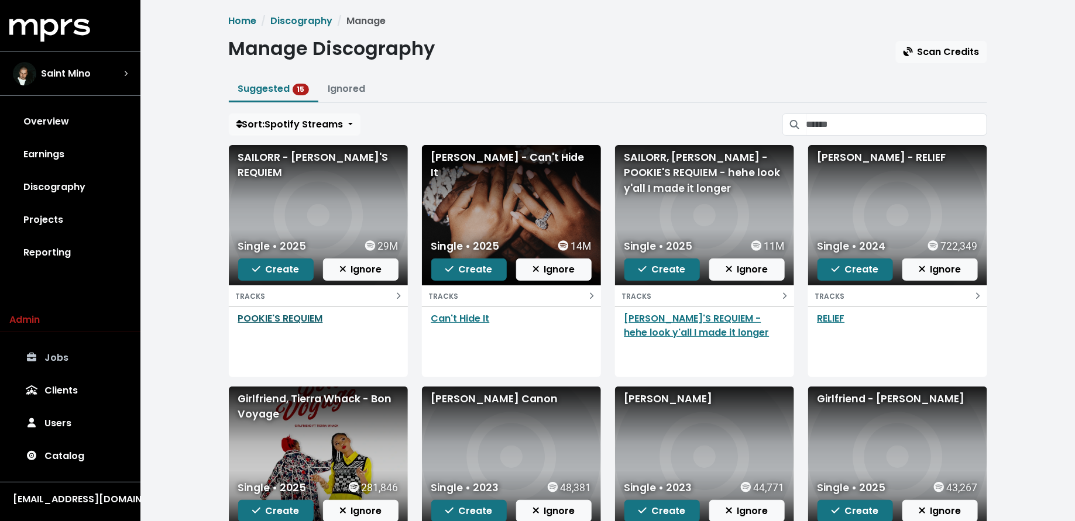
click at [271, 319] on link "POOKIE'S REQUIEM" at bounding box center [280, 318] width 85 height 13
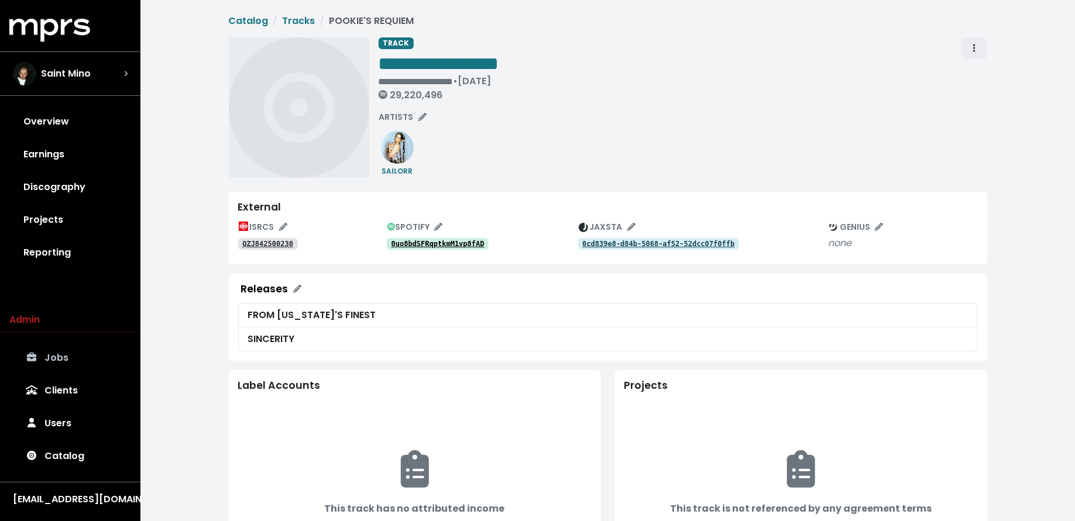
click at [967, 51] on button "Track actions" at bounding box center [974, 48] width 26 height 22
click at [975, 70] on link "Merge" at bounding box center [1008, 74] width 92 height 19
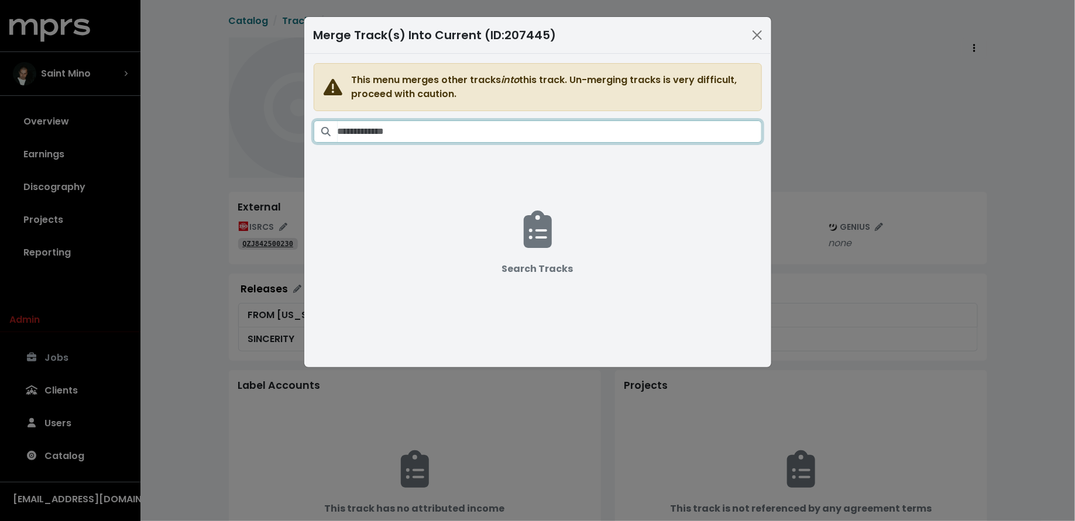
click at [710, 140] on input "Search tracks" at bounding box center [549, 131] width 424 height 22
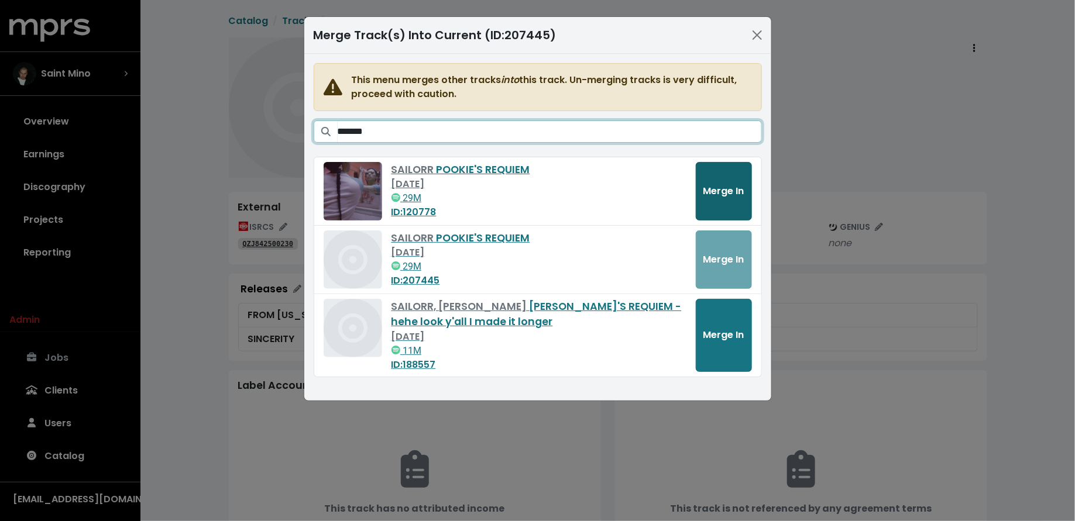
type input "*******"
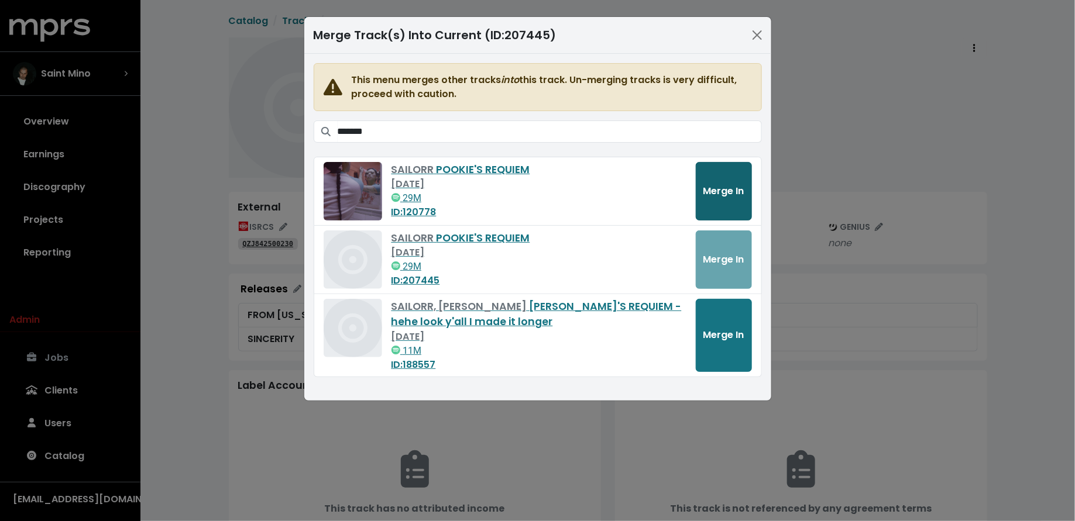
click at [717, 198] on button "Merge In" at bounding box center [723, 191] width 56 height 58
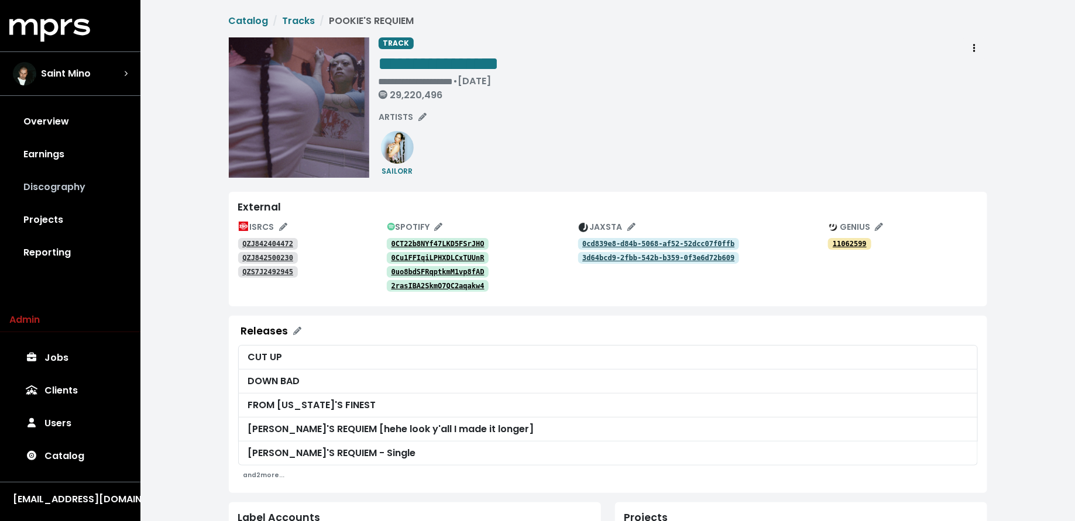
click at [77, 197] on link "Discography" at bounding box center [70, 187] width 122 height 33
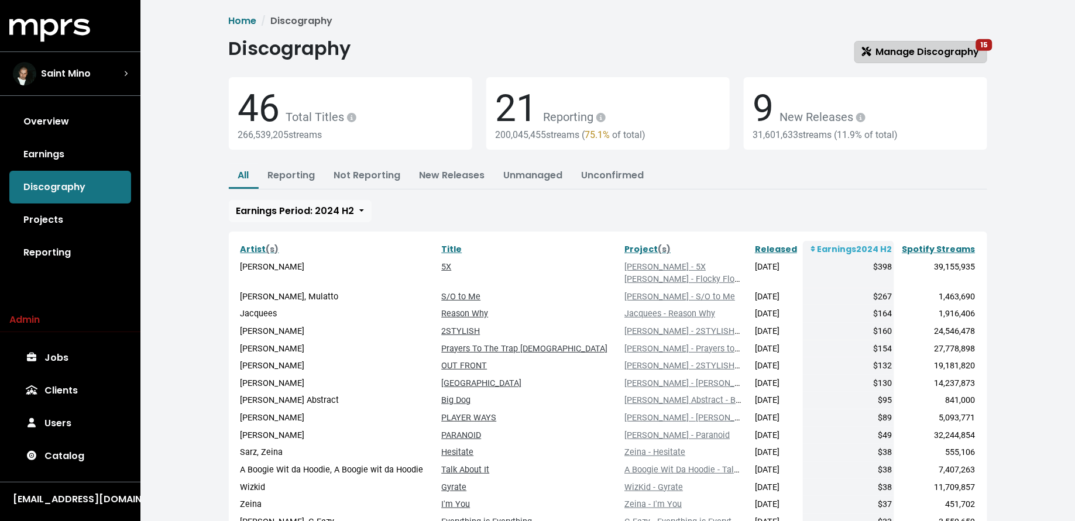
click at [894, 50] on span "Manage Discography 15" at bounding box center [921, 51] width 118 height 13
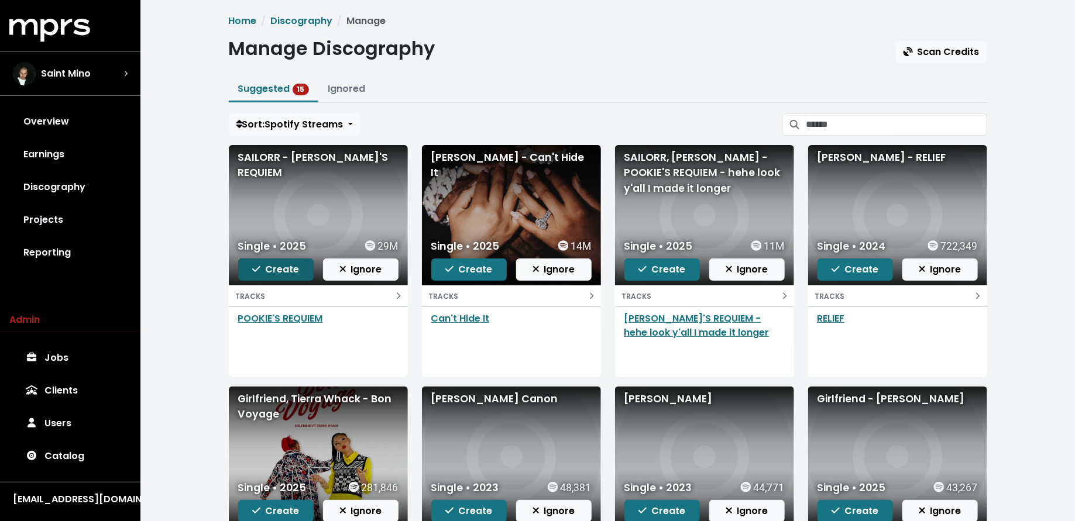
click at [283, 266] on span "Create" at bounding box center [275, 269] width 47 height 13
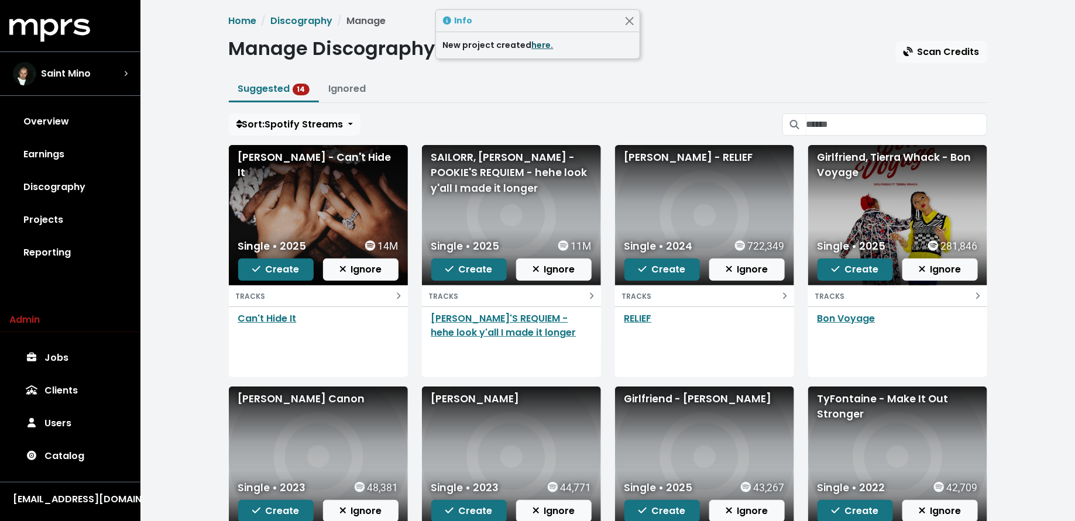
click at [538, 48] on link "here." at bounding box center [543, 45] width 22 height 12
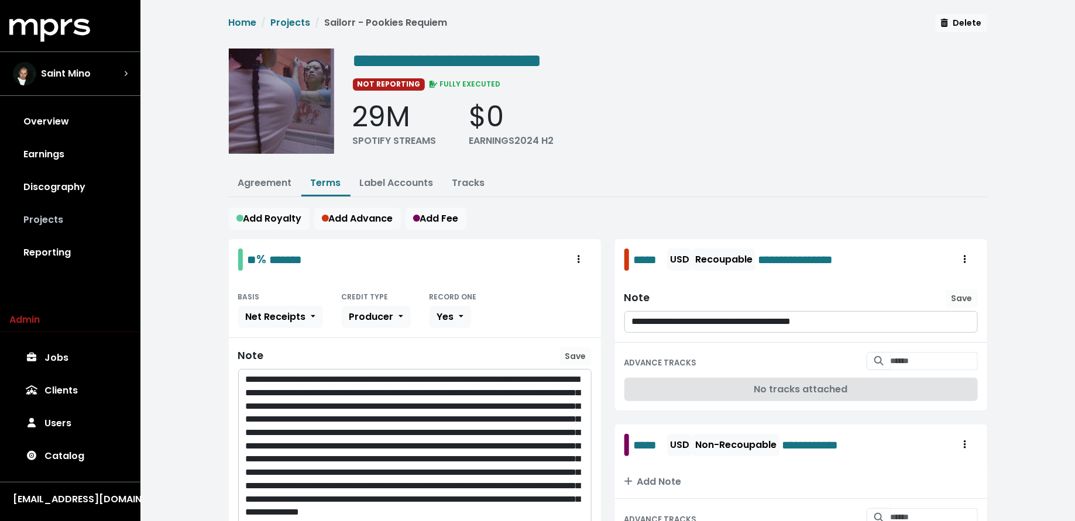
click at [51, 223] on link "Projects" at bounding box center [70, 220] width 122 height 33
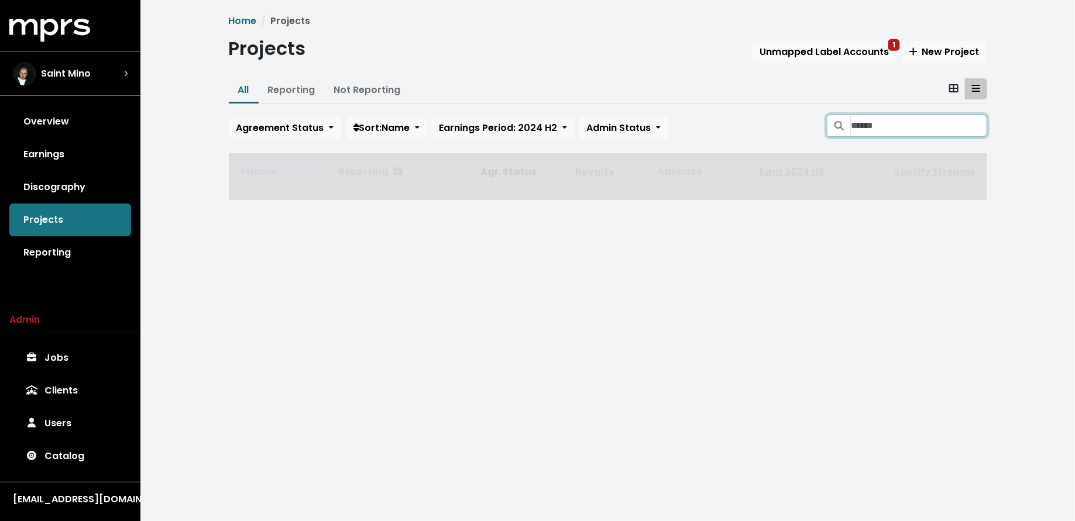
click at [907, 120] on input "Search projects" at bounding box center [918, 126] width 136 height 22
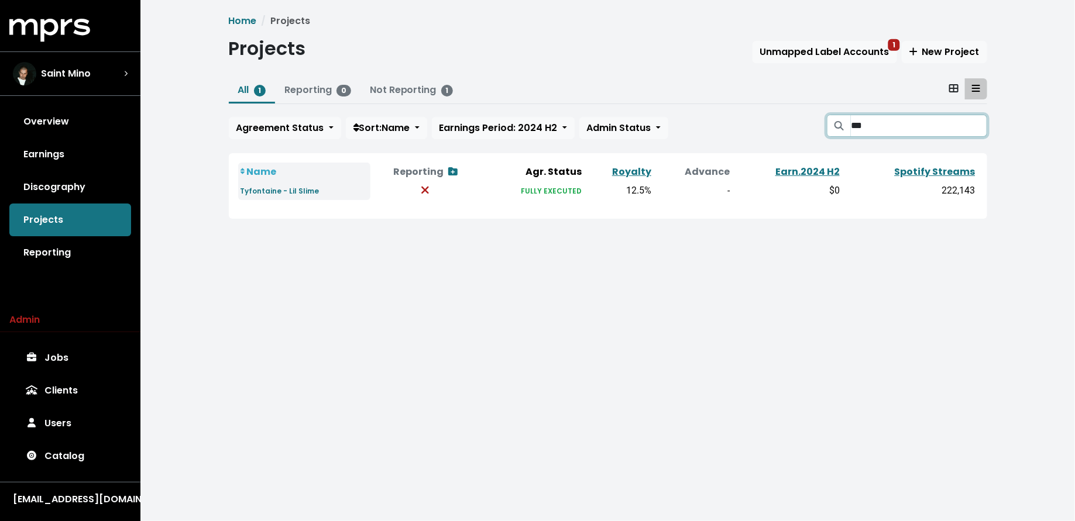
type input "***"
click at [70, 82] on div "Saint Mino" at bounding box center [52, 73] width 78 height 23
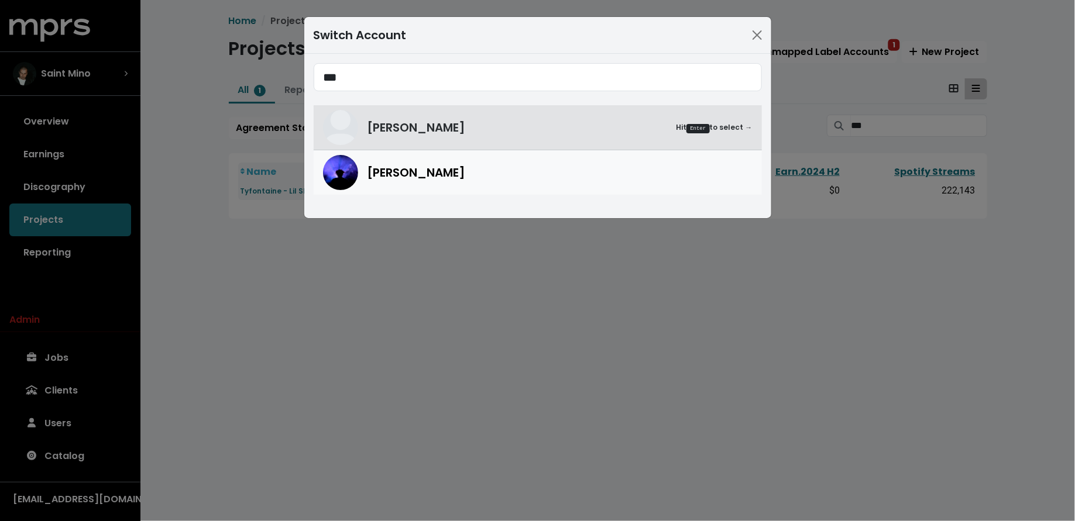
type input "***"
click at [399, 178] on span "[PERSON_NAME]" at bounding box center [416, 173] width 98 height 18
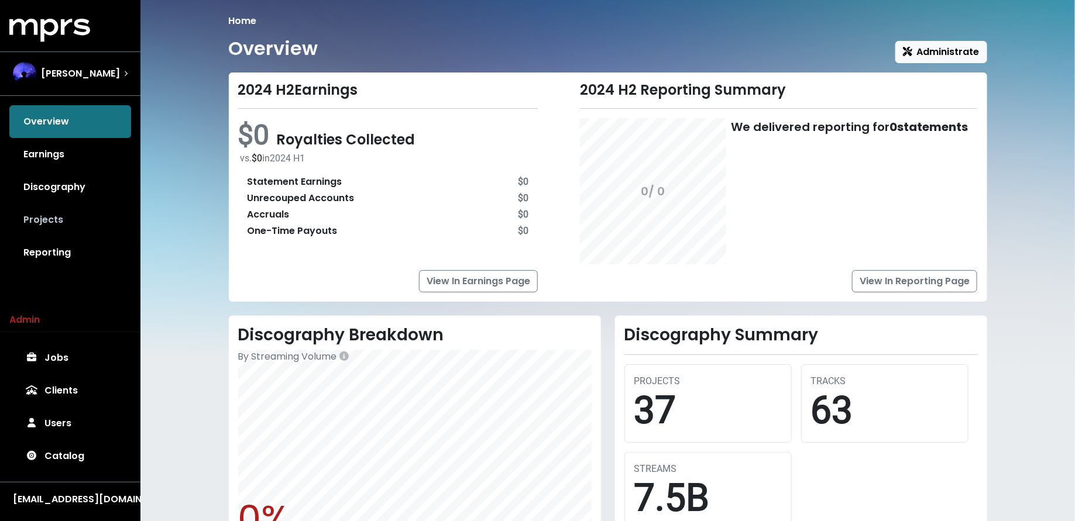
click at [70, 213] on link "Projects" at bounding box center [70, 220] width 122 height 33
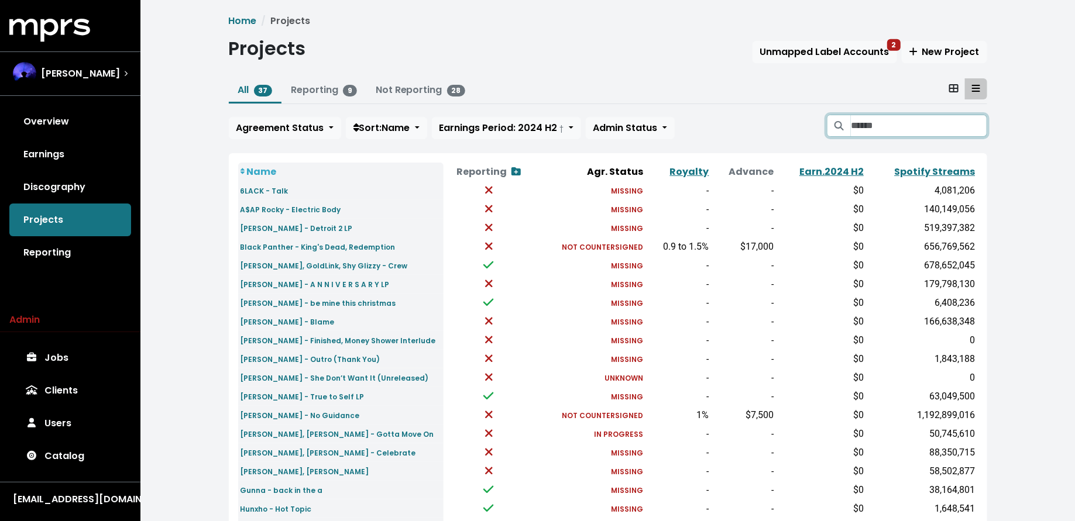
click at [856, 131] on input "Search projects" at bounding box center [918, 126] width 136 height 22
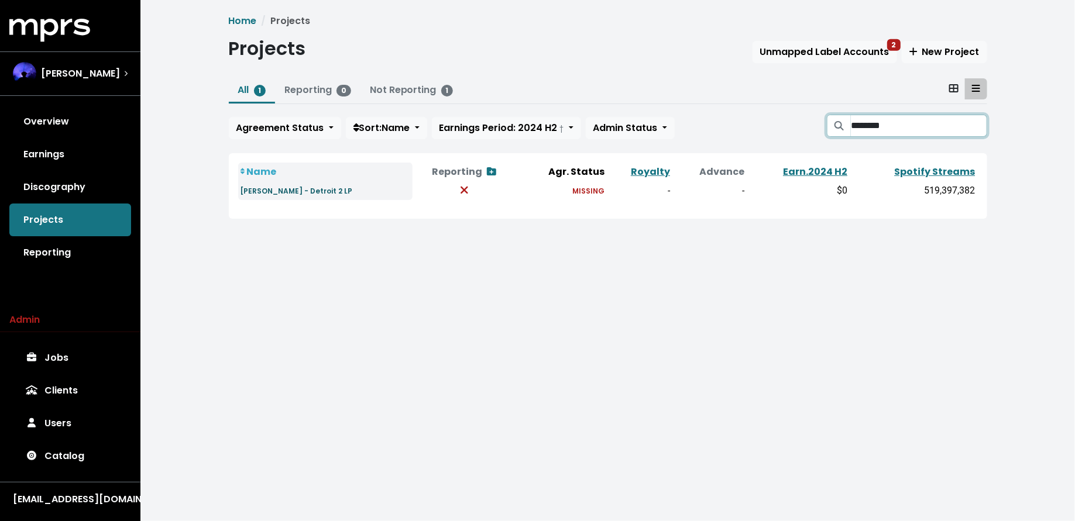
type input "********"
click at [254, 191] on small "Big Sean - Detroit 2 LP" at bounding box center [296, 191] width 112 height 10
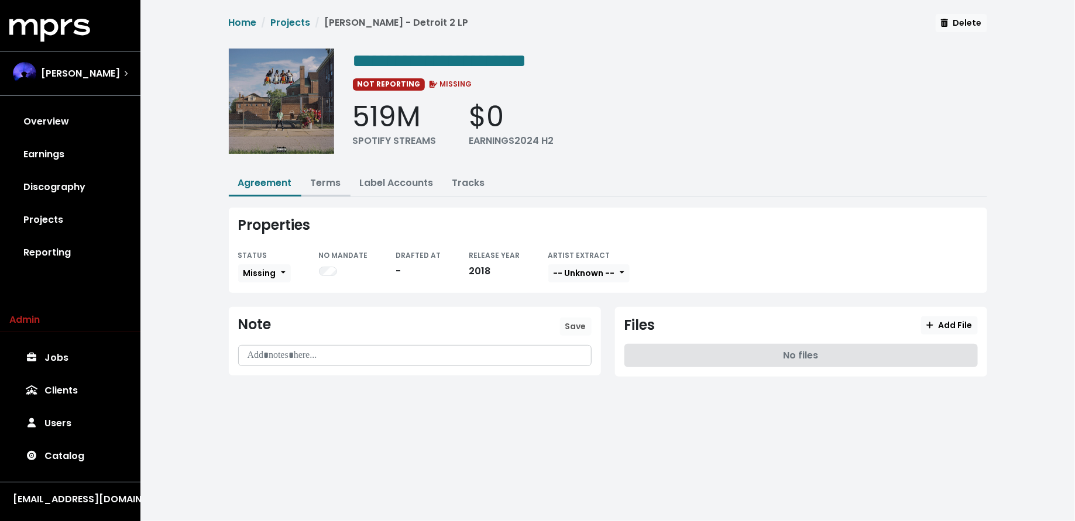
click at [325, 177] on link "Terms" at bounding box center [326, 182] width 30 height 13
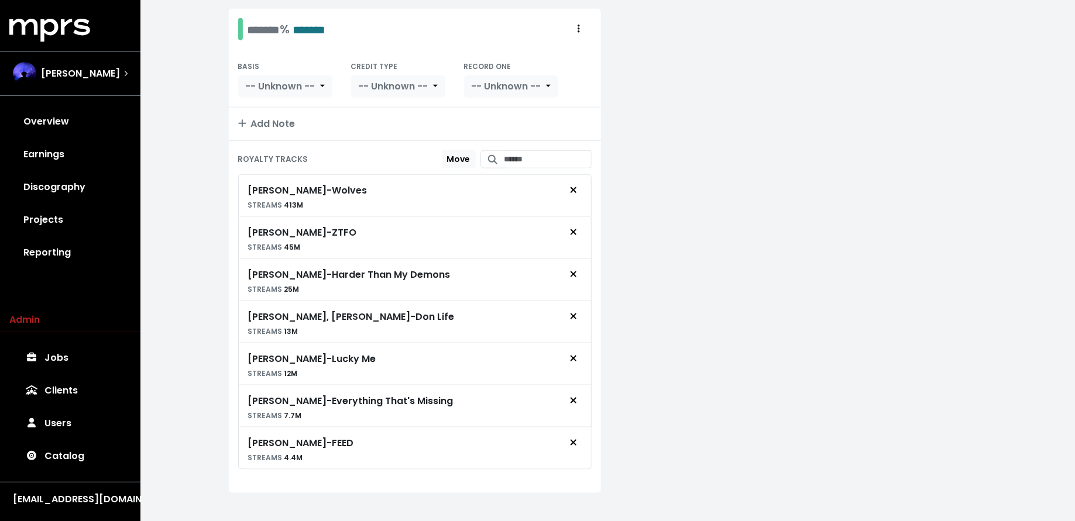
scroll to position [522, 0]
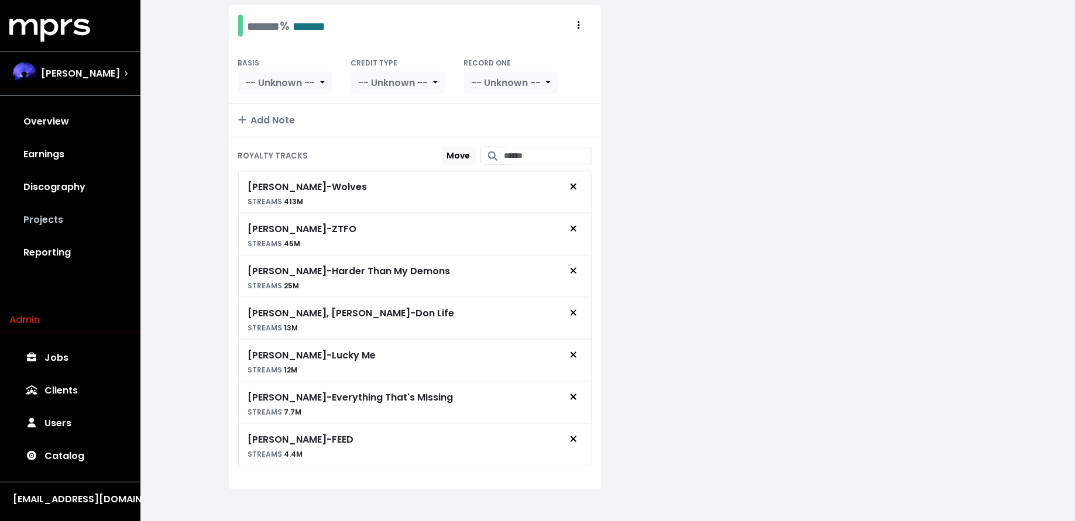
click at [77, 206] on link "Projects" at bounding box center [70, 220] width 122 height 33
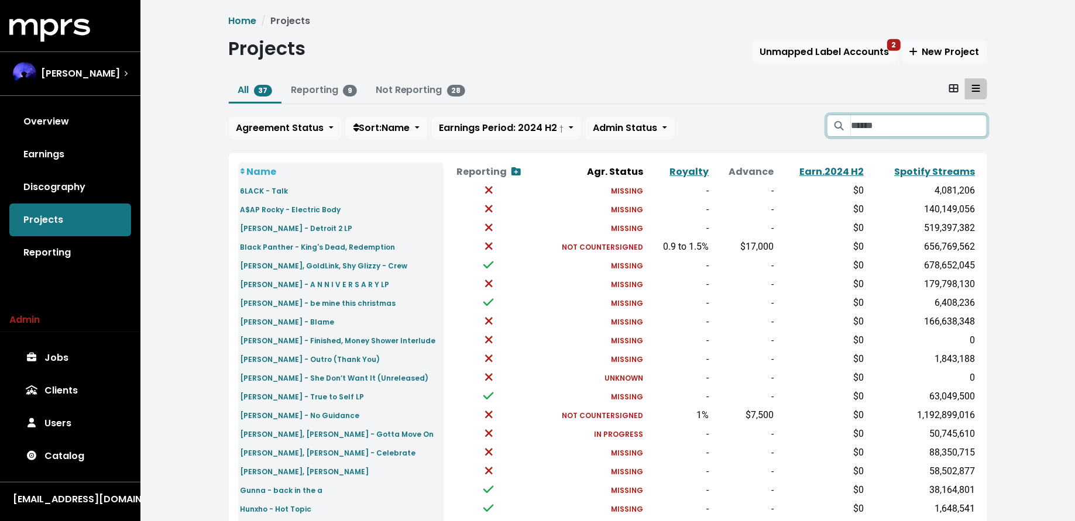
click at [877, 121] on input "Search projects" at bounding box center [918, 126] width 136 height 22
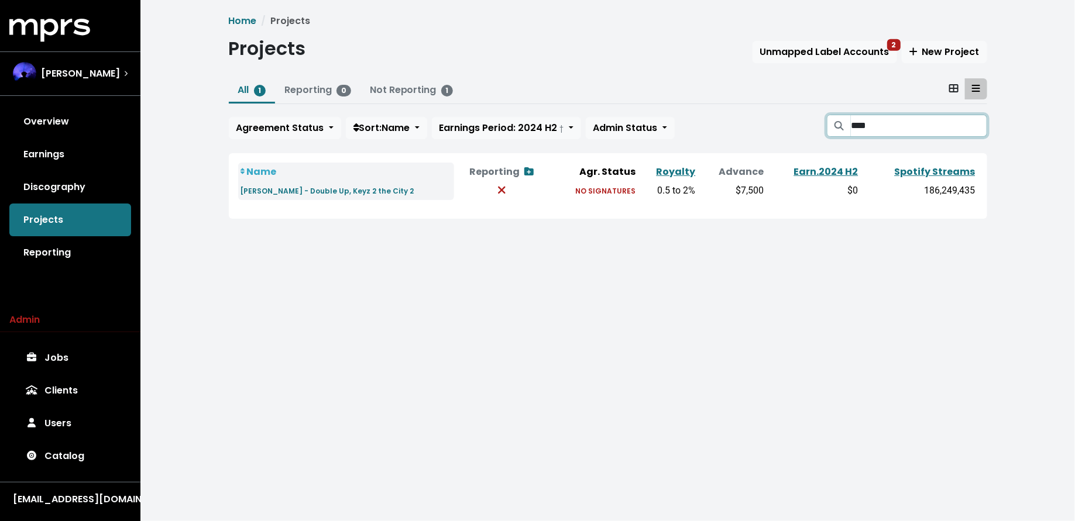
type input "*"
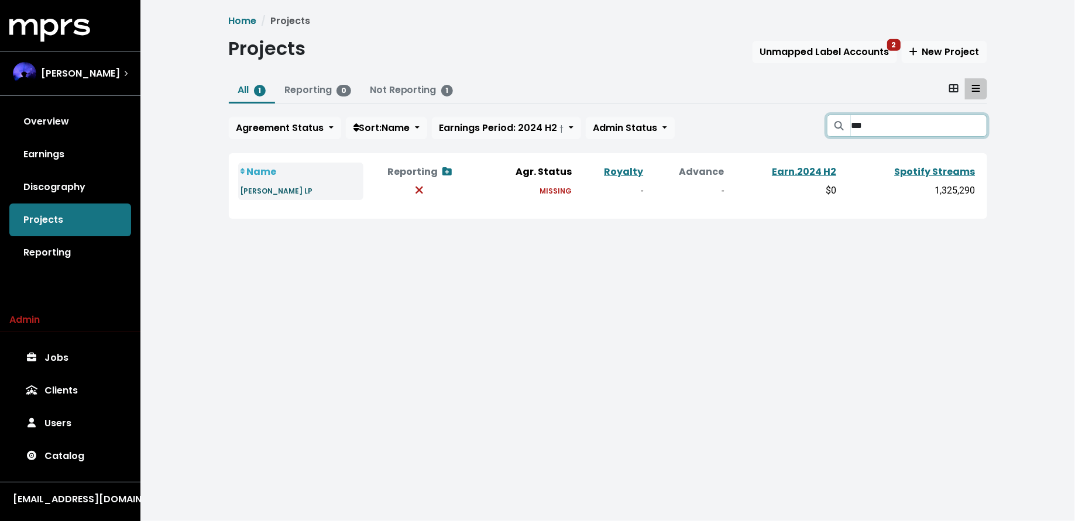
type input "***"
click at [254, 194] on small "Zacari - Bliss LP" at bounding box center [276, 191] width 73 height 10
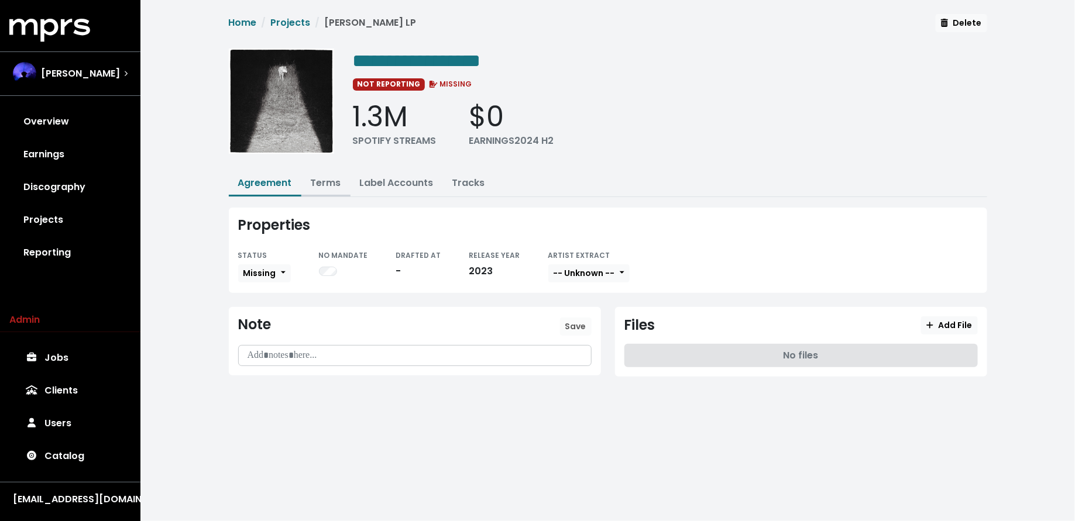
click at [321, 176] on link "Terms" at bounding box center [326, 182] width 30 height 13
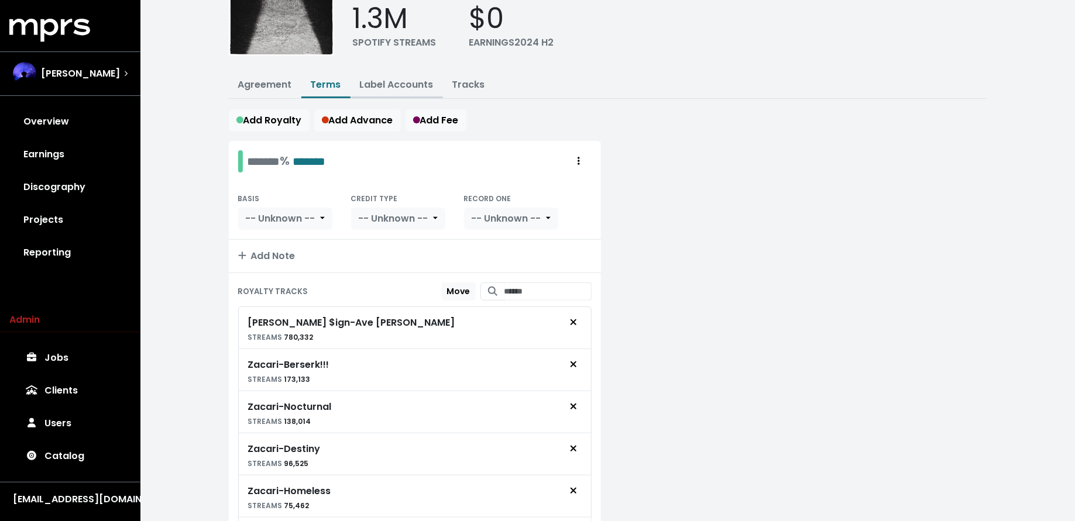
scroll to position [98, 0]
click at [458, 79] on link "Tracks" at bounding box center [468, 84] width 33 height 13
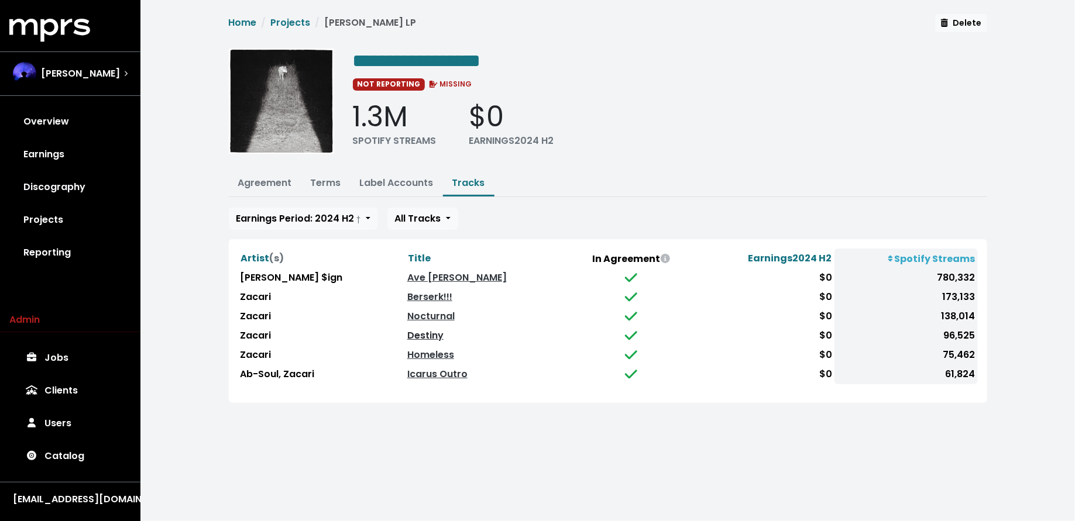
click at [433, 334] on link "Destiny" at bounding box center [425, 335] width 36 height 13
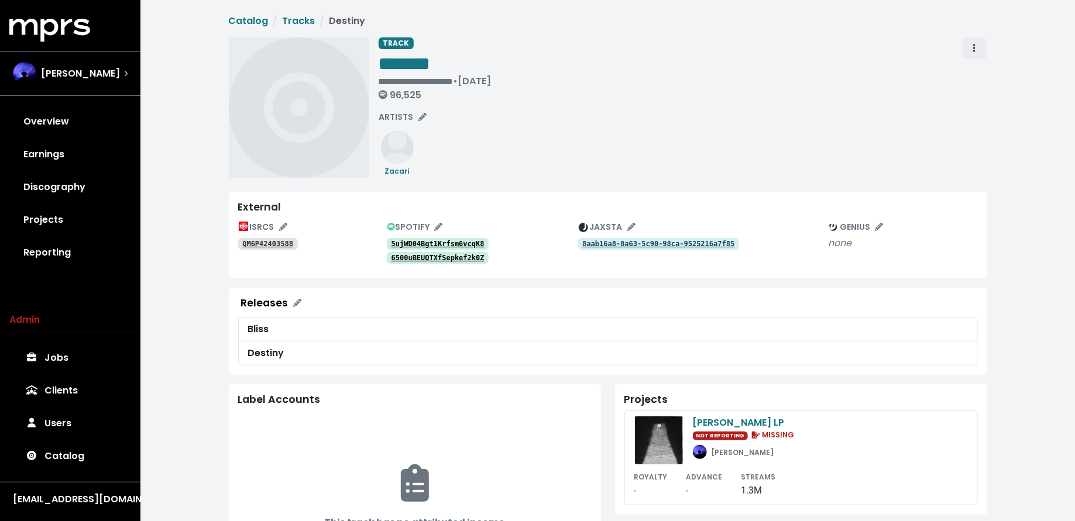
click at [973, 46] on icon "Track actions" at bounding box center [974, 47] width 2 height 9
click at [980, 74] on link "Merge" at bounding box center [1008, 74] width 92 height 19
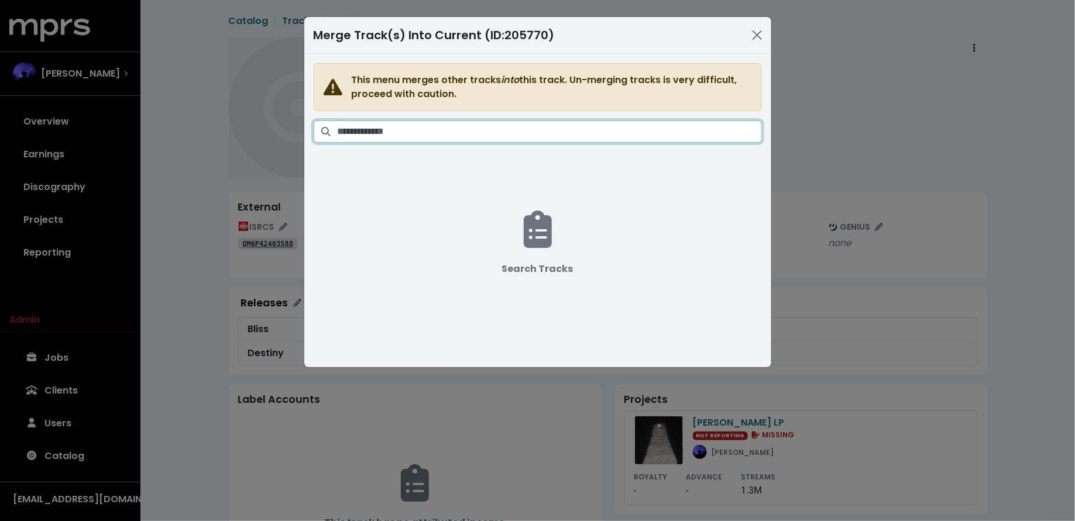
click at [516, 129] on input "Search tracks" at bounding box center [549, 131] width 424 height 22
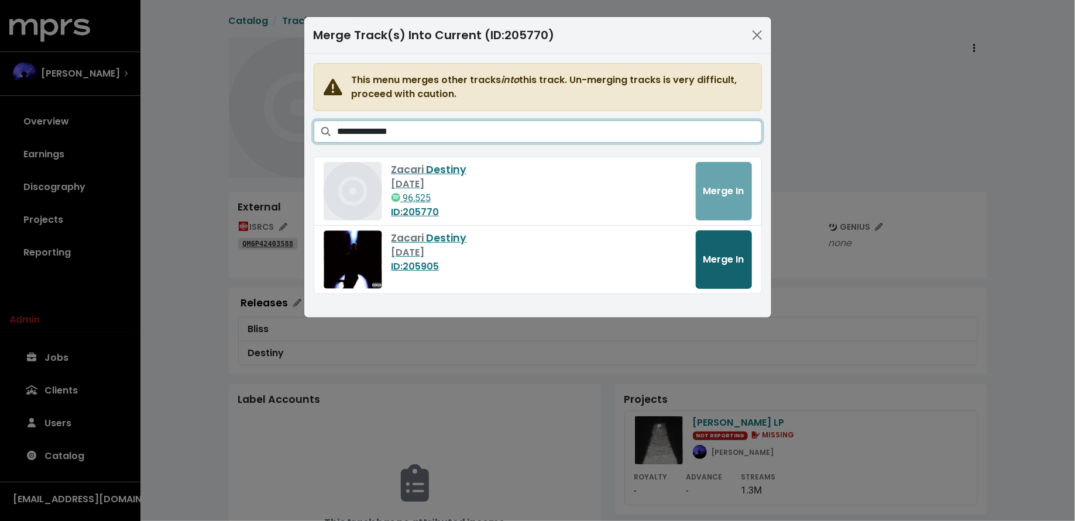
type input "**********"
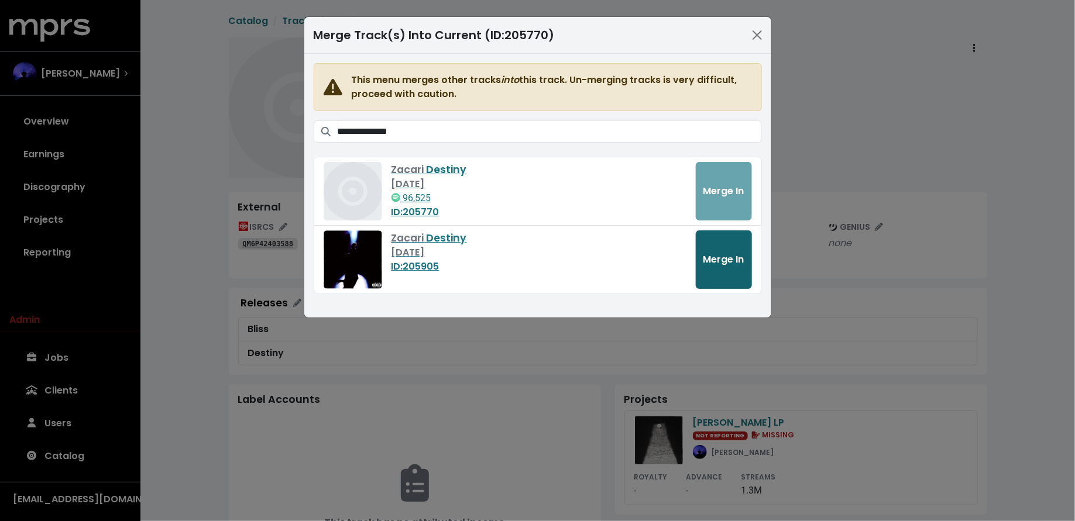
click at [723, 243] on button "Merge In" at bounding box center [723, 259] width 56 height 58
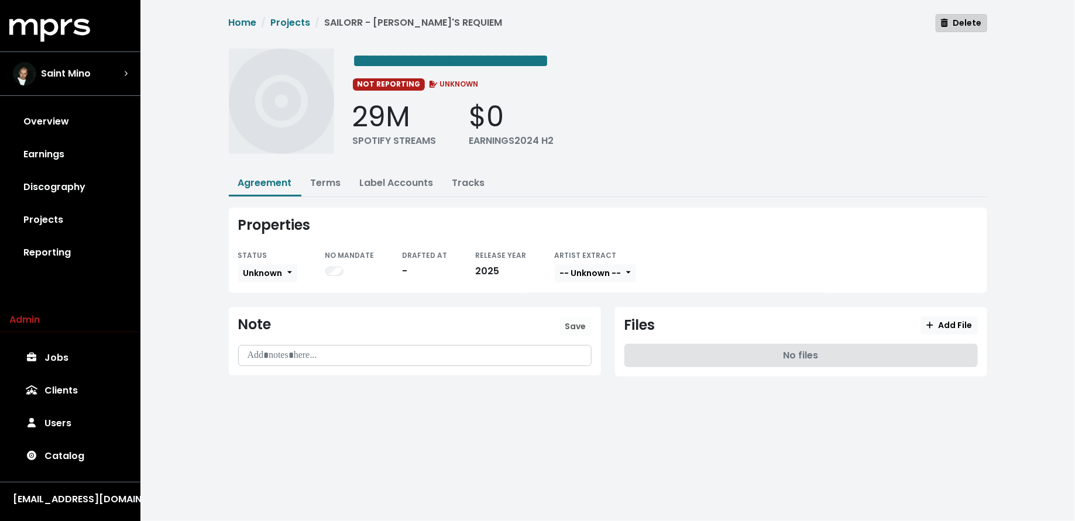
click at [965, 26] on span "Delete" at bounding box center [961, 23] width 40 height 12
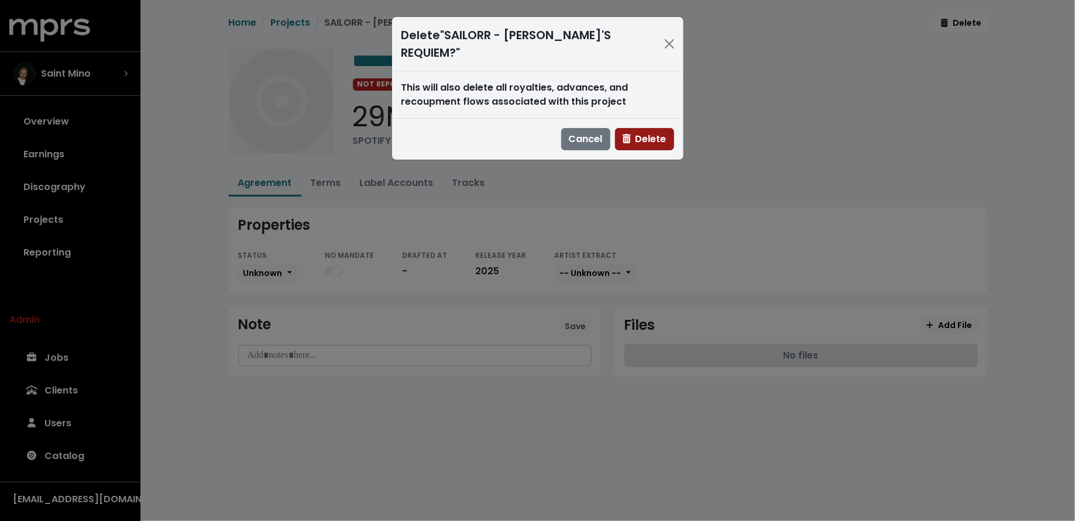
click at [661, 132] on span "Delete" at bounding box center [644, 138] width 44 height 13
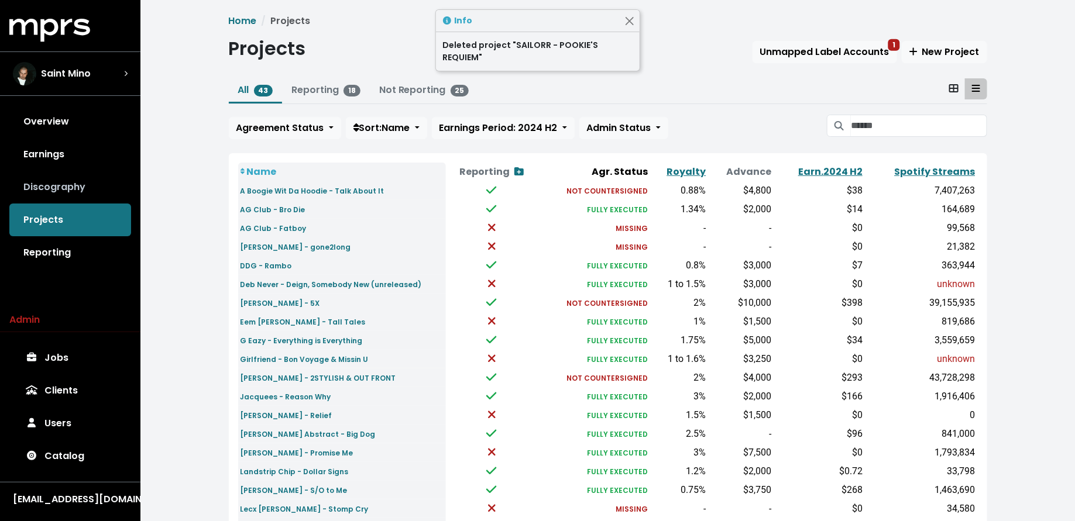
click at [102, 190] on link "Discography" at bounding box center [70, 187] width 122 height 33
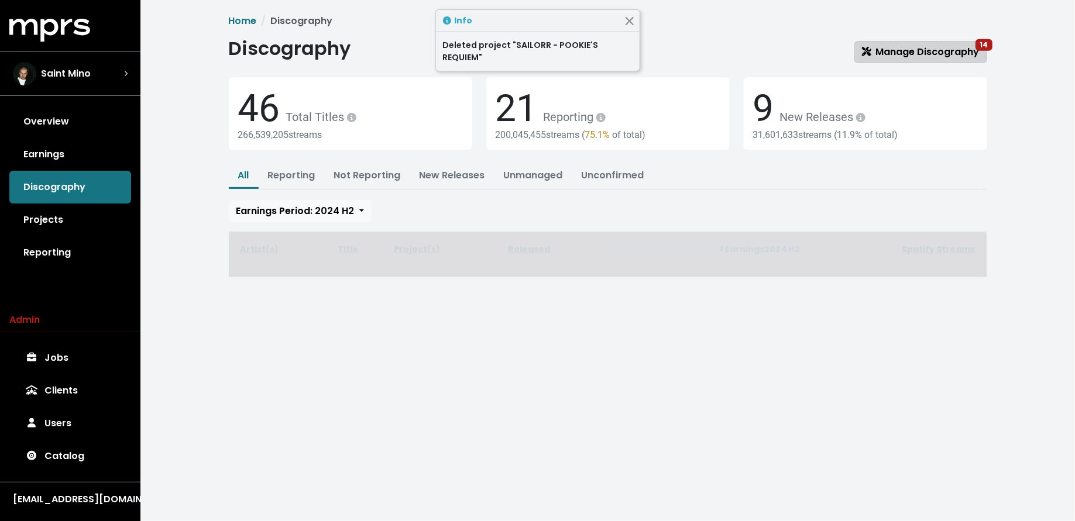
click at [941, 46] on span "Manage Discography 14" at bounding box center [921, 51] width 118 height 13
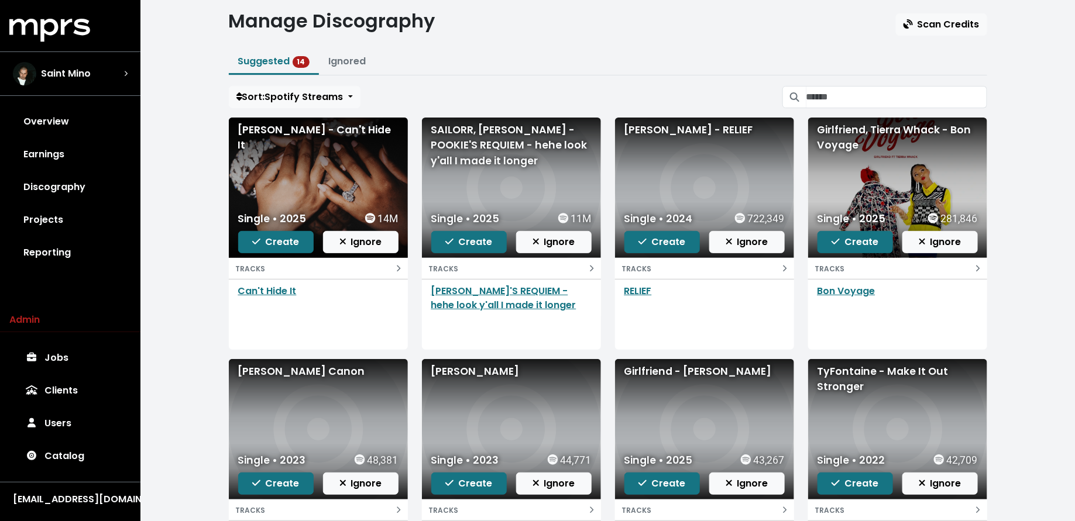
scroll to position [28, 0]
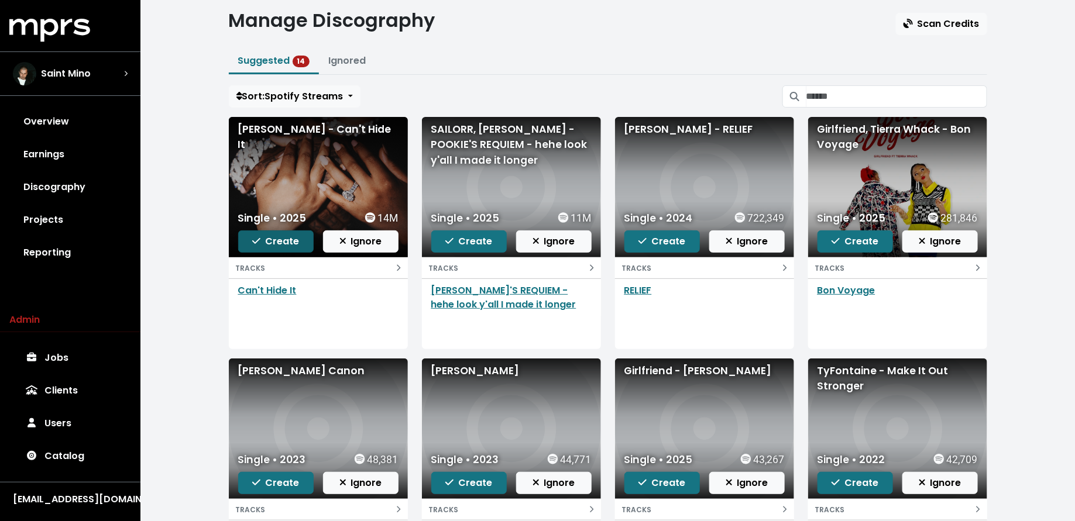
click at [283, 240] on span "Create" at bounding box center [275, 241] width 47 height 13
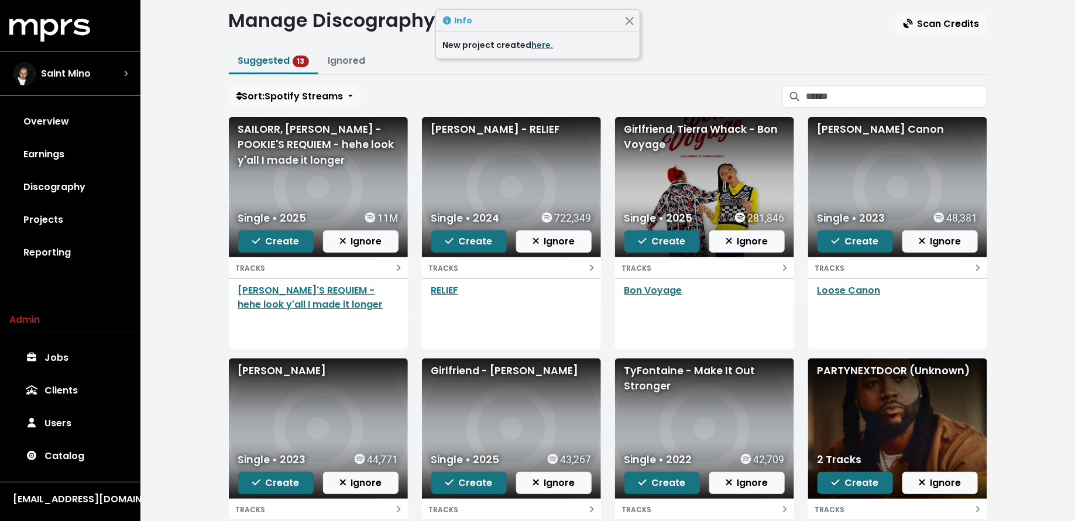
click at [532, 46] on link "here." at bounding box center [543, 45] width 22 height 12
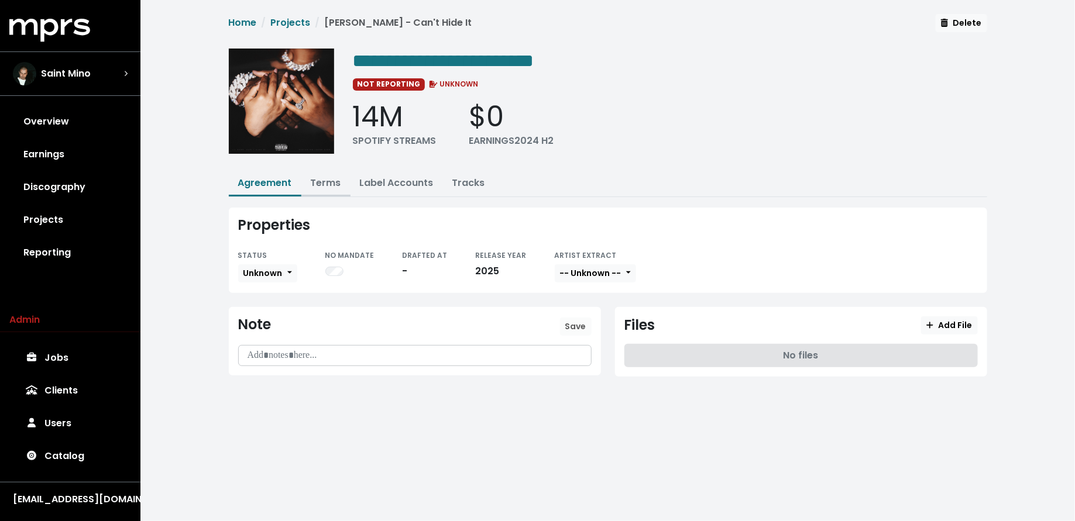
click at [326, 185] on link "Terms" at bounding box center [326, 182] width 30 height 13
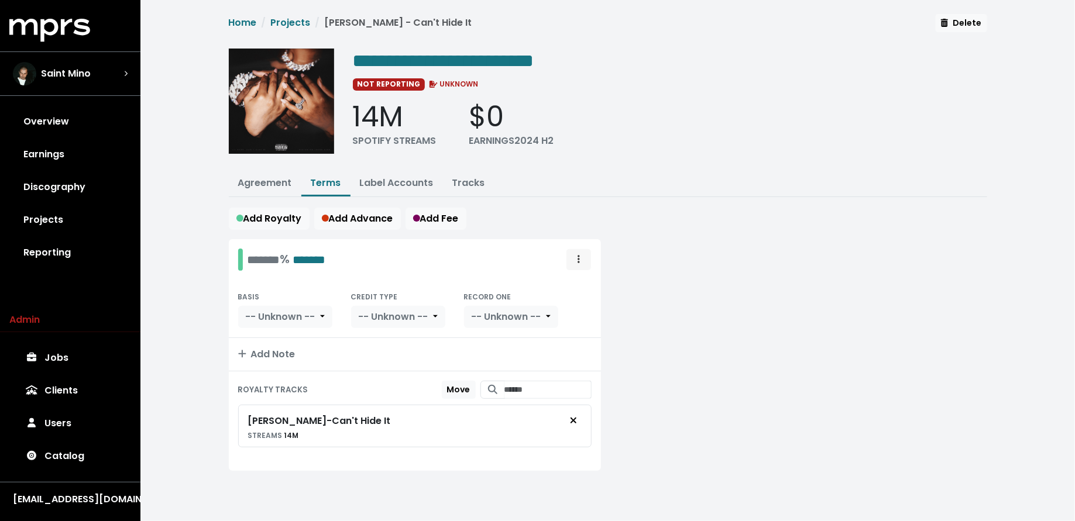
click at [582, 257] on span "Royalty administration options" at bounding box center [578, 260] width 11 height 14
click at [576, 286] on link "Move" at bounding box center [544, 285] width 92 height 19
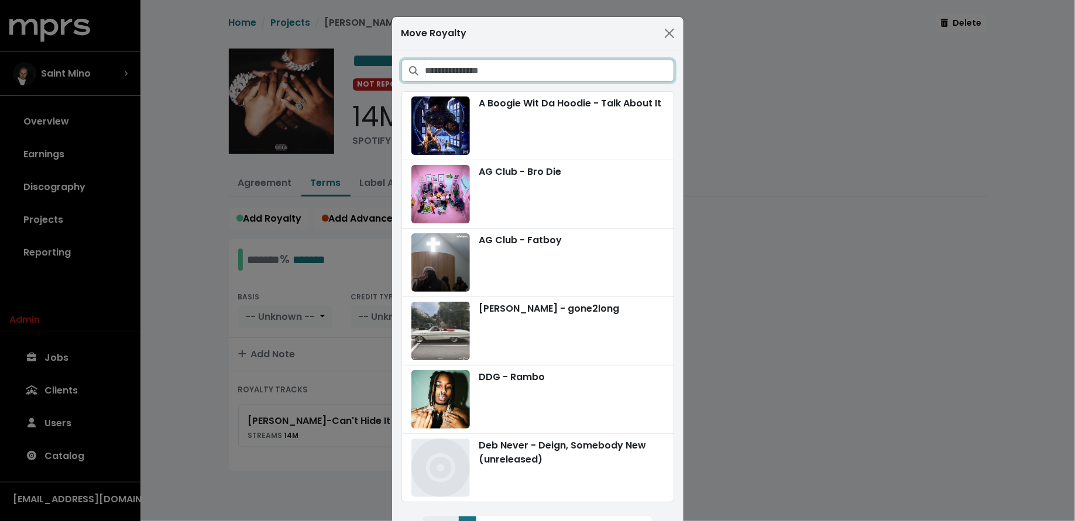
click at [585, 74] on input "Search projects" at bounding box center [549, 71] width 249 height 22
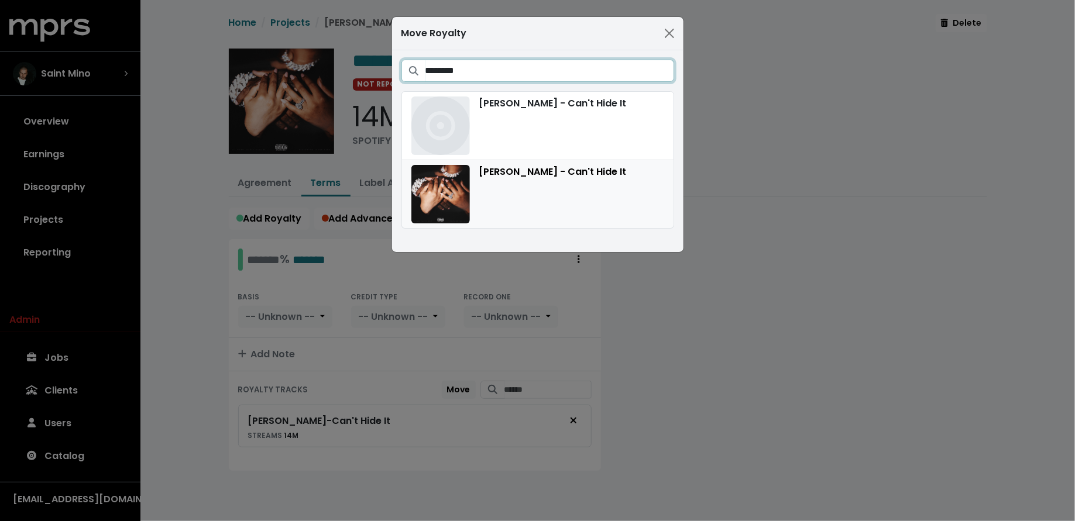
type input "********"
click at [566, 178] on div "[PERSON_NAME] - Can't Hide It" at bounding box center [537, 194] width 253 height 58
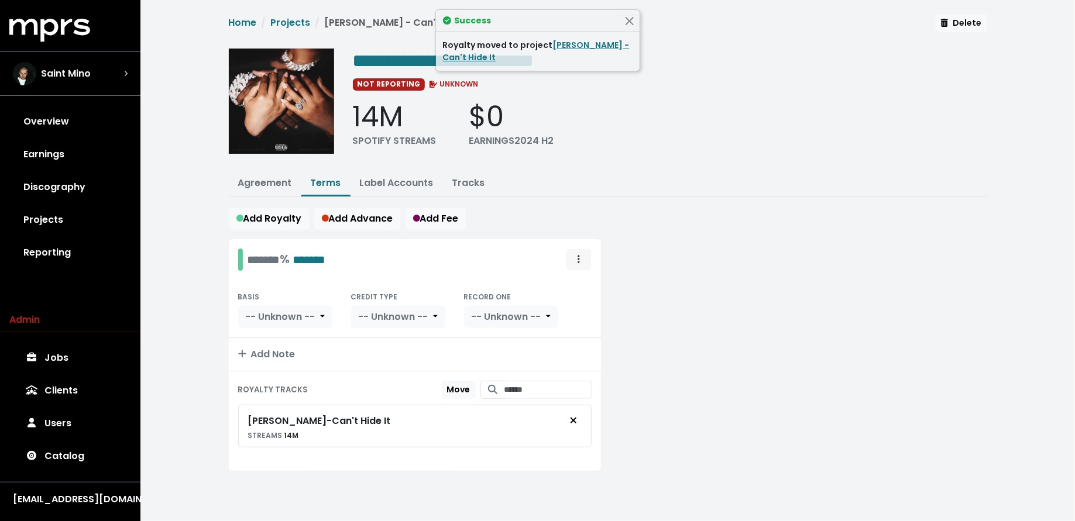
click at [578, 255] on icon "Royalty administration options" at bounding box center [578, 259] width 2 height 8
click at [573, 284] on link "Move" at bounding box center [544, 285] width 92 height 19
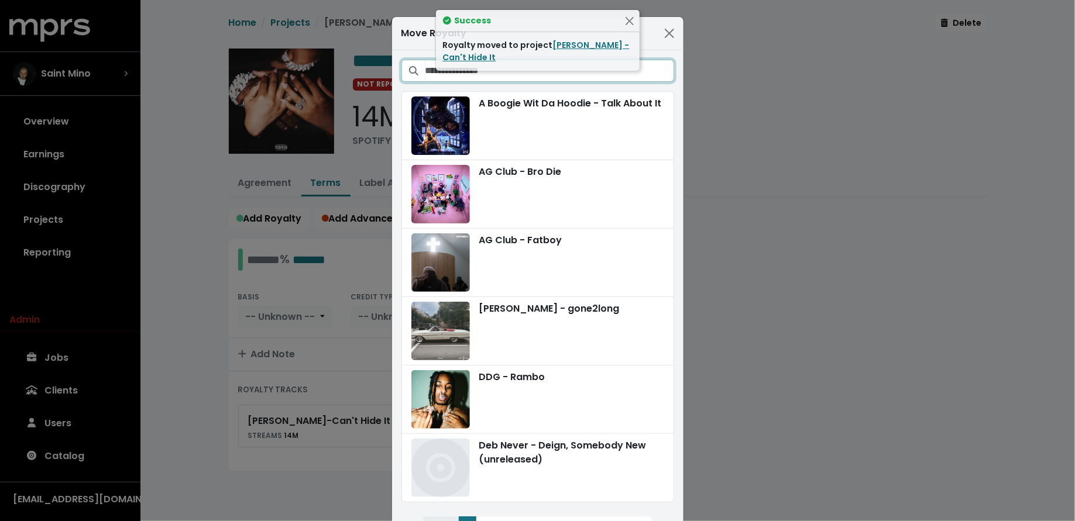
click at [581, 78] on input "Search projects" at bounding box center [549, 71] width 249 height 22
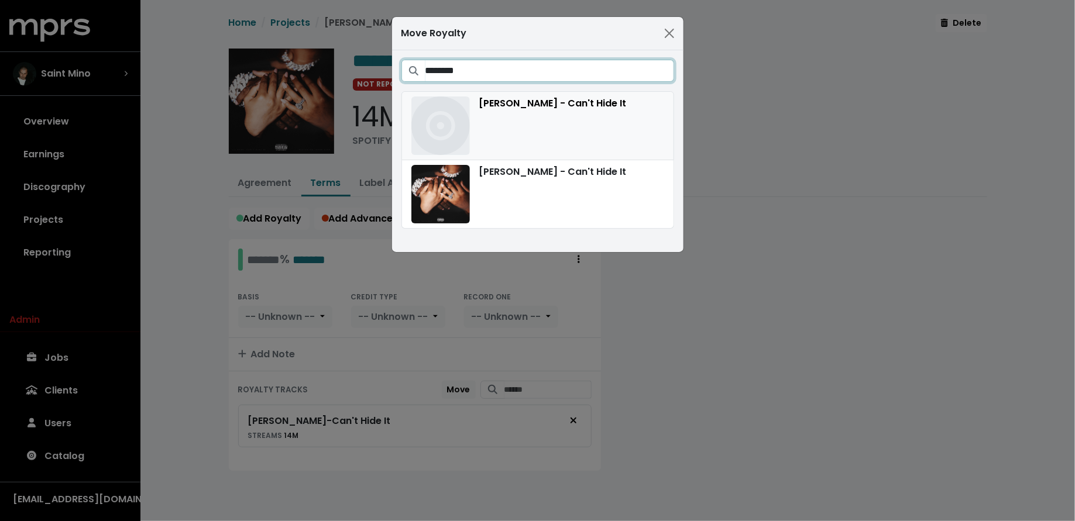
type input "********"
click at [611, 130] on div "[PERSON_NAME] - Can't Hide It" at bounding box center [537, 126] width 253 height 58
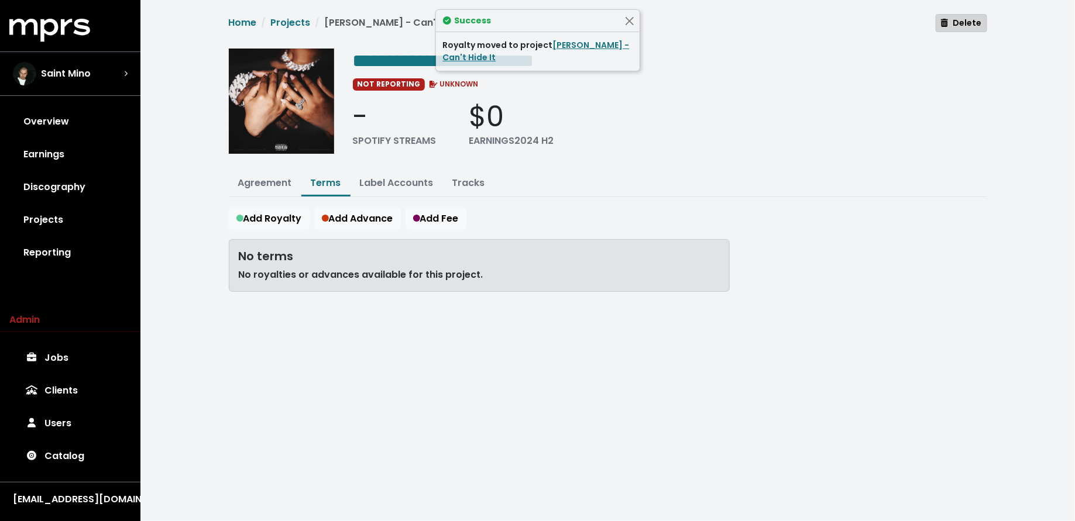
click at [966, 26] on span "Delete" at bounding box center [961, 23] width 40 height 12
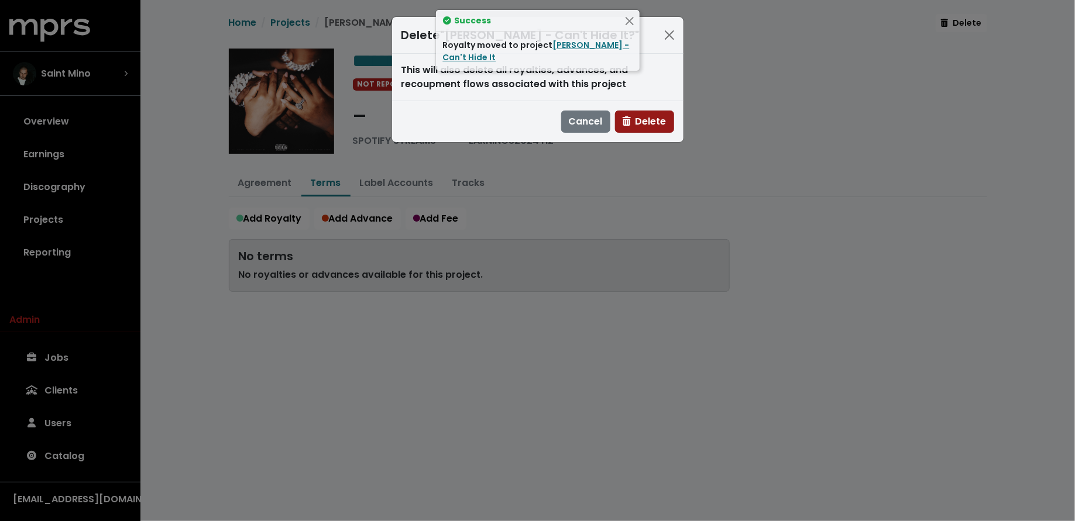
click at [667, 119] on button "Delete" at bounding box center [644, 122] width 59 height 22
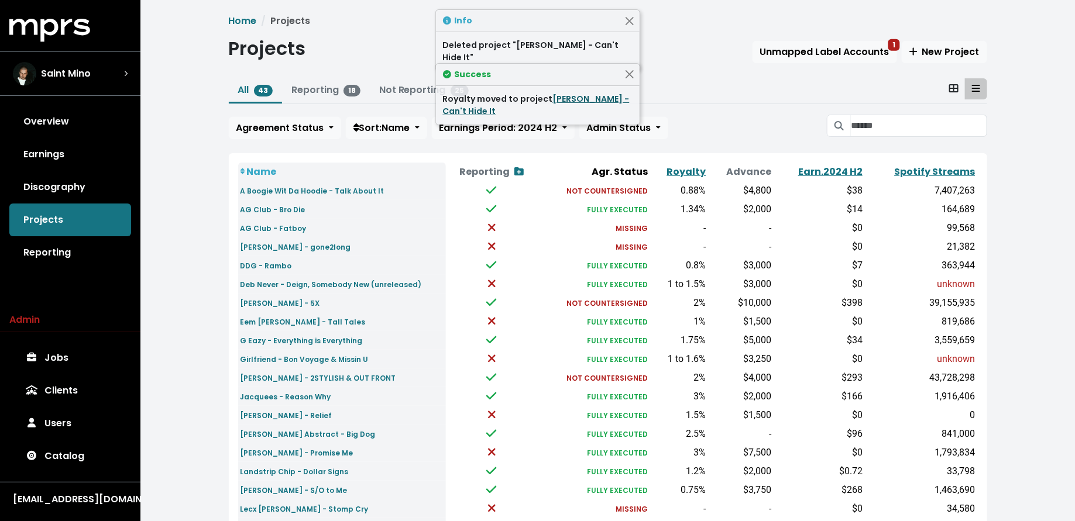
click at [576, 95] on link "[PERSON_NAME] - Can't Hide It" at bounding box center [536, 105] width 187 height 24
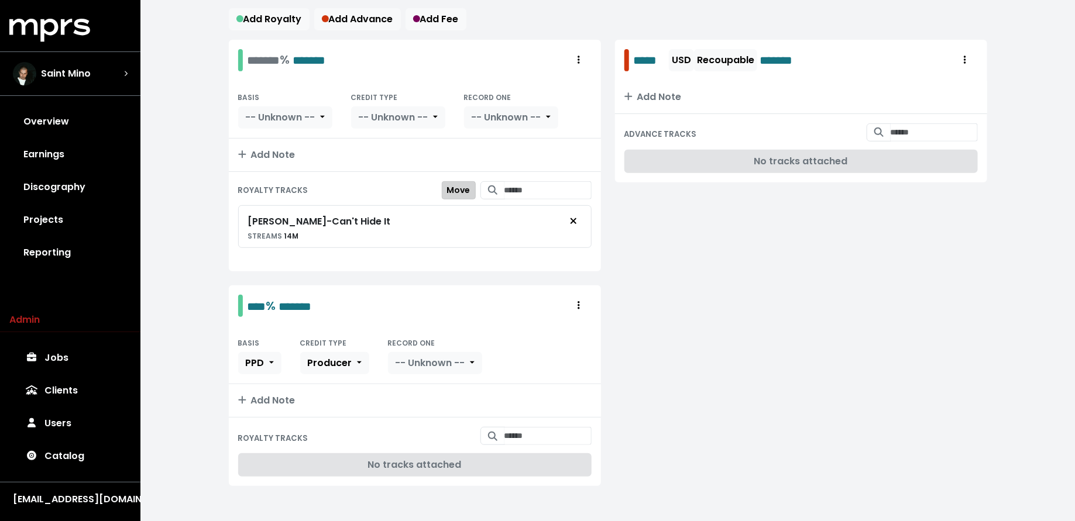
click at [447, 184] on span "Move" at bounding box center [458, 190] width 23 height 12
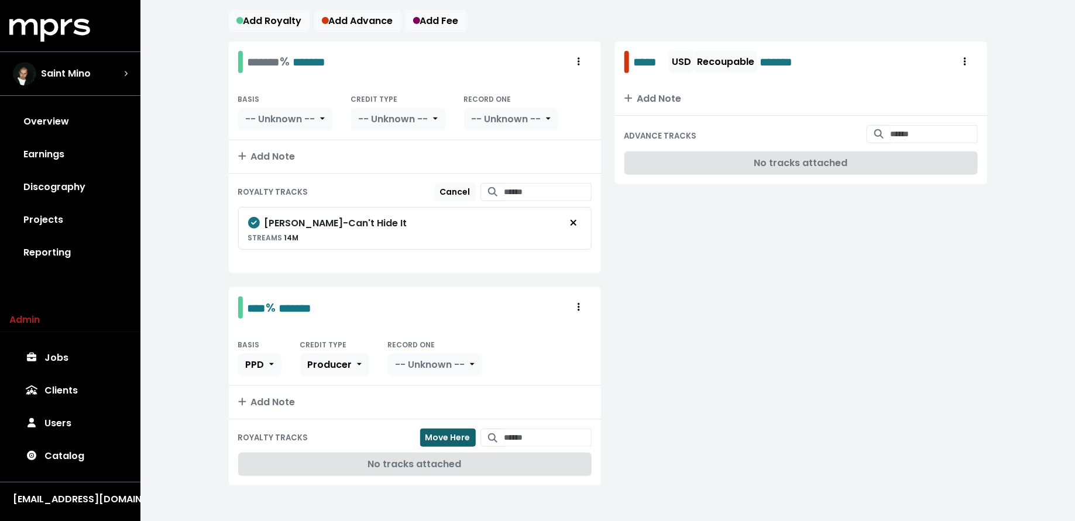
click at [429, 432] on span "Move Here" at bounding box center [447, 438] width 45 height 12
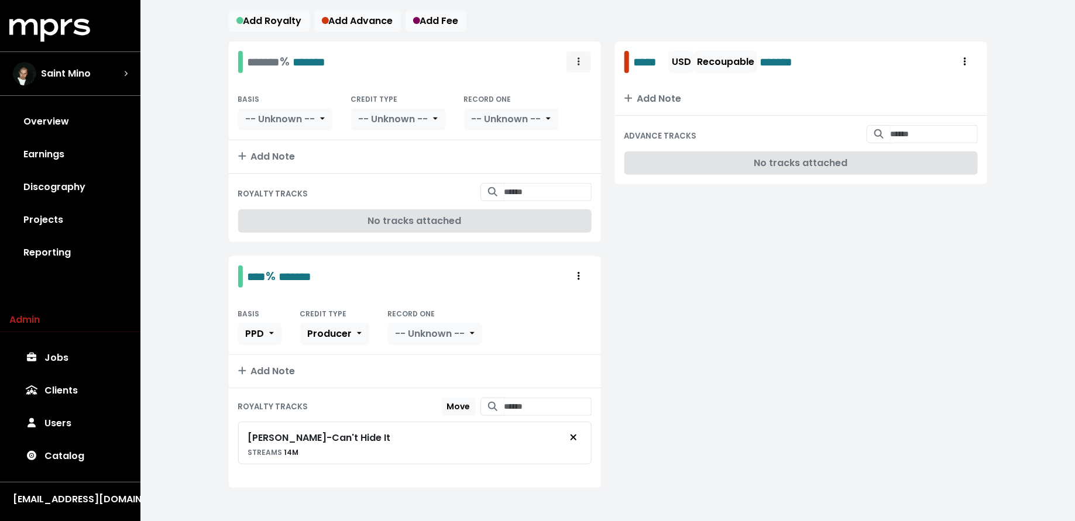
click at [577, 65] on span "Royalty administration options" at bounding box center [578, 61] width 2 height 13
click at [574, 98] on link "Delete" at bounding box center [544, 106] width 92 height 19
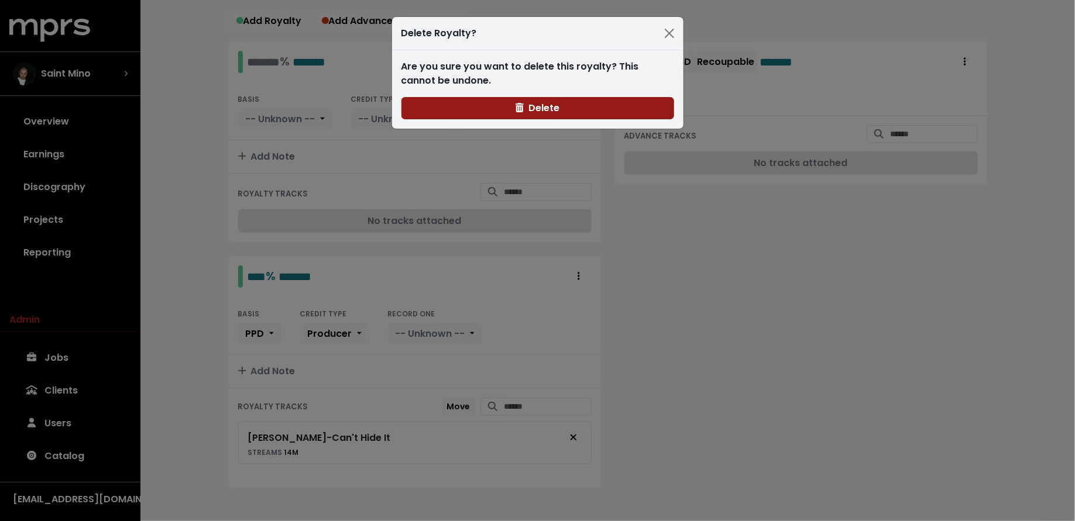
click at [552, 115] on button "Delete" at bounding box center [537, 108] width 273 height 22
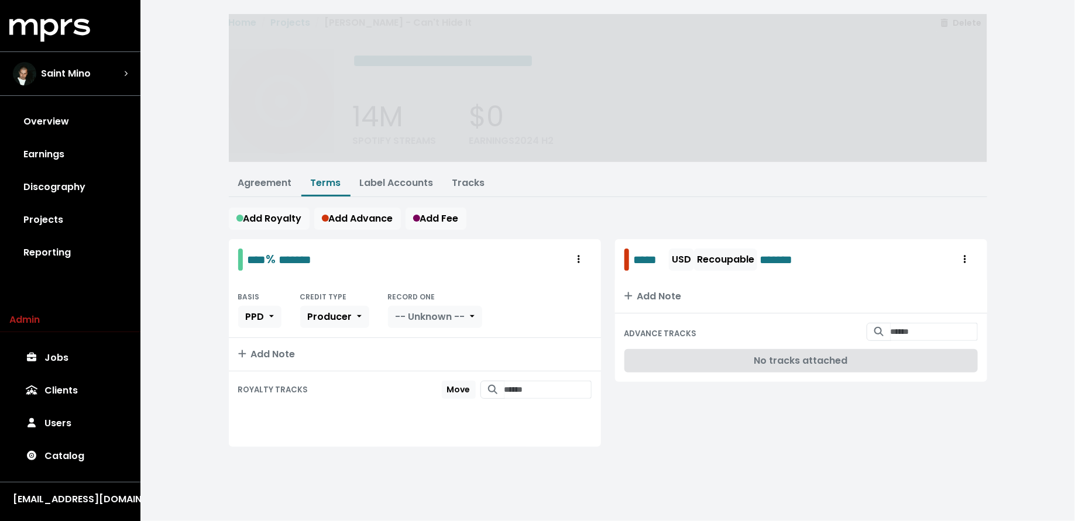
scroll to position [0, 0]
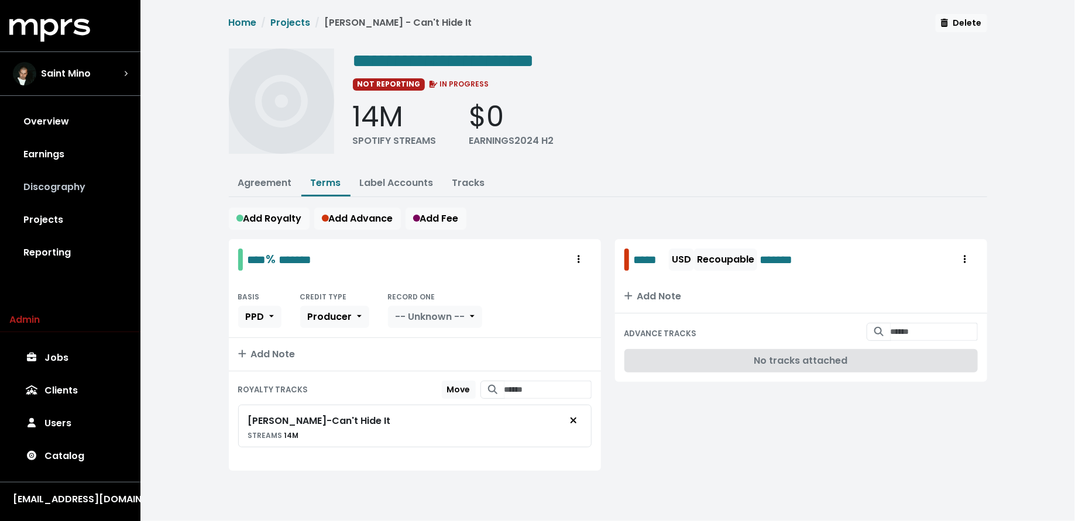
click at [92, 190] on link "Discography" at bounding box center [70, 187] width 122 height 33
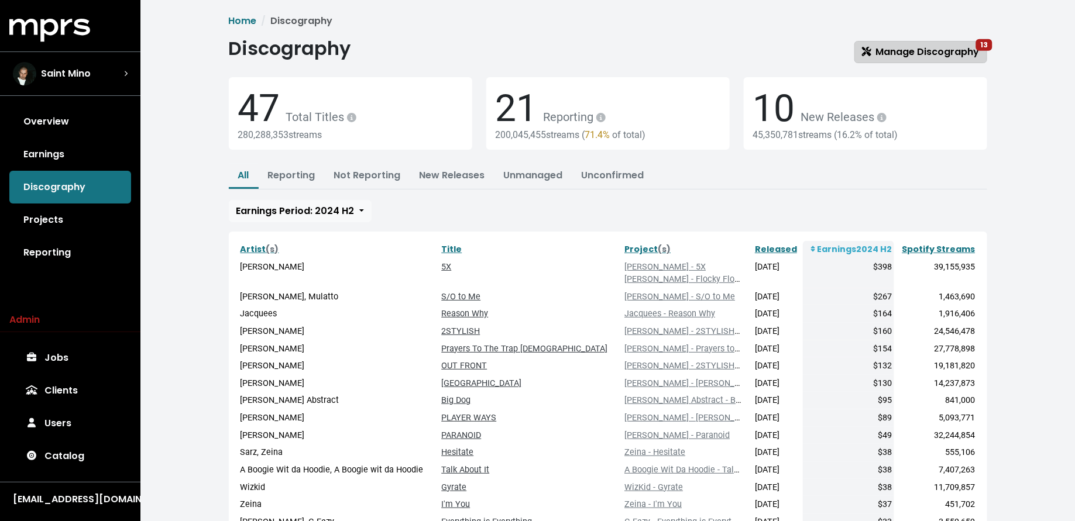
click at [865, 46] on span "Manage Discography 13" at bounding box center [921, 51] width 118 height 13
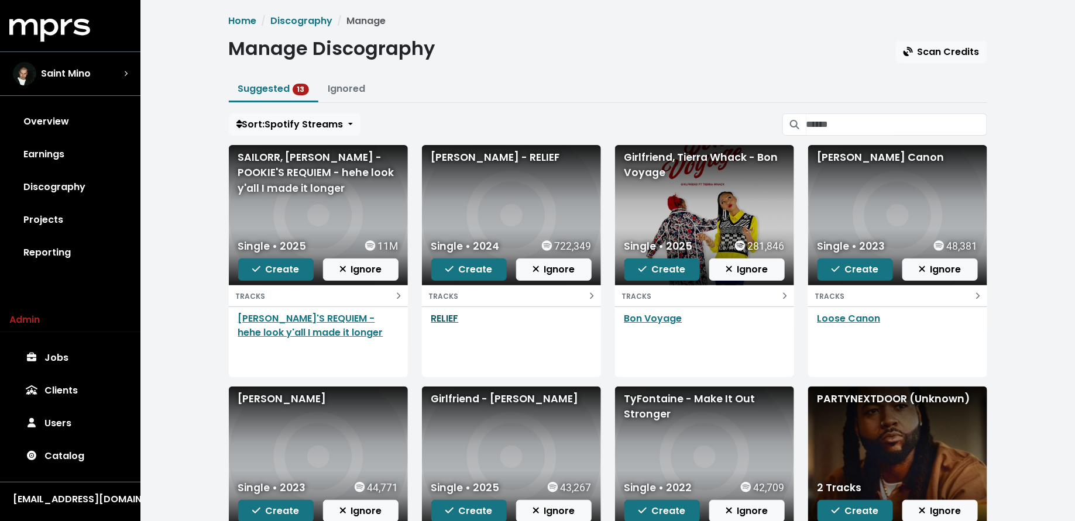
click at [445, 314] on link "RELIEF" at bounding box center [444, 318] width 27 height 13
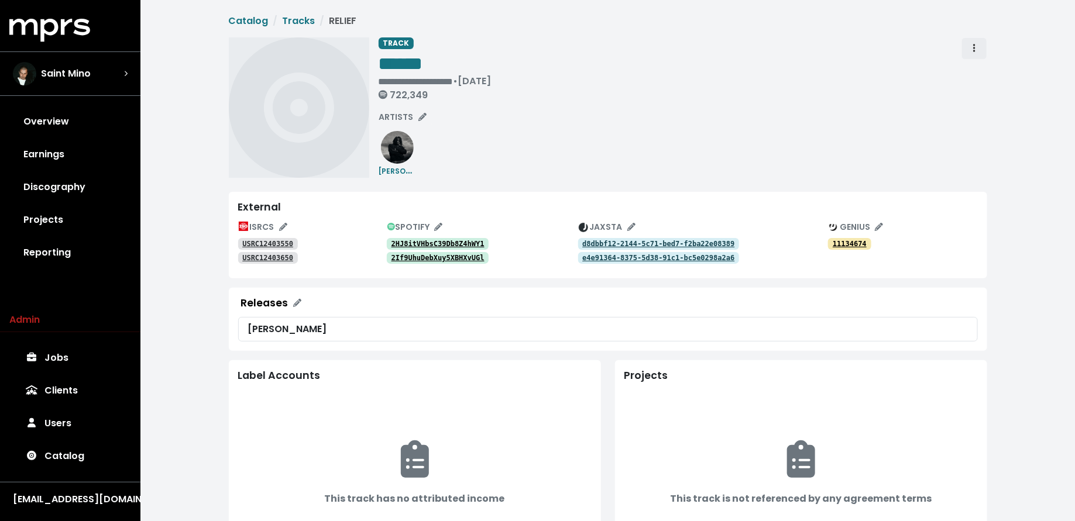
click at [976, 53] on span "Track actions" at bounding box center [974, 49] width 11 height 14
click at [974, 77] on link "Merge" at bounding box center [1008, 74] width 92 height 19
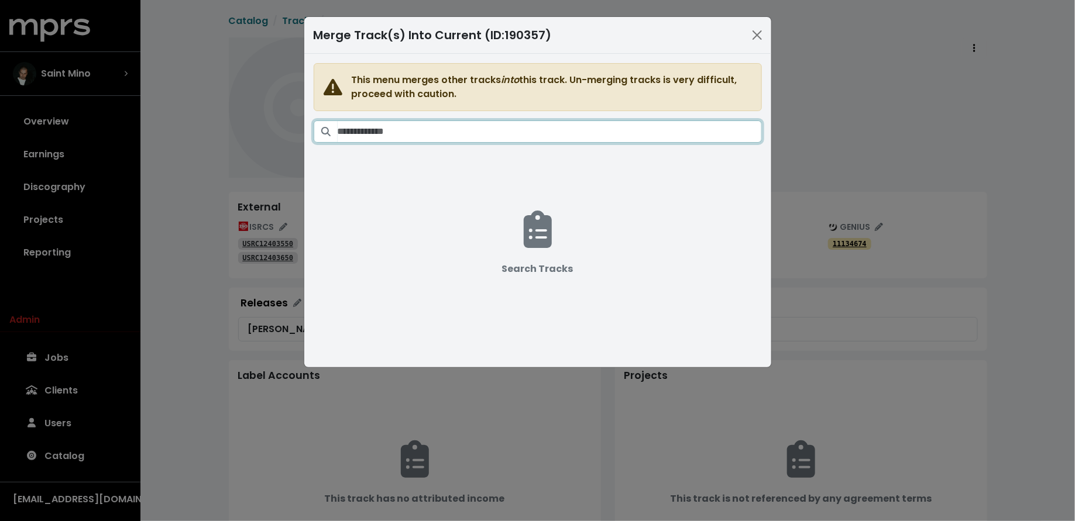
click at [583, 130] on input "Search tracks" at bounding box center [549, 131] width 424 height 22
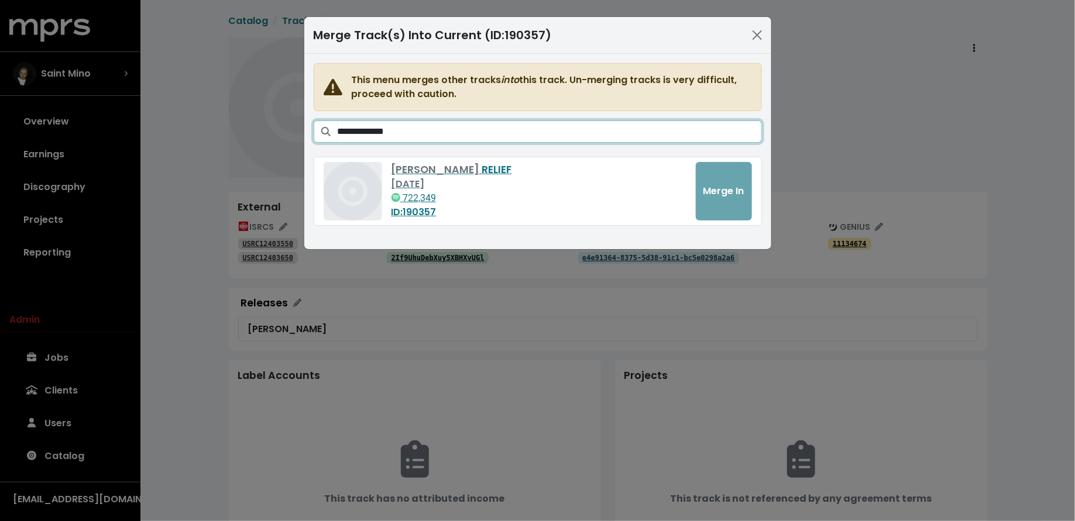
type input "**********"
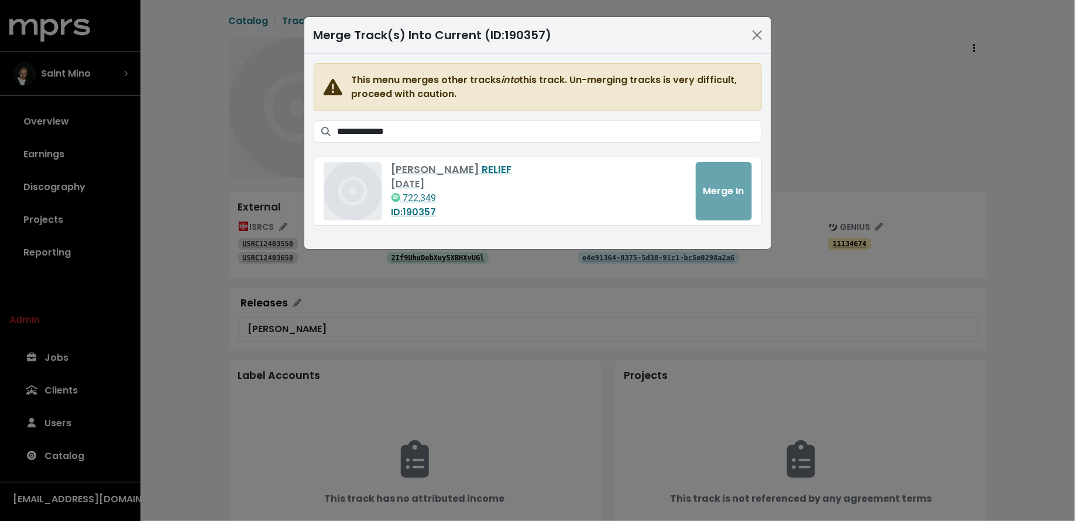
click at [241, 216] on div "**********" at bounding box center [537, 260] width 1075 height 521
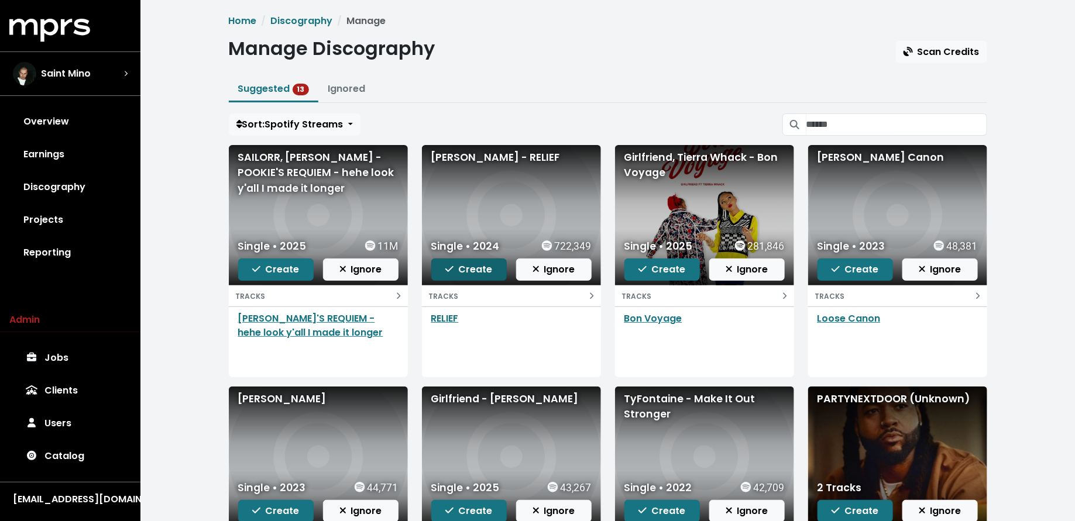
click at [450, 274] on span "Create" at bounding box center [468, 269] width 47 height 13
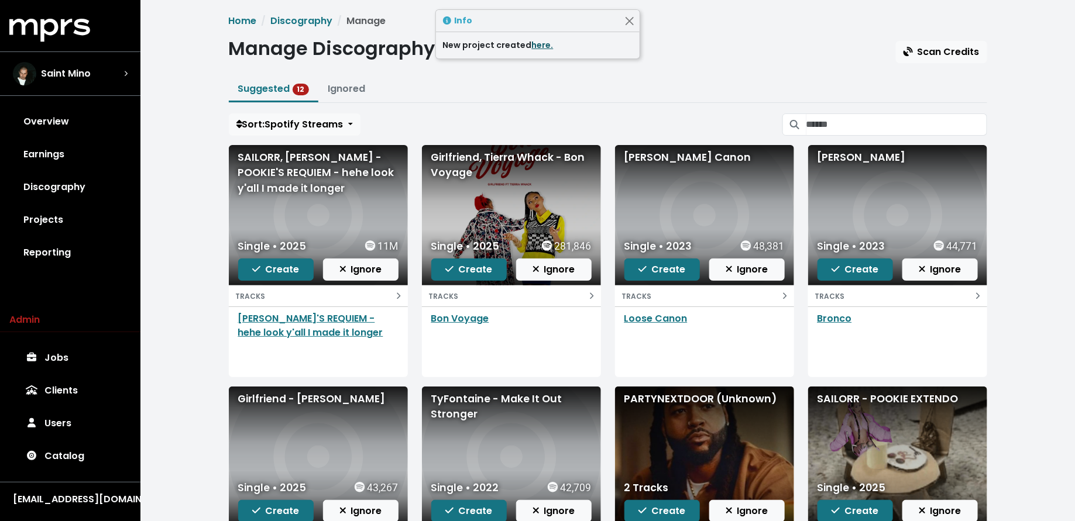
click at [540, 42] on link "here." at bounding box center [543, 45] width 22 height 12
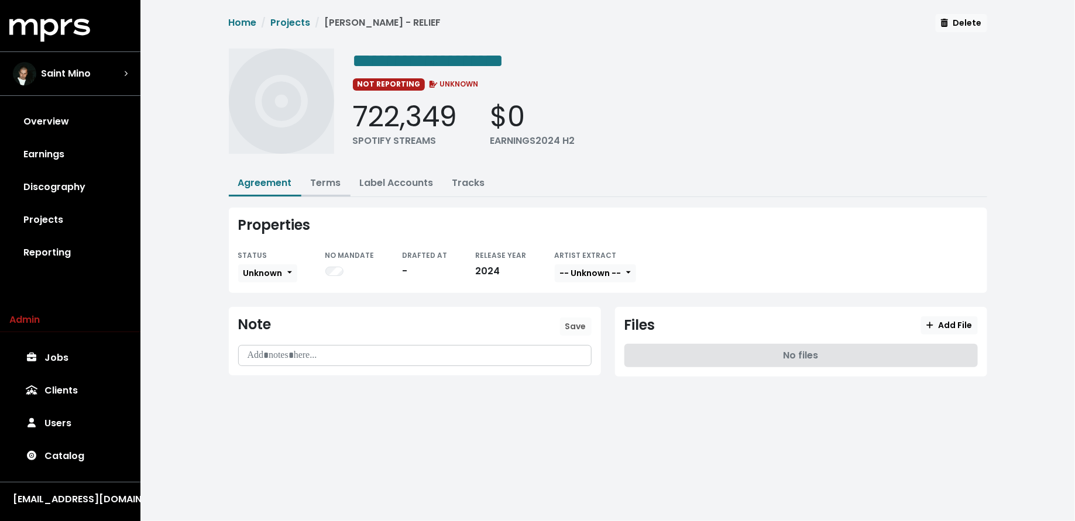
click at [323, 189] on button "Terms" at bounding box center [325, 183] width 49 height 25
click at [324, 182] on link "Terms" at bounding box center [326, 182] width 30 height 13
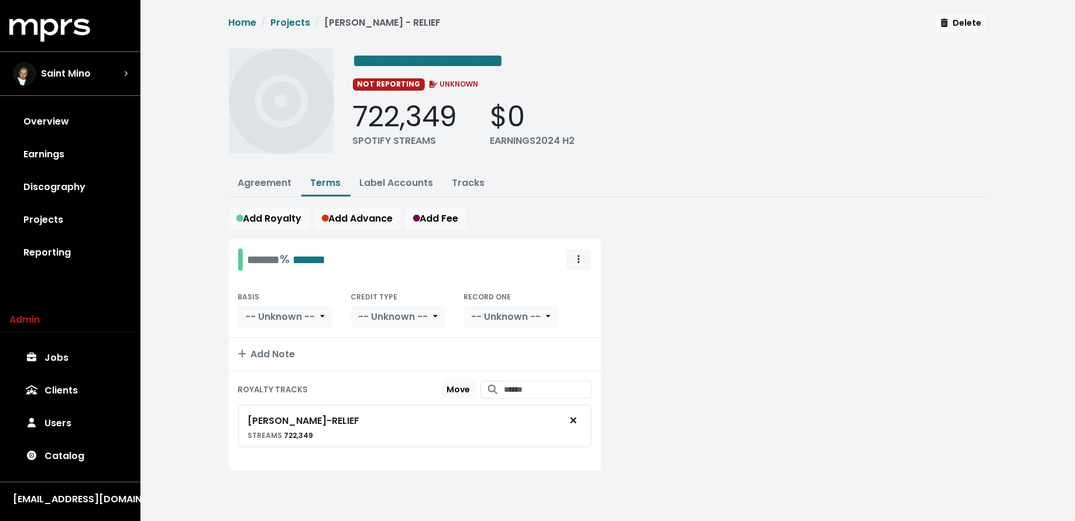
click at [576, 260] on span "Royalty administration options" at bounding box center [578, 260] width 11 height 14
click at [571, 282] on link "Move" at bounding box center [544, 285] width 92 height 19
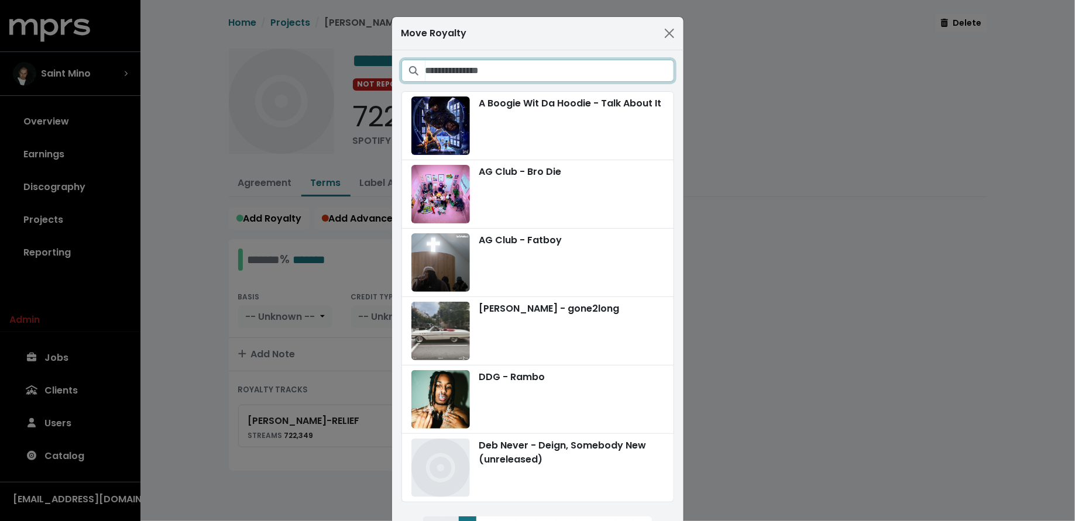
click at [610, 77] on input "Search projects" at bounding box center [549, 71] width 249 height 22
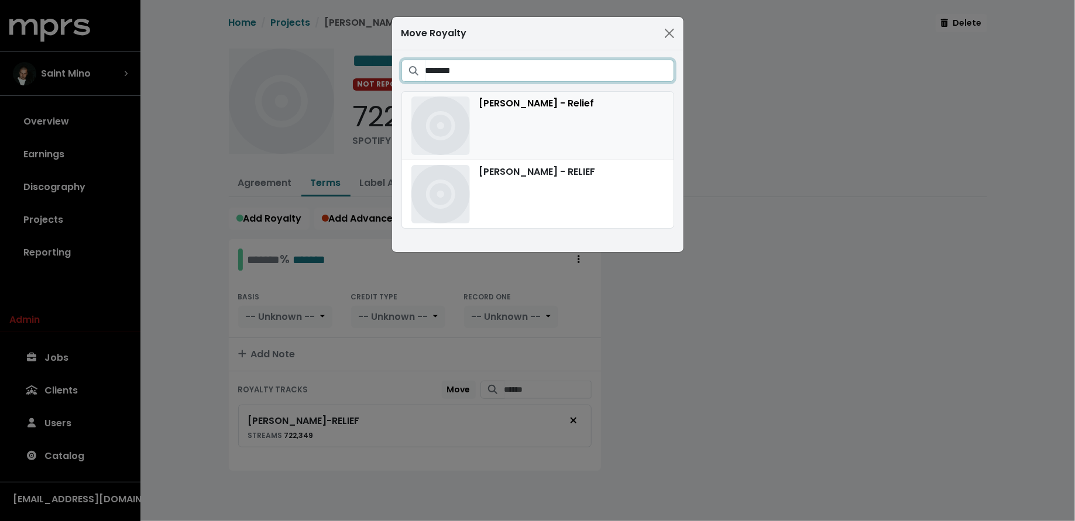
type input "*******"
click at [609, 118] on div "[PERSON_NAME] - Relief" at bounding box center [537, 126] width 253 height 58
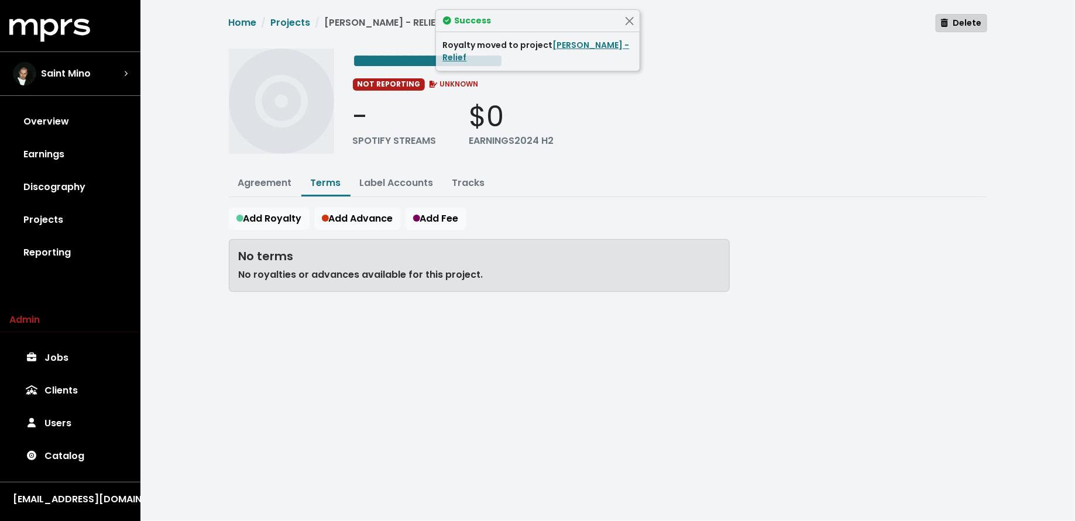
click at [958, 30] on button "Delete" at bounding box center [960, 23] width 51 height 18
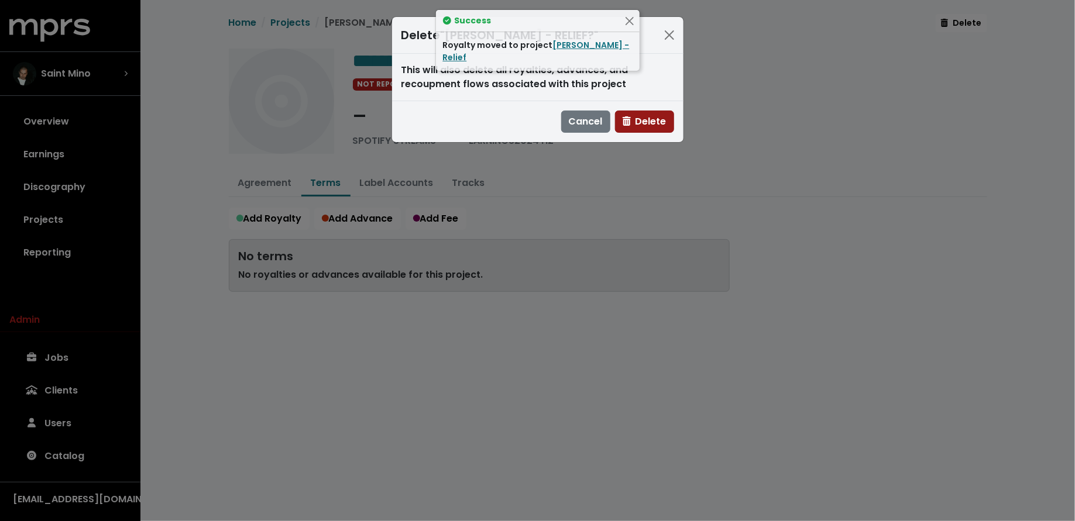
click at [648, 116] on span "Delete" at bounding box center [644, 121] width 44 height 13
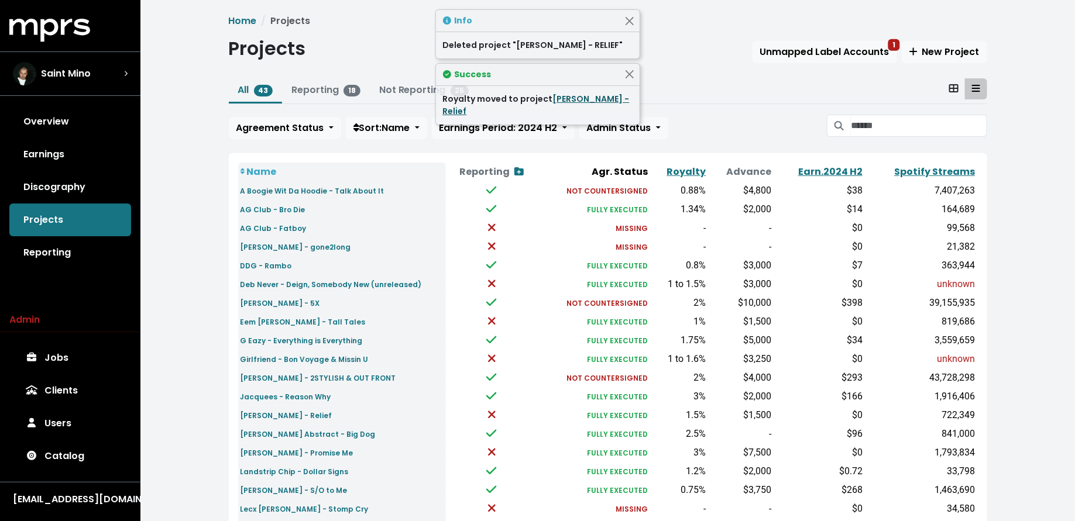
click at [576, 99] on link "[PERSON_NAME] - Relief" at bounding box center [536, 105] width 187 height 24
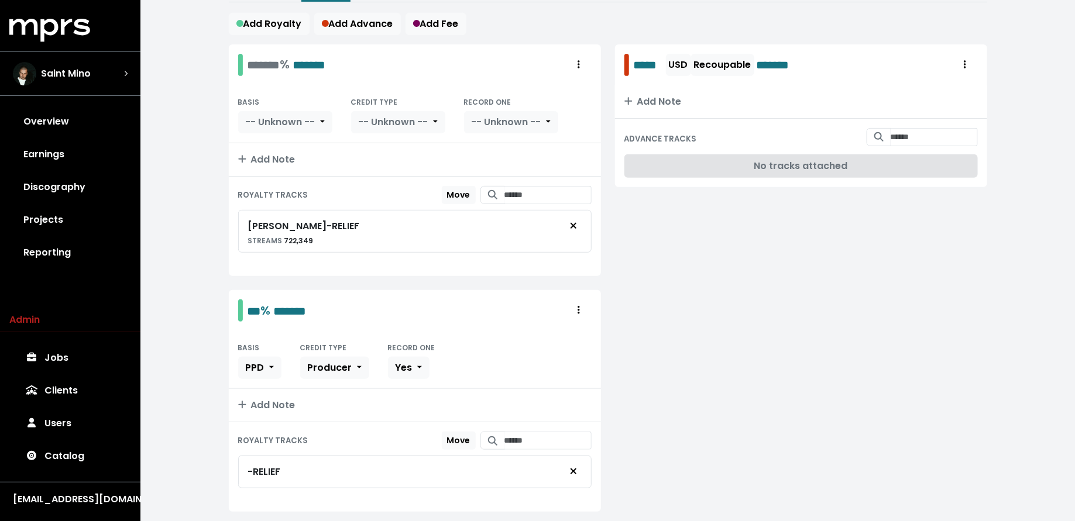
scroll to position [196, 0]
click at [447, 194] on span "Move" at bounding box center [458, 194] width 23 height 12
click at [445, 446] on div "ROYALTY TRACKS Move Here - RELIEF" at bounding box center [415, 465] width 372 height 89
click at [445, 436] on span "Move Here" at bounding box center [447, 439] width 45 height 12
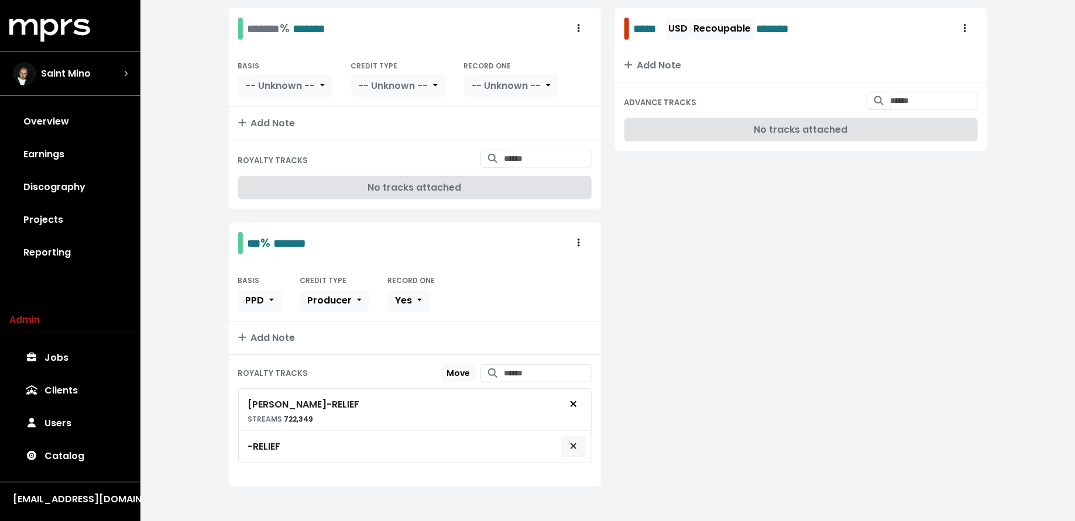
click at [577, 440] on span "Remove royalty target" at bounding box center [573, 447] width 11 height 14
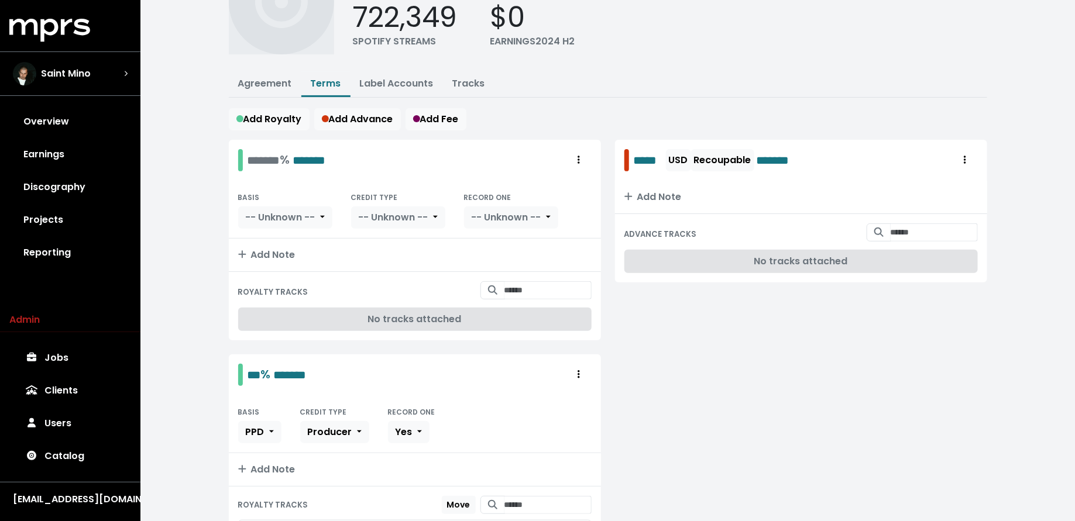
scroll to position [98, 0]
click at [583, 163] on span "Royalty administration options" at bounding box center [578, 161] width 11 height 14
click at [581, 209] on link "Delete" at bounding box center [544, 206] width 92 height 19
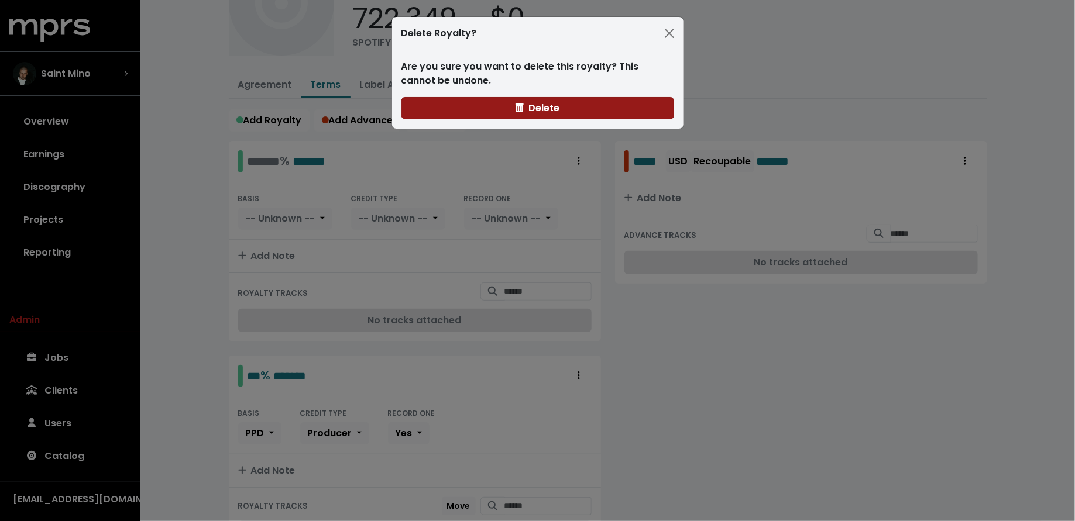
click at [578, 108] on button "Delete" at bounding box center [537, 108] width 273 height 22
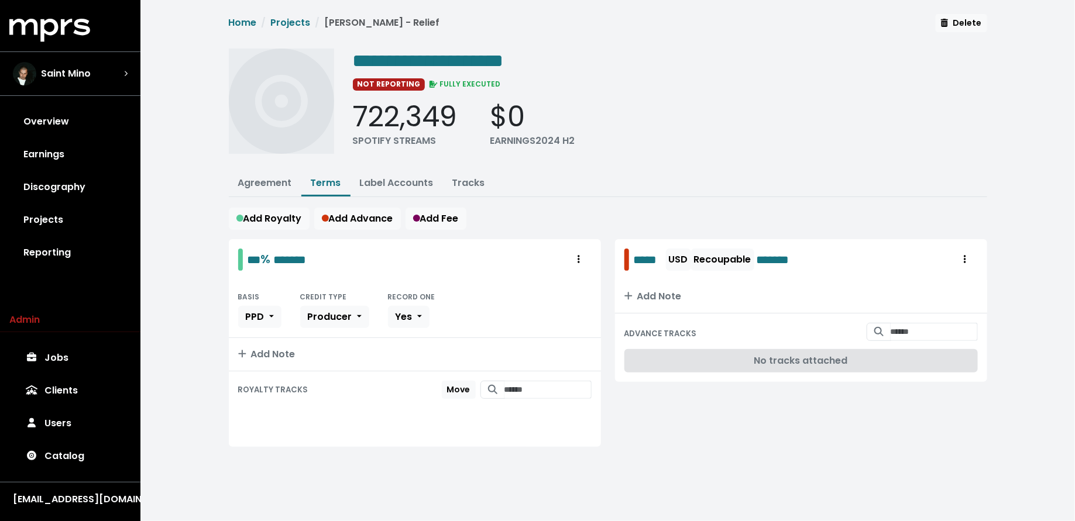
scroll to position [0, 0]
click at [50, 195] on link "Discography" at bounding box center [70, 187] width 122 height 33
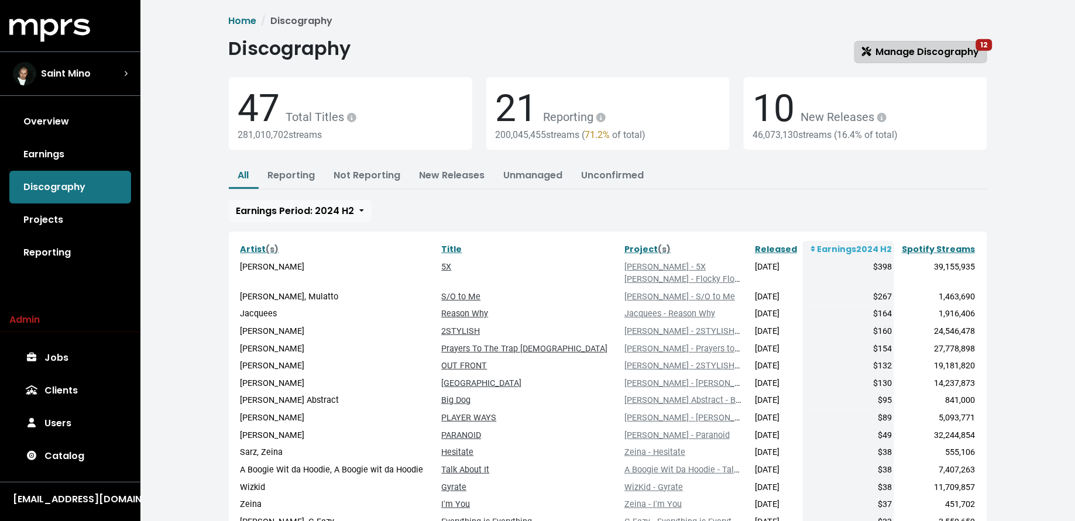
click at [920, 54] on span "Manage Discography 12" at bounding box center [921, 51] width 118 height 13
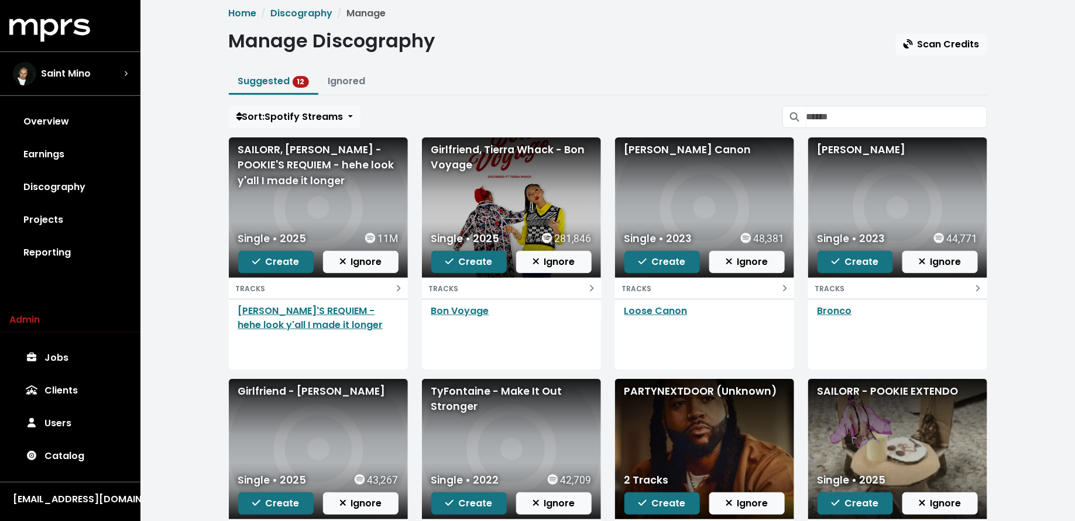
scroll to position [9, 0]
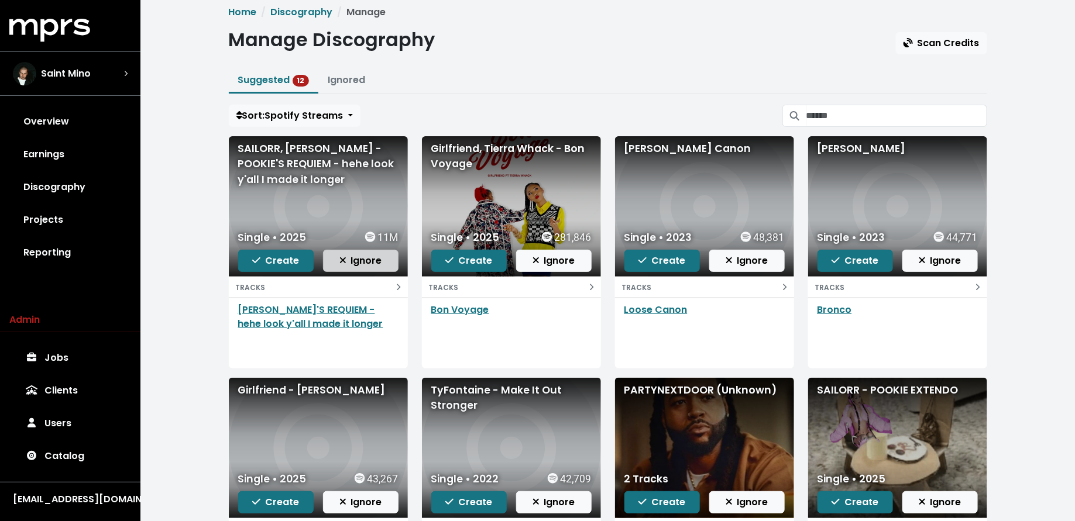
click at [369, 256] on span "Ignore" at bounding box center [360, 260] width 43 height 13
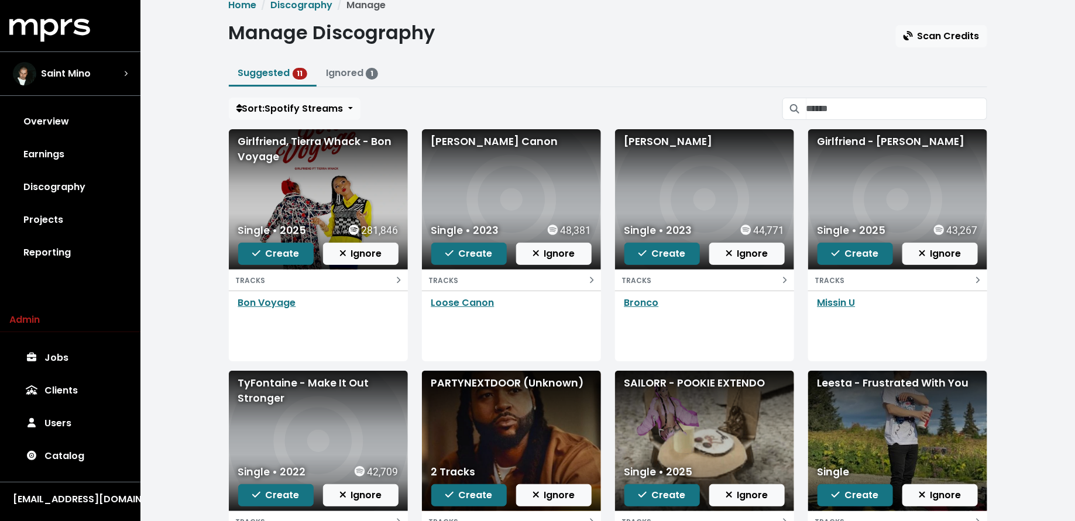
scroll to position [20, 0]
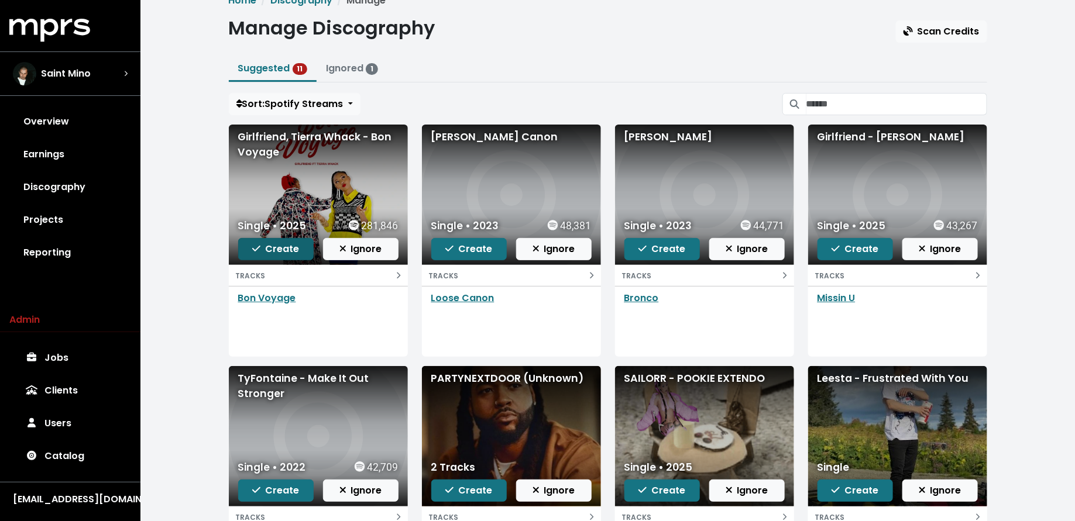
click at [265, 242] on span "Create" at bounding box center [275, 248] width 47 height 13
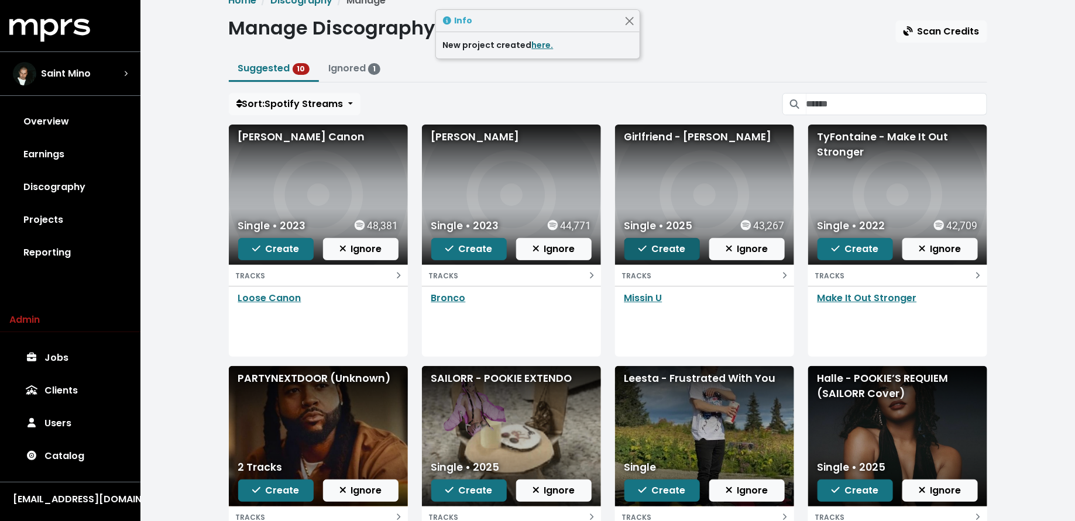
click at [640, 244] on icon "button" at bounding box center [642, 248] width 8 height 9
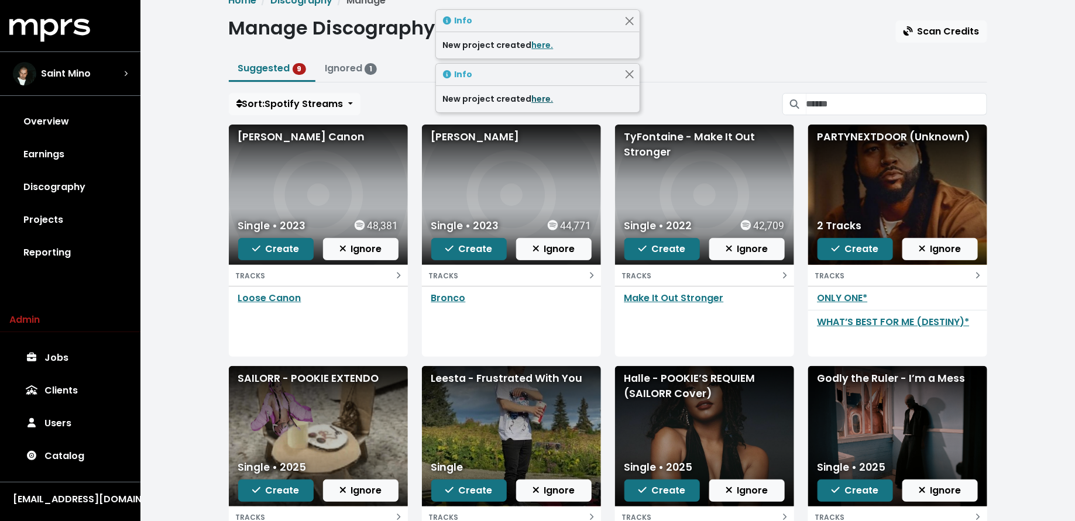
click at [532, 98] on link "here." at bounding box center [543, 99] width 22 height 12
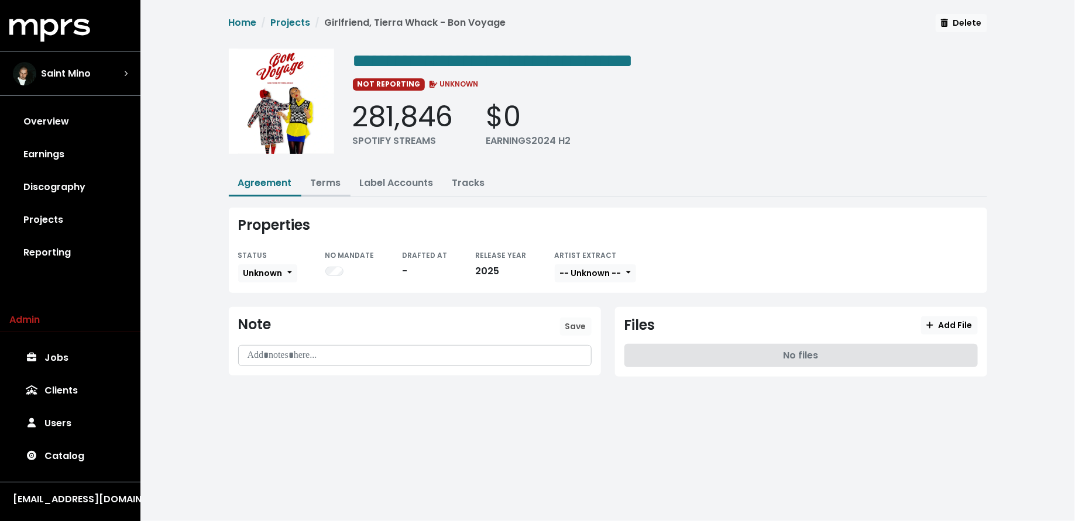
click at [319, 183] on link "Terms" at bounding box center [326, 182] width 30 height 13
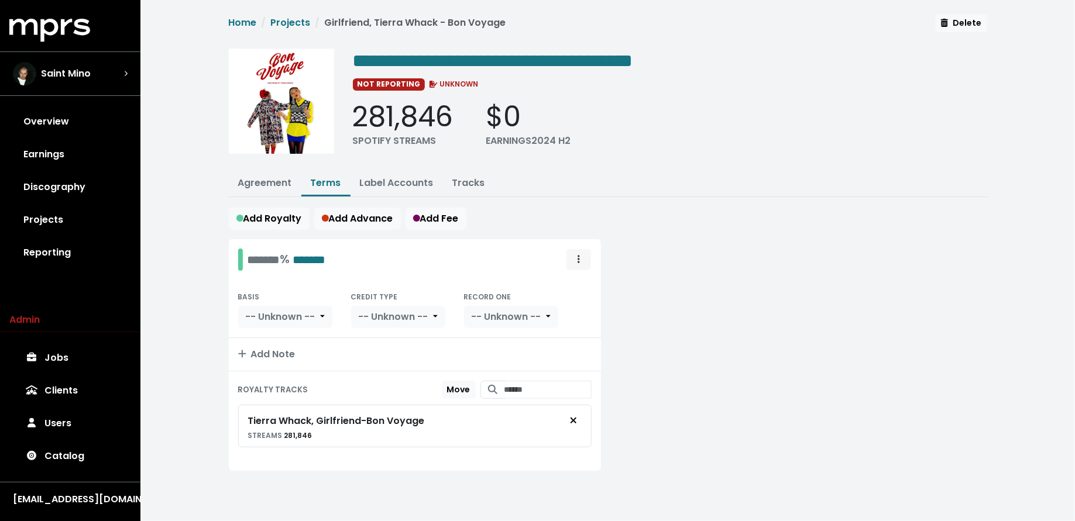
click at [579, 255] on icon "Royalty administration options" at bounding box center [578, 259] width 2 height 8
click at [557, 283] on link "Move" at bounding box center [544, 285] width 92 height 19
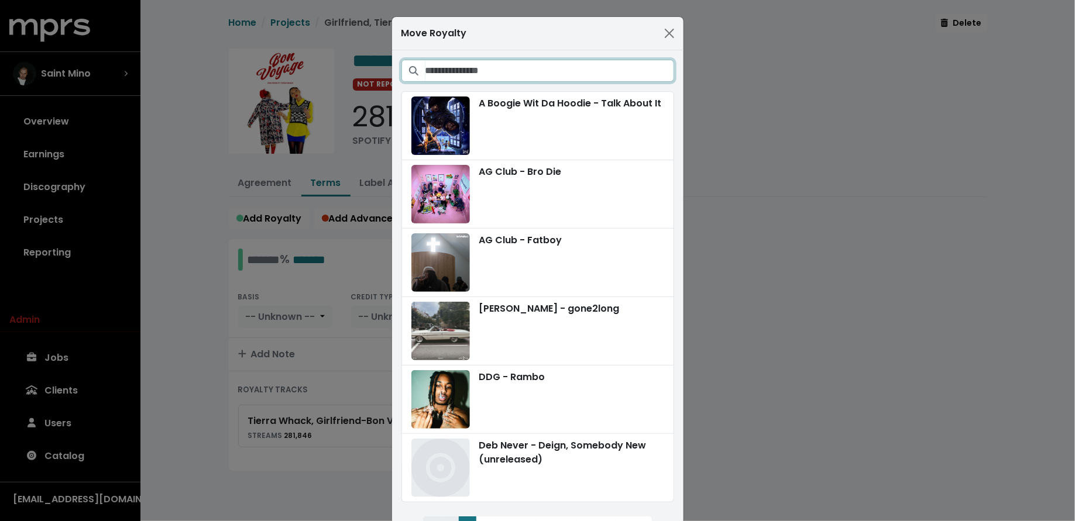
click at [538, 73] on input "Search projects" at bounding box center [549, 71] width 249 height 22
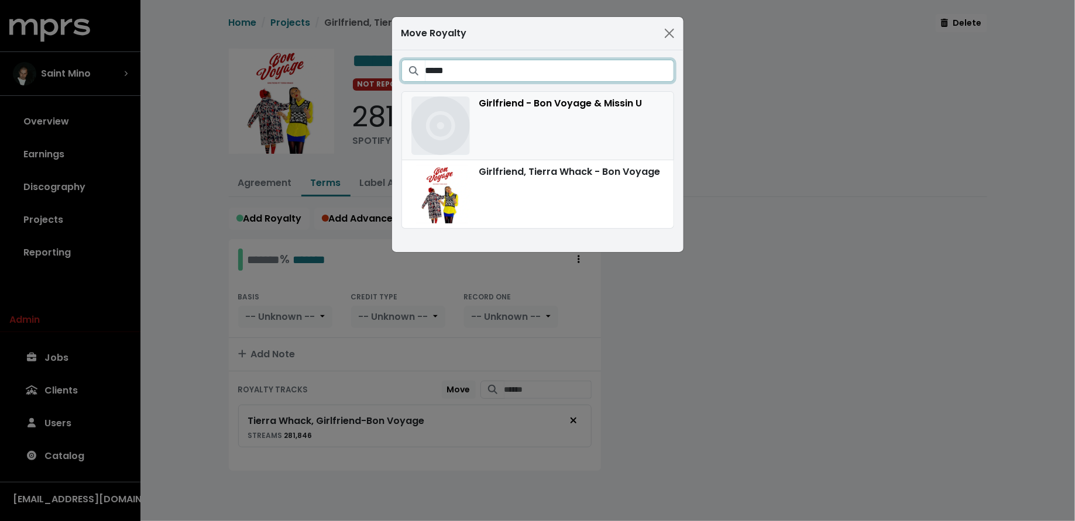
type input "*****"
click at [553, 127] on div "Girlfriend - Bon Voyage & Missin U" at bounding box center [537, 126] width 253 height 58
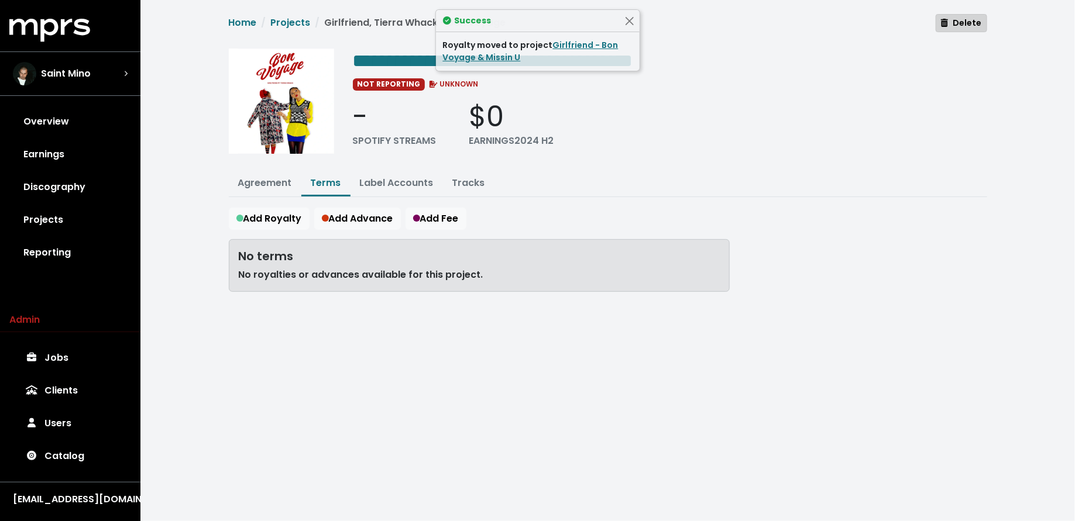
click at [962, 24] on span "Delete" at bounding box center [961, 23] width 40 height 12
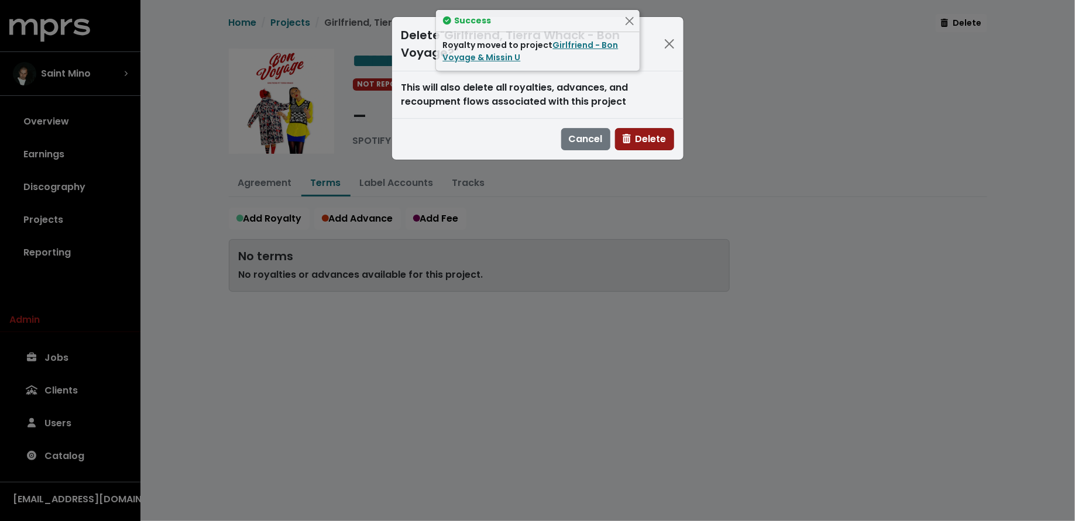
click at [659, 137] on span "Delete" at bounding box center [644, 138] width 44 height 13
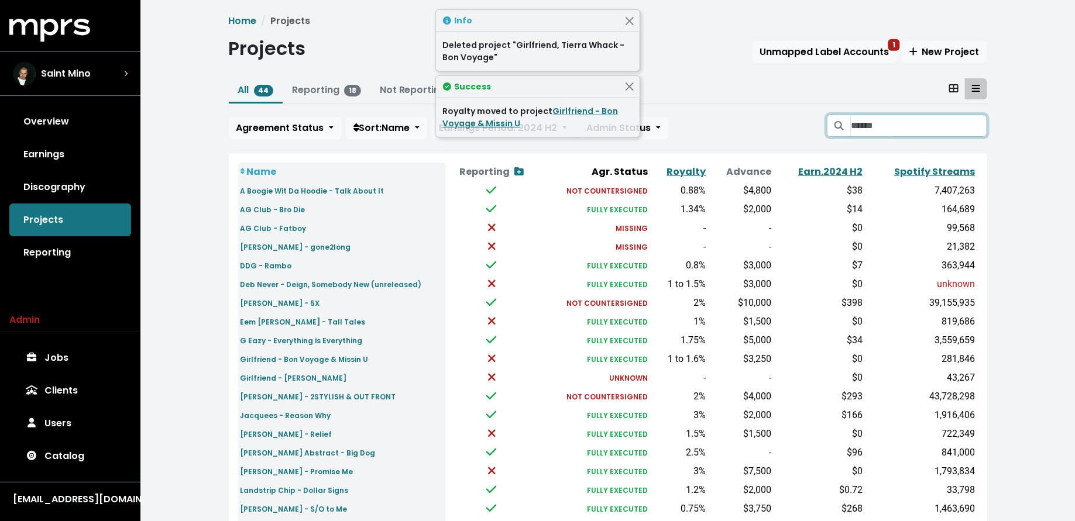
click at [877, 127] on input "Search projects" at bounding box center [918, 126] width 136 height 22
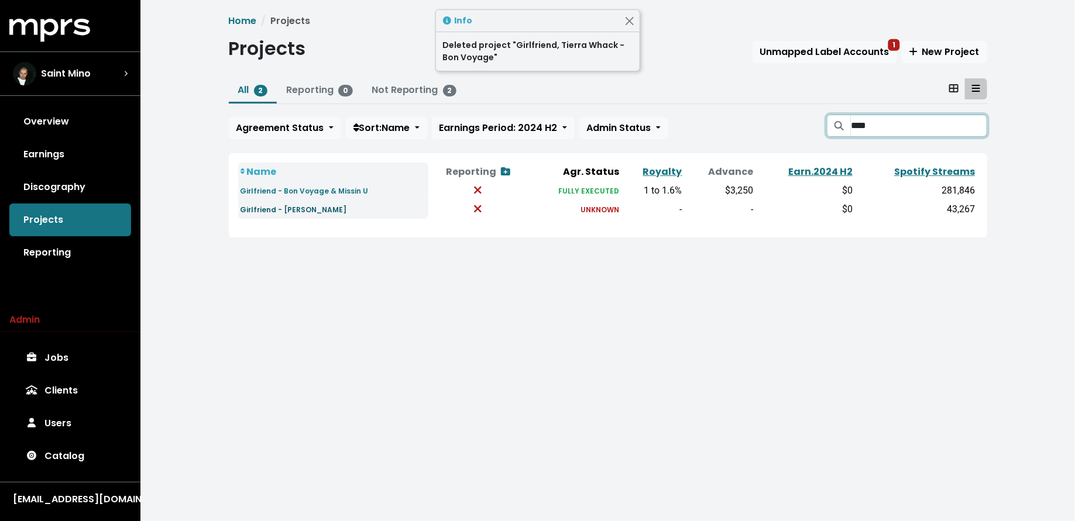
type input "****"
click at [295, 208] on small "Girlfriend - Missin U" at bounding box center [293, 210] width 106 height 10
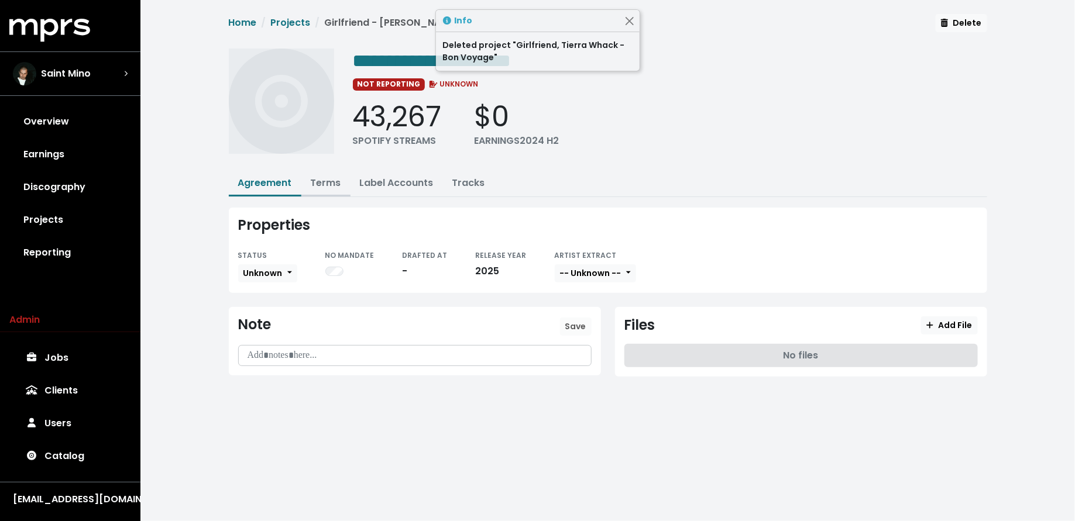
click at [332, 180] on link "Terms" at bounding box center [326, 182] width 30 height 13
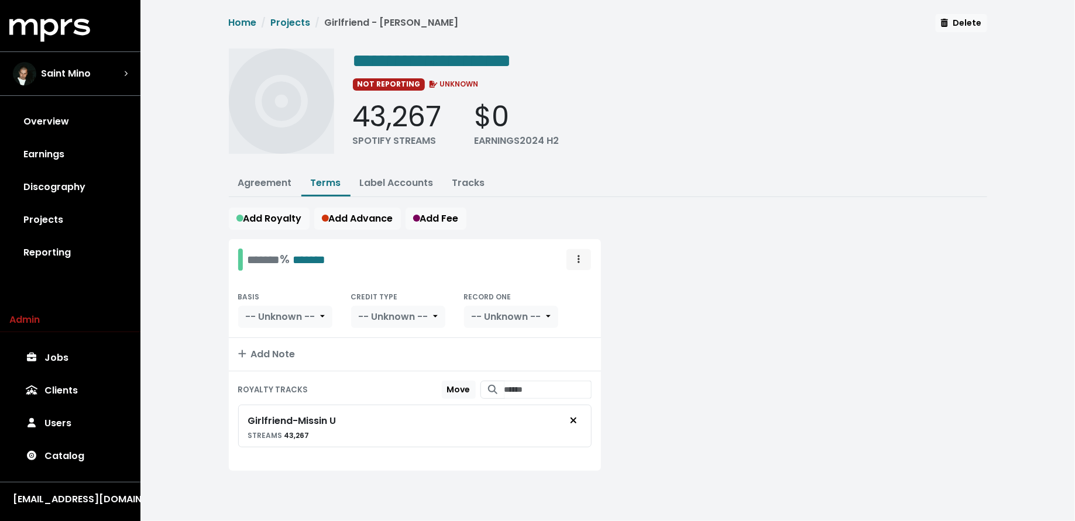
click at [576, 260] on span "Royalty administration options" at bounding box center [578, 260] width 11 height 14
click at [580, 276] on link "Move" at bounding box center [544, 285] width 92 height 19
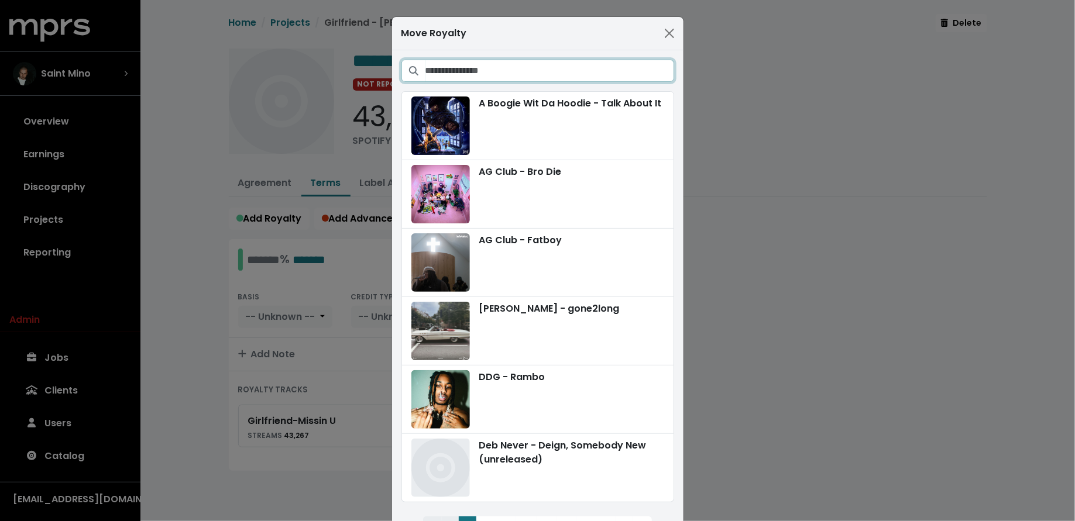
click at [532, 68] on input "Search projects" at bounding box center [549, 71] width 249 height 22
type input "*"
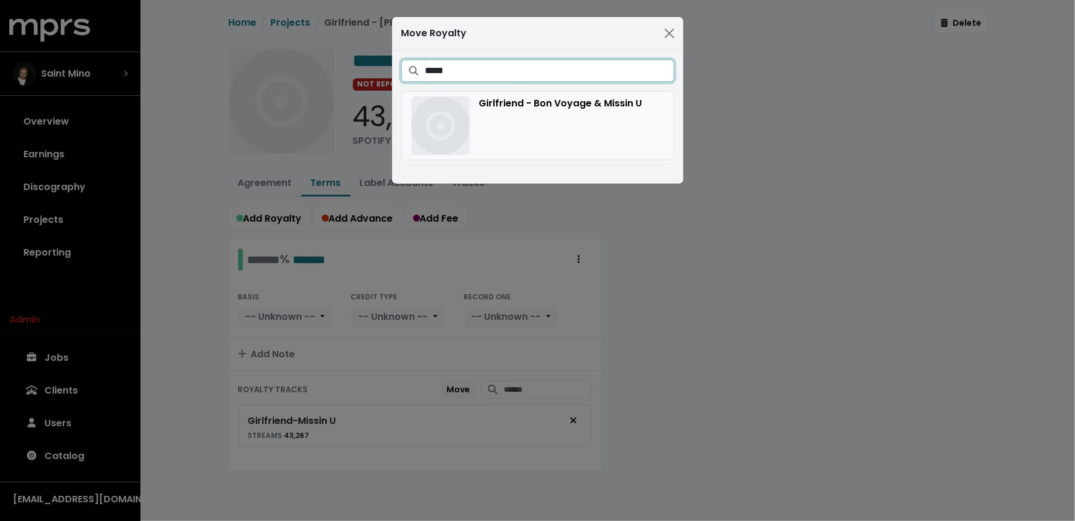
type input "*****"
click at [568, 113] on div "Girlfriend - Bon Voyage & Missin U" at bounding box center [537, 126] width 253 height 58
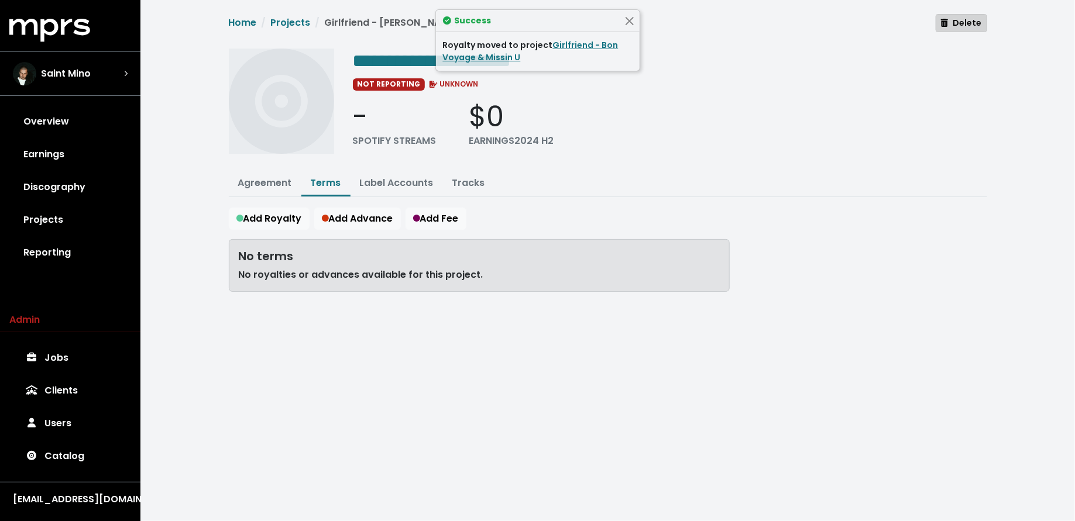
click at [969, 22] on span "Delete" at bounding box center [961, 23] width 40 height 12
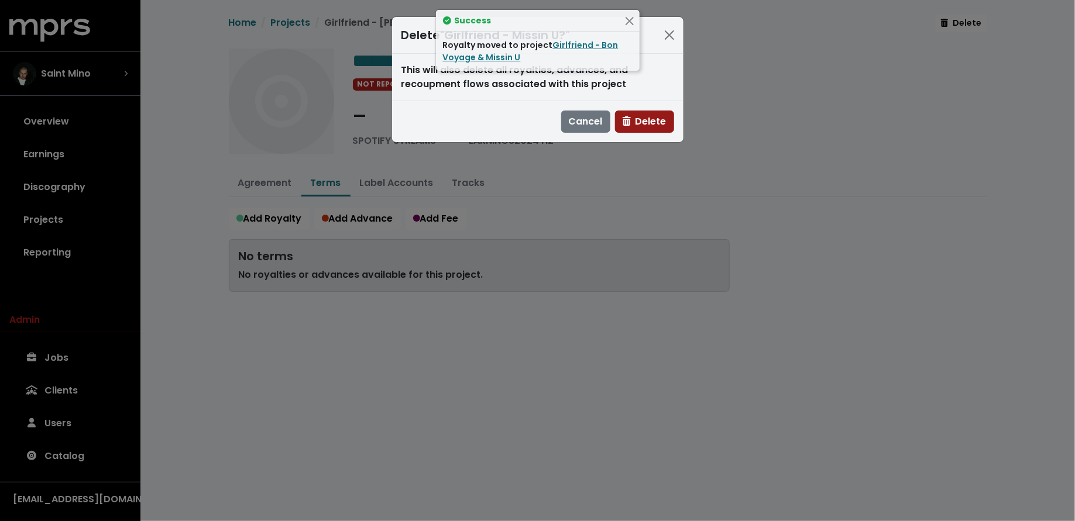
click at [648, 116] on span "Delete" at bounding box center [644, 121] width 44 height 13
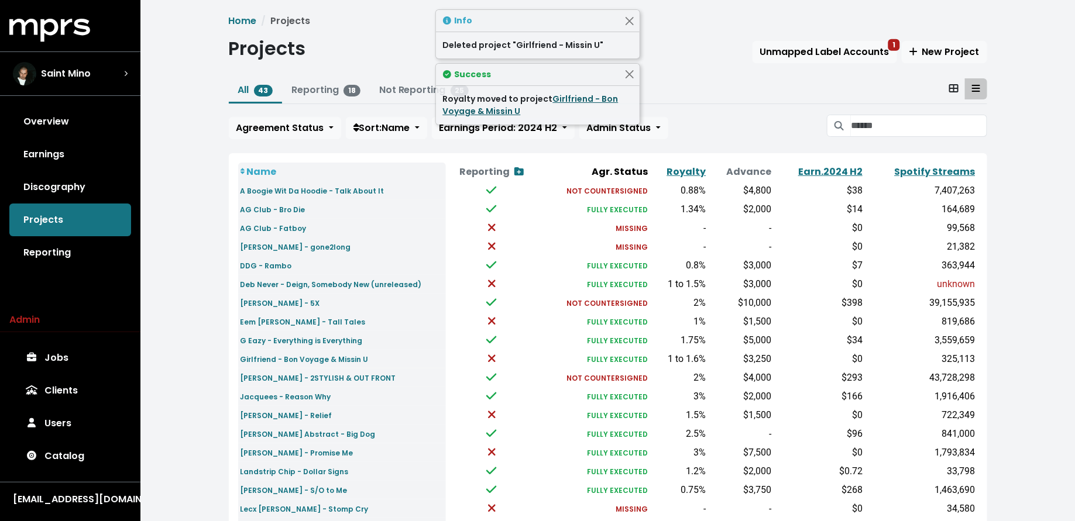
click at [587, 98] on link "Girlfriend - Bon Voyage & Missin U" at bounding box center [530, 105] width 175 height 24
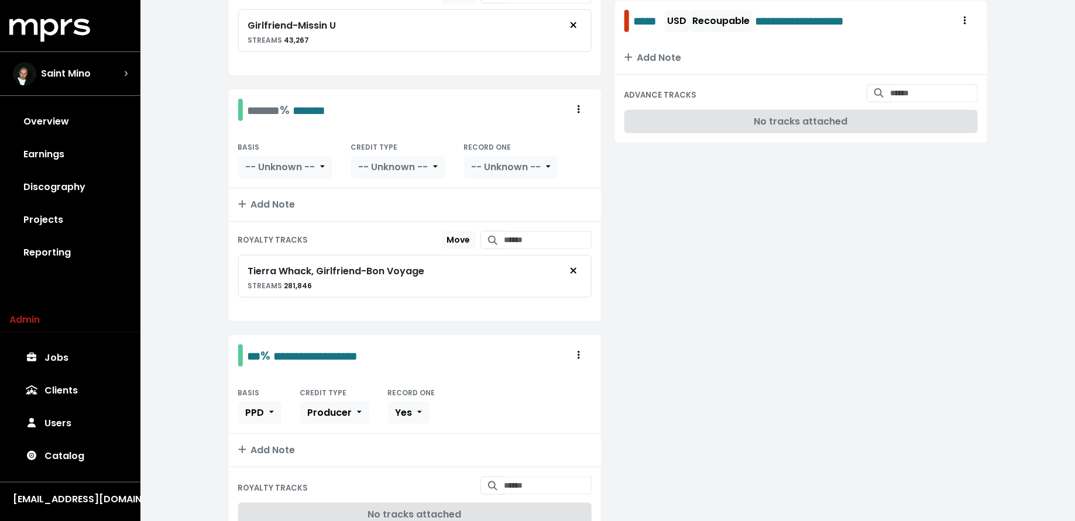
scroll to position [392, 0]
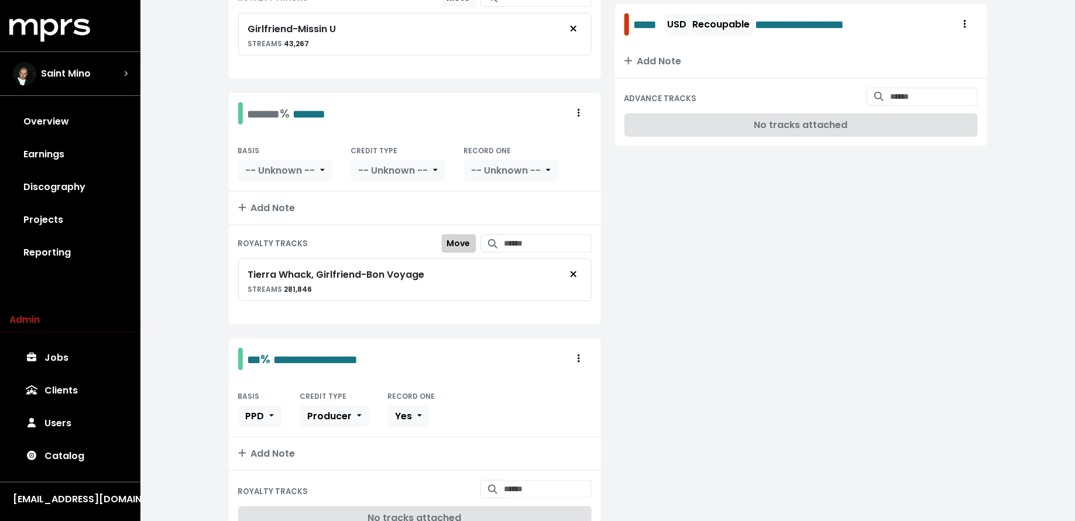
click at [442, 236] on button "Move" at bounding box center [459, 244] width 34 height 18
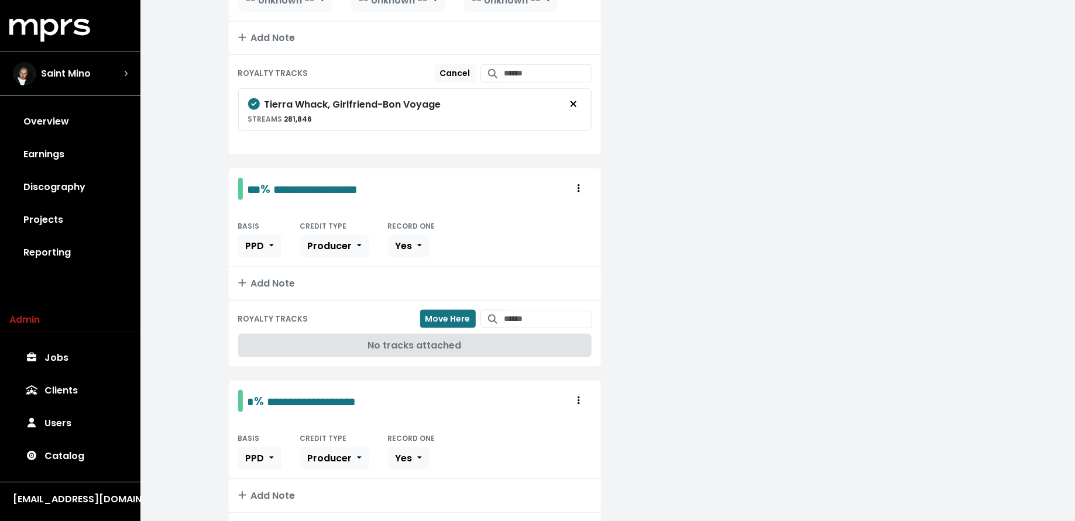
scroll to position [573, 0]
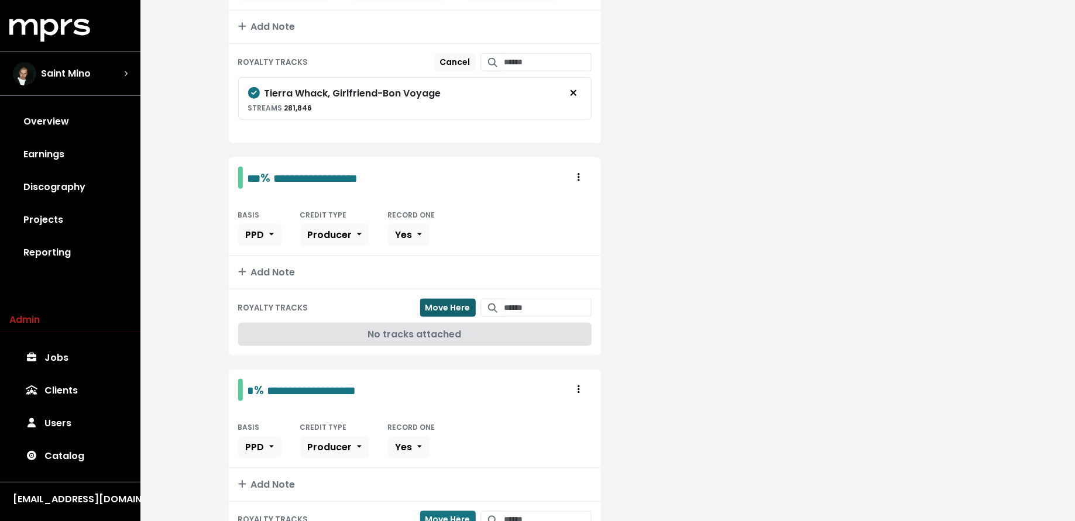
click at [444, 302] on span "Move Here" at bounding box center [447, 308] width 45 height 12
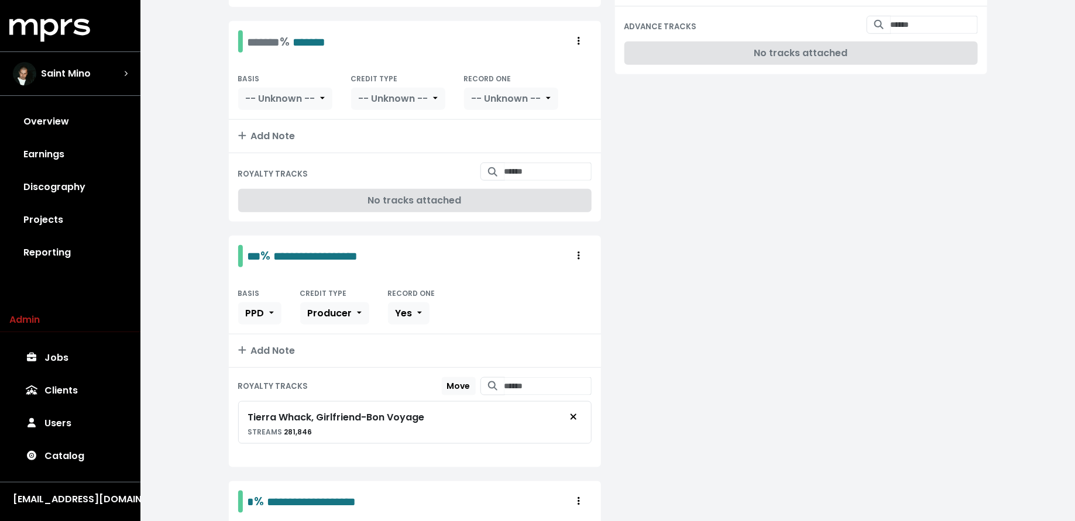
scroll to position [421, 0]
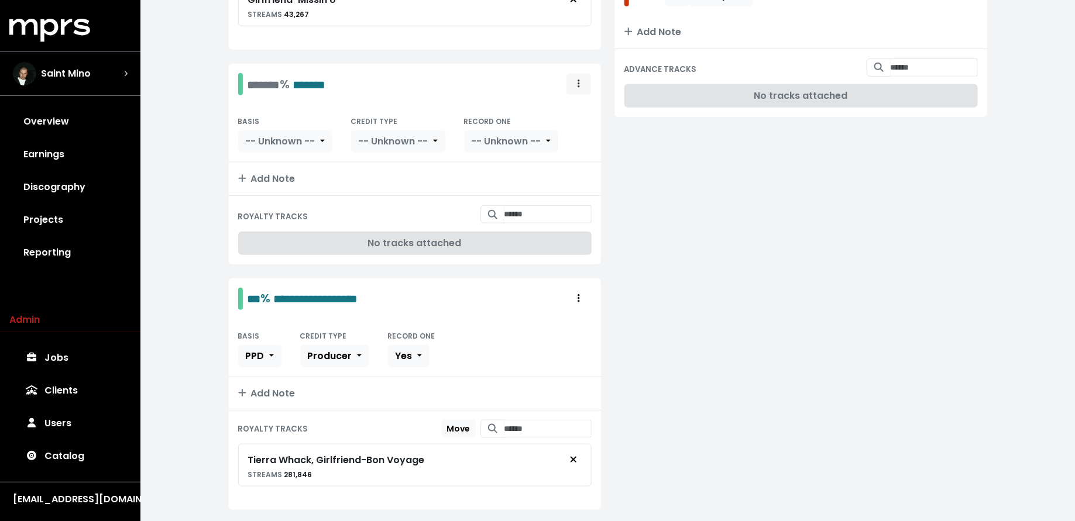
click at [571, 73] on button "Royalty administration options" at bounding box center [579, 84] width 26 height 22
click at [569, 119] on link "Delete" at bounding box center [544, 128] width 92 height 19
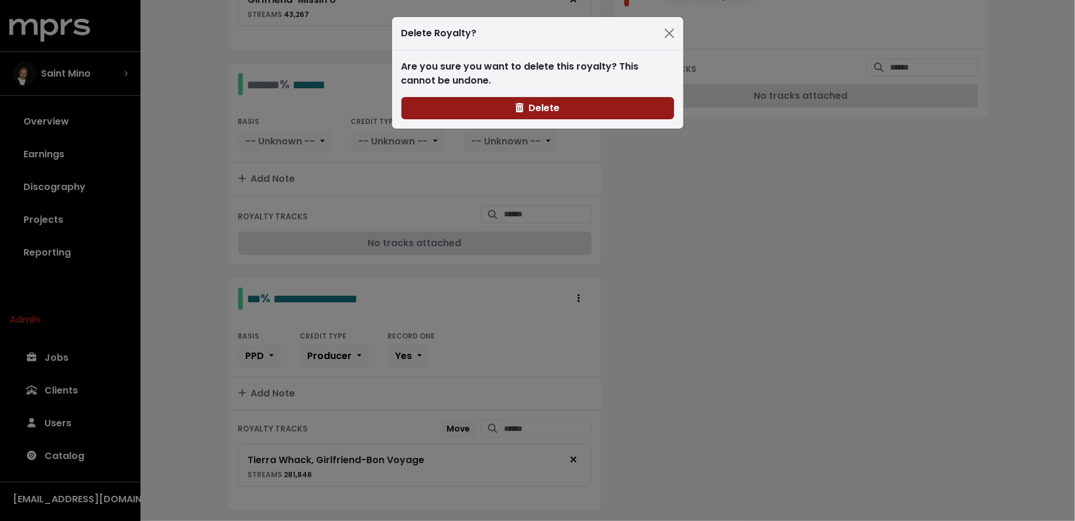
click at [564, 109] on button "Delete" at bounding box center [537, 108] width 273 height 22
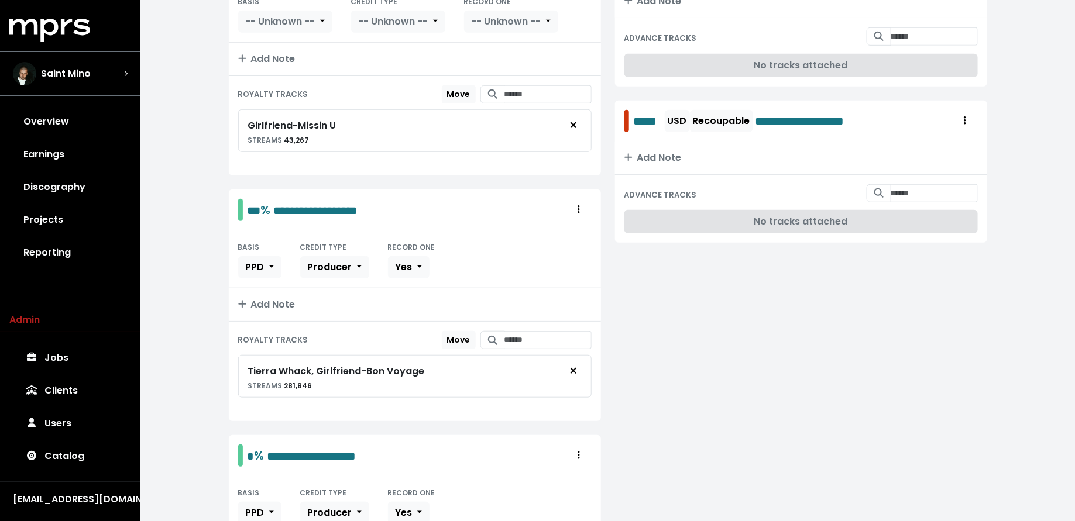
scroll to position [284, 0]
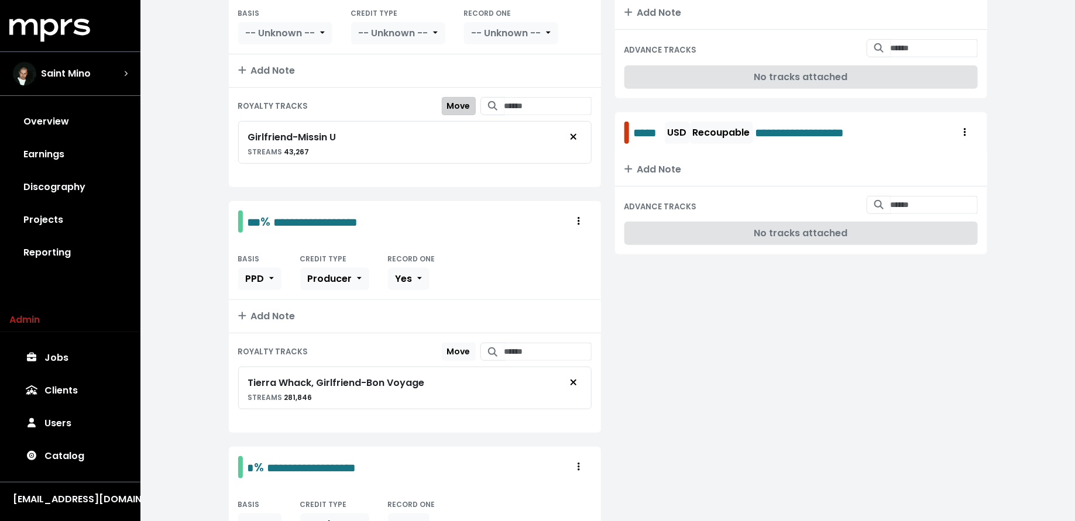
click at [448, 100] on span "Move" at bounding box center [458, 106] width 23 height 12
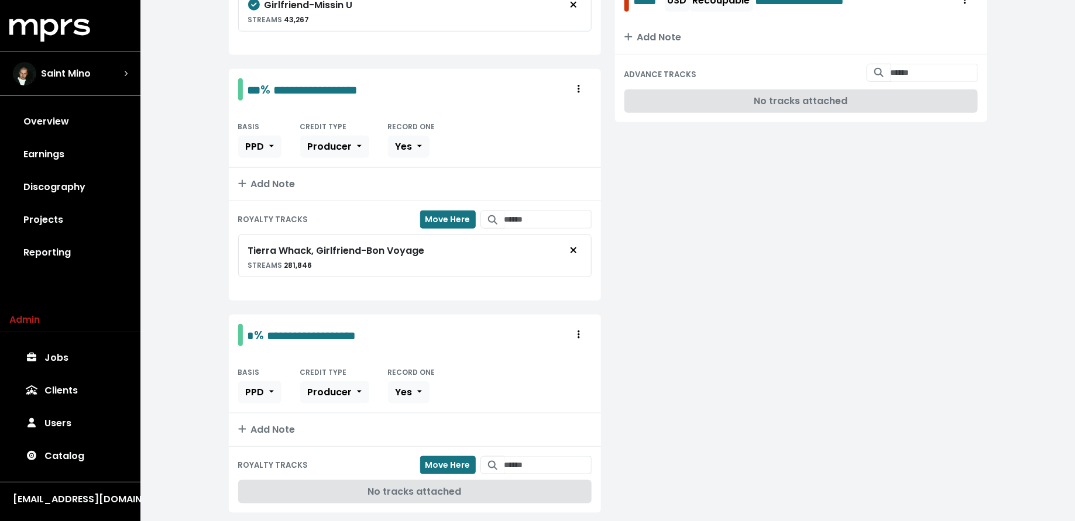
scroll to position [441, 0]
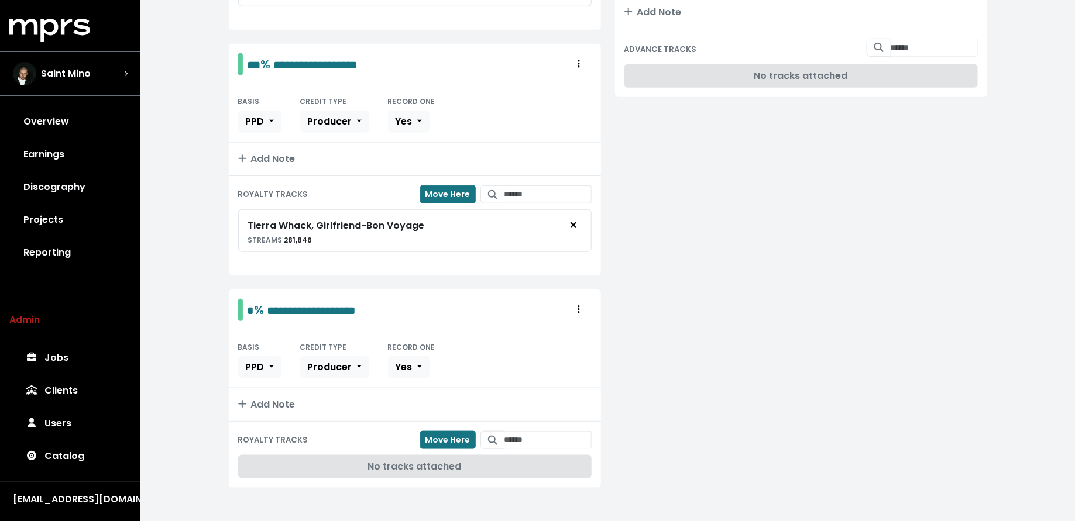
click at [441, 422] on div "ROYALTY TRACKS Move Here No tracks attached" at bounding box center [415, 455] width 372 height 66
click at [440, 434] on span "Move Here" at bounding box center [447, 440] width 45 height 12
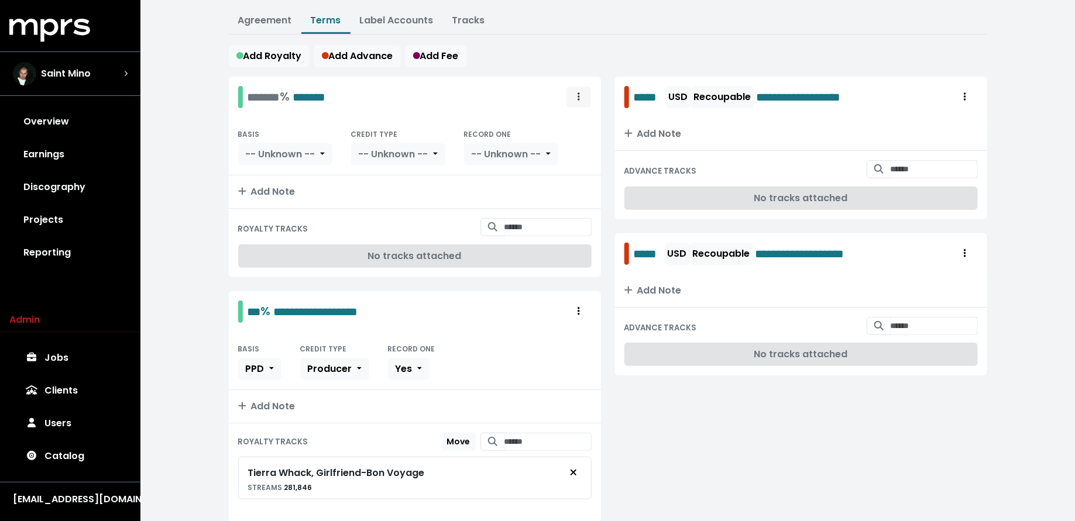
scroll to position [161, 0]
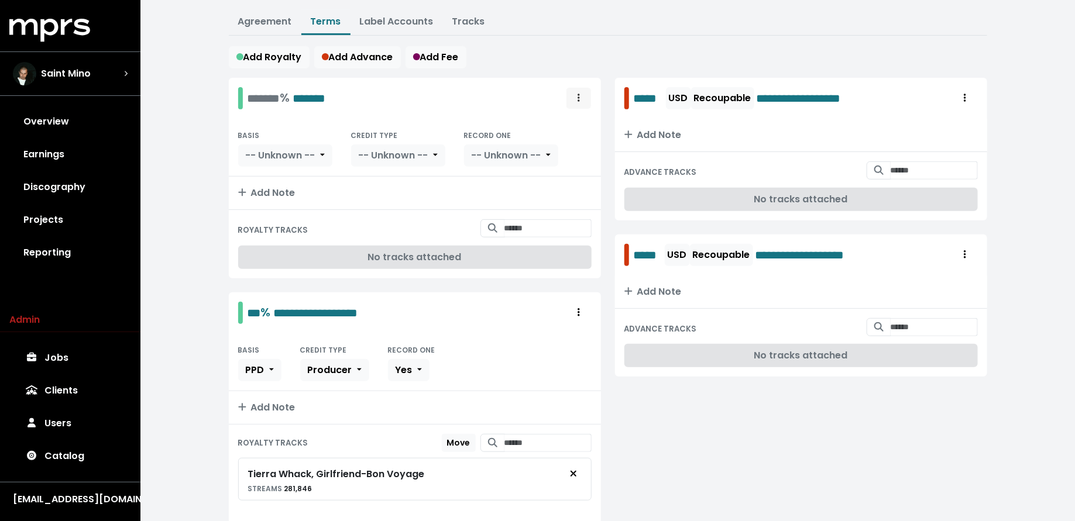
click at [580, 91] on span "Royalty administration options" at bounding box center [578, 98] width 11 height 14
click at [575, 135] on link "Delete" at bounding box center [544, 142] width 92 height 19
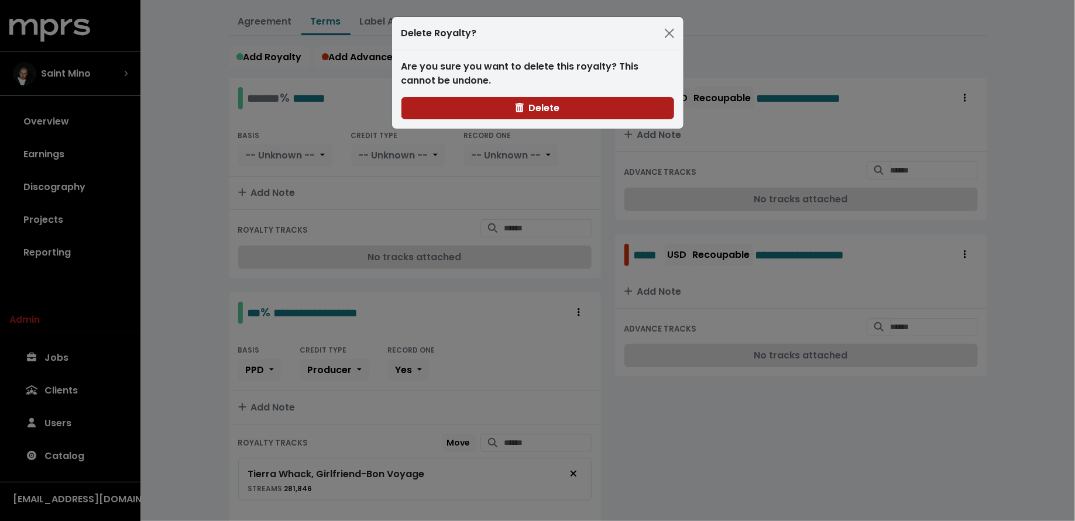
click at [576, 119] on div "Are you sure you want to delete this royalty? This cannot be undone. Delete" at bounding box center [537, 89] width 291 height 78
click at [572, 106] on button "Delete" at bounding box center [537, 108] width 273 height 22
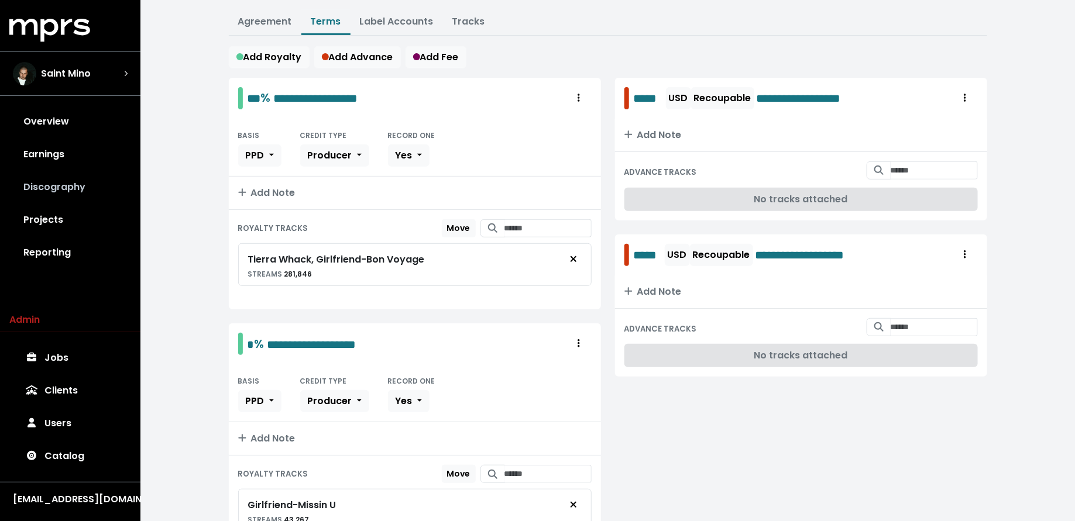
click at [70, 187] on link "Discography" at bounding box center [70, 187] width 122 height 33
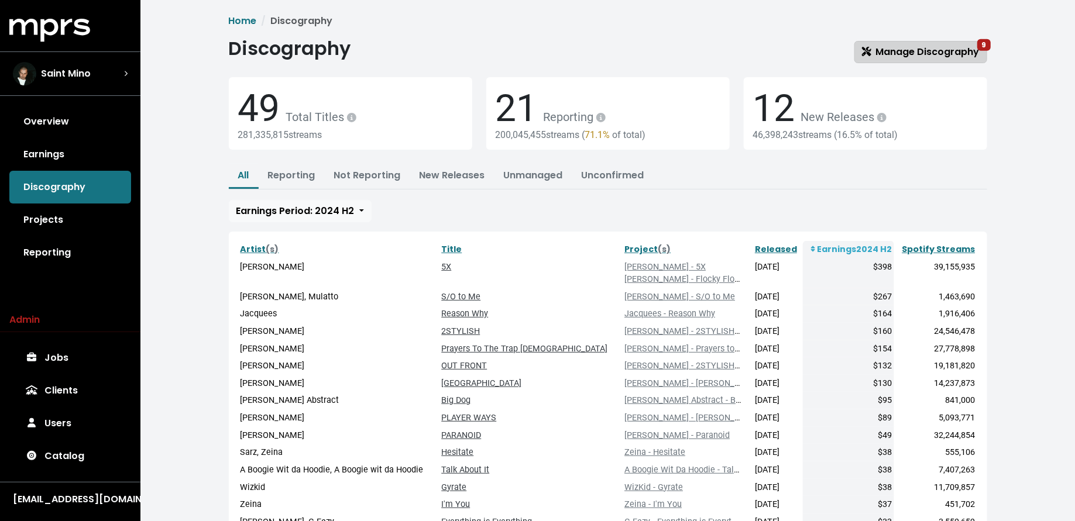
click at [887, 54] on span "Manage Discography 9" at bounding box center [921, 51] width 118 height 13
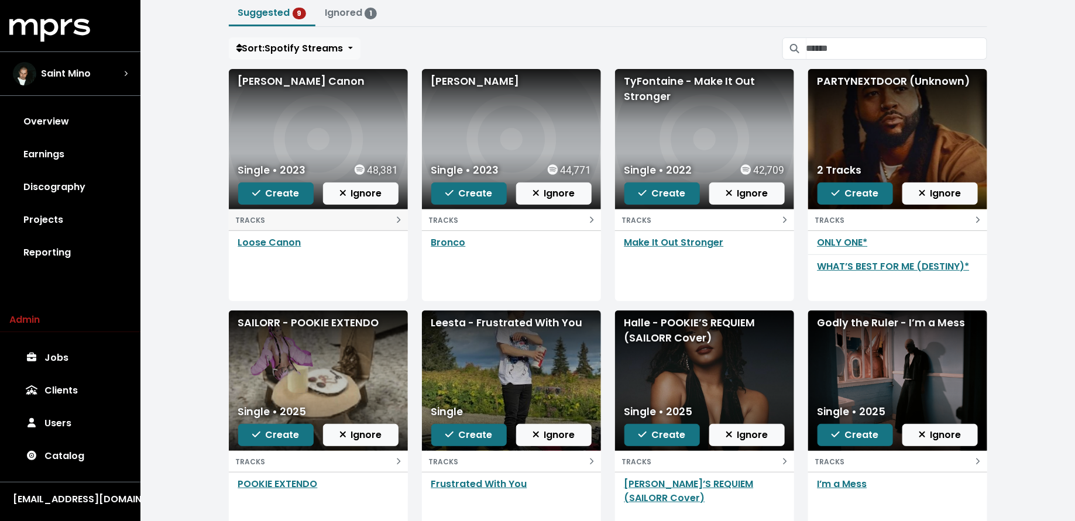
scroll to position [118, 0]
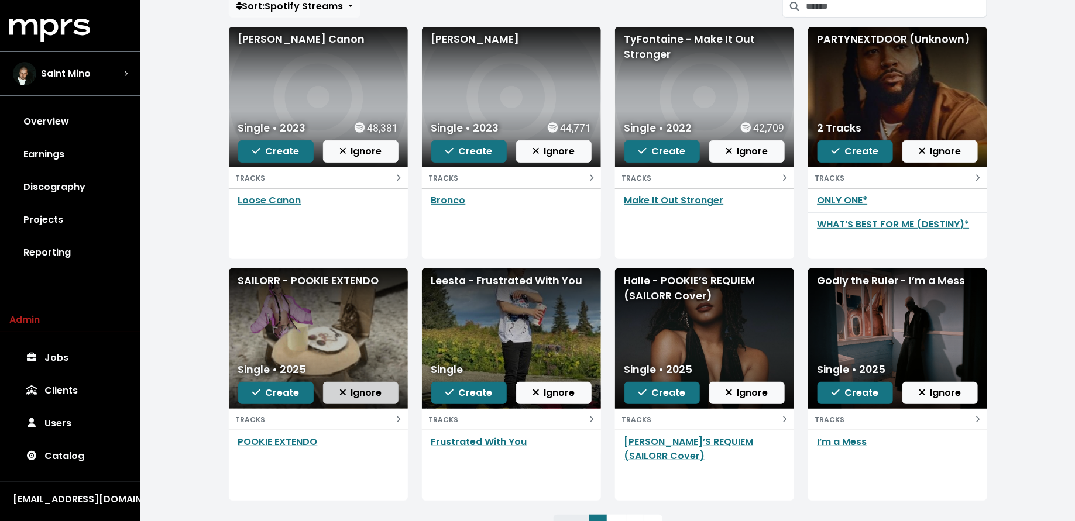
click at [369, 394] on span "Ignore" at bounding box center [360, 392] width 43 height 13
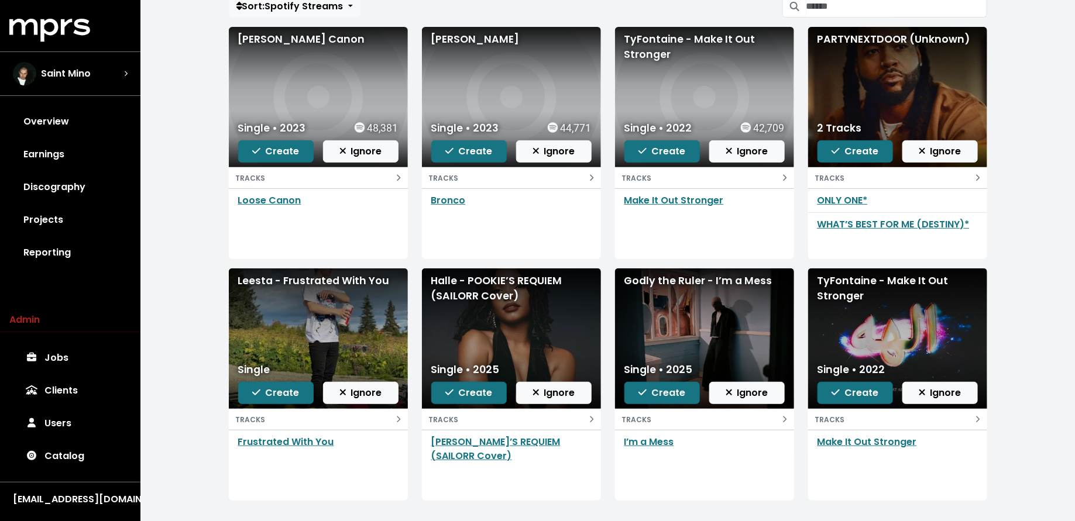
scroll to position [128, 0]
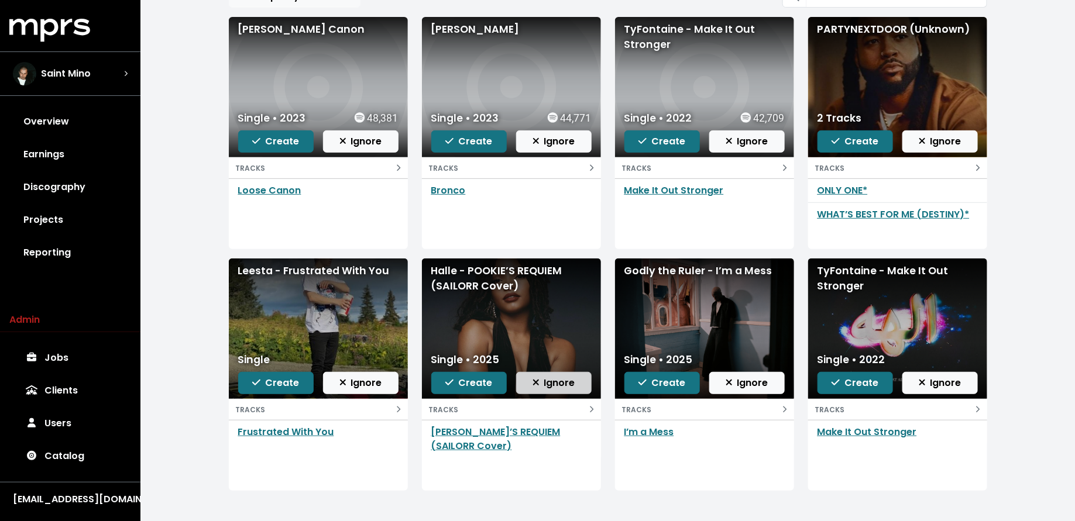
click at [537, 382] on icon "button" at bounding box center [535, 383] width 6 height 6
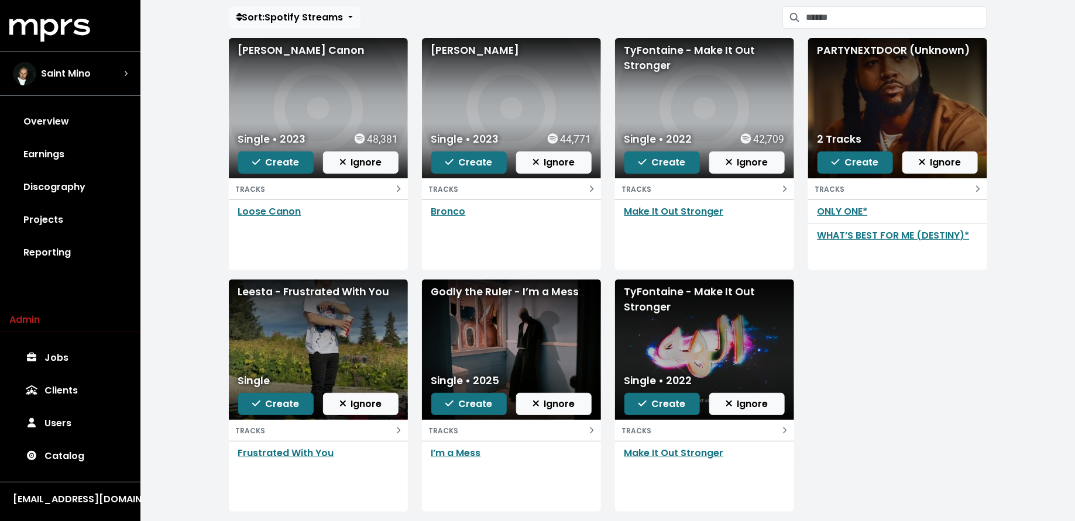
scroll to position [106, 0]
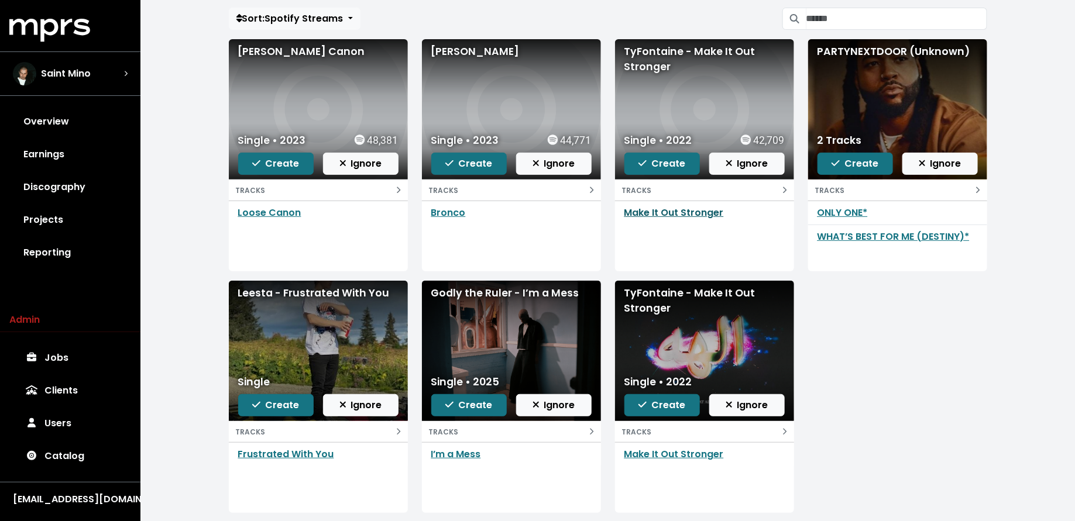
click at [673, 207] on link "Make It Out Stronger" at bounding box center [673, 212] width 99 height 13
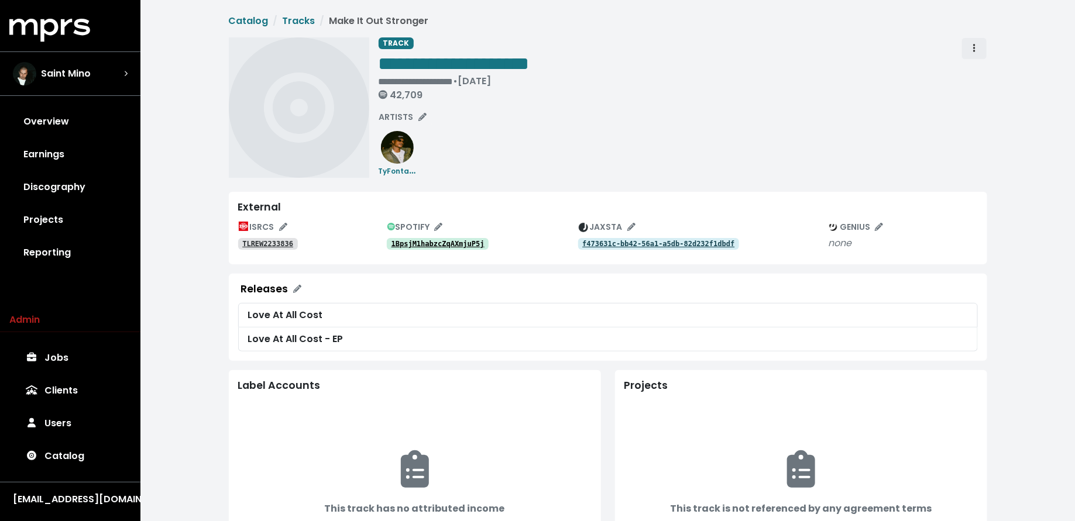
click at [975, 42] on span "Track actions" at bounding box center [974, 49] width 11 height 14
click at [974, 67] on link "Merge" at bounding box center [1008, 74] width 92 height 19
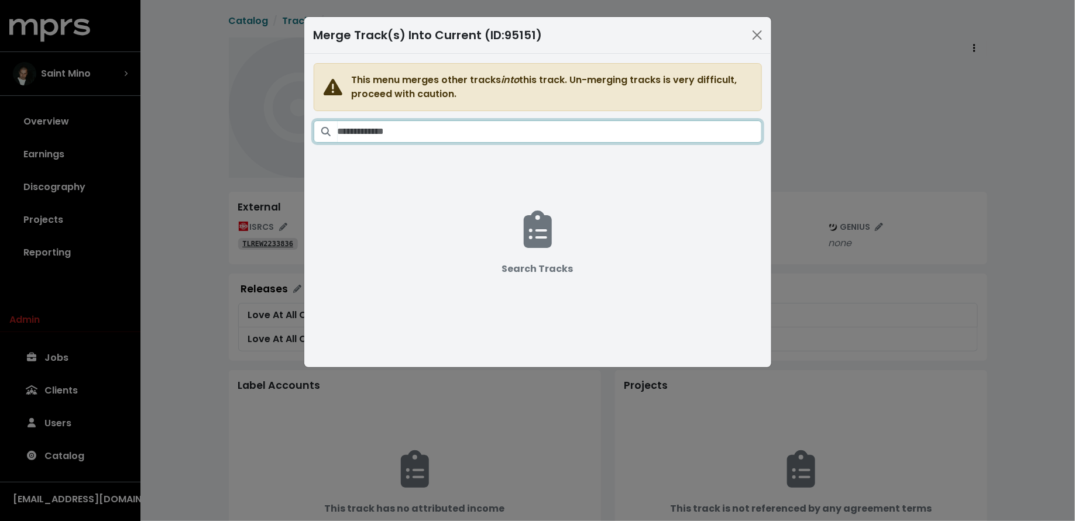
click at [594, 130] on input "Search tracks" at bounding box center [549, 131] width 424 height 22
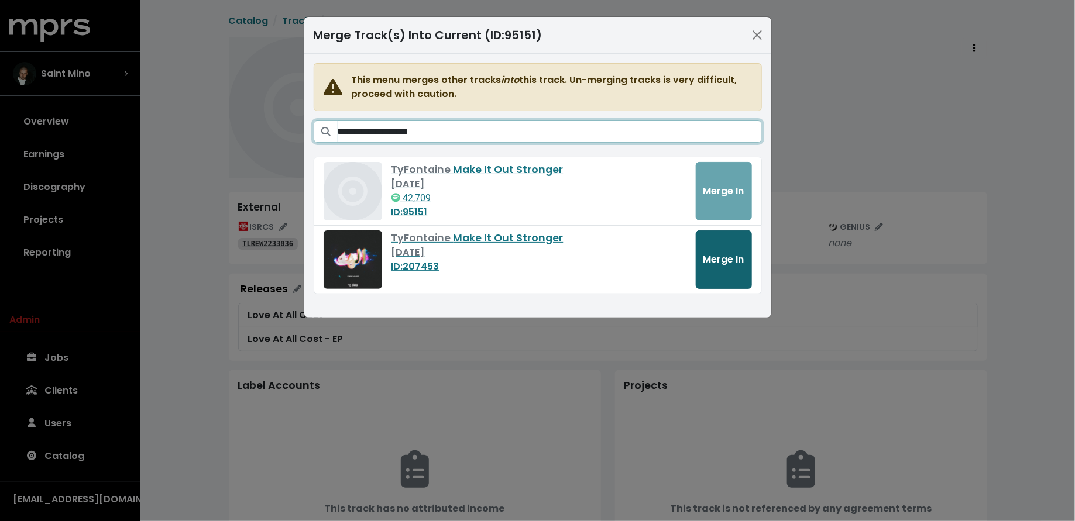
type input "**********"
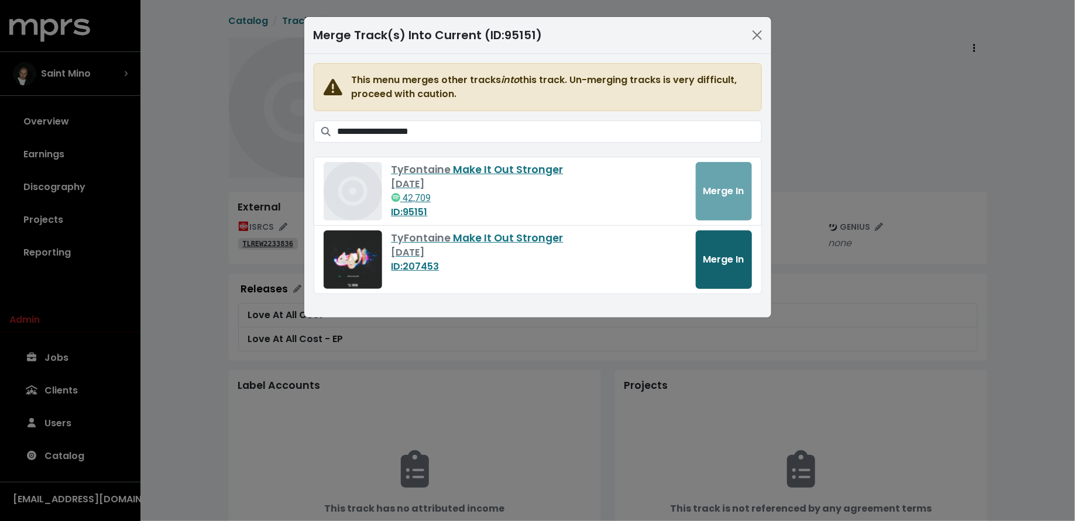
click at [725, 247] on button "Merge In" at bounding box center [723, 259] width 56 height 58
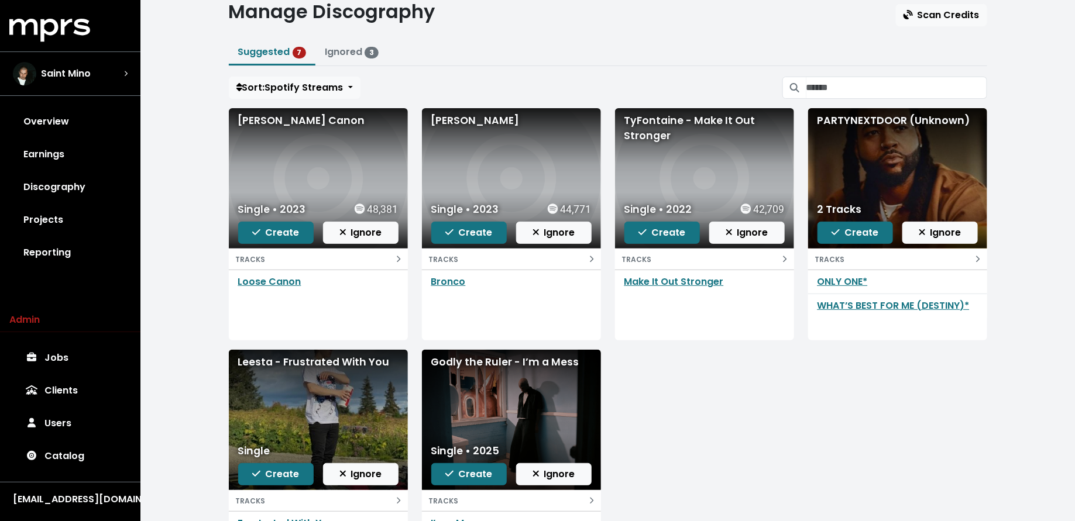
scroll to position [34, 0]
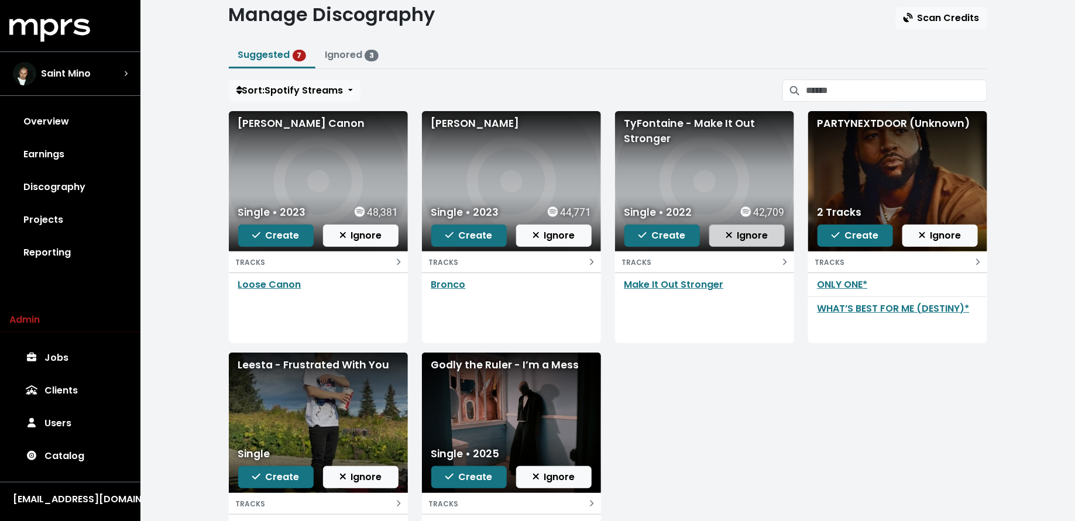
click at [724, 236] on button "Ignore" at bounding box center [746, 236] width 75 height 22
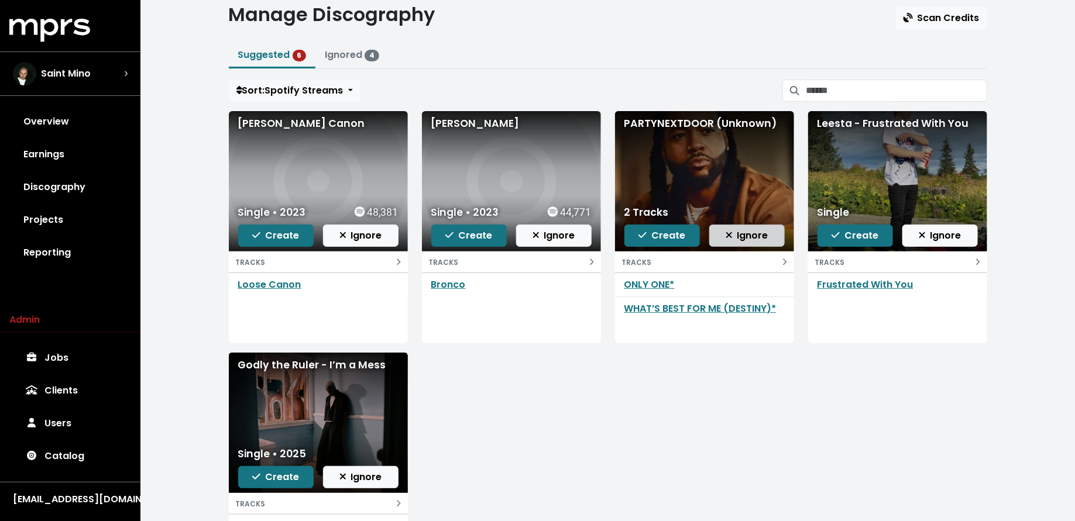
click at [758, 233] on span "Ignore" at bounding box center [746, 235] width 43 height 13
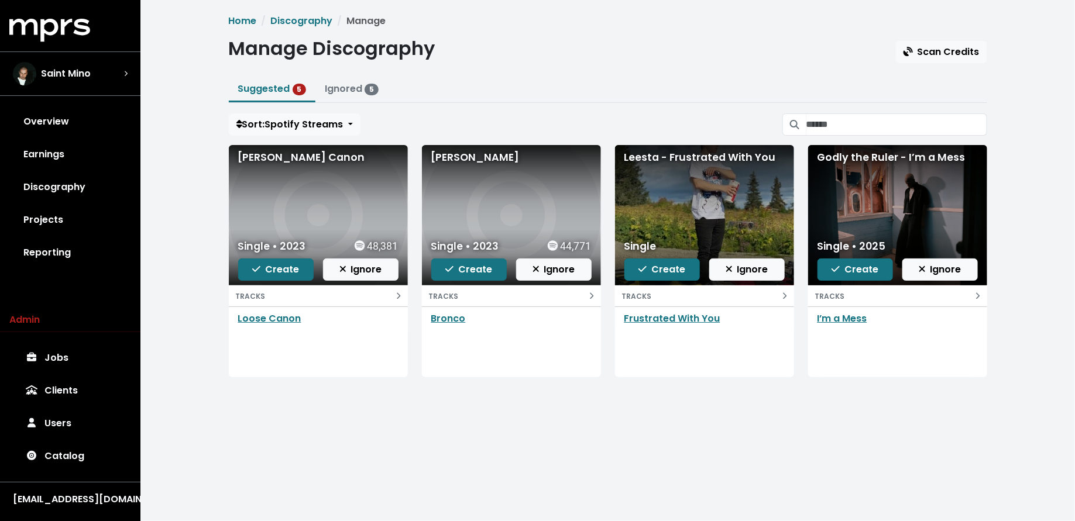
scroll to position [0, 0]
click at [852, 271] on span "Create" at bounding box center [854, 269] width 47 height 13
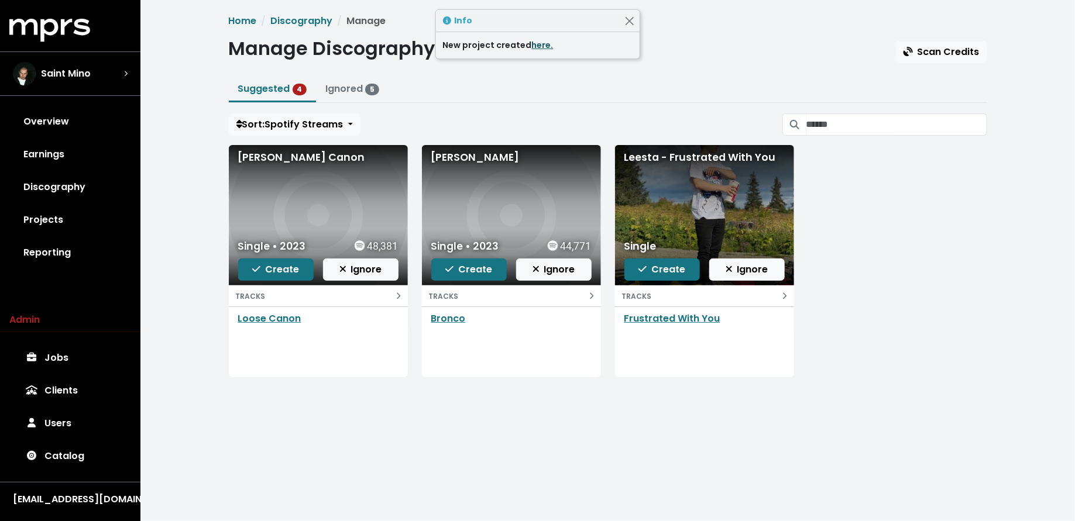
click at [536, 43] on link "here." at bounding box center [543, 45] width 22 height 12
click at [741, 271] on span "Ignore" at bounding box center [746, 269] width 43 height 13
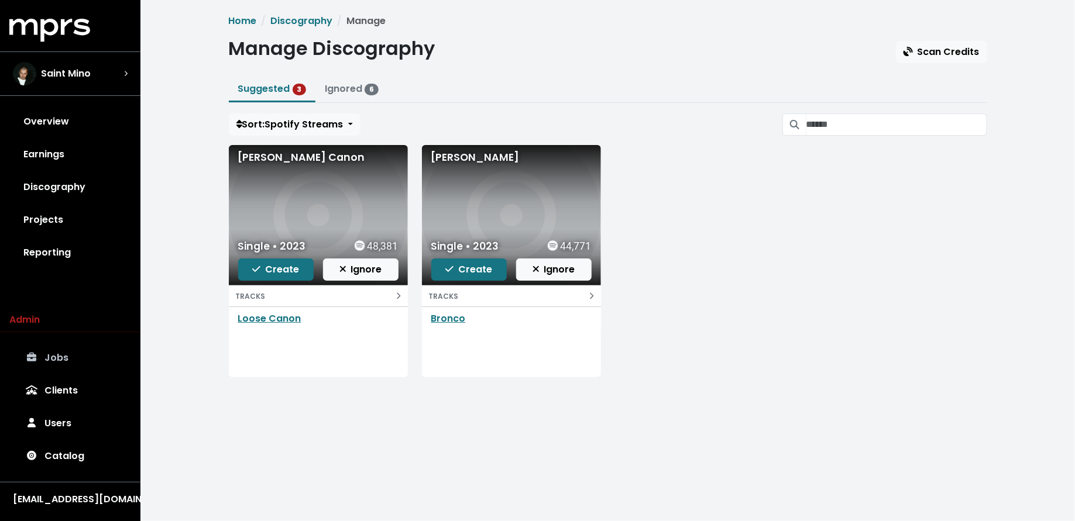
click at [79, 352] on link "Jobs" at bounding box center [70, 358] width 122 height 33
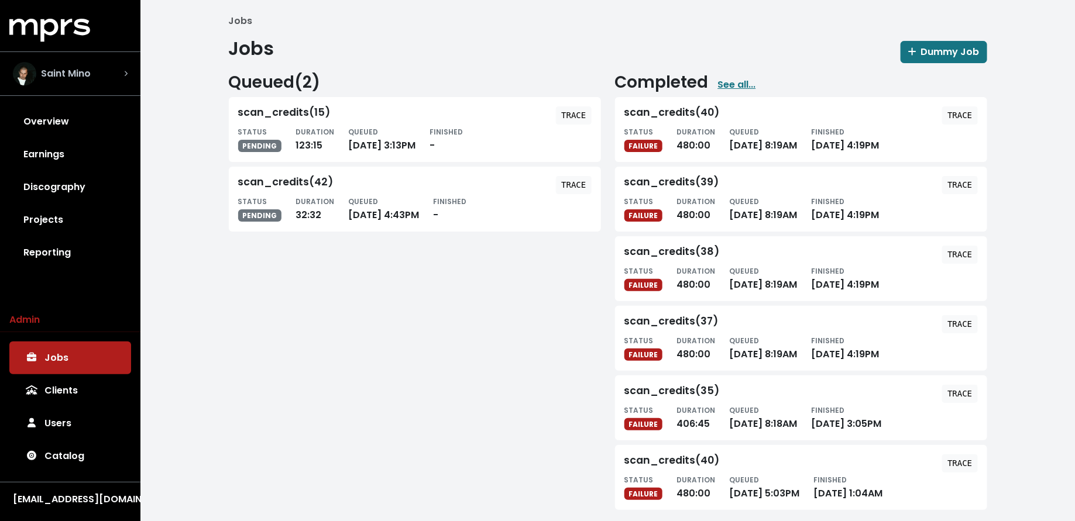
click at [55, 82] on div "Saint Mino" at bounding box center [52, 73] width 78 height 23
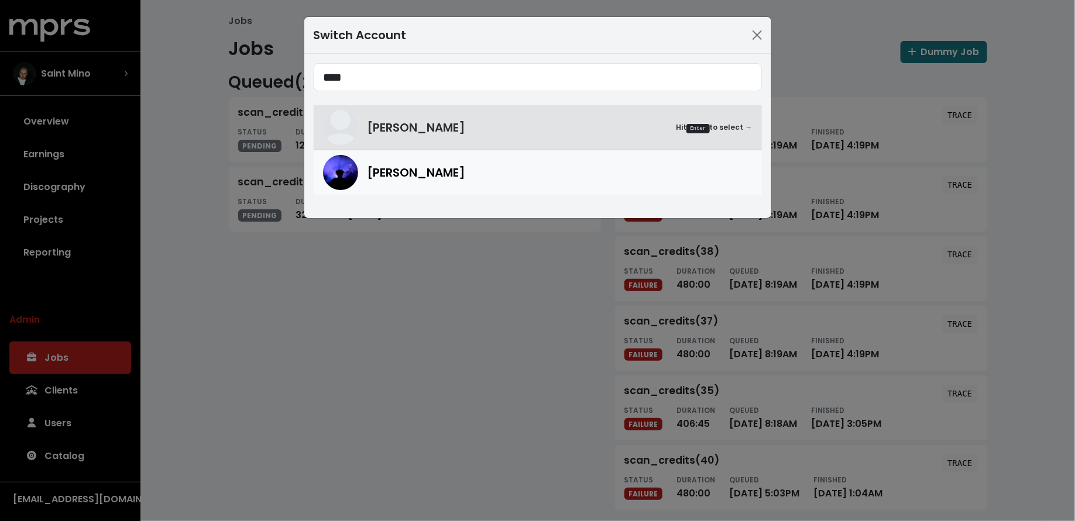
type input "****"
click at [382, 173] on span "[PERSON_NAME]" at bounding box center [416, 173] width 98 height 18
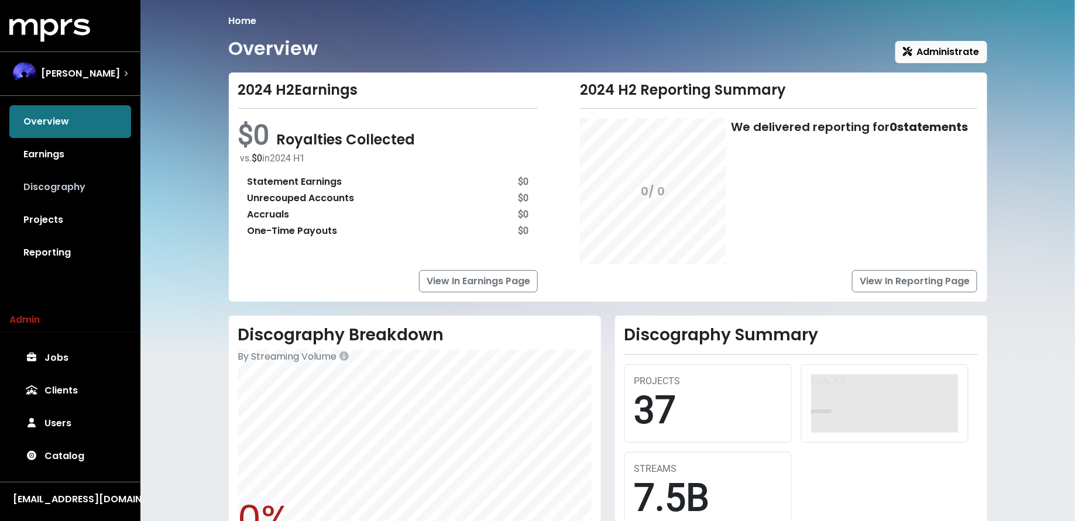
click at [91, 184] on link "Discography" at bounding box center [70, 187] width 122 height 33
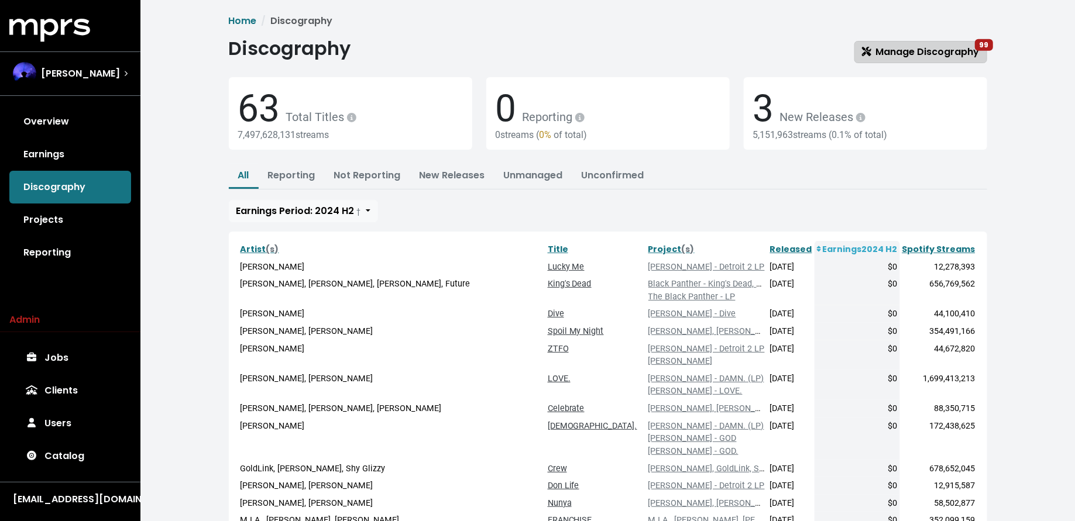
click at [915, 44] on link "Manage Discography 99" at bounding box center [920, 52] width 133 height 22
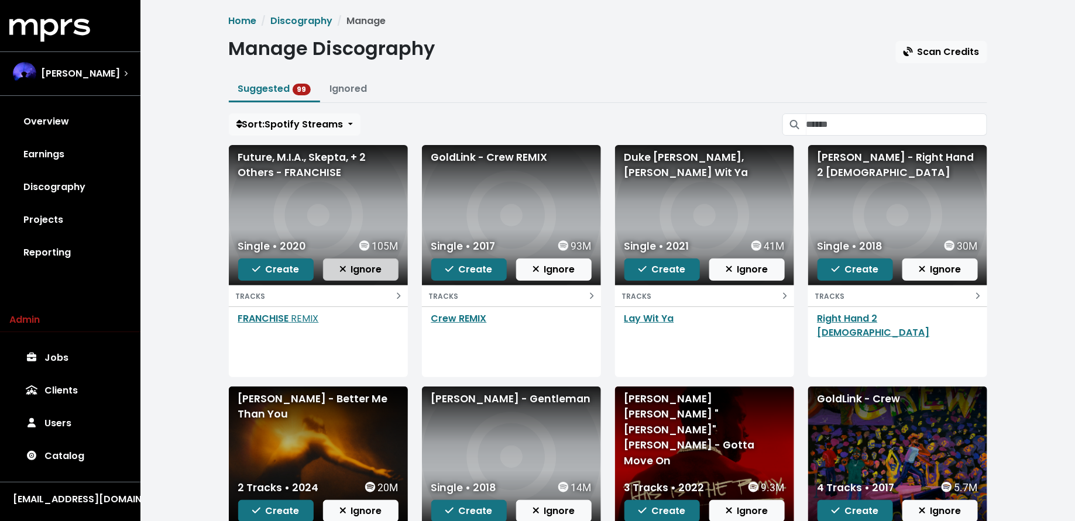
click at [359, 271] on span "Ignore" at bounding box center [360, 269] width 43 height 13
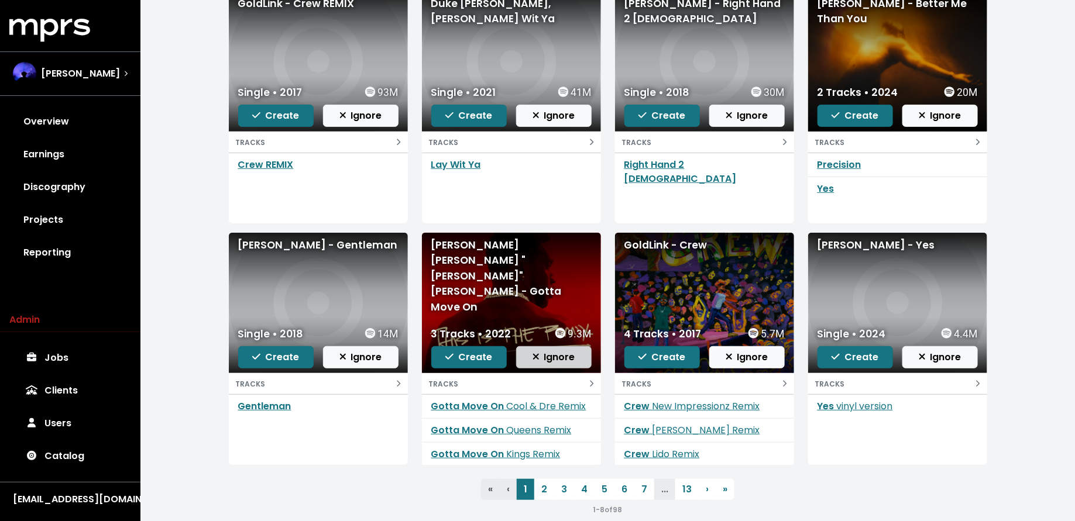
click at [559, 356] on span "Ignore" at bounding box center [553, 356] width 43 height 13
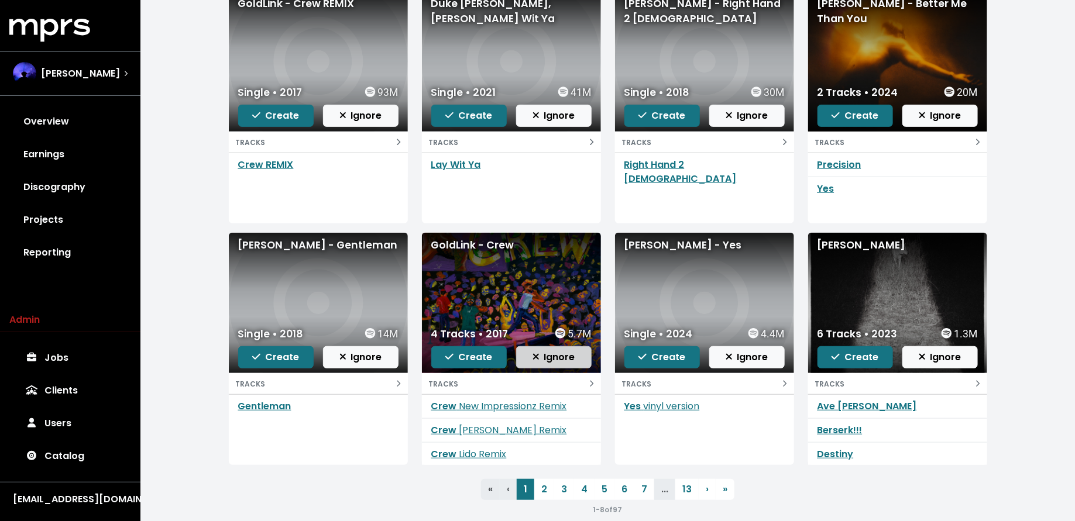
click at [539, 353] on icon "button" at bounding box center [535, 356] width 7 height 9
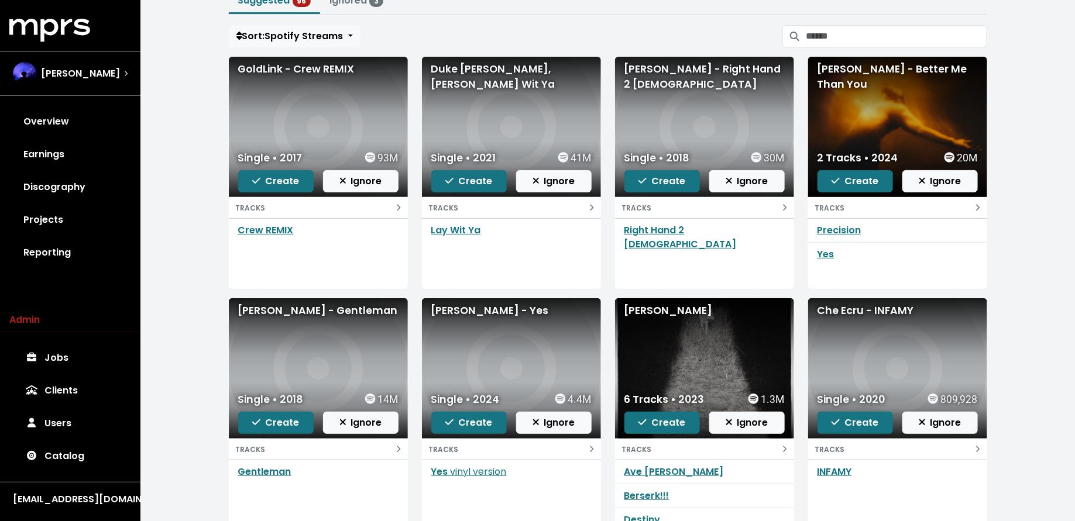
scroll to position [89, 0]
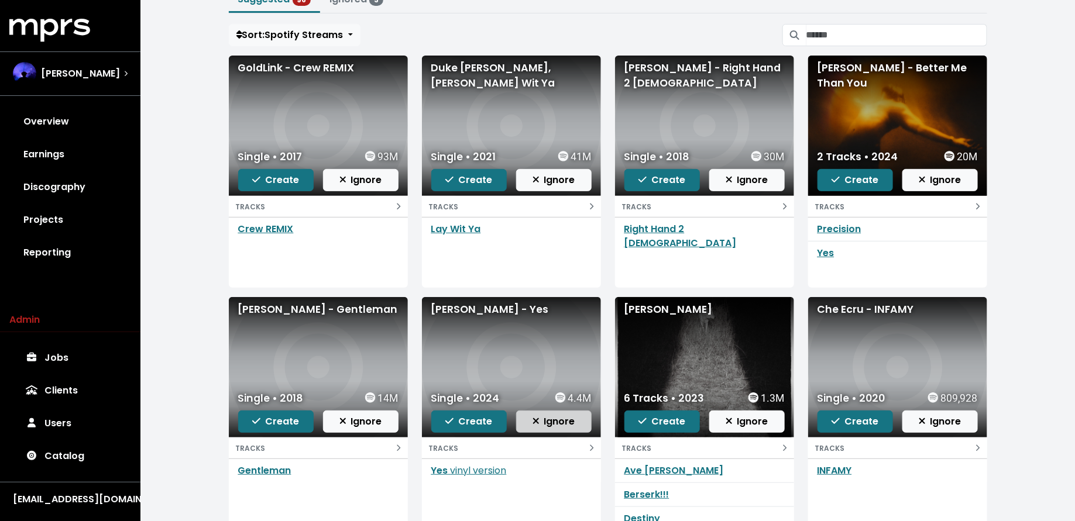
click at [547, 421] on span "Ignore" at bounding box center [553, 421] width 43 height 13
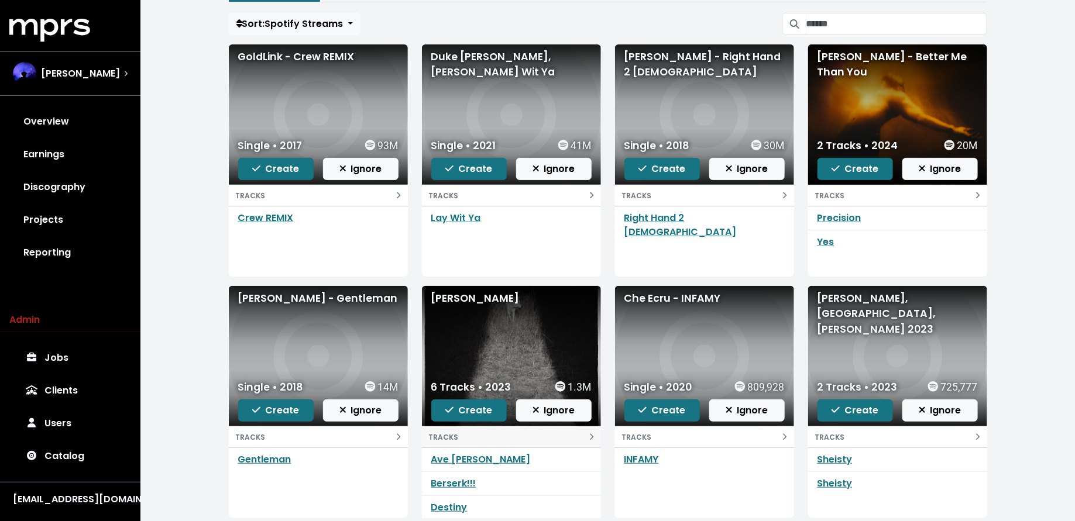
scroll to position [101, 0]
click at [665, 161] on span "Create" at bounding box center [661, 167] width 47 height 13
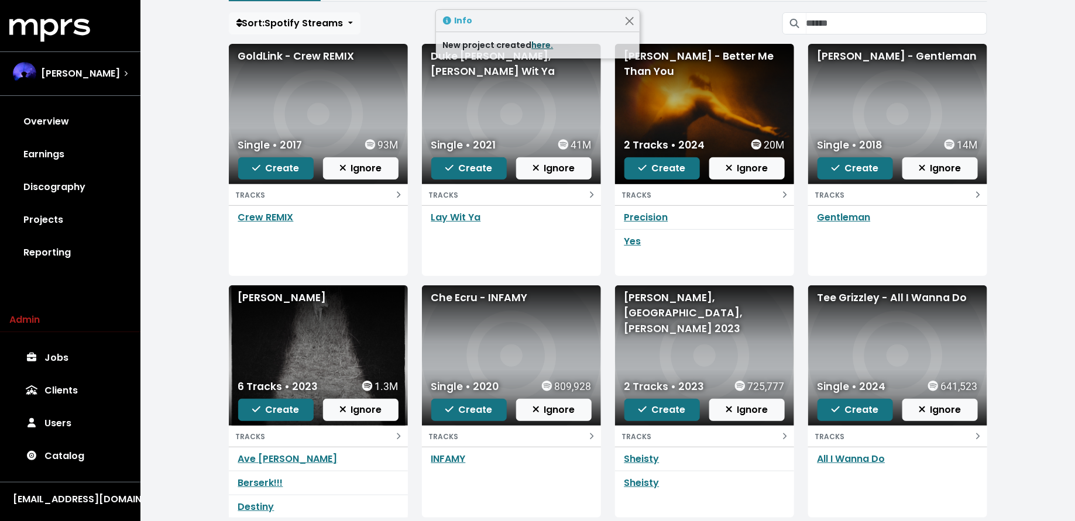
click at [539, 47] on link "here." at bounding box center [543, 45] width 22 height 12
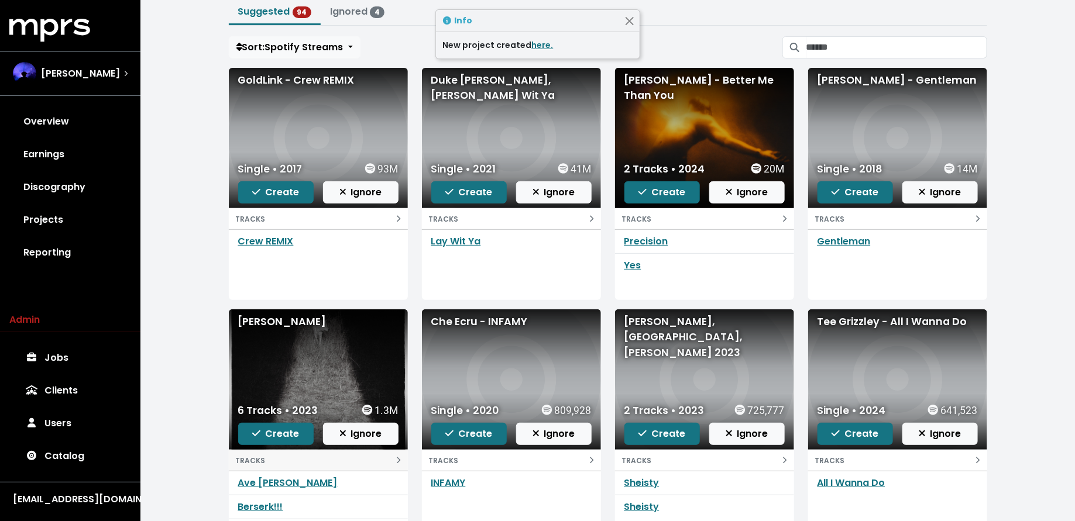
scroll to position [63, 0]
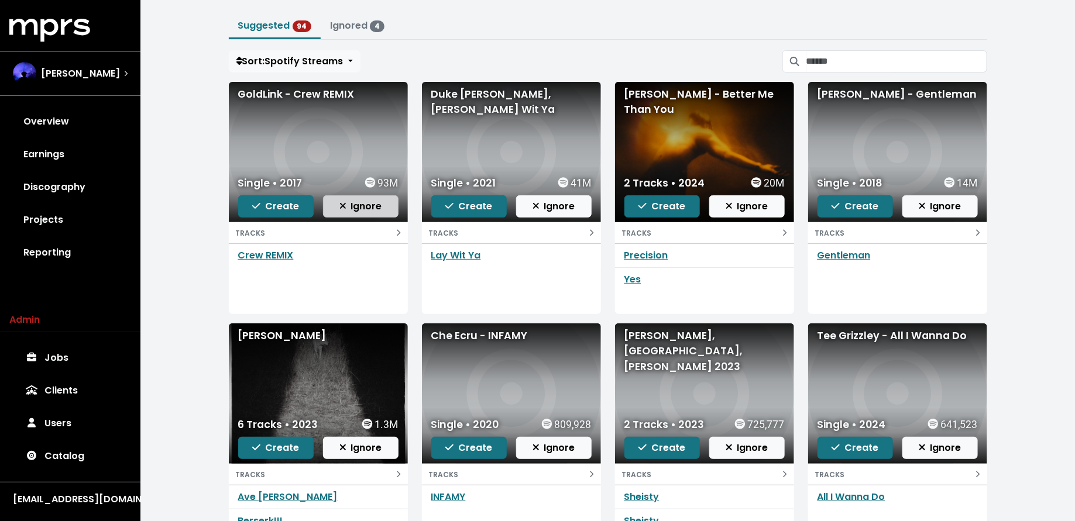
click at [349, 209] on span "Ignore" at bounding box center [360, 205] width 43 height 13
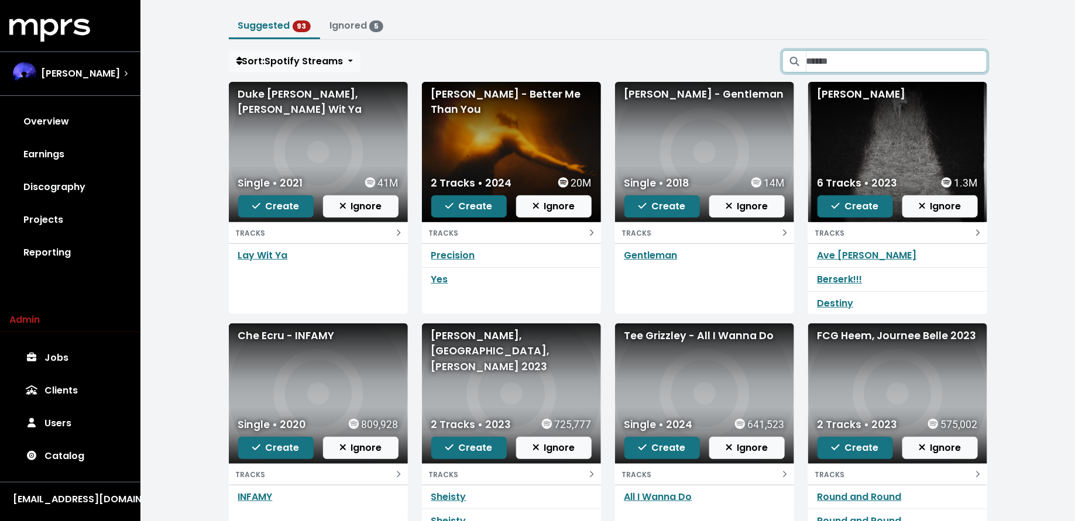
click at [879, 58] on input "Search suggested projects" at bounding box center [896, 61] width 181 height 22
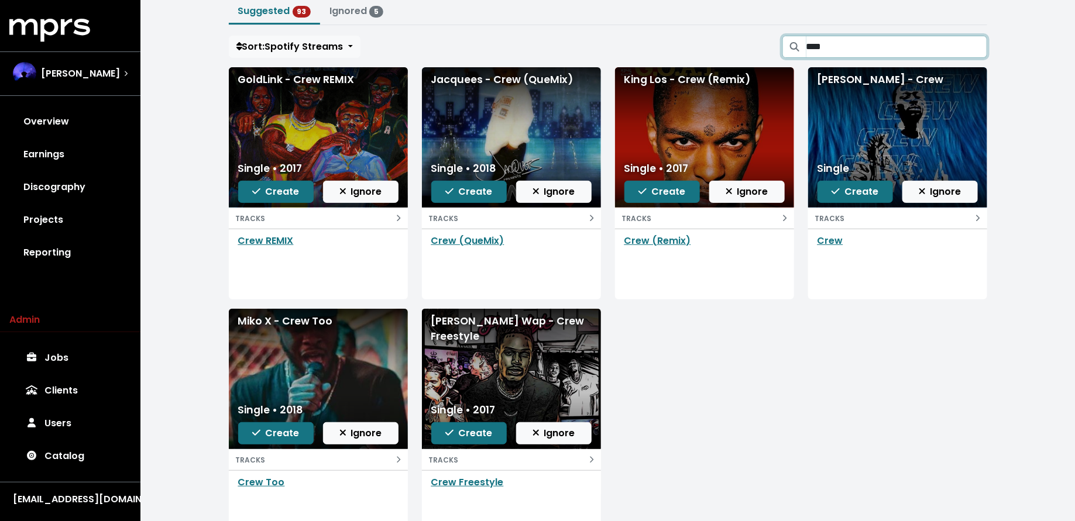
scroll to position [82, 0]
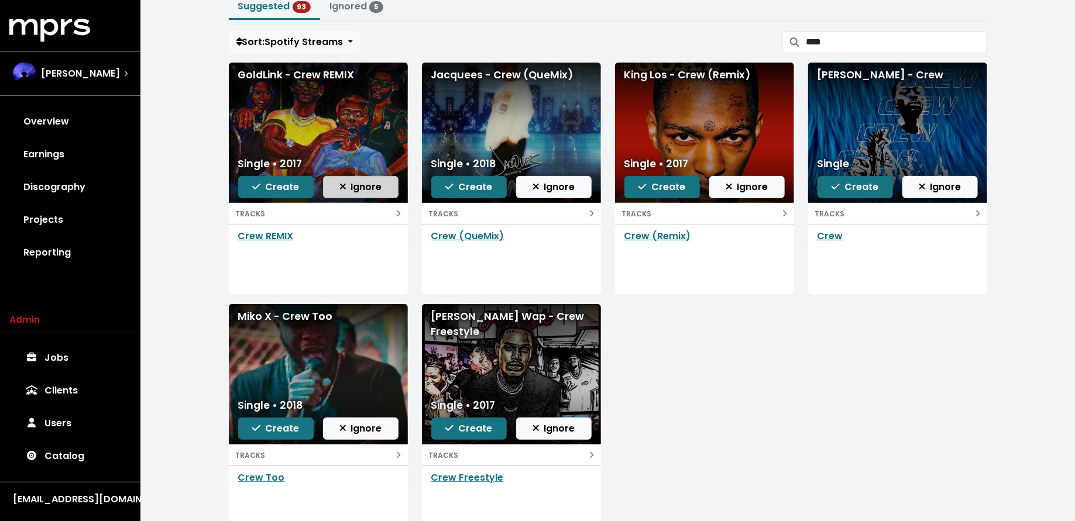
click at [375, 183] on span "Ignore" at bounding box center [360, 186] width 43 height 13
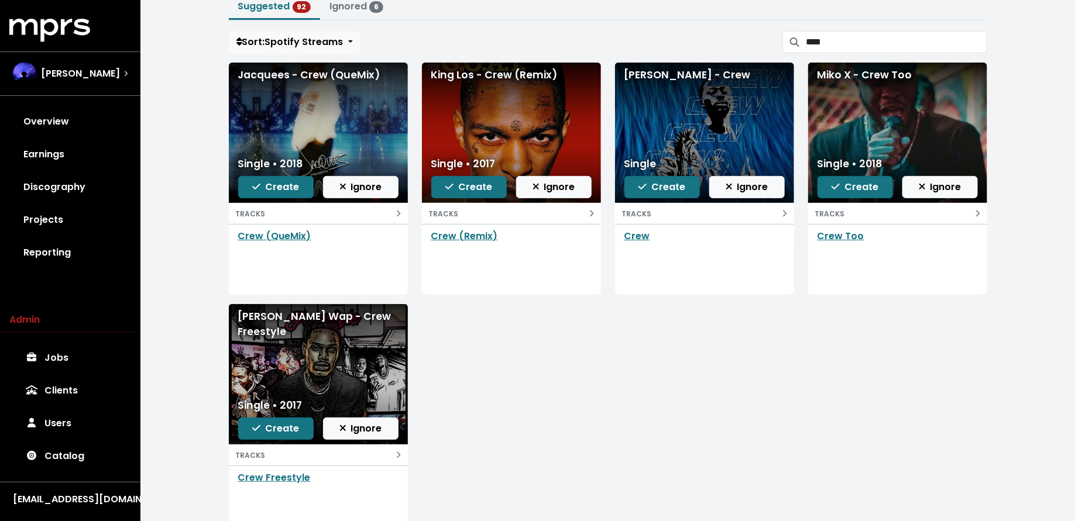
click at [375, 183] on span "Ignore" at bounding box center [360, 186] width 43 height 13
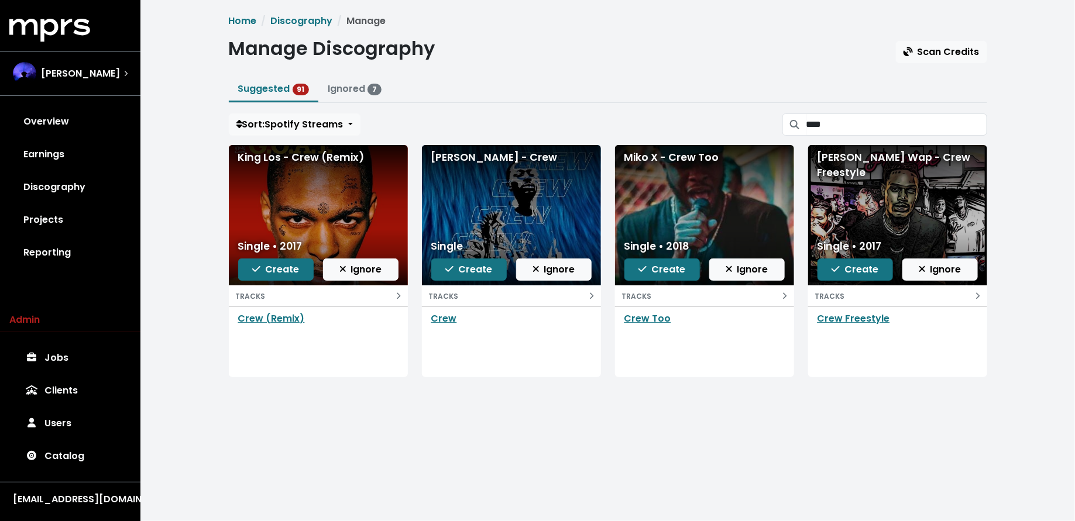
scroll to position [0, 0]
click at [363, 266] on span "Ignore" at bounding box center [360, 269] width 43 height 13
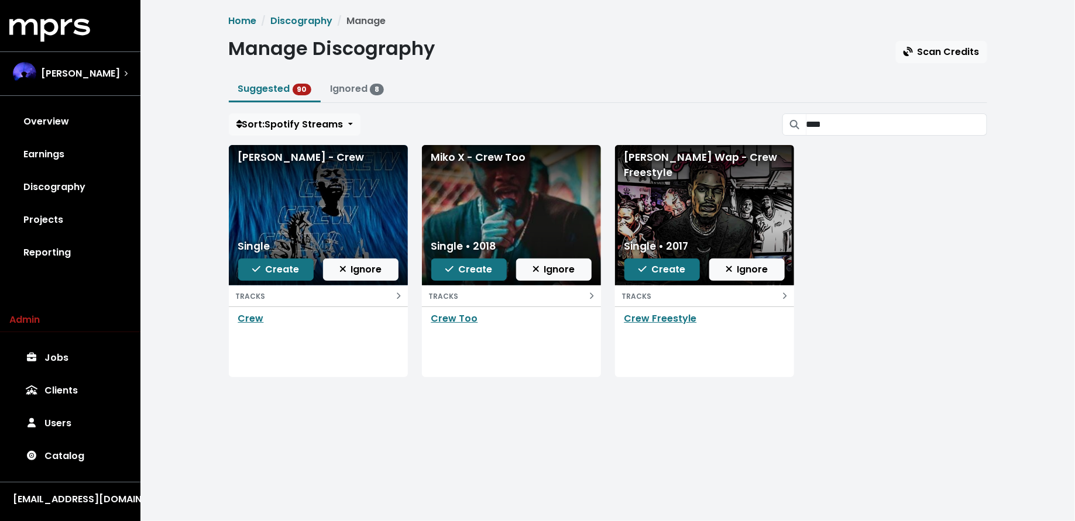
click at [363, 266] on span "Ignore" at bounding box center [360, 269] width 43 height 13
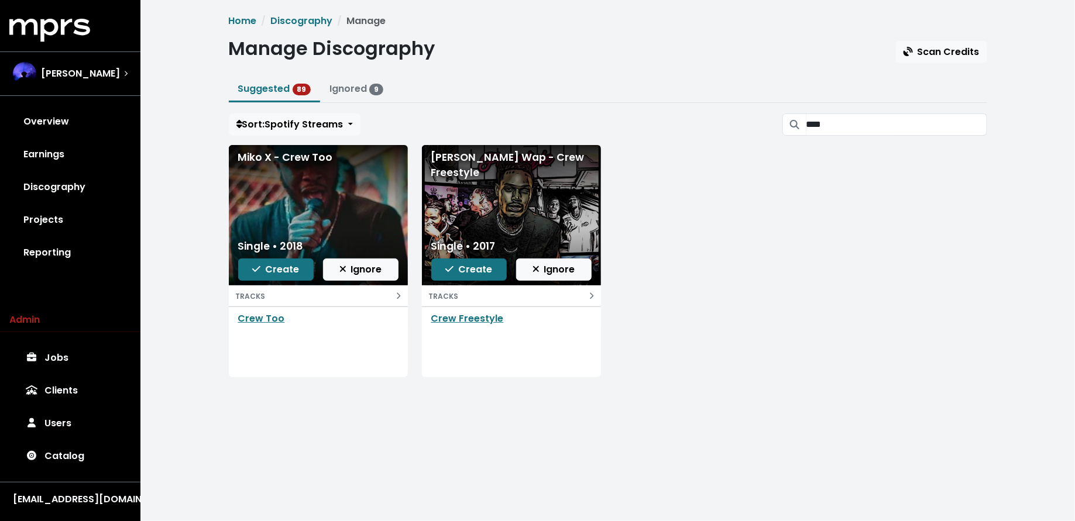
click at [363, 266] on span "Ignore" at bounding box center [360, 269] width 43 height 13
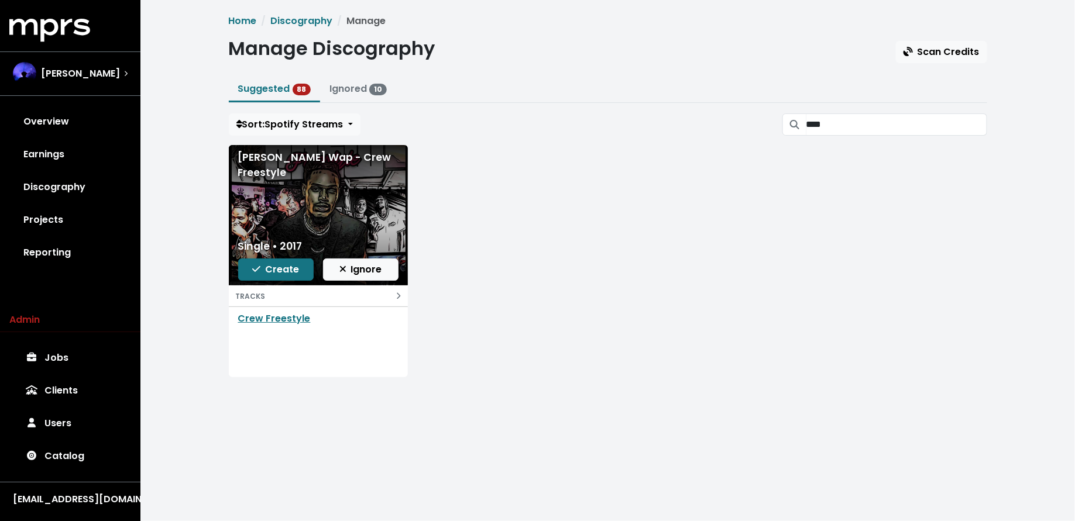
click at [363, 266] on span "Ignore" at bounding box center [360, 269] width 43 height 13
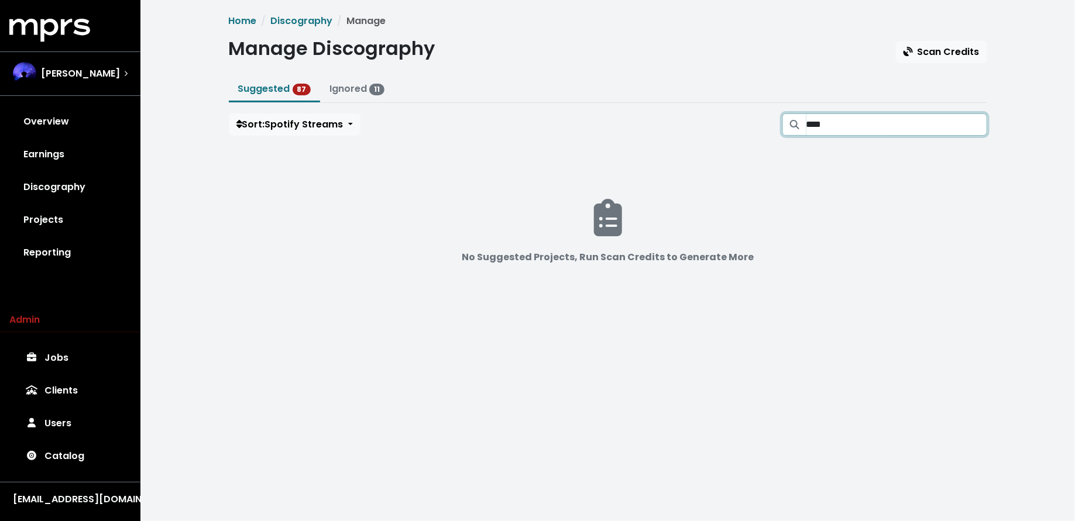
click at [901, 127] on input "****" at bounding box center [896, 124] width 181 height 22
type input "*"
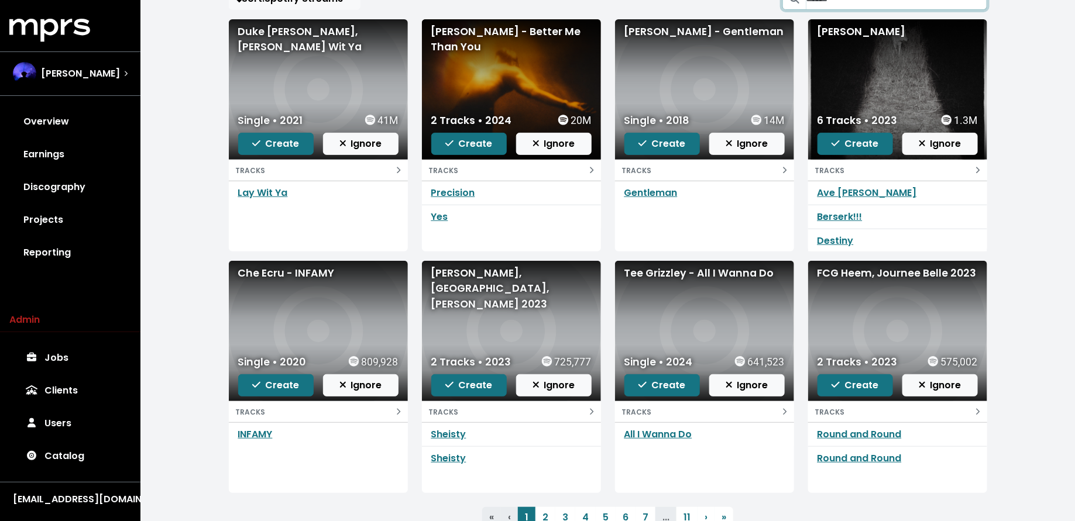
scroll to position [132, 0]
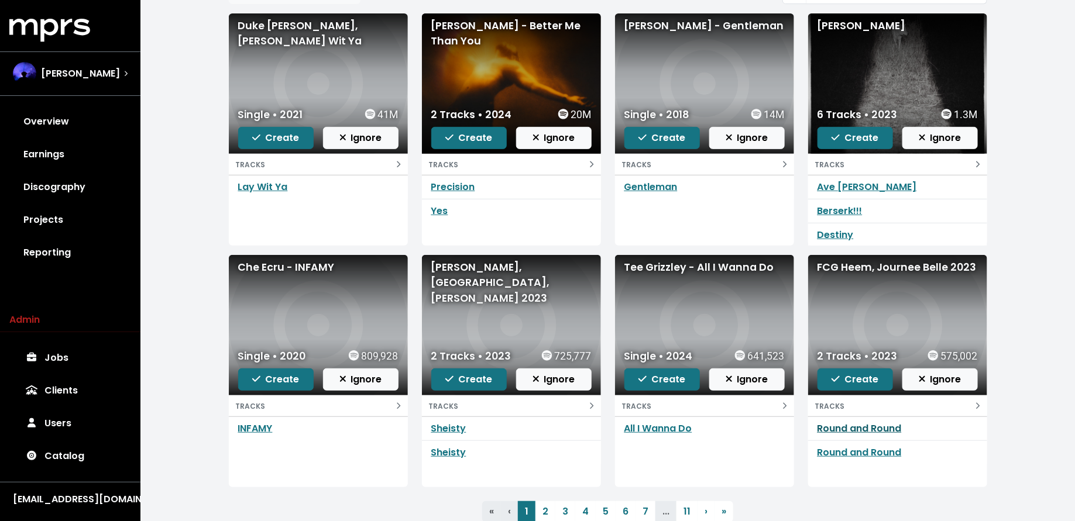
click at [853, 425] on link "Round and Round" at bounding box center [859, 428] width 84 height 13
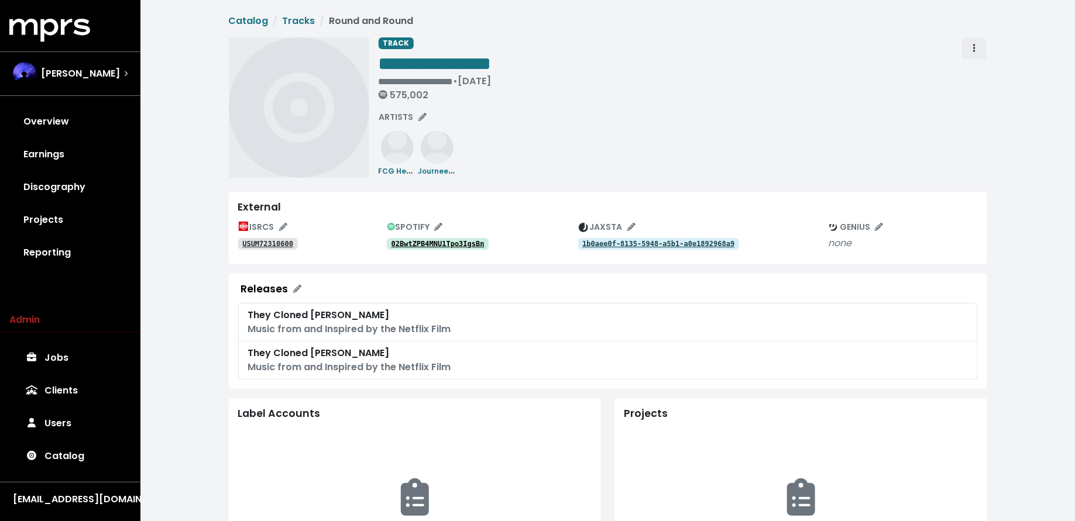
click at [974, 49] on icon "Track actions" at bounding box center [974, 47] width 2 height 9
click at [974, 71] on link "Merge" at bounding box center [1008, 74] width 92 height 19
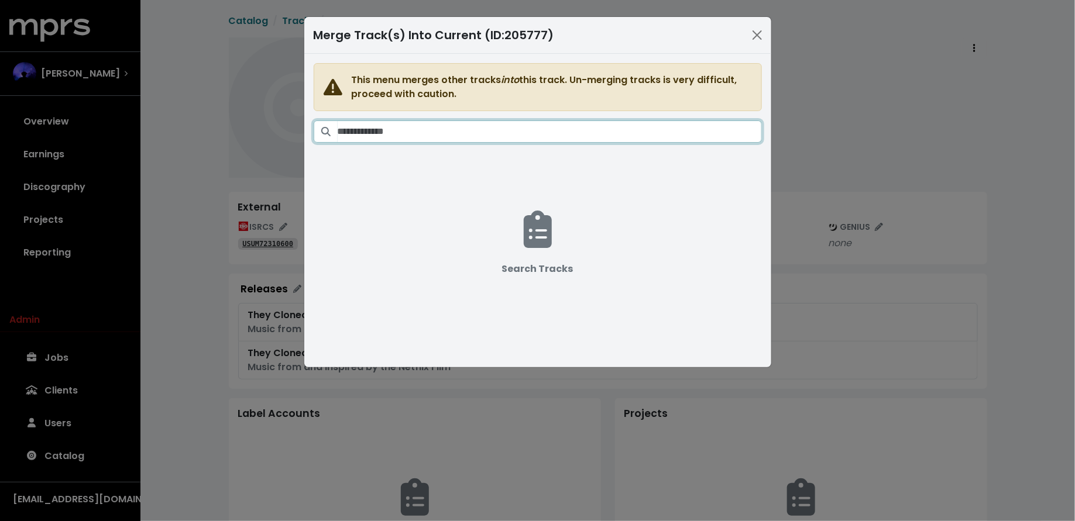
click at [595, 135] on input "Search tracks" at bounding box center [549, 131] width 424 height 22
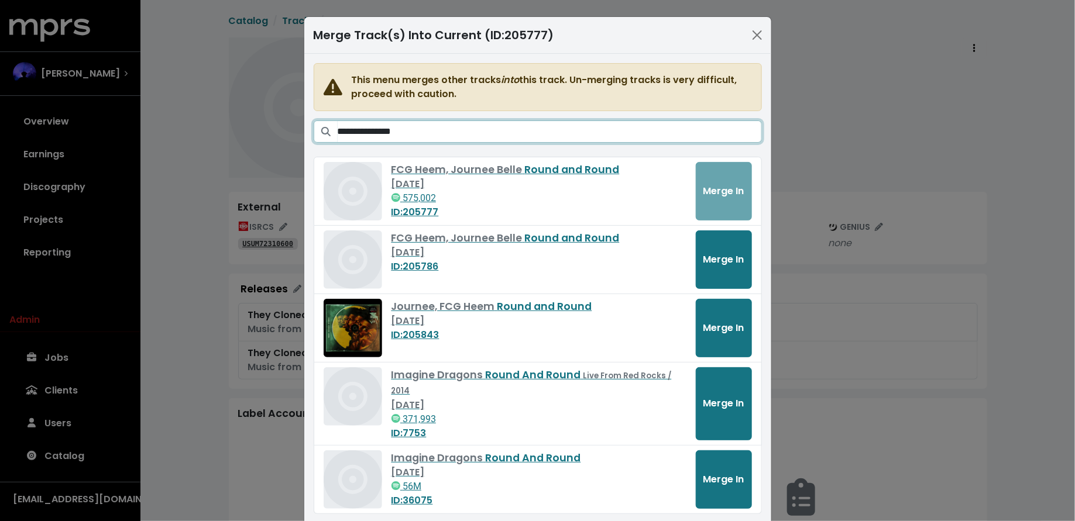
scroll to position [15, 0]
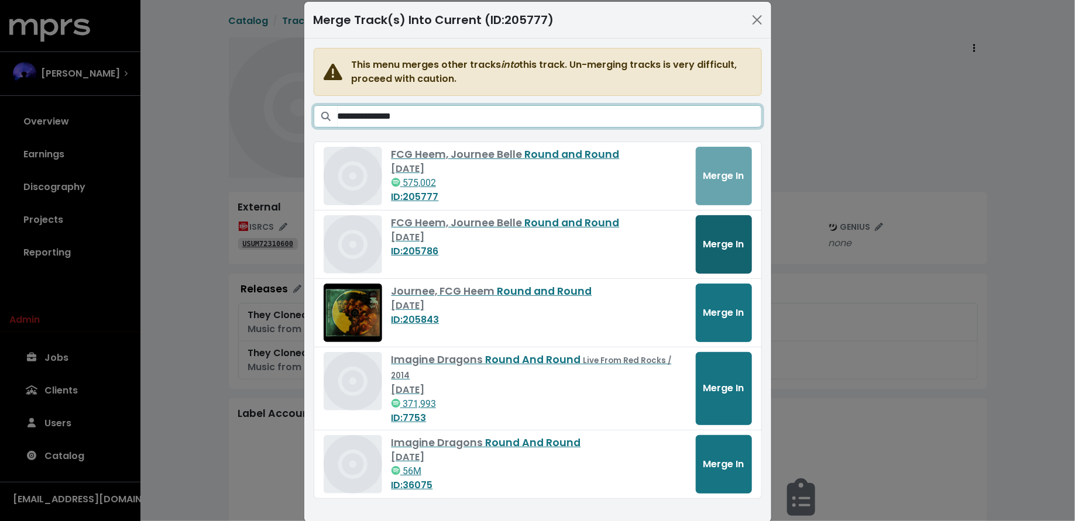
type input "**********"
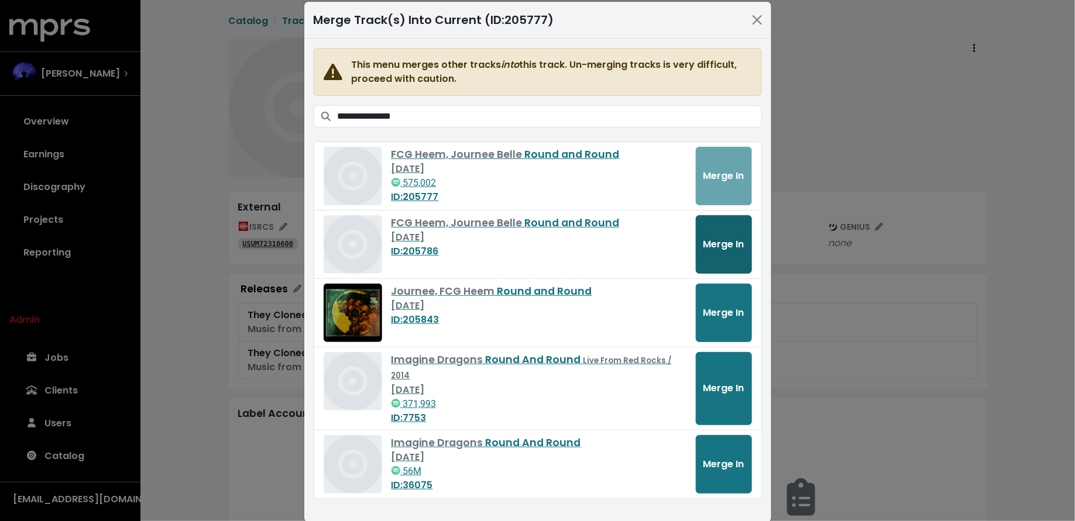
click at [705, 237] on span "Merge In" at bounding box center [723, 243] width 41 height 13
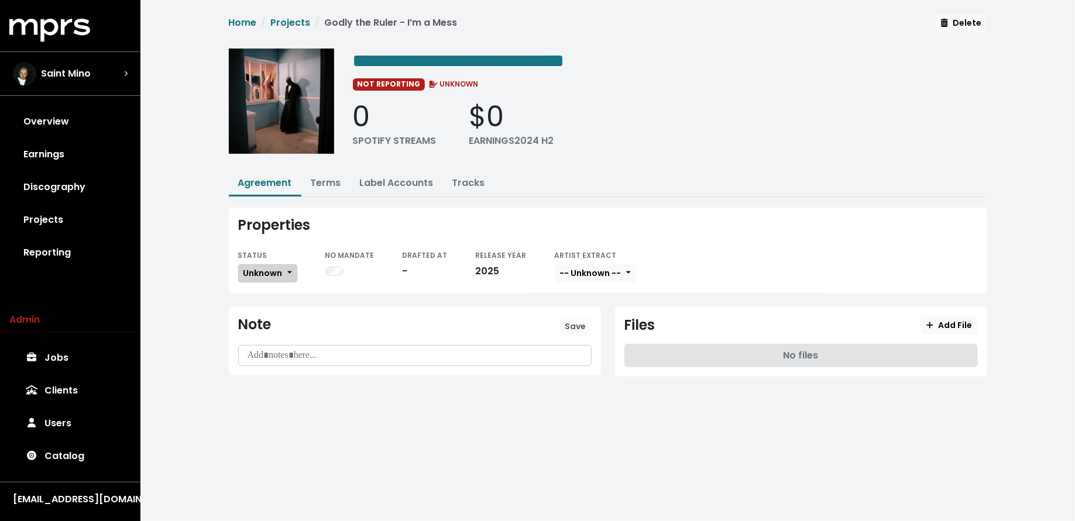
click at [263, 275] on span "Unknown" at bounding box center [262, 273] width 39 height 12
click at [261, 306] on link "Missing" at bounding box center [294, 315] width 110 height 19
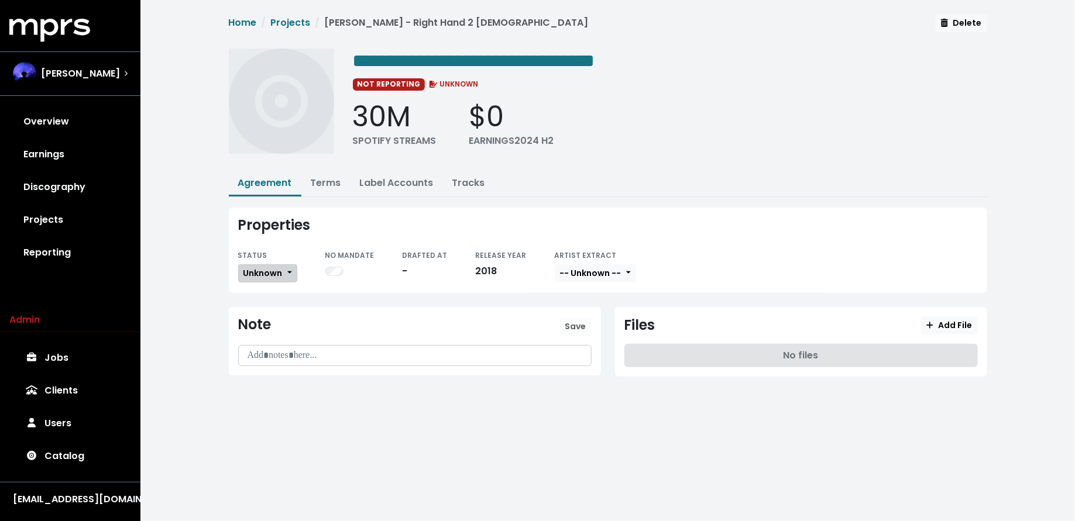
click at [261, 270] on span "Unknown" at bounding box center [262, 273] width 39 height 12
click at [287, 312] on link "Missing" at bounding box center [294, 315] width 110 height 19
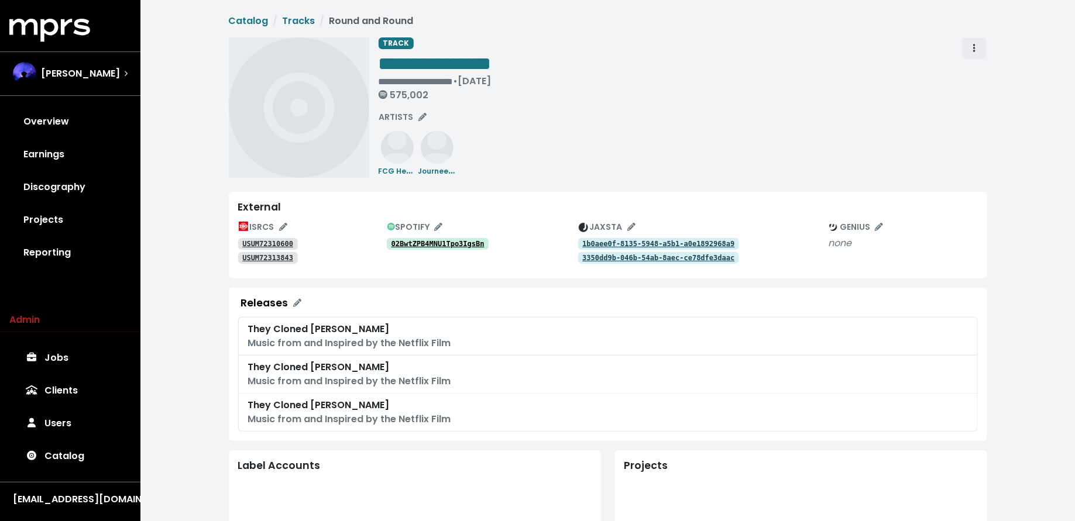
click at [973, 49] on icon "Track actions" at bounding box center [974, 48] width 2 height 8
click at [973, 69] on link "Merge" at bounding box center [1008, 74] width 92 height 19
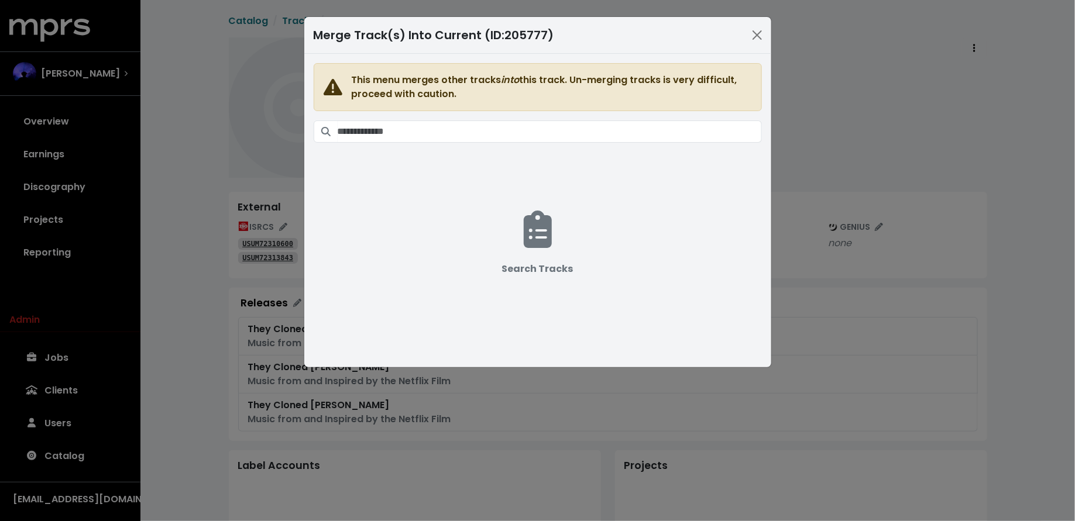
click at [624, 143] on span "This menu merges other tracks into this track. Un-merging tracks is very diffic…" at bounding box center [538, 203] width 448 height 281
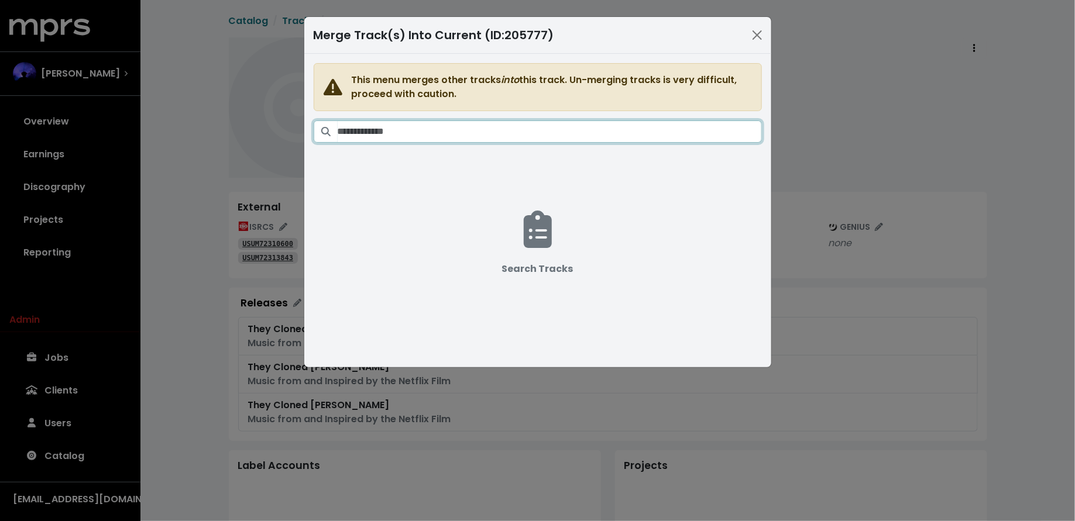
drag, startPoint x: 624, startPoint y: 132, endPoint x: 628, endPoint y: 56, distance: 76.7
click at [624, 132] on input "Search tracks" at bounding box center [549, 131] width 424 height 22
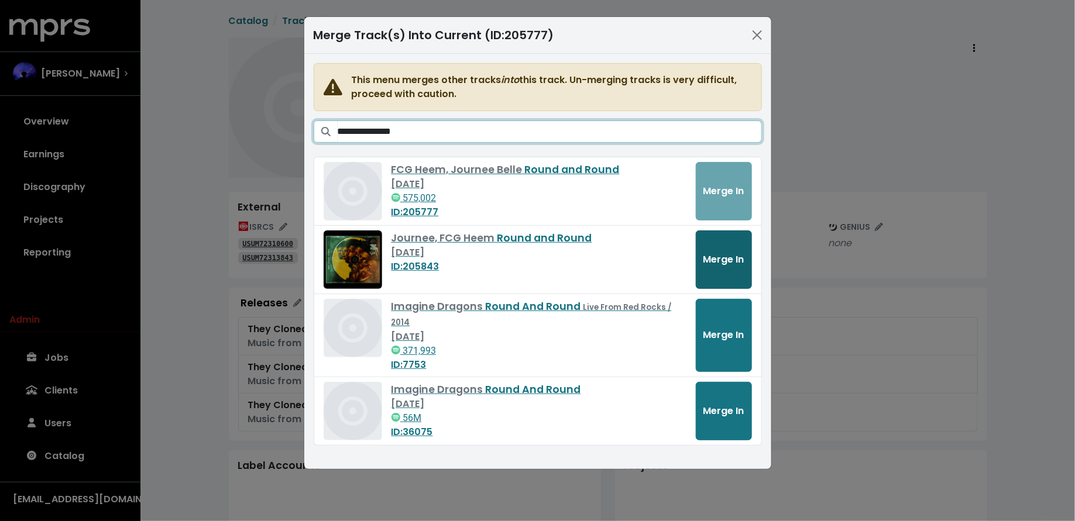
type input "**********"
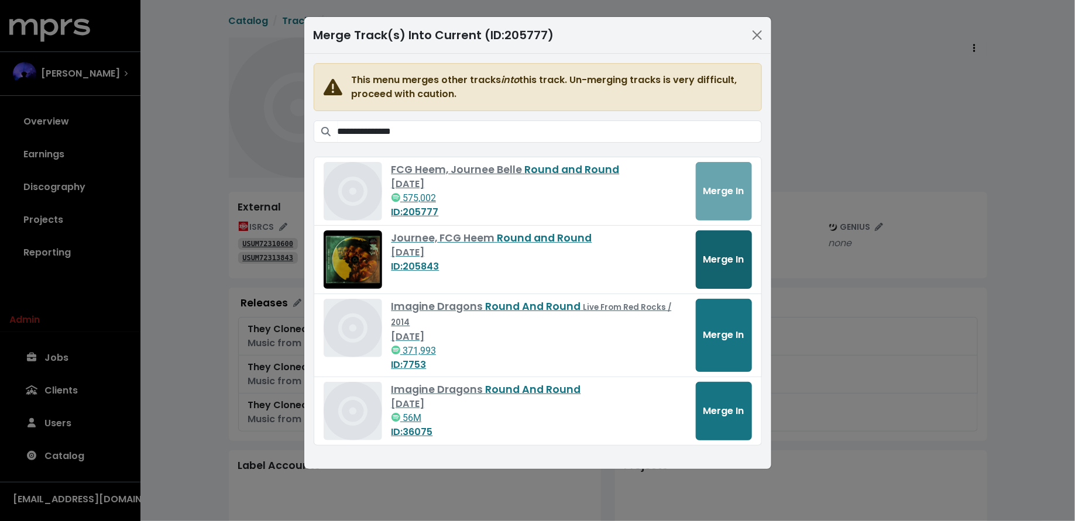
click at [718, 253] on span "Merge In" at bounding box center [723, 259] width 41 height 13
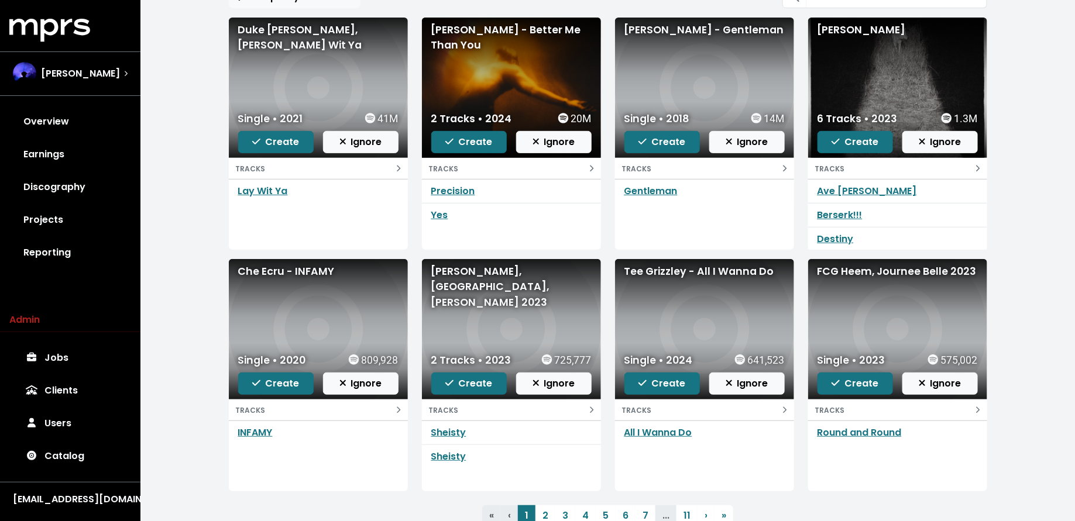
scroll to position [129, 0]
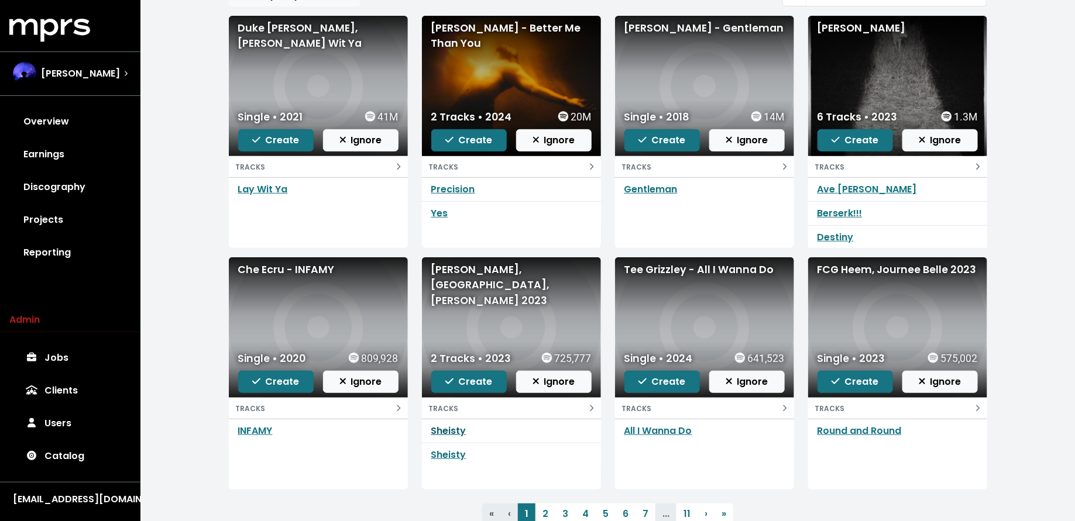
click at [448, 428] on link "Sheisty" at bounding box center [448, 430] width 35 height 13
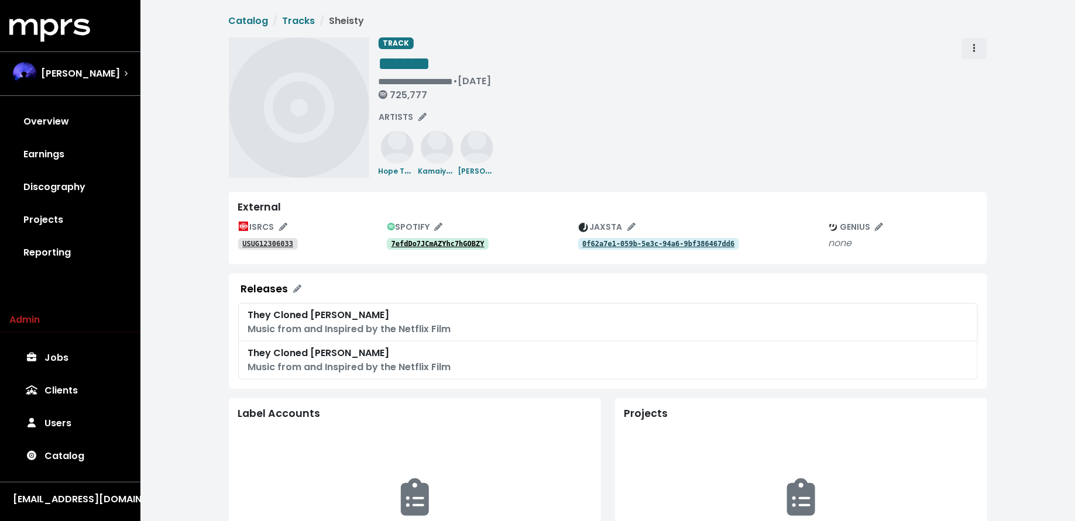
click at [974, 54] on span "Track actions" at bounding box center [974, 48] width 2 height 13
click at [976, 71] on link "Merge" at bounding box center [1008, 74] width 92 height 19
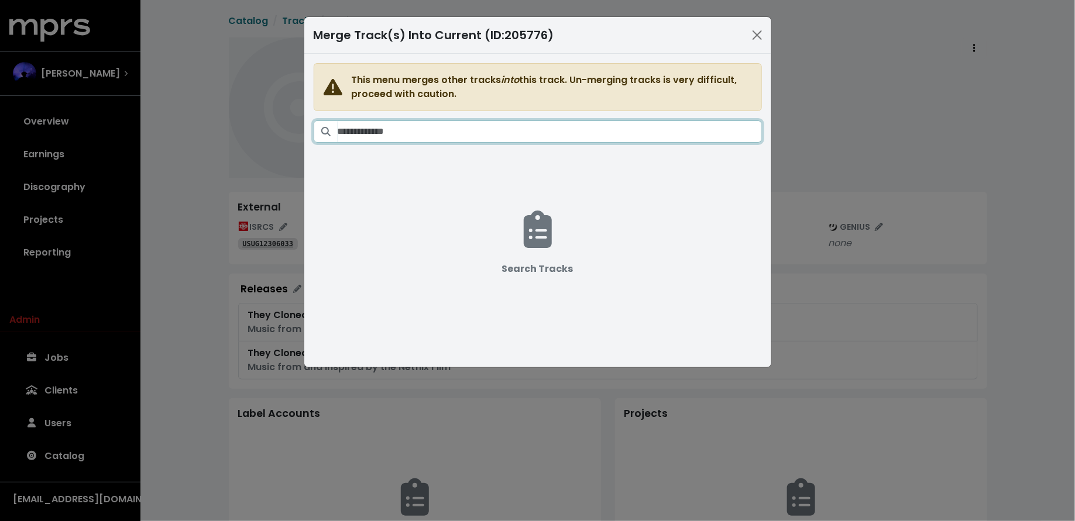
click at [664, 135] on input "Search tracks" at bounding box center [549, 131] width 424 height 22
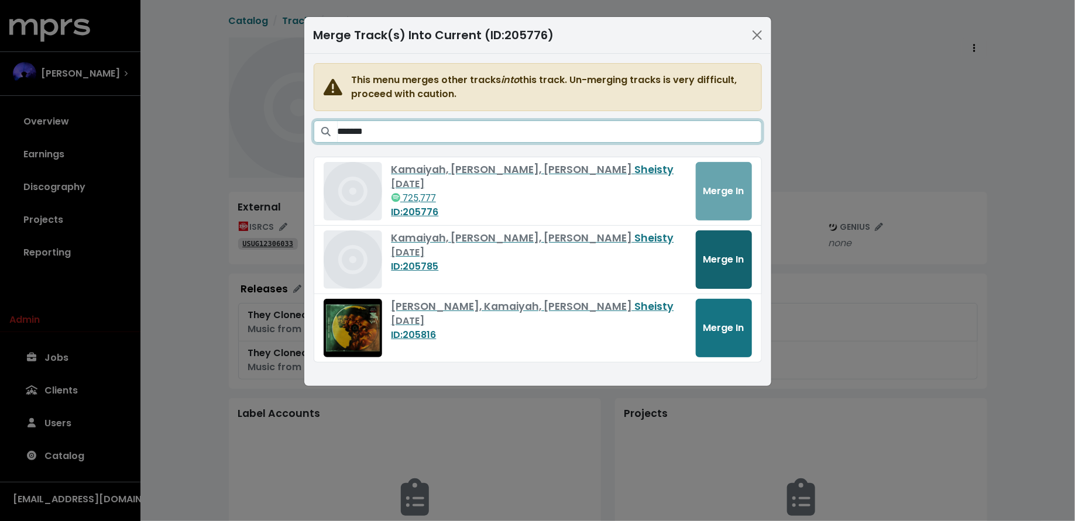
type input "*******"
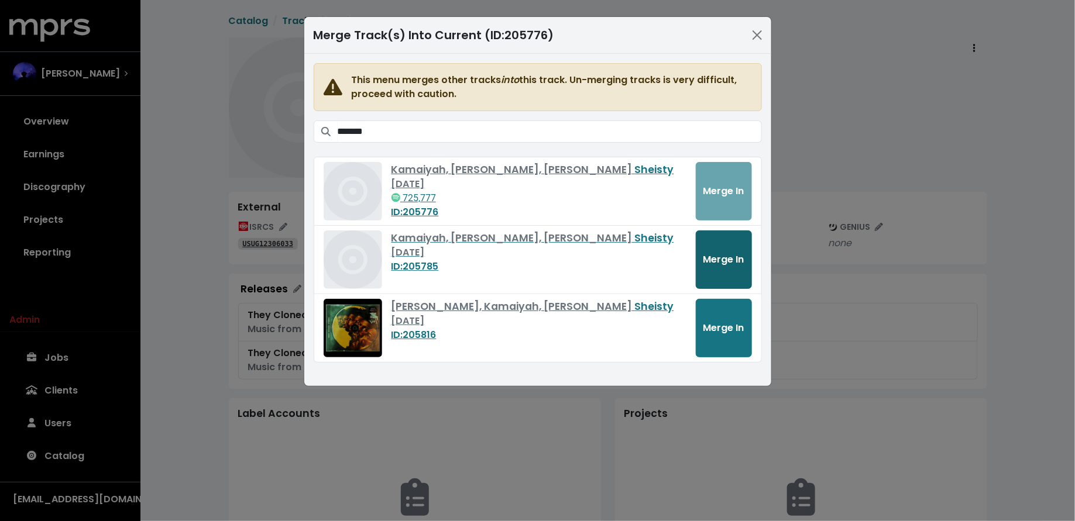
click at [714, 264] on span "Merge In" at bounding box center [723, 259] width 41 height 13
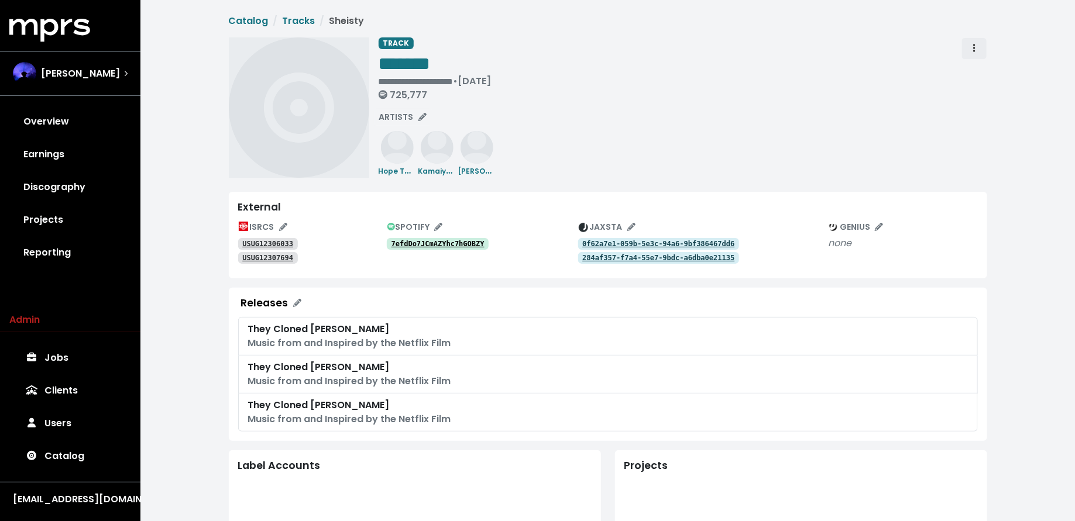
click at [974, 52] on icon "Track actions" at bounding box center [974, 47] width 2 height 9
click at [975, 70] on link "Merge" at bounding box center [1008, 74] width 92 height 19
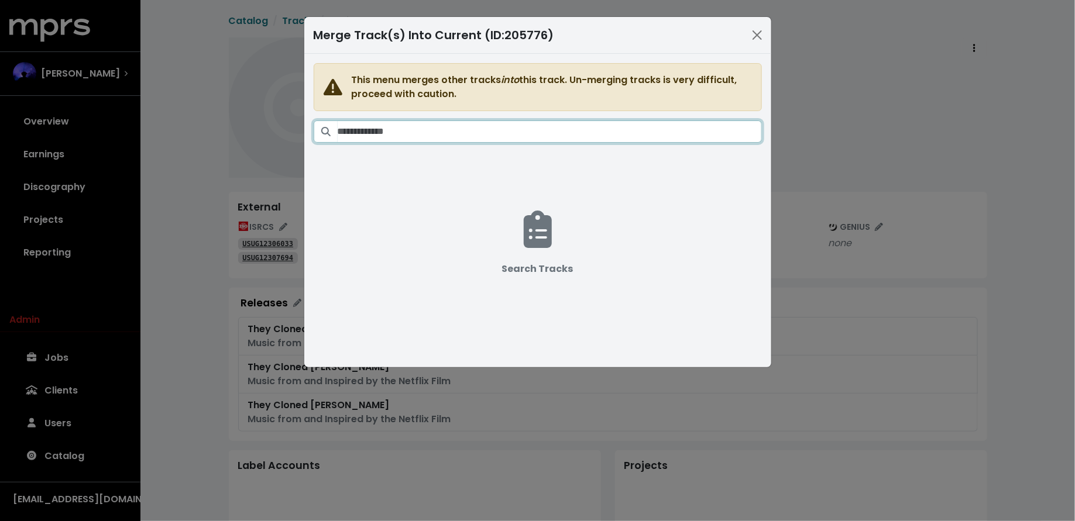
click at [614, 129] on input "Search tracks" at bounding box center [549, 131] width 424 height 22
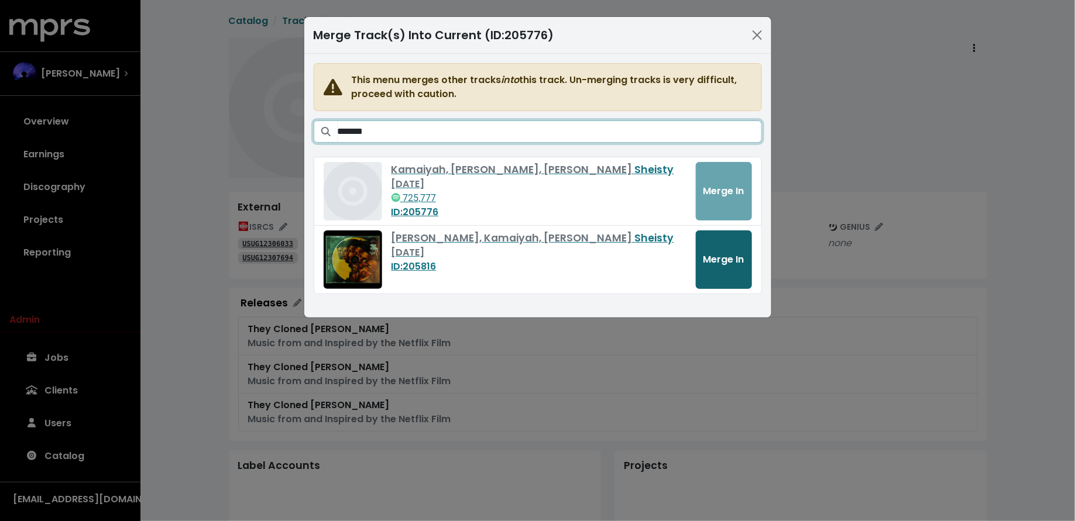
type input "*******"
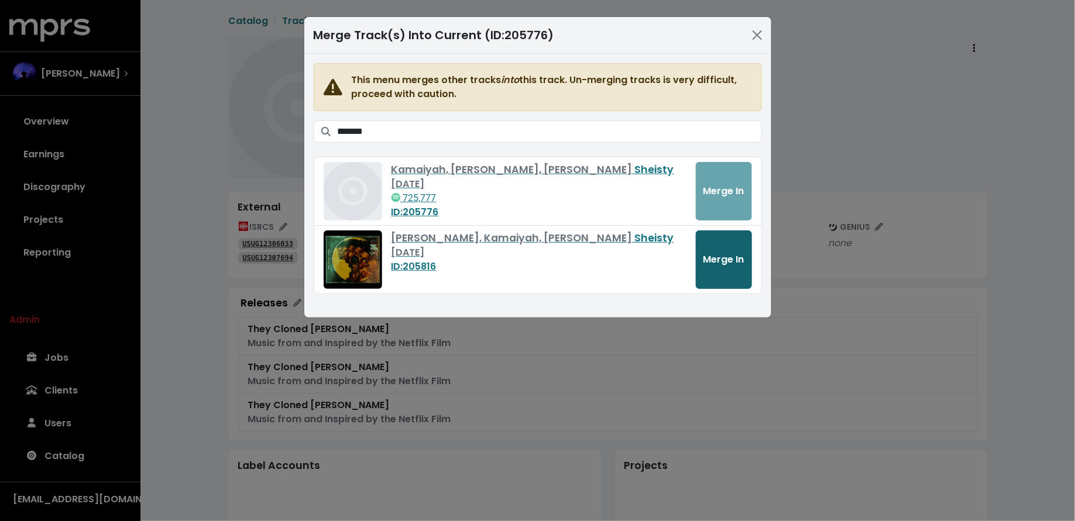
click at [709, 258] on span "Merge In" at bounding box center [723, 259] width 41 height 13
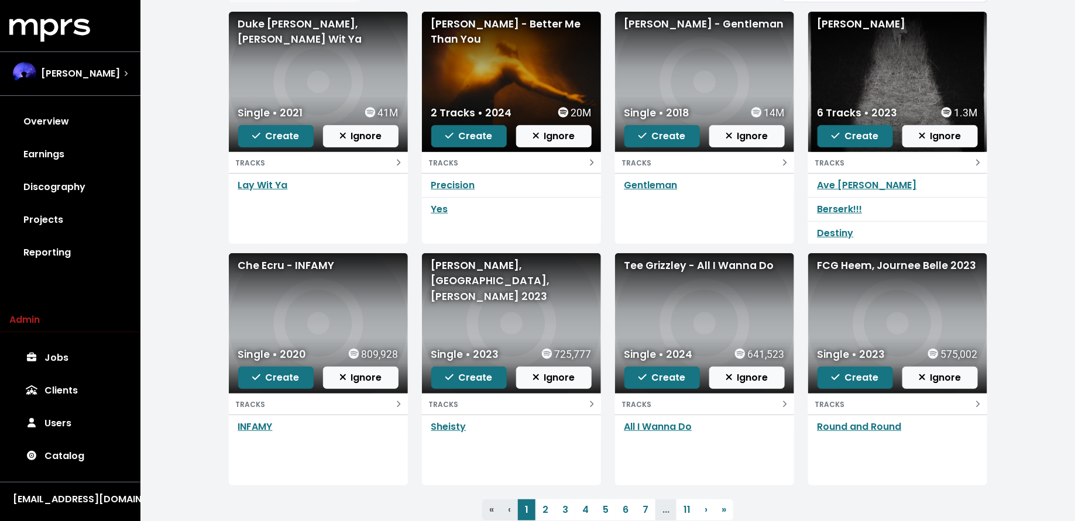
scroll to position [144, 0]
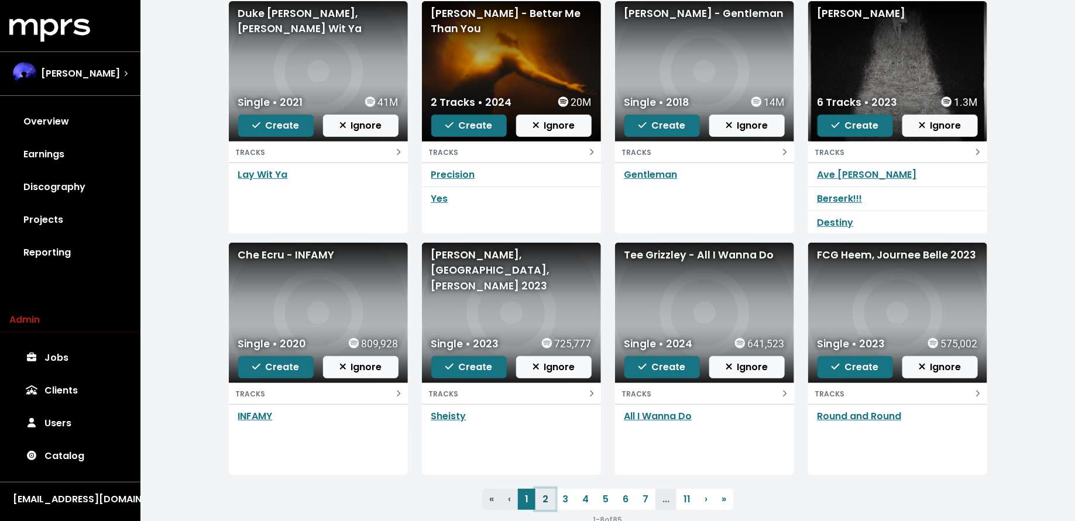
click at [543, 495] on link "2" at bounding box center [545, 499] width 20 height 21
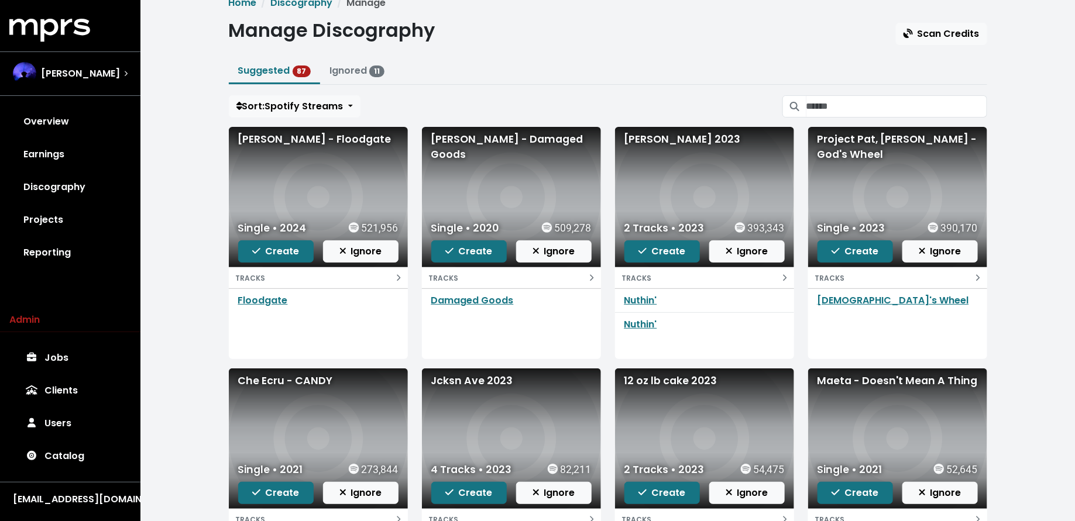
scroll to position [2, 0]
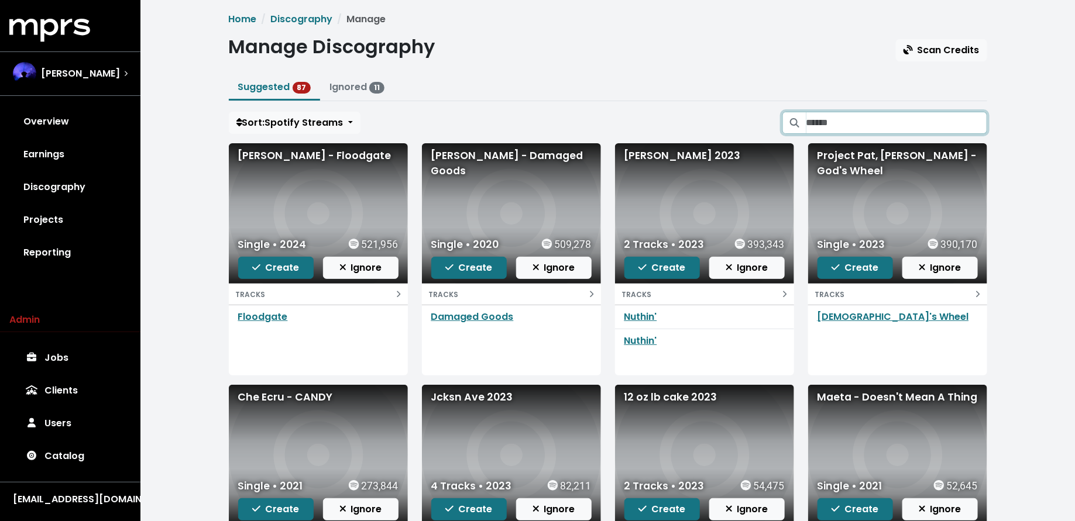
click at [859, 116] on input "Search suggested projects" at bounding box center [896, 123] width 181 height 22
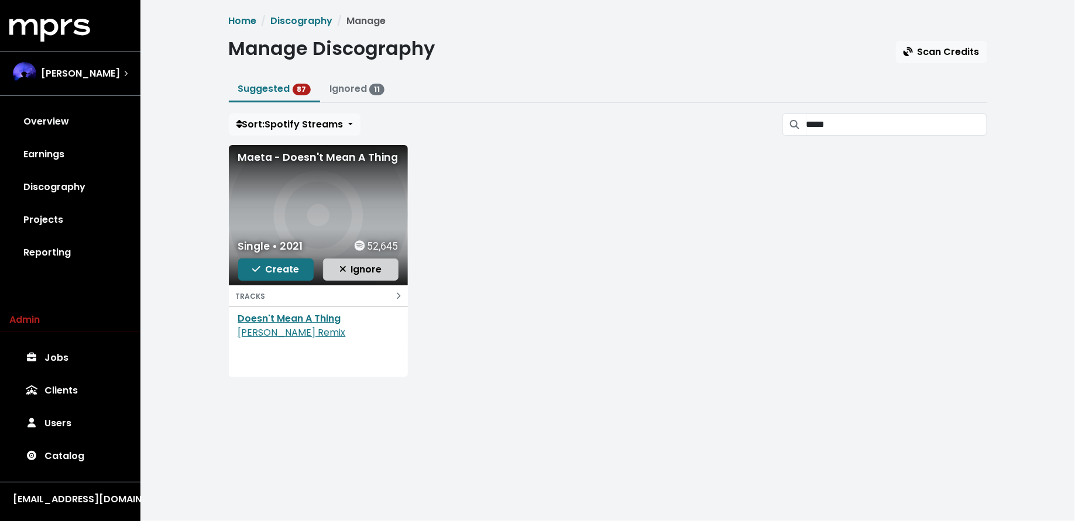
click at [370, 268] on span "Ignore" at bounding box center [360, 269] width 43 height 13
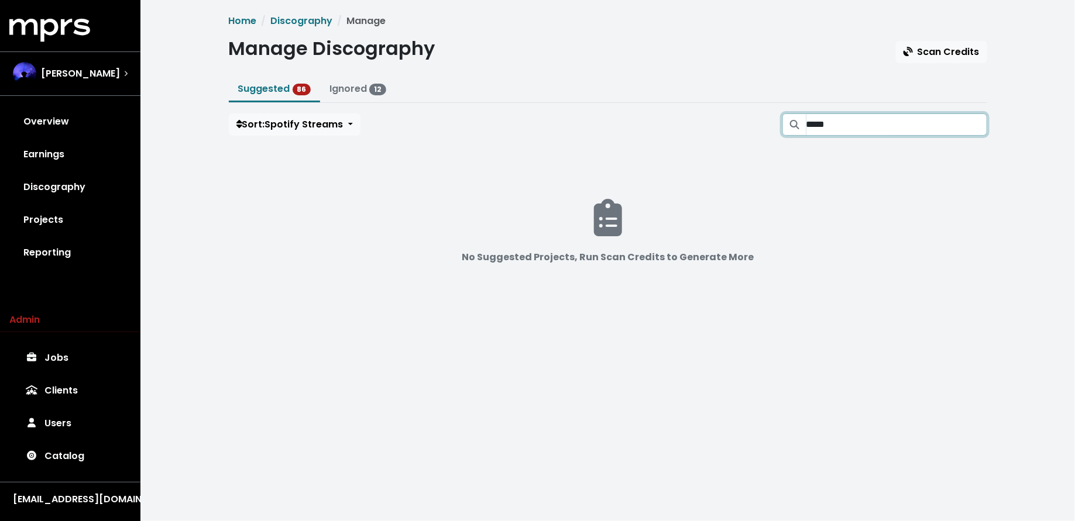
click at [863, 123] on input "*****" at bounding box center [896, 124] width 181 height 22
type input "*"
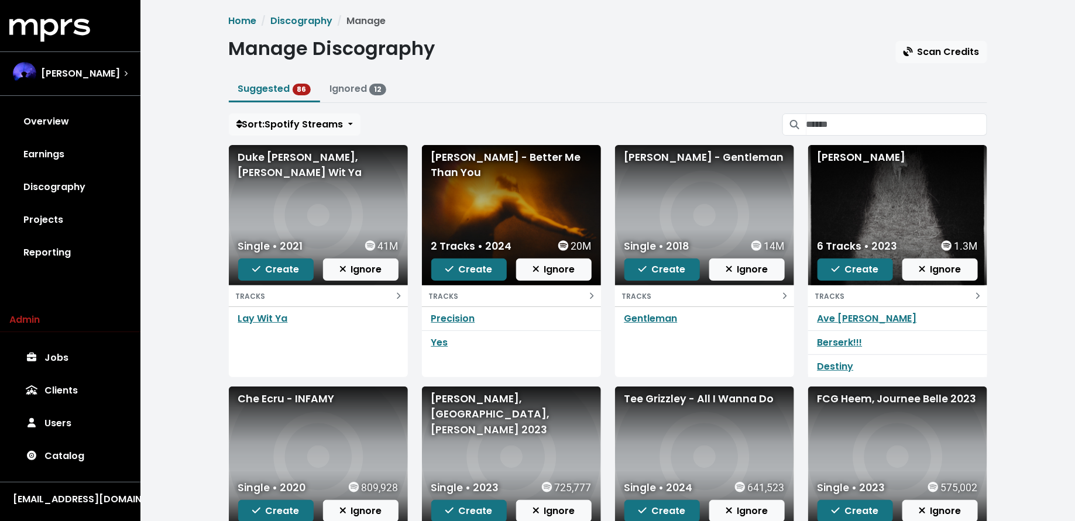
click at [862, 92] on ul "Suggested 86 Ignored 12" at bounding box center [608, 90] width 758 height 26
click at [835, 132] on input "Search suggested projects" at bounding box center [896, 124] width 181 height 22
type input "********"
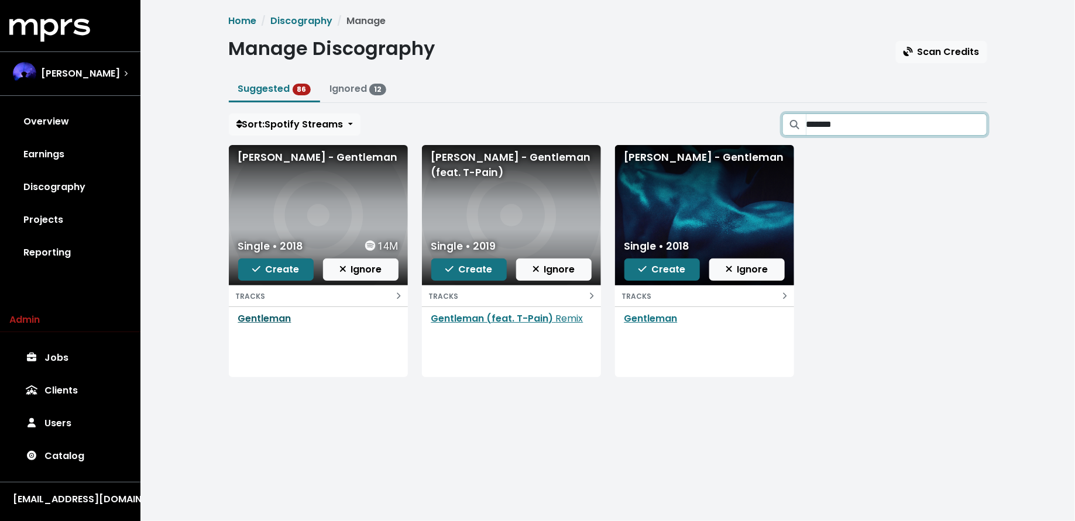
type input "*******"
click at [273, 316] on link "Gentleman" at bounding box center [264, 318] width 53 height 13
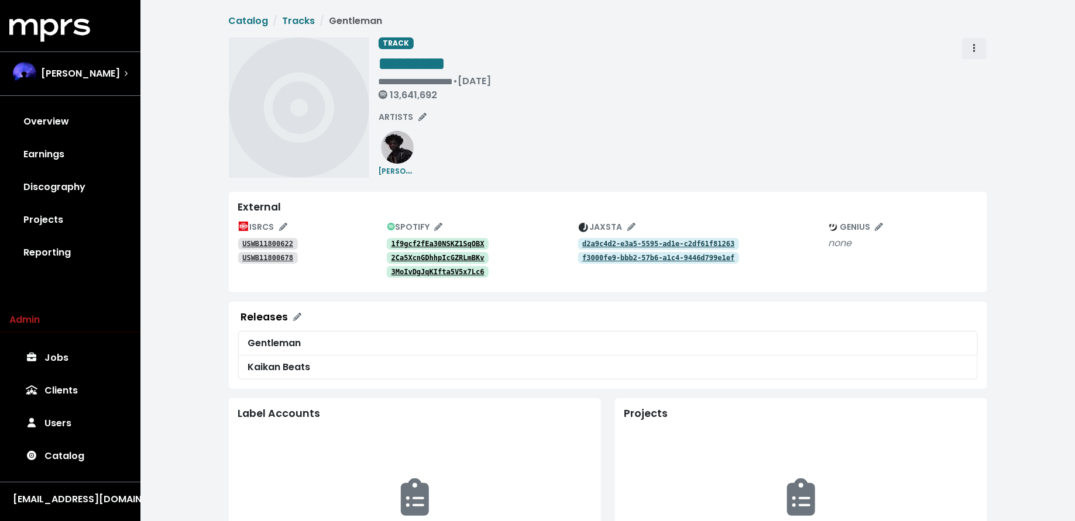
click at [974, 50] on icon "Track actions" at bounding box center [974, 47] width 2 height 9
click at [975, 73] on link "Merge" at bounding box center [1008, 74] width 92 height 19
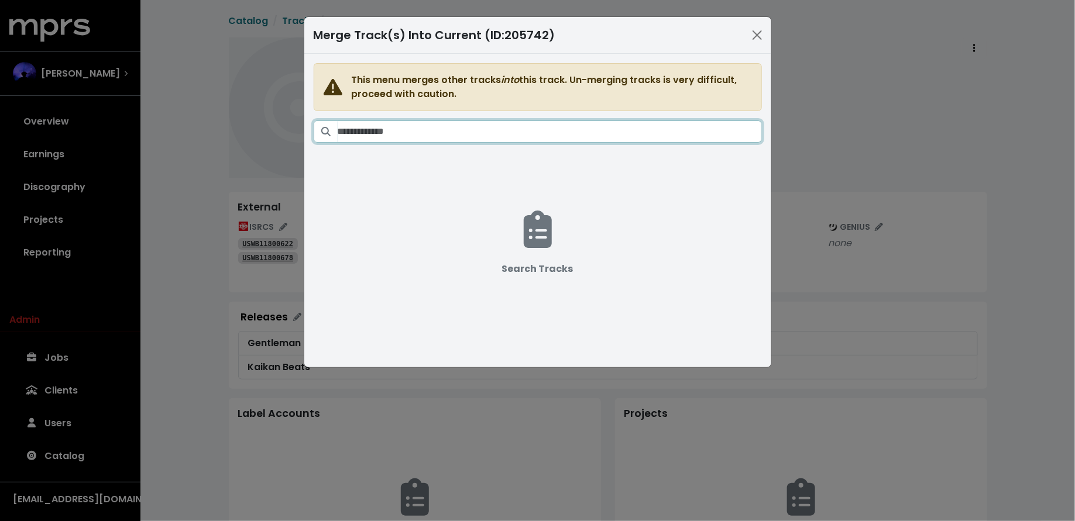
click at [632, 131] on input "Search tracks" at bounding box center [549, 131] width 424 height 22
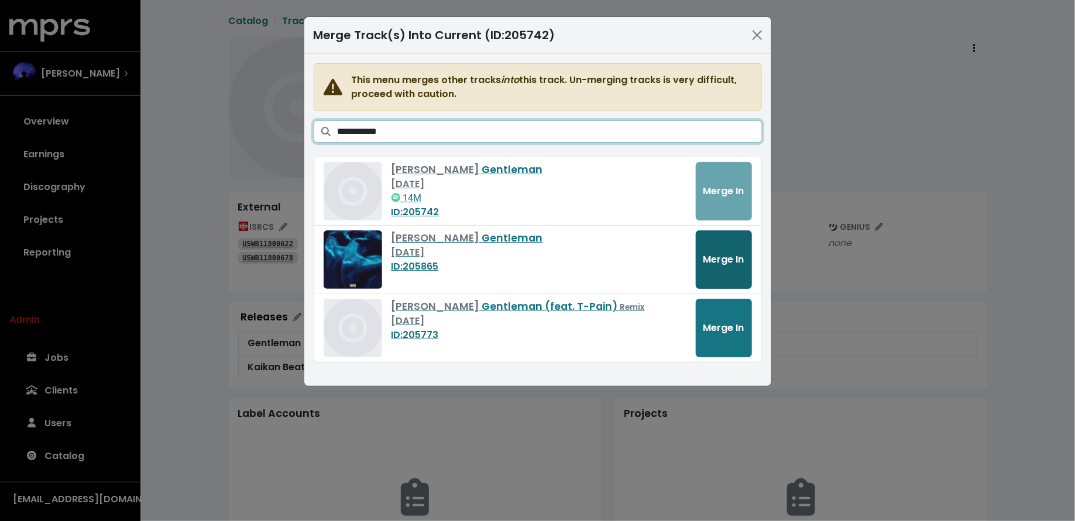
type input "**********"
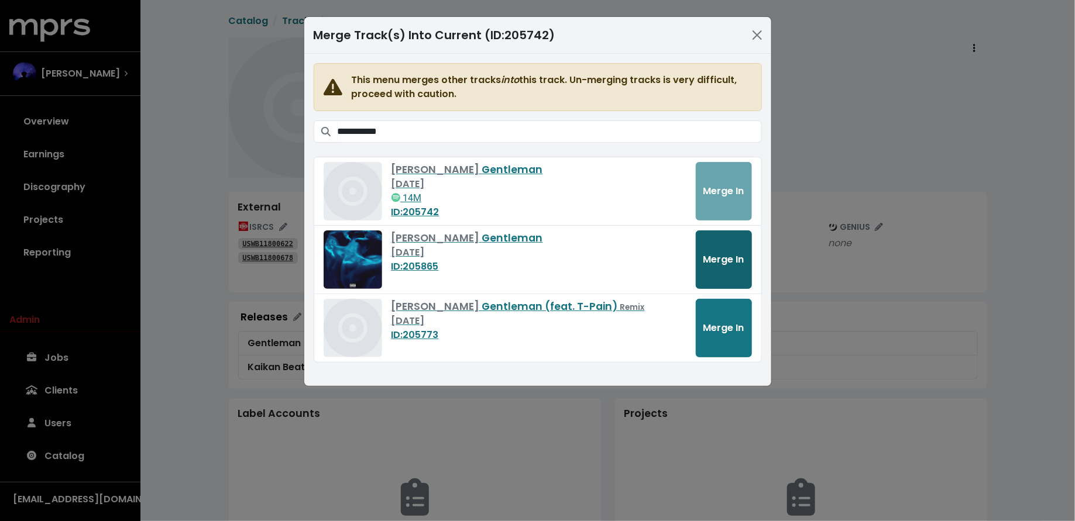
click at [730, 246] on button "Merge In" at bounding box center [723, 259] width 56 height 58
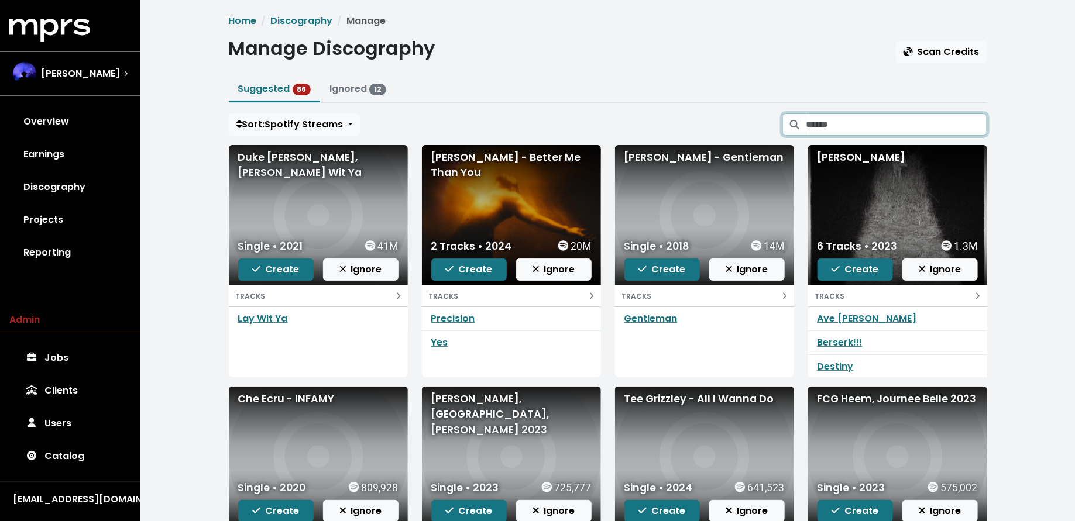
click at [867, 125] on input "Search suggested projects" at bounding box center [896, 124] width 181 height 22
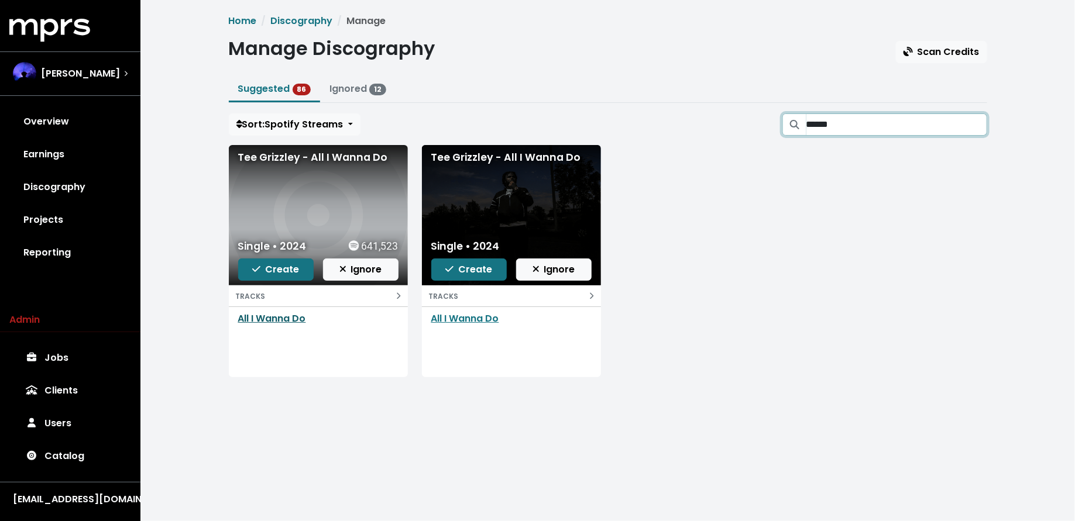
type input "******"
click at [284, 318] on link "All I Wanna Do" at bounding box center [272, 318] width 68 height 13
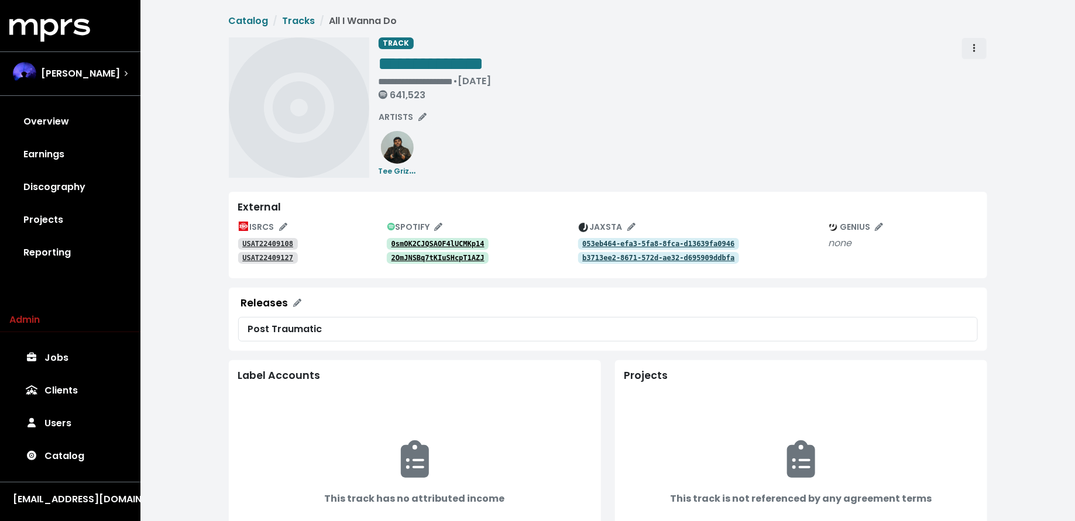
click at [969, 49] on span "Track actions" at bounding box center [974, 49] width 11 height 14
click at [974, 68] on link "Merge" at bounding box center [1008, 74] width 92 height 19
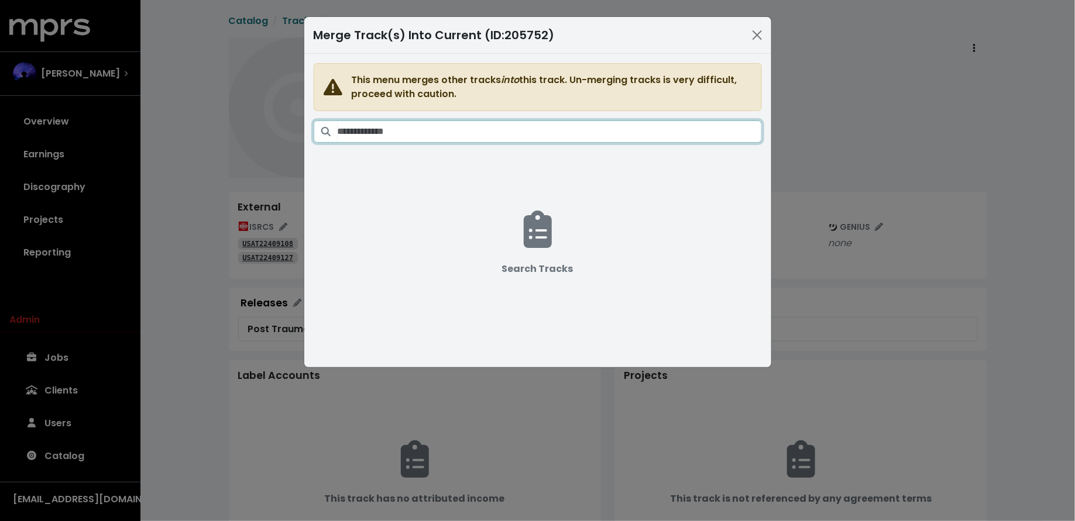
click at [677, 140] on input "Search tracks" at bounding box center [549, 131] width 424 height 22
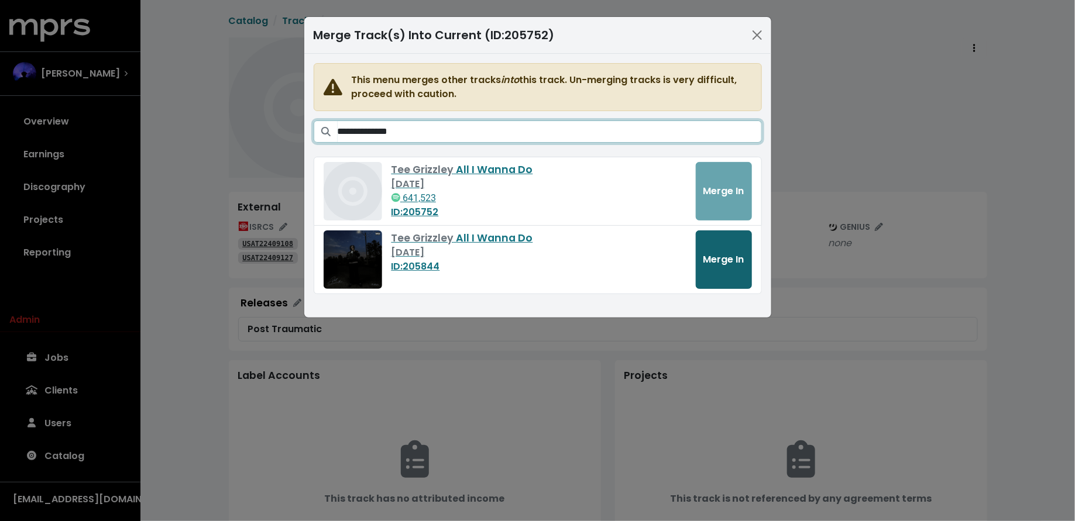
type input "**********"
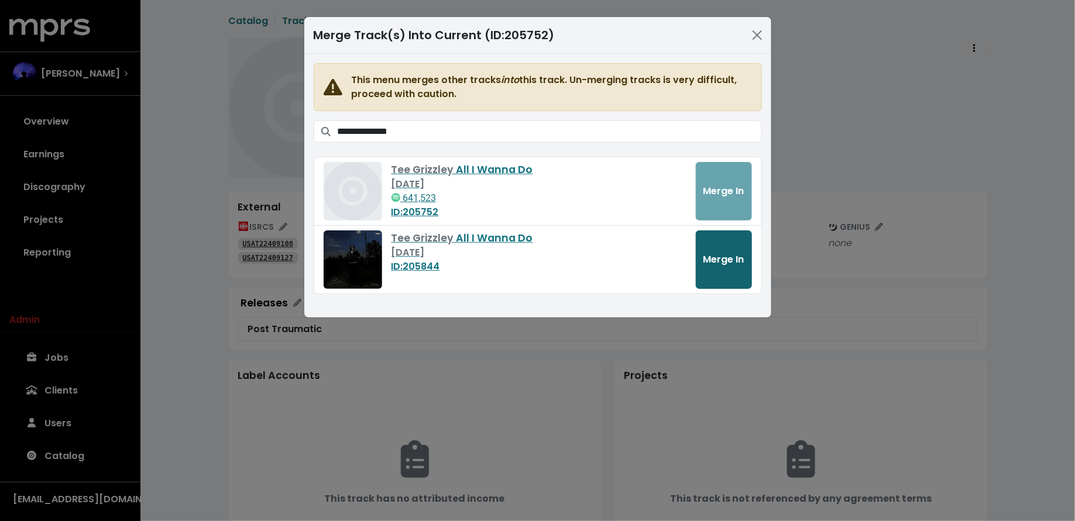
click at [718, 258] on span "Merge In" at bounding box center [723, 259] width 41 height 13
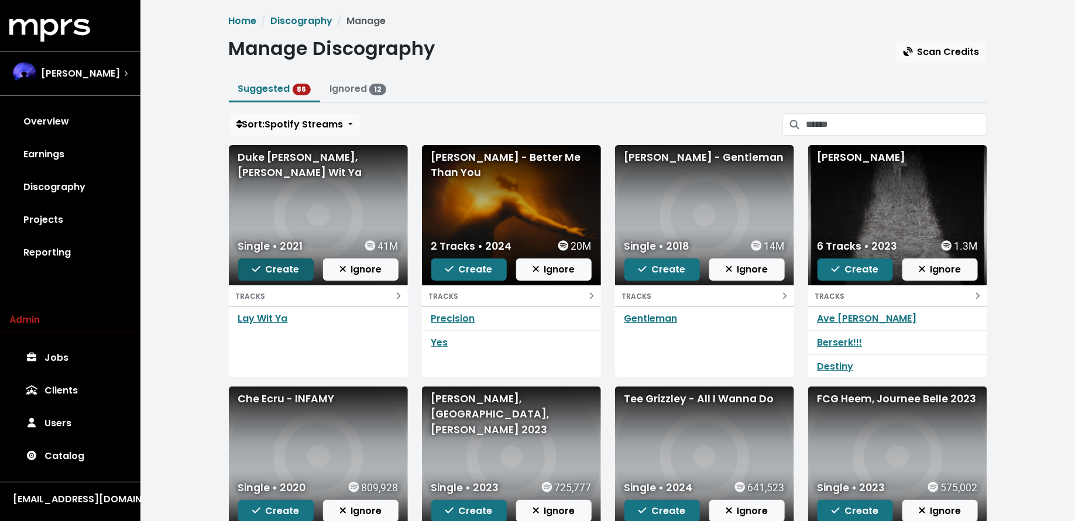
click at [244, 267] on button "Create" at bounding box center [275, 270] width 75 height 22
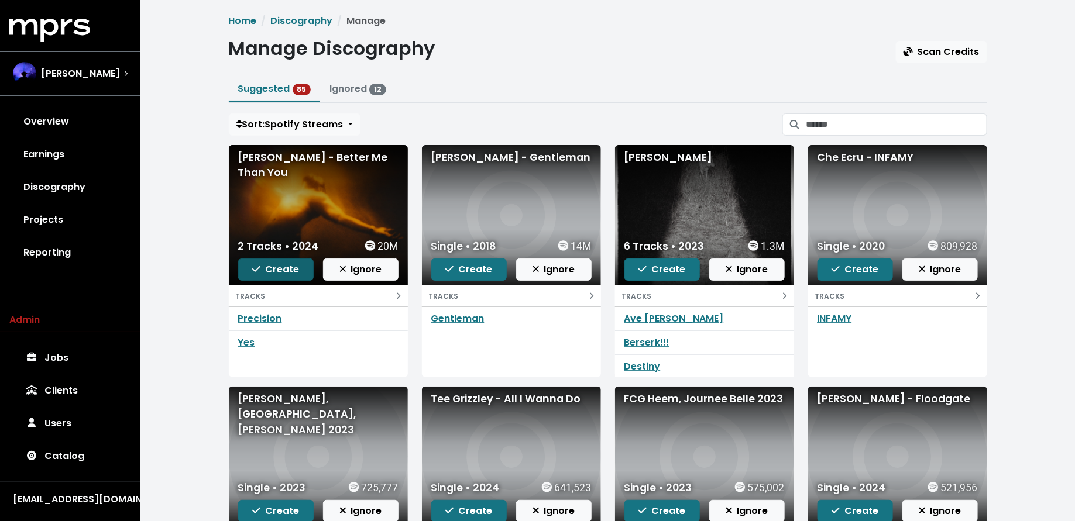
click at [257, 273] on span "Create" at bounding box center [275, 269] width 47 height 13
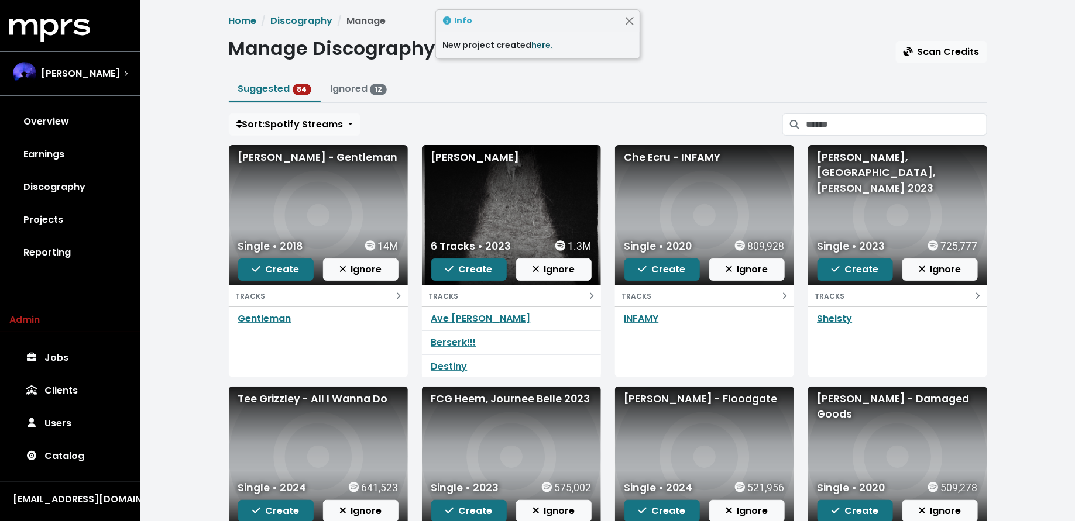
click at [539, 43] on link "here." at bounding box center [543, 45] width 22 height 12
click at [258, 265] on icon "button" at bounding box center [256, 268] width 8 height 9
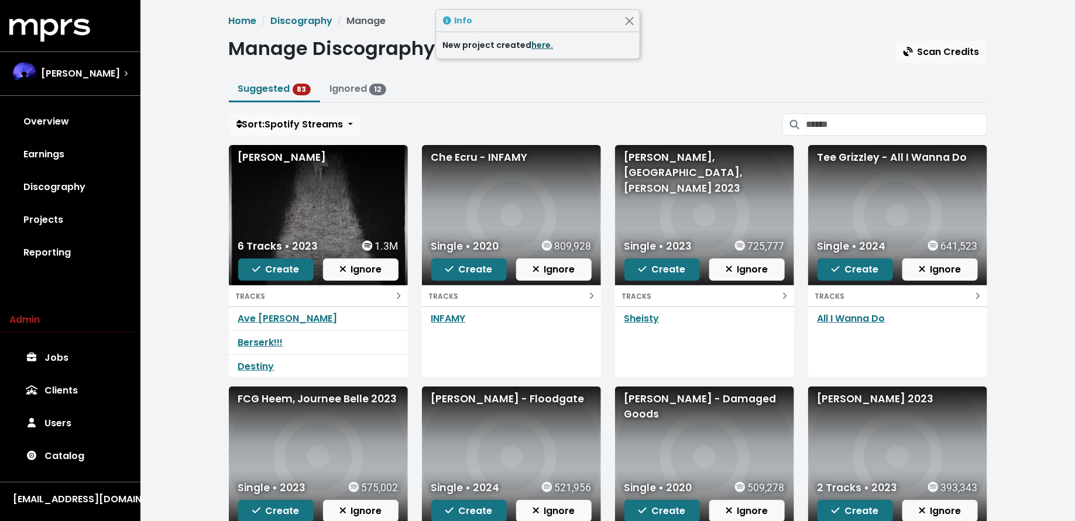
click at [543, 47] on link "here." at bounding box center [543, 45] width 22 height 12
click at [276, 275] on button "Create" at bounding box center [275, 270] width 75 height 22
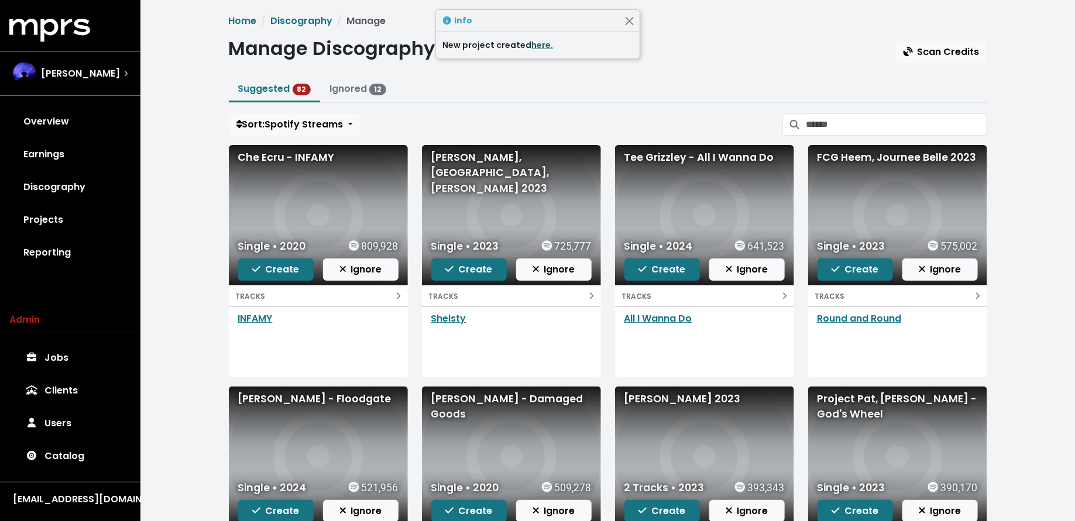
click at [532, 42] on link "here." at bounding box center [543, 45] width 22 height 12
click at [251, 277] on button "Create" at bounding box center [275, 270] width 75 height 22
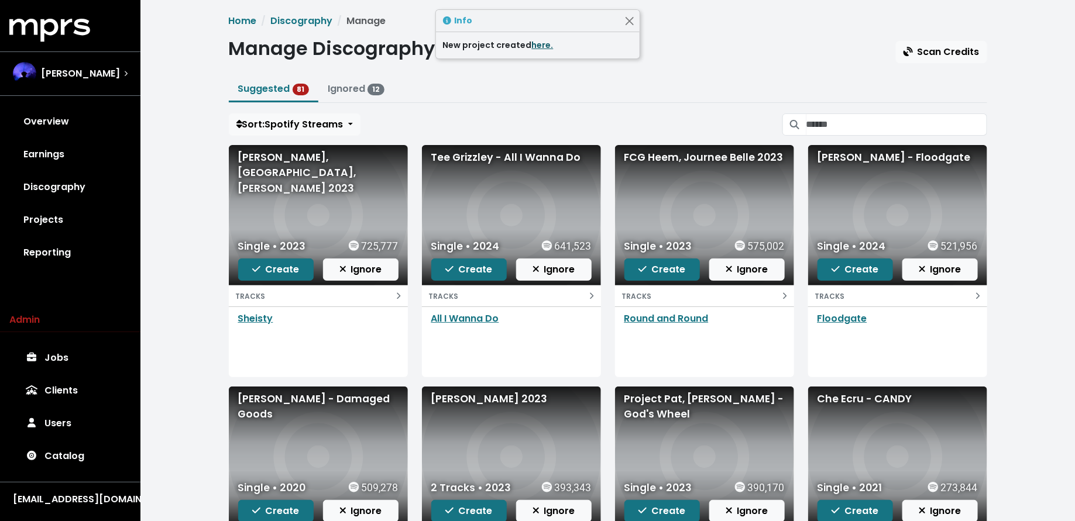
click at [539, 45] on link "here." at bounding box center [543, 45] width 22 height 12
click at [278, 259] on button "Create" at bounding box center [275, 270] width 75 height 22
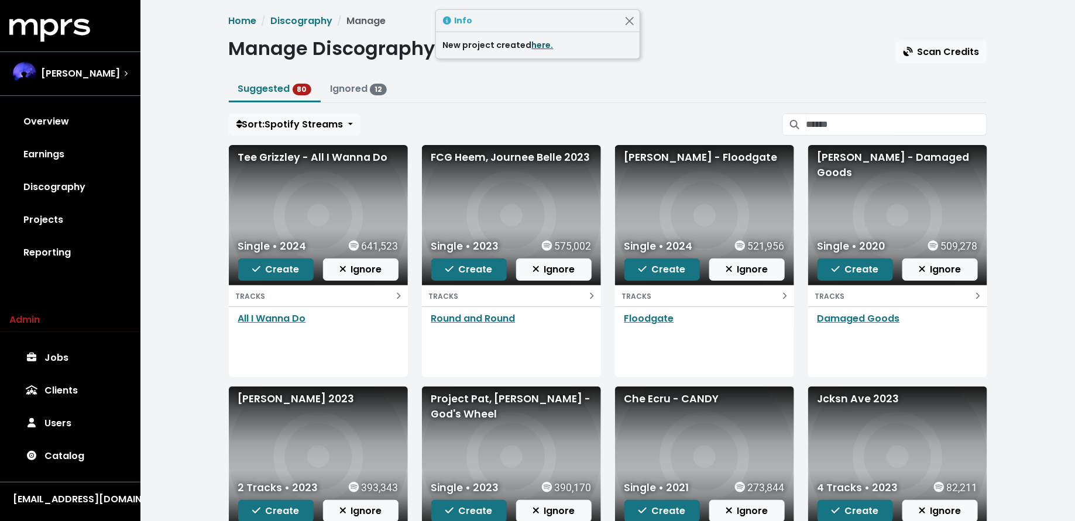
click at [542, 43] on link "here." at bounding box center [543, 45] width 22 height 12
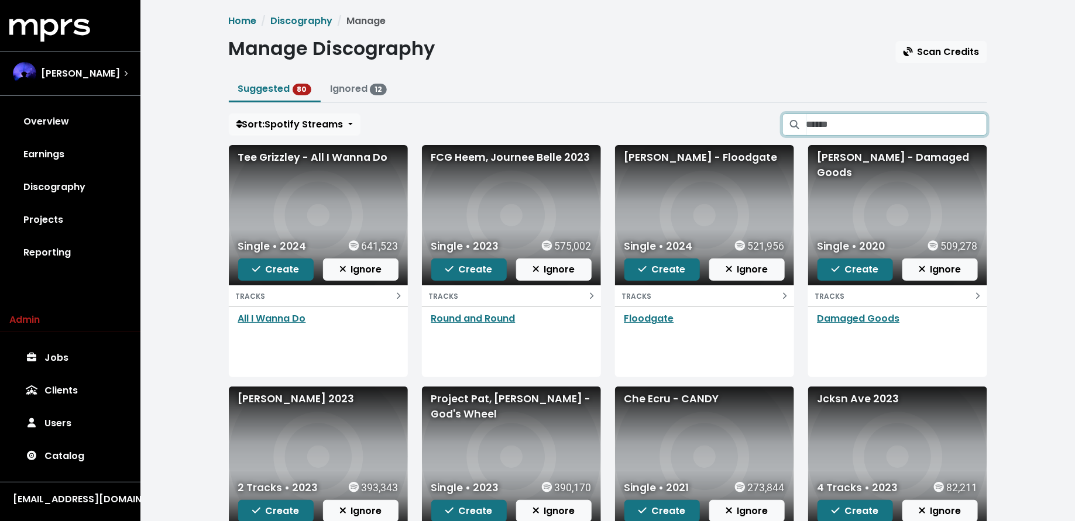
click at [884, 132] on input "Search suggested projects" at bounding box center [896, 124] width 181 height 22
type input "********"
click at [285, 268] on span "Create" at bounding box center [275, 269] width 47 height 13
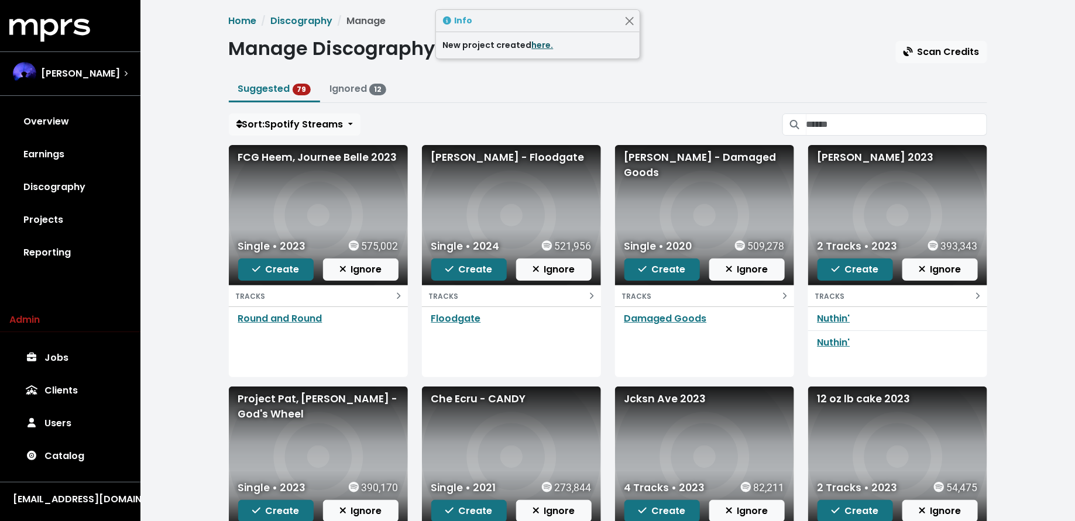
click at [539, 46] on link "here." at bounding box center [543, 45] width 22 height 12
click at [853, 115] on input "Search suggested projects" at bounding box center [896, 124] width 181 height 22
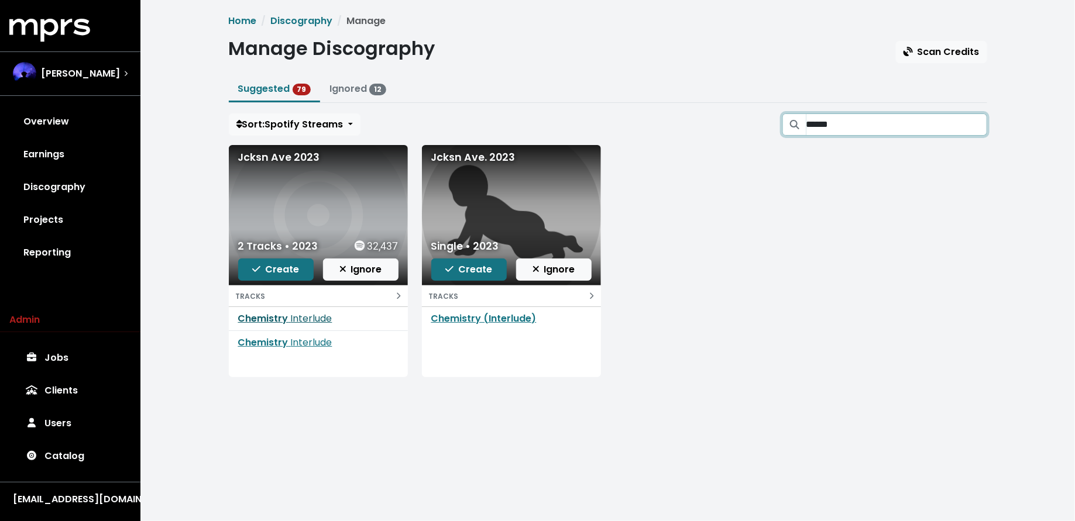
type input "******"
click at [299, 314] on span "Interlude" at bounding box center [312, 318] width 42 height 13
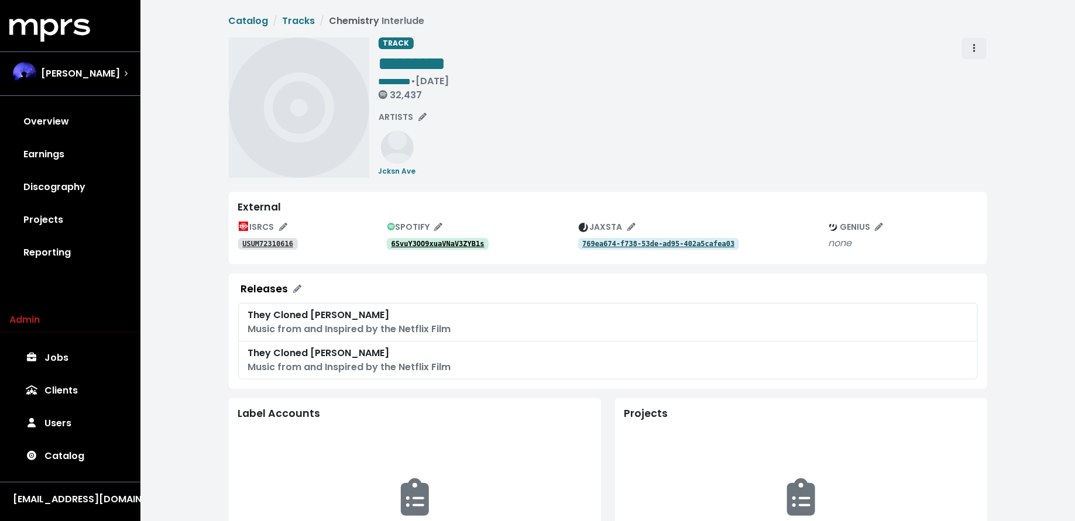
click at [977, 38] on button "Track actions" at bounding box center [974, 48] width 26 height 22
click at [977, 67] on link "Merge" at bounding box center [1008, 74] width 92 height 19
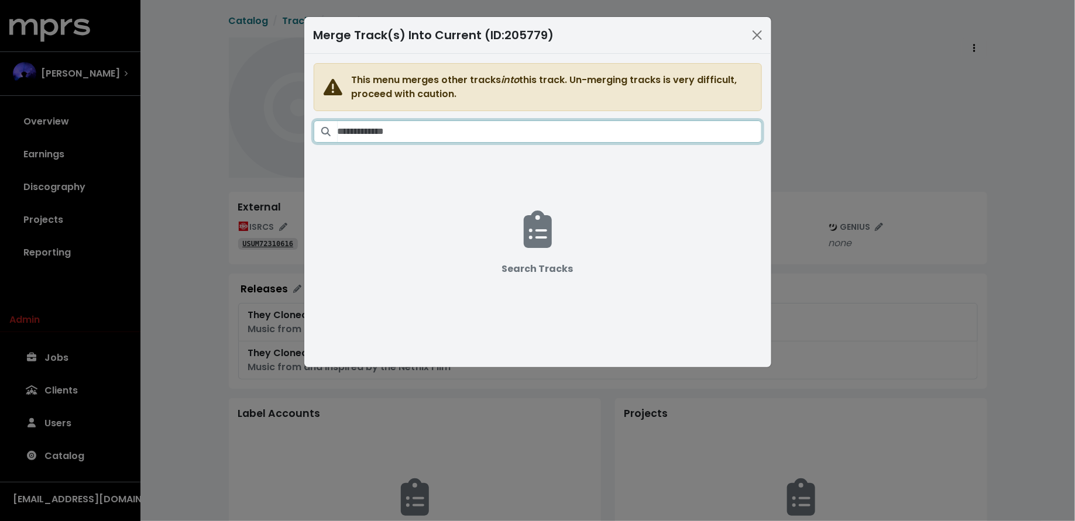
click at [615, 135] on input "Search tracks" at bounding box center [549, 131] width 424 height 22
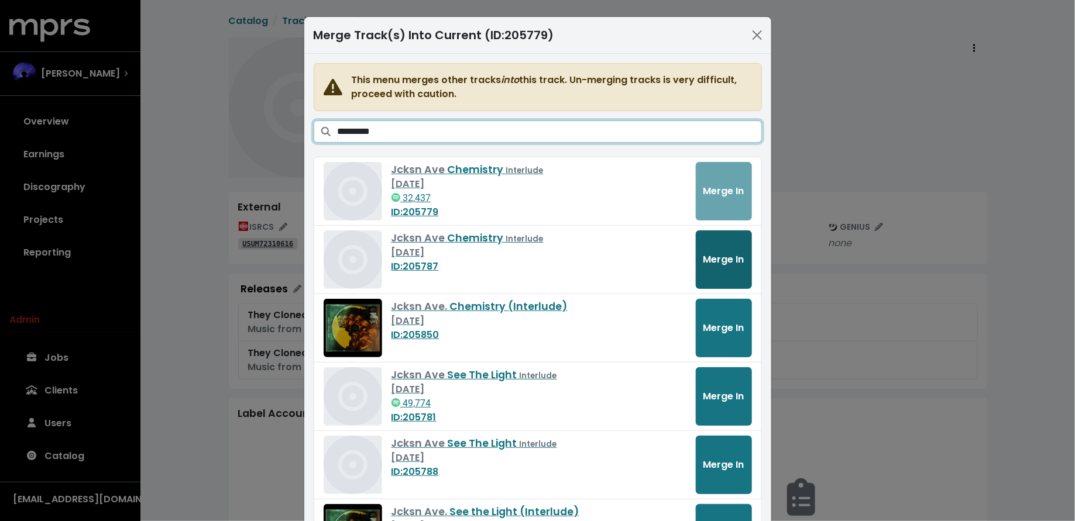
type input "*********"
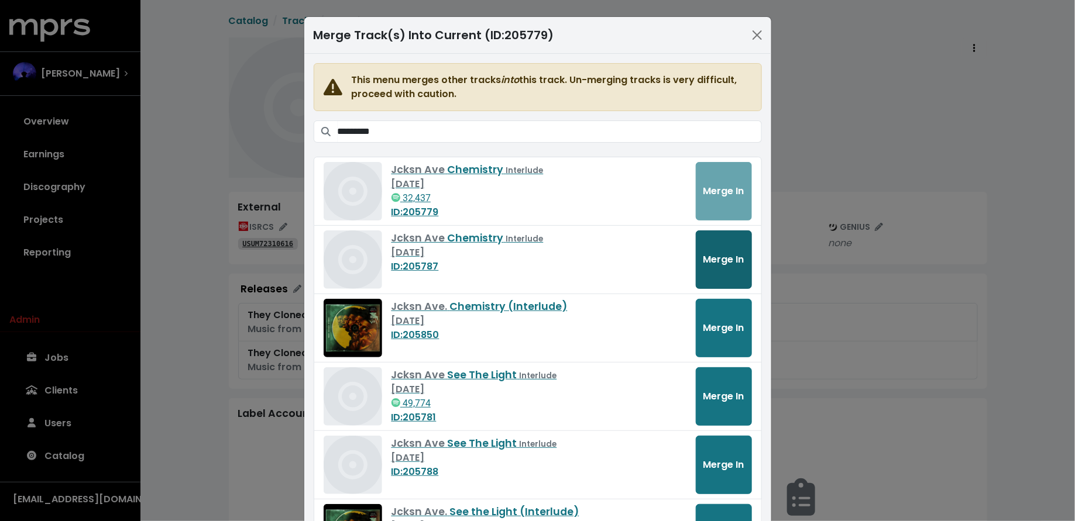
click at [724, 261] on span "Merge In" at bounding box center [723, 259] width 41 height 13
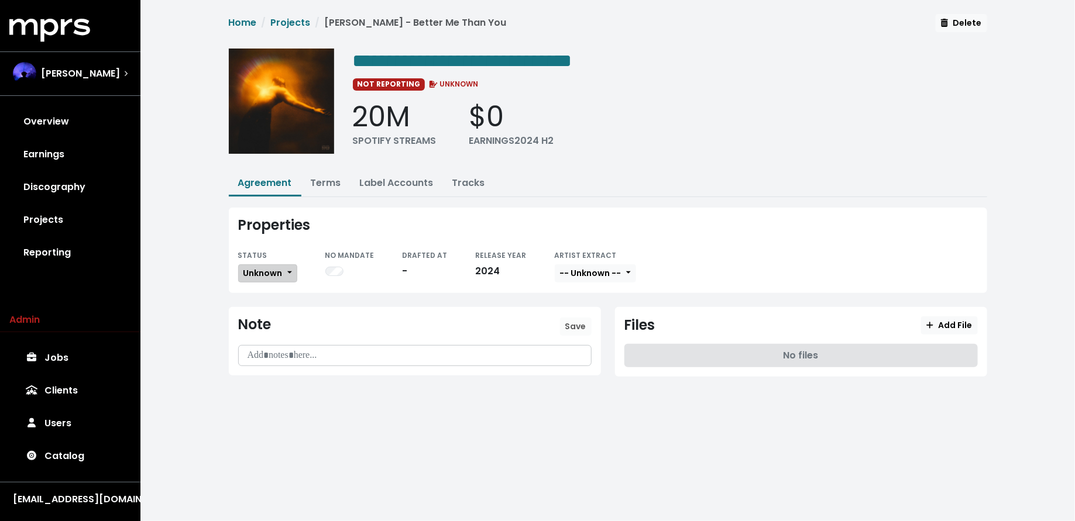
click at [271, 268] on span "Unknown" at bounding box center [262, 273] width 39 height 12
click at [272, 310] on link "Missing" at bounding box center [294, 315] width 110 height 19
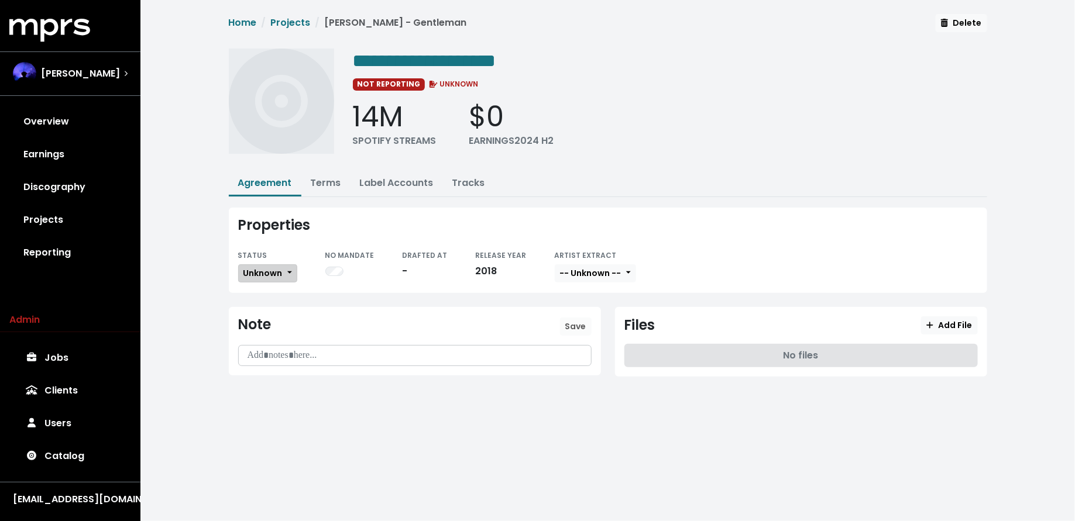
click at [266, 275] on span "Unknown" at bounding box center [262, 273] width 39 height 12
click at [266, 318] on link "Missing" at bounding box center [294, 315] width 110 height 19
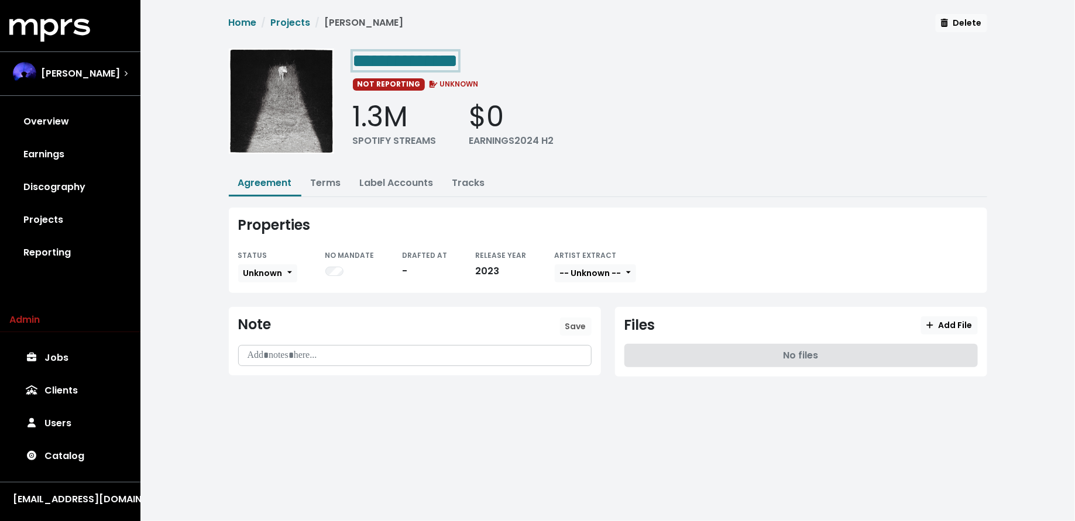
click at [497, 56] on div "**********" at bounding box center [670, 60] width 634 height 23
click at [274, 267] on span "Unknown" at bounding box center [262, 273] width 39 height 12
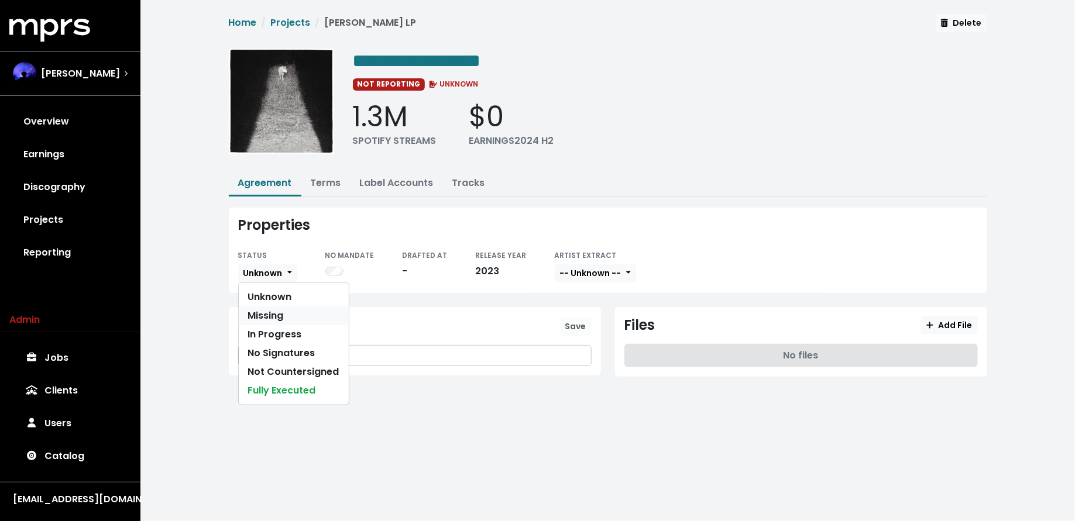
click at [273, 311] on link "Missing" at bounding box center [294, 315] width 110 height 19
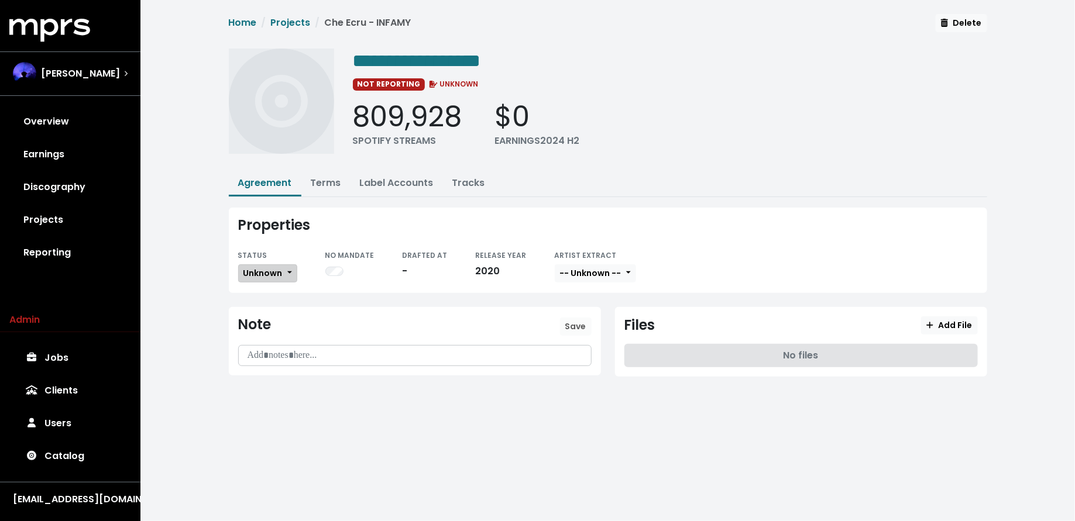
click at [281, 270] on span "Unknown" at bounding box center [262, 273] width 39 height 12
click at [278, 306] on link "Missing" at bounding box center [294, 315] width 110 height 19
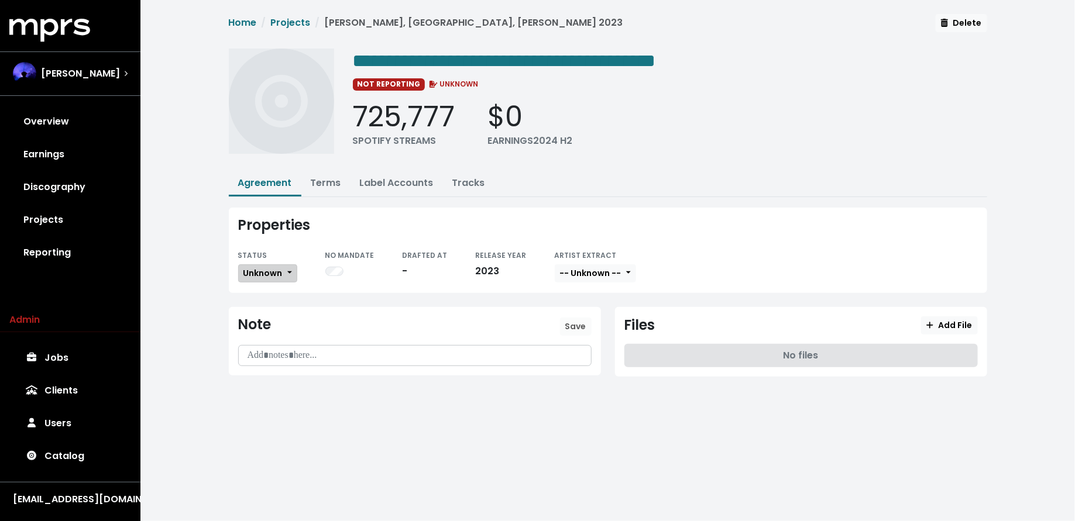
click at [275, 278] on button "Unknown" at bounding box center [267, 273] width 59 height 18
click at [273, 313] on link "Missing" at bounding box center [294, 315] width 110 height 19
click at [328, 180] on link "Terms" at bounding box center [326, 182] width 30 height 13
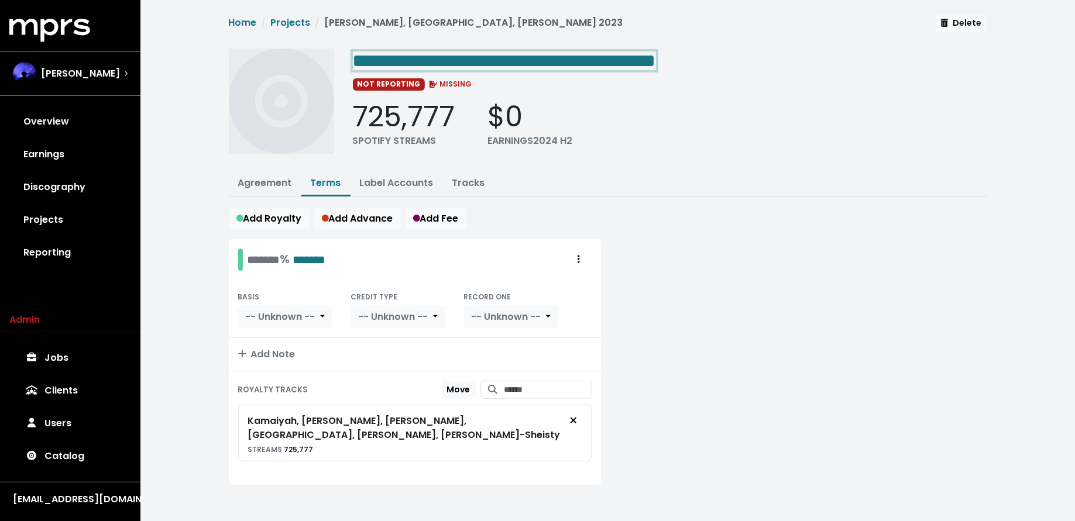
click at [656, 55] on span "**********" at bounding box center [504, 60] width 303 height 19
click at [656, 58] on span "**********" at bounding box center [504, 60] width 303 height 19
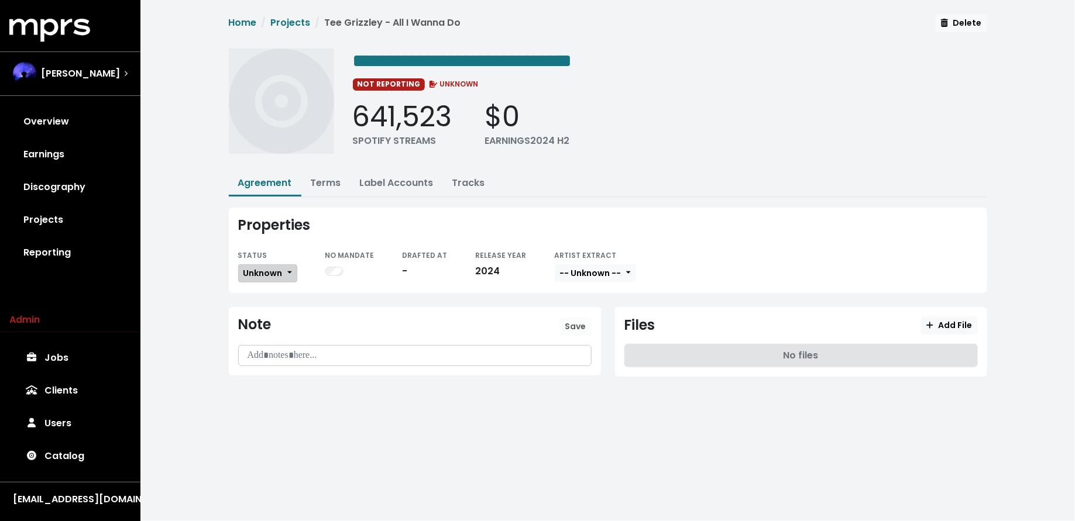
click at [266, 278] on button "Unknown" at bounding box center [267, 273] width 59 height 18
click at [266, 314] on link "Missing" at bounding box center [294, 315] width 110 height 19
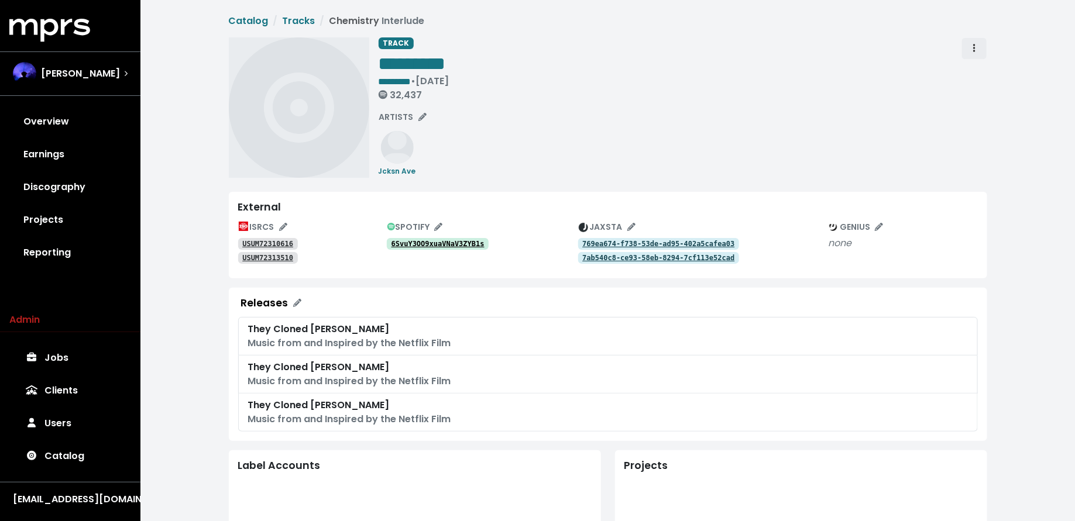
click at [974, 58] on button "Track actions" at bounding box center [974, 48] width 26 height 22
click at [974, 75] on link "Merge" at bounding box center [1008, 74] width 92 height 19
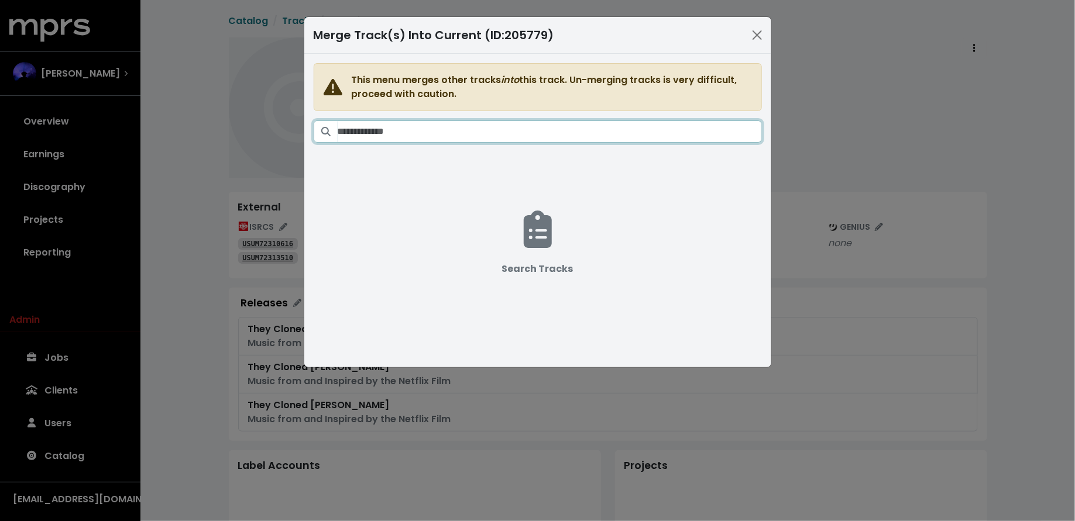
click at [548, 128] on input "Search tracks" at bounding box center [549, 131] width 424 height 22
paste input "*********"
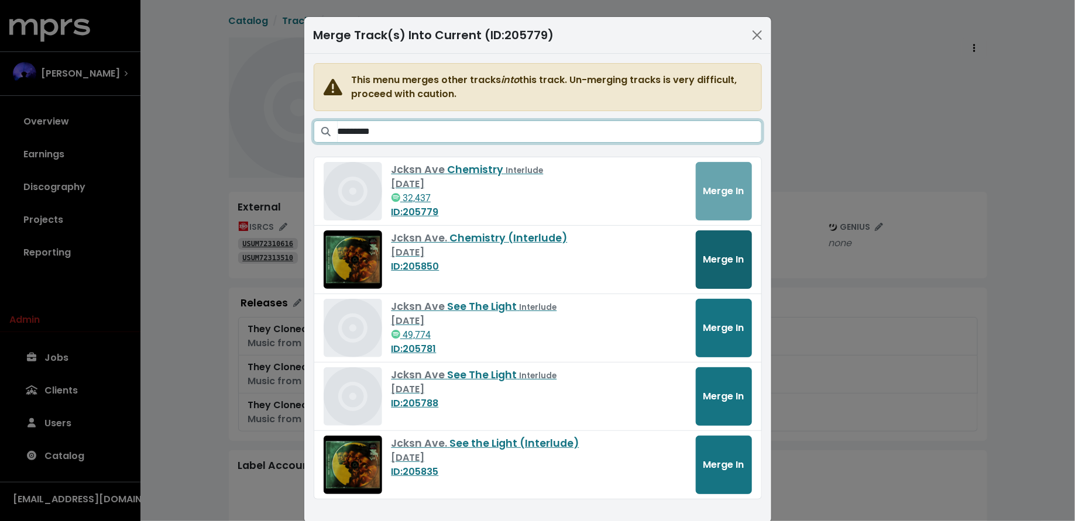
type input "*********"
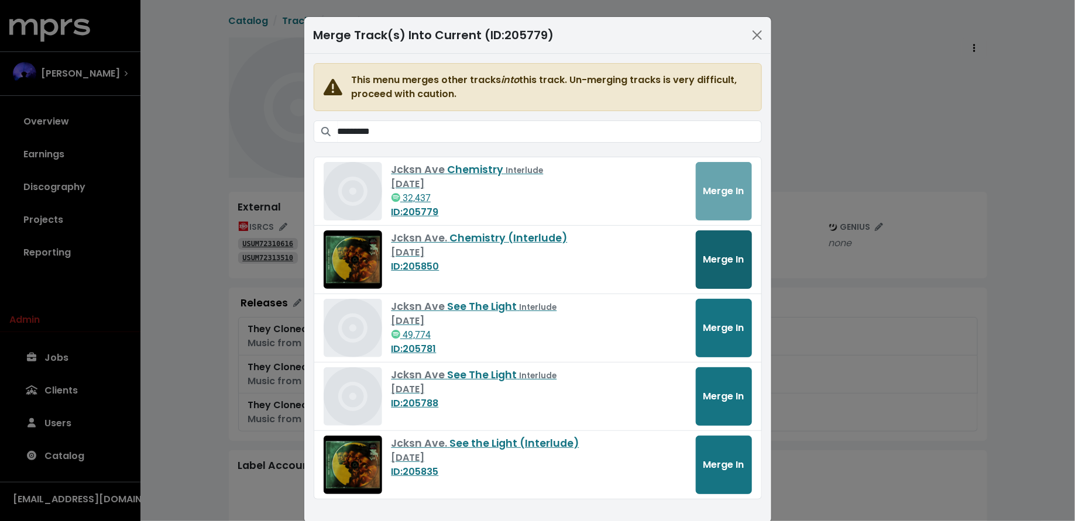
click at [718, 254] on span "Merge In" at bounding box center [723, 259] width 41 height 13
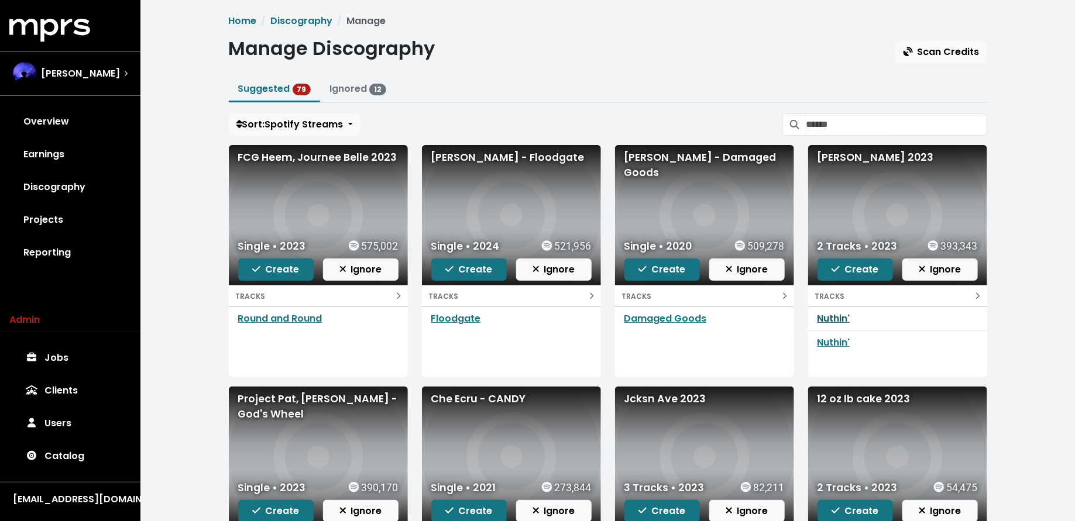
click at [842, 318] on link "Nuthin'" at bounding box center [833, 318] width 33 height 13
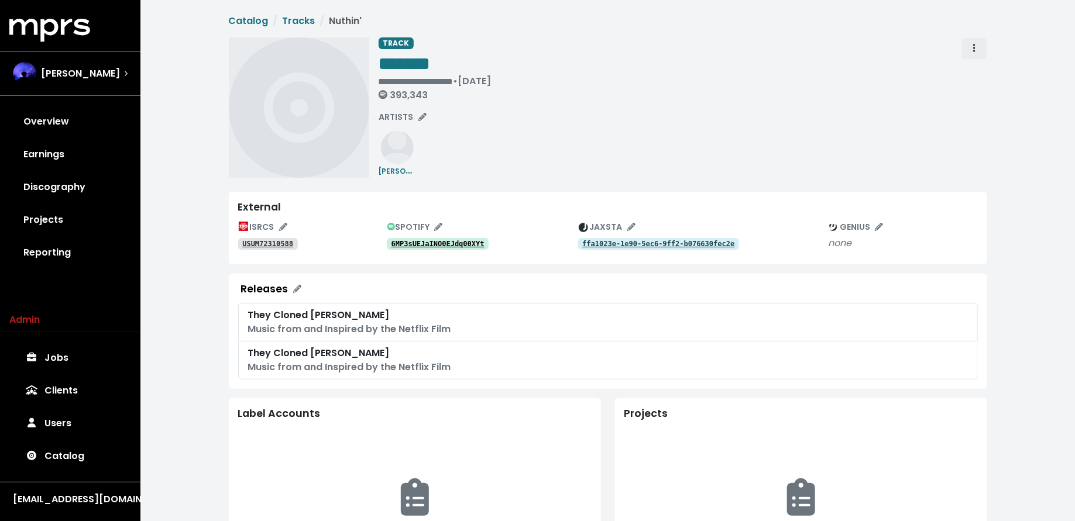
click at [967, 43] on button "Track actions" at bounding box center [974, 48] width 26 height 22
click at [978, 74] on link "Merge" at bounding box center [1008, 74] width 92 height 19
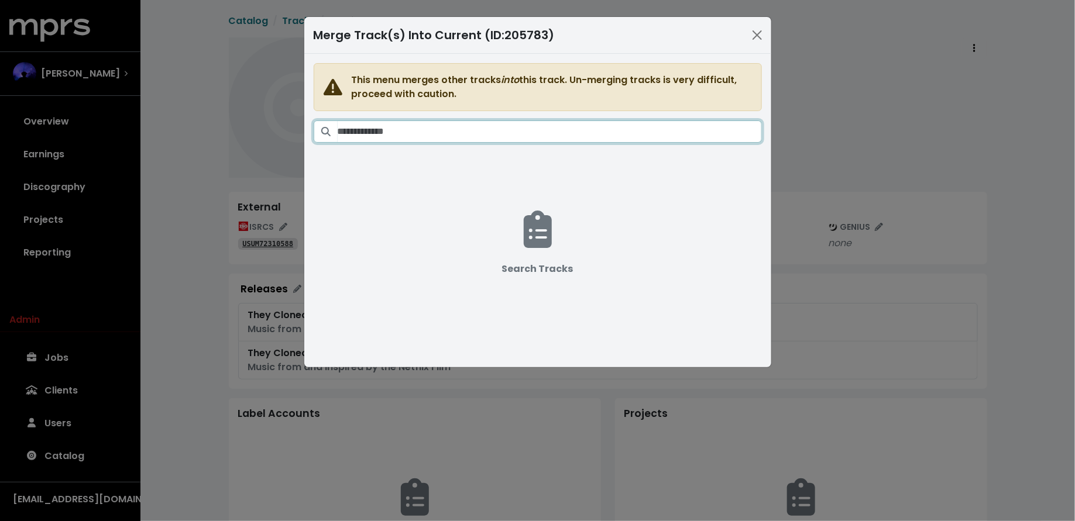
click at [674, 137] on input "Search tracks" at bounding box center [549, 131] width 424 height 22
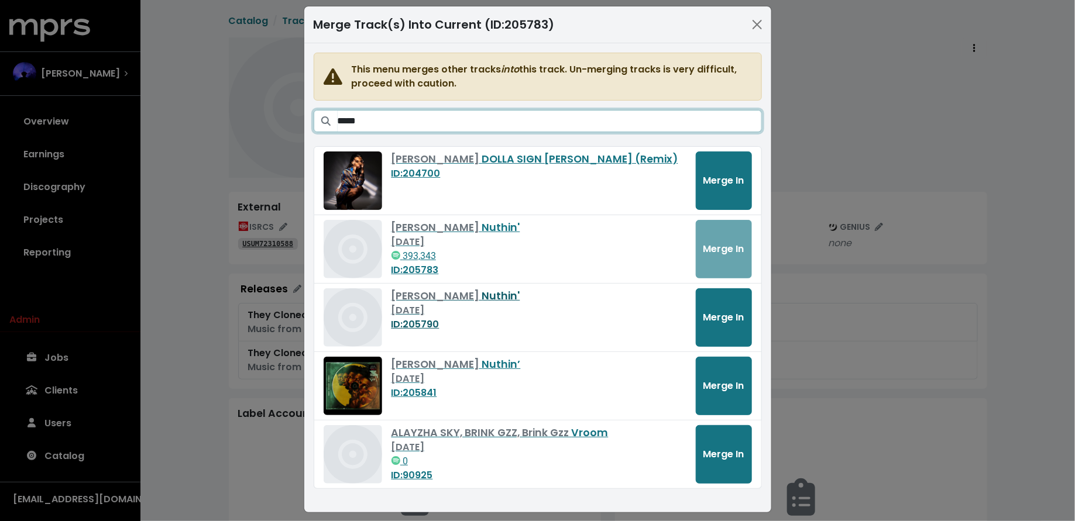
scroll to position [15, 0]
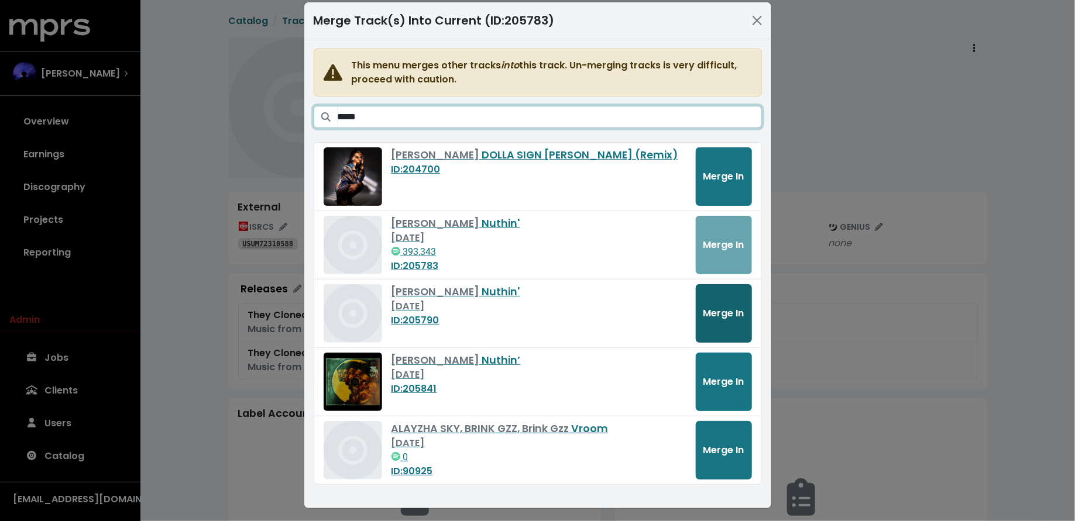
type input "*****"
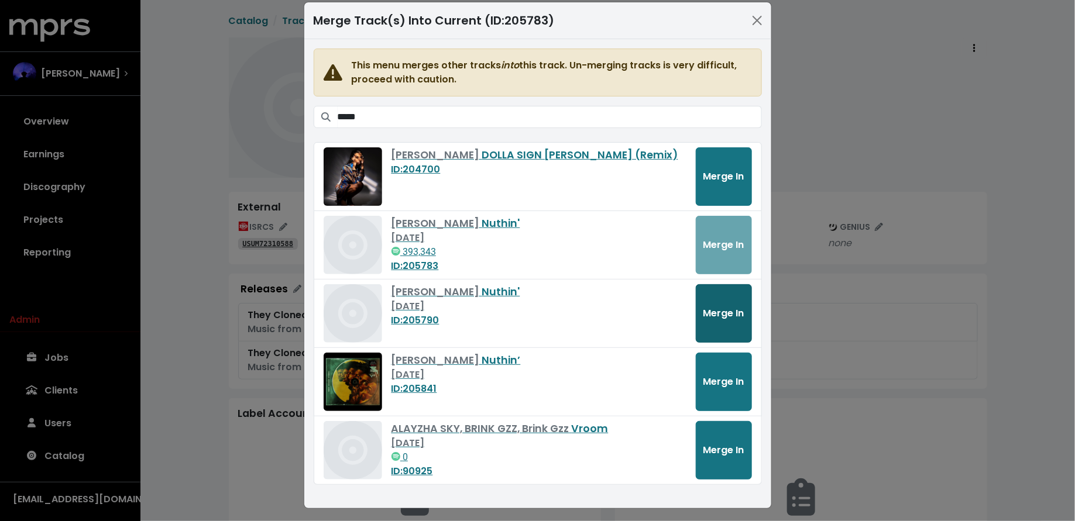
click at [722, 315] on span "Merge In" at bounding box center [723, 312] width 41 height 13
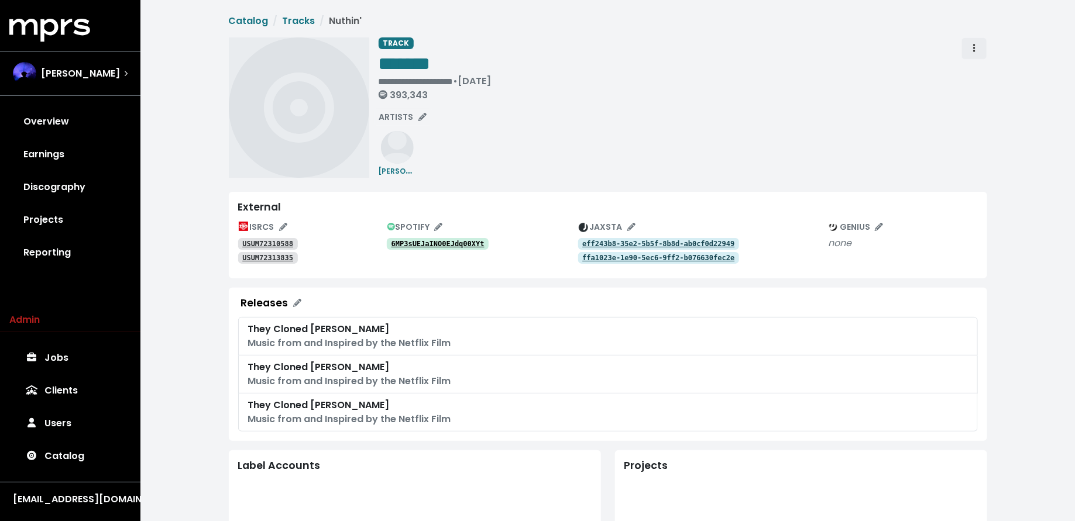
click at [970, 52] on span "Track actions" at bounding box center [974, 49] width 11 height 14
click at [967, 67] on link "Merge" at bounding box center [1008, 74] width 92 height 19
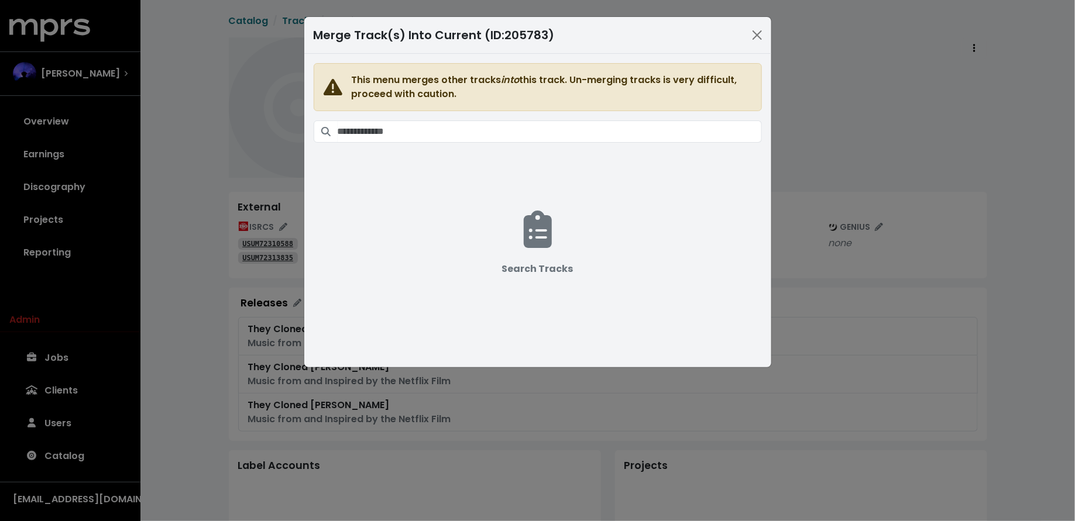
click at [586, 144] on span "This menu merges other tracks into this track. Un-merging tracks is very diffic…" at bounding box center [538, 203] width 448 height 281
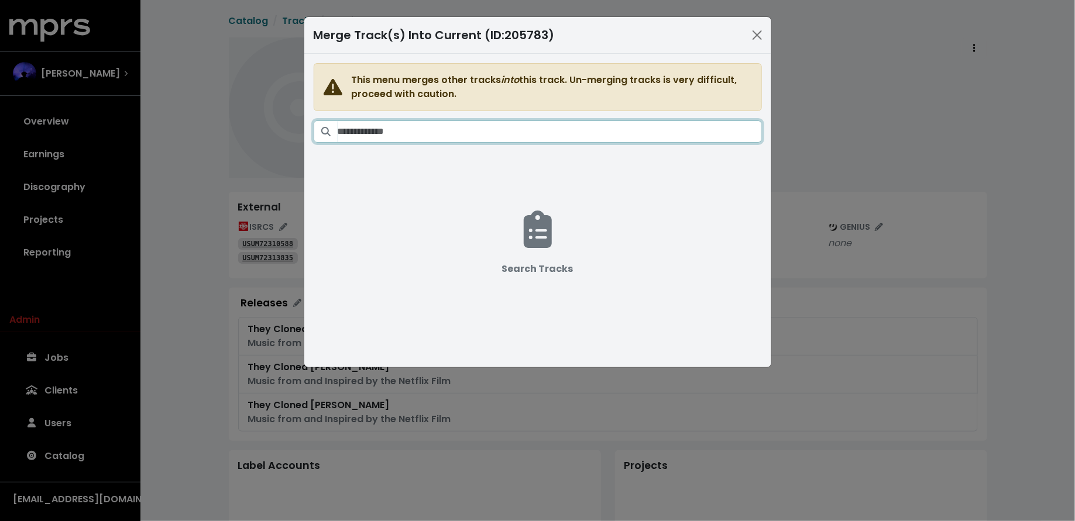
click at [586, 138] on input "Search tracks" at bounding box center [549, 131] width 424 height 22
paste input "*****"
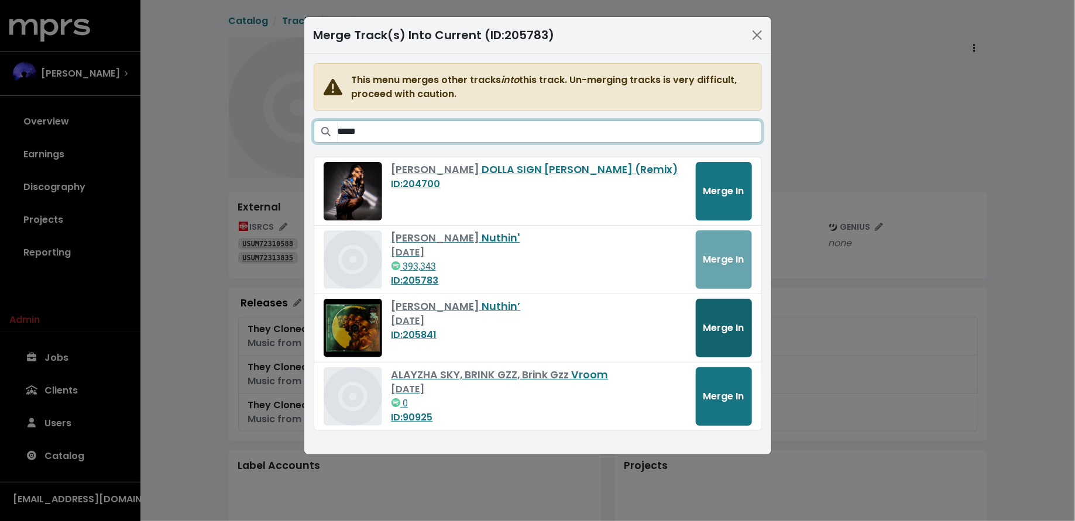
type input "*****"
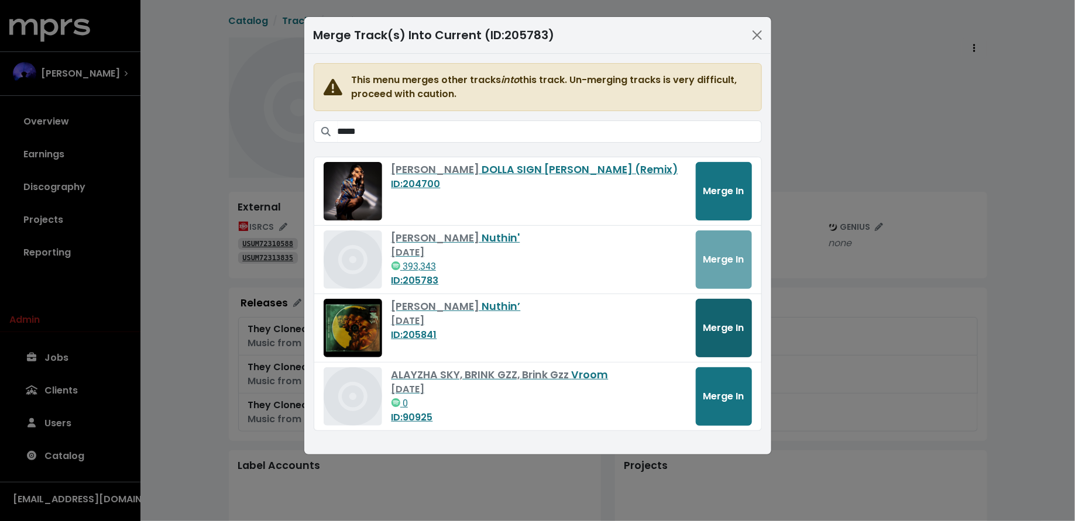
click at [726, 328] on span "Merge In" at bounding box center [723, 327] width 41 height 13
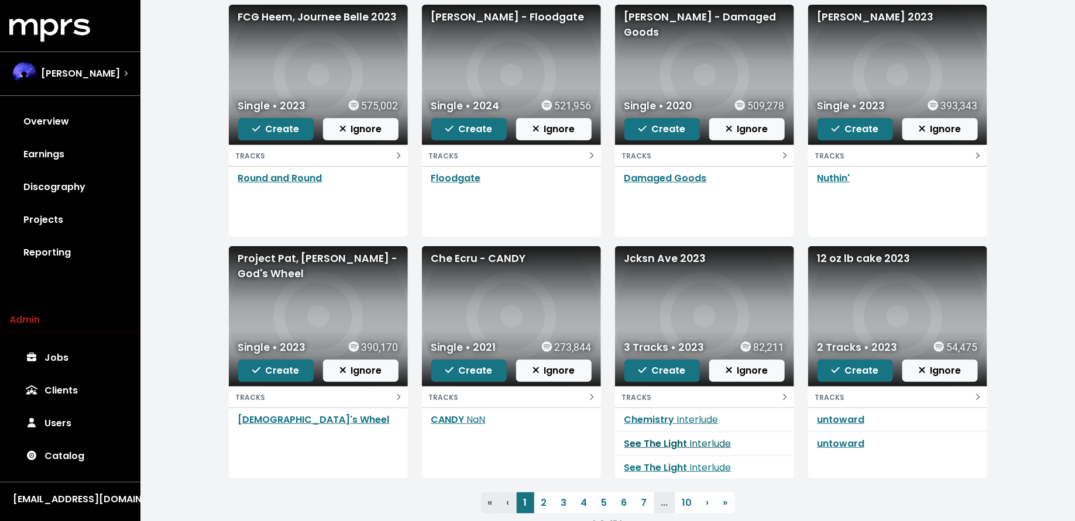
scroll to position [1, 0]
click at [673, 440] on link "See The Light Interlude" at bounding box center [677, 442] width 107 height 13
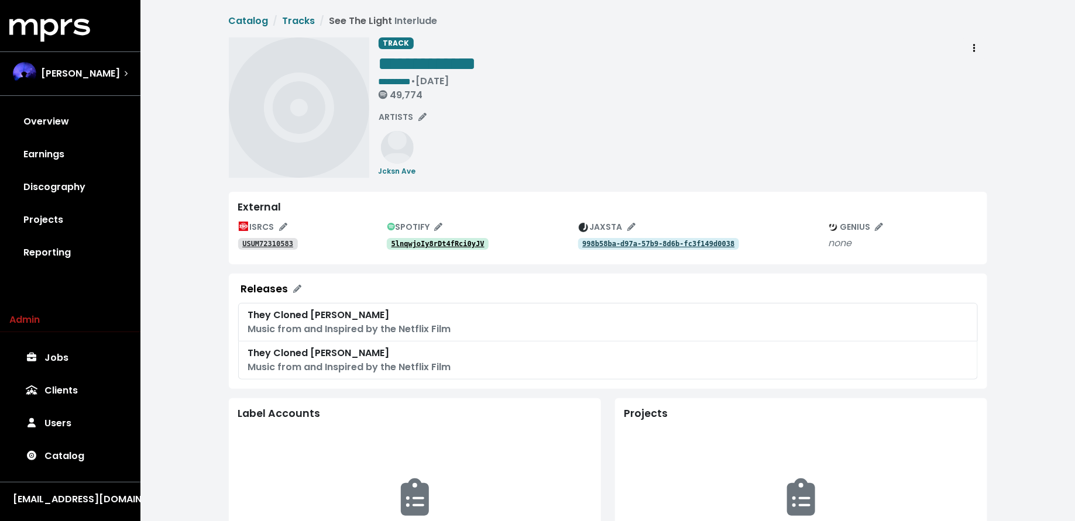
click at [953, 60] on div "**********" at bounding box center [682, 71] width 608 height 68
click at [963, 54] on button "Track actions" at bounding box center [974, 48] width 26 height 22
click at [965, 70] on link "Merge" at bounding box center [1008, 74] width 92 height 19
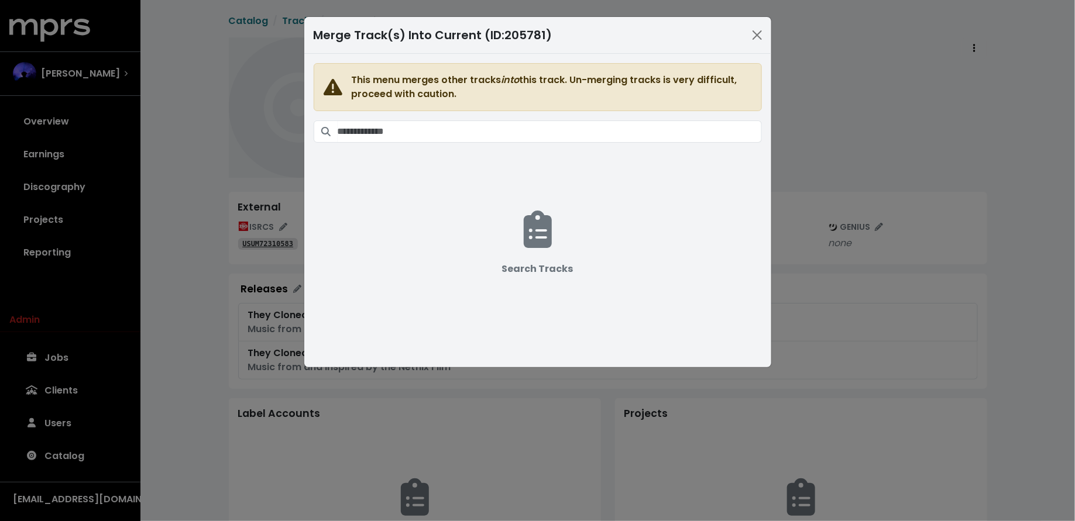
click at [593, 143] on span "This menu merges other tracks into this track. Un-merging tracks is very diffic…" at bounding box center [538, 203] width 448 height 281
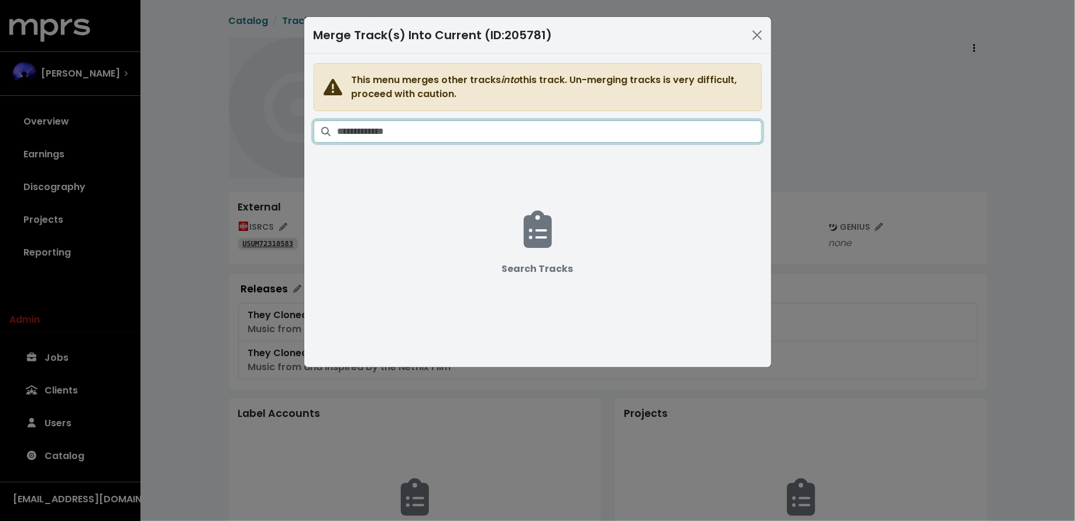
click at [593, 132] on input "Search tracks" at bounding box center [549, 131] width 424 height 22
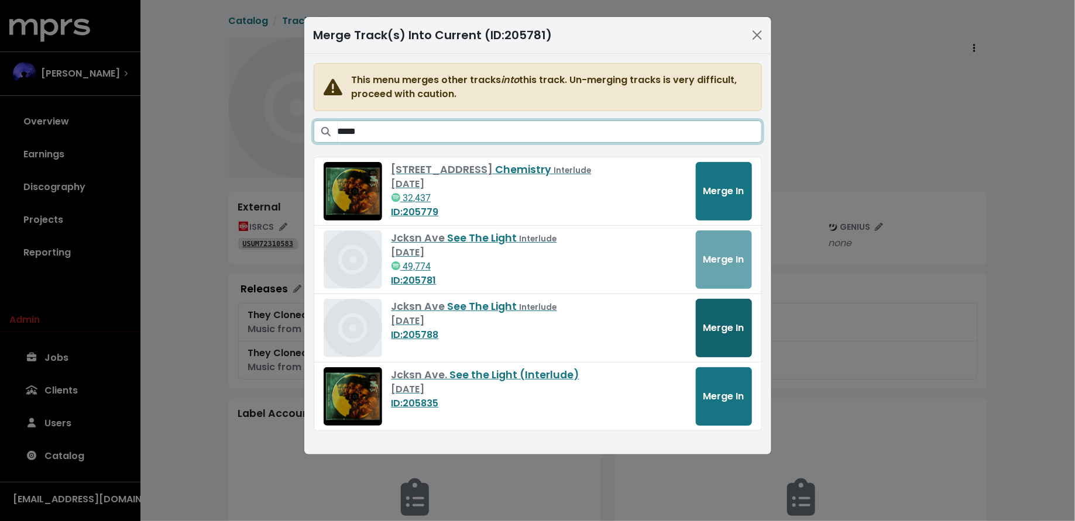
type input "*****"
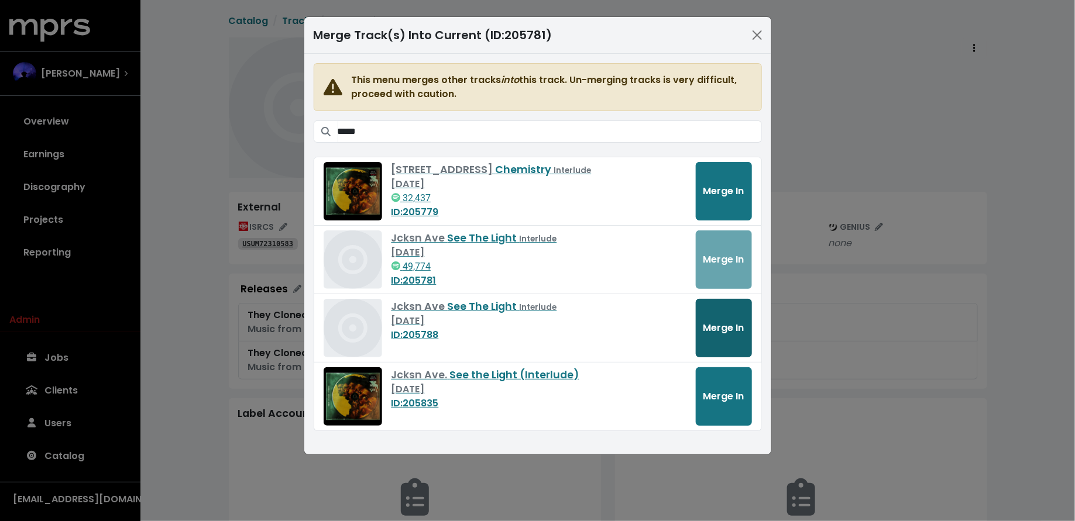
click at [715, 324] on span "Merge In" at bounding box center [723, 327] width 41 height 13
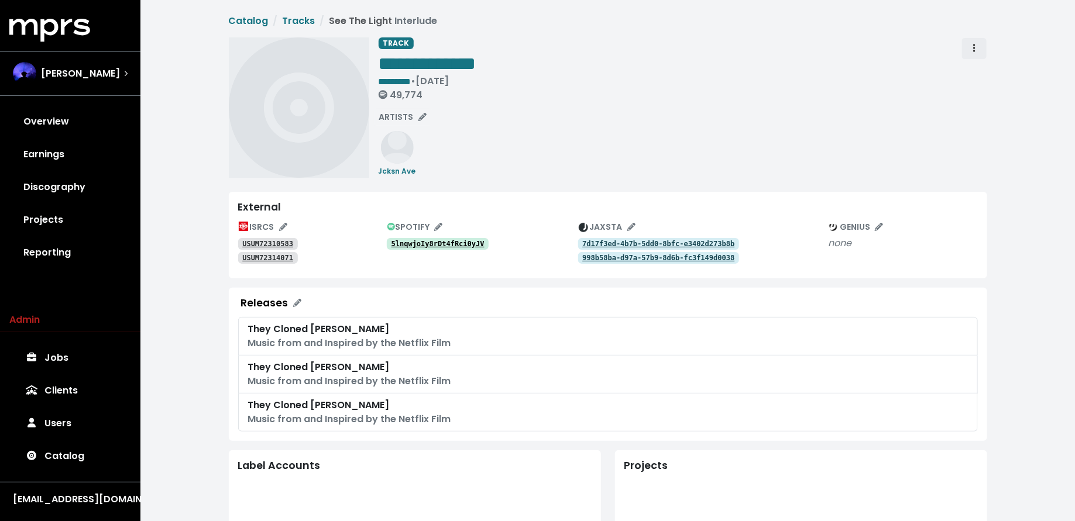
click at [973, 47] on icon "Track actions" at bounding box center [974, 48] width 2 height 8
click at [973, 74] on link "Merge" at bounding box center [1008, 74] width 92 height 19
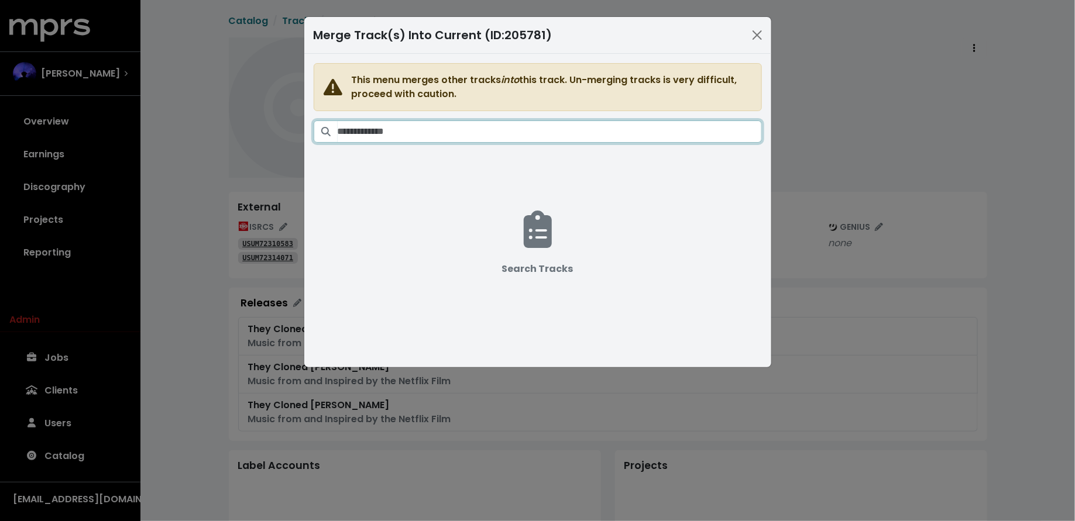
click at [519, 134] on input "Search tracks" at bounding box center [549, 131] width 424 height 22
paste input "*****"
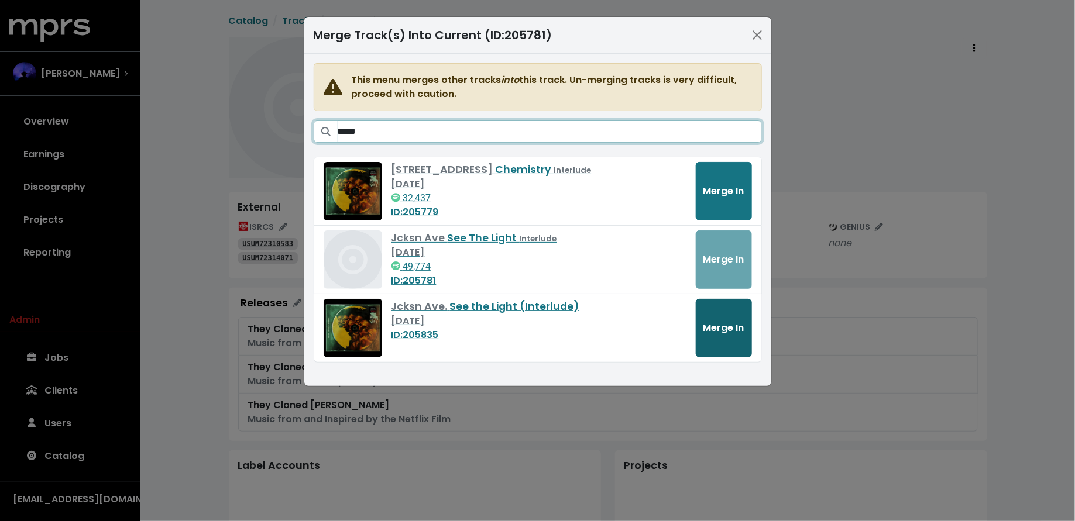
type input "*****"
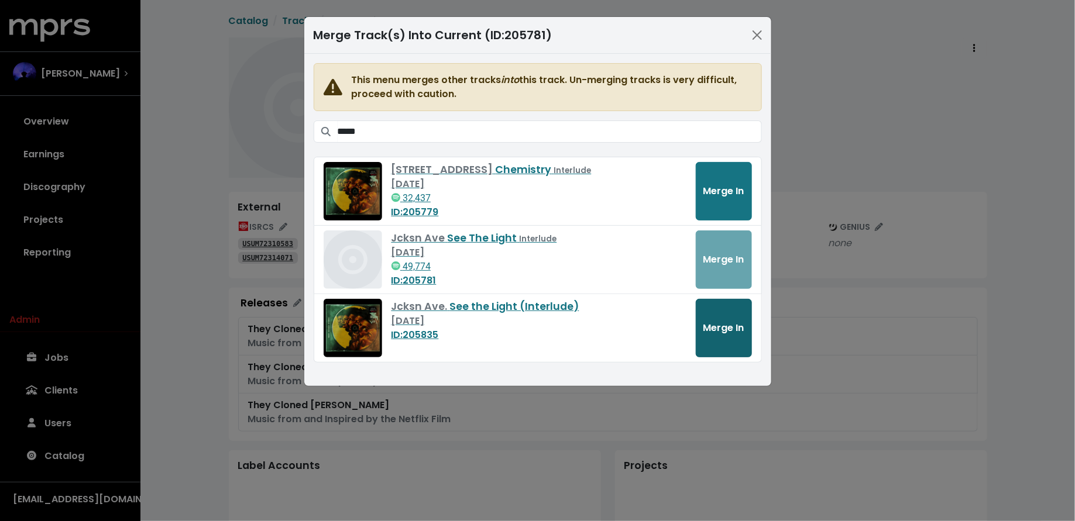
click at [719, 337] on button "Merge In" at bounding box center [723, 328] width 56 height 58
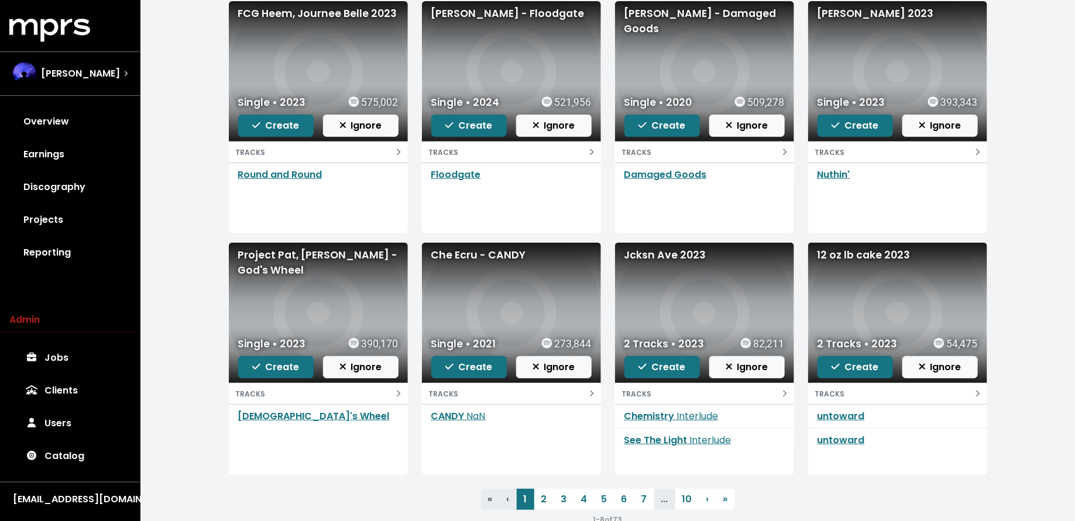
scroll to position [145, 0]
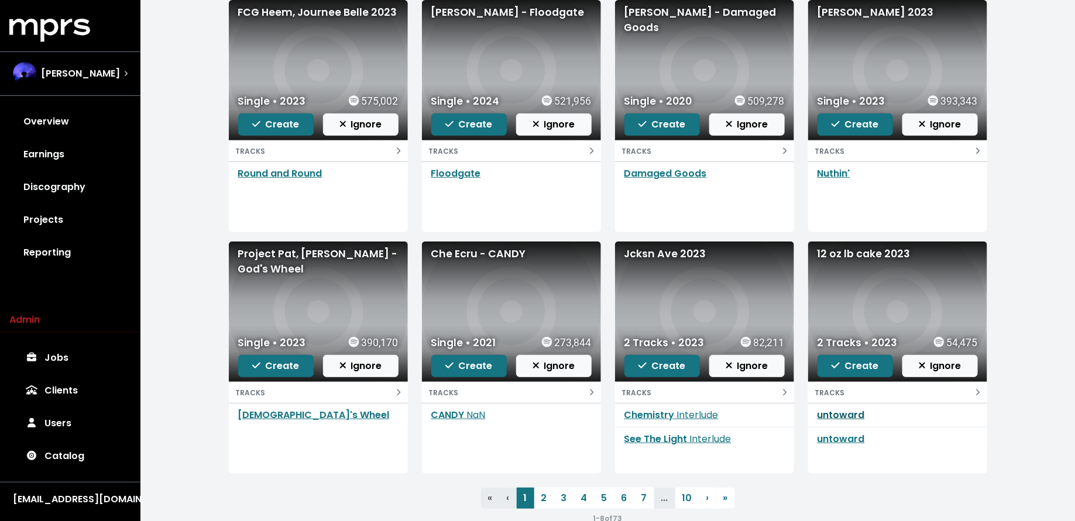
click at [838, 416] on link "untoward" at bounding box center [840, 414] width 47 height 13
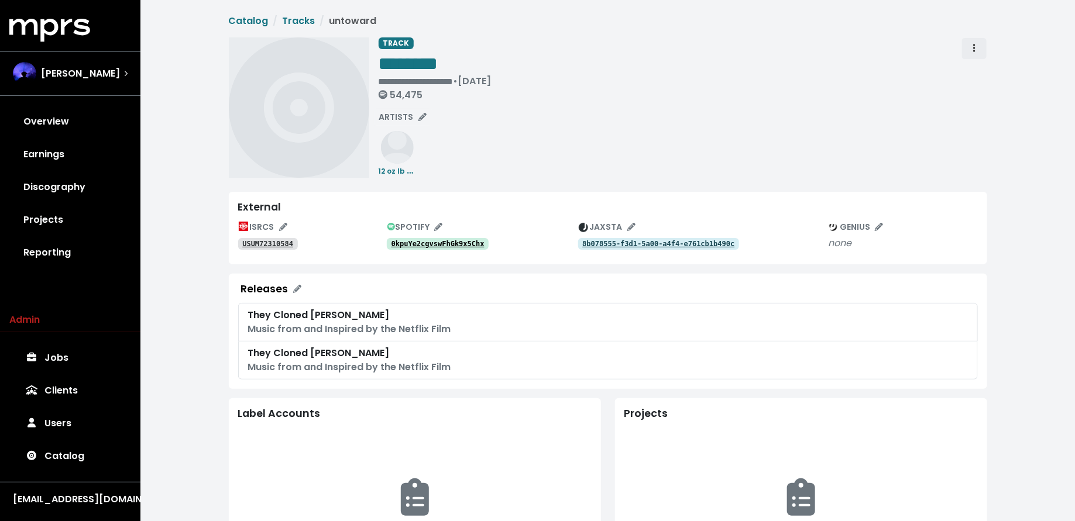
click at [973, 52] on icon "Track actions" at bounding box center [974, 47] width 2 height 9
click at [974, 69] on link "Merge" at bounding box center [1008, 74] width 92 height 19
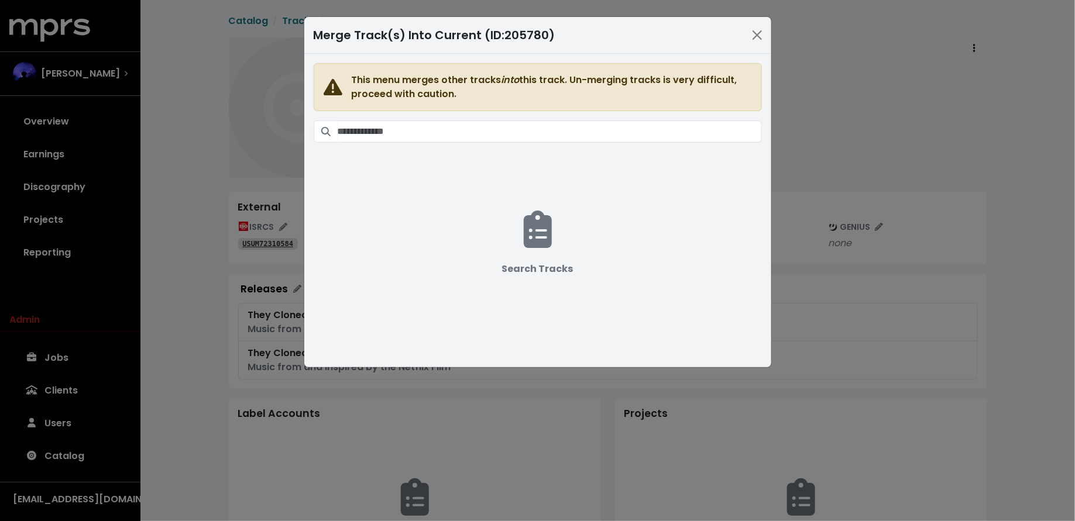
click at [646, 146] on span "This menu merges other tracks into this track. Un-merging tracks is very diffic…" at bounding box center [538, 203] width 448 height 281
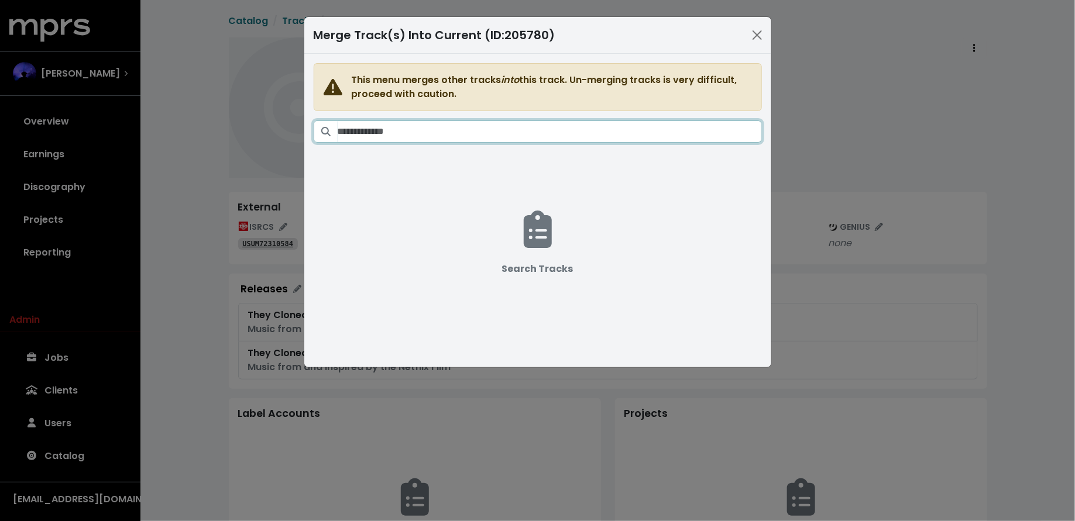
click at [644, 131] on input "Search tracks" at bounding box center [549, 131] width 424 height 22
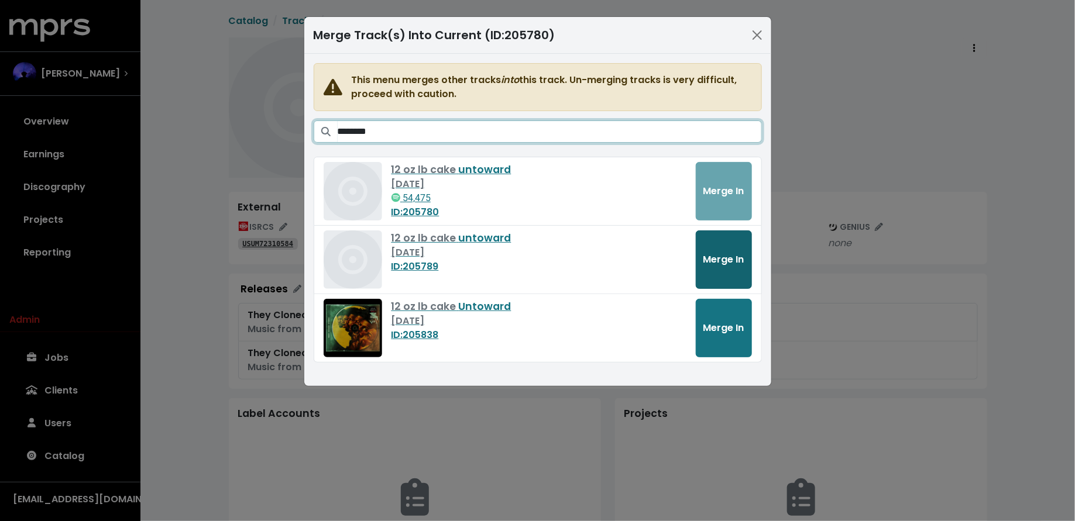
type input "********"
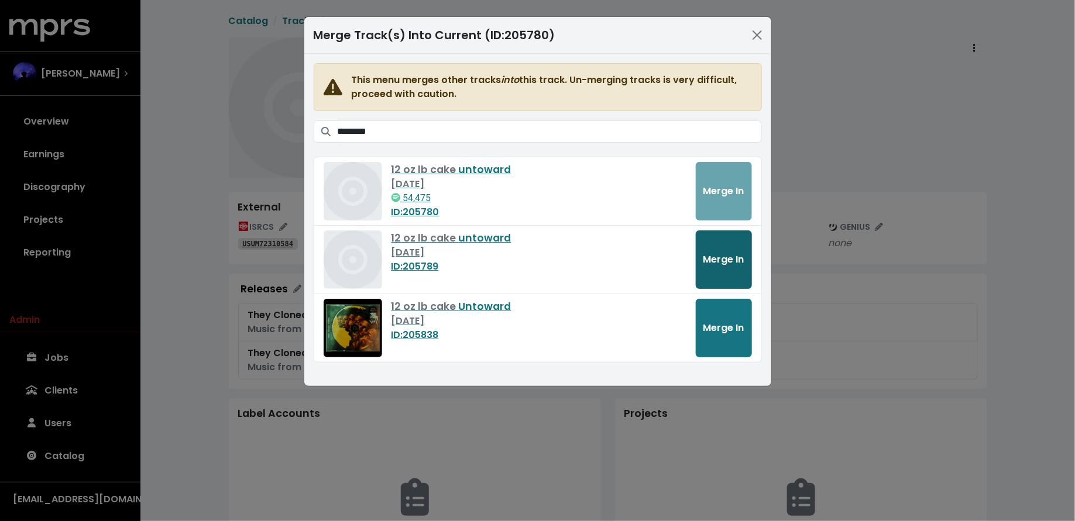
click at [738, 275] on button "Merge In" at bounding box center [723, 259] width 56 height 58
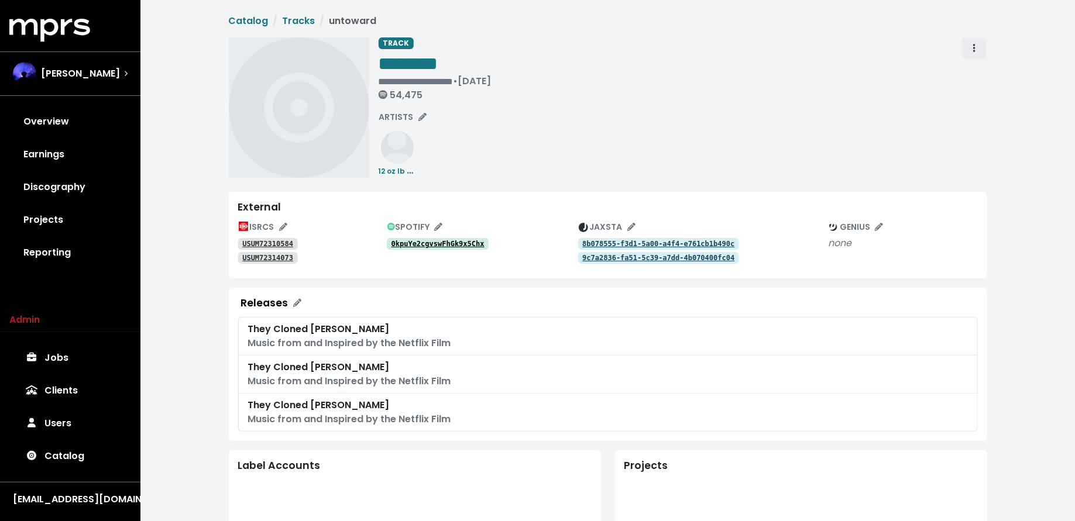
click at [977, 42] on span "Track actions" at bounding box center [974, 49] width 11 height 14
click at [977, 67] on link "Merge" at bounding box center [1008, 74] width 92 height 19
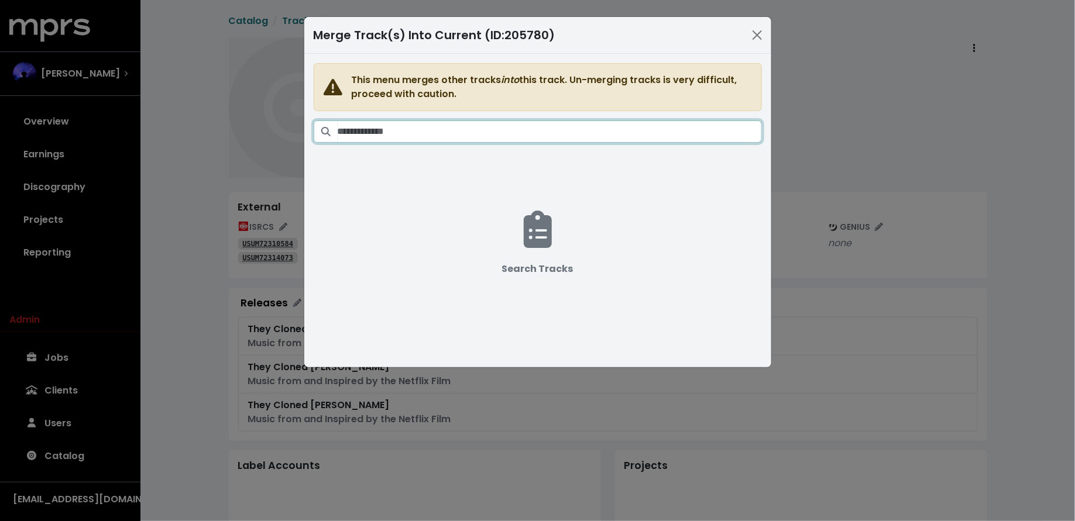
click at [621, 132] on input "Search tracks" at bounding box center [549, 131] width 424 height 22
paste input "********"
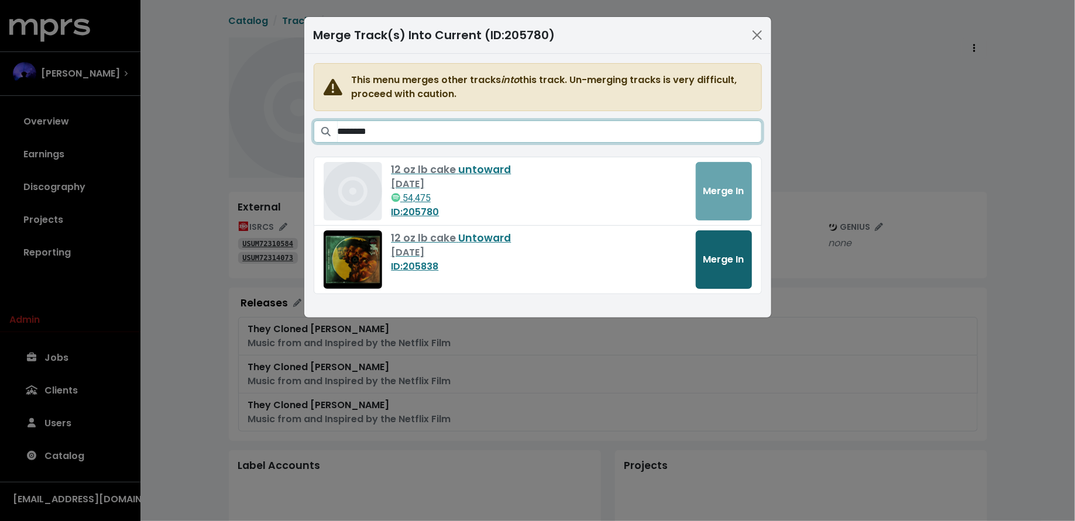
type input "********"
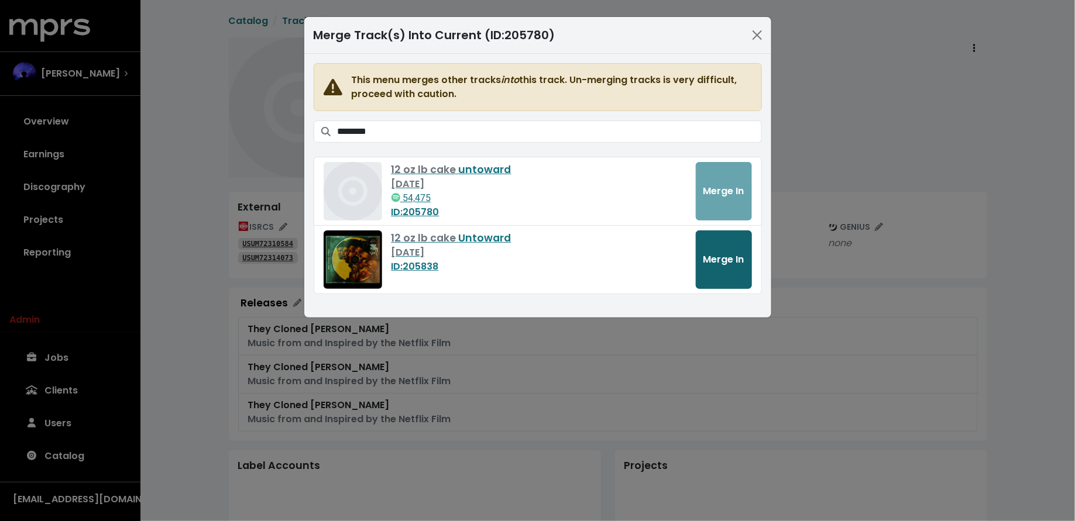
click at [724, 269] on button "Merge In" at bounding box center [723, 259] width 56 height 58
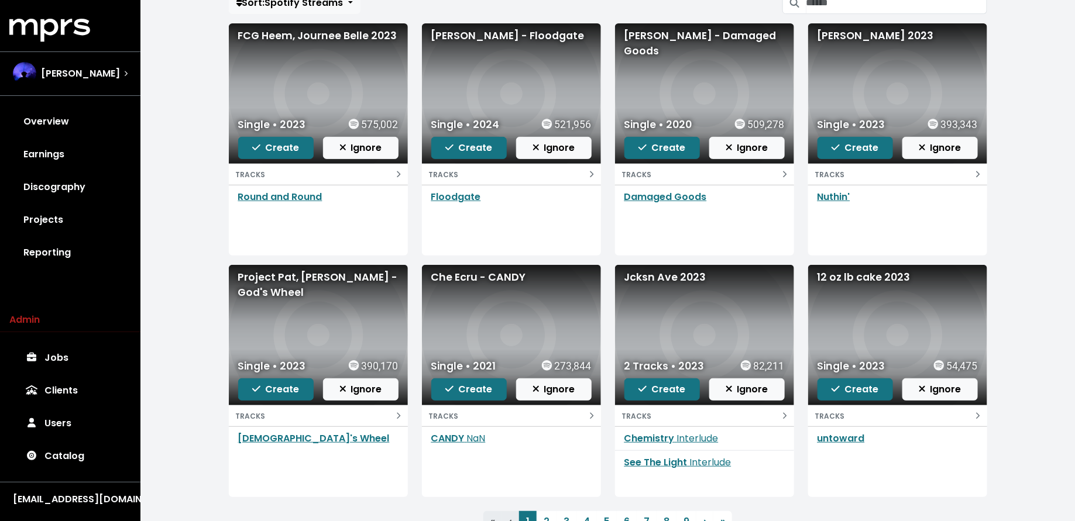
scroll to position [170, 0]
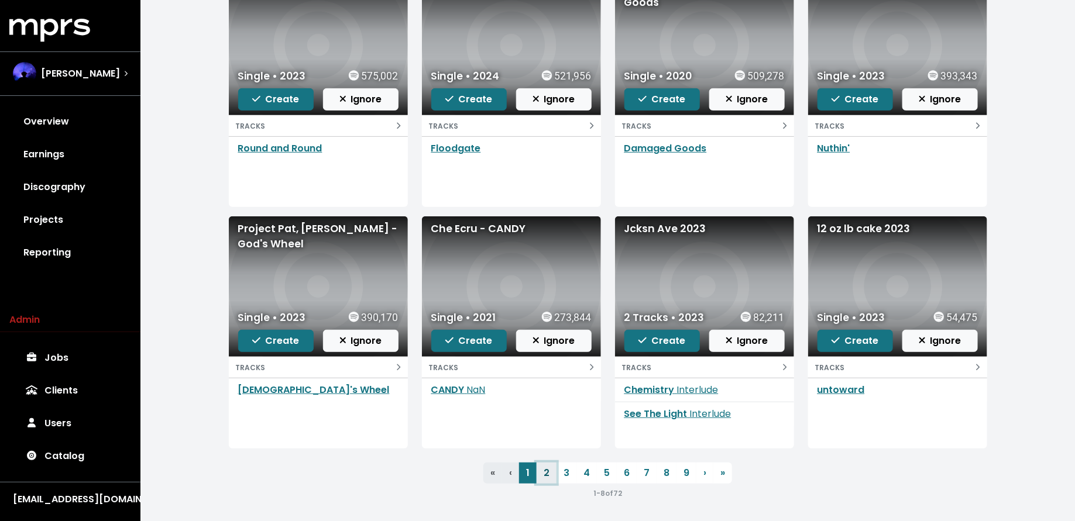
click at [542, 463] on link "2" at bounding box center [546, 473] width 20 height 21
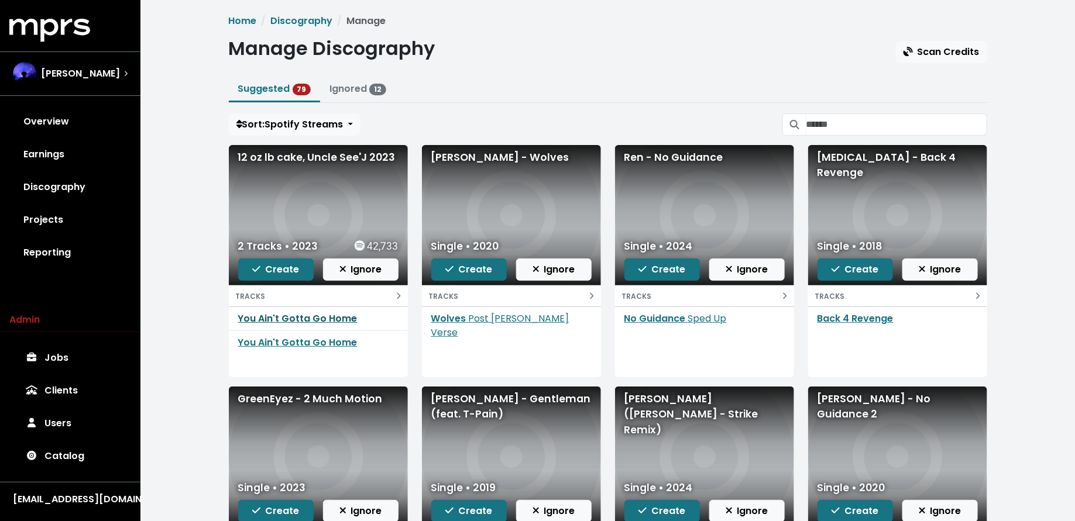
click at [342, 321] on link "You Ain't Gotta Go Home" at bounding box center [297, 318] width 119 height 13
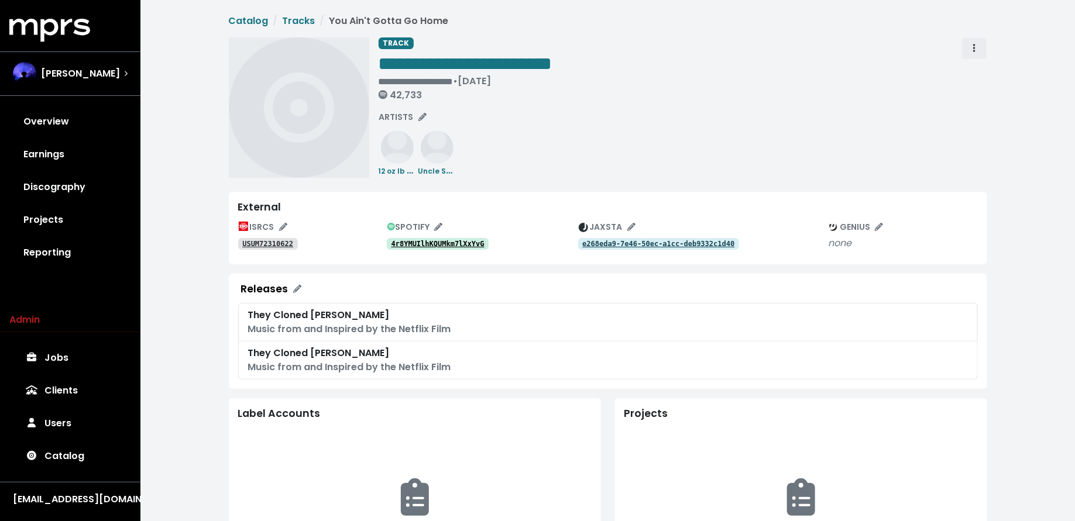
click at [976, 46] on span "Track actions" at bounding box center [974, 49] width 11 height 14
click at [976, 73] on link "Merge" at bounding box center [1008, 74] width 92 height 19
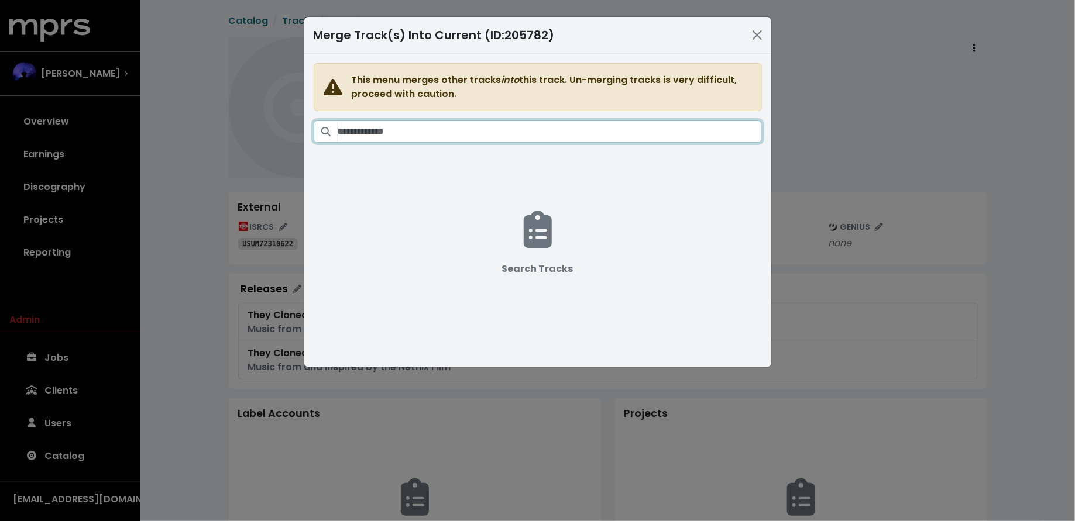
click at [642, 136] on input "Search tracks" at bounding box center [549, 131] width 424 height 22
type input "*"
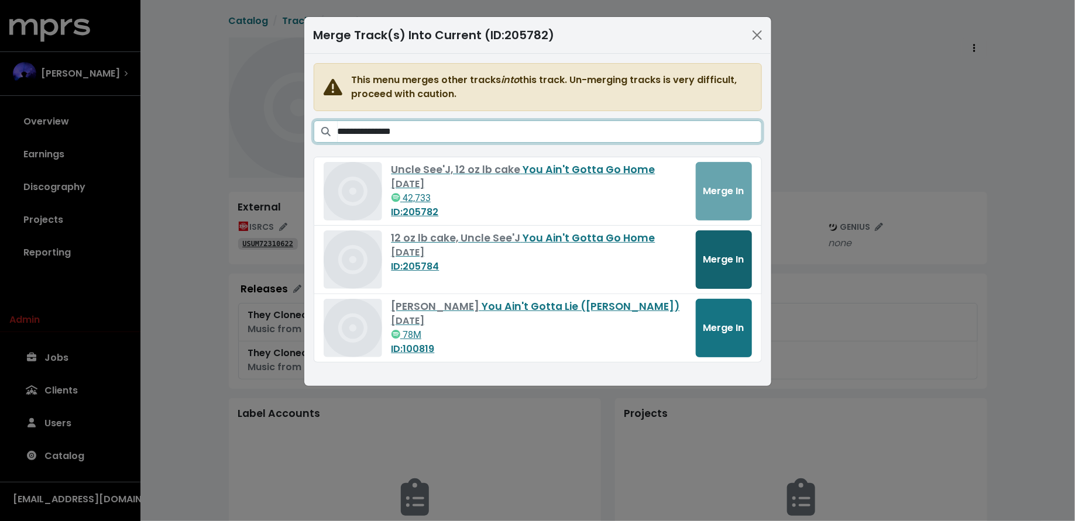
type input "**********"
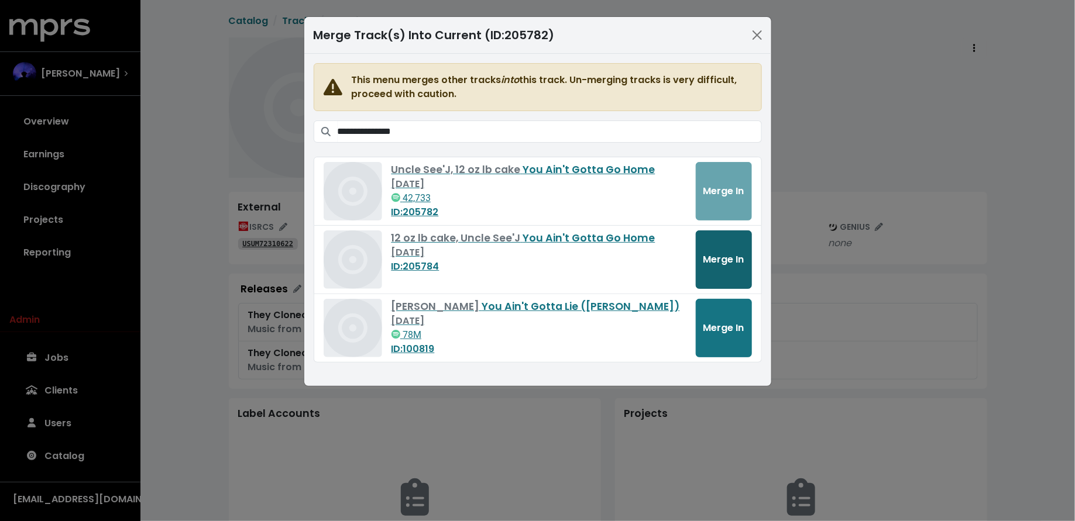
click at [719, 253] on span "Merge In" at bounding box center [723, 259] width 41 height 13
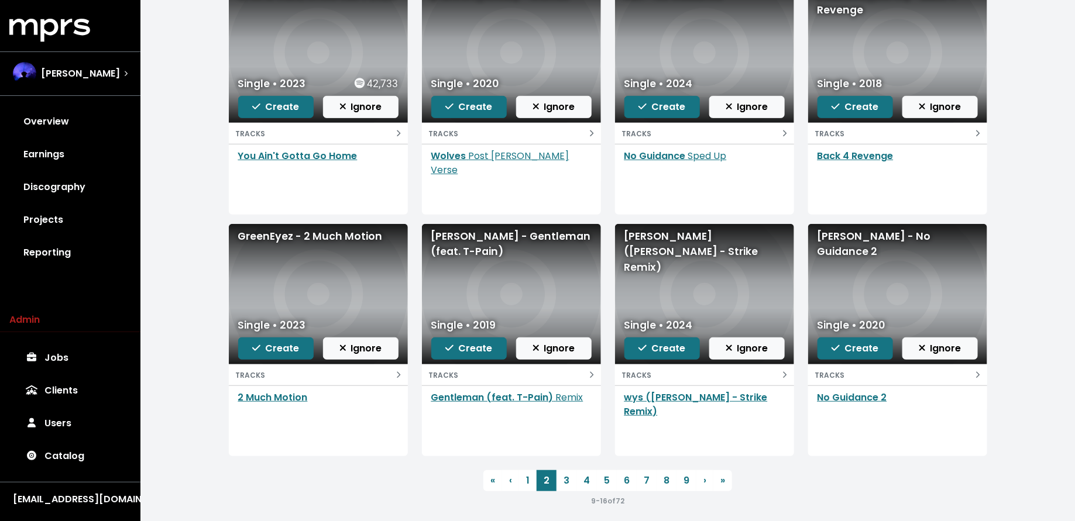
scroll to position [85, 0]
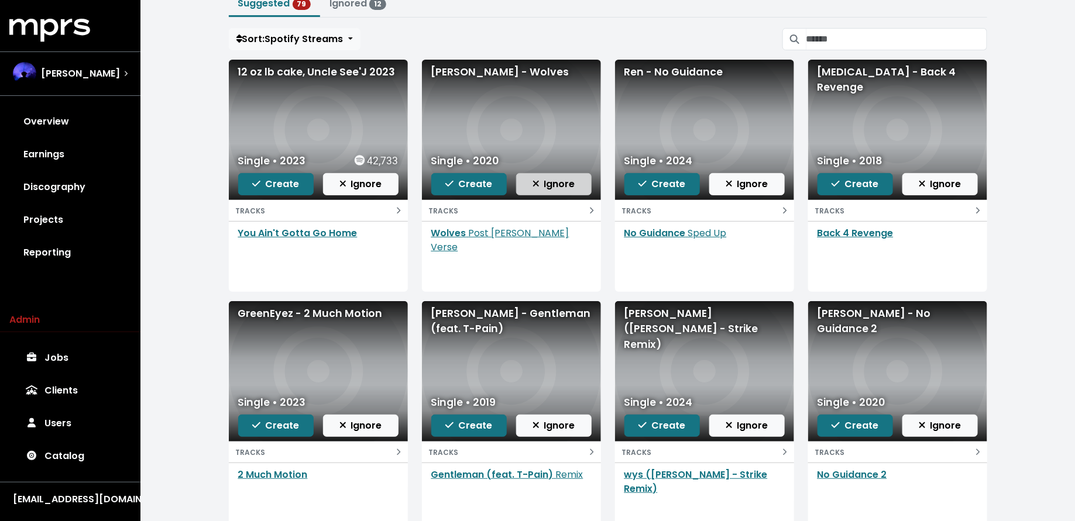
click at [542, 182] on span "Ignore" at bounding box center [553, 183] width 43 height 13
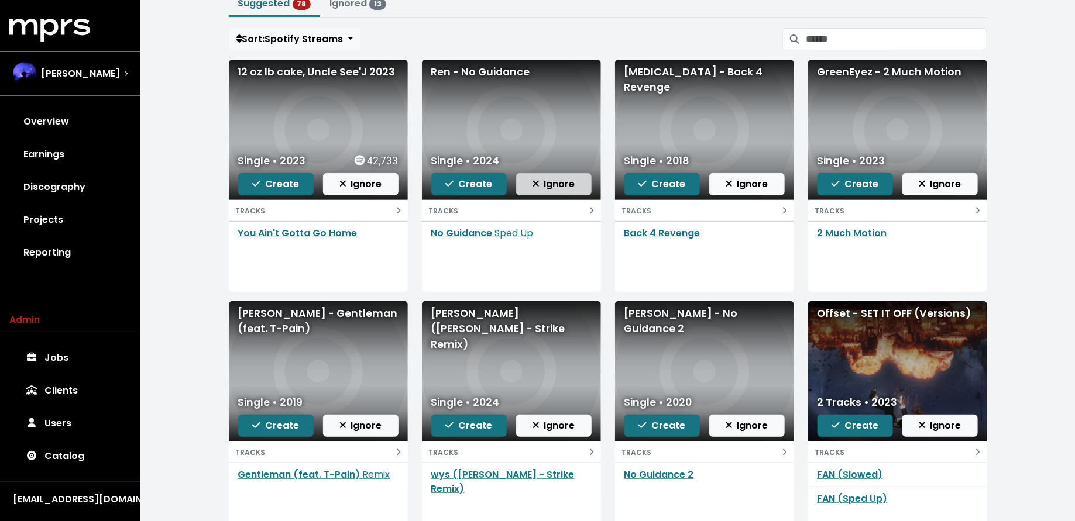
click at [553, 181] on span "Ignore" at bounding box center [553, 183] width 43 height 13
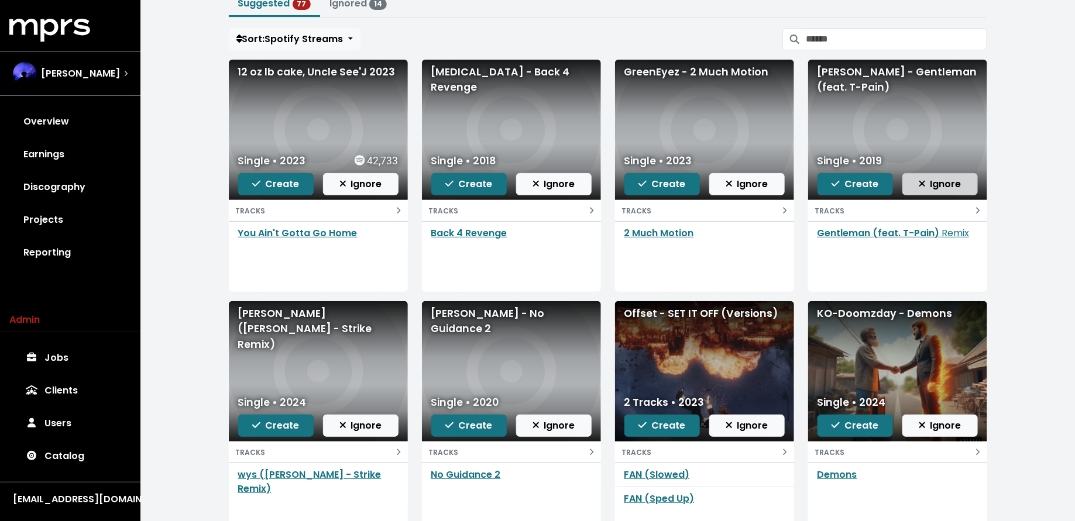
click at [938, 181] on span "Ignore" at bounding box center [939, 183] width 43 height 13
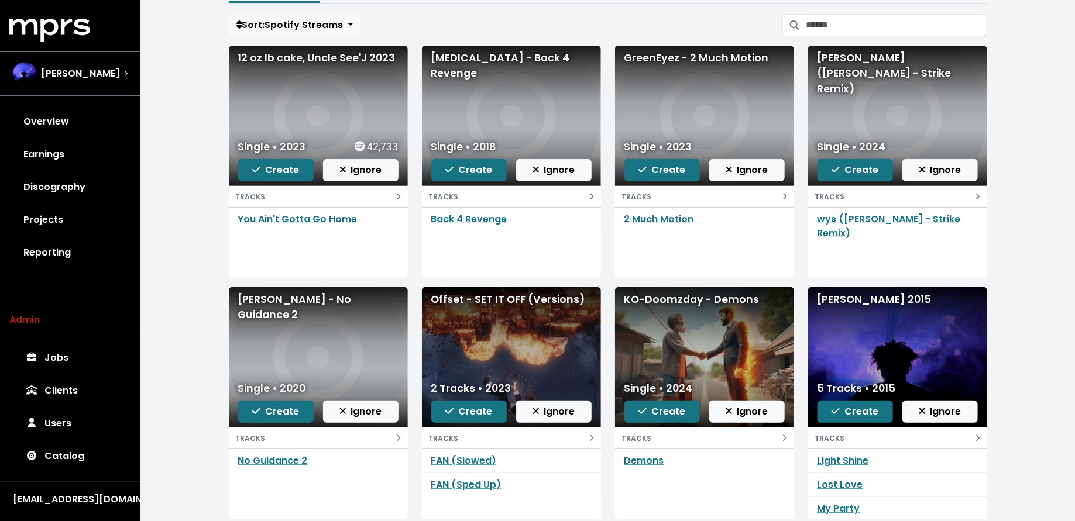
scroll to position [100, 0]
click at [919, 168] on icon "button" at bounding box center [921, 168] width 7 height 9
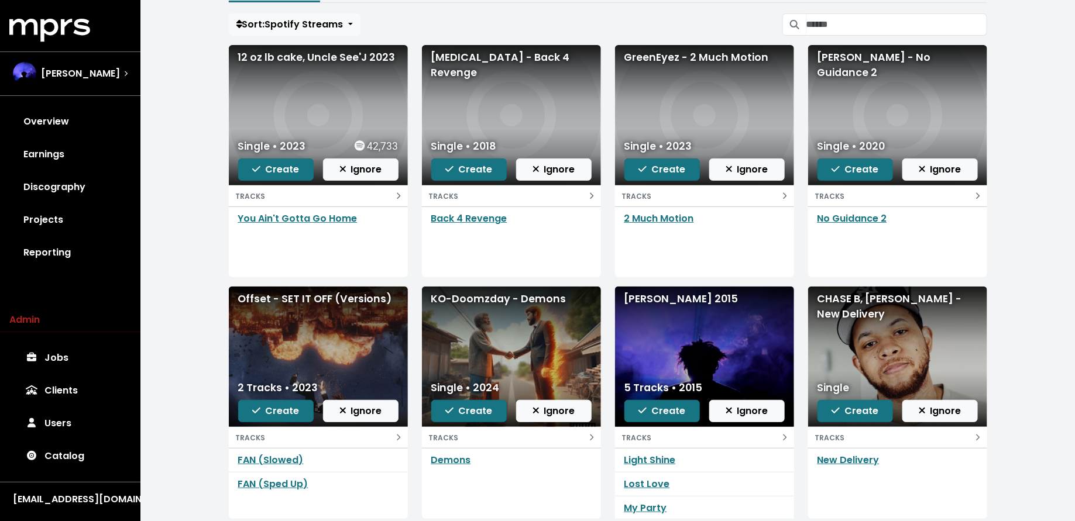
scroll to position [104, 0]
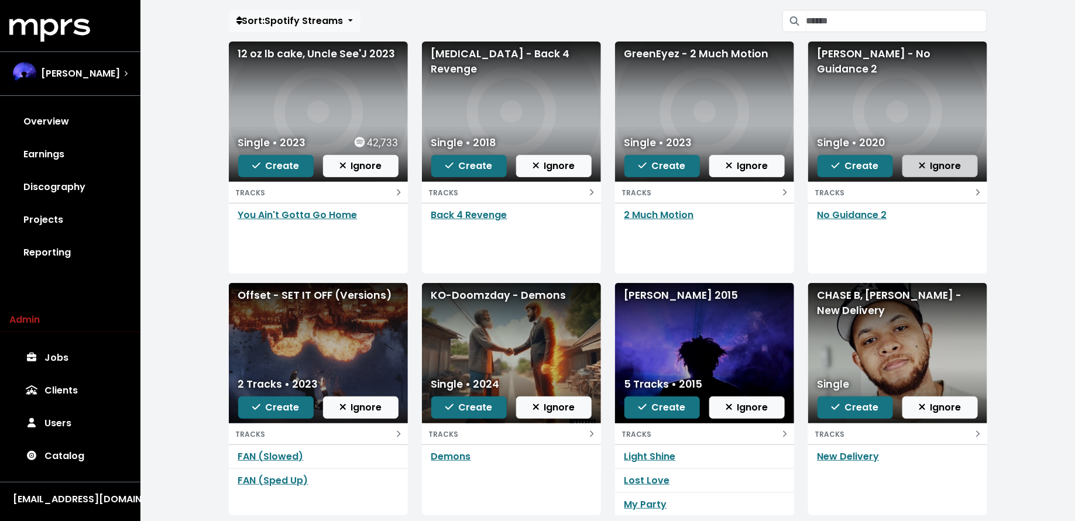
click at [927, 167] on span "Ignore" at bounding box center [939, 165] width 43 height 13
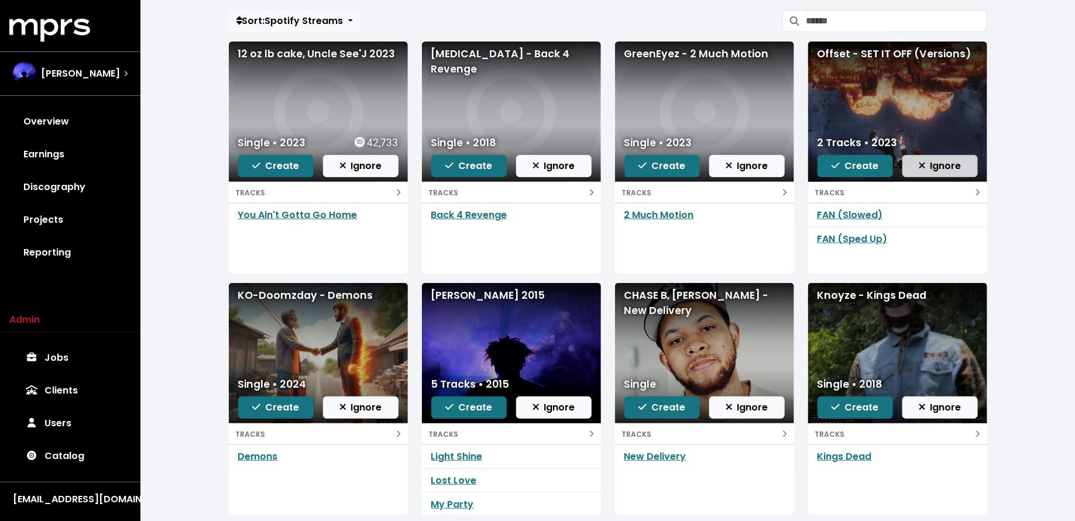
click at [928, 170] on span "Ignore" at bounding box center [939, 165] width 43 height 13
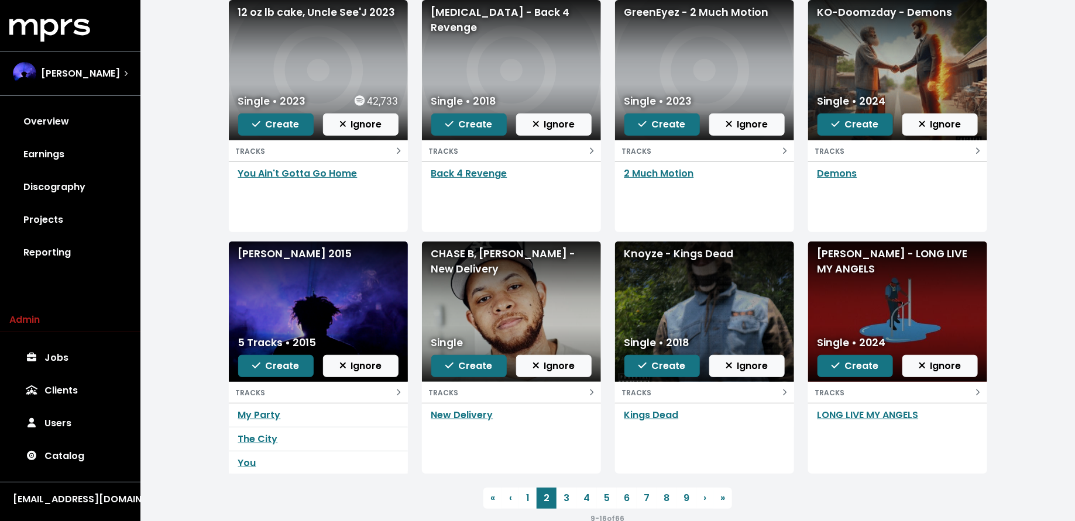
scroll to position [0, 0]
click at [374, 356] on button "Ignore" at bounding box center [360, 366] width 75 height 22
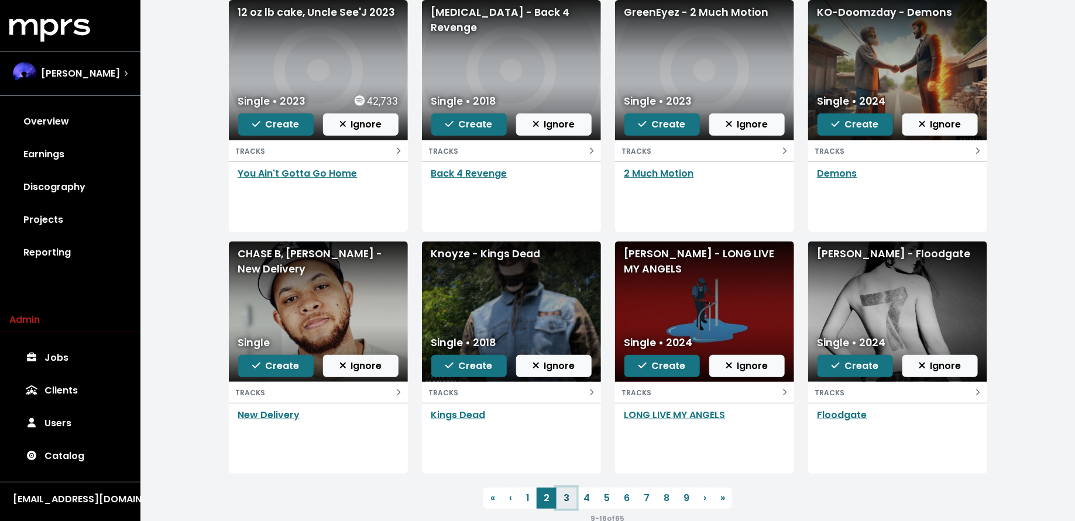
click at [564, 499] on link "3" at bounding box center [566, 498] width 20 height 21
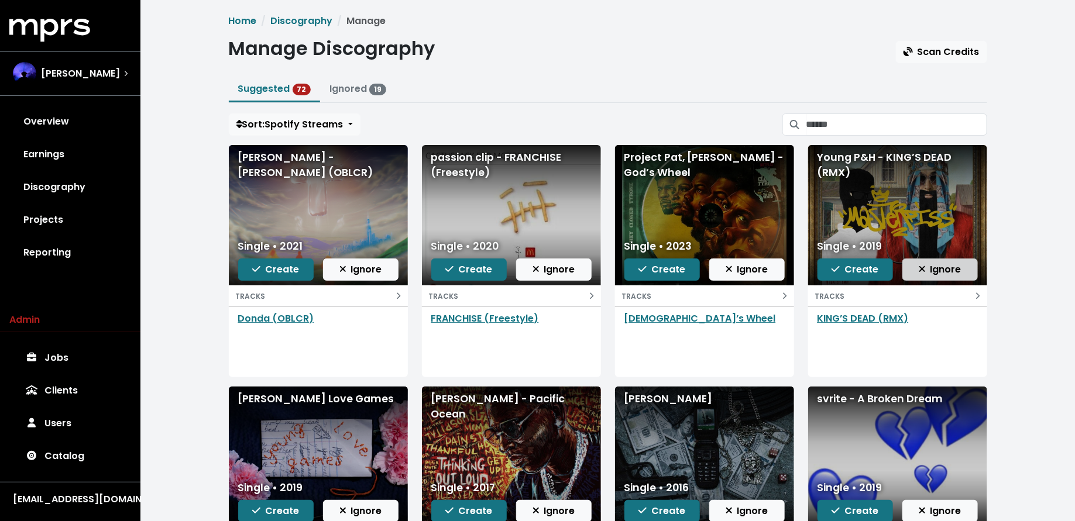
click at [923, 264] on icon "button" at bounding box center [921, 268] width 7 height 9
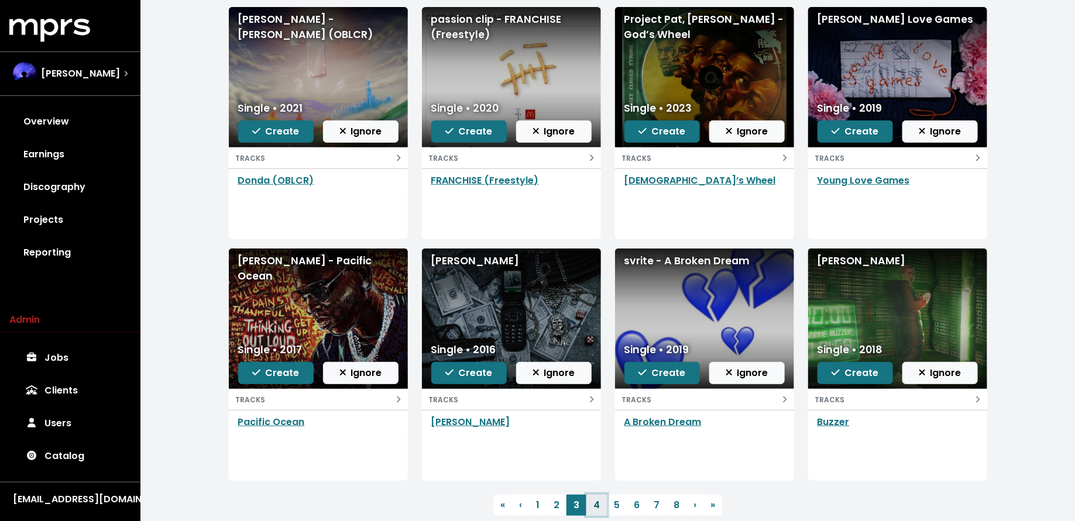
click at [597, 504] on link "4" at bounding box center [596, 505] width 20 height 21
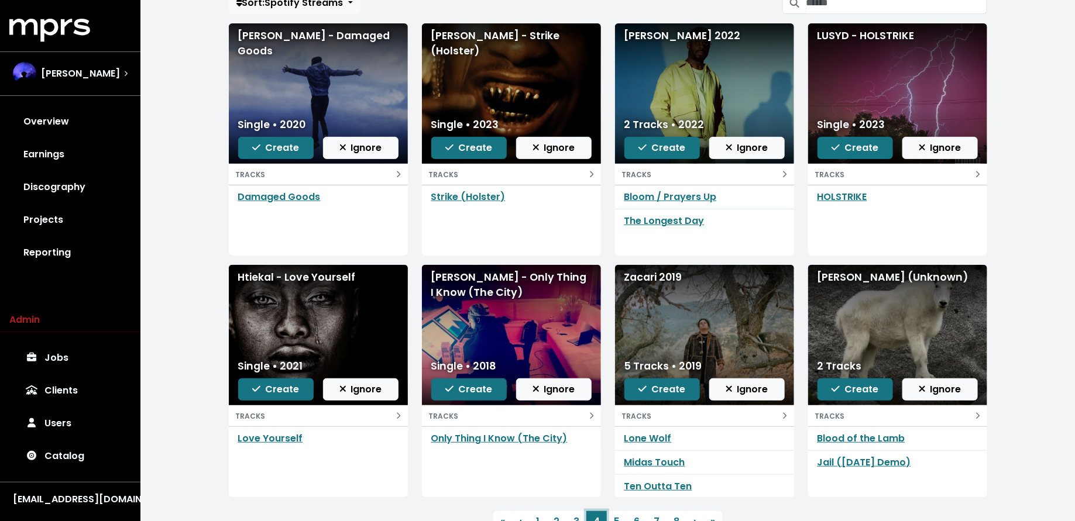
scroll to position [129, 0]
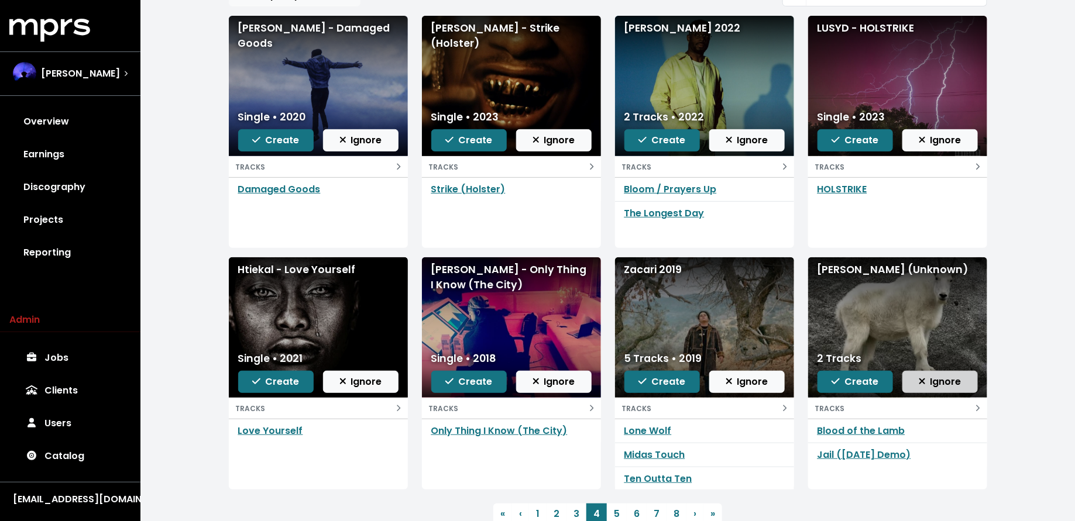
click at [927, 384] on span "Ignore" at bounding box center [939, 381] width 43 height 13
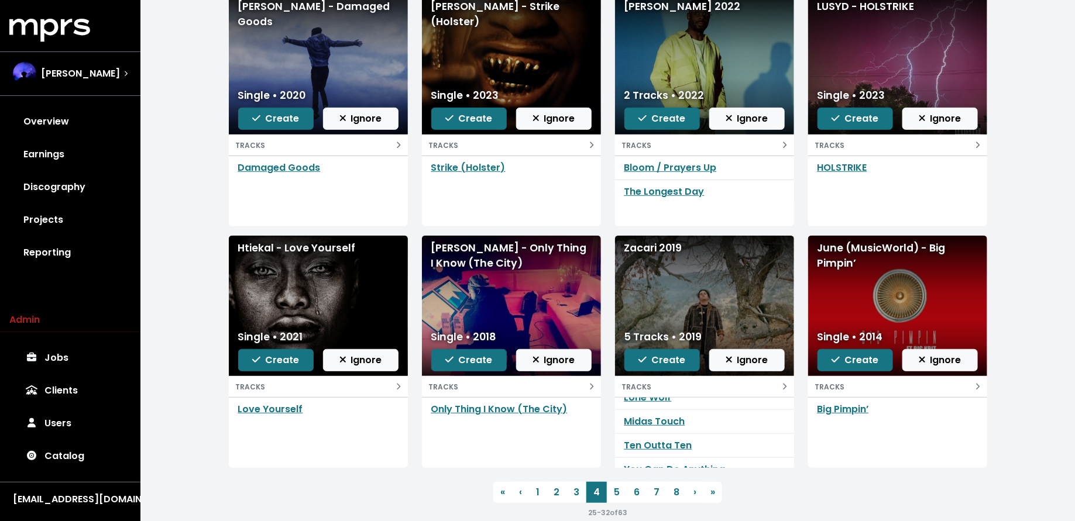
scroll to position [142, 0]
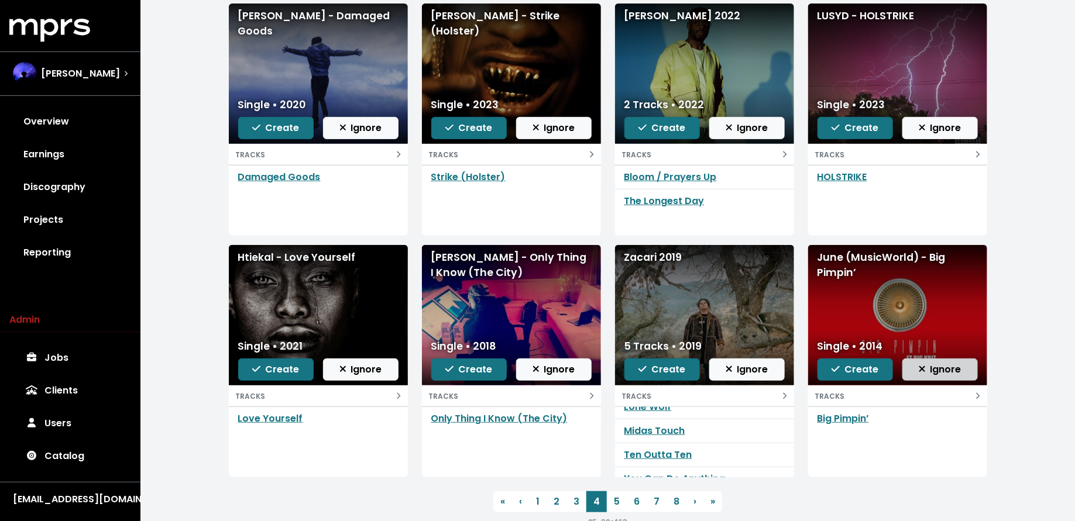
click at [949, 369] on span "Ignore" at bounding box center [939, 369] width 43 height 13
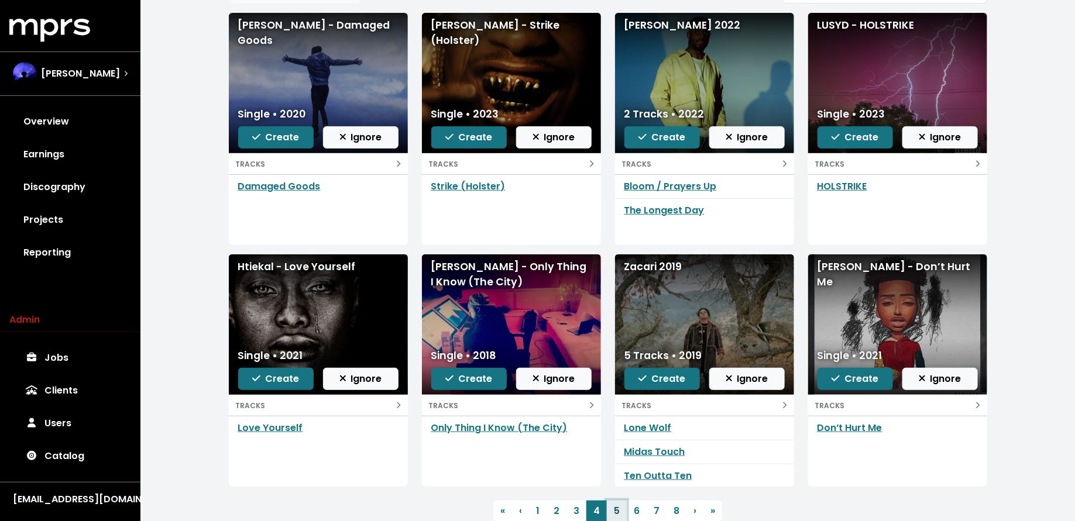
click at [620, 510] on link "5" at bounding box center [617, 511] width 20 height 21
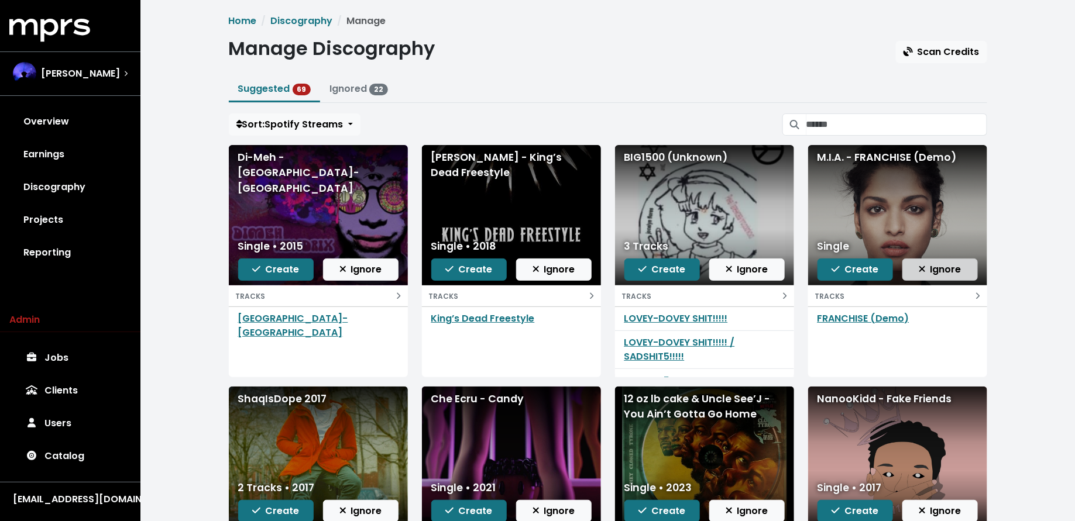
click at [920, 275] on button "Ignore" at bounding box center [939, 270] width 75 height 22
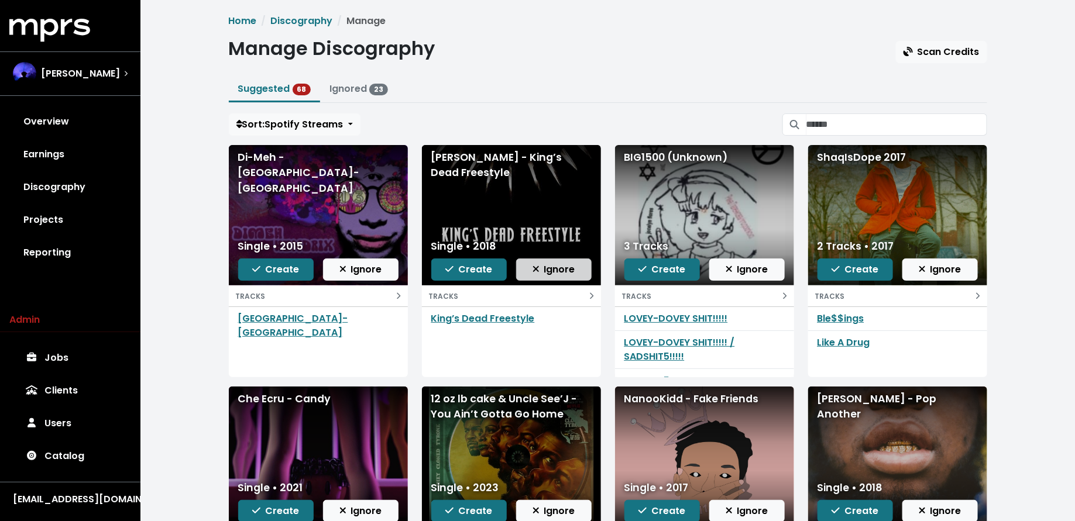
click at [574, 263] on span "Ignore" at bounding box center [553, 269] width 43 height 13
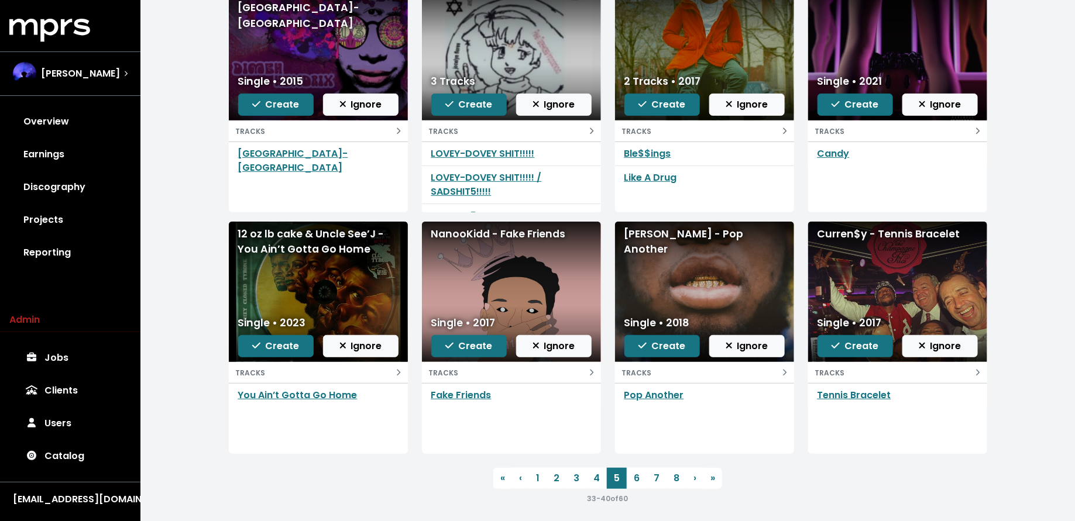
scroll to position [170, 0]
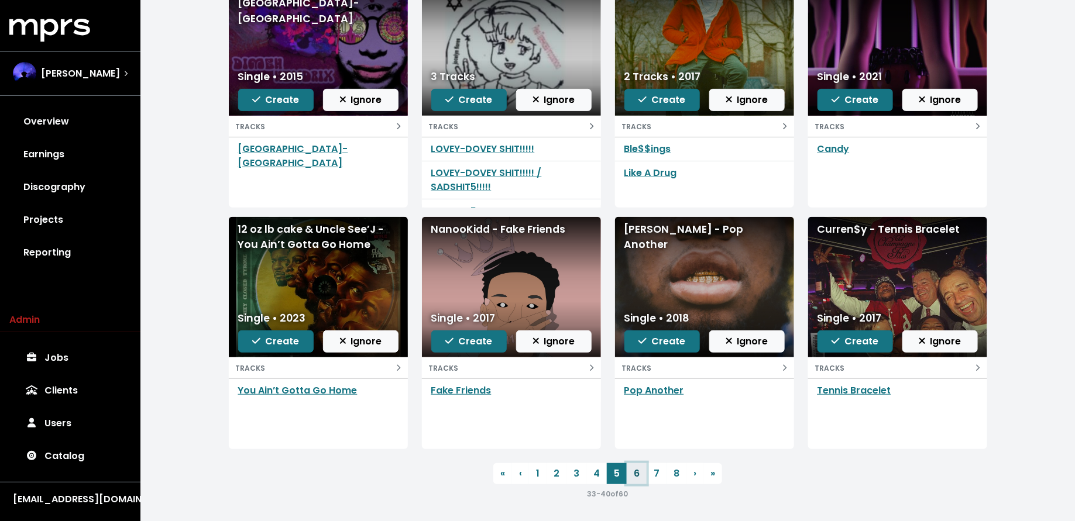
click at [633, 471] on link "6" at bounding box center [636, 473] width 20 height 21
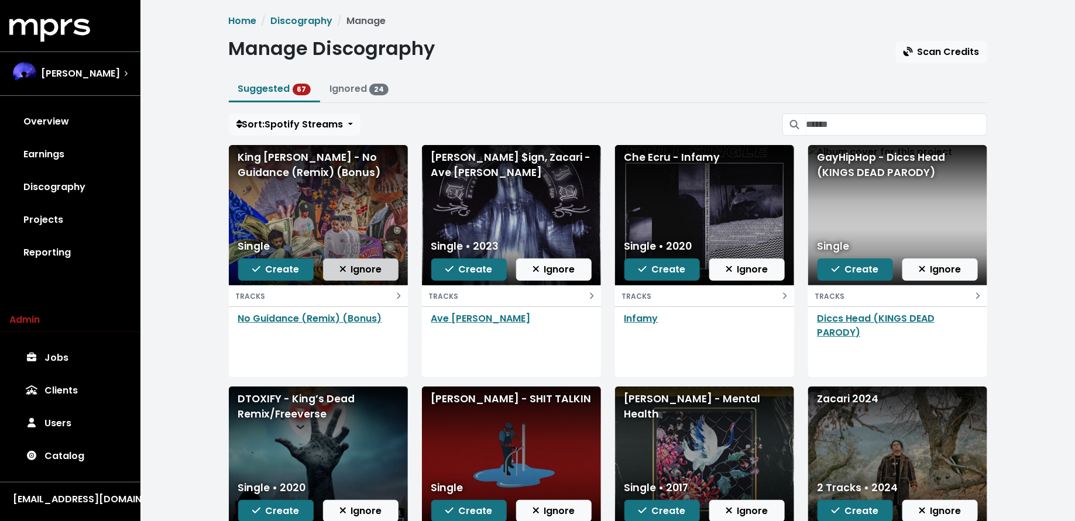
click at [357, 275] on button "Ignore" at bounding box center [360, 270] width 75 height 22
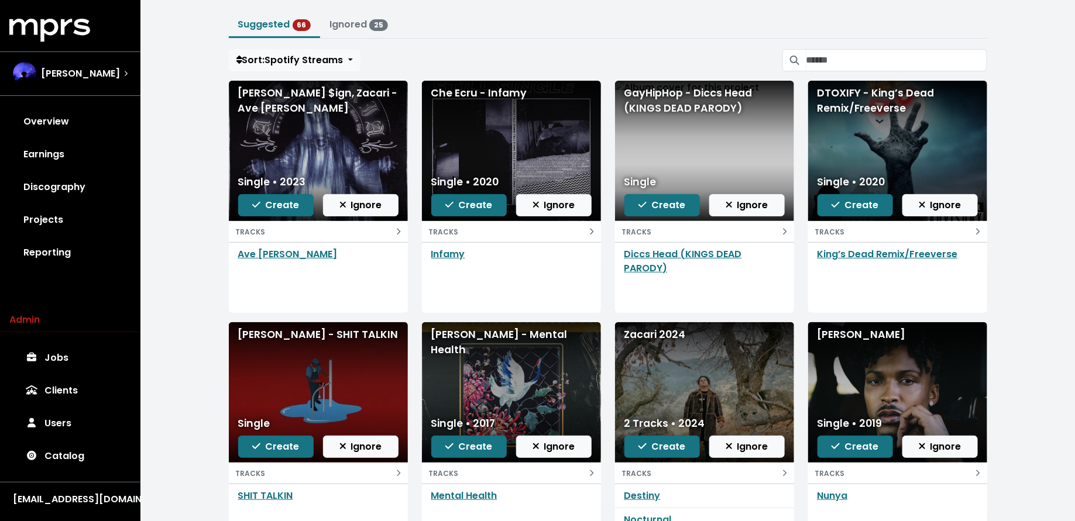
scroll to position [67, 0]
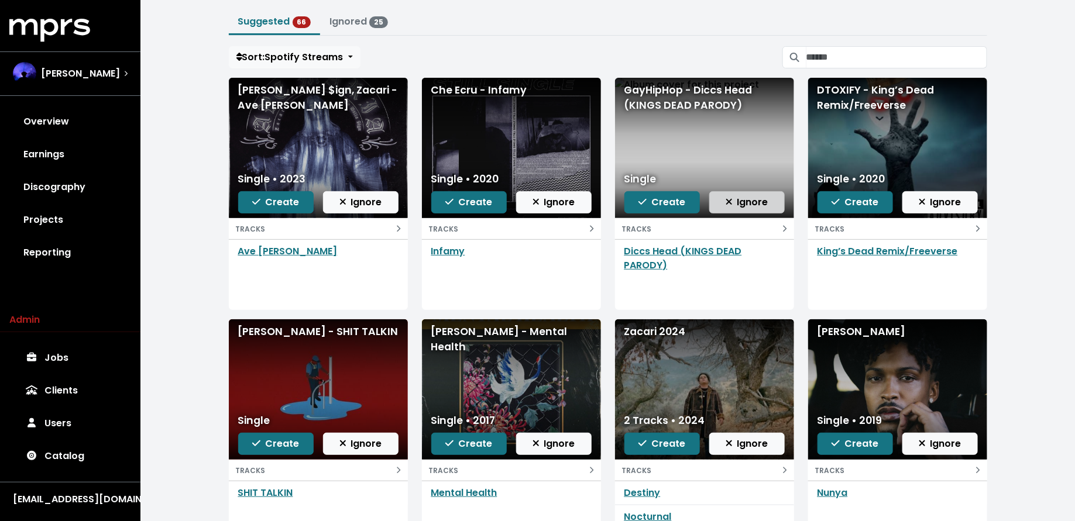
click at [776, 195] on button "Ignore" at bounding box center [746, 202] width 75 height 22
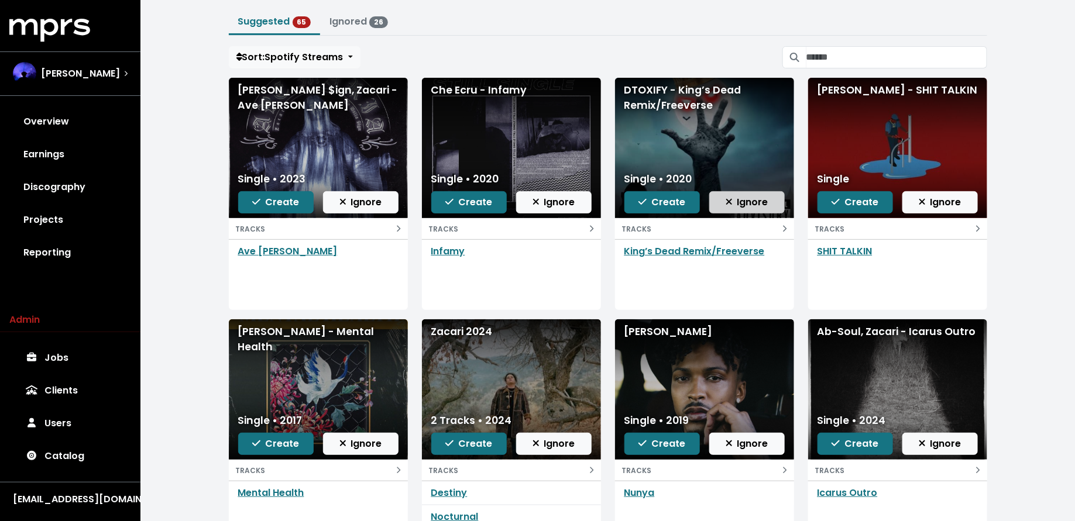
click at [773, 198] on button "Ignore" at bounding box center [746, 202] width 75 height 22
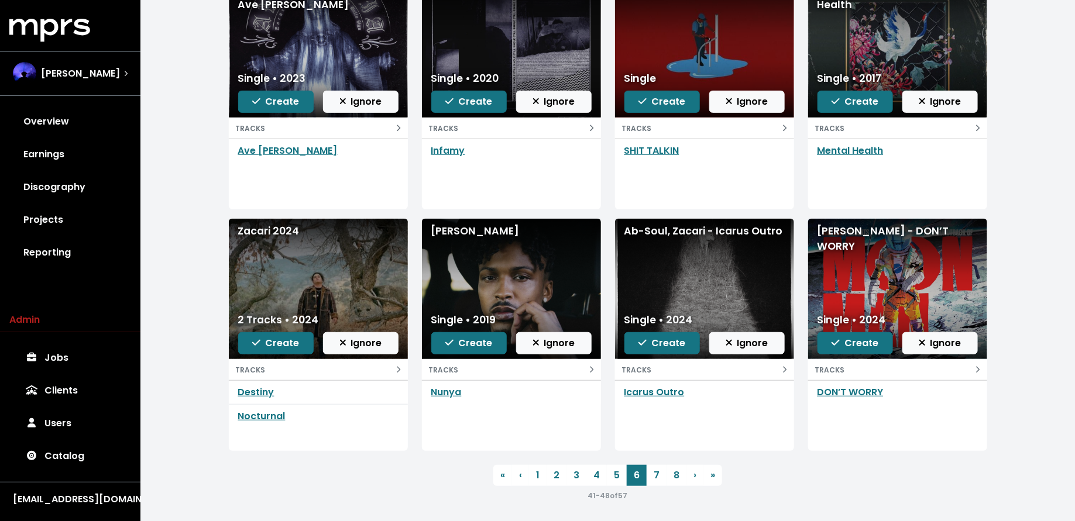
scroll to position [168, 0]
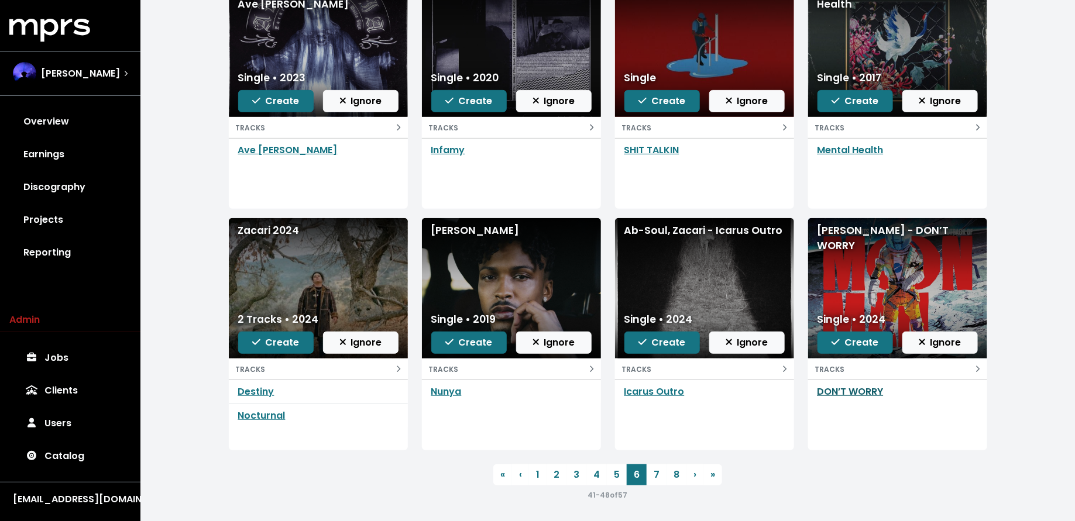
click at [866, 391] on link "DON’T WORRY" at bounding box center [850, 391] width 66 height 13
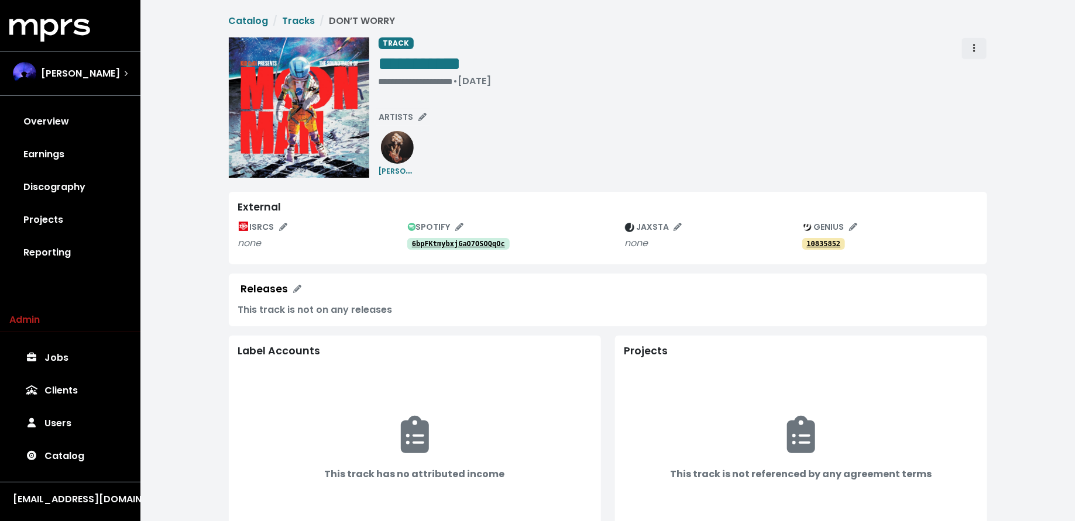
click at [970, 48] on span "Track actions" at bounding box center [974, 49] width 11 height 14
click at [971, 77] on link "Merge" at bounding box center [1008, 74] width 92 height 19
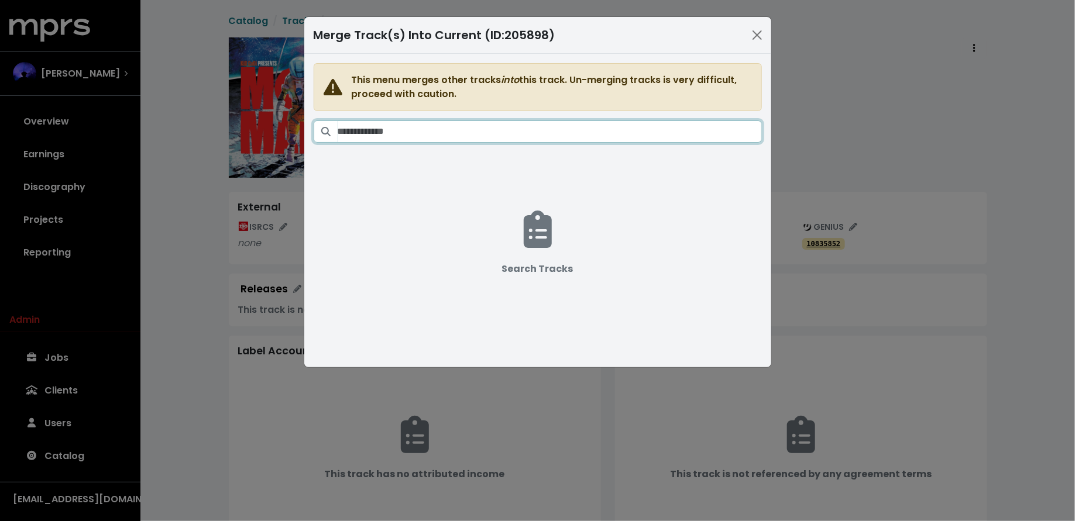
click at [551, 137] on input "Search tracks" at bounding box center [549, 131] width 424 height 22
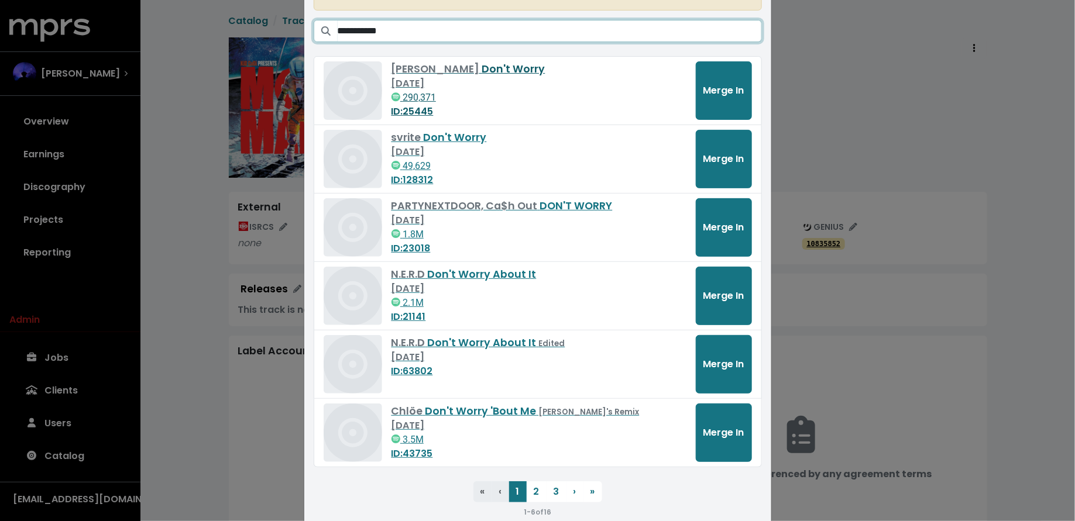
scroll to position [126, 0]
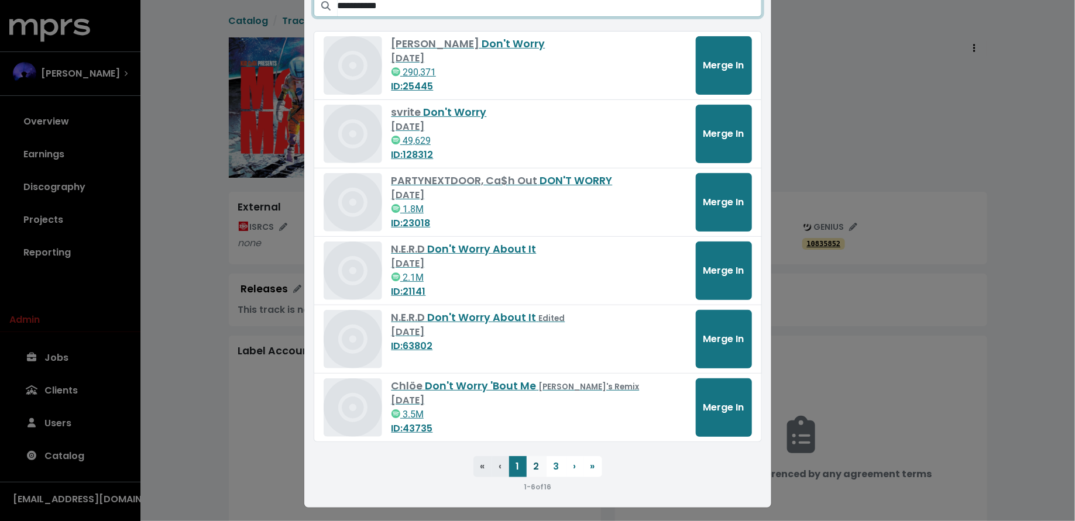
type input "**********"
click at [533, 459] on button "2" at bounding box center [536, 466] width 20 height 21
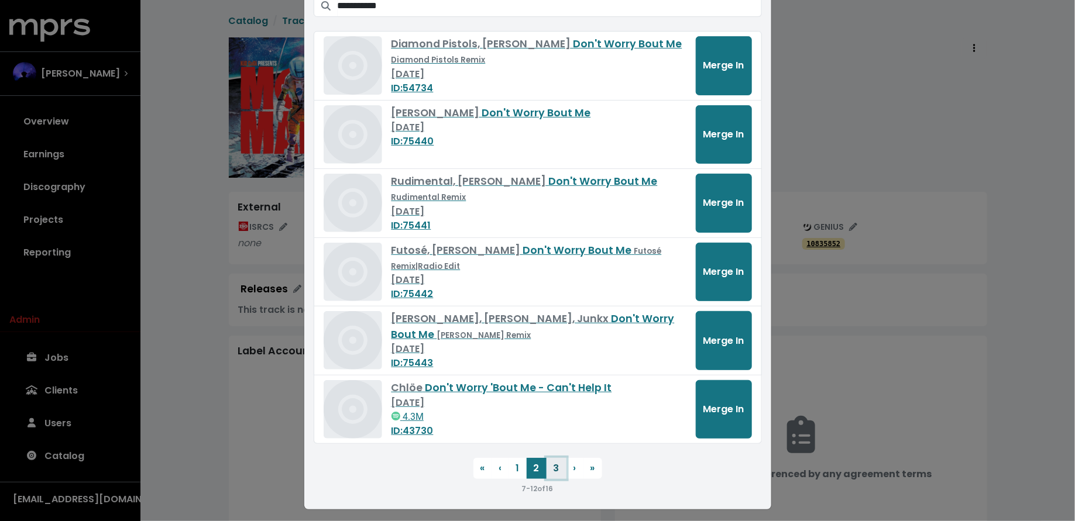
click at [552, 464] on button "3" at bounding box center [556, 468] width 20 height 21
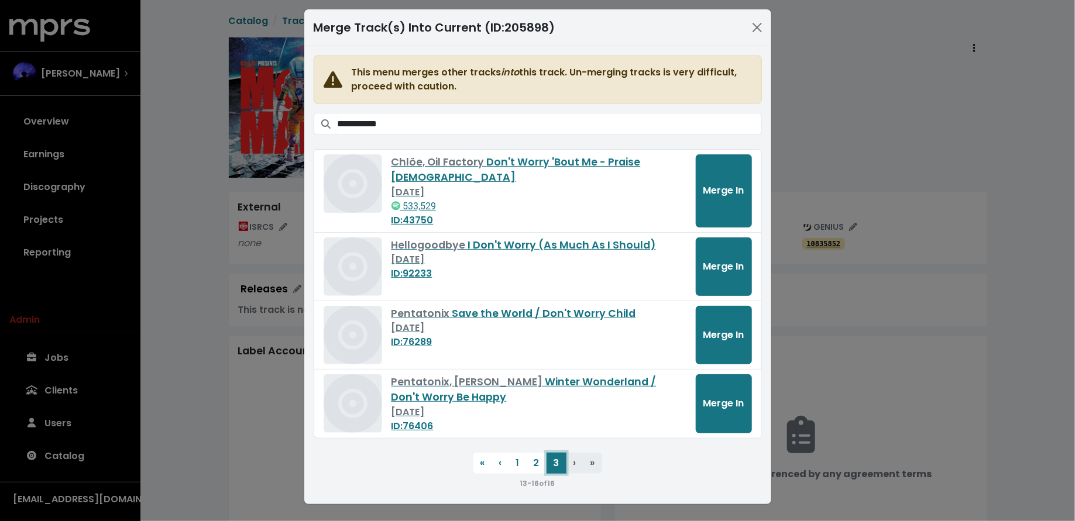
scroll to position [0, 0]
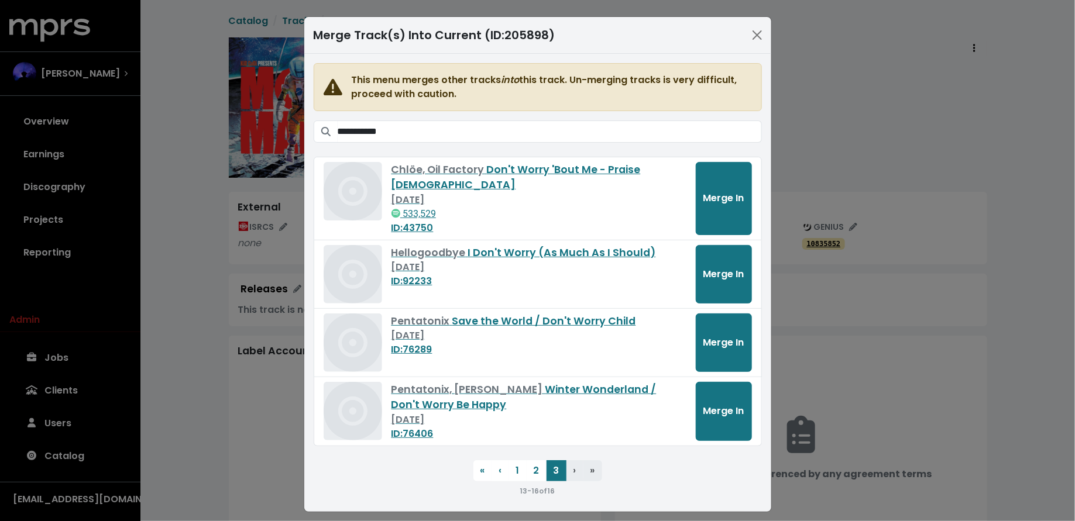
click at [247, 410] on div "**********" at bounding box center [537, 260] width 1075 height 521
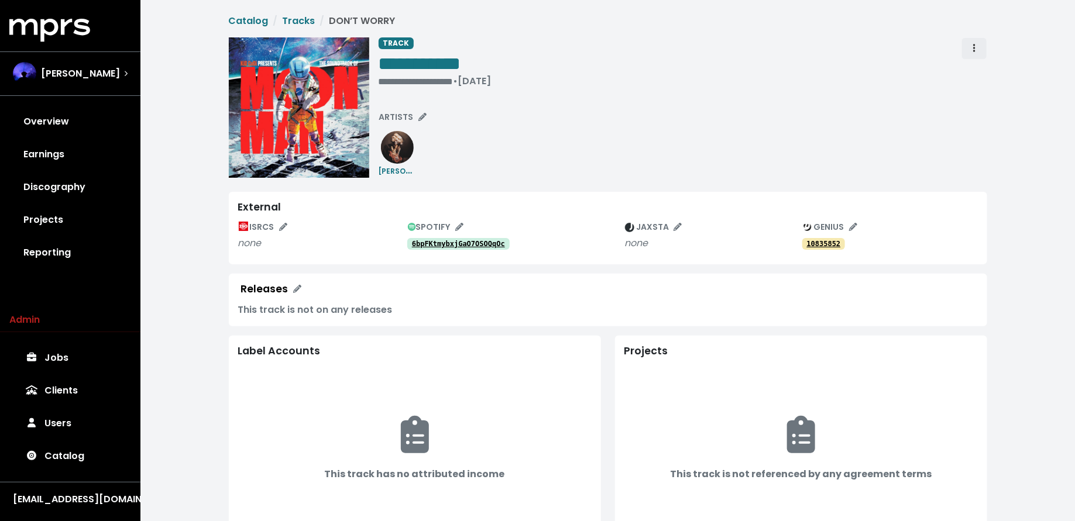
click at [963, 42] on button "Track actions" at bounding box center [974, 48] width 26 height 22
click at [967, 70] on link "Merge" at bounding box center [1008, 74] width 92 height 19
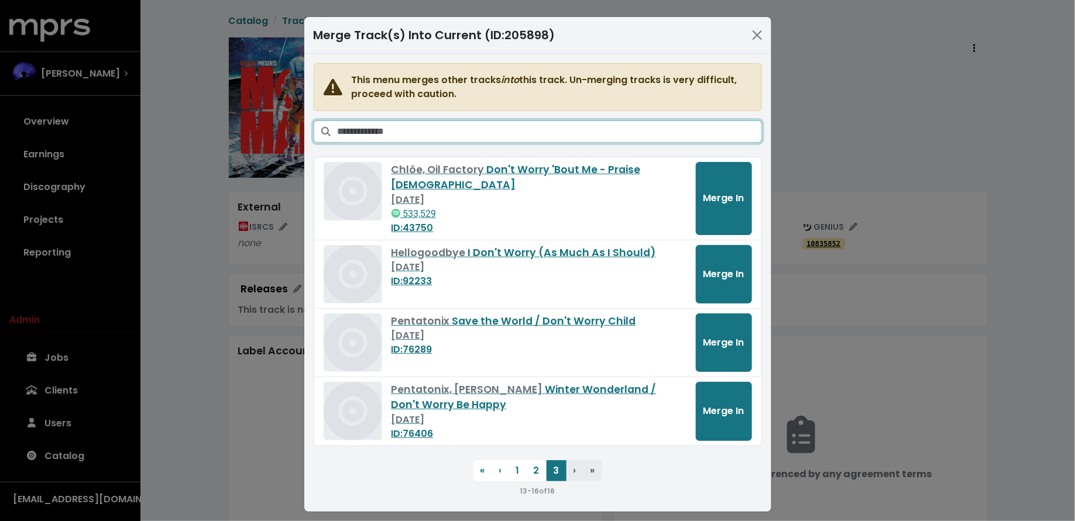
click at [588, 131] on input "Search tracks" at bounding box center [549, 131] width 424 height 22
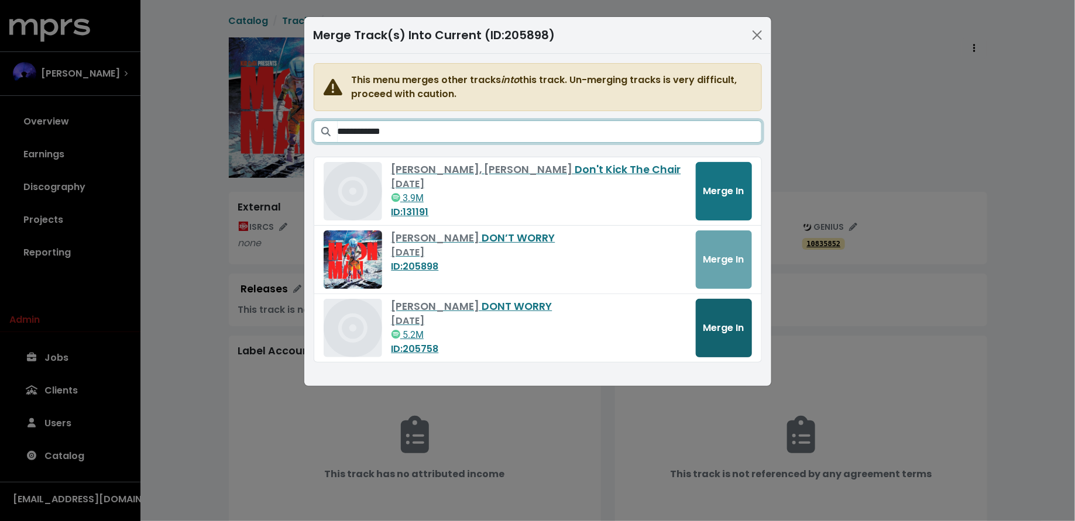
type input "**********"
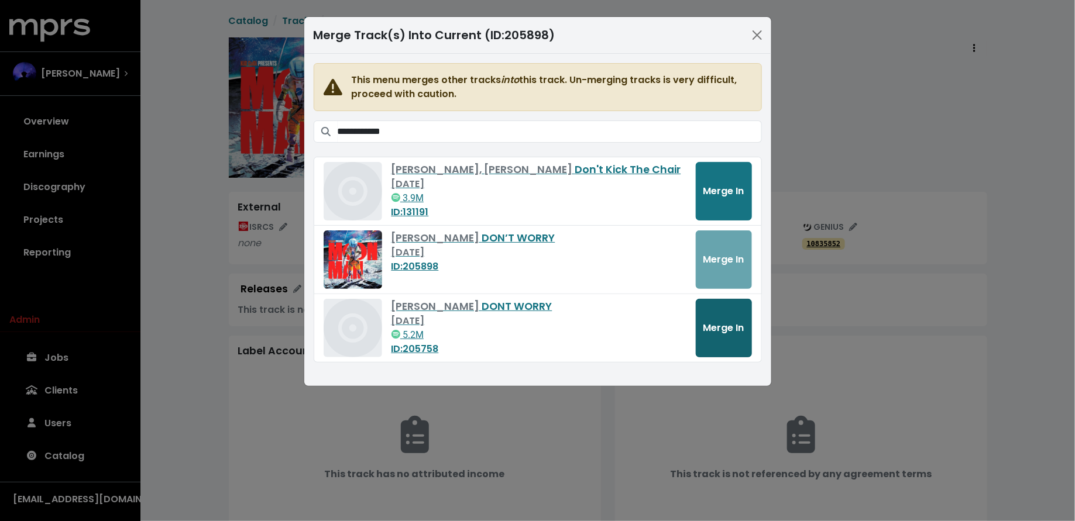
click at [717, 317] on button "Merge In" at bounding box center [723, 328] width 56 height 58
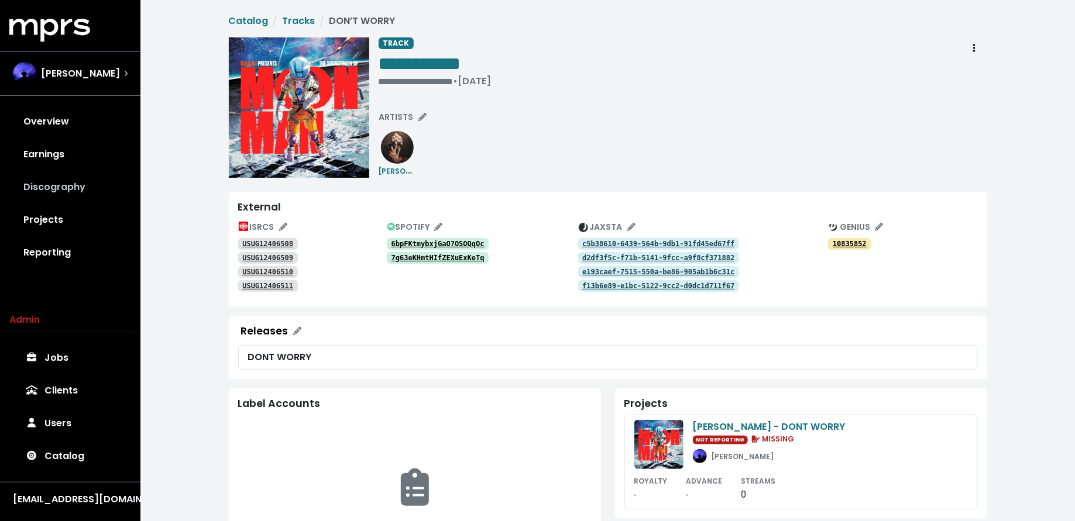
click at [83, 197] on link "Discography" at bounding box center [70, 187] width 122 height 33
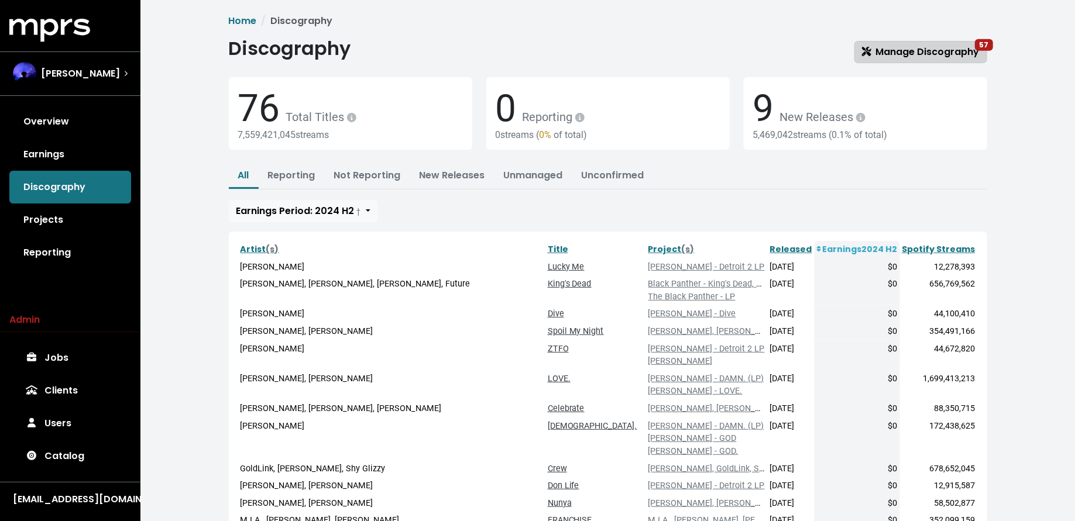
click at [871, 46] on span "Manage Discography 57" at bounding box center [921, 51] width 118 height 13
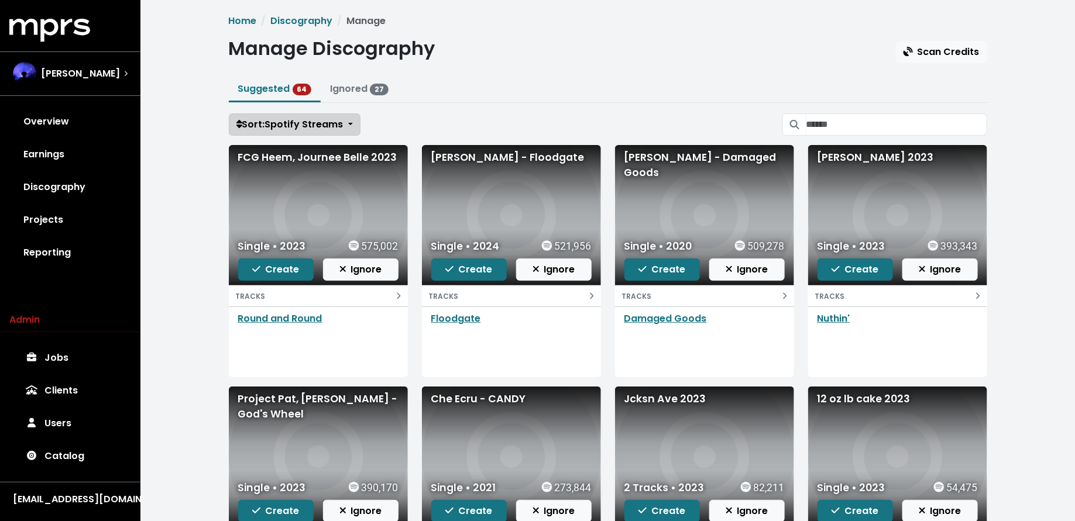
click at [273, 118] on span "Sort: Spotify Streams" at bounding box center [289, 124] width 107 height 13
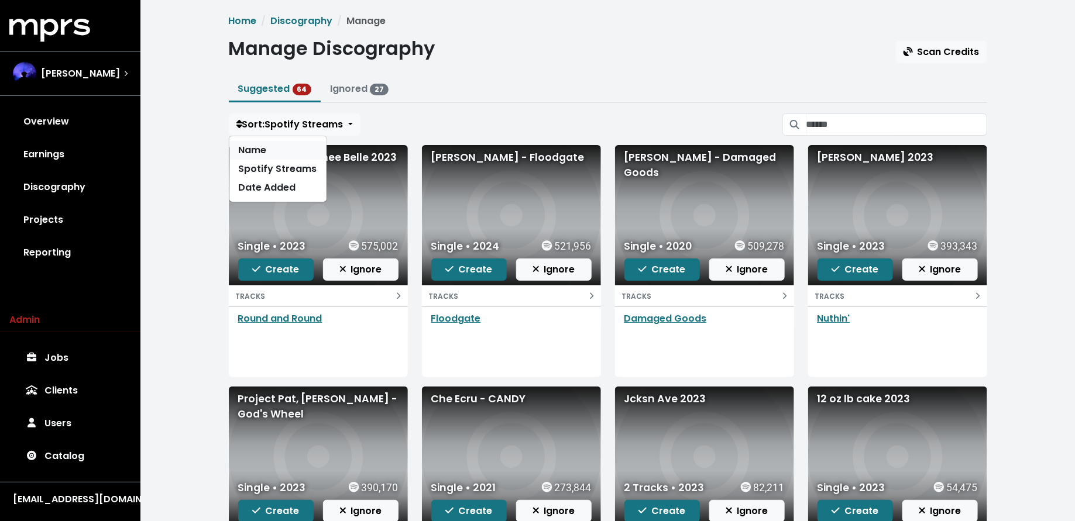
click at [273, 153] on link "Name" at bounding box center [277, 150] width 97 height 19
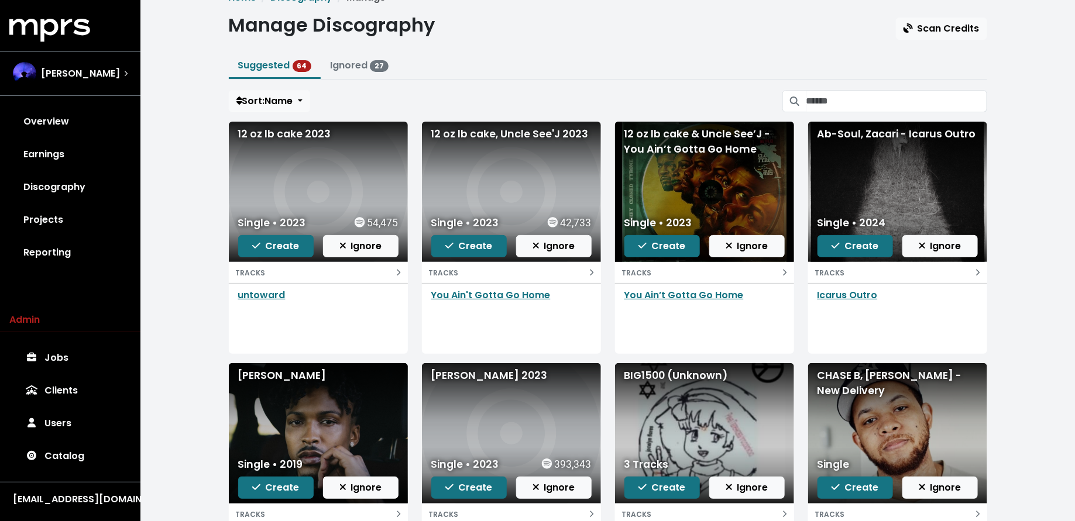
scroll to position [28, 0]
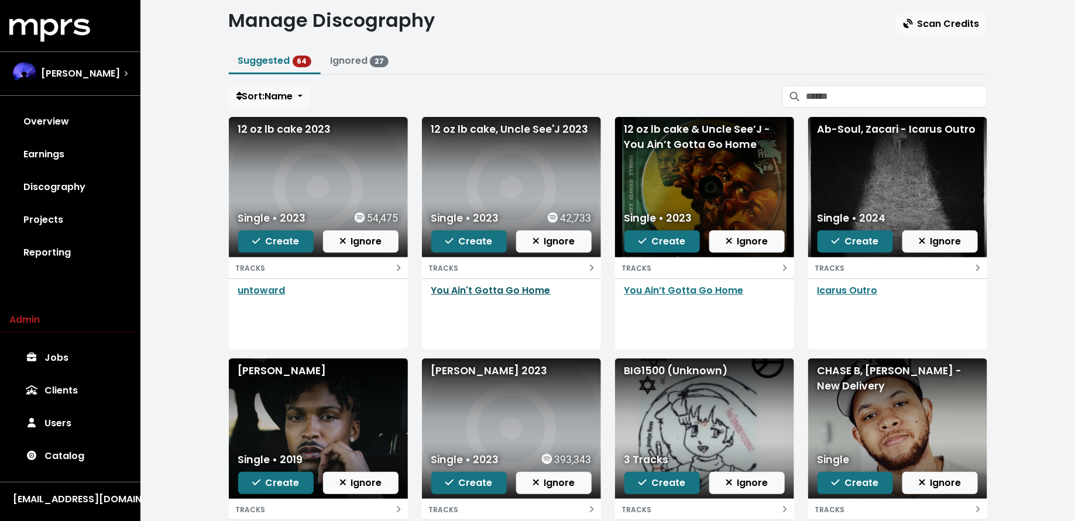
click at [454, 292] on link "You Ain't Gotta Go Home" at bounding box center [490, 290] width 119 height 13
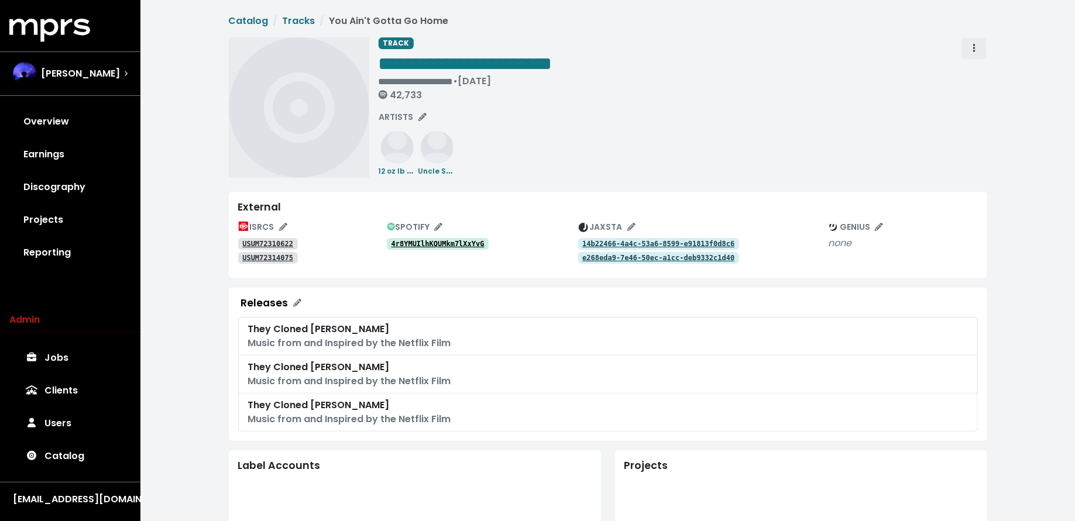
click at [966, 43] on button "Track actions" at bounding box center [974, 48] width 26 height 22
click at [979, 69] on link "Merge" at bounding box center [1008, 74] width 92 height 19
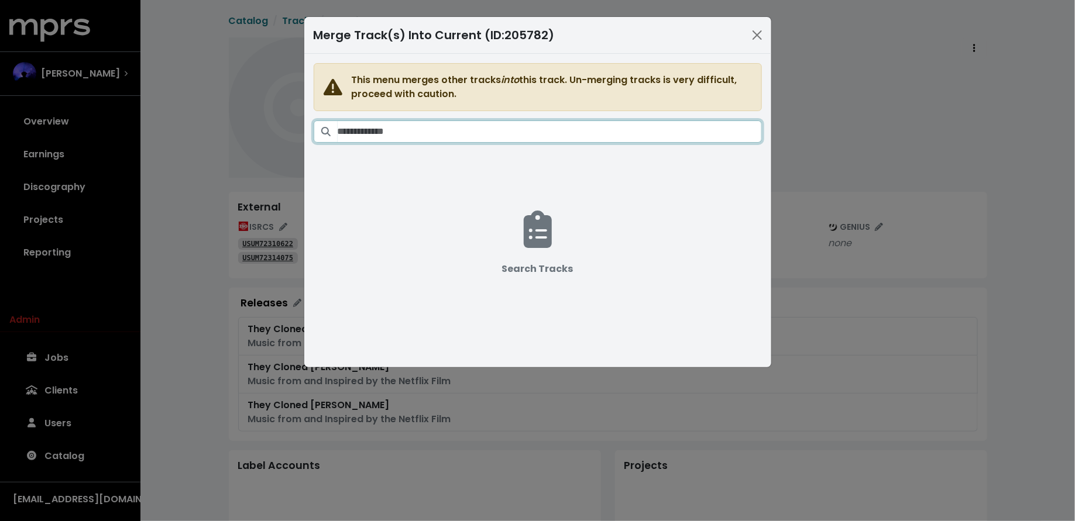
click at [610, 131] on input "Search tracks" at bounding box center [549, 131] width 424 height 22
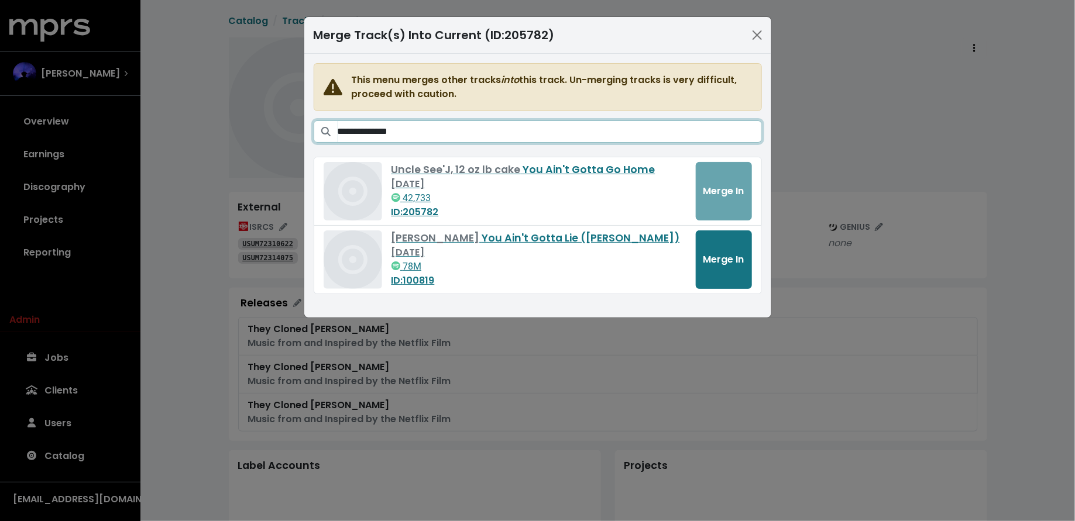
type input "**********"
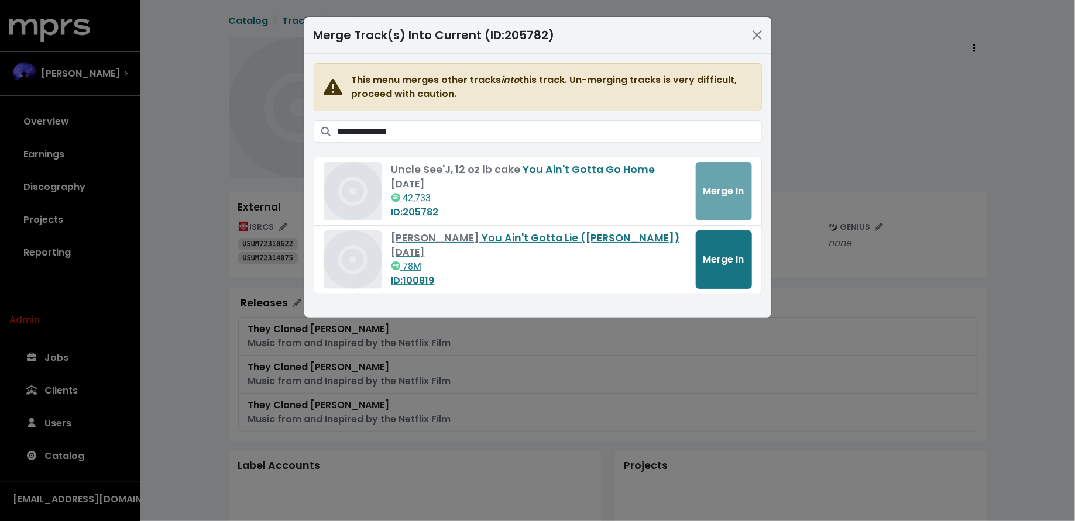
click at [823, 161] on div "**********" at bounding box center [537, 260] width 1075 height 521
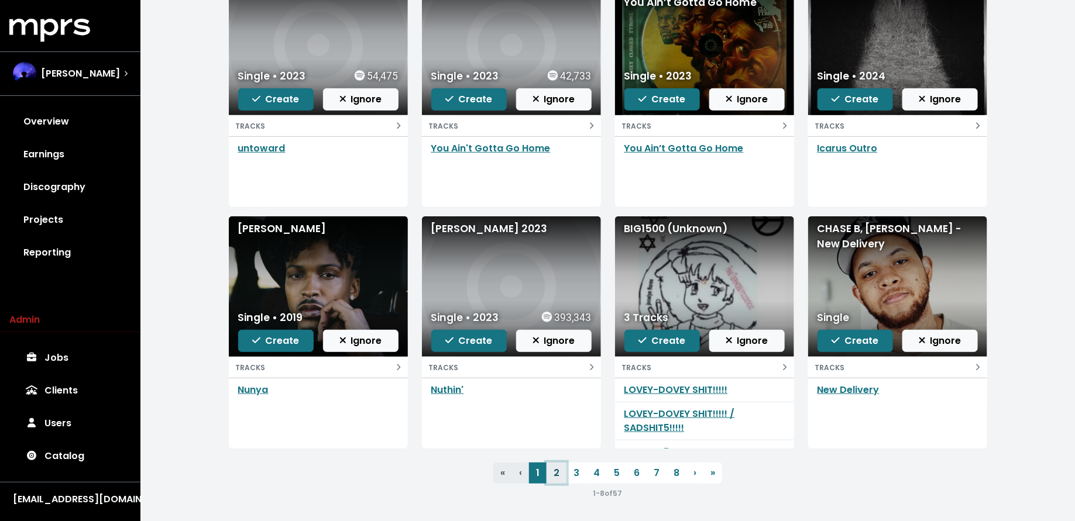
click at [551, 476] on link "2" at bounding box center [556, 473] width 20 height 21
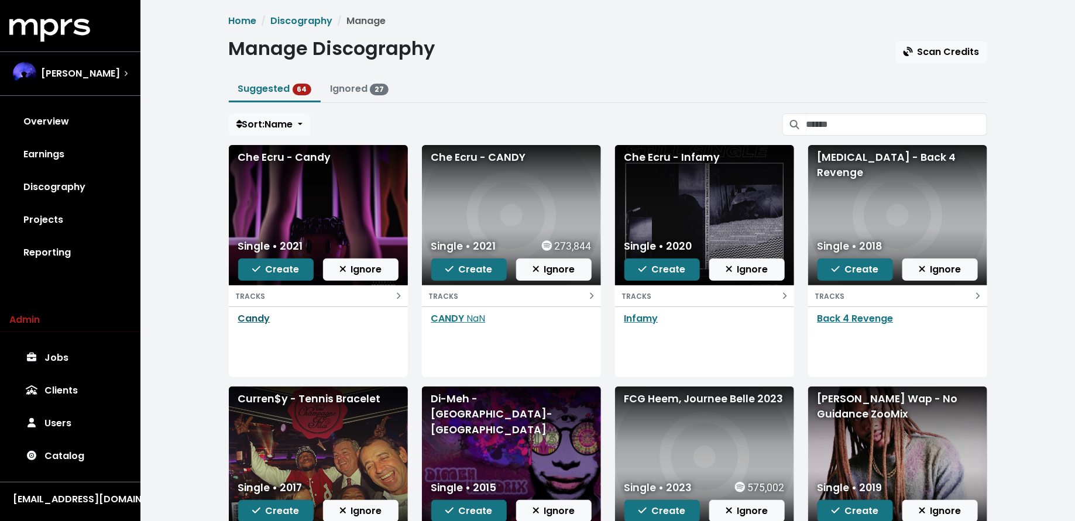
click at [257, 315] on link "Candy" at bounding box center [254, 318] width 32 height 13
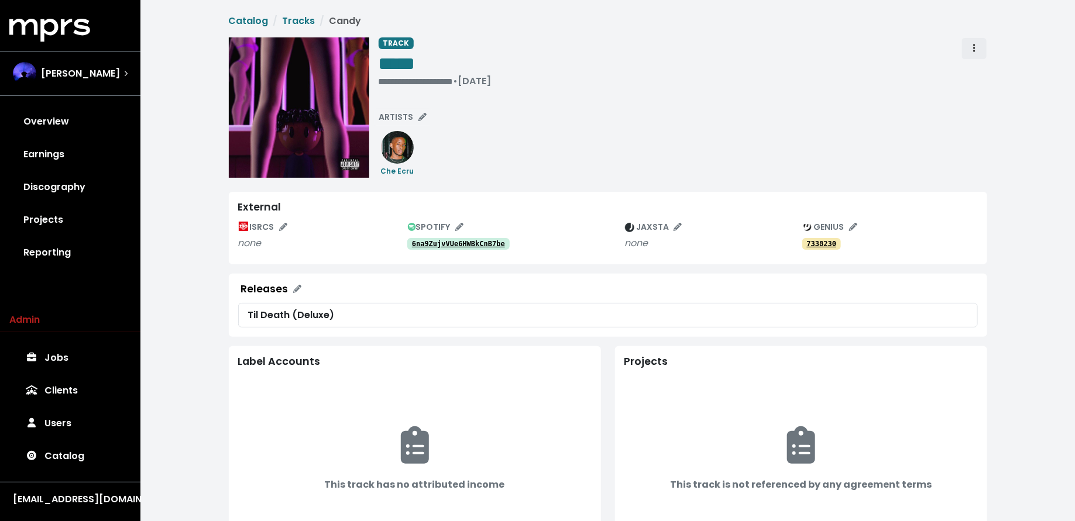
click at [975, 43] on span "Track actions" at bounding box center [974, 49] width 11 height 14
click at [458, 240] on tt "6na9ZujvVUe6HWBkCnB7be" at bounding box center [458, 244] width 93 height 8
click at [979, 50] on span "Track actions" at bounding box center [974, 49] width 11 height 14
click at [982, 70] on link "Merge" at bounding box center [1008, 74] width 92 height 19
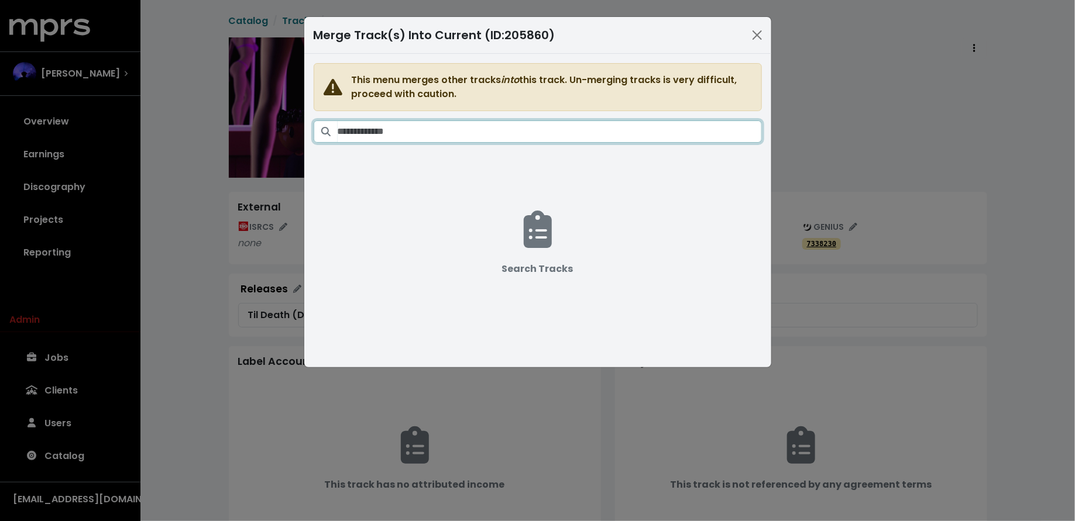
click at [549, 130] on input "Search tracks" at bounding box center [549, 131] width 424 height 22
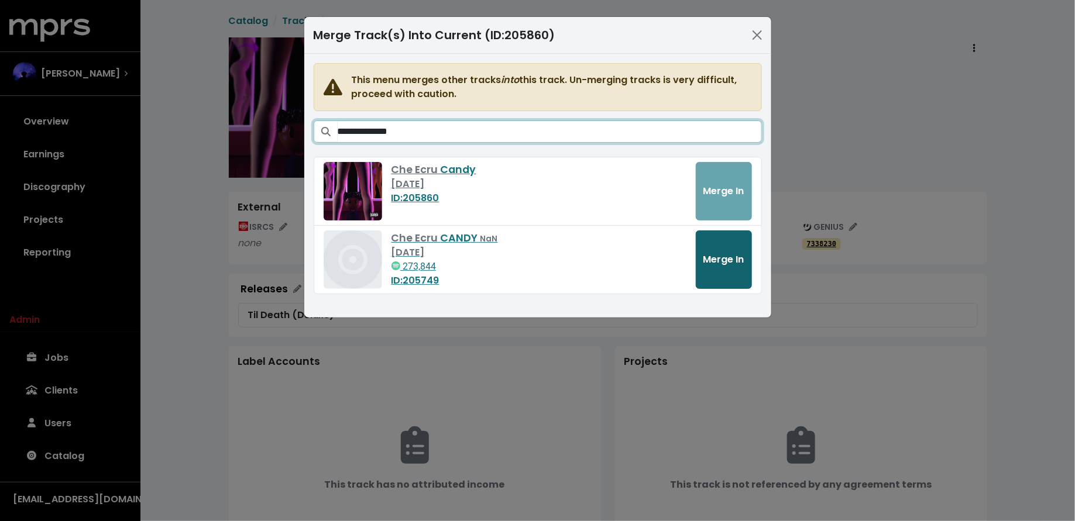
type input "**********"
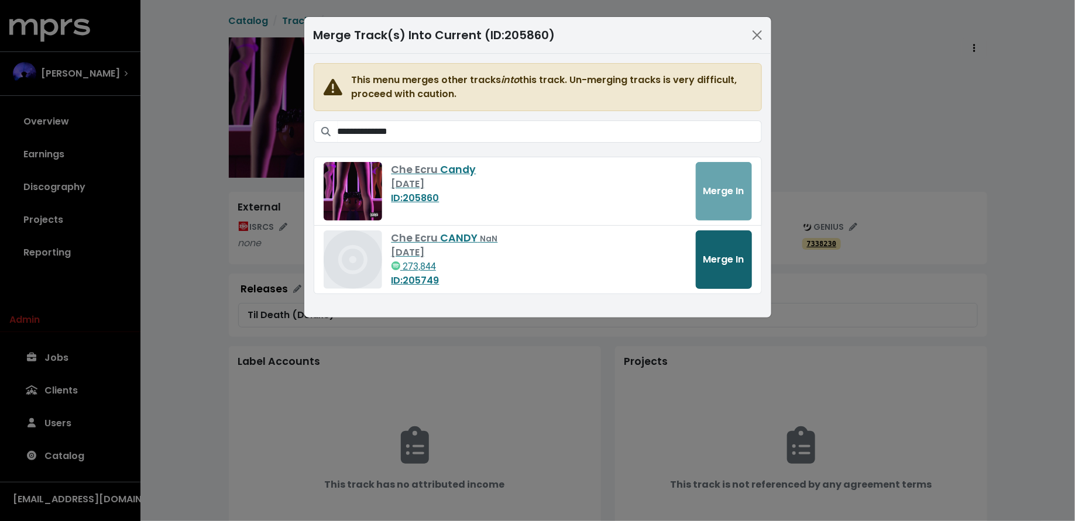
click at [701, 263] on button "Merge In" at bounding box center [723, 259] width 56 height 58
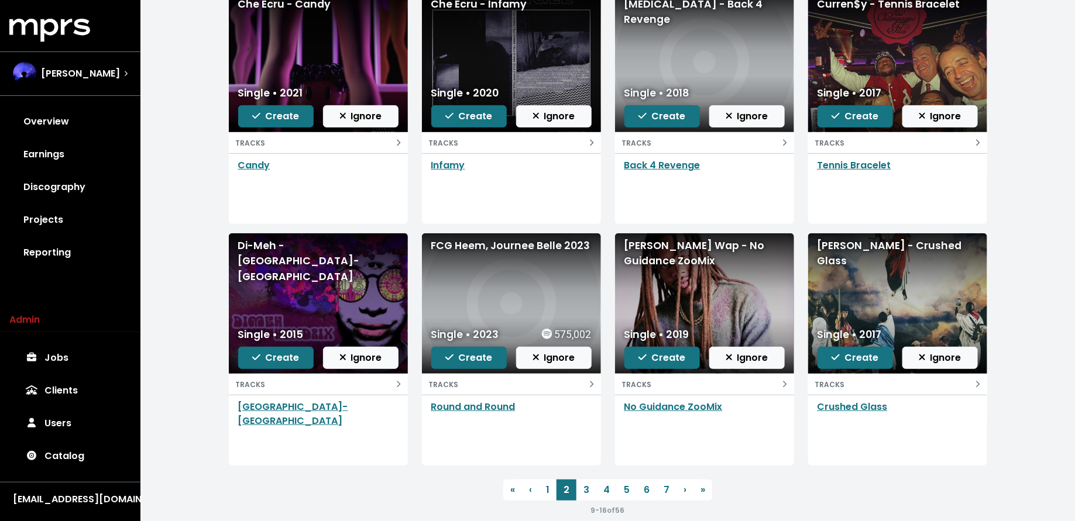
scroll to position [154, 0]
click at [739, 359] on span "Ignore" at bounding box center [746, 356] width 43 height 13
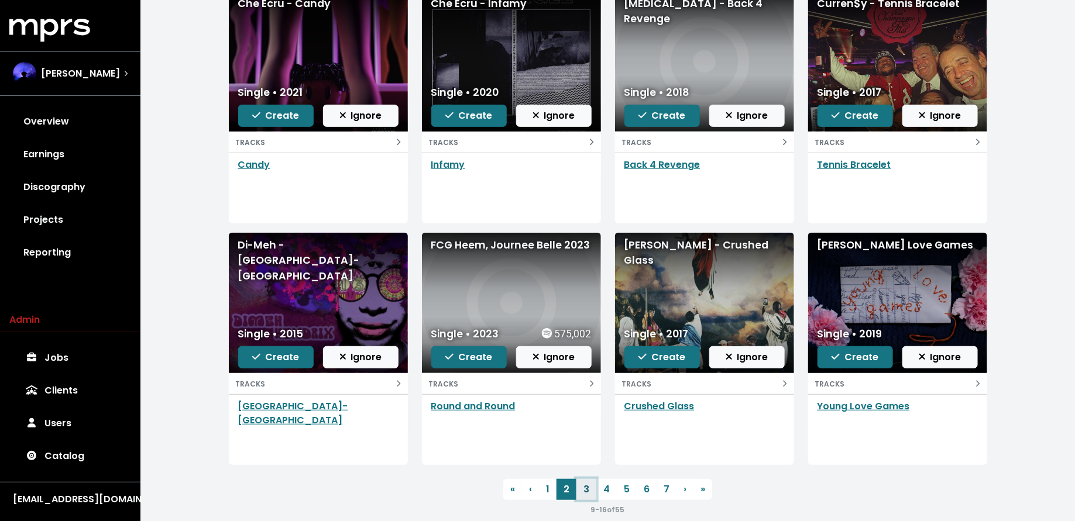
click at [585, 494] on link "3" at bounding box center [586, 489] width 20 height 21
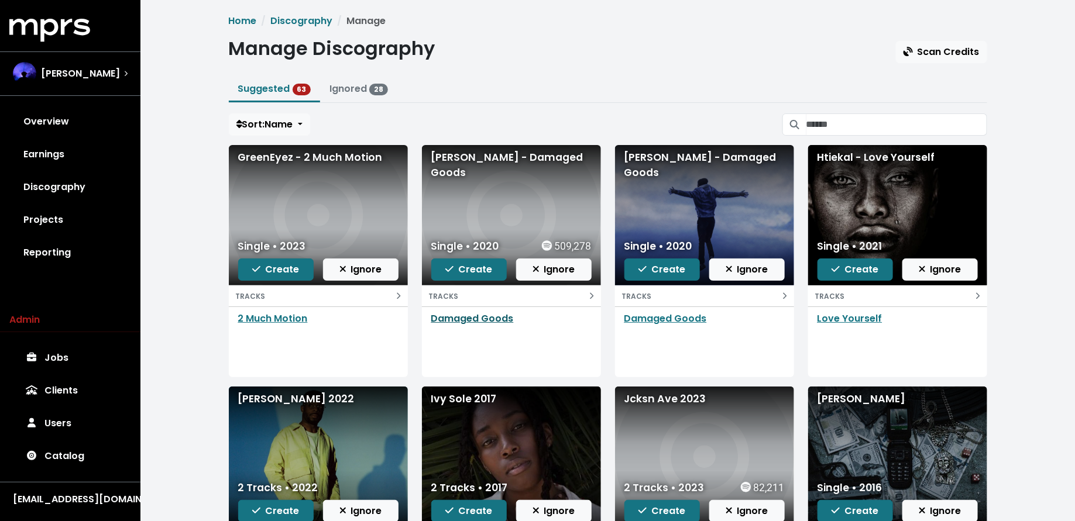
click at [501, 318] on link "Damaged Goods" at bounding box center [472, 318] width 82 height 13
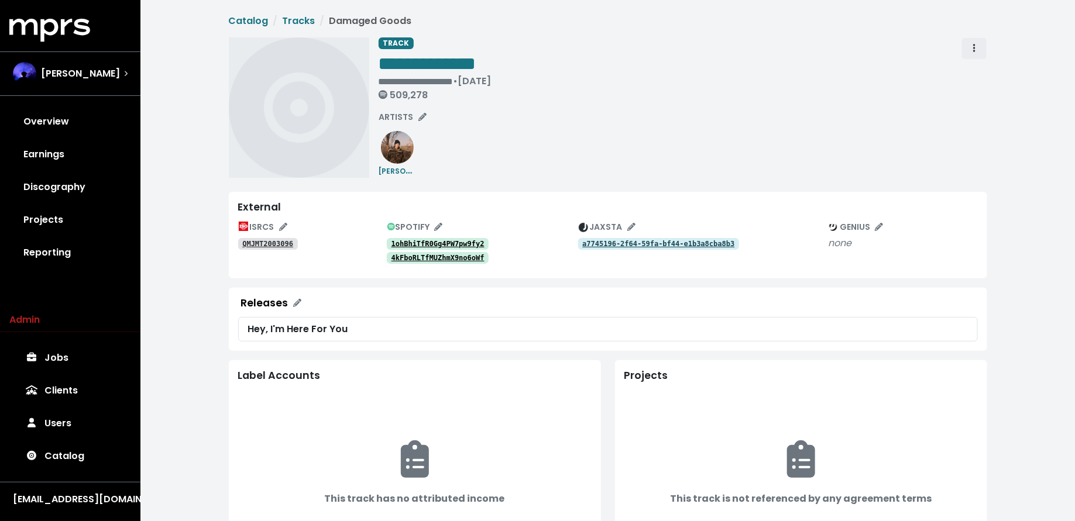
click at [972, 46] on span "Track actions" at bounding box center [974, 49] width 11 height 14
click at [976, 70] on link "Merge" at bounding box center [1008, 74] width 92 height 19
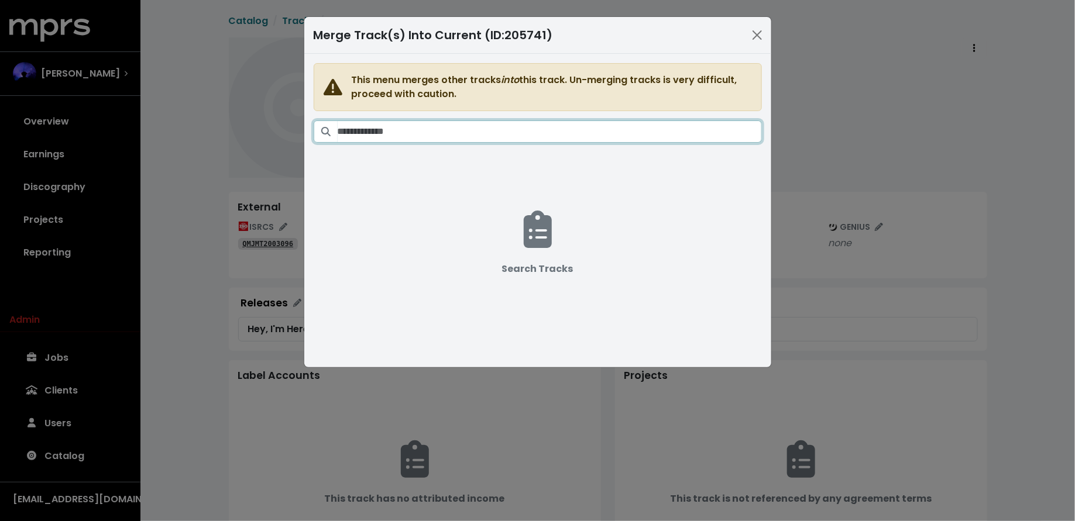
click at [634, 125] on input "Search tracks" at bounding box center [549, 131] width 424 height 22
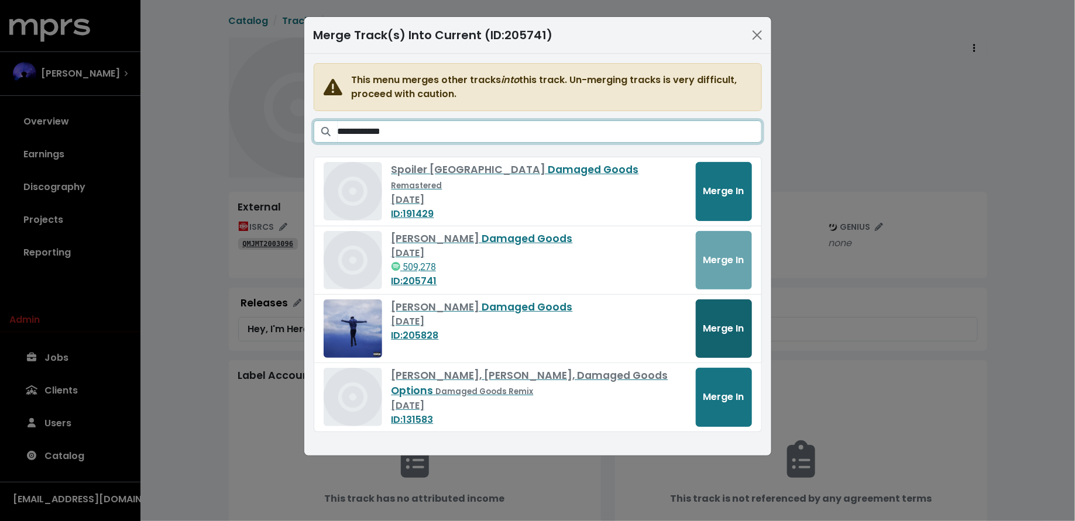
type input "**********"
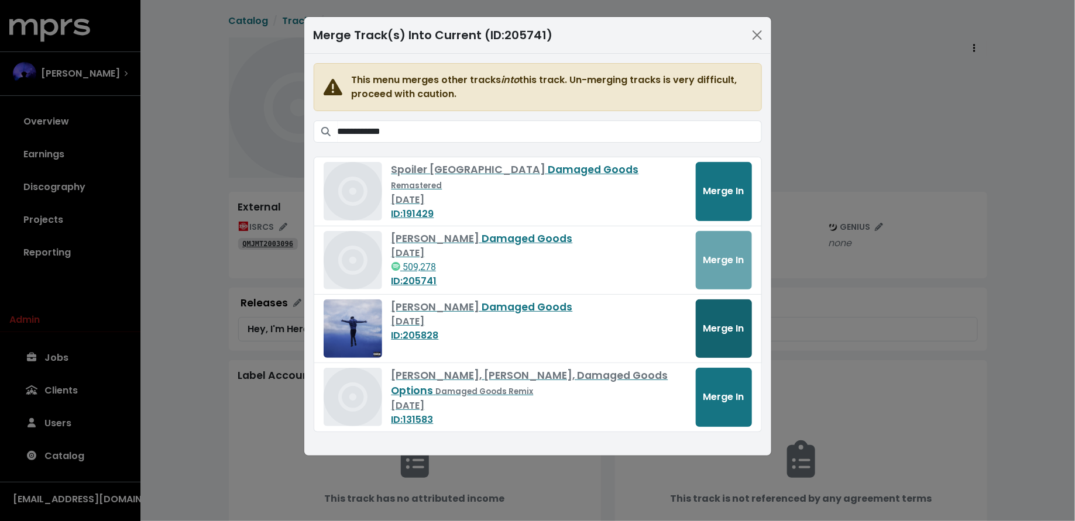
click at [726, 322] on span "Merge In" at bounding box center [723, 328] width 41 height 13
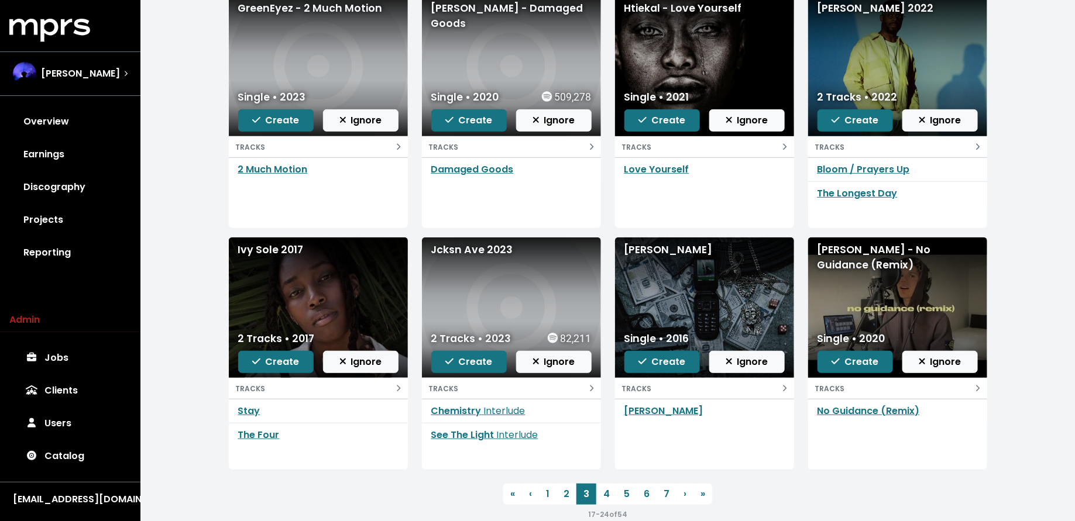
scroll to position [155, 0]
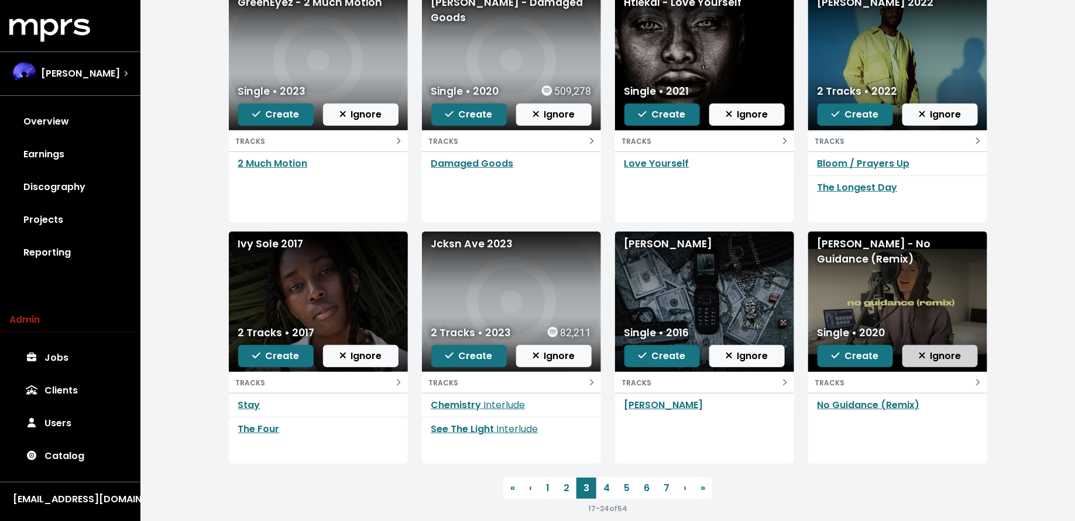
click at [952, 347] on button "Ignore" at bounding box center [939, 356] width 75 height 22
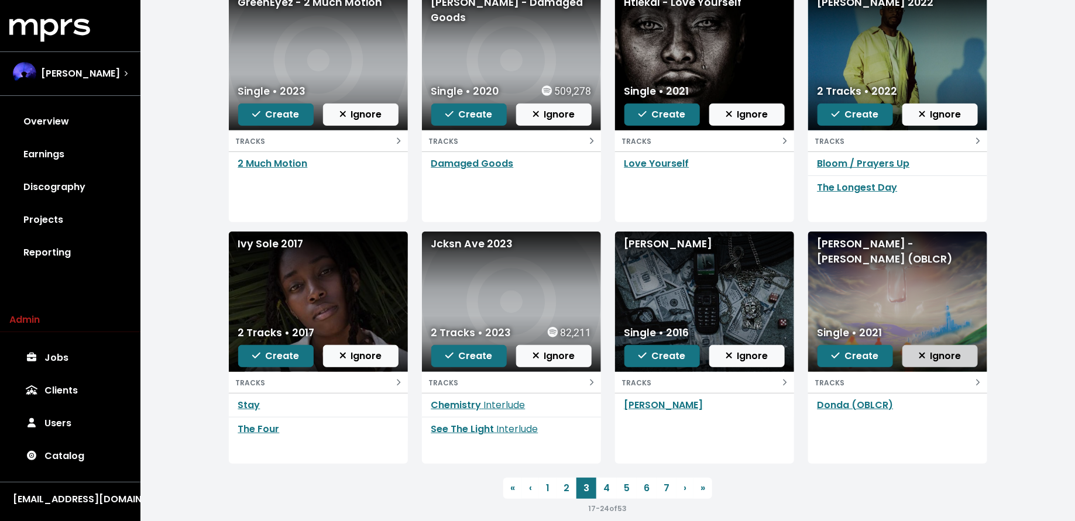
click at [942, 345] on button "Ignore" at bounding box center [939, 356] width 75 height 22
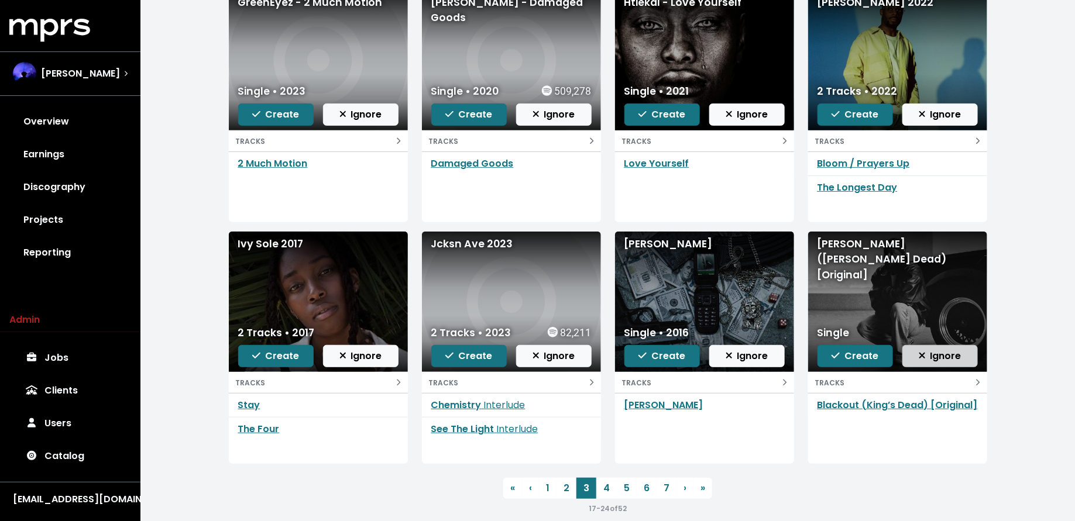
click at [940, 352] on span "Ignore" at bounding box center [939, 355] width 43 height 13
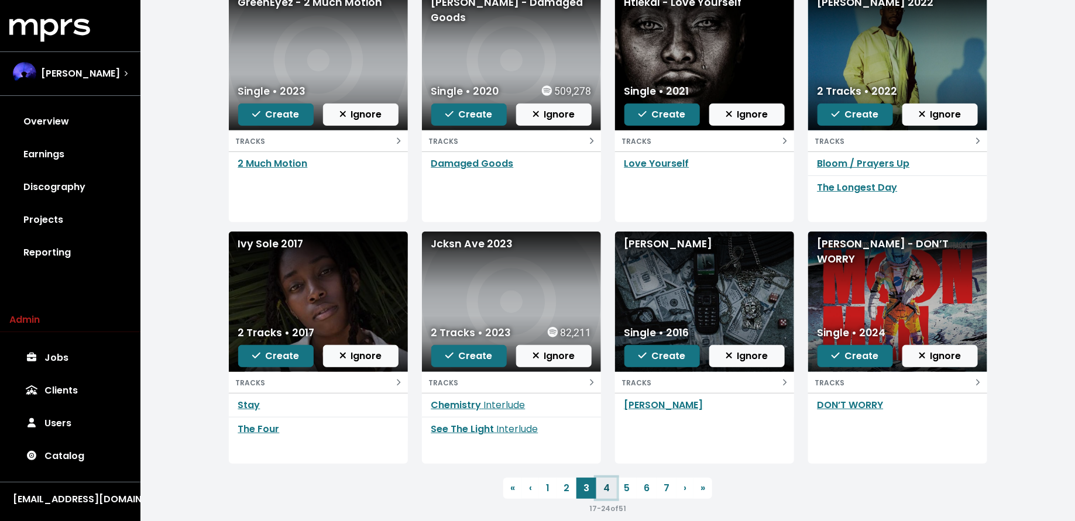
click at [609, 489] on link "4" at bounding box center [606, 488] width 20 height 21
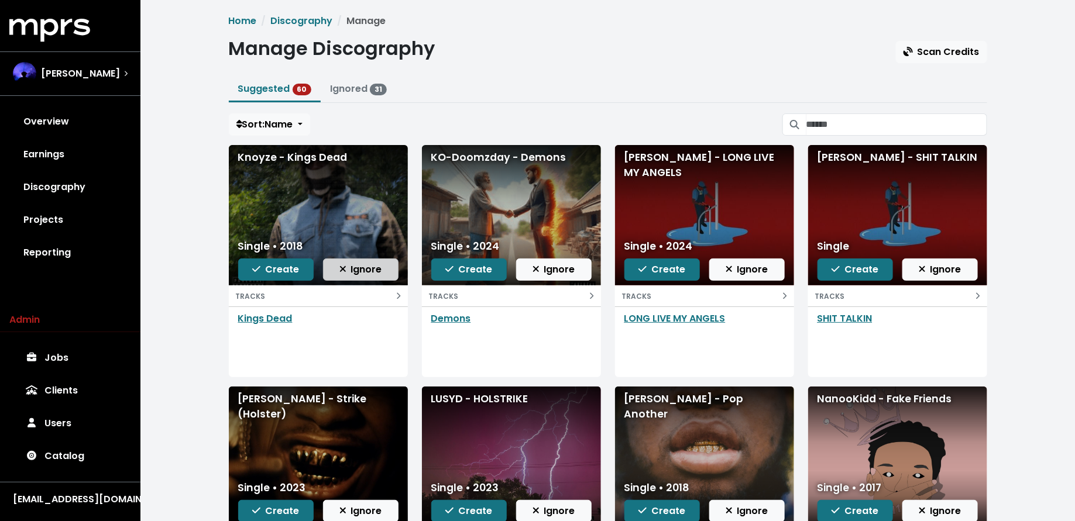
click at [348, 268] on span "Ignore" at bounding box center [360, 269] width 43 height 13
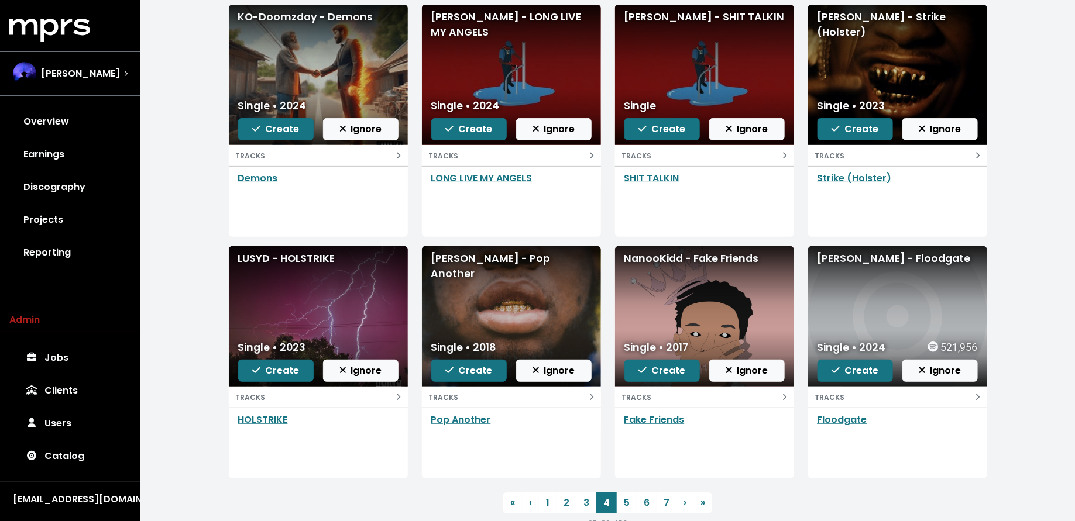
scroll to position [143, 0]
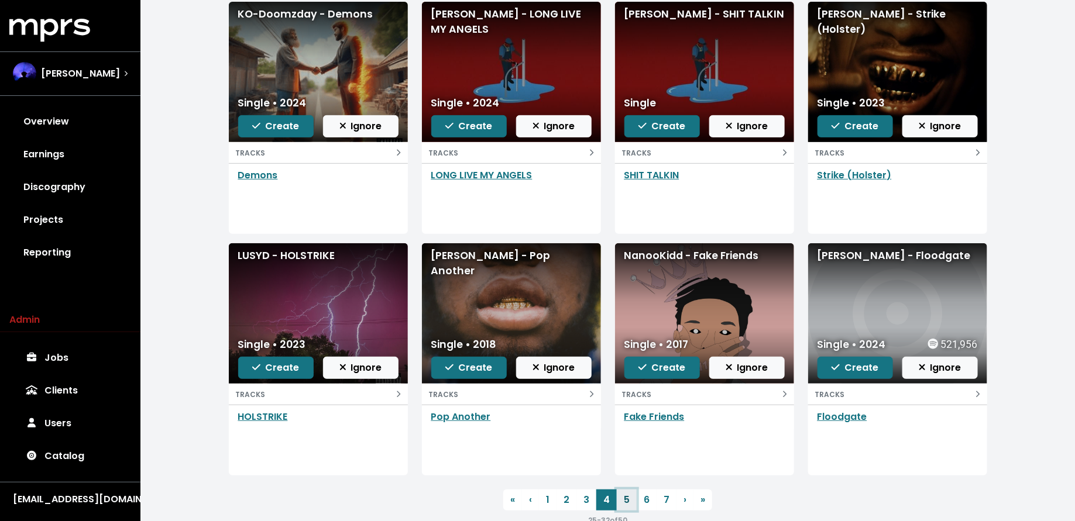
click at [625, 497] on link "5" at bounding box center [627, 500] width 20 height 21
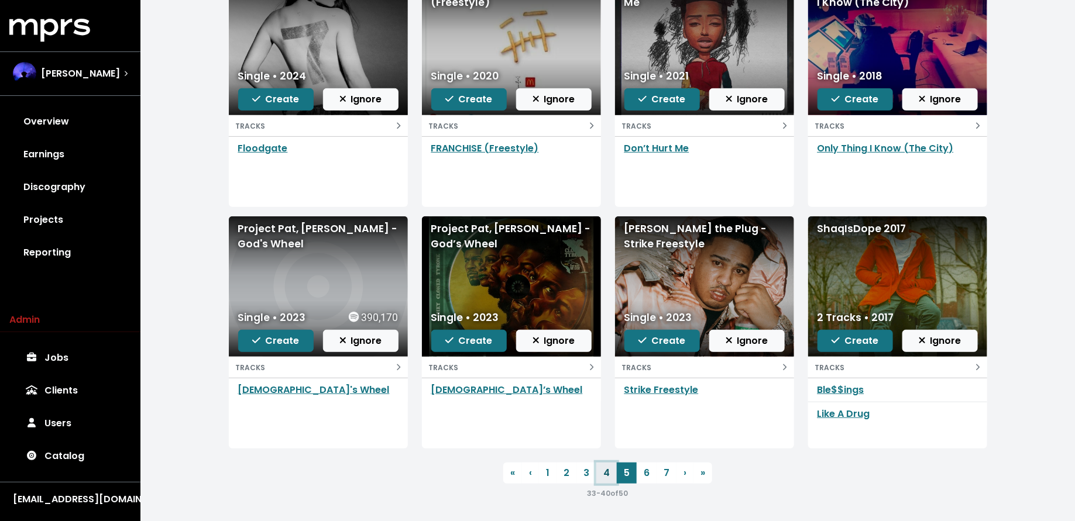
click at [608, 473] on link "4" at bounding box center [606, 473] width 20 height 21
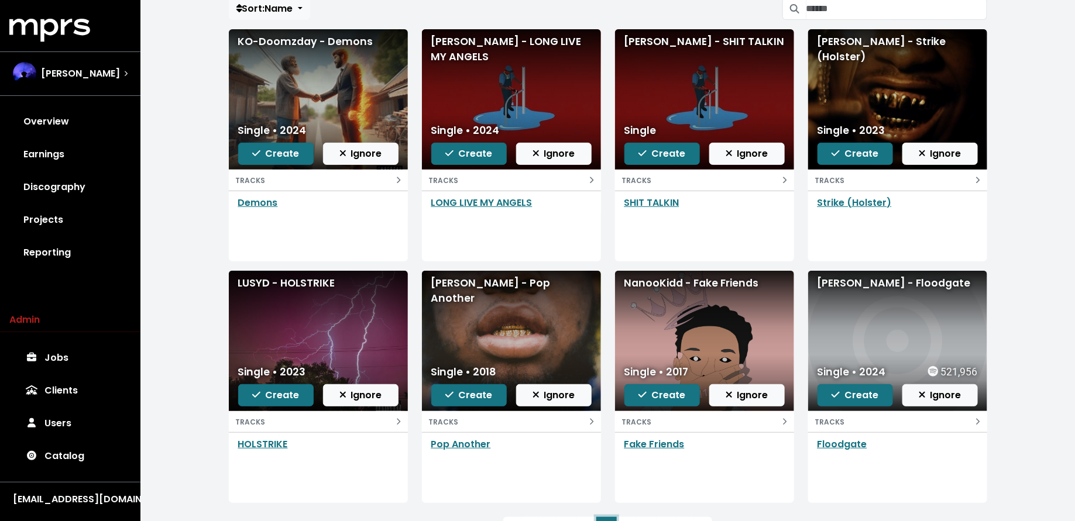
scroll to position [153, 0]
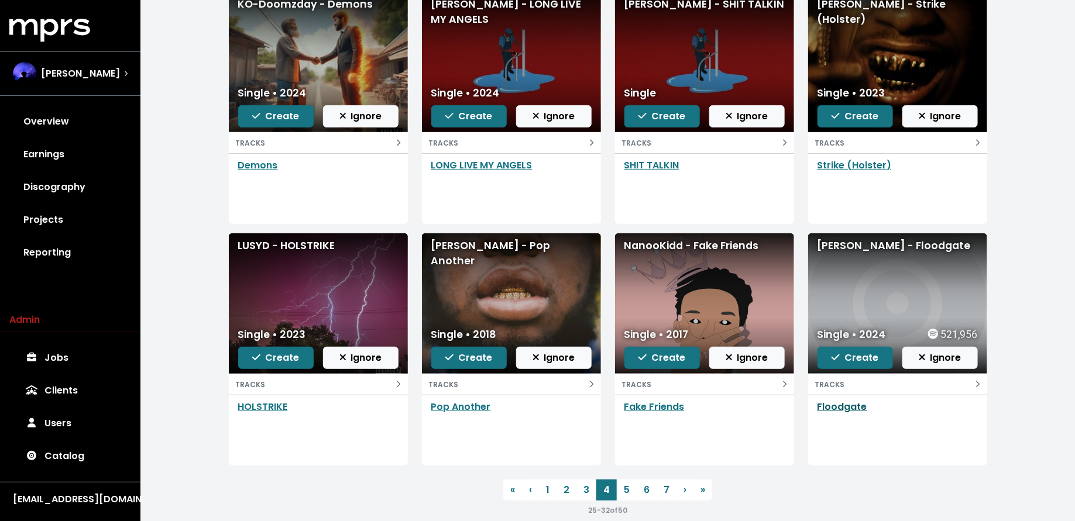
click at [836, 407] on link "Floodgate" at bounding box center [842, 406] width 50 height 13
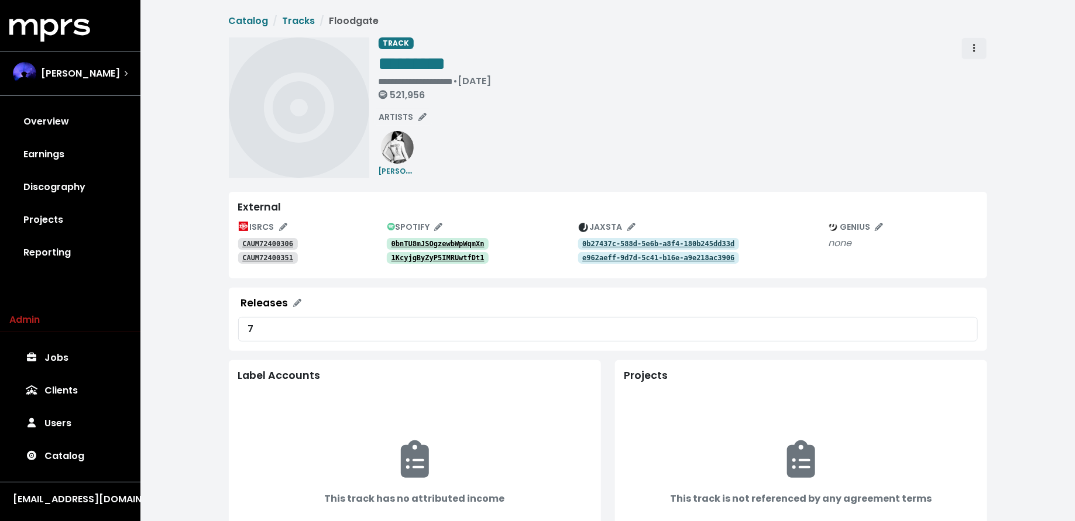
click at [980, 46] on button "Track actions" at bounding box center [974, 48] width 26 height 22
click at [979, 70] on link "Merge" at bounding box center [1008, 74] width 92 height 19
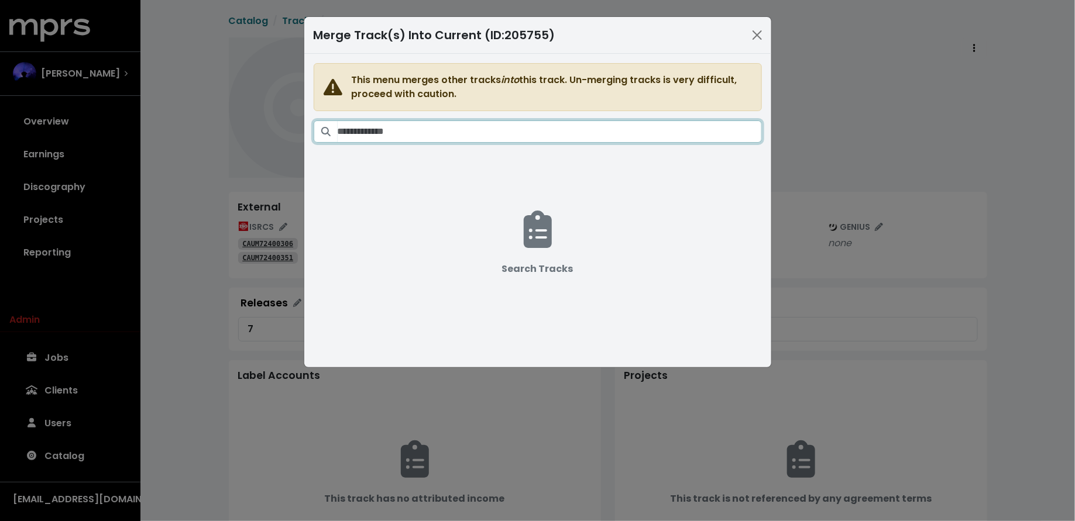
click at [622, 133] on input "Search tracks" at bounding box center [549, 131] width 424 height 22
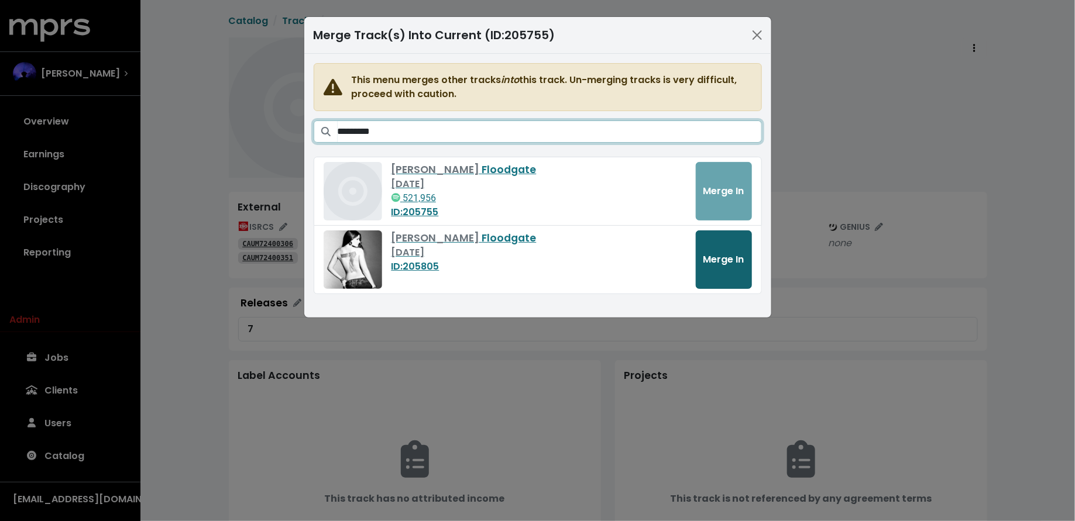
type input "*********"
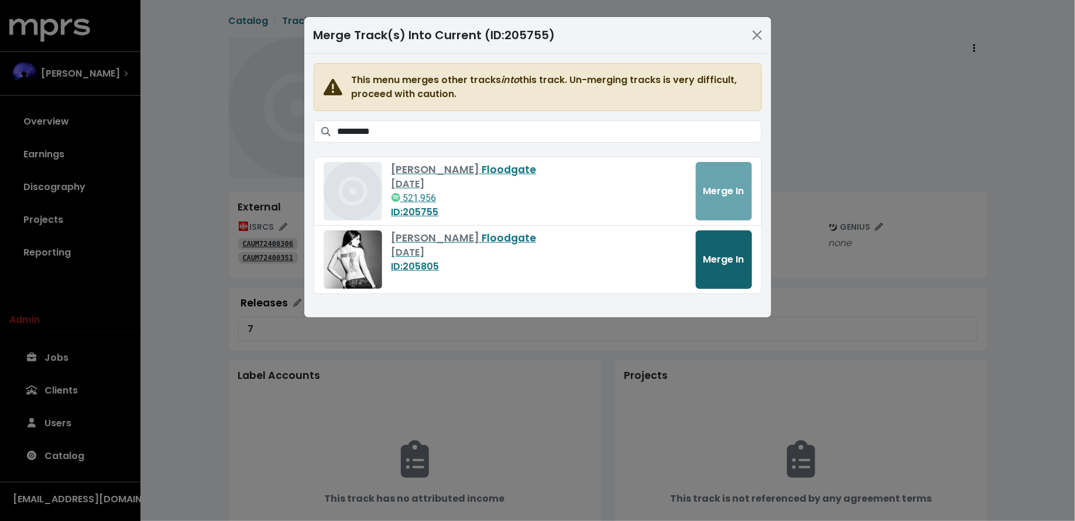
click at [733, 242] on button "Merge In" at bounding box center [723, 259] width 56 height 58
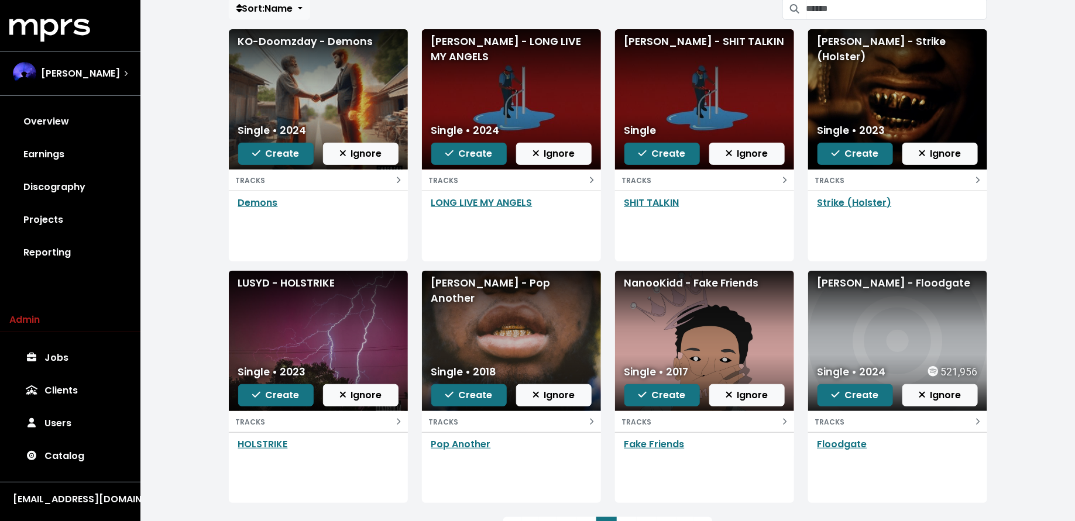
scroll to position [147, 0]
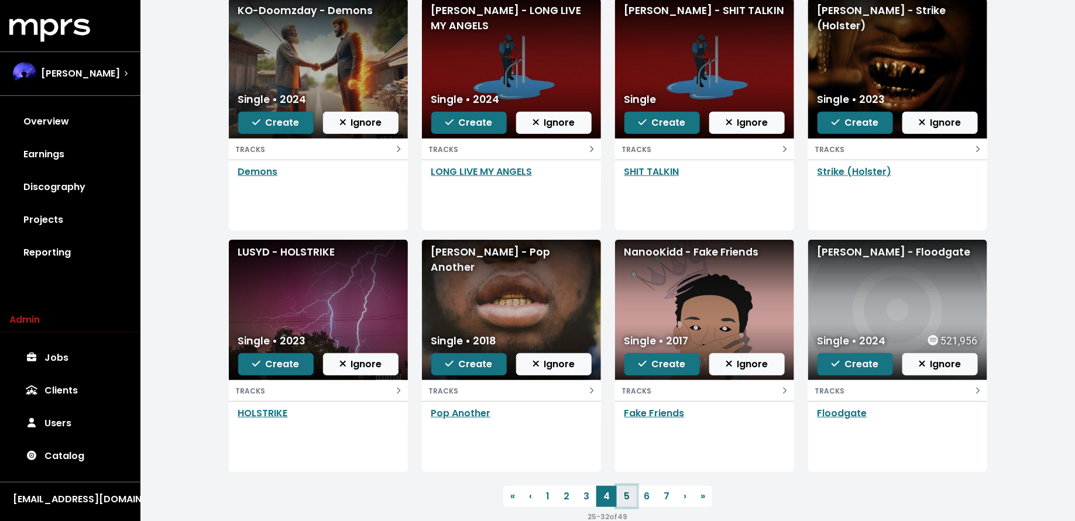
click at [622, 501] on link "5" at bounding box center [627, 496] width 20 height 21
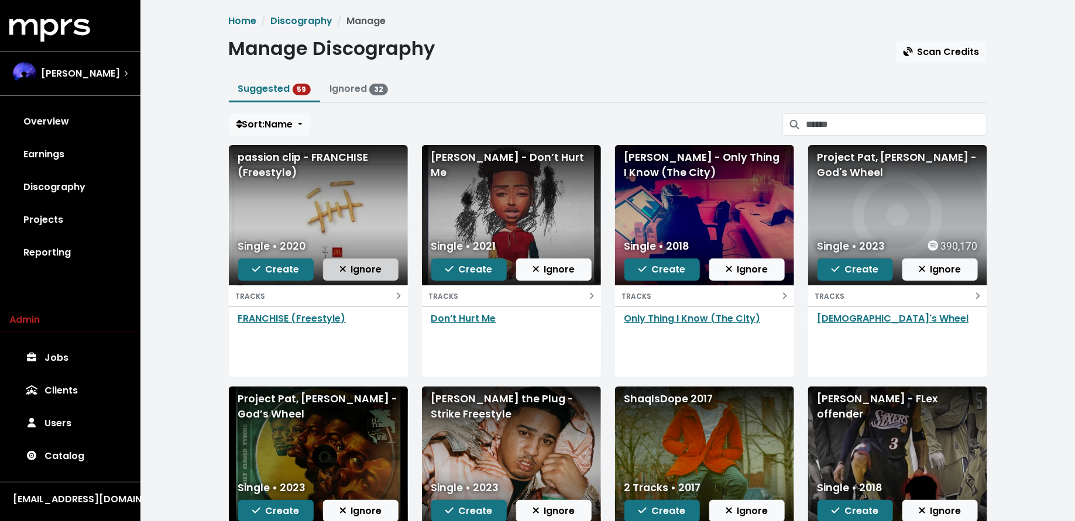
click at [365, 269] on span "Ignore" at bounding box center [360, 269] width 43 height 13
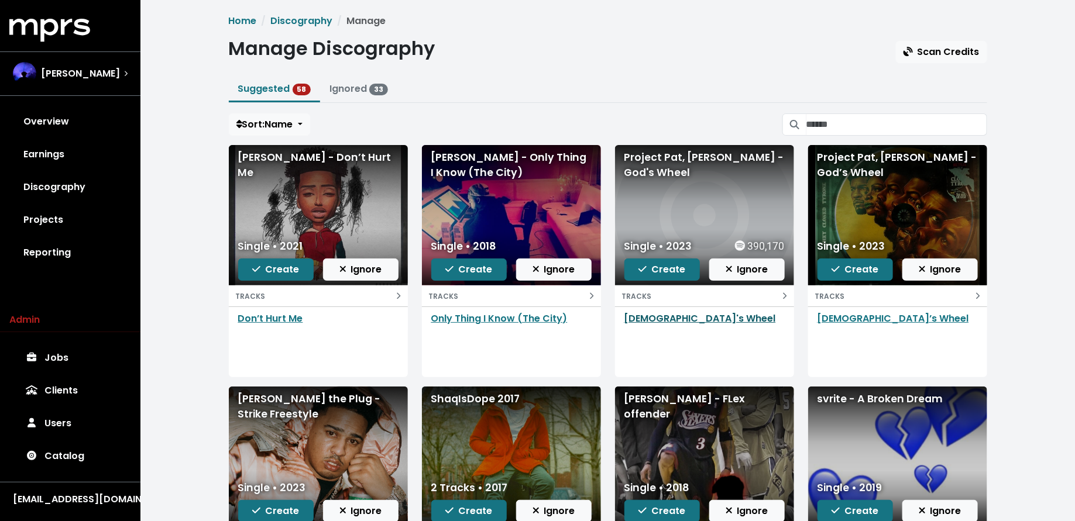
click at [648, 321] on link "[DEMOGRAPHIC_DATA]'s Wheel" at bounding box center [699, 318] width 151 height 13
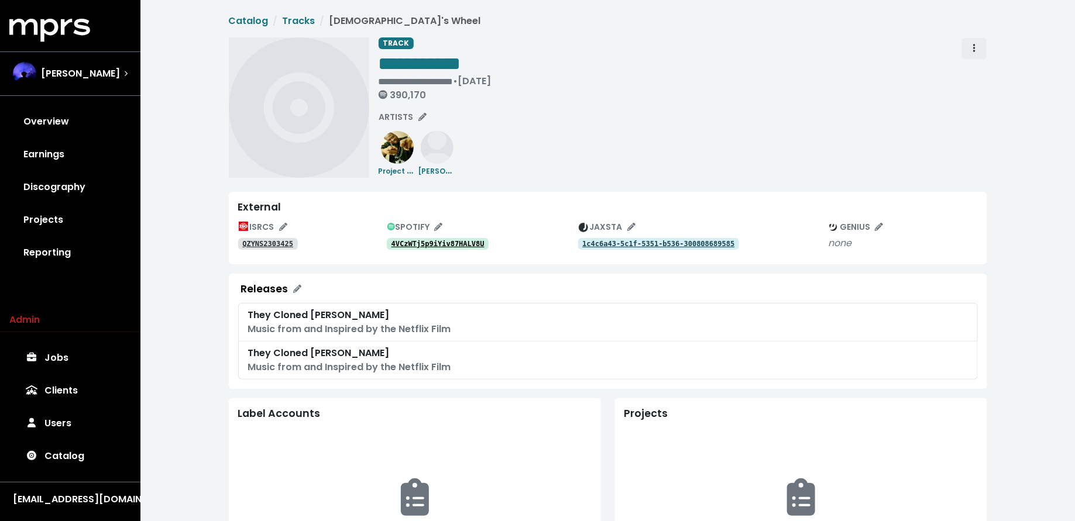
click at [973, 44] on icon "Track actions" at bounding box center [974, 48] width 2 height 8
click at [974, 62] on div "Merge Delete" at bounding box center [1008, 84] width 94 height 48
click at [974, 67] on link "Merge" at bounding box center [1008, 74] width 92 height 19
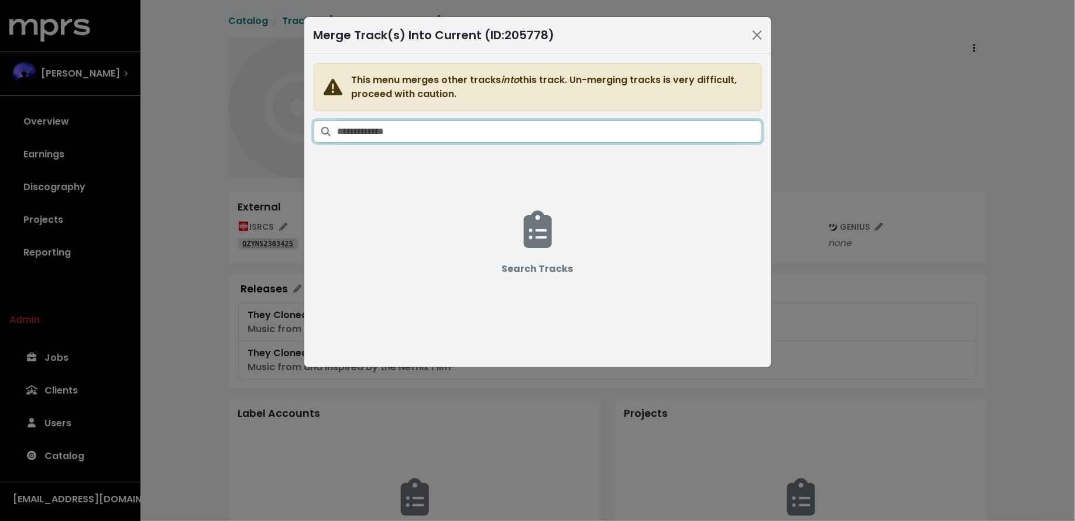
click at [556, 137] on input "Search tracks" at bounding box center [549, 131] width 424 height 22
type input "*"
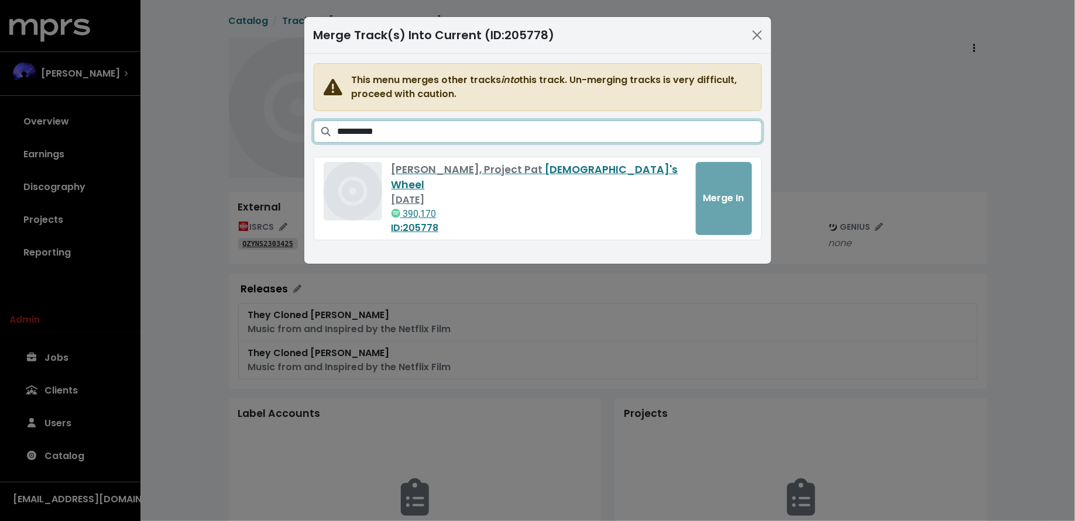
click at [361, 128] on input "**********" at bounding box center [549, 131] width 424 height 22
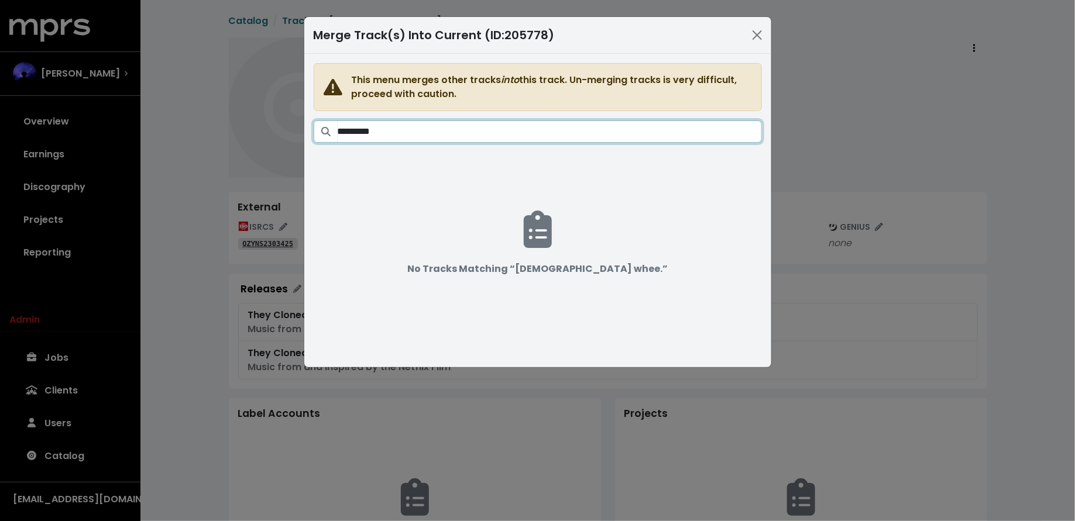
type input "*********"
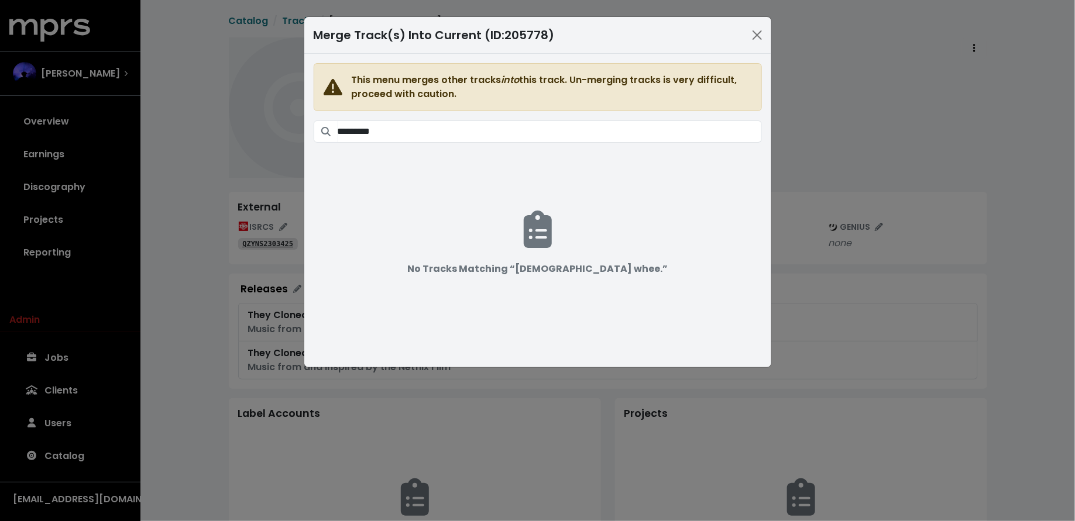
click at [206, 155] on div "Merge Track(s) Into Current (ID: 205778 ) This menu merges other tracks into th…" at bounding box center [537, 260] width 1075 height 521
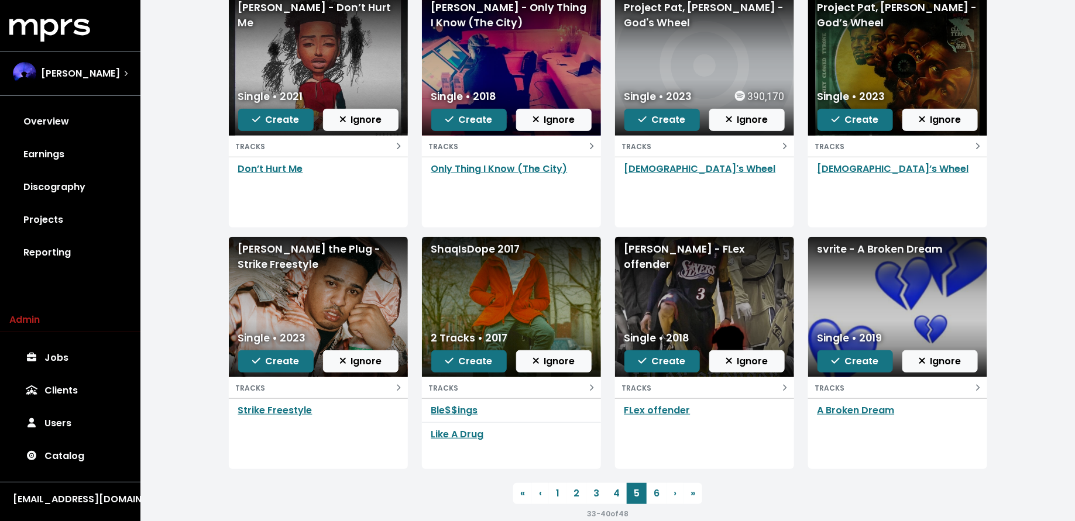
scroll to position [161, 0]
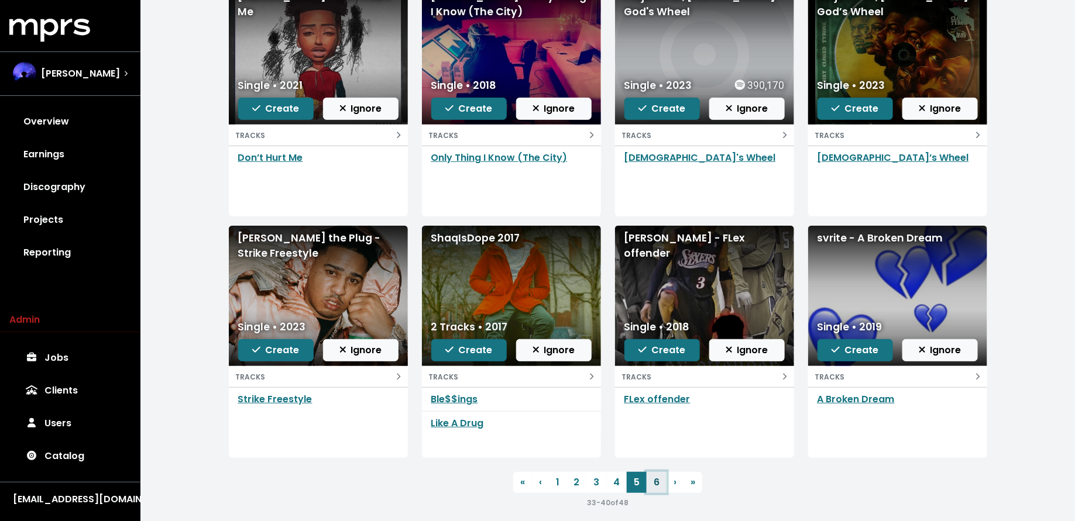
click at [653, 489] on link "6" at bounding box center [656, 482] width 20 height 21
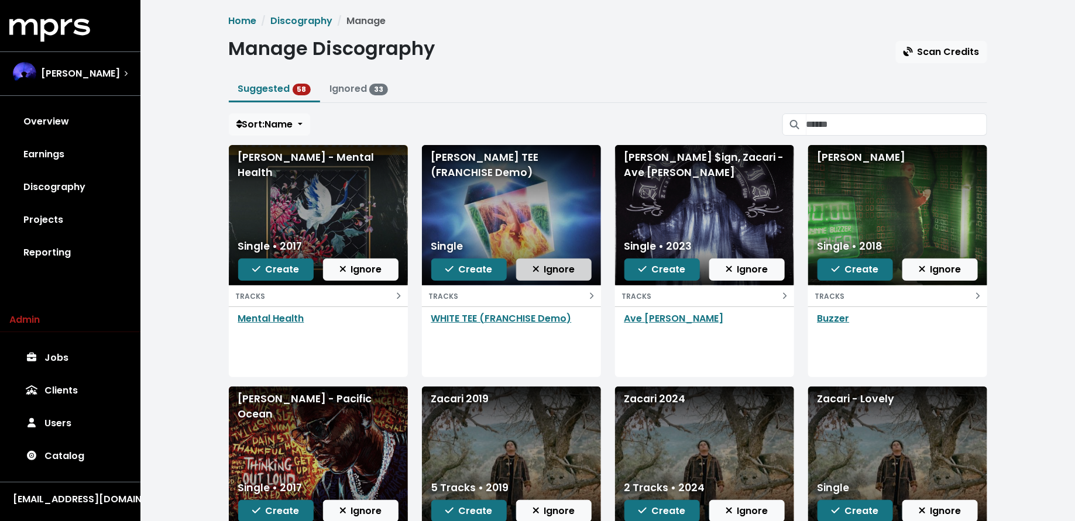
click at [559, 267] on span "Ignore" at bounding box center [553, 269] width 43 height 13
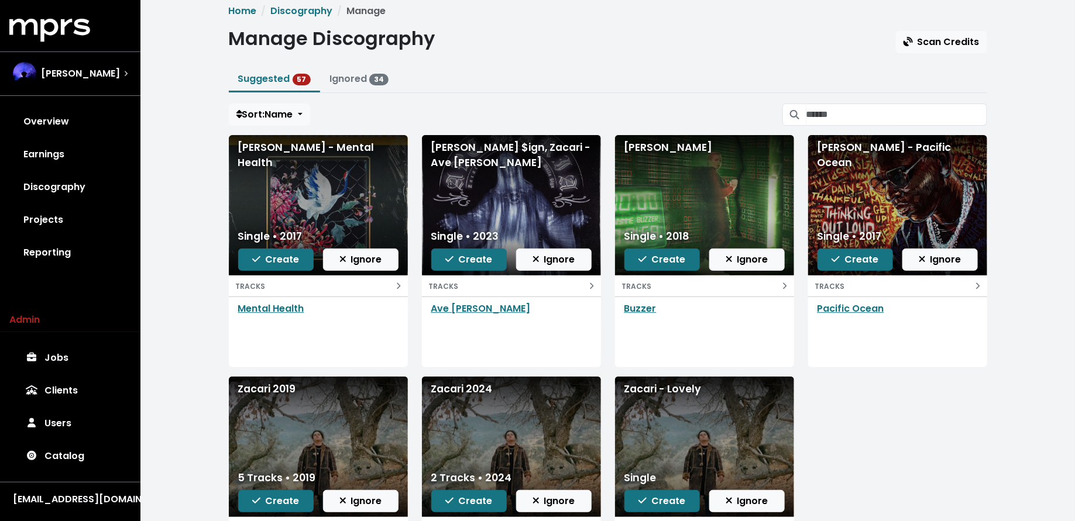
scroll to position [13, 0]
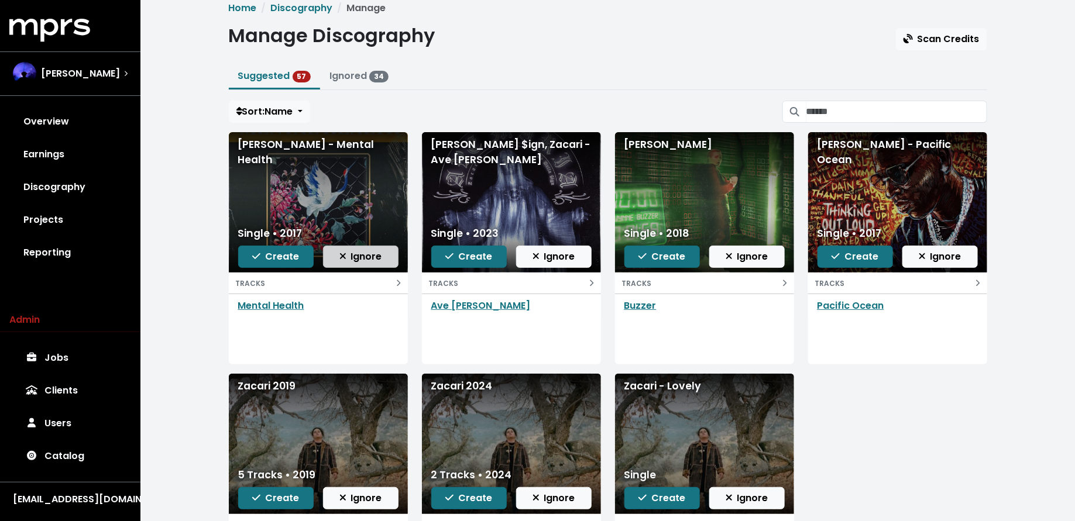
click at [350, 259] on span "Ignore" at bounding box center [360, 256] width 43 height 13
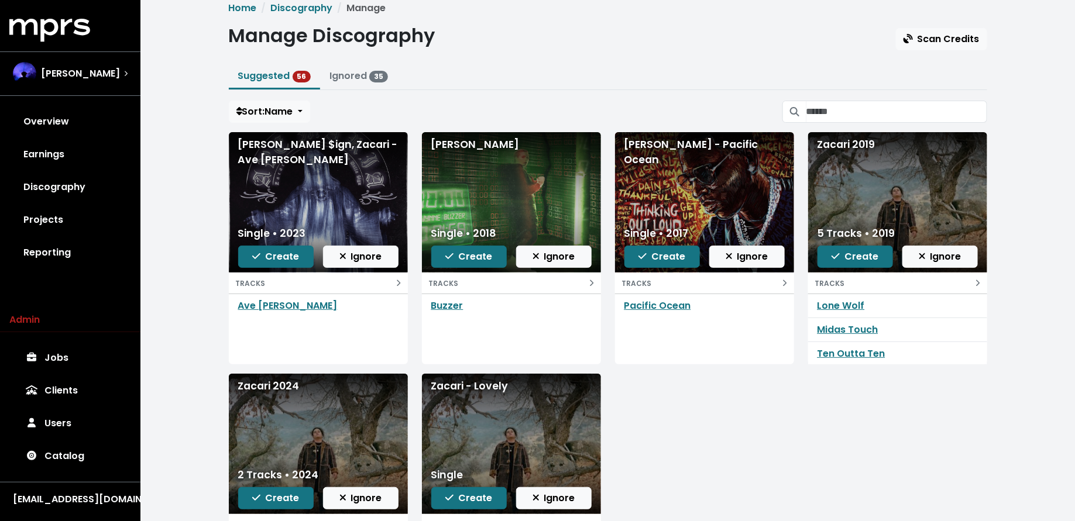
click at [371, 242] on div "Single • 2023 Create Ignore" at bounding box center [318, 246] width 179 height 51
click at [362, 254] on span "Ignore" at bounding box center [360, 256] width 43 height 13
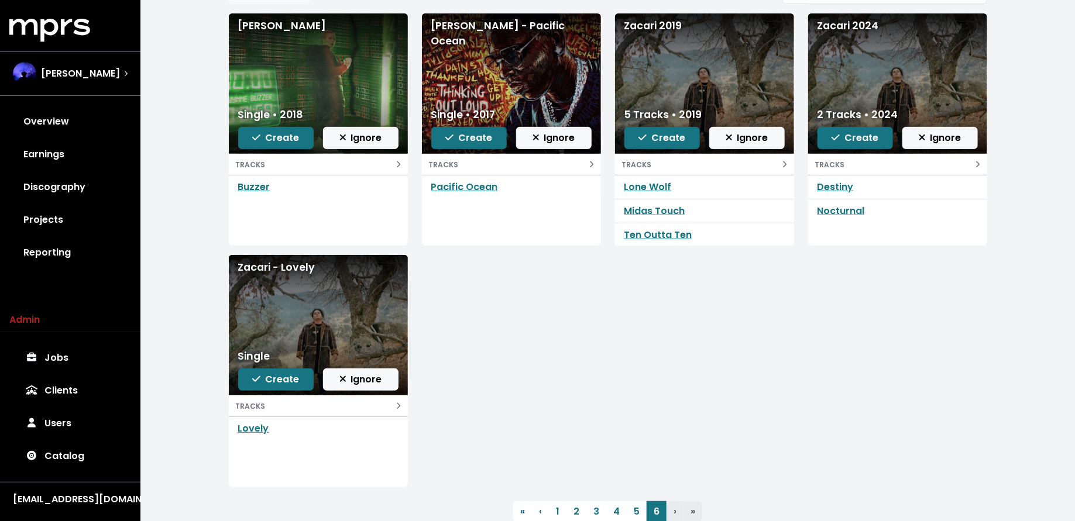
scroll to position [136, 0]
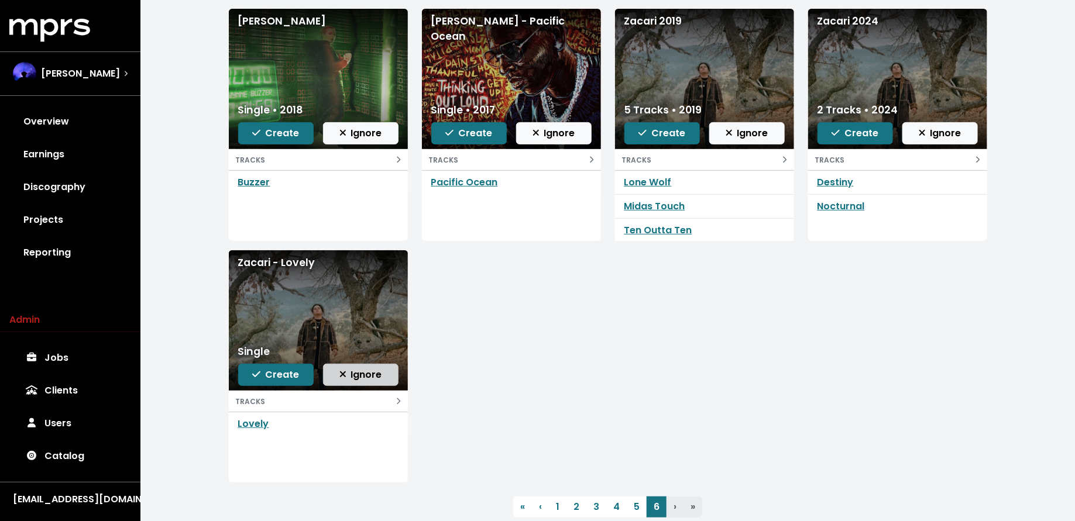
click at [379, 369] on span "Ignore" at bounding box center [360, 374] width 43 height 13
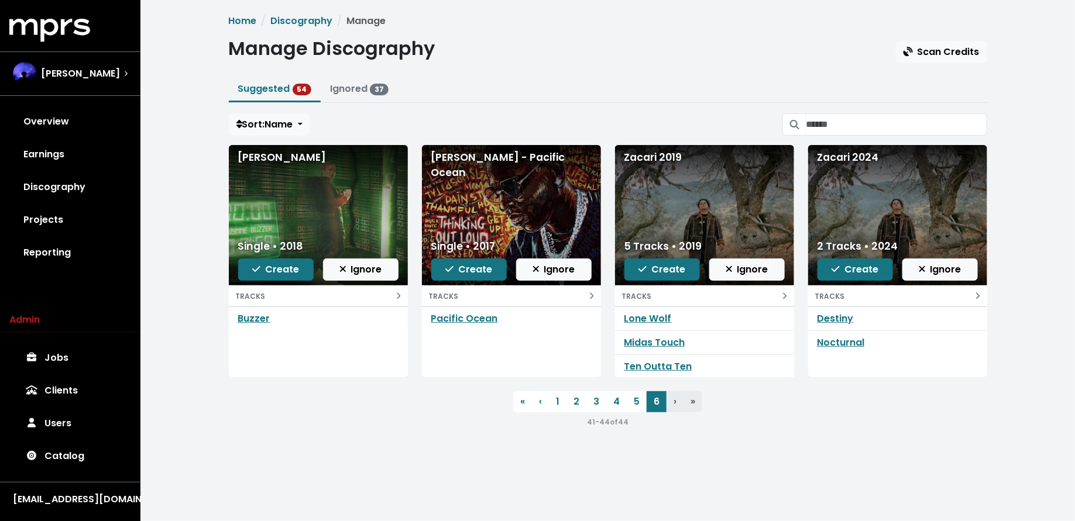
scroll to position [0, 0]
click at [876, 268] on span "Create" at bounding box center [854, 269] width 47 height 13
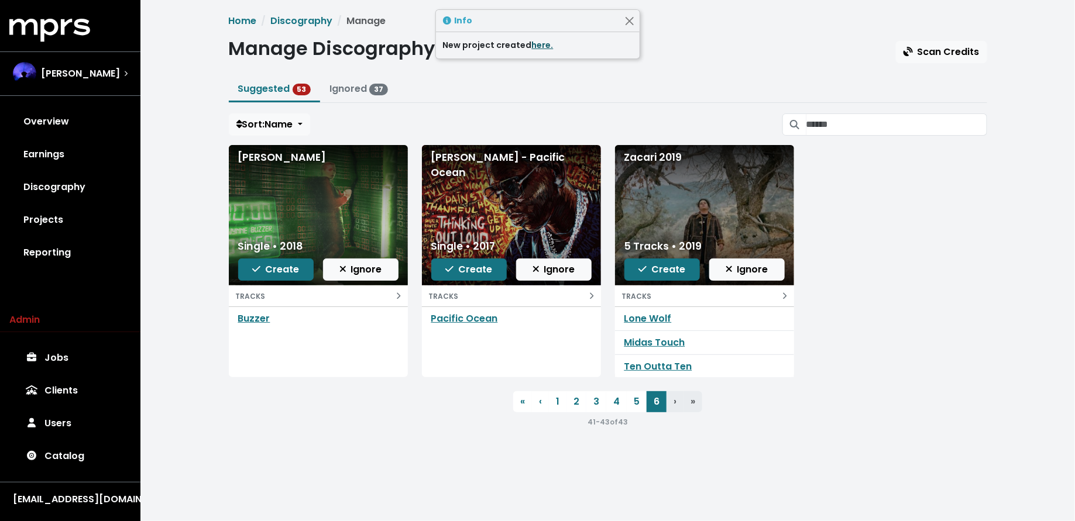
click at [532, 42] on link "here." at bounding box center [543, 45] width 22 height 12
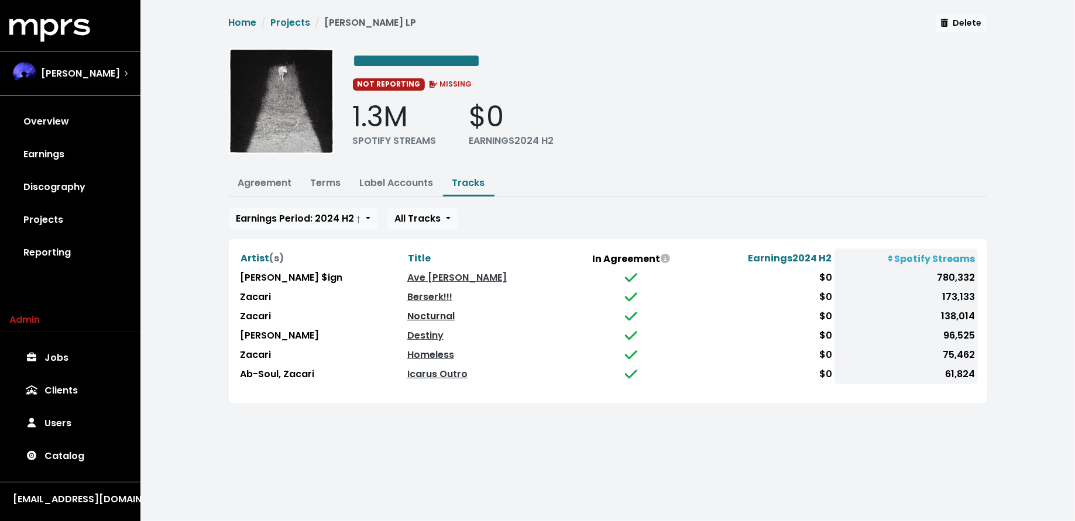
click at [442, 311] on link "Nocturnal" at bounding box center [430, 315] width 47 height 13
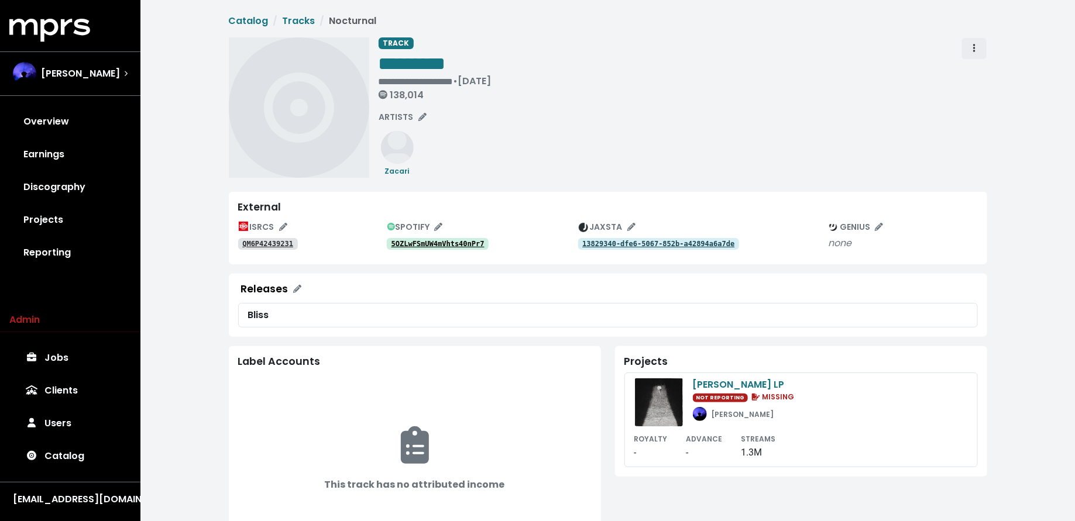
click at [975, 46] on span "Track actions" at bounding box center [974, 49] width 11 height 14
click at [975, 75] on link "Merge" at bounding box center [1008, 74] width 92 height 19
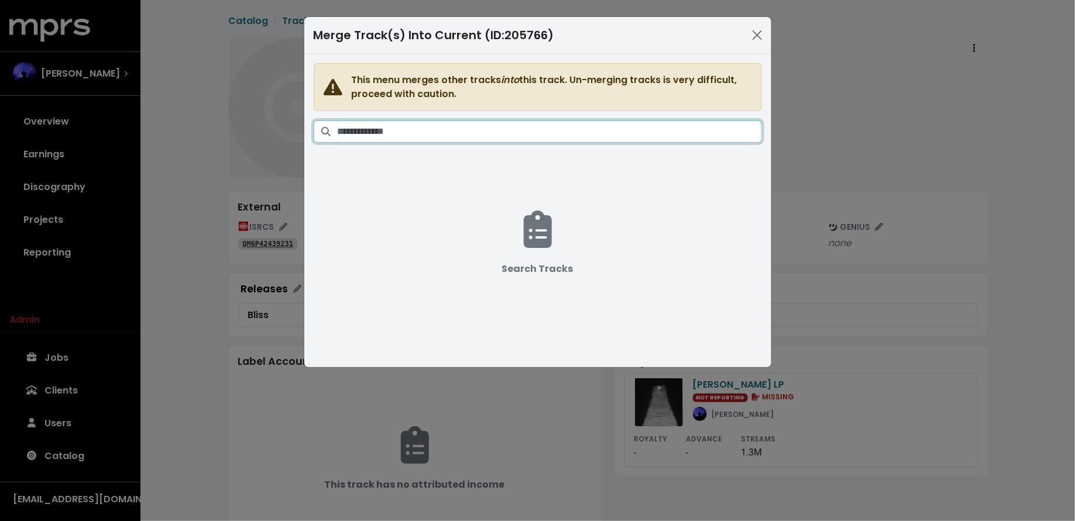
click at [531, 141] on input "Search tracks" at bounding box center [549, 131] width 424 height 22
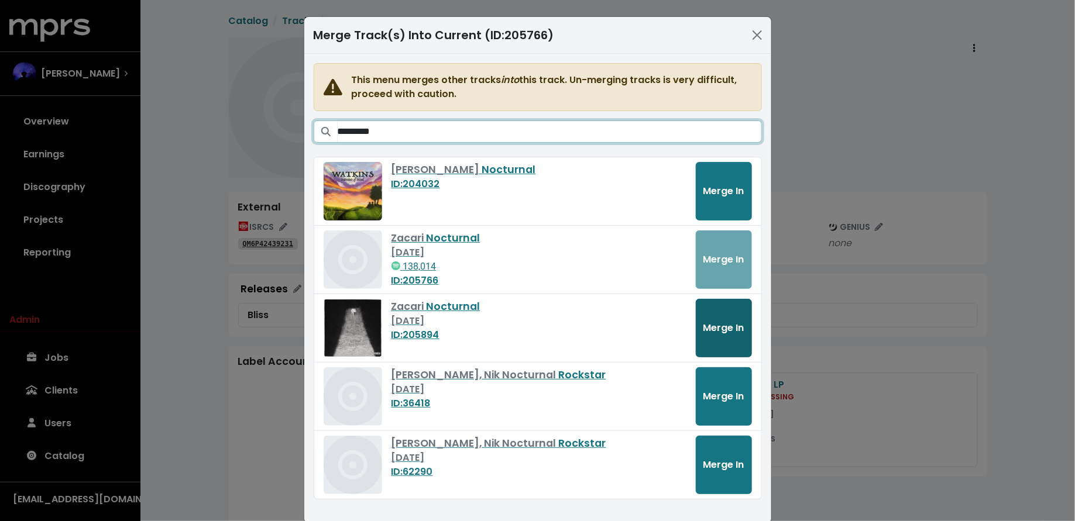
type input "*********"
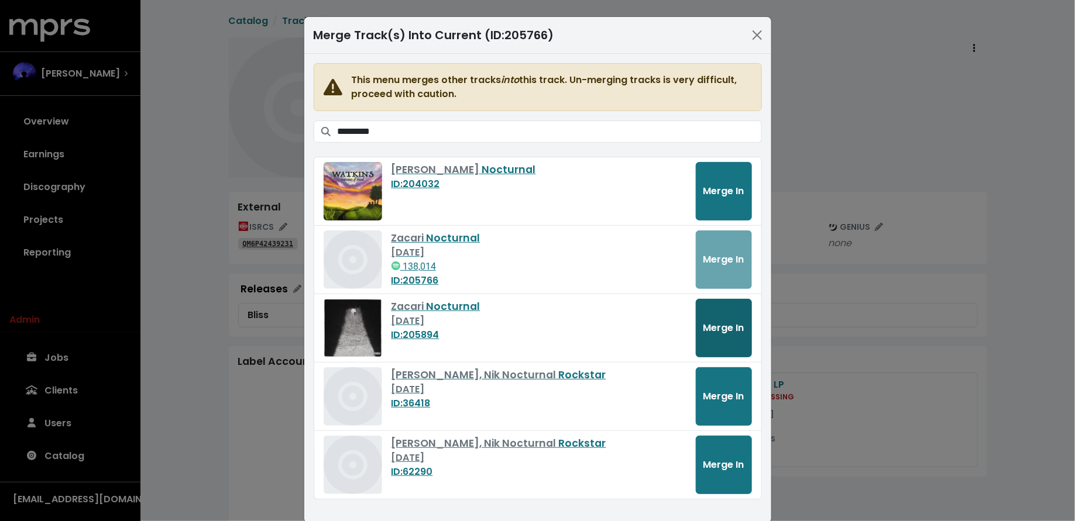
click at [705, 323] on span "Merge In" at bounding box center [723, 327] width 41 height 13
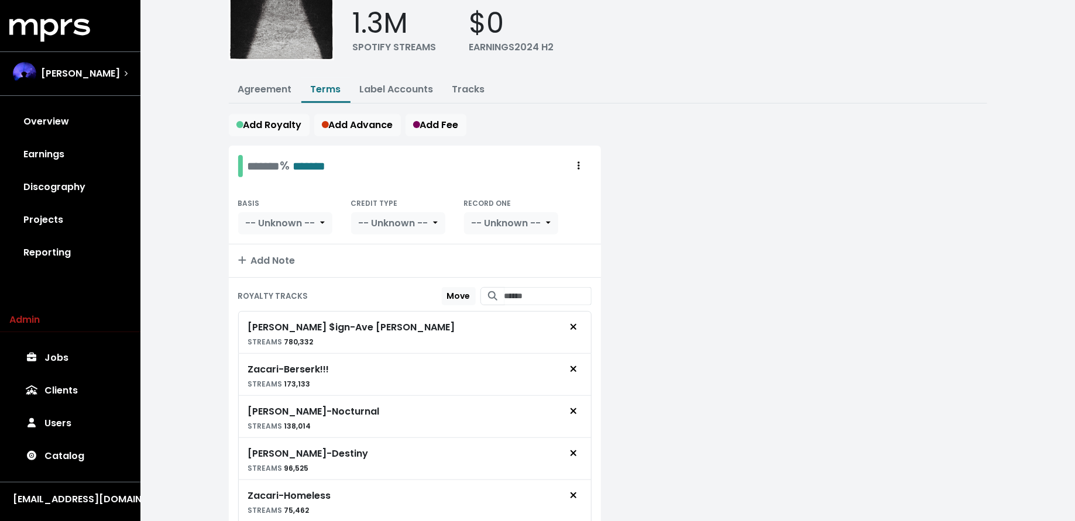
scroll to position [98, 0]
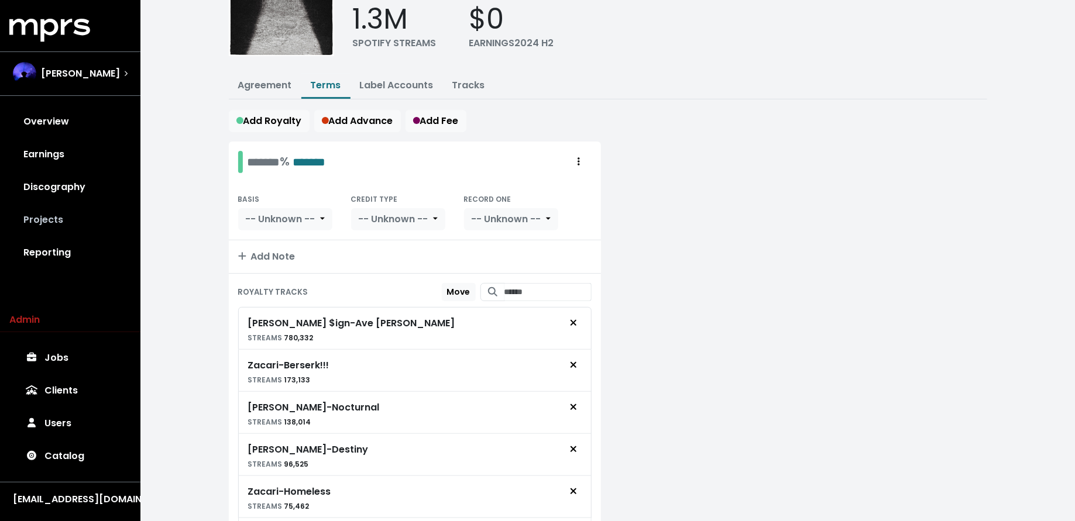
click at [77, 219] on link "Projects" at bounding box center [70, 220] width 122 height 33
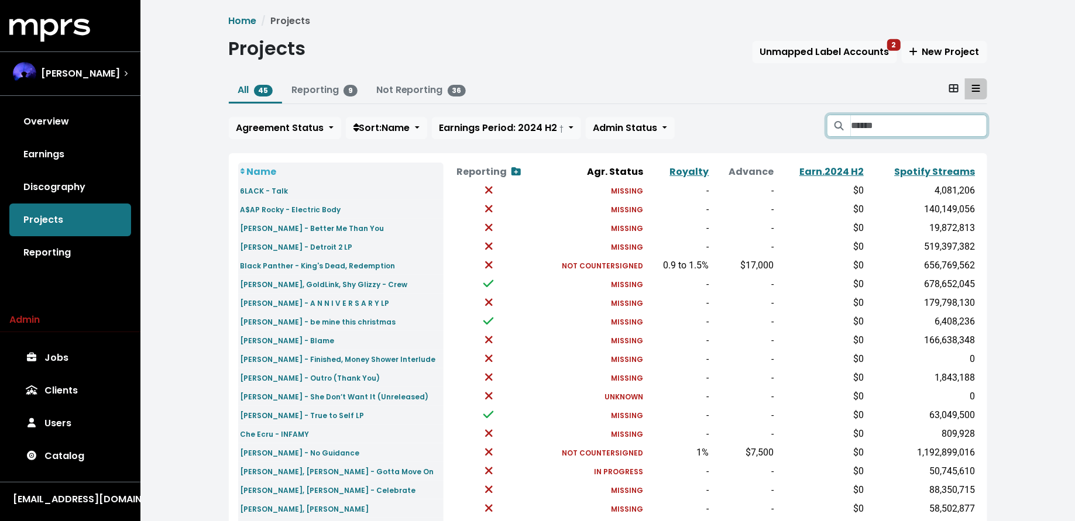
click at [893, 131] on input "Search projects" at bounding box center [918, 126] width 136 height 22
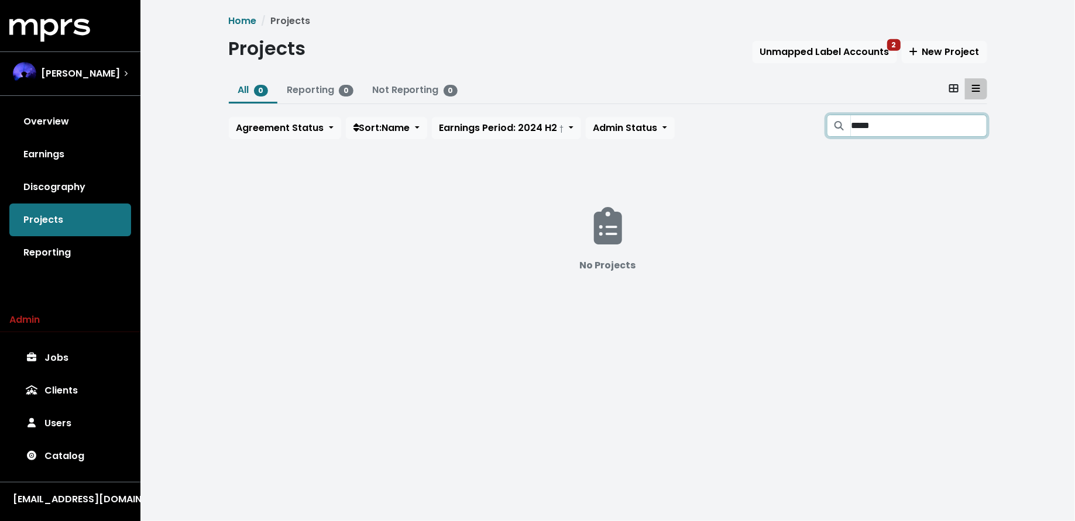
type input "*****"
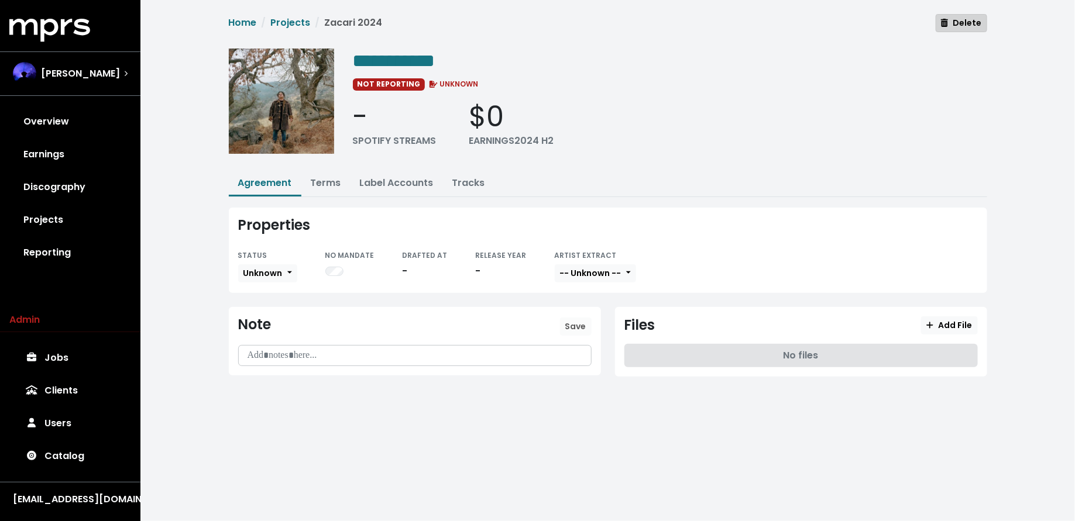
click at [960, 20] on span "Delete" at bounding box center [961, 23] width 40 height 12
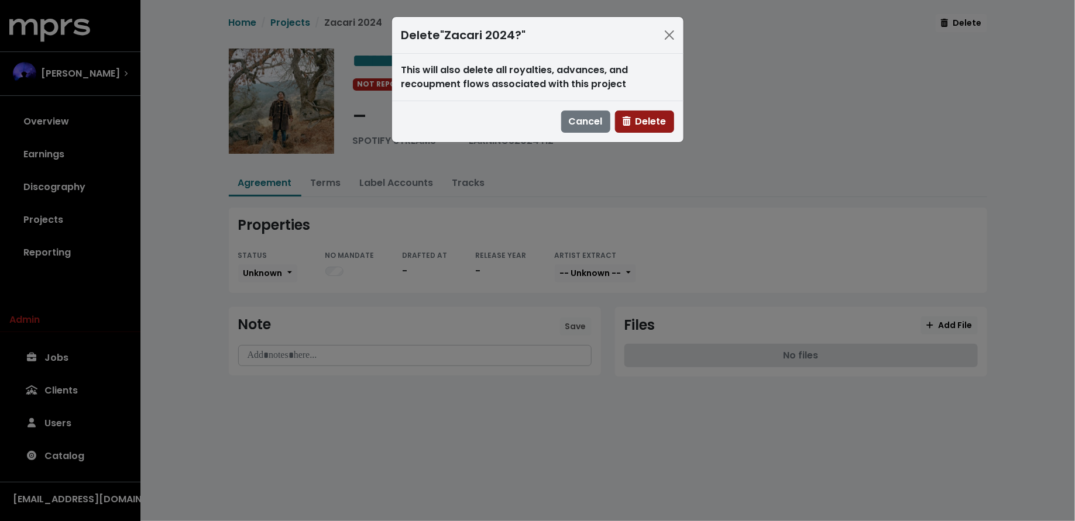
click at [624, 118] on icon "button" at bounding box center [626, 120] width 8 height 9
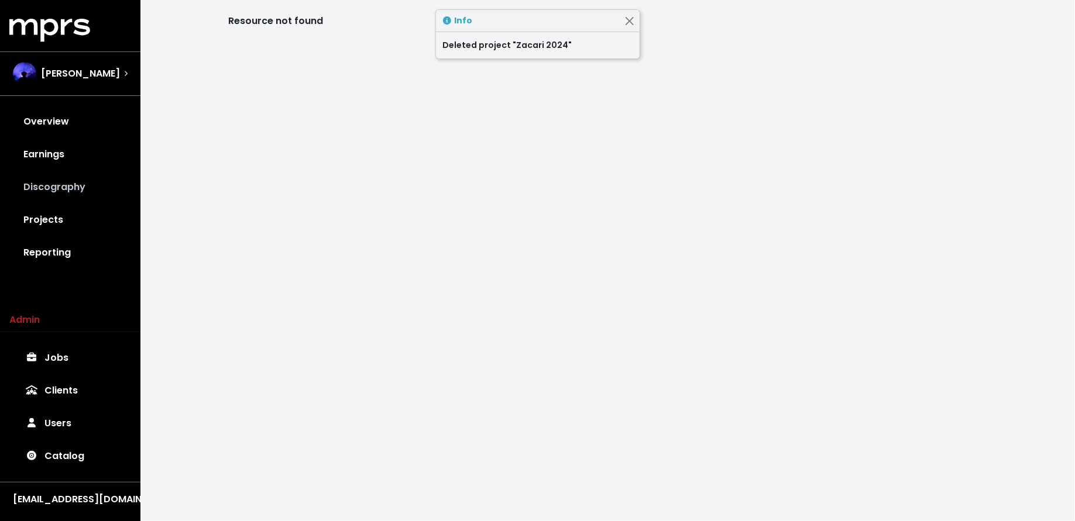
click at [50, 182] on link "Discography" at bounding box center [70, 187] width 122 height 33
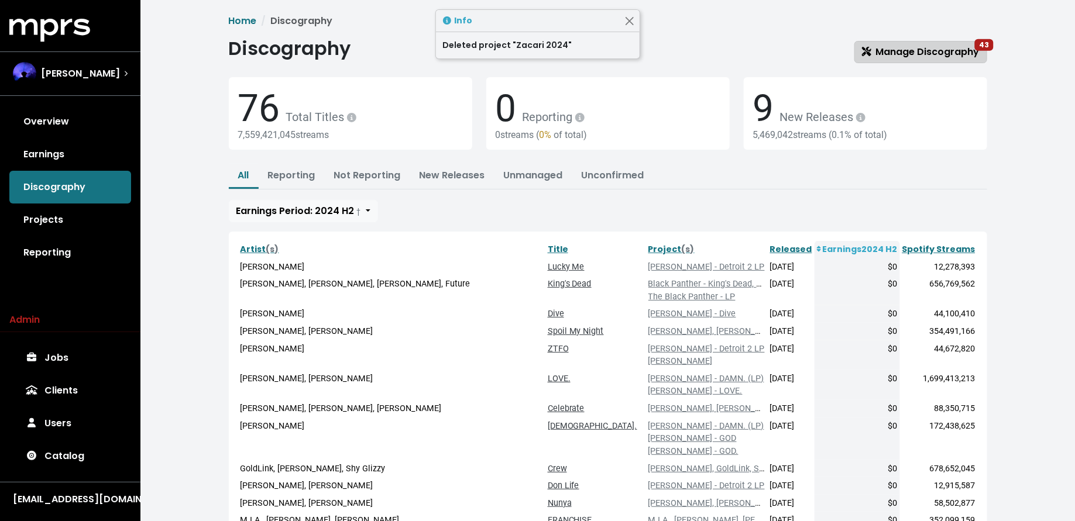
click at [881, 49] on span "Manage Discography 43" at bounding box center [921, 51] width 118 height 13
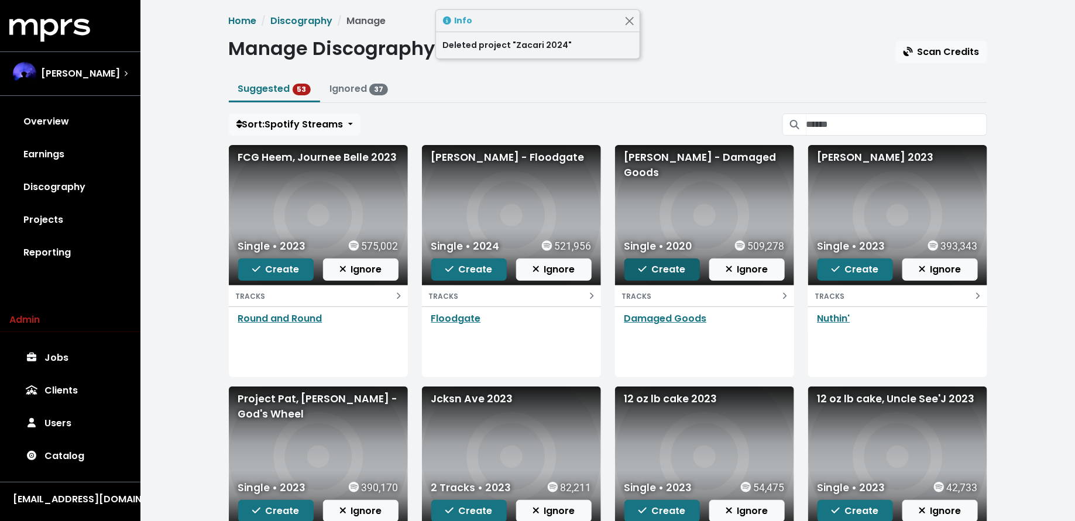
scroll to position [170, 0]
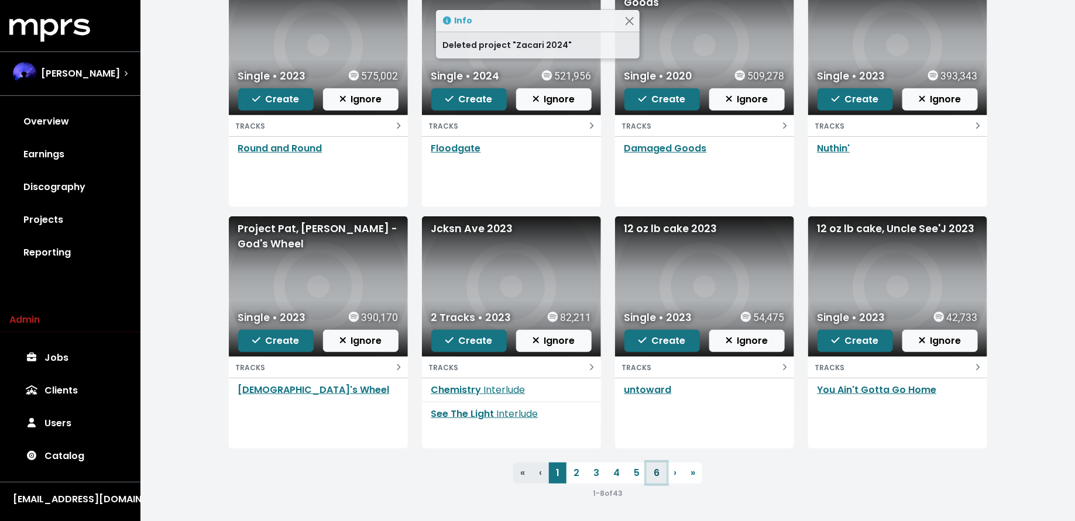
click at [659, 467] on link "6" at bounding box center [656, 473] width 20 height 21
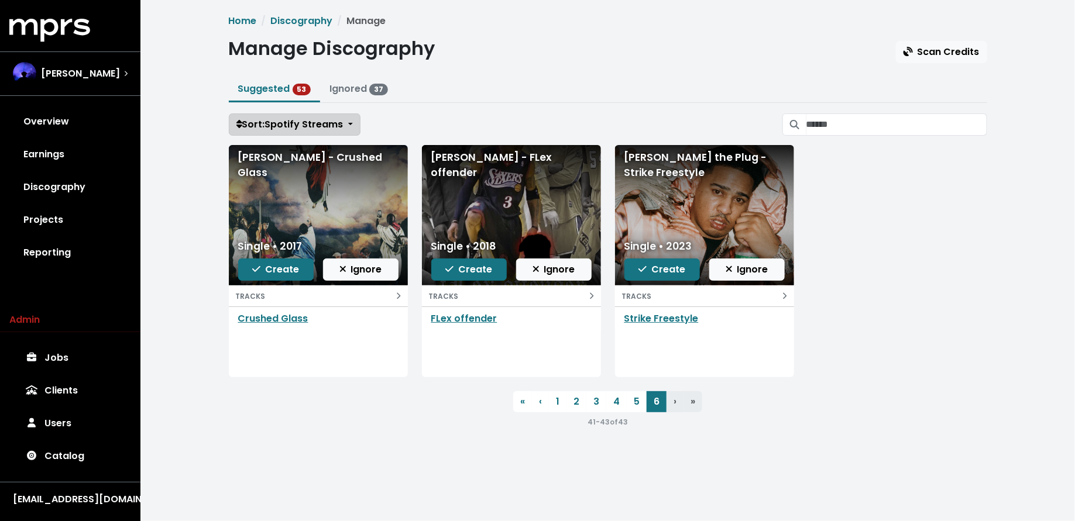
click at [256, 128] on span "Sort: Spotify Streams" at bounding box center [289, 124] width 107 height 13
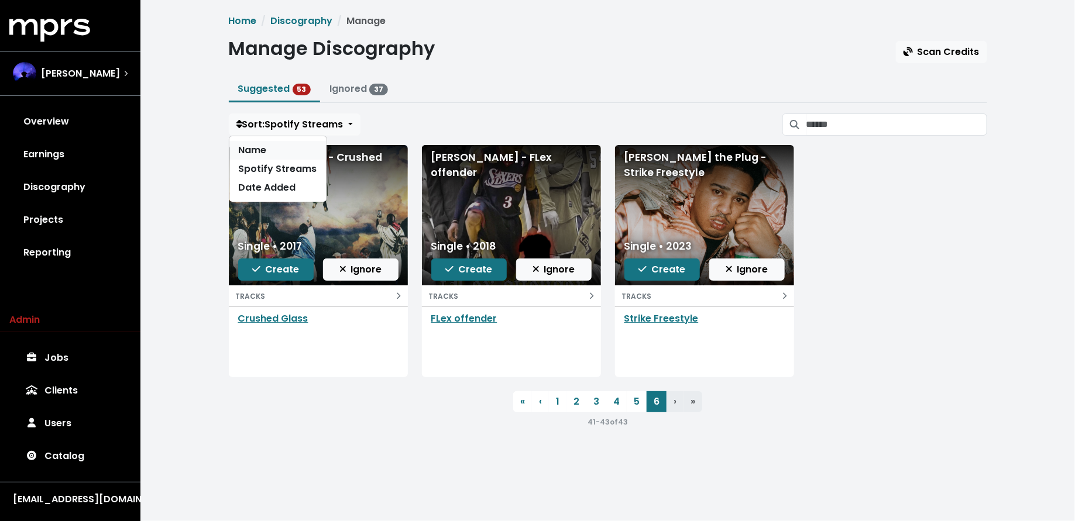
click at [256, 155] on link "Name" at bounding box center [277, 150] width 97 height 19
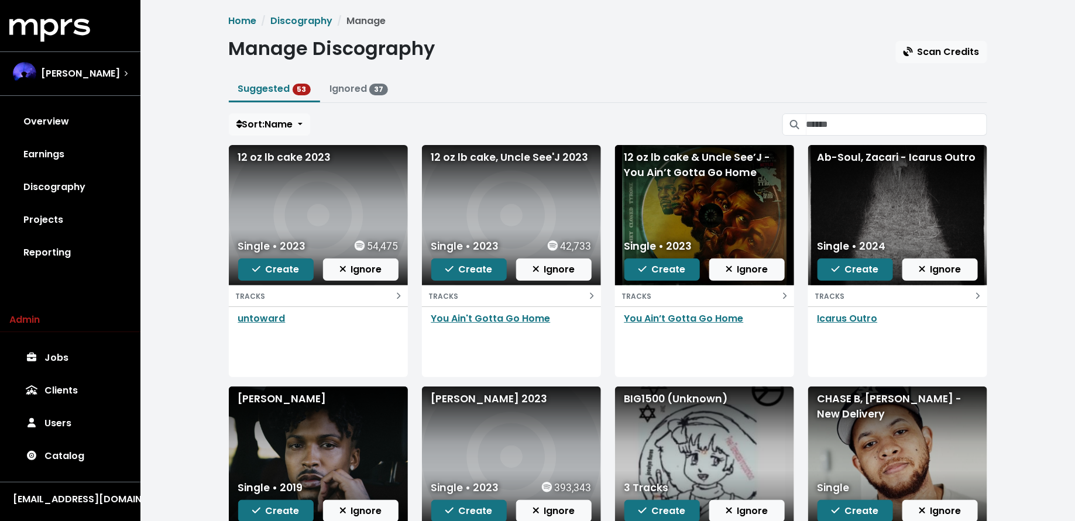
scroll to position [170, 0]
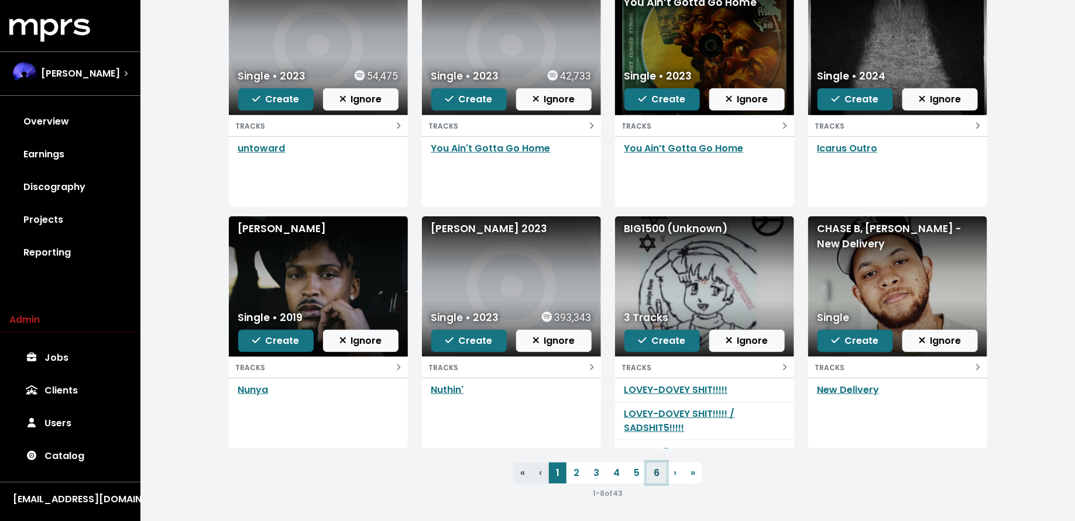
click at [655, 478] on link "6" at bounding box center [656, 473] width 20 height 21
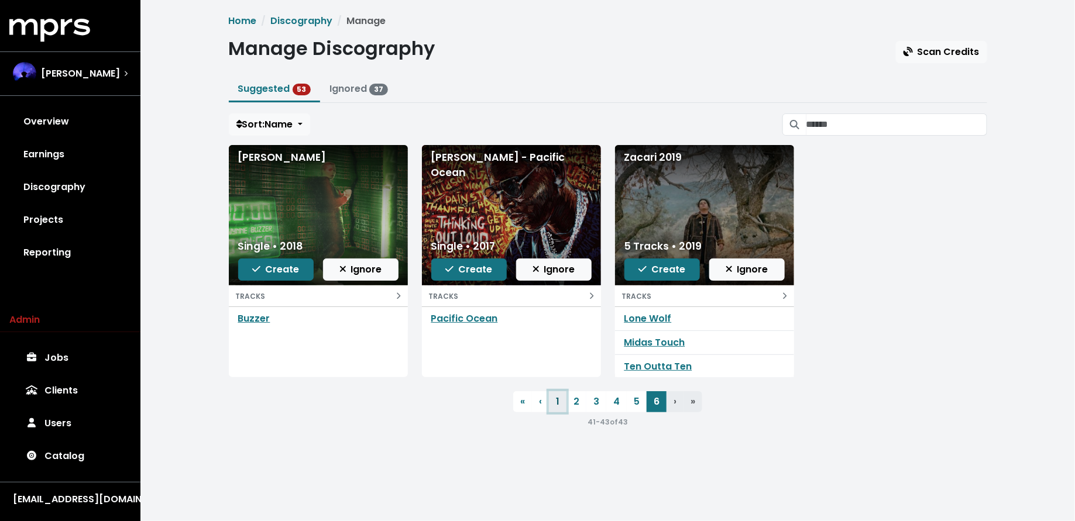
click at [558, 402] on link "1" at bounding box center [558, 401] width 18 height 21
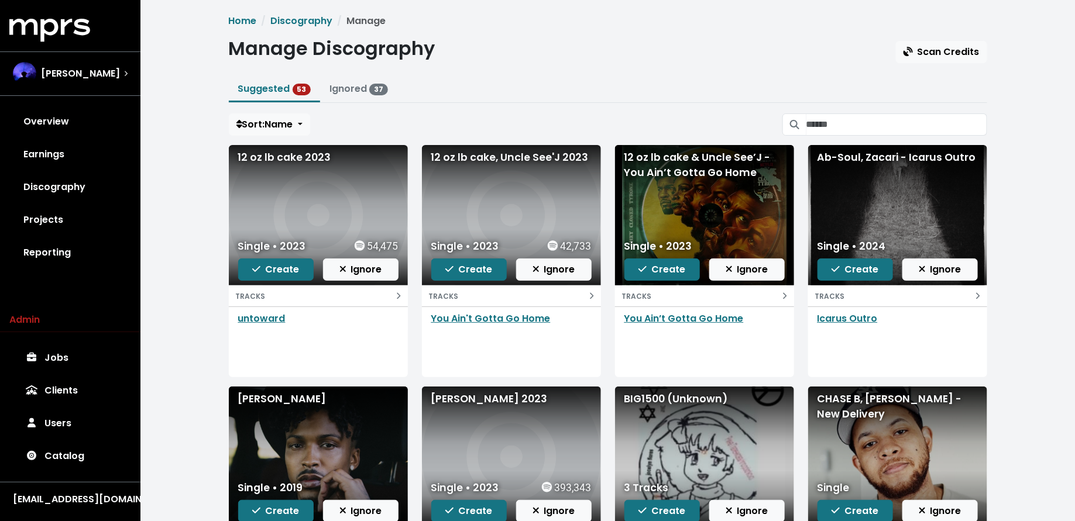
click at [281, 110] on div "Home Discography Manage Manage Discography Scan Credits Suggested 53 Ignored 37…" at bounding box center [608, 342] width 772 height 656
click at [281, 119] on span "Sort: Name" at bounding box center [264, 124] width 57 height 13
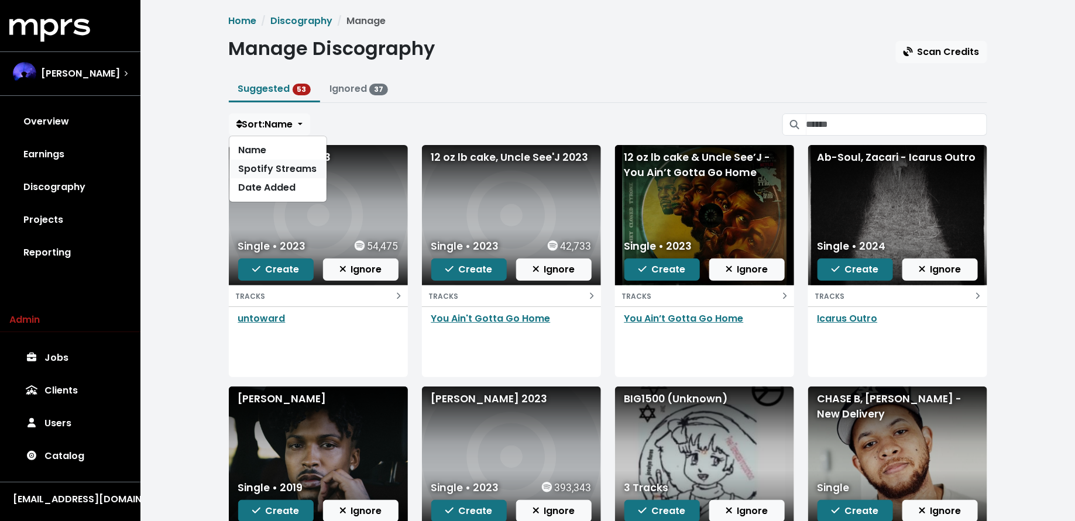
click at [281, 165] on link "Spotify Streams" at bounding box center [277, 169] width 97 height 19
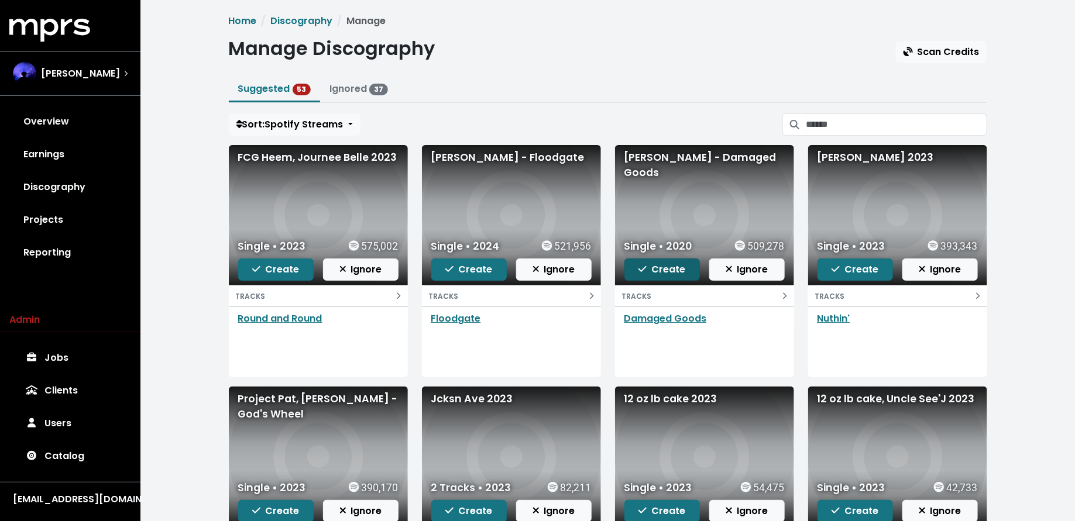
click at [664, 269] on span "Create" at bounding box center [661, 269] width 47 height 13
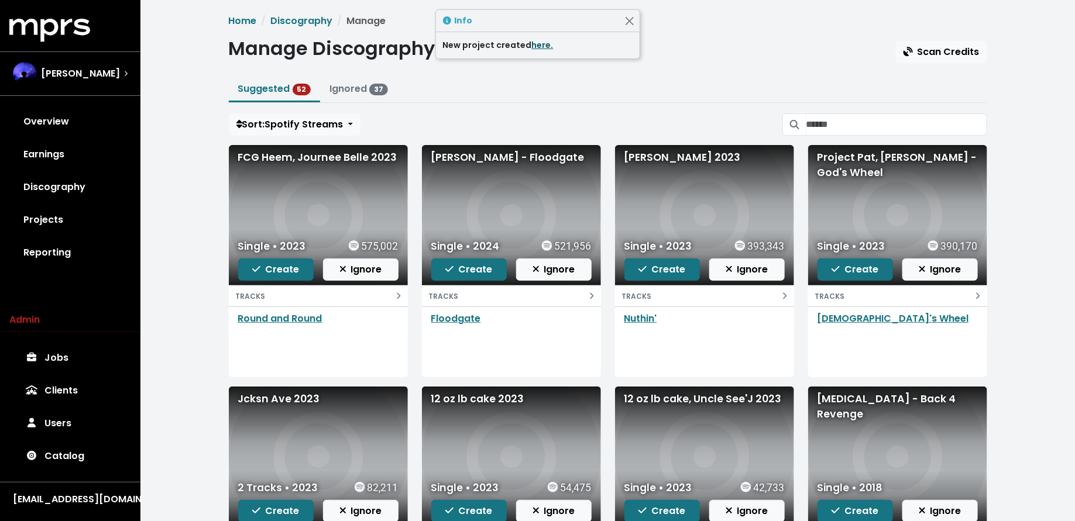
click at [534, 44] on link "here." at bounding box center [543, 45] width 22 height 12
click at [261, 263] on span "Create" at bounding box center [275, 269] width 47 height 13
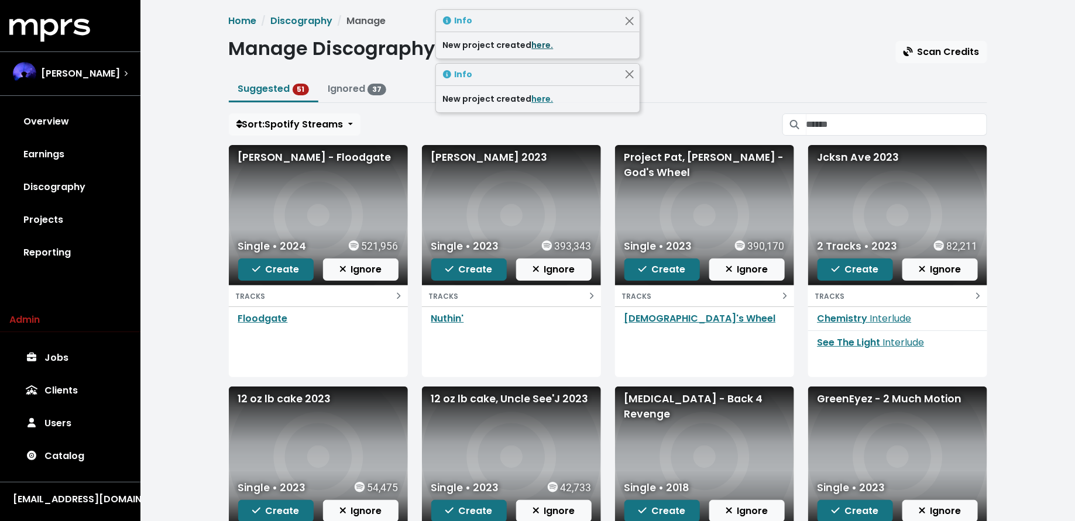
click at [538, 44] on link "here." at bounding box center [543, 45] width 22 height 12
click at [268, 269] on span "Create" at bounding box center [275, 269] width 47 height 13
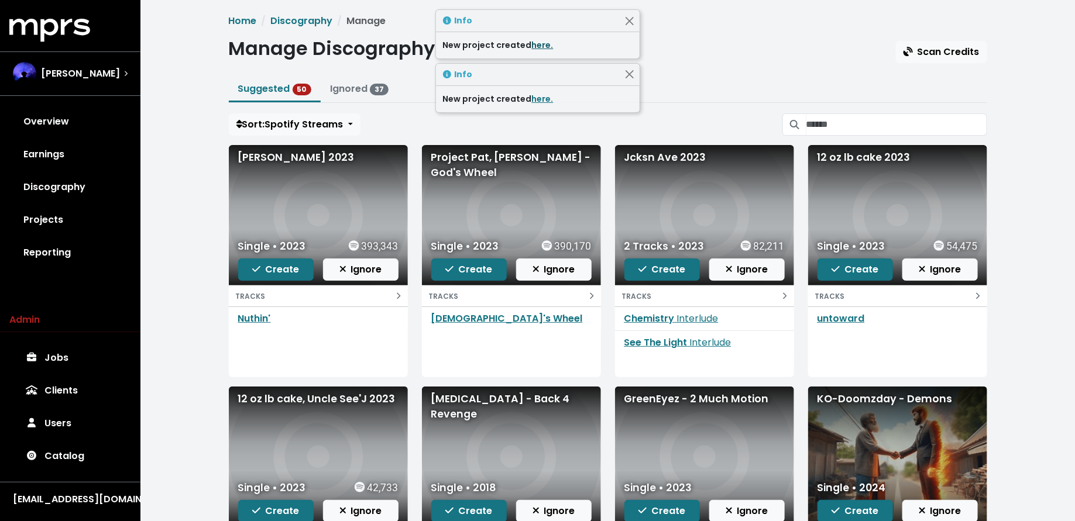
click at [538, 44] on link "here." at bounding box center [543, 45] width 22 height 12
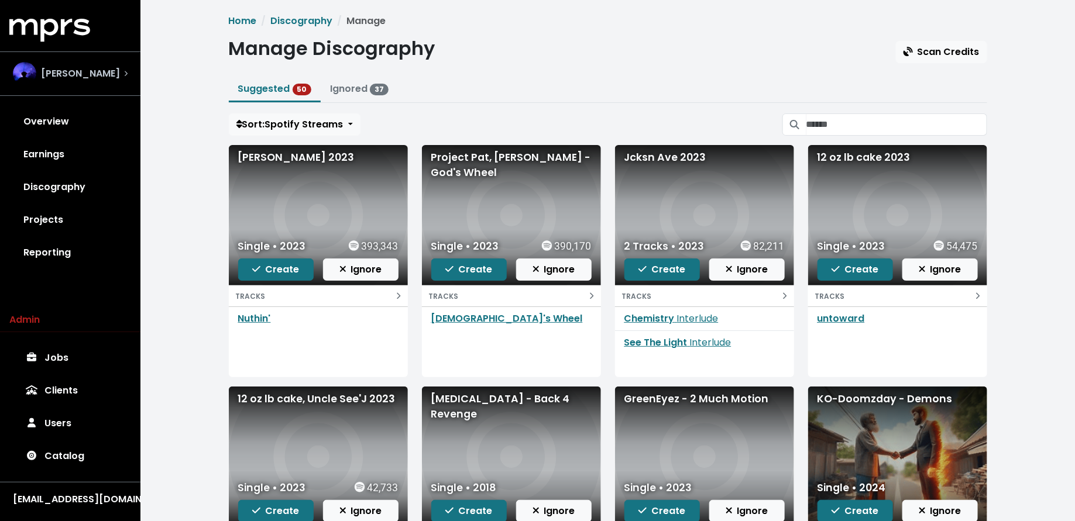
click at [104, 80] on span "[PERSON_NAME]" at bounding box center [80, 74] width 79 height 14
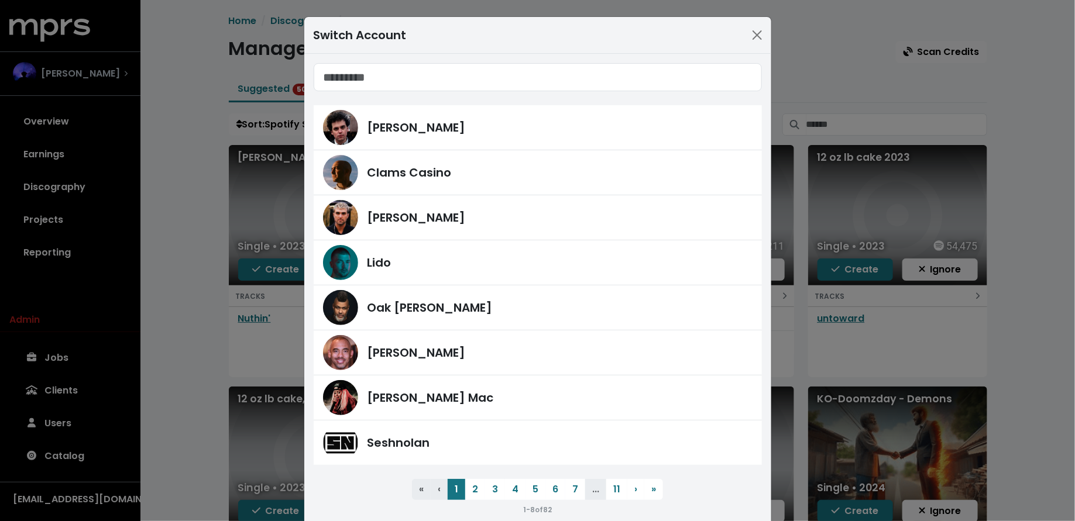
type input "*"
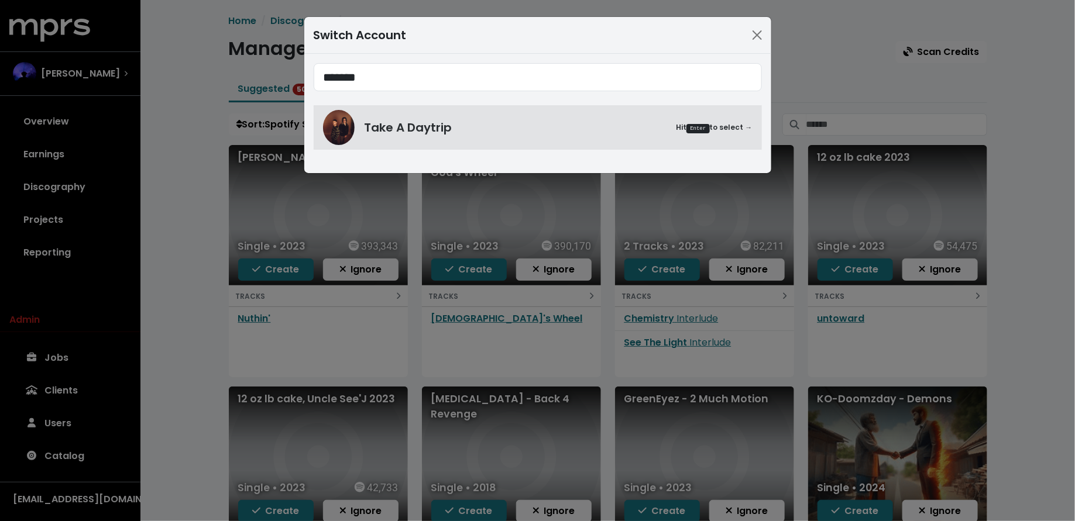
type input "*******"
click at [308, 132] on div "******* Take A Daytrip Hit Enter to select →" at bounding box center [537, 113] width 467 height 119
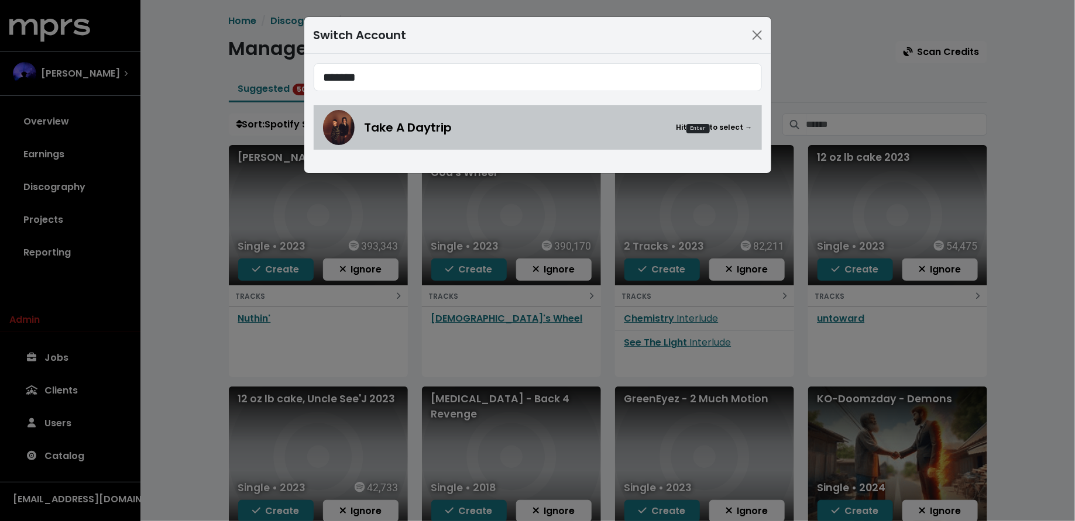
click at [319, 132] on link "Take A Daytrip Hit Enter to select →" at bounding box center [538, 127] width 448 height 44
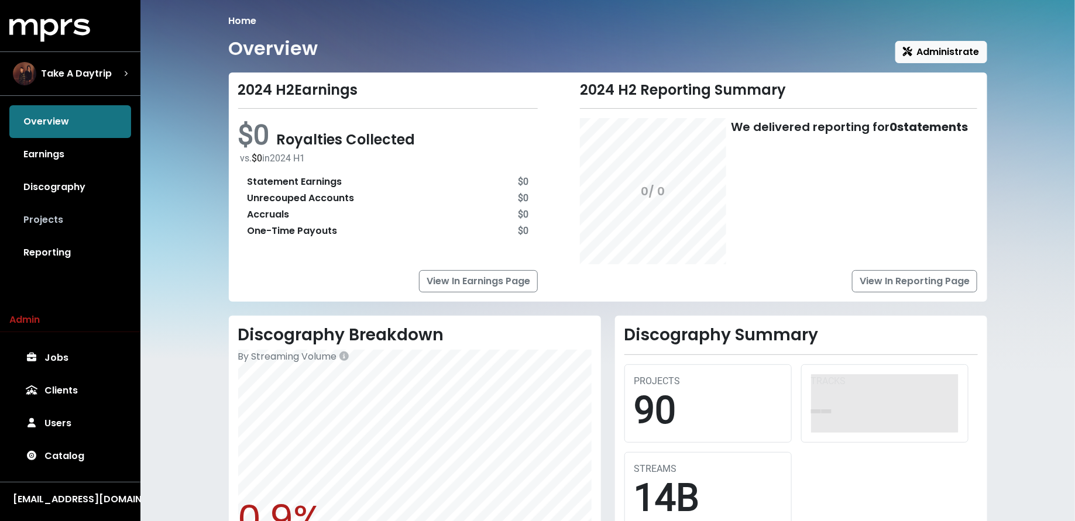
click at [82, 215] on link "Projects" at bounding box center [70, 220] width 122 height 33
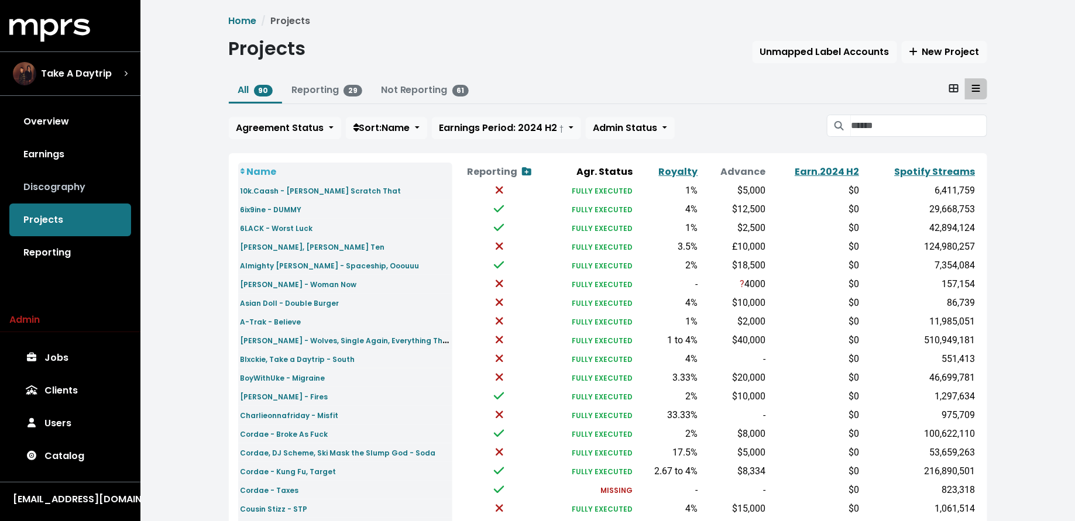
click at [31, 187] on link "Discography" at bounding box center [70, 187] width 122 height 33
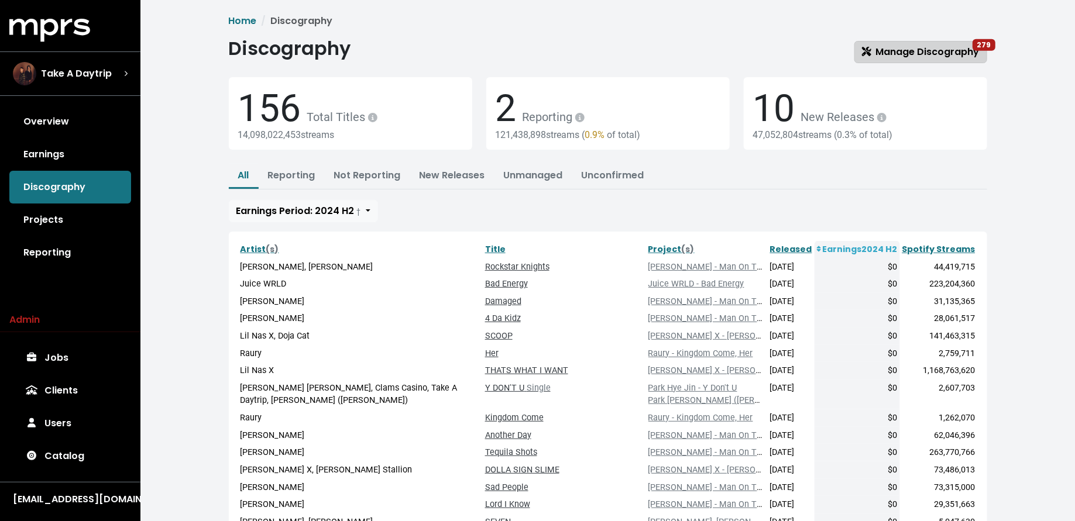
click at [879, 54] on span "Manage Discography 279" at bounding box center [921, 51] width 118 height 13
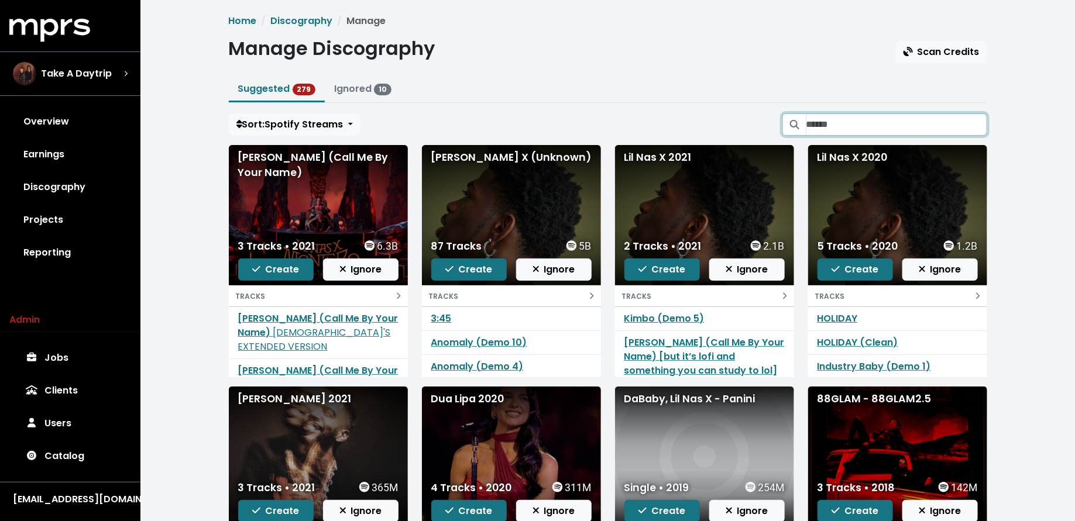
click at [860, 125] on input "Search suggested projects" at bounding box center [896, 124] width 181 height 22
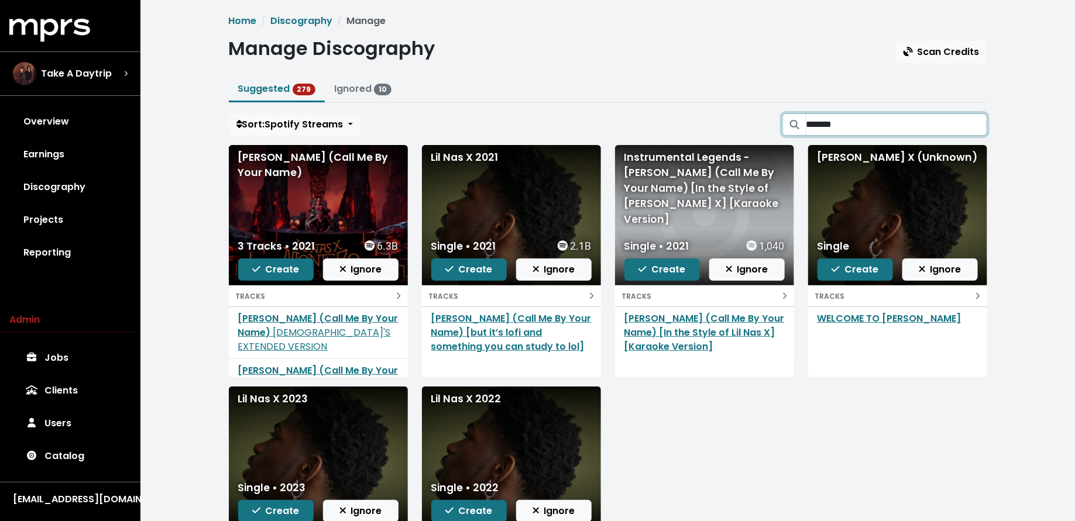
scroll to position [33, 0]
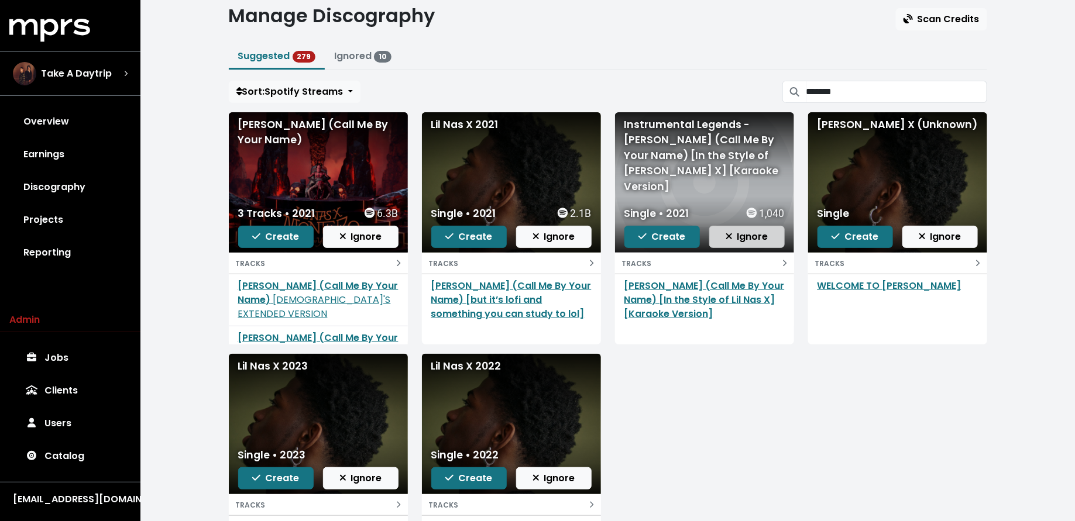
click at [736, 240] on span "Ignore" at bounding box center [746, 236] width 43 height 13
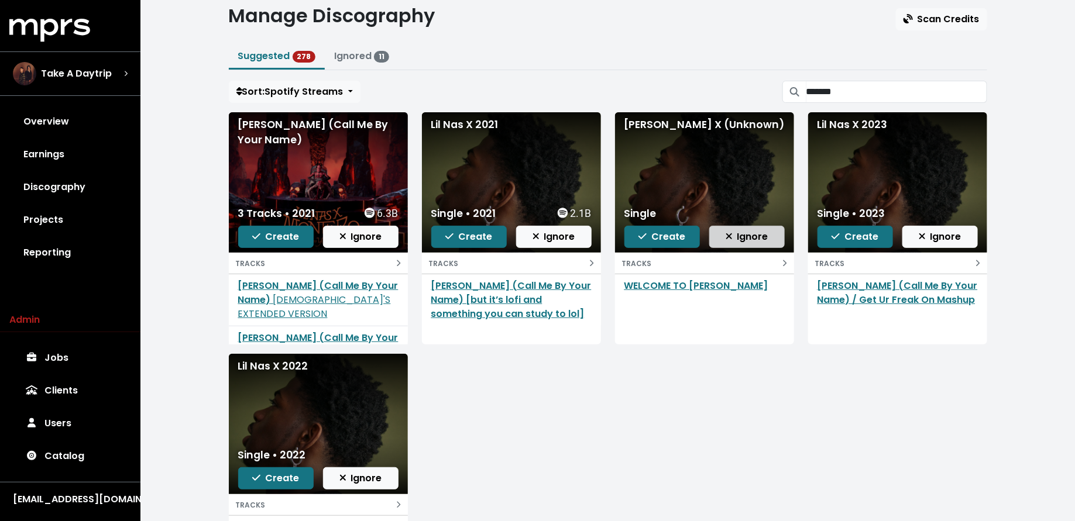
click at [736, 239] on span "Ignore" at bounding box center [746, 236] width 43 height 13
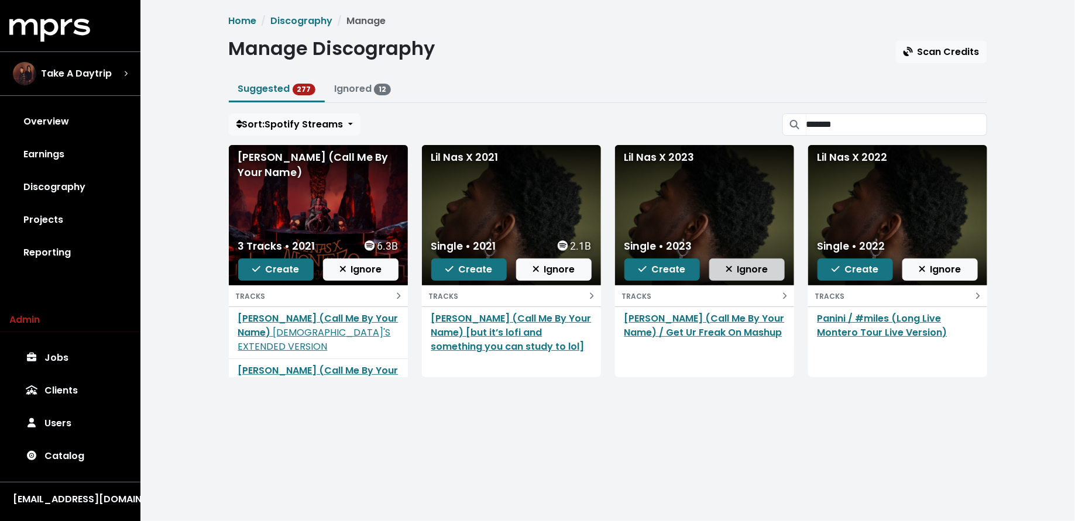
click at [737, 273] on span "Ignore" at bounding box center [746, 269] width 43 height 13
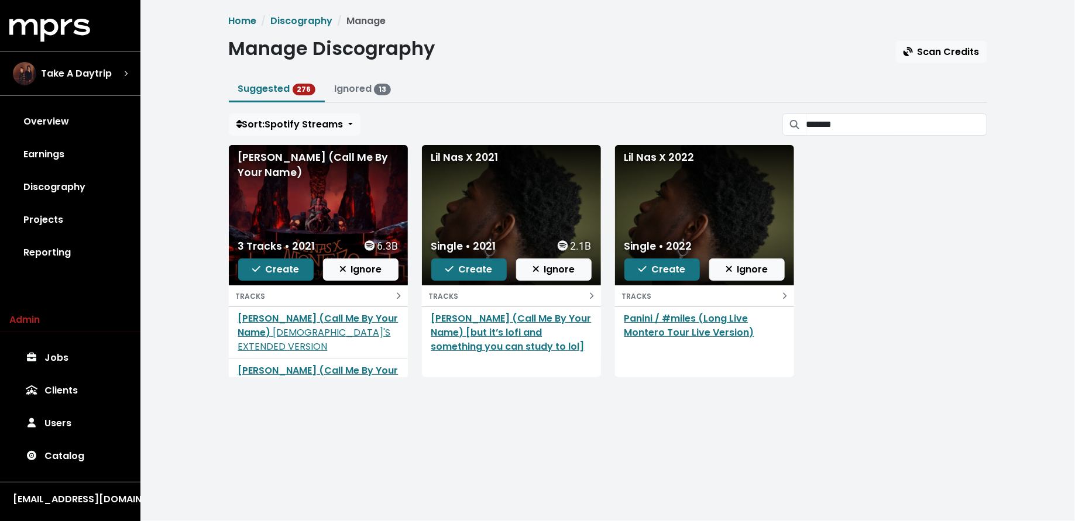
click at [737, 273] on span "Ignore" at bounding box center [746, 269] width 43 height 13
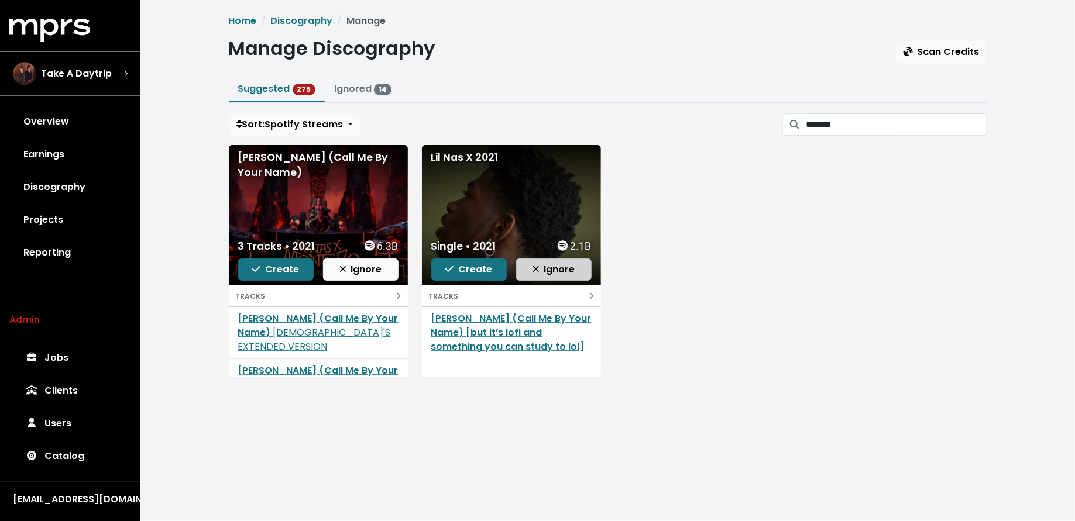
click at [560, 267] on span "Ignore" at bounding box center [553, 269] width 43 height 13
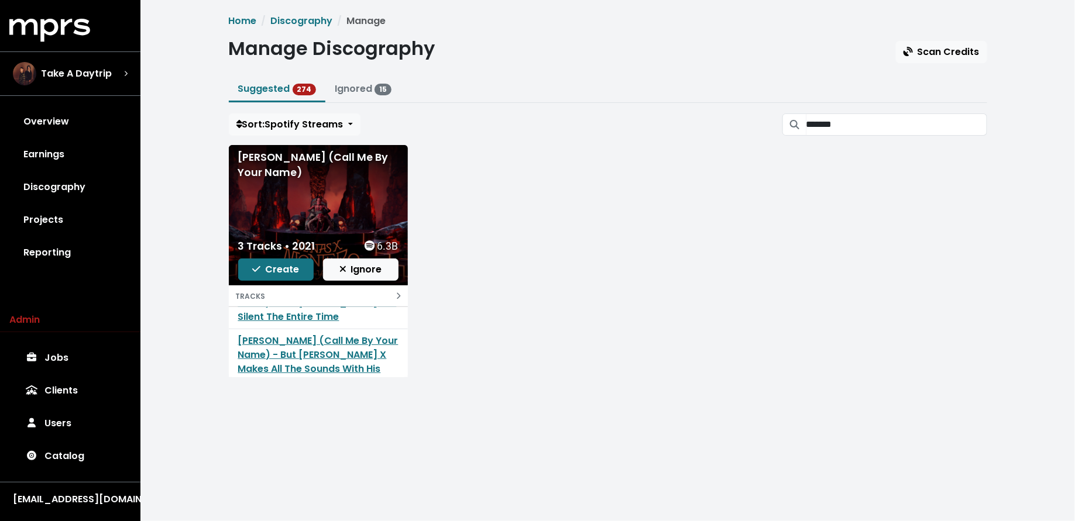
scroll to position [85, 0]
click at [363, 270] on span "Ignore" at bounding box center [360, 269] width 43 height 13
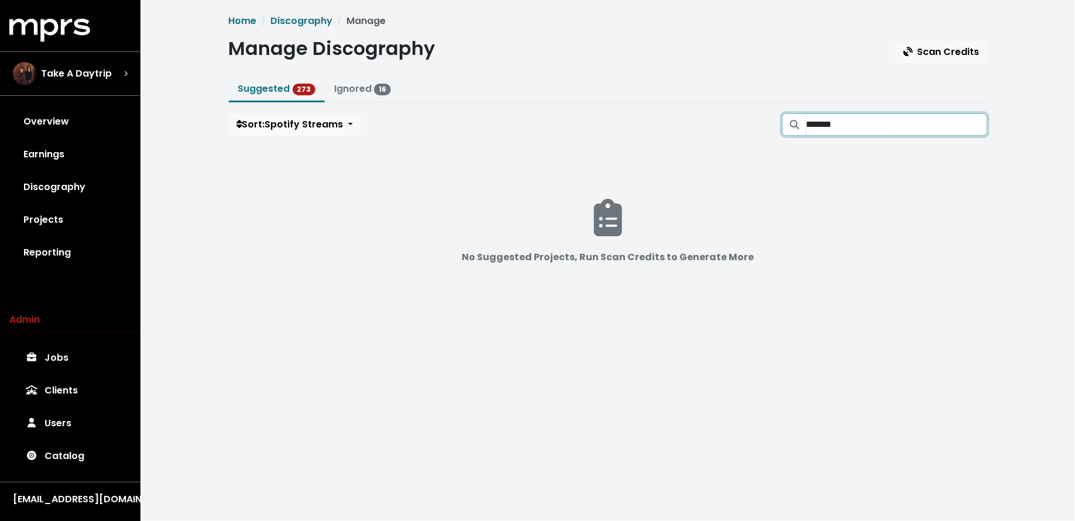
click at [888, 122] on input "*******" at bounding box center [896, 124] width 181 height 22
type input "*"
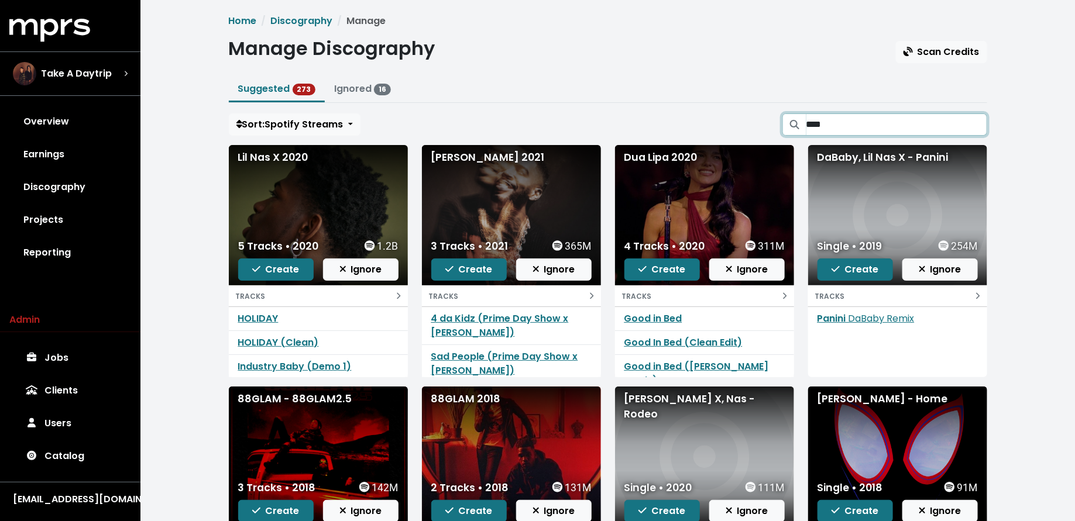
type input "*****"
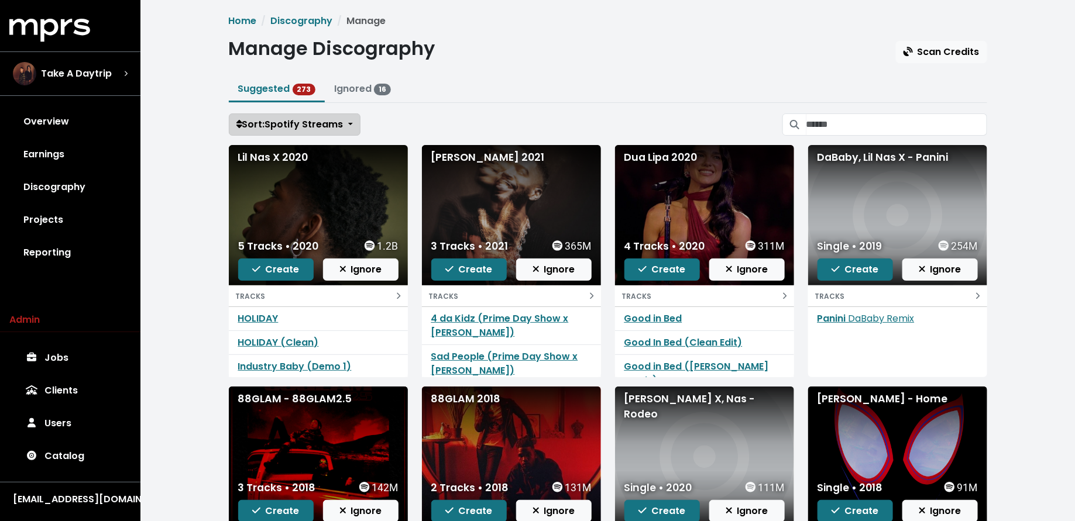
click at [330, 125] on span "Sort: Spotify Streams" at bounding box center [289, 124] width 107 height 13
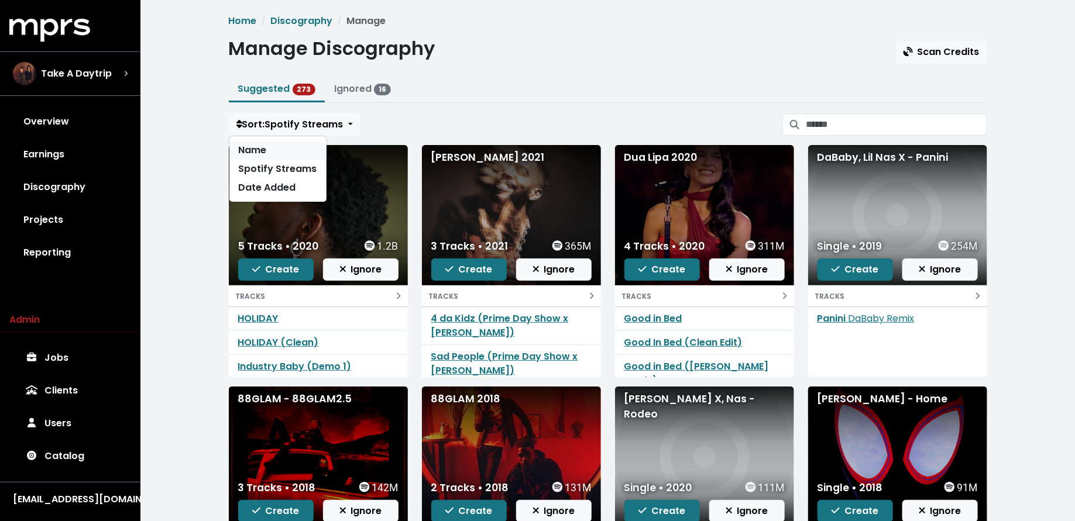
click at [306, 146] on link "Name" at bounding box center [277, 150] width 97 height 19
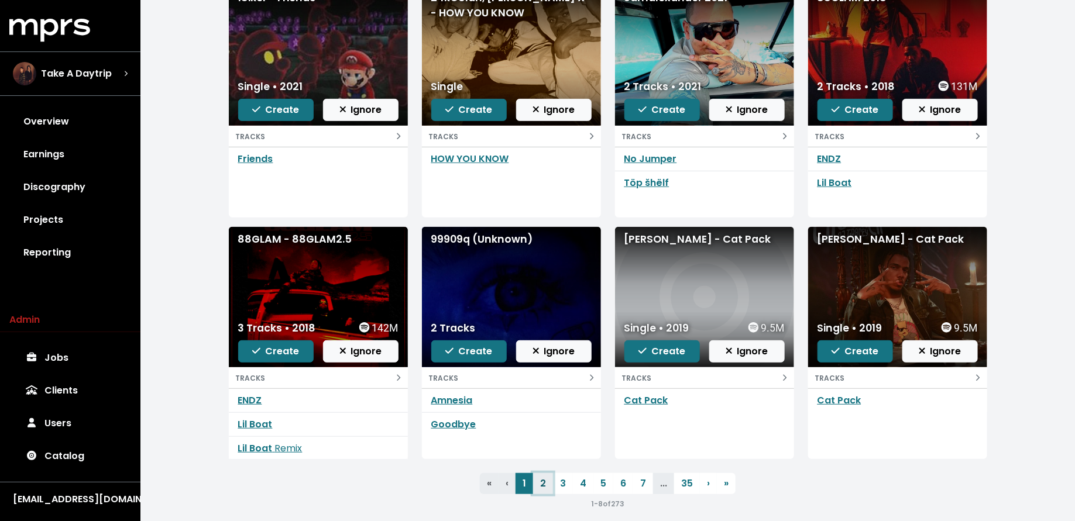
click at [544, 485] on link "2" at bounding box center [543, 483] width 20 height 21
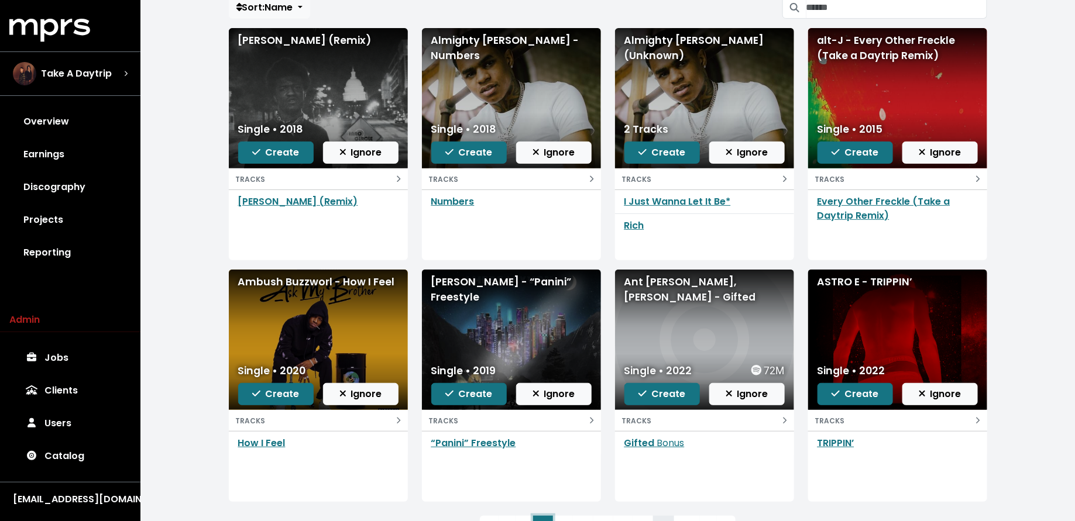
scroll to position [129, 0]
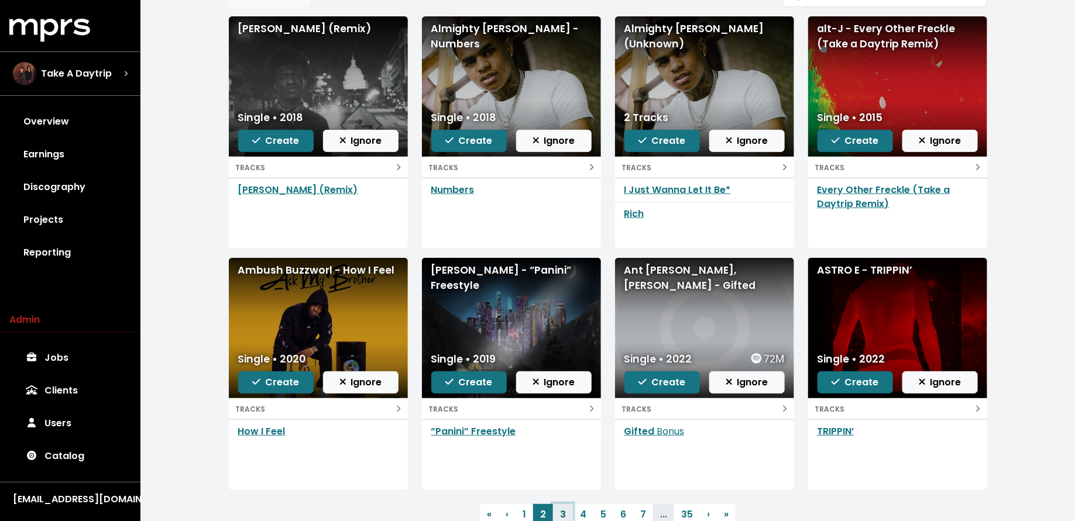
click at [562, 513] on link "3" at bounding box center [563, 514] width 20 height 21
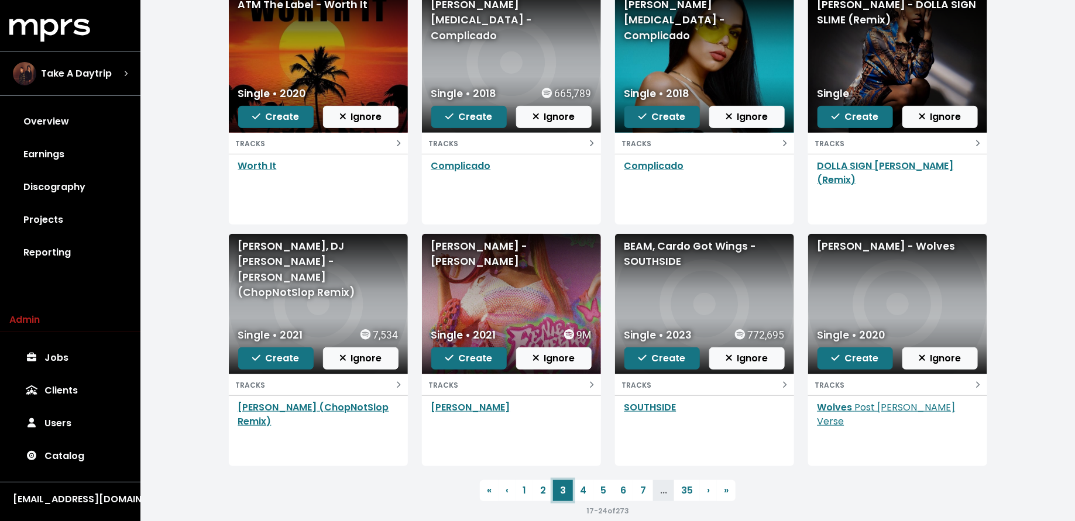
scroll to position [156, 0]
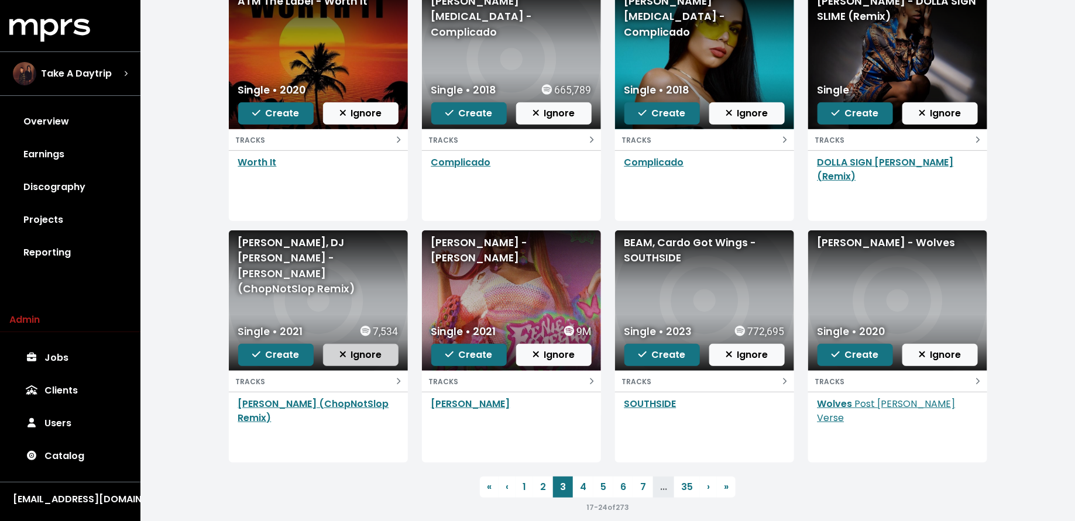
click at [381, 356] on span "Ignore" at bounding box center [360, 354] width 43 height 13
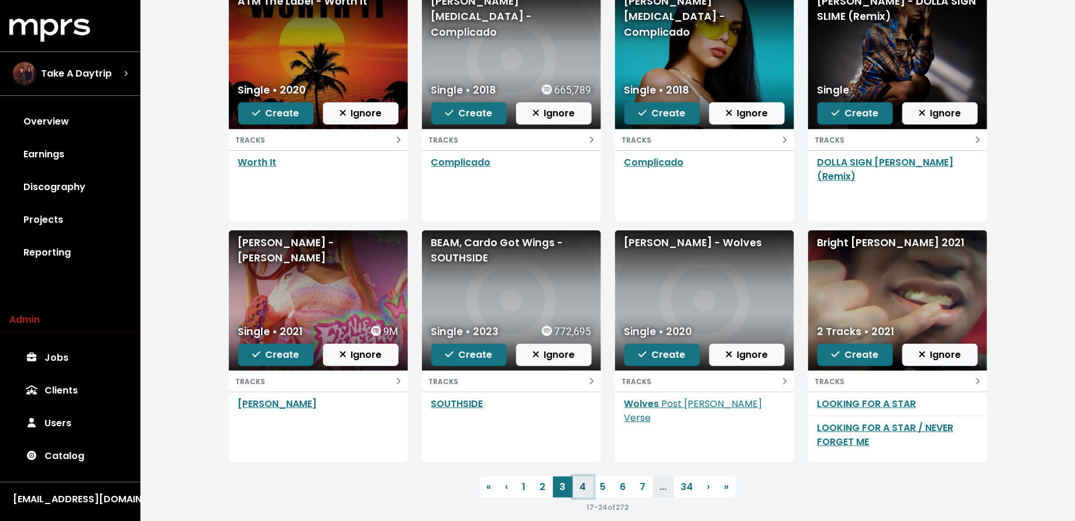
click at [580, 485] on link "4" at bounding box center [583, 487] width 20 height 21
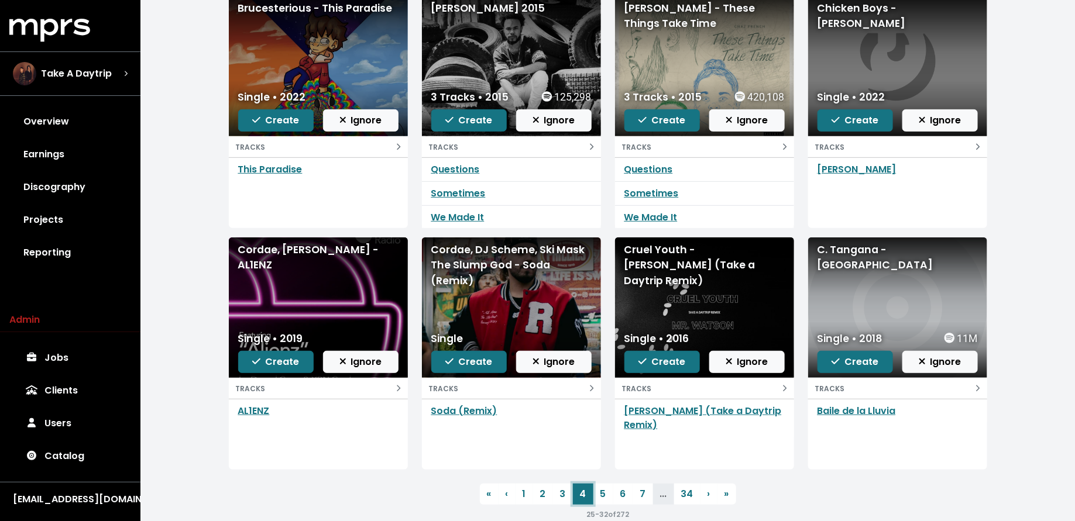
scroll to position [162, 0]
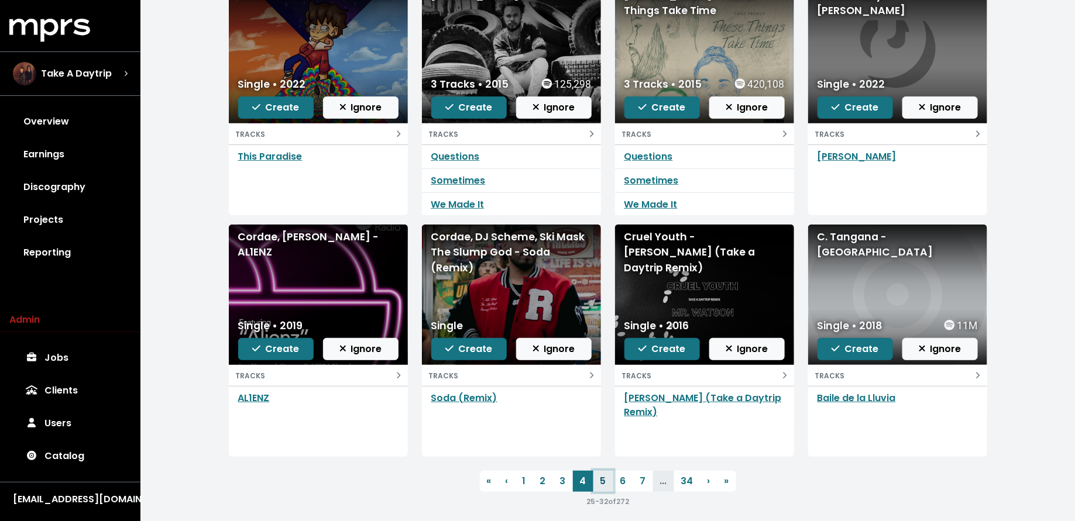
click at [598, 483] on link "5" at bounding box center [603, 481] width 20 height 21
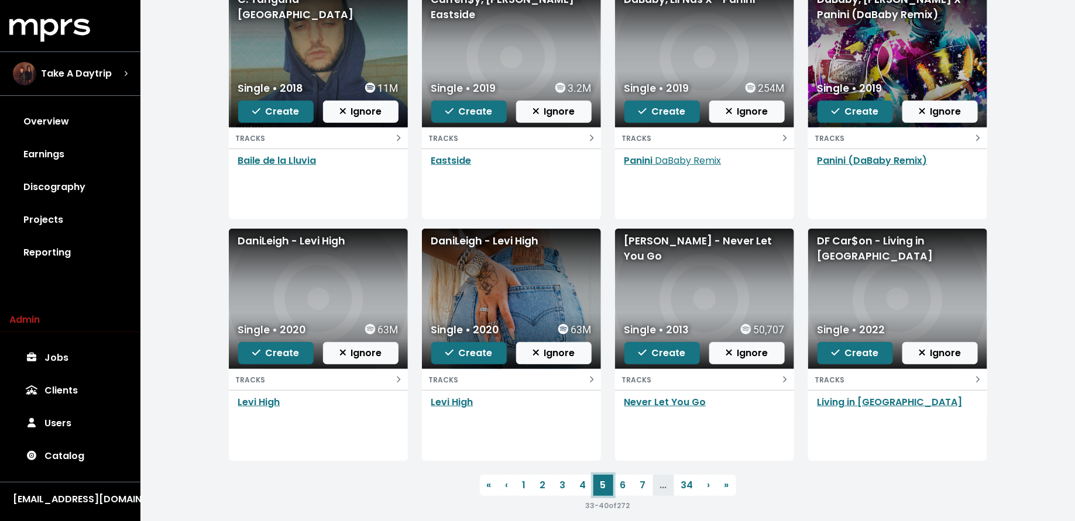
scroll to position [170, 0]
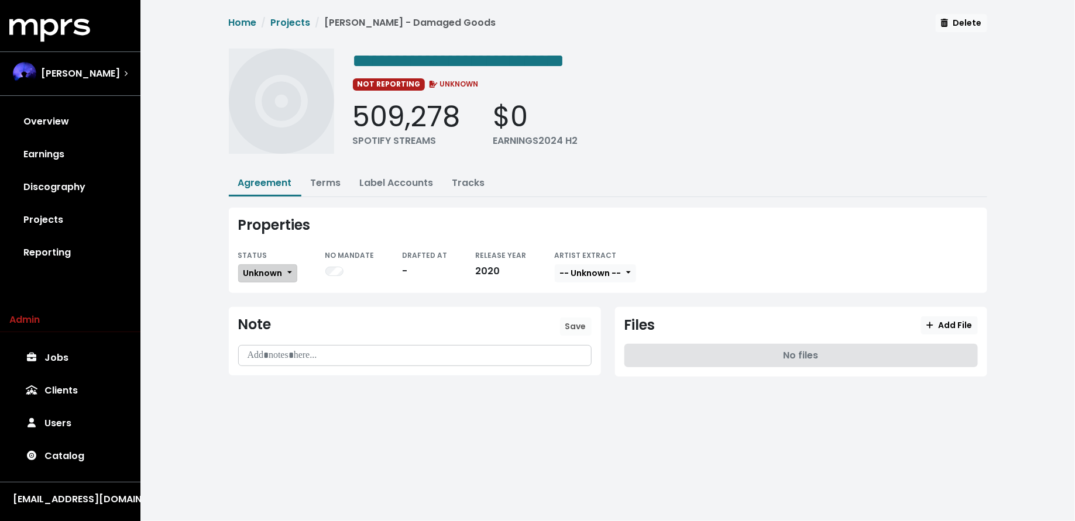
click at [257, 276] on span "Unknown" at bounding box center [262, 273] width 39 height 12
click at [257, 312] on link "Missing" at bounding box center [294, 315] width 110 height 19
click at [273, 271] on span "Unknown" at bounding box center [262, 273] width 39 height 12
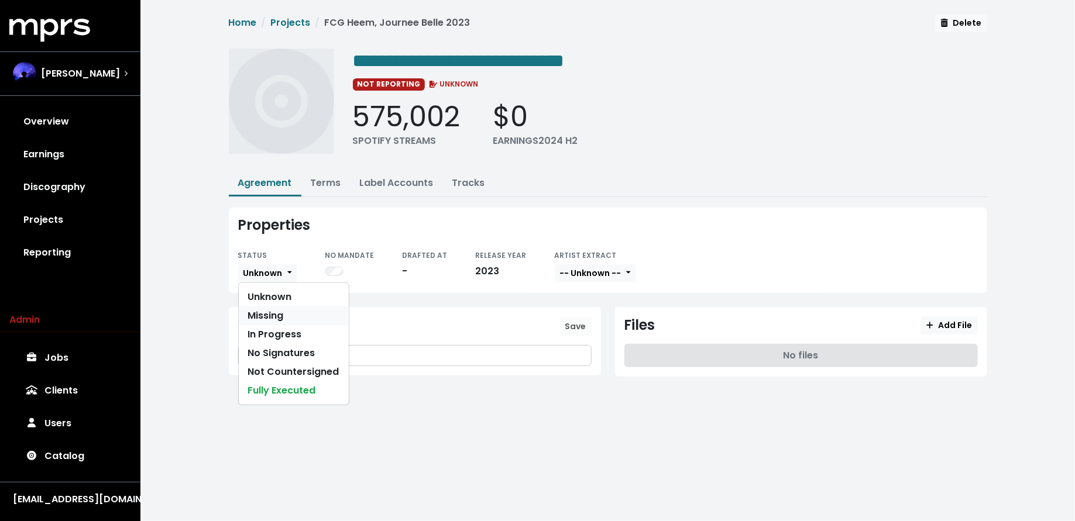
click at [273, 306] on link "Missing" at bounding box center [294, 315] width 110 height 19
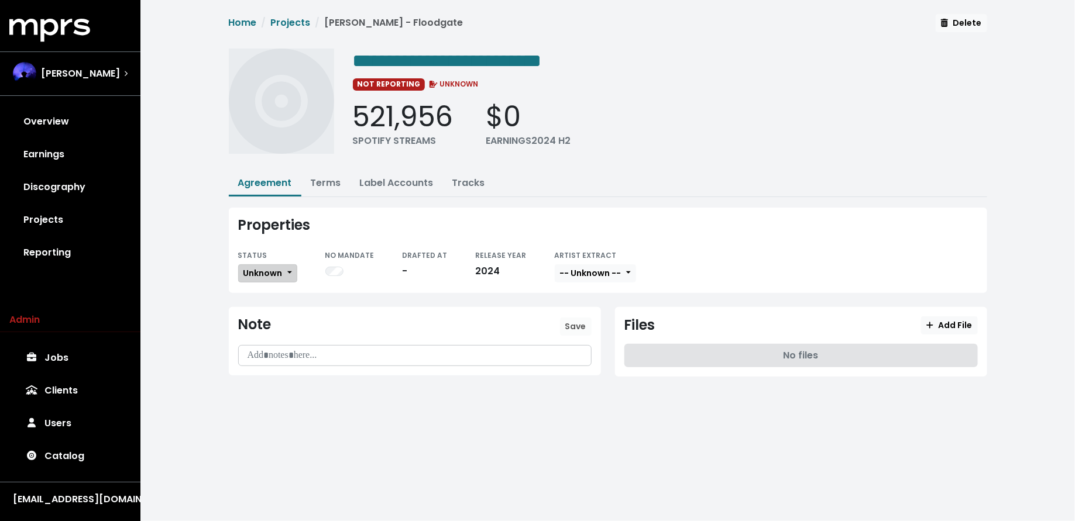
click at [261, 274] on span "Unknown" at bounding box center [262, 273] width 39 height 12
click at [263, 308] on link "Missing" at bounding box center [294, 315] width 110 height 19
